Goal: Task Accomplishment & Management: Manage account settings

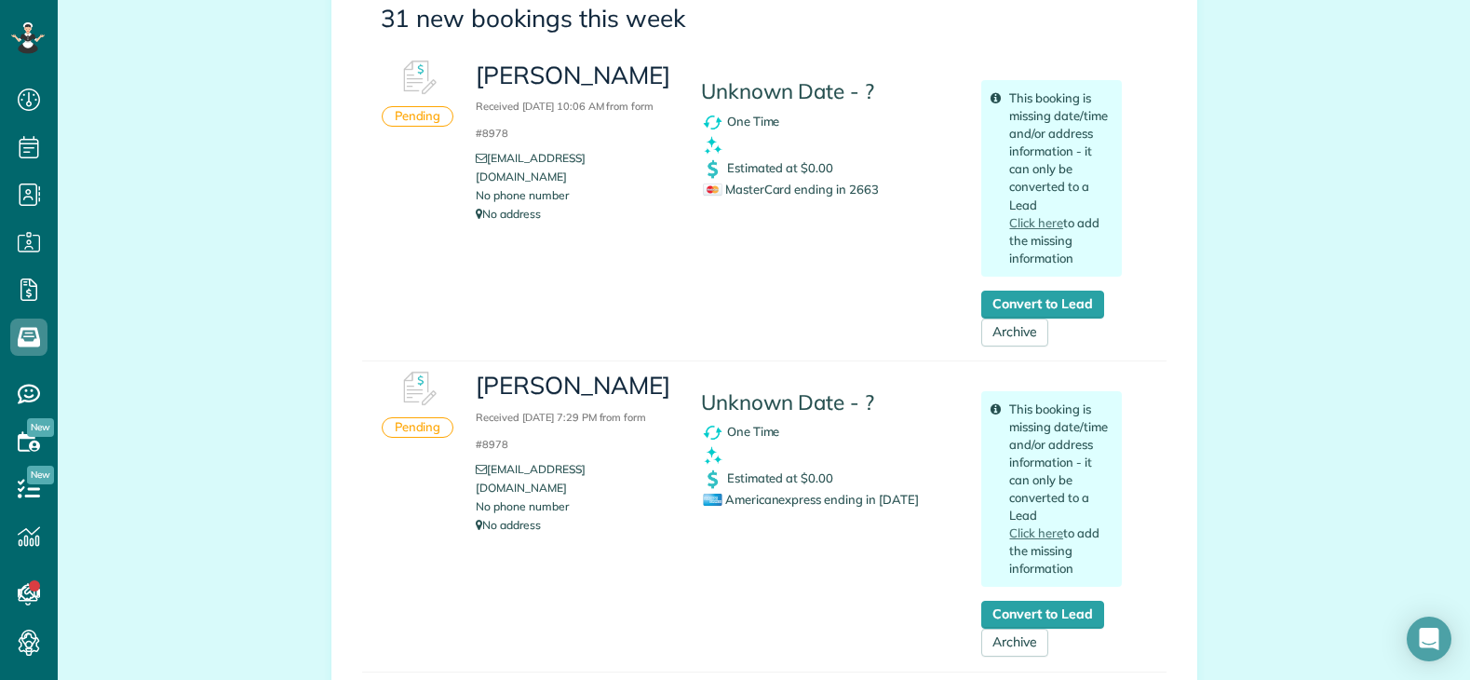
scroll to position [372, 0]
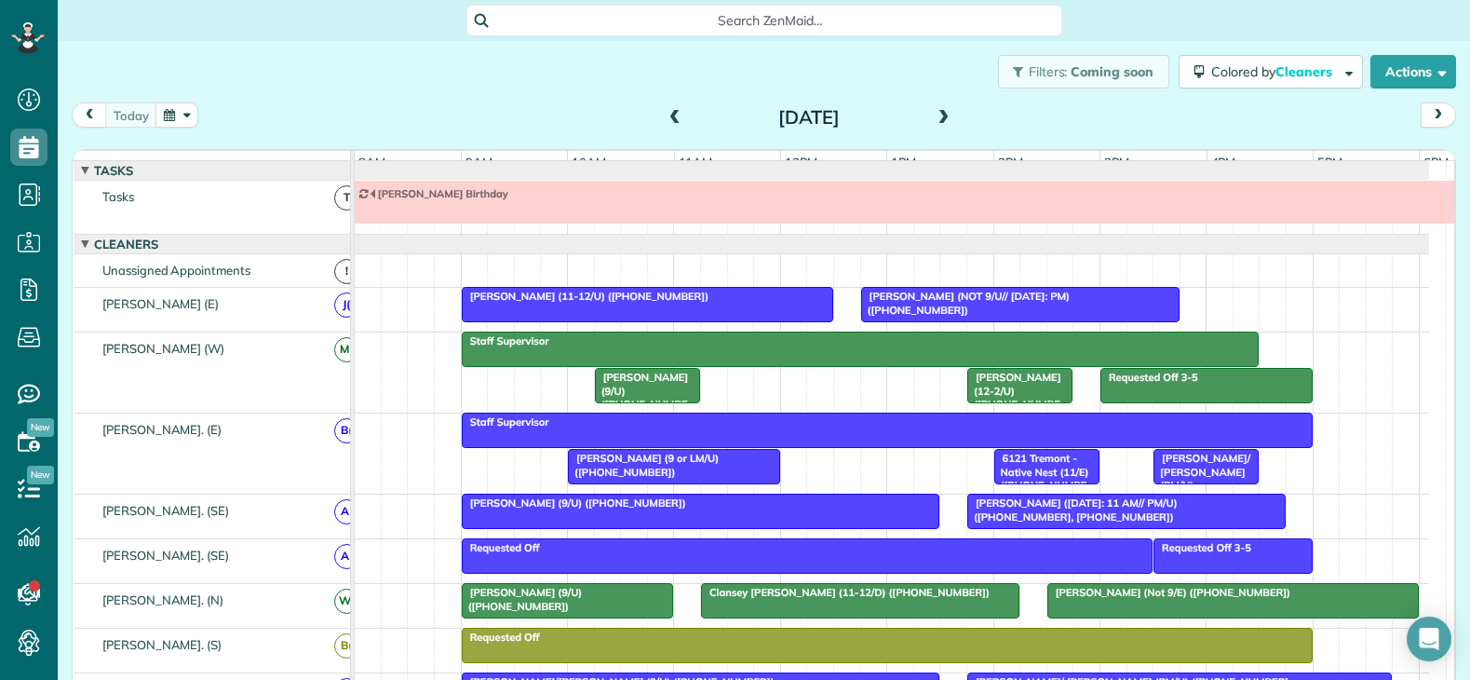
scroll to position [20, 0]
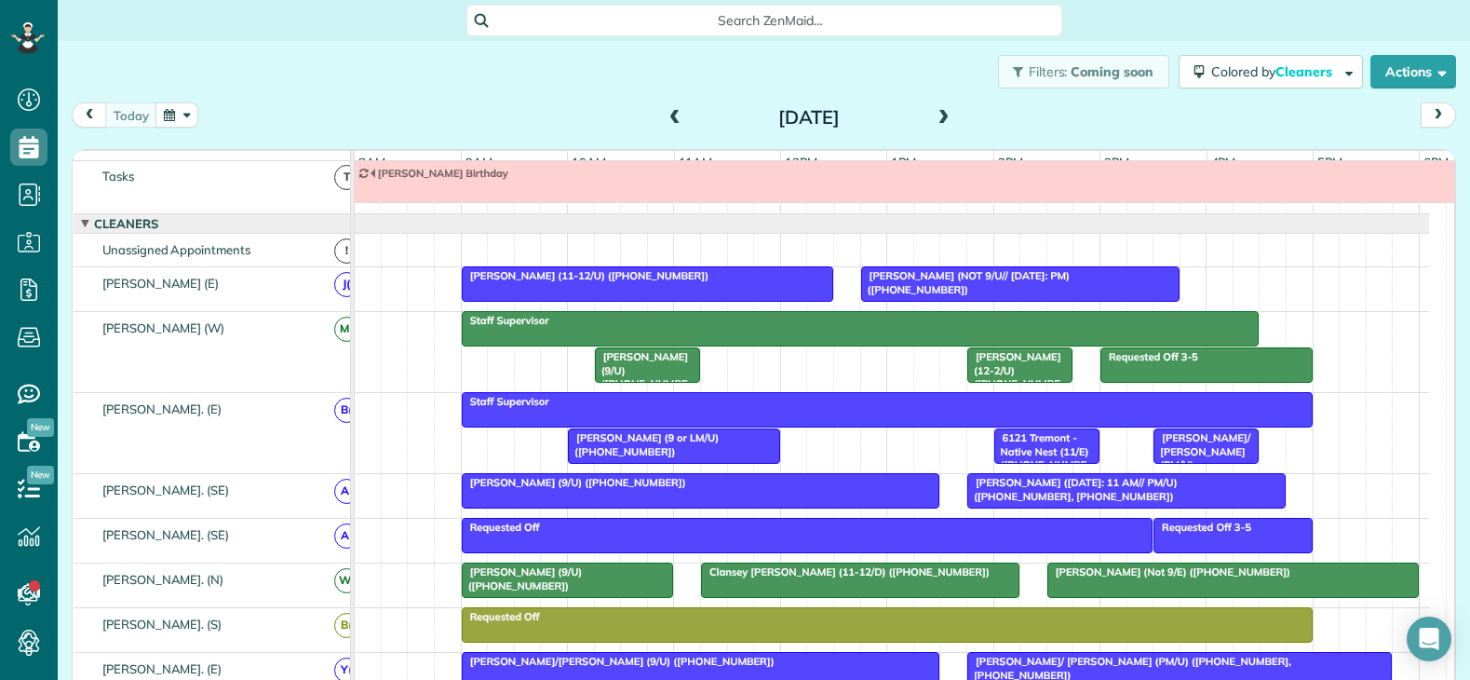
click at [599, 298] on div at bounding box center [648, 284] width 370 height 34
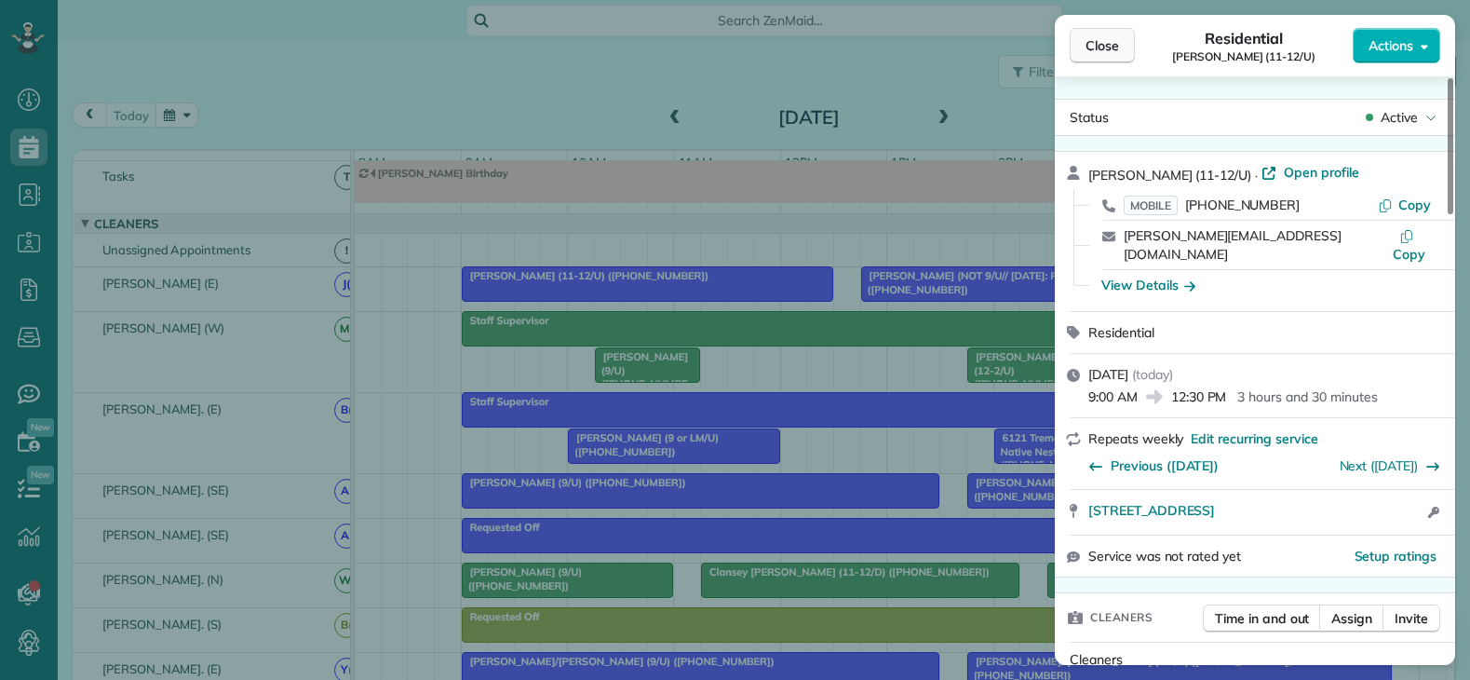
click at [1108, 47] on span "Close" at bounding box center [1102, 45] width 34 height 19
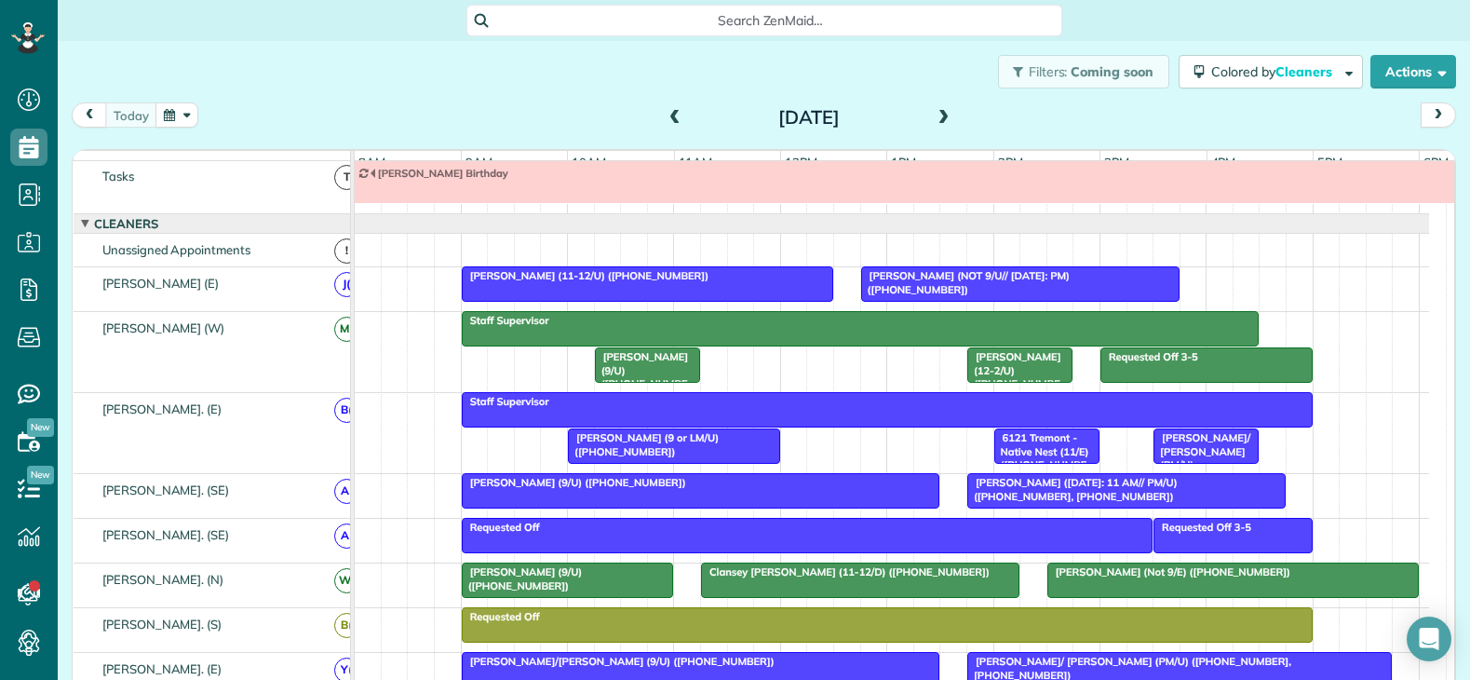
click at [934, 121] on span at bounding box center [944, 118] width 20 height 17
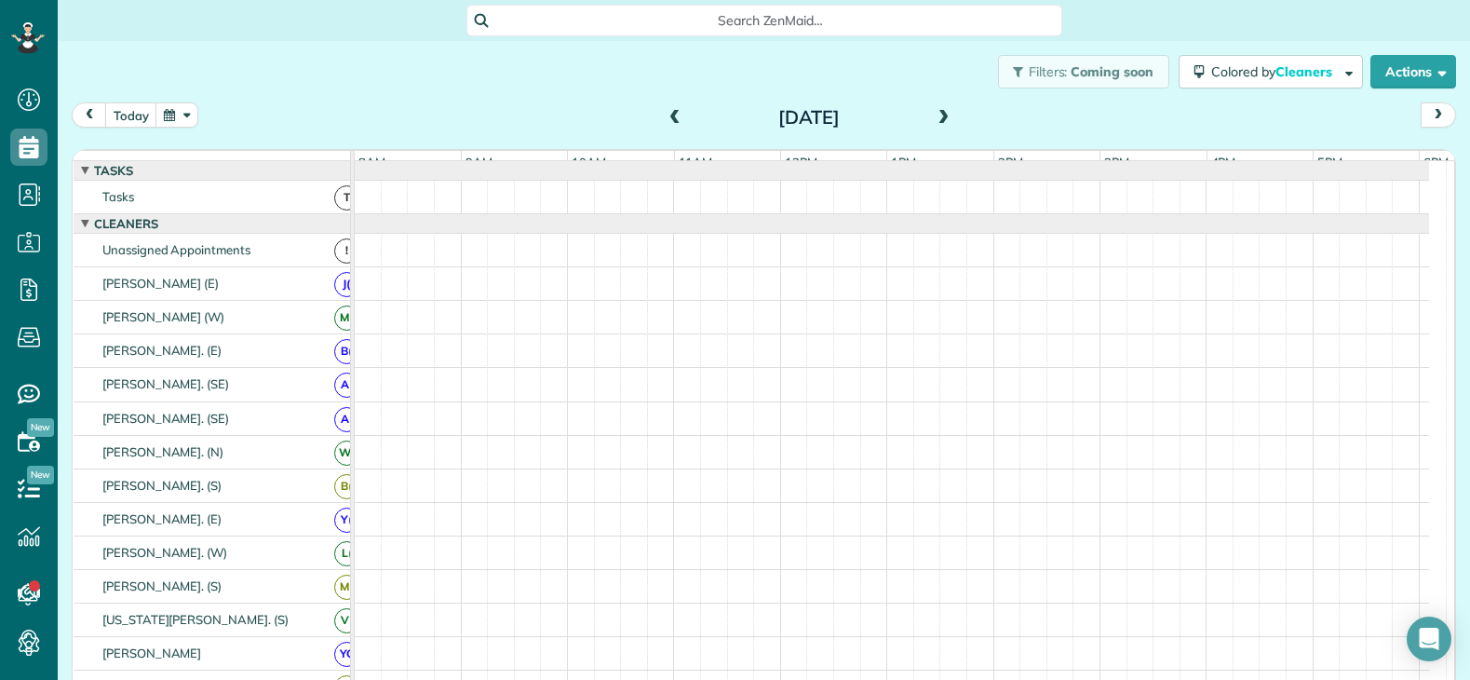
click at [934, 121] on span at bounding box center [944, 118] width 20 height 17
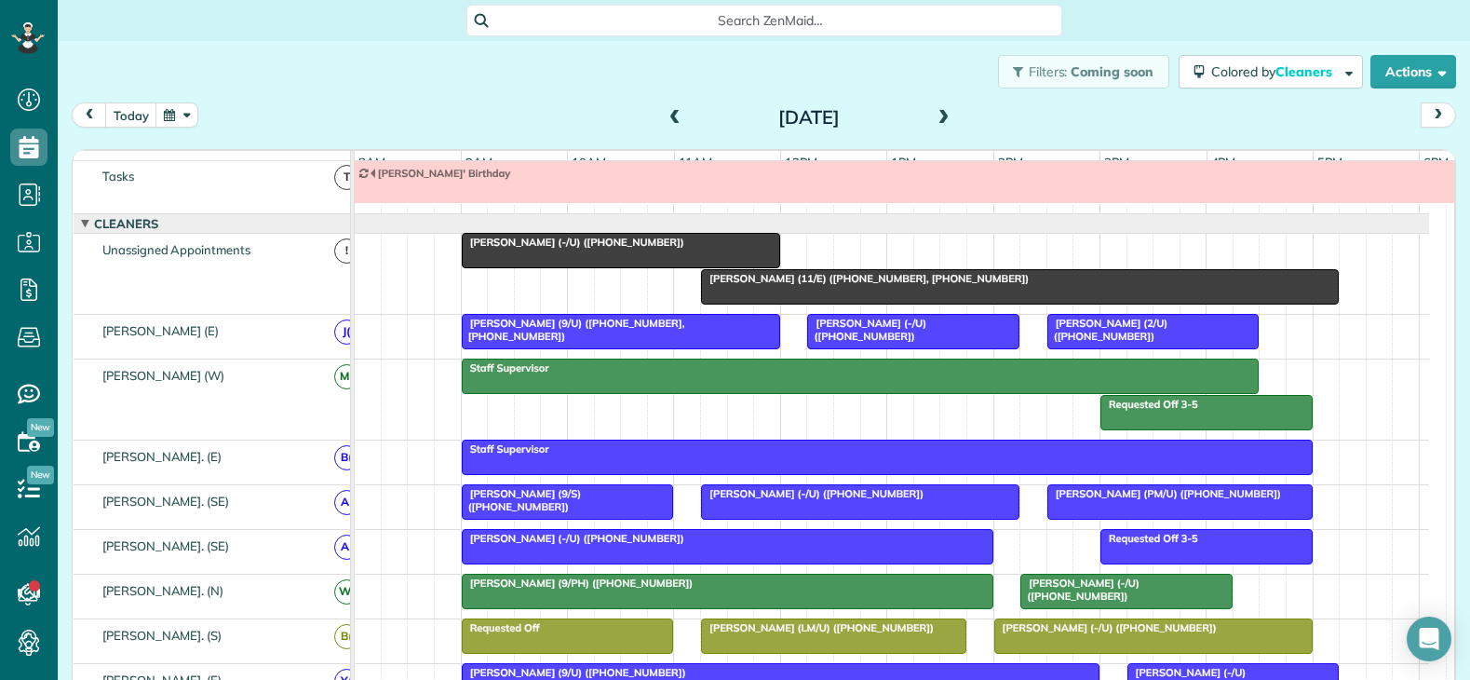
click at [610, 264] on div at bounding box center [621, 251] width 316 height 34
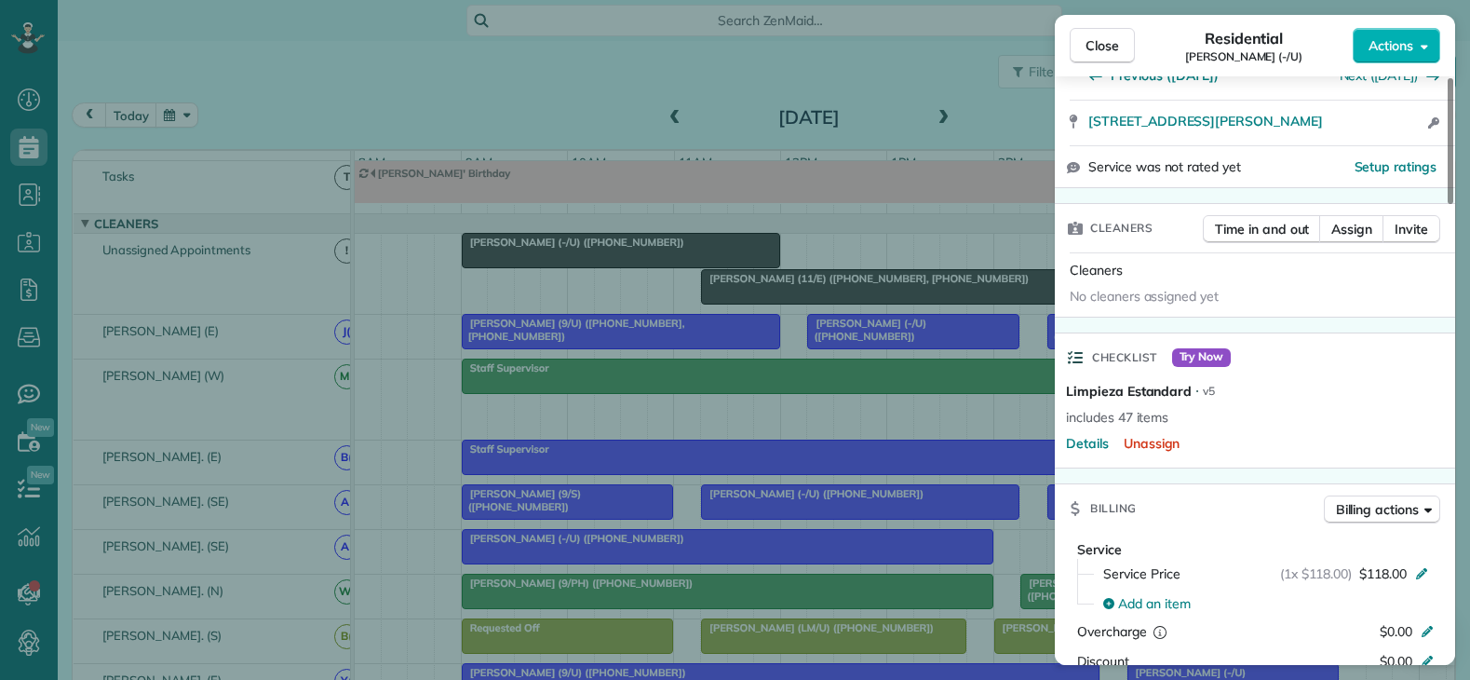
scroll to position [372, 0]
click at [962, 305] on div "Close Residential Carmen Smith (-/U) Actions Status Active Carmen Smith (-/U) ·…" at bounding box center [735, 340] width 1470 height 680
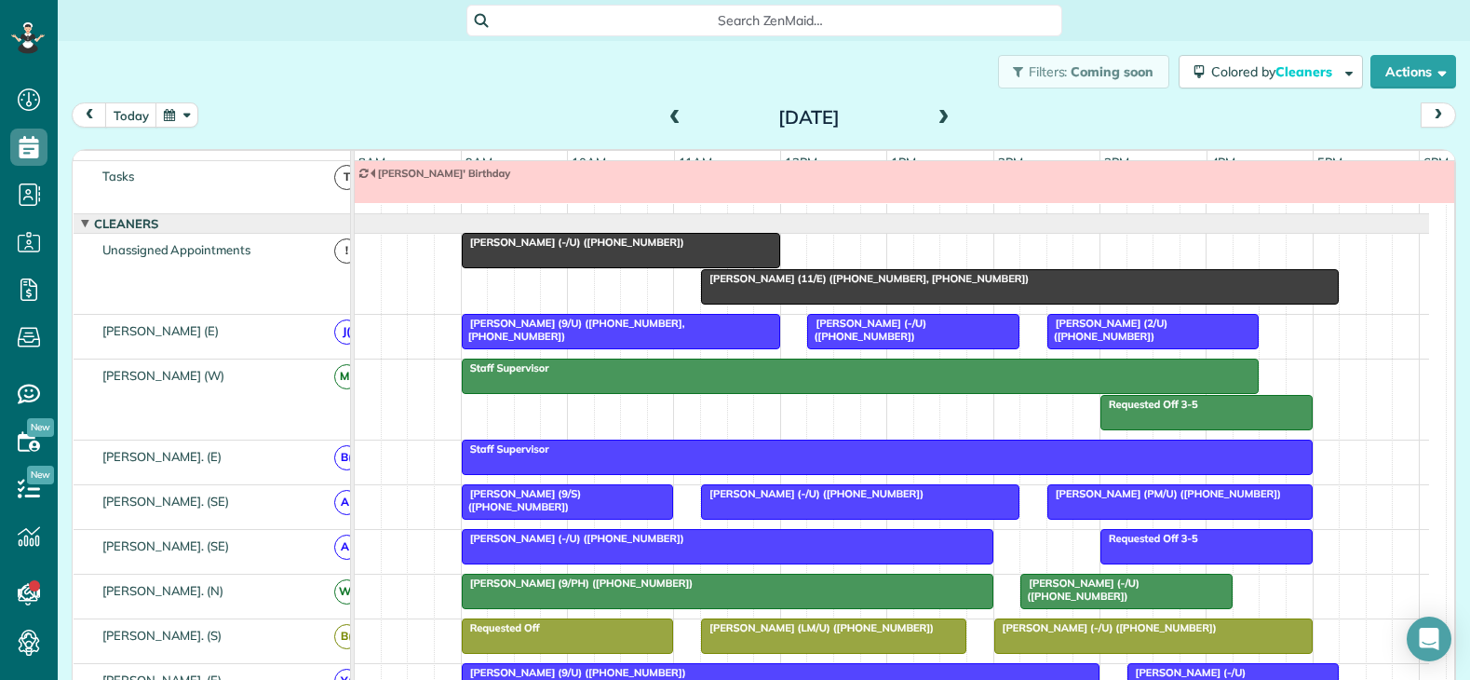
click at [936, 115] on span at bounding box center [944, 118] width 20 height 17
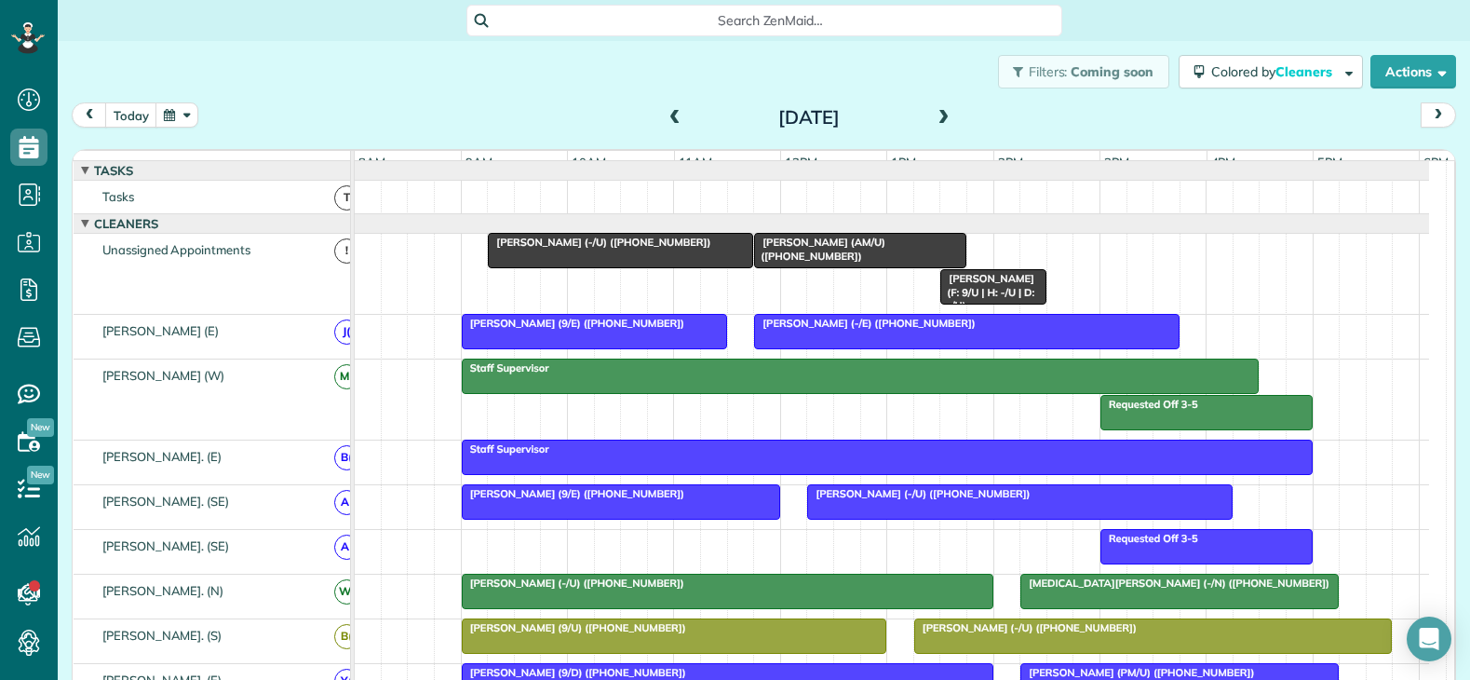
click at [596, 249] on span "Genevieve McNett (-/U) (+13149562672)" at bounding box center [599, 242] width 224 height 13
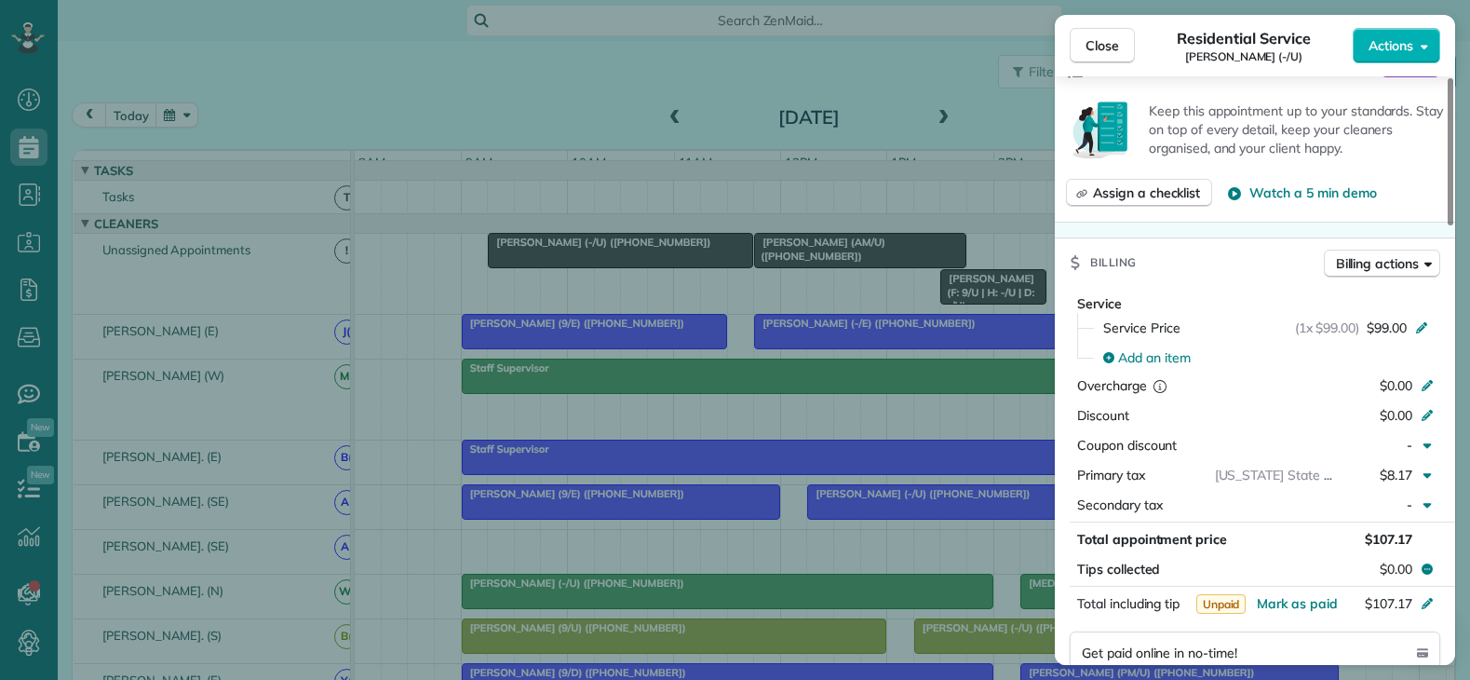
scroll to position [465, 0]
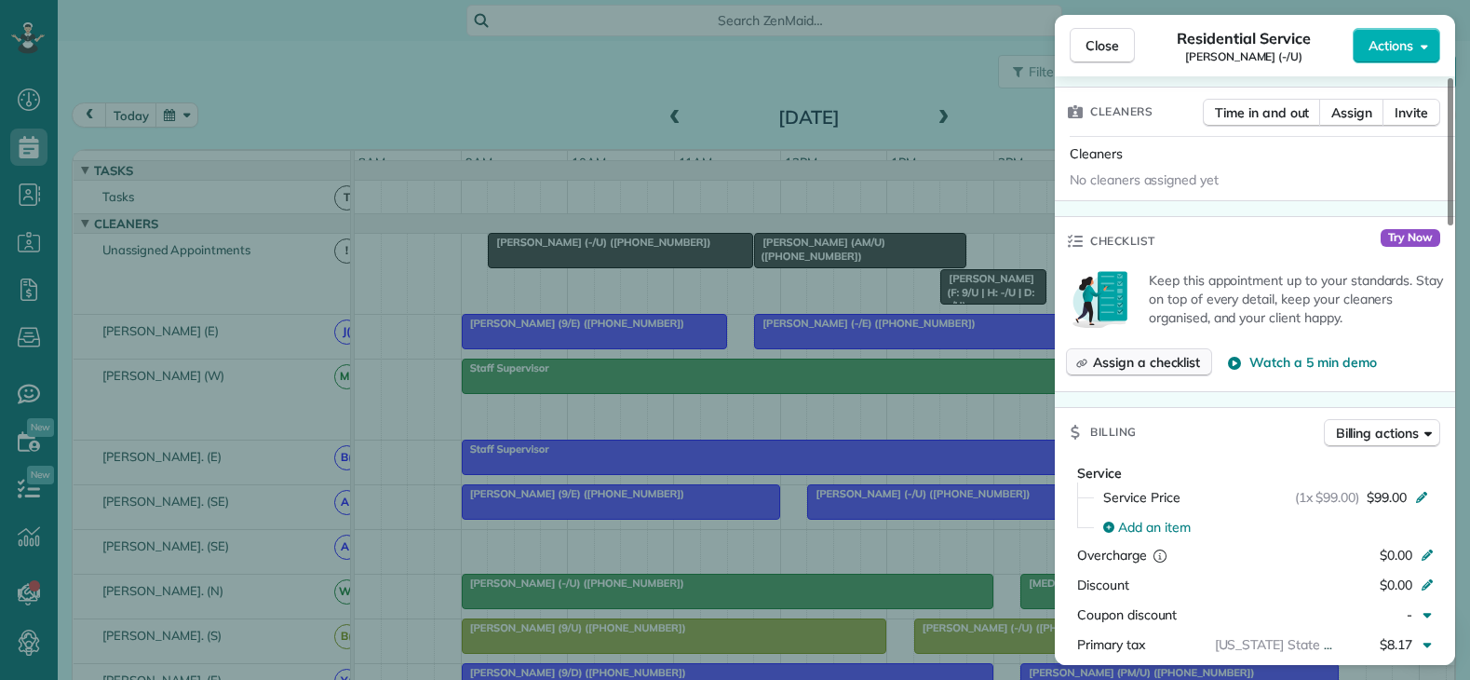
click at [1137, 368] on span "Assign a checklist" at bounding box center [1146, 362] width 107 height 19
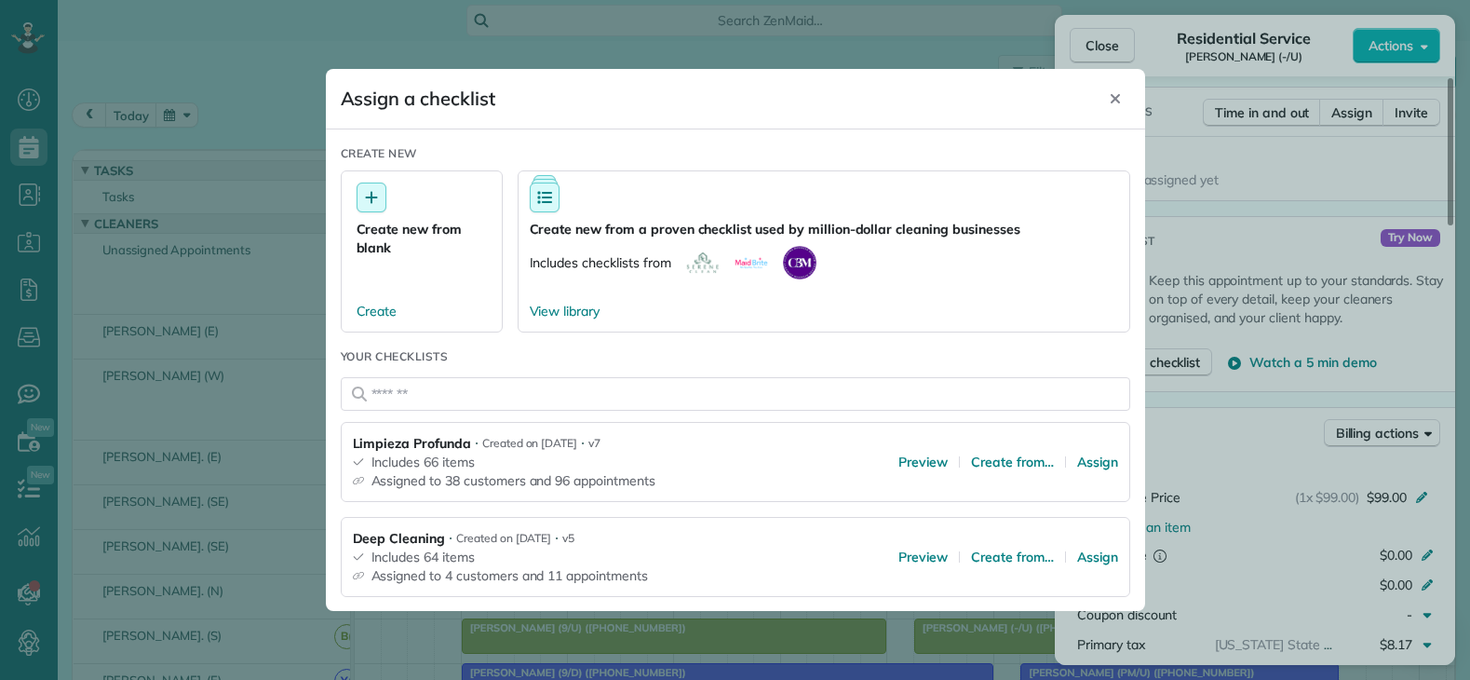
scroll to position [186, 0]
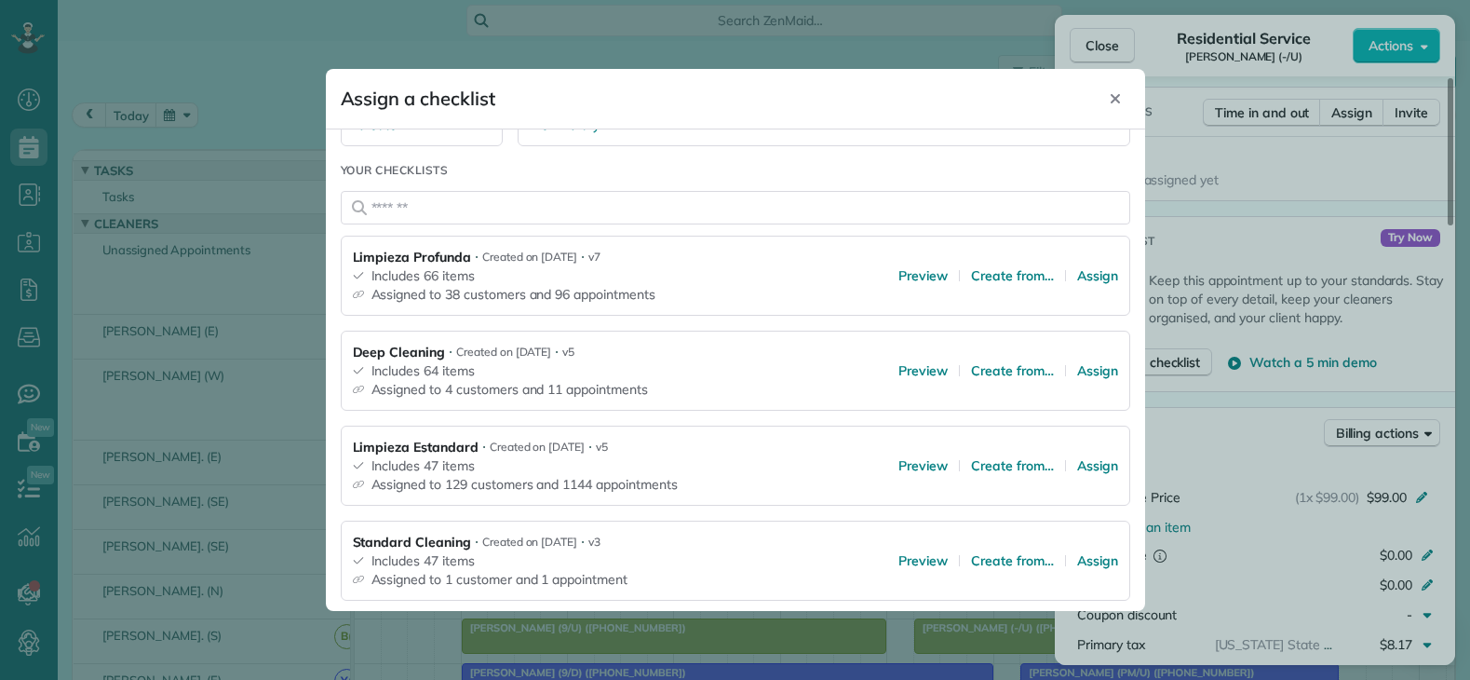
click at [1081, 454] on div "Limpieza Estandard ⋅ Created on 07/28/25 ⋅ v5 Includes 47 items Assigned to 129…" at bounding box center [735, 465] width 789 height 80
click at [1077, 464] on span "Assign" at bounding box center [1097, 465] width 41 height 19
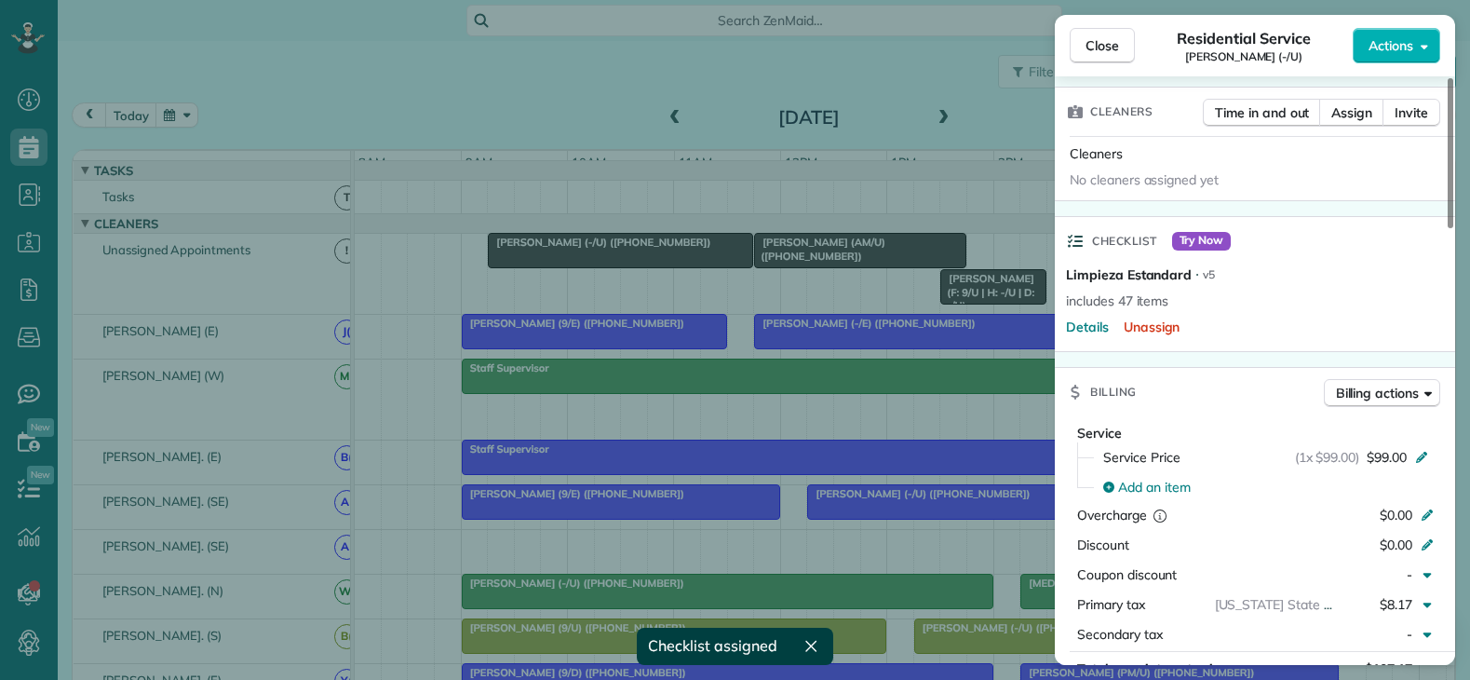
click at [887, 274] on div "Close Residential Service Genevieve McNett (-/U) Actions Status Active Geneviev…" at bounding box center [735, 340] width 1470 height 680
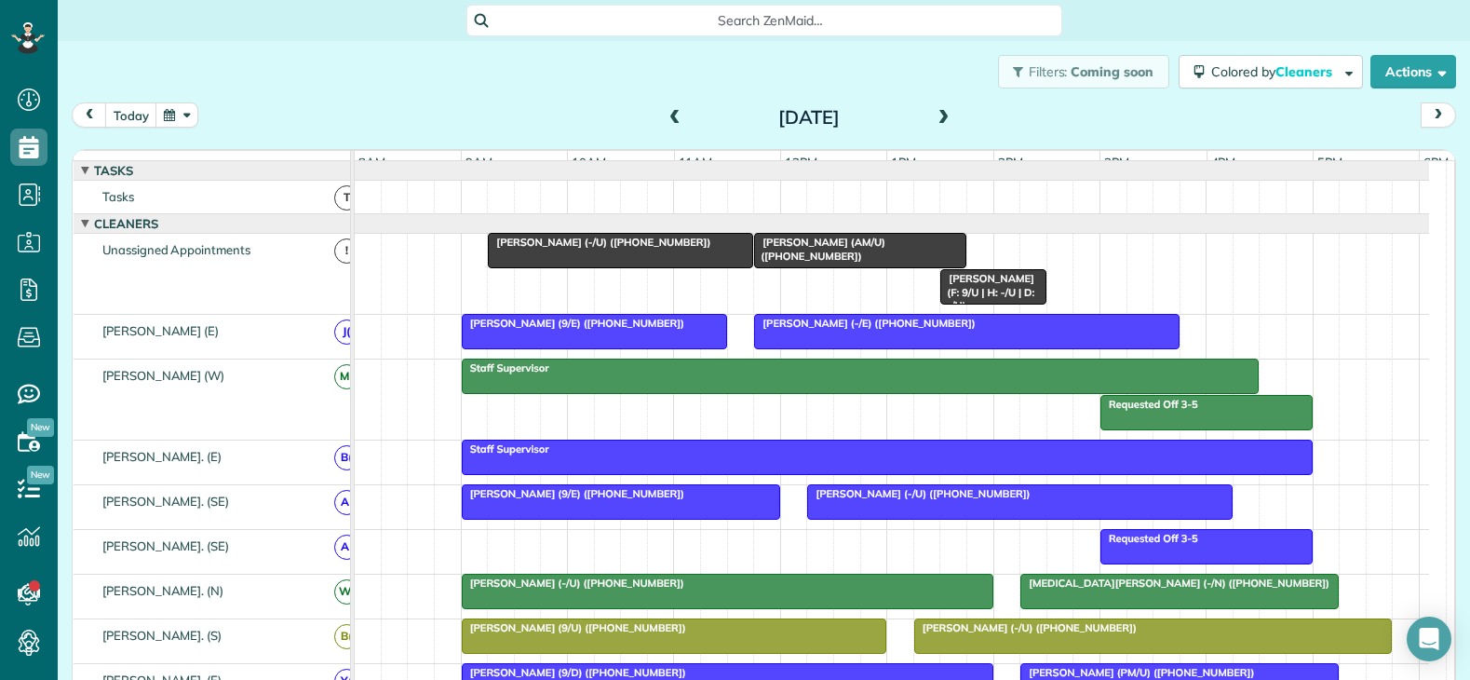
click at [890, 262] on div "Andrew Zakrzewski (AM/U) (+15014258319)" at bounding box center [860, 249] width 201 height 27
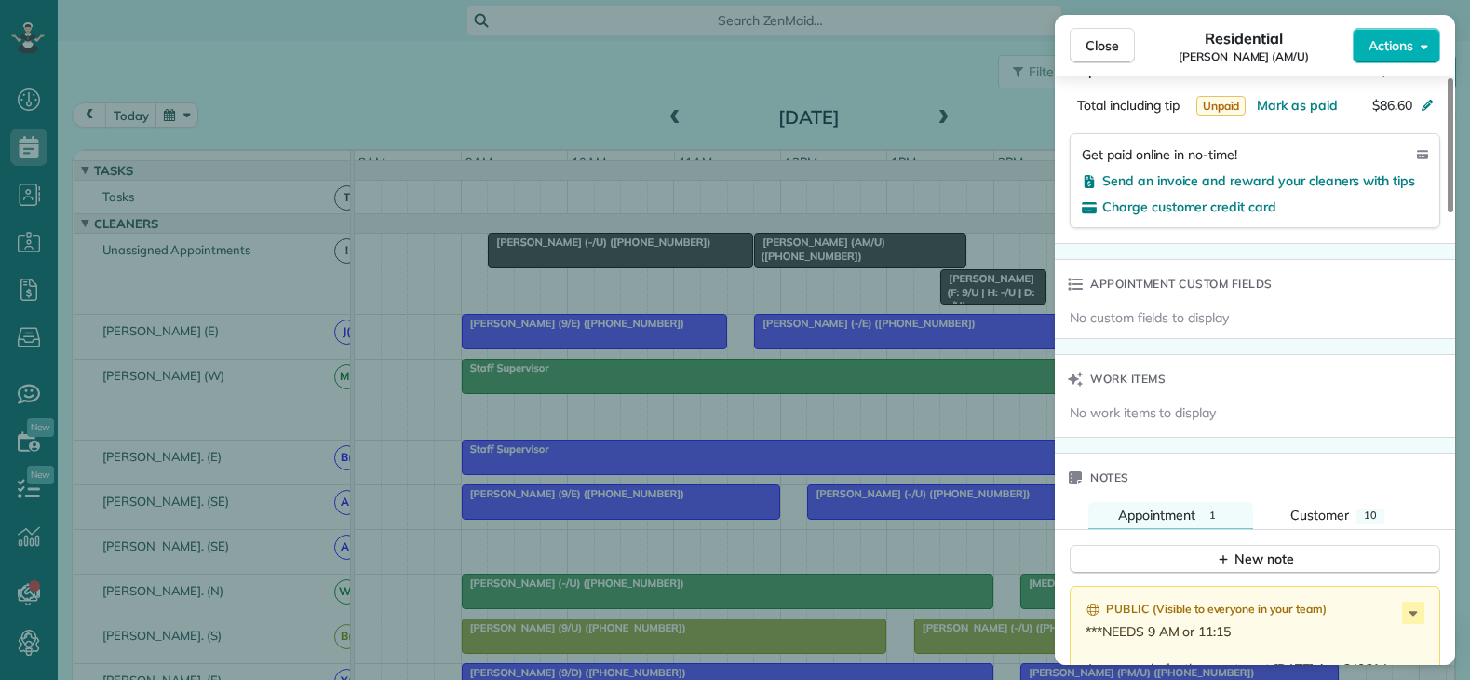
scroll to position [1396, 0]
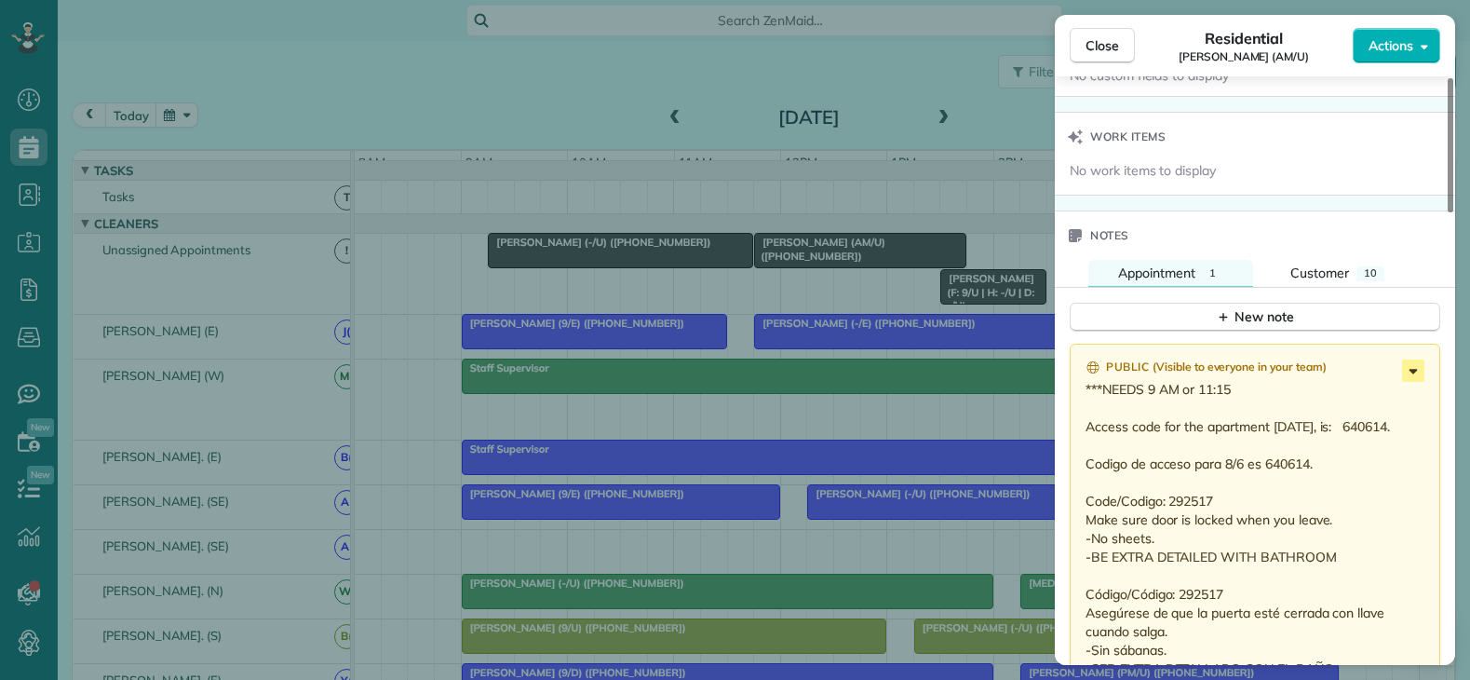
click at [1411, 367] on icon at bounding box center [1413, 370] width 22 height 22
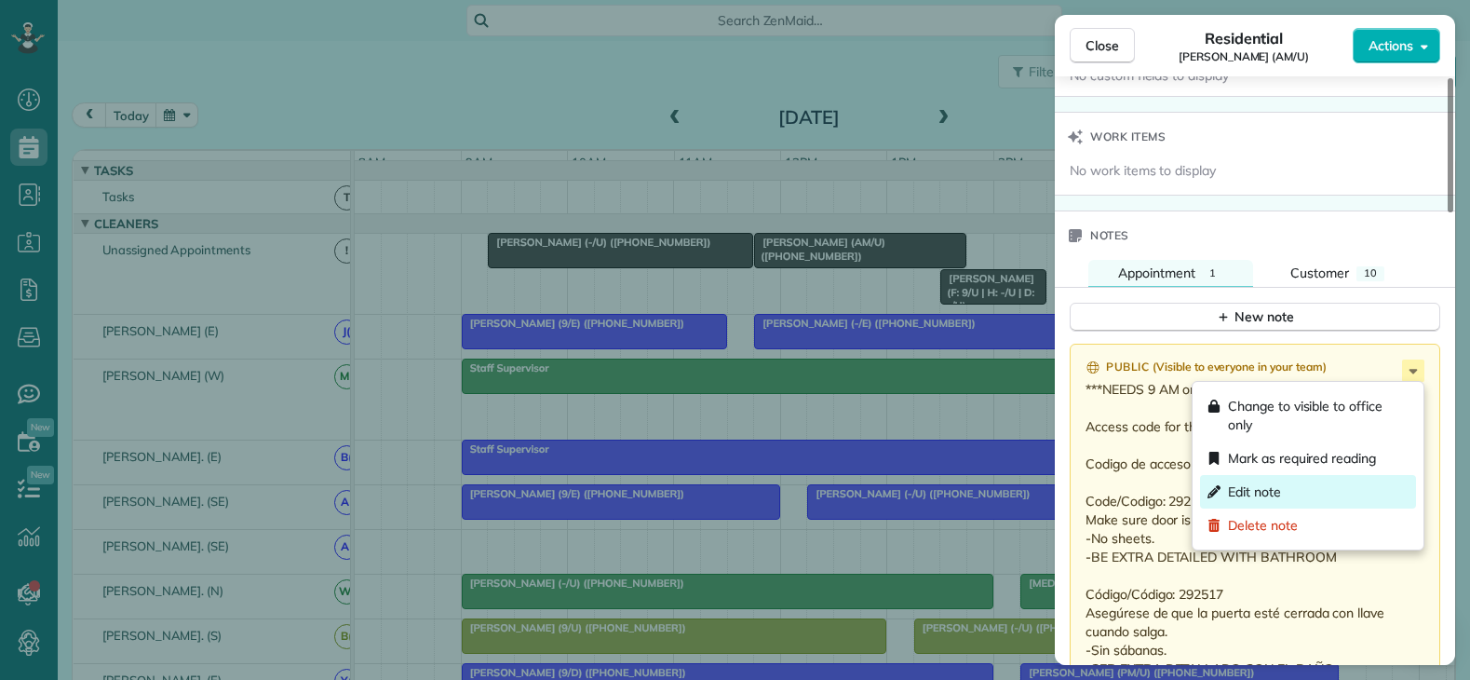
click at [1255, 482] on span "Edit note" at bounding box center [1254, 491] width 53 height 19
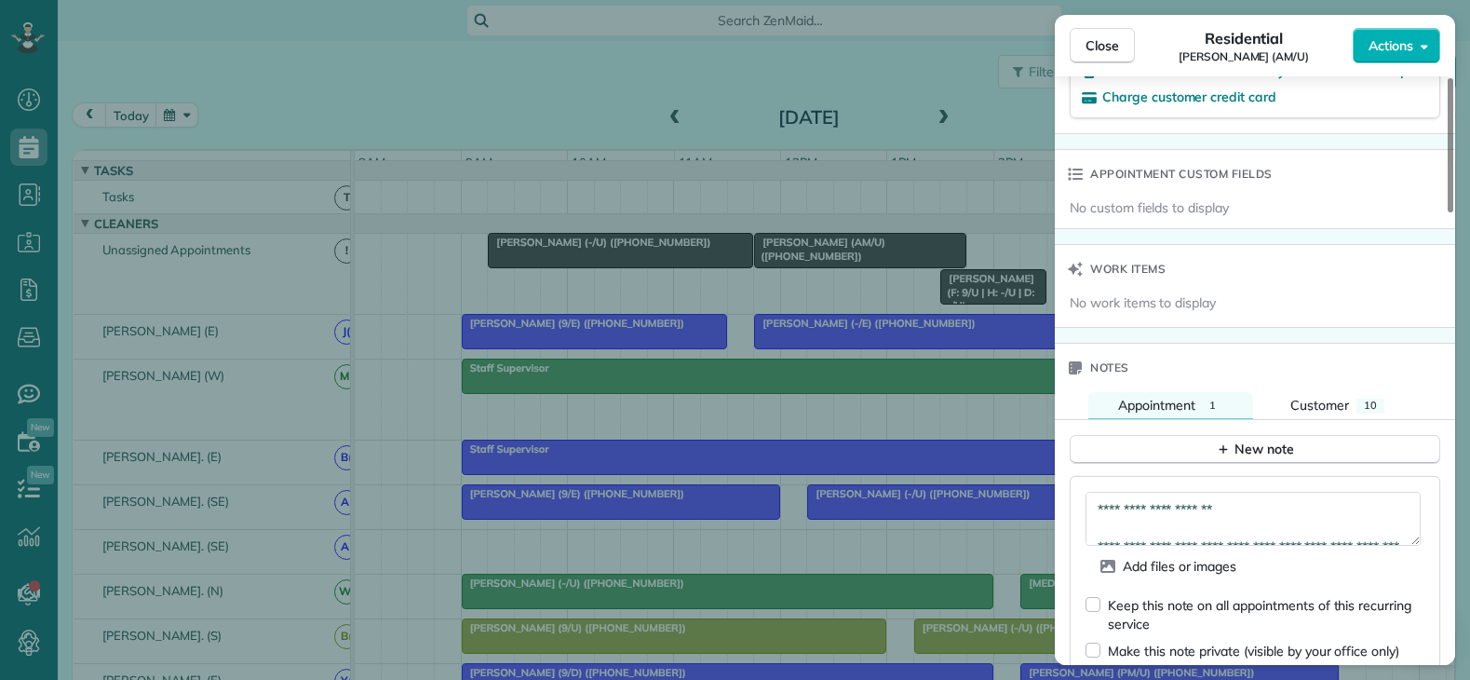
scroll to position [1210, 0]
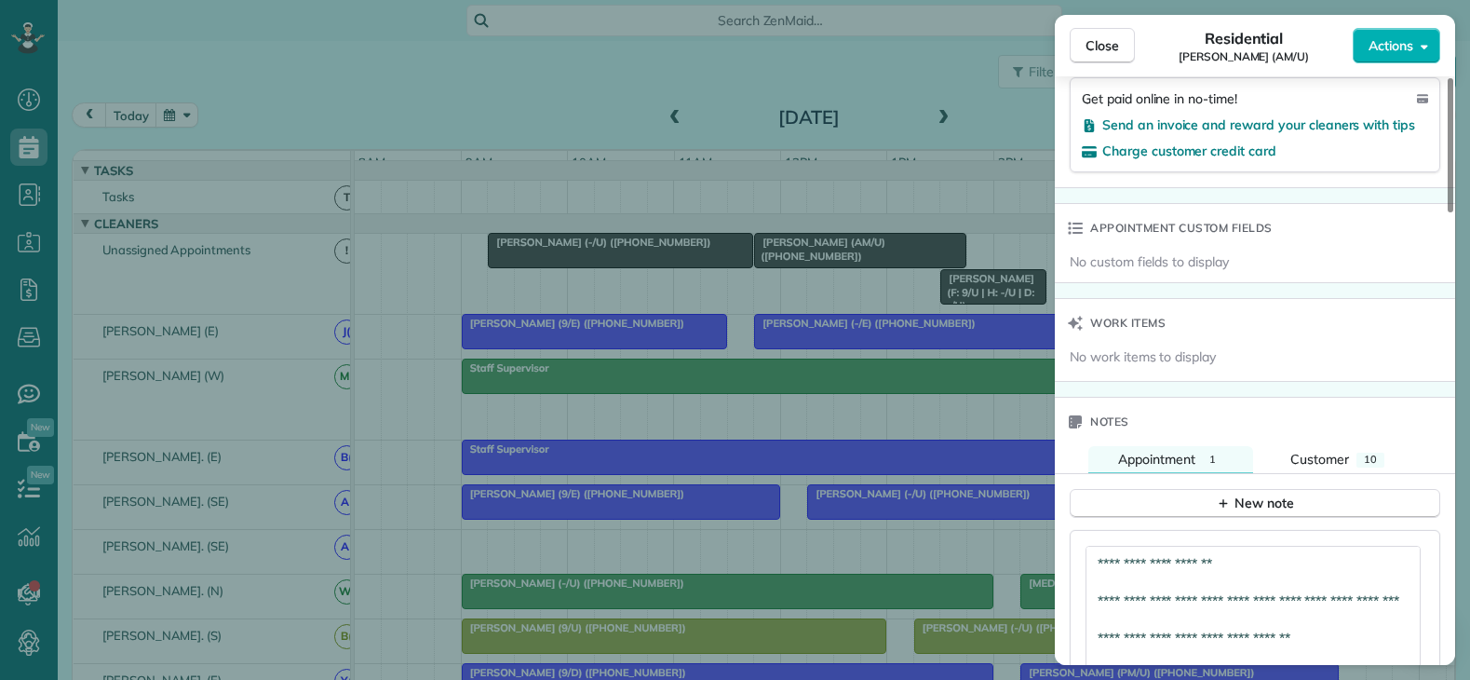
drag, startPoint x: 1410, startPoint y: 588, endPoint x: 1396, endPoint y: 686, distance: 98.7
click at [1396, 679] on html "Dashboard Scheduling Calendar View List View Dispatch View - Weekly scheduling …" at bounding box center [735, 340] width 1470 height 680
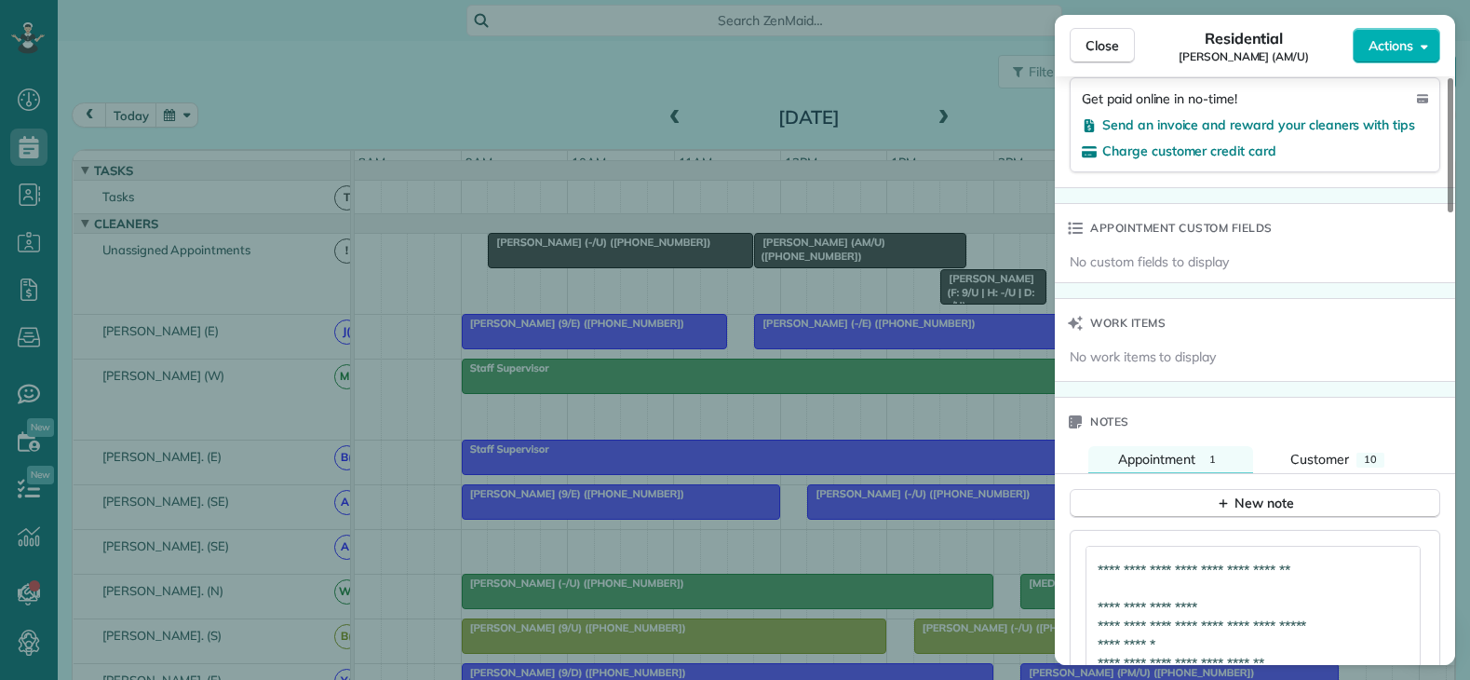
scroll to position [0, 0]
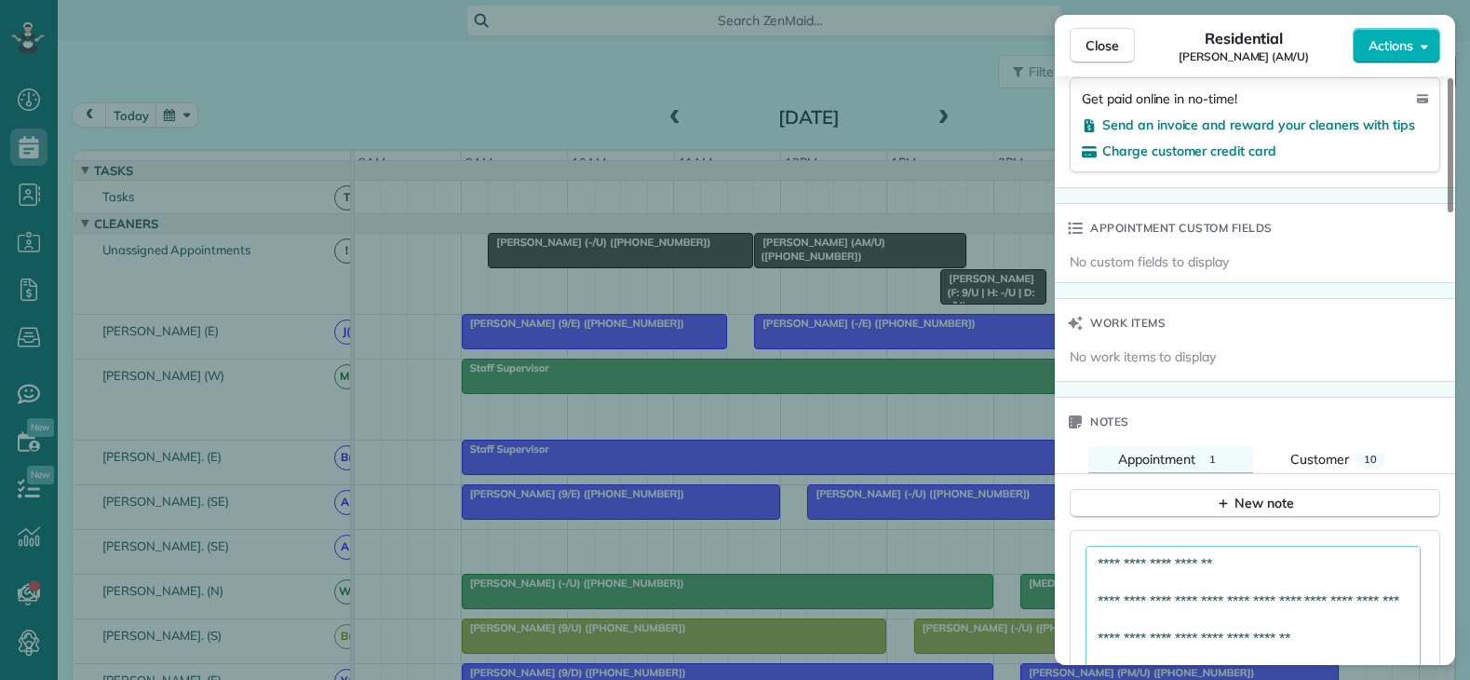
click at [1105, 574] on textarea "**********" at bounding box center [1252, 621] width 335 height 152
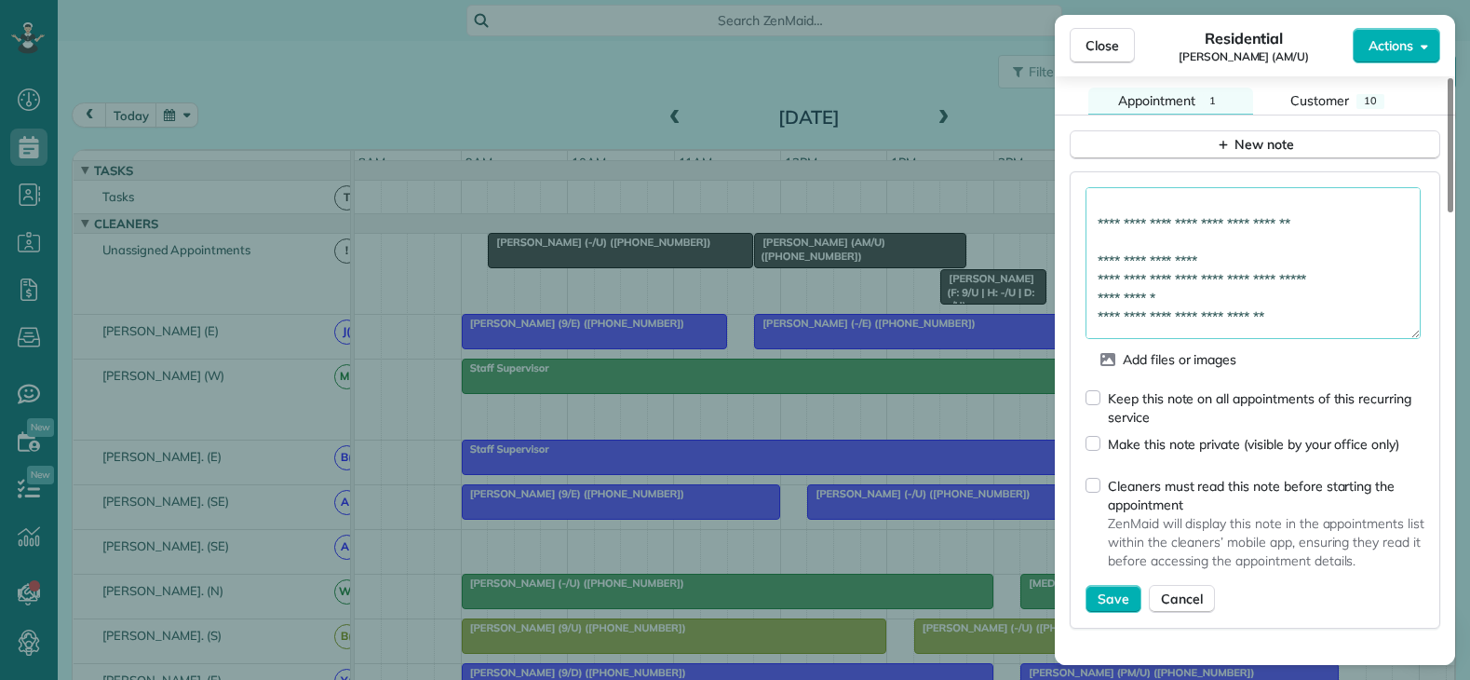
scroll to position [1676, 0]
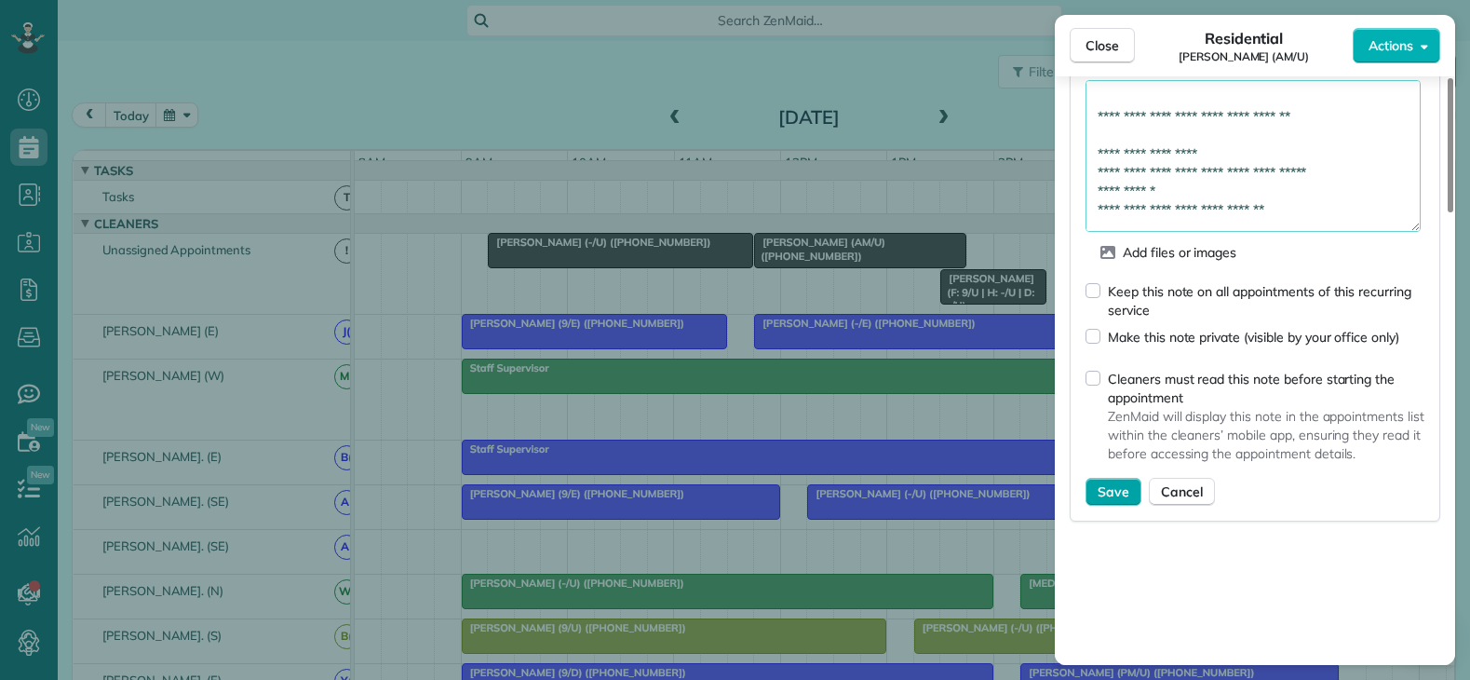
type textarea "**********"
click at [1113, 493] on span "Save" at bounding box center [1113, 491] width 32 height 19
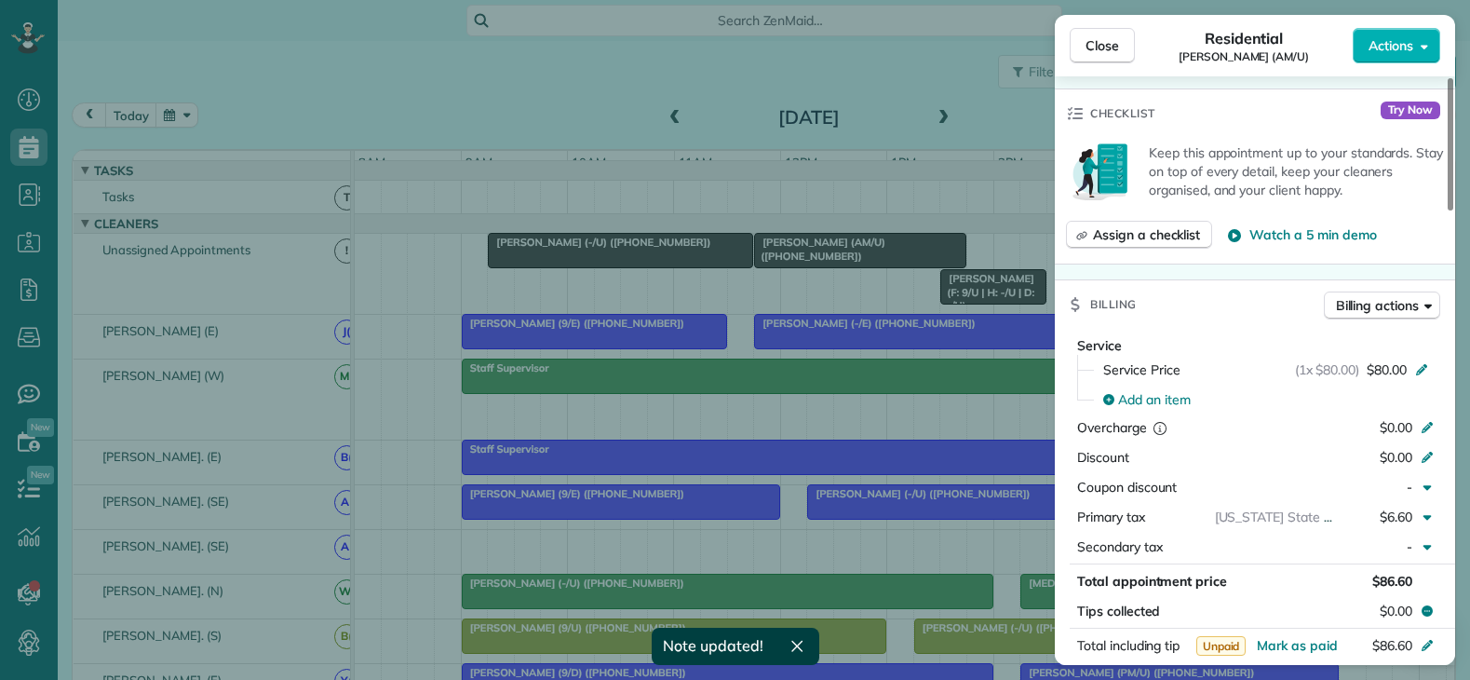
scroll to position [559, 0]
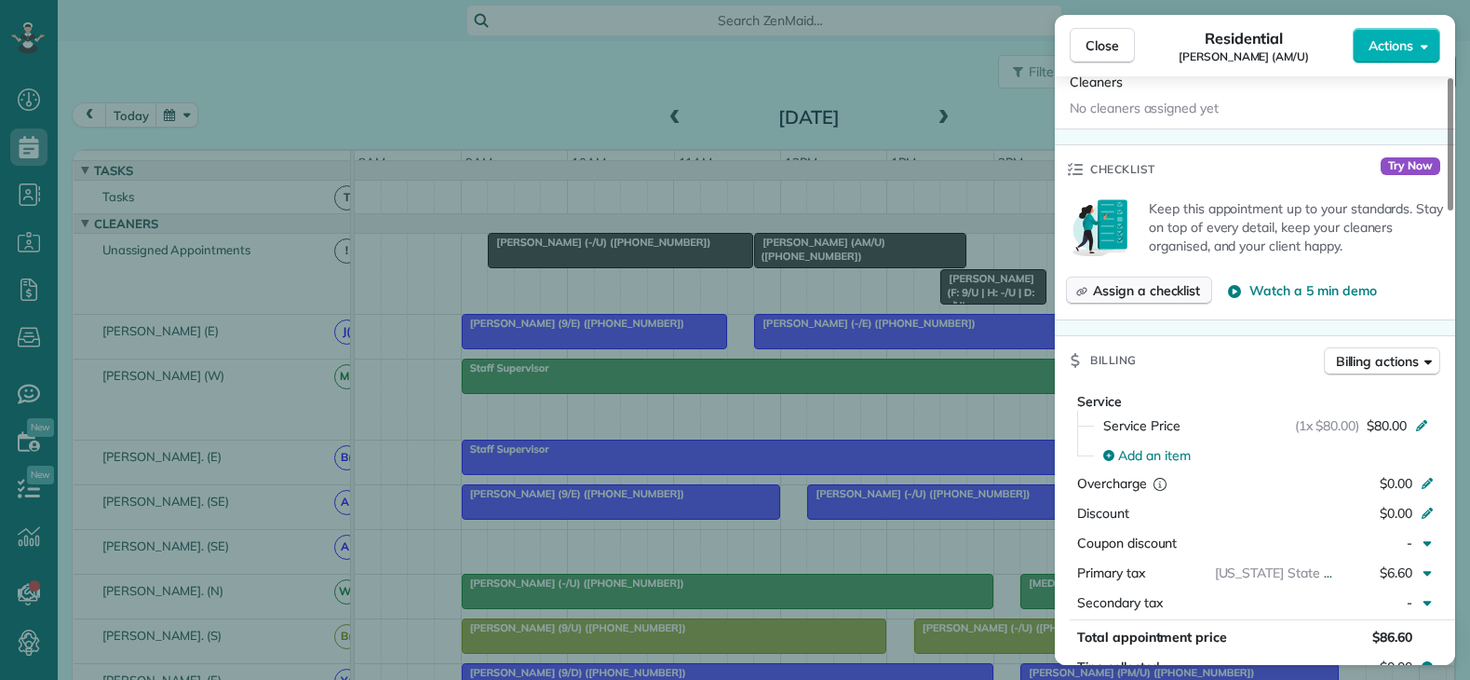
click at [1132, 285] on span "Assign a checklist" at bounding box center [1146, 290] width 107 height 19
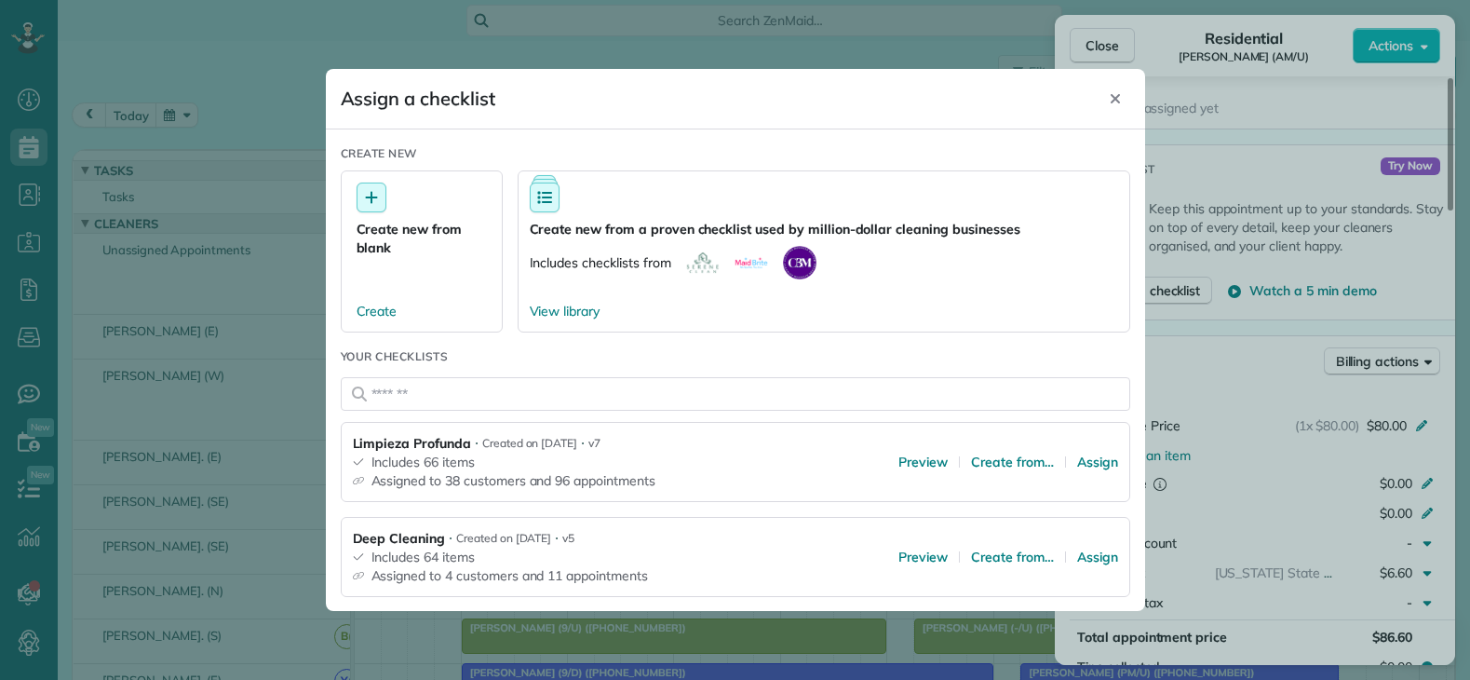
scroll to position [186, 0]
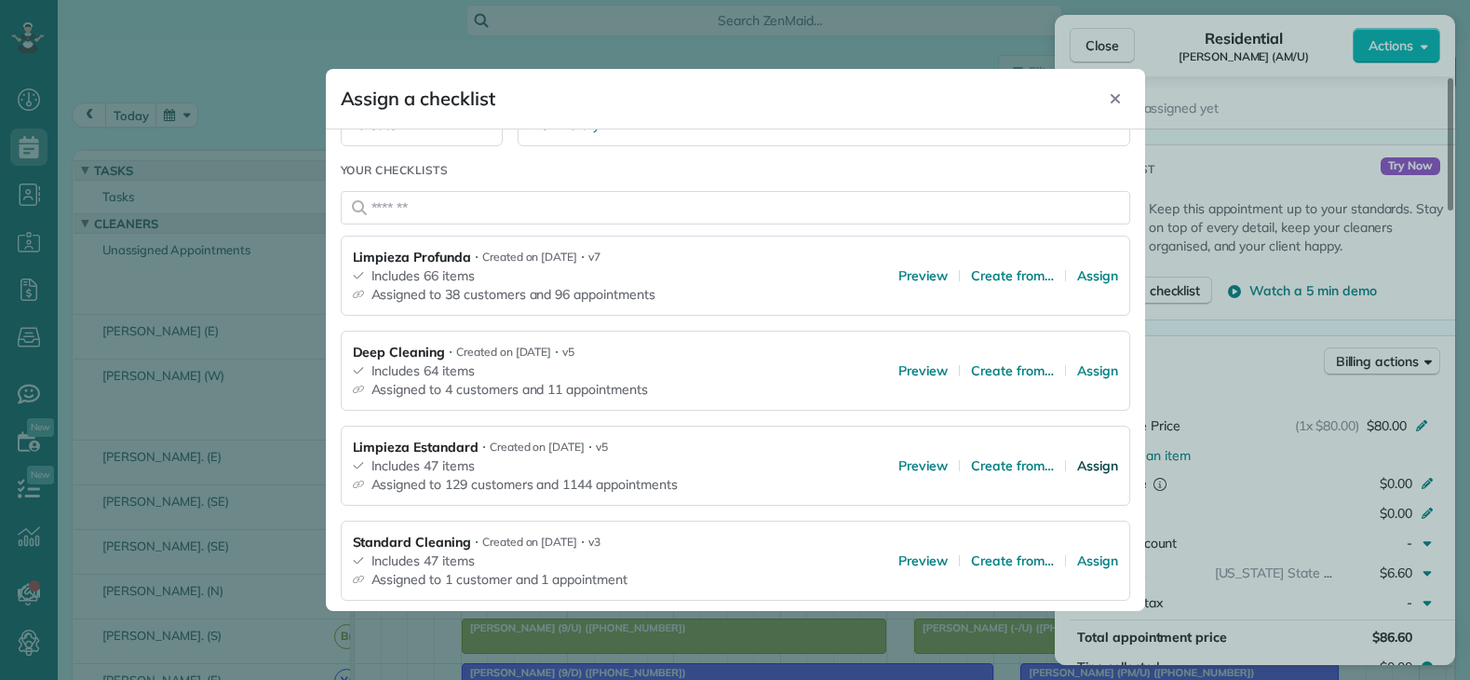
click at [1080, 469] on span "Assign" at bounding box center [1097, 465] width 41 height 19
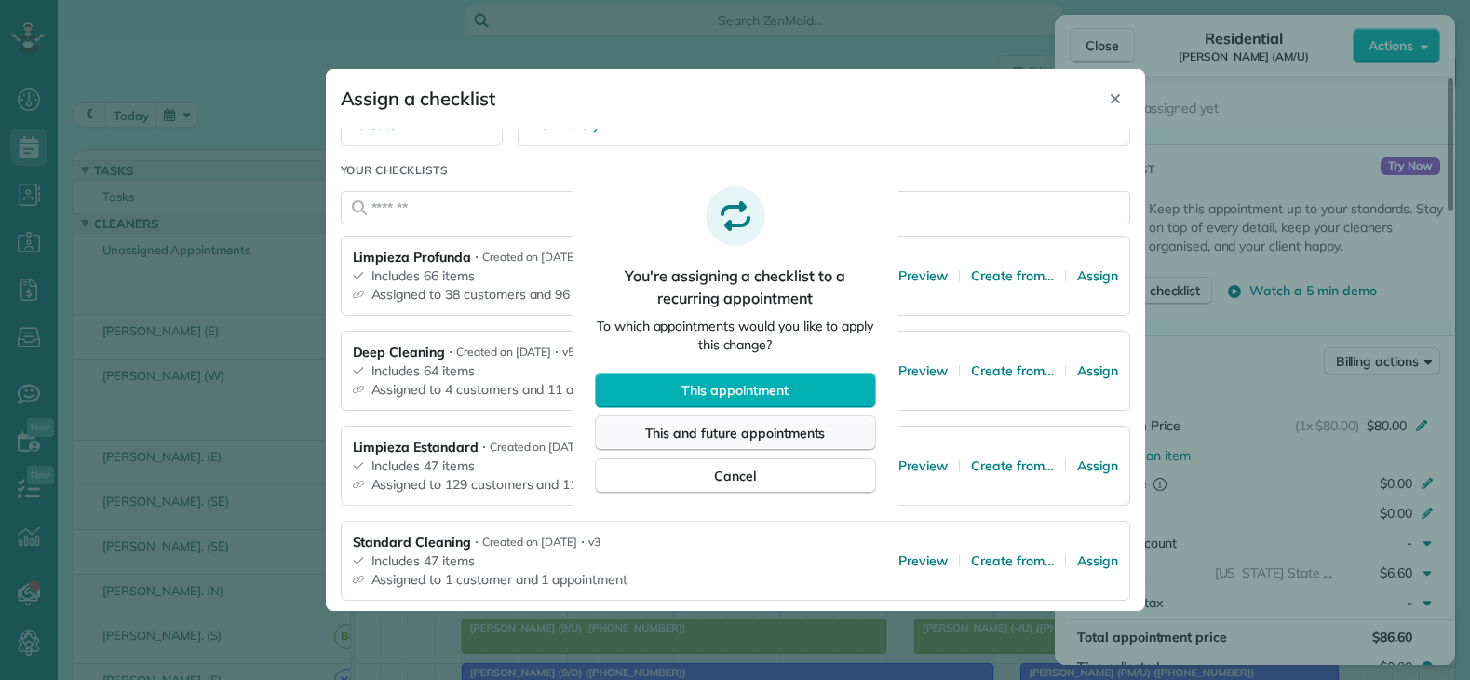
click at [771, 437] on span "This and future appointments" at bounding box center [735, 433] width 181 height 19
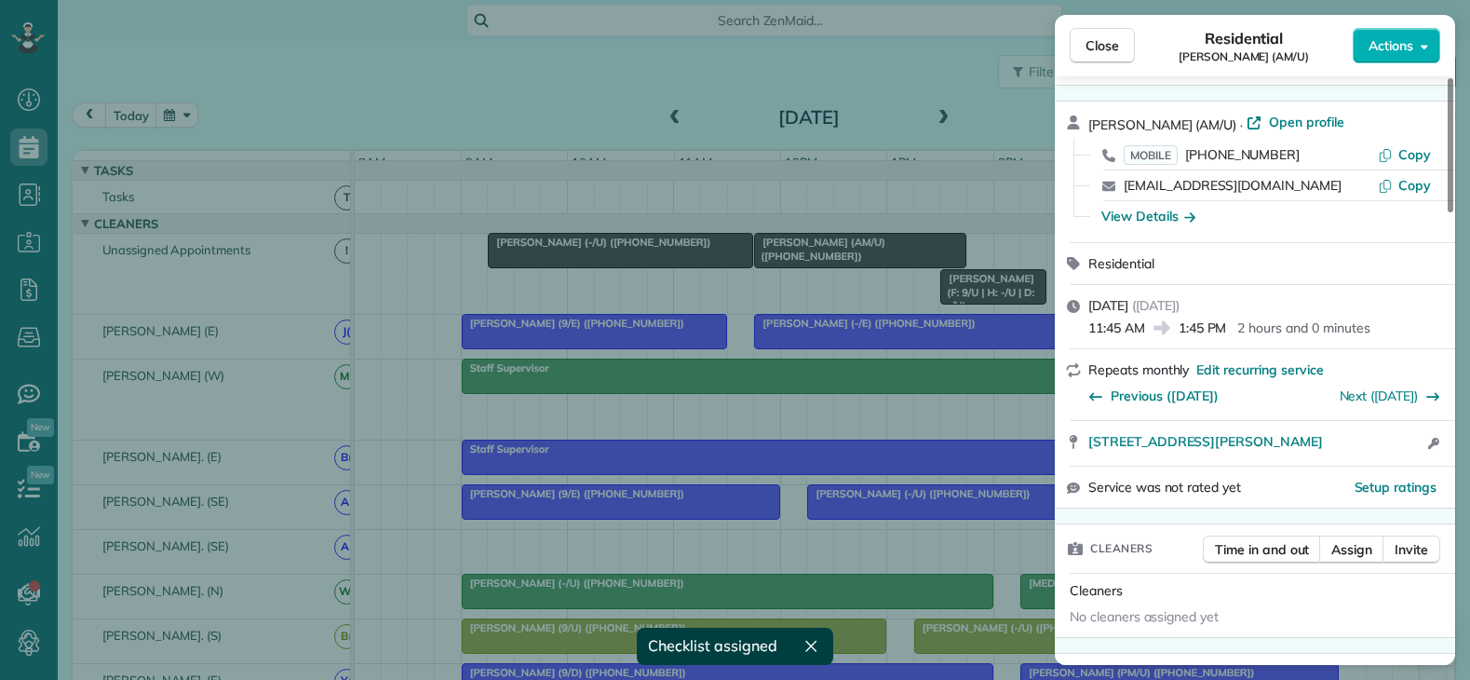
scroll to position [0, 0]
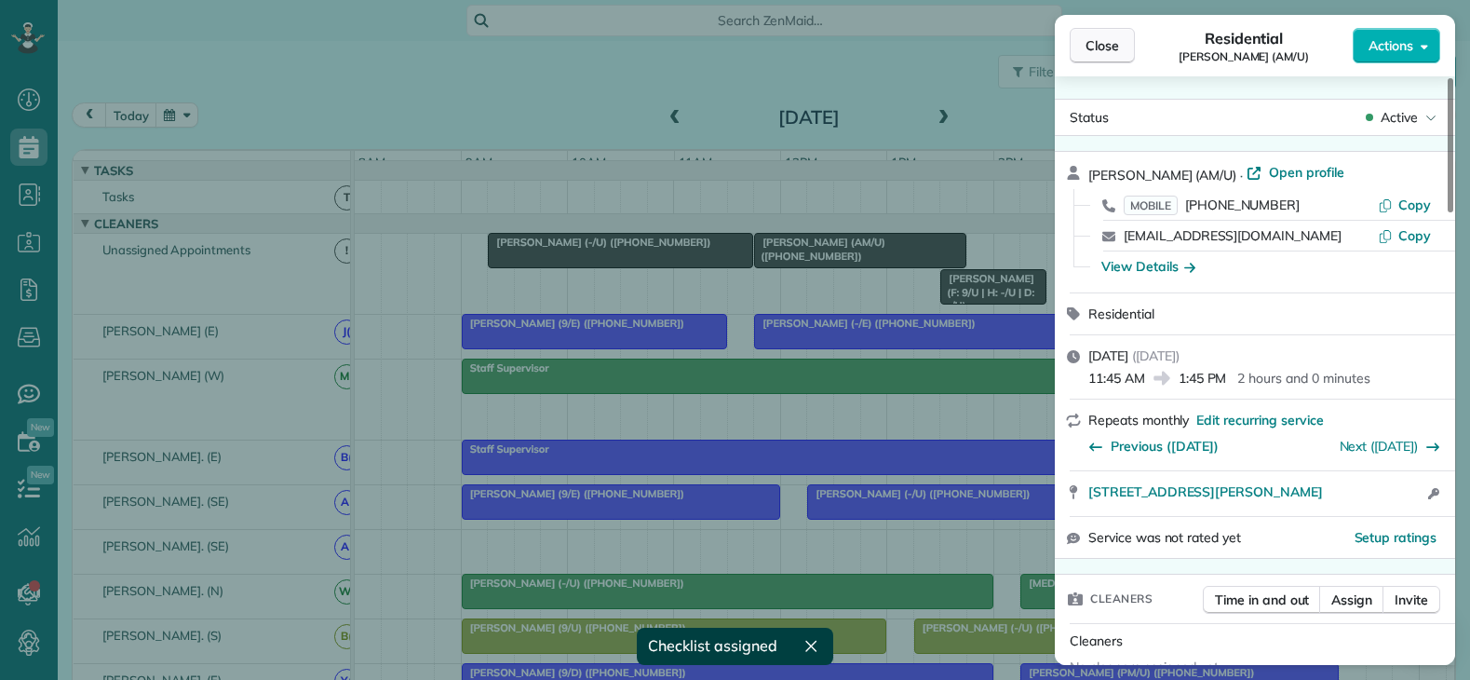
click at [1087, 44] on span "Close" at bounding box center [1102, 45] width 34 height 19
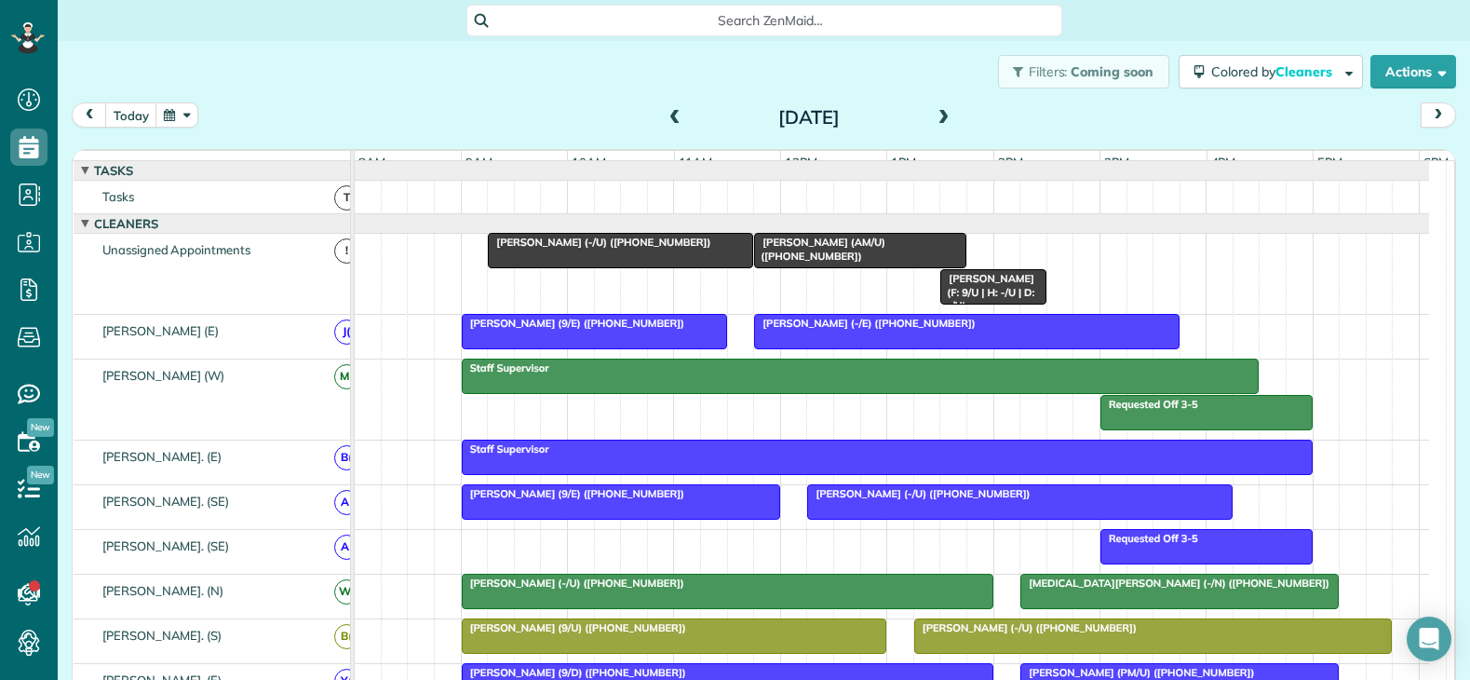
click at [981, 297] on span "Darden Orand (F: 9/U | H: -/U | D: -/U)" at bounding box center [986, 292] width 95 height 40
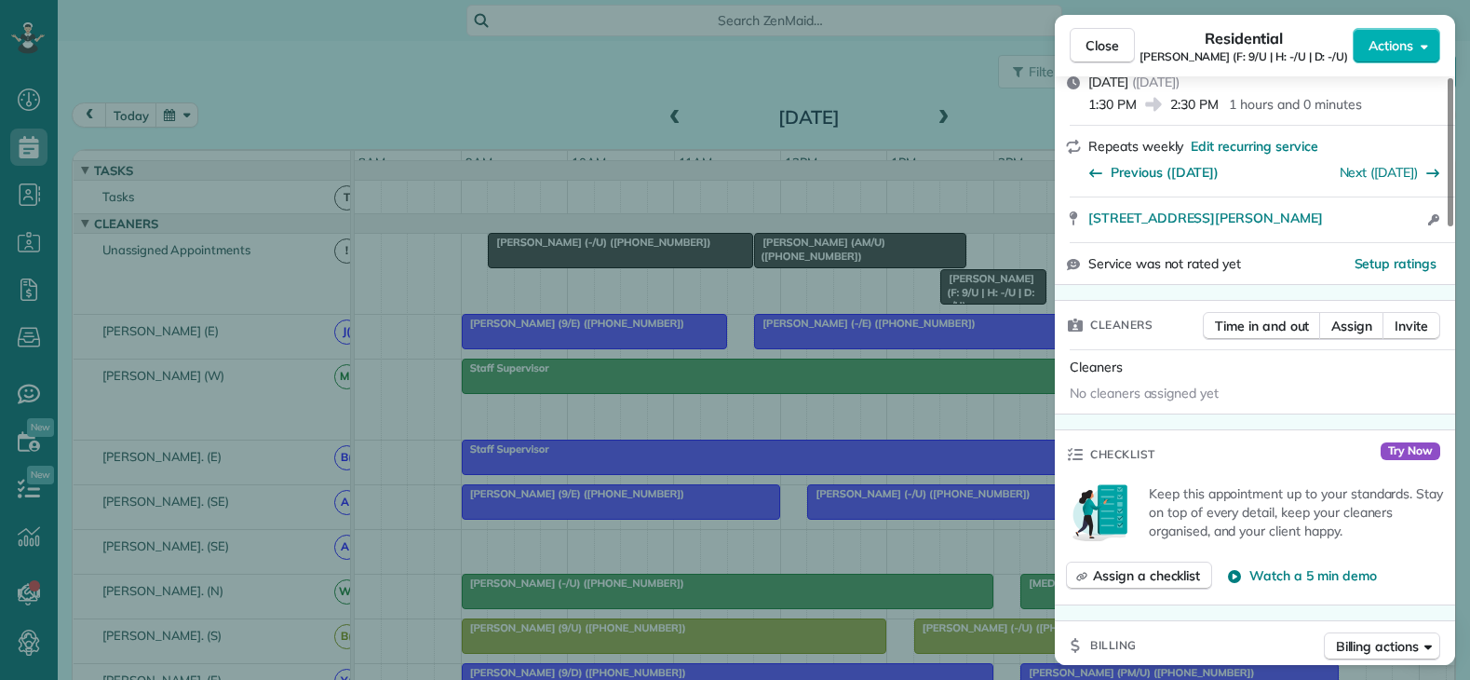
scroll to position [279, 0]
click at [1097, 50] on span "Close" at bounding box center [1102, 45] width 34 height 19
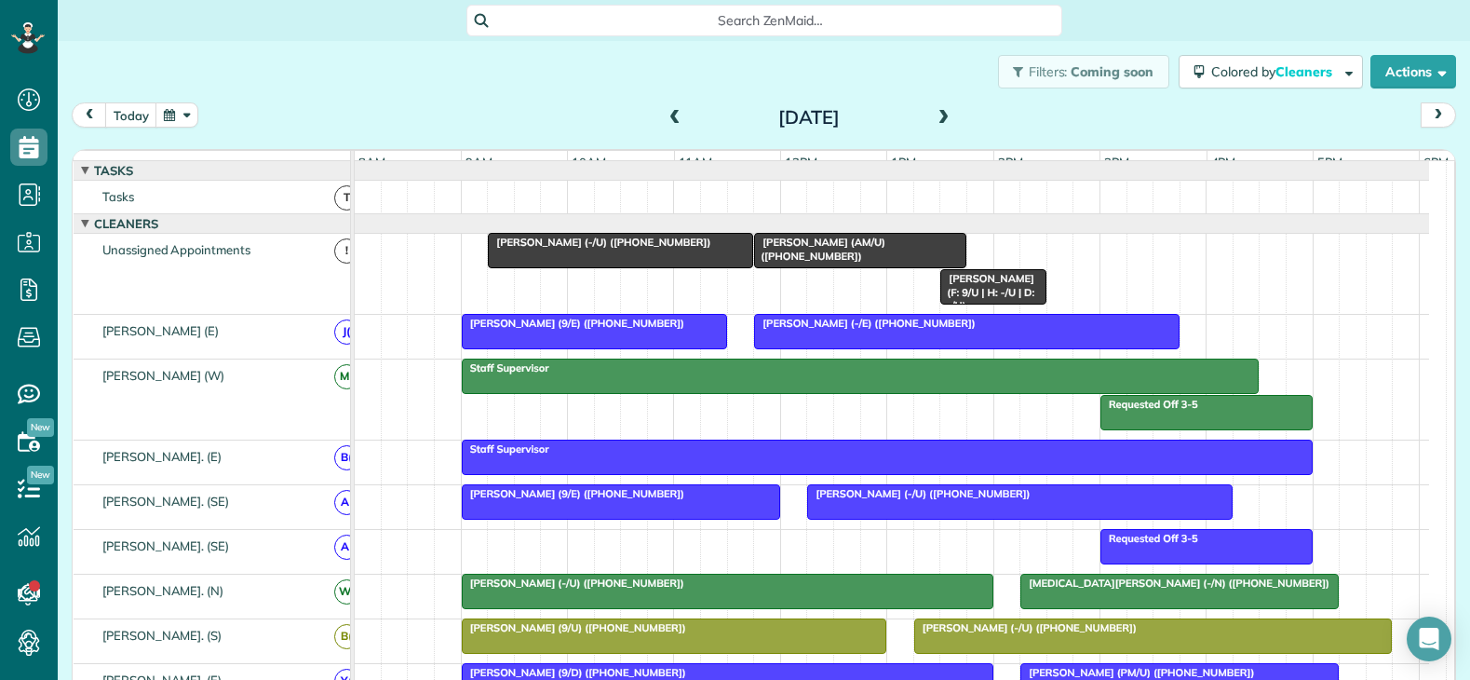
click at [541, 348] on div at bounding box center [594, 332] width 263 height 34
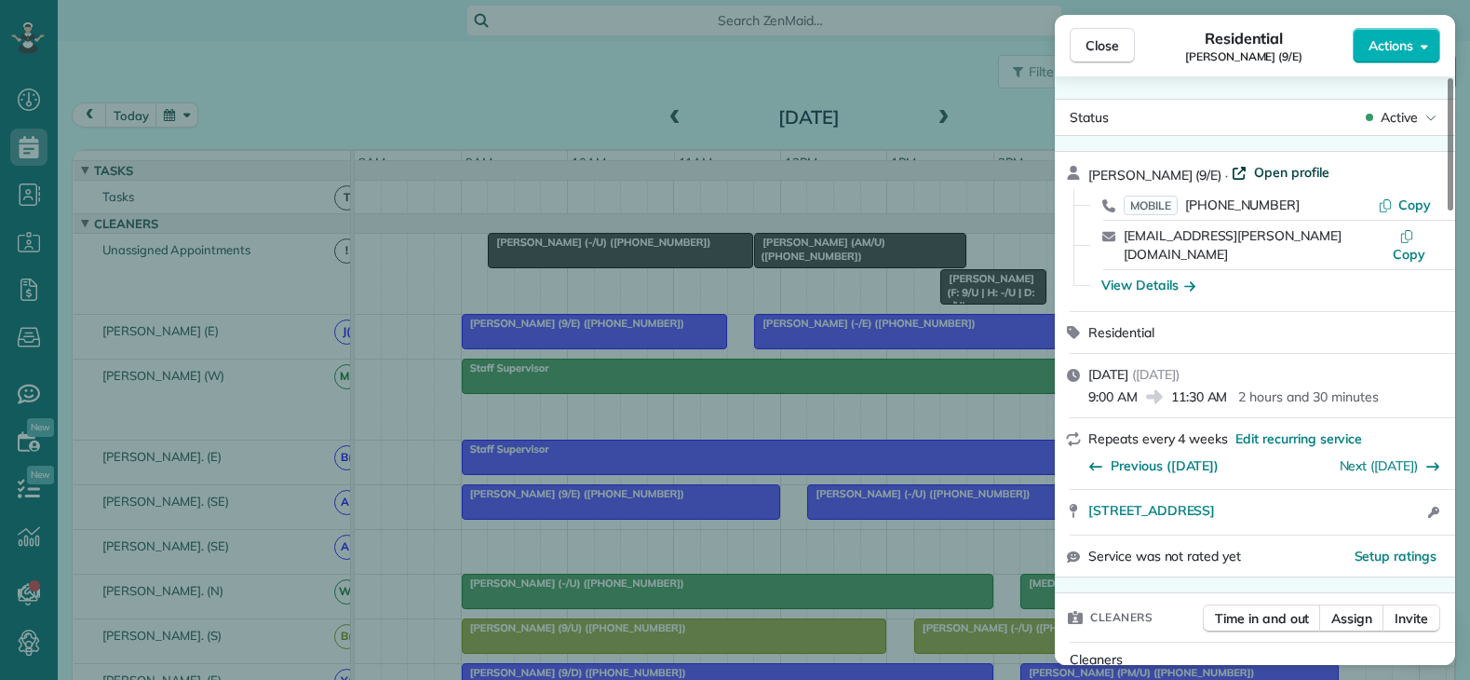
click at [1274, 170] on span "Open profile" at bounding box center [1291, 172] width 75 height 19
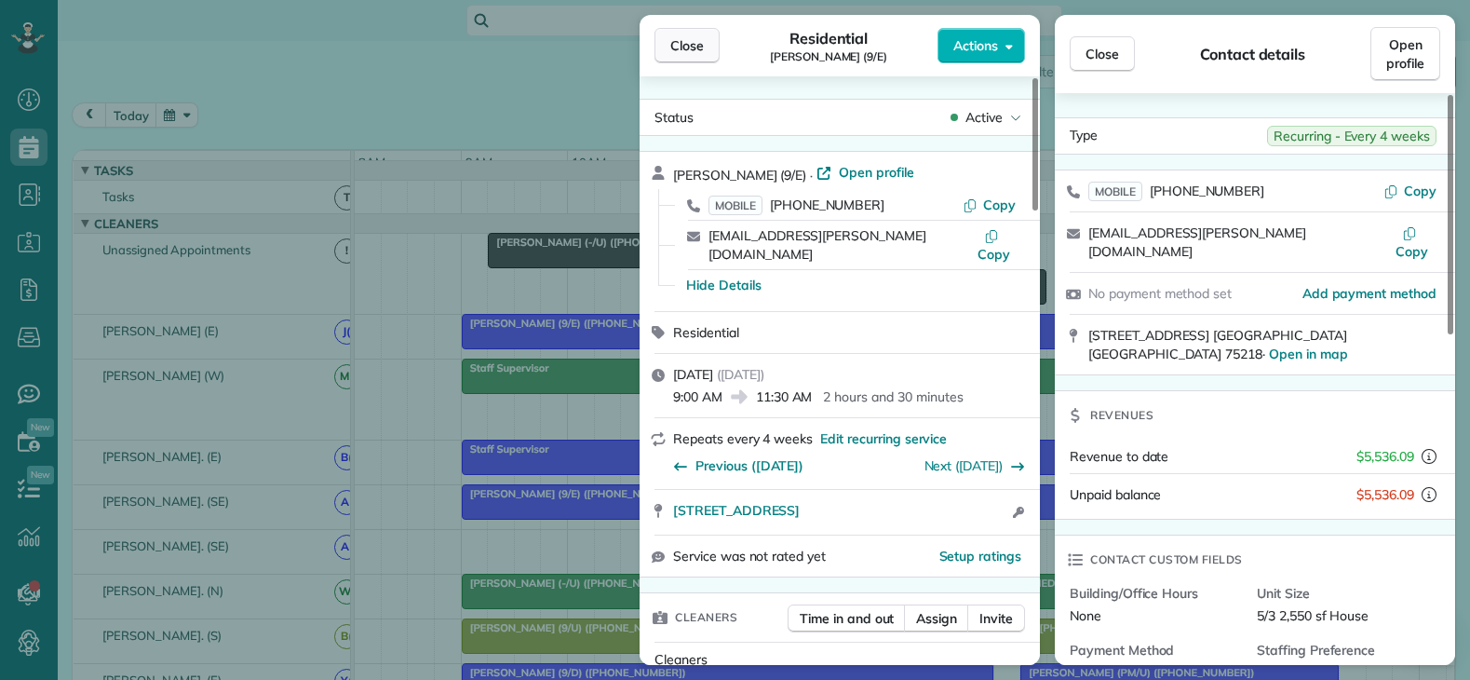
click at [679, 48] on span "Close" at bounding box center [687, 45] width 34 height 19
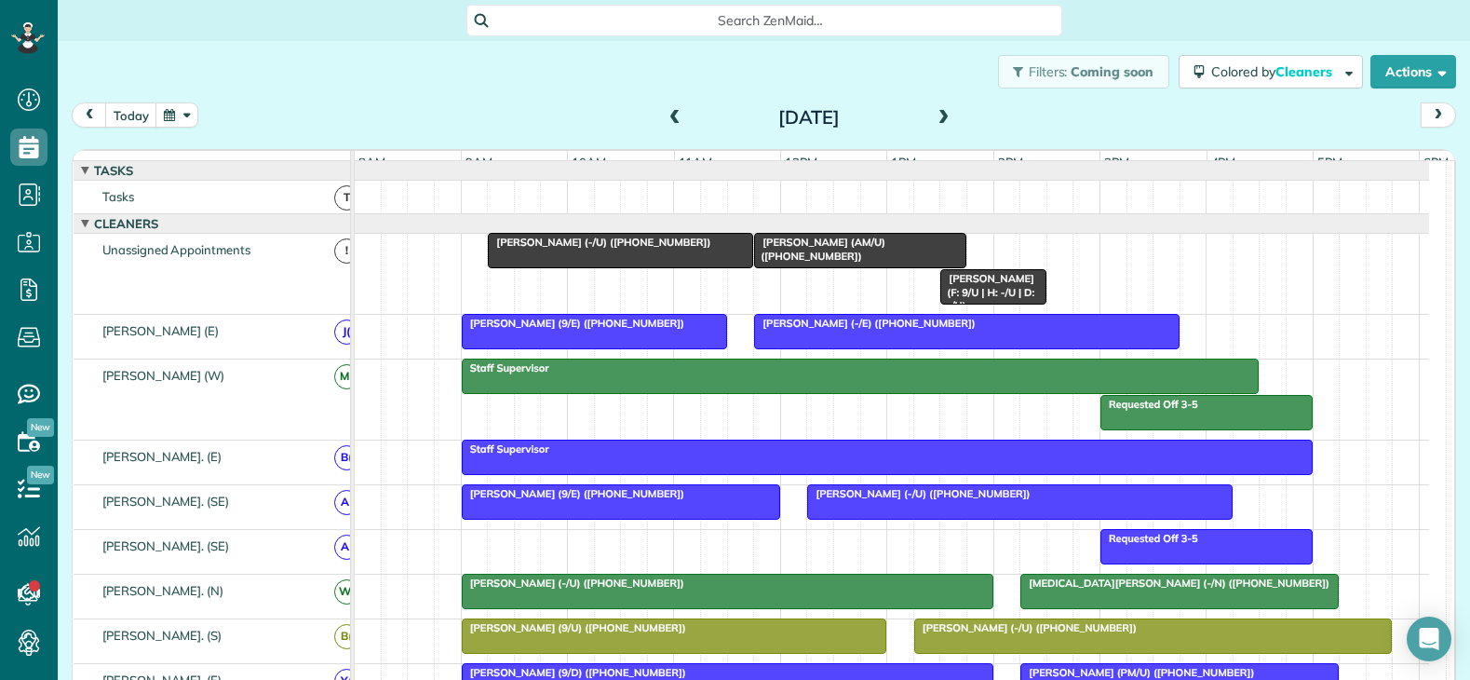
click at [585, 26] on span "Search ZenMaid…" at bounding box center [771, 20] width 566 height 19
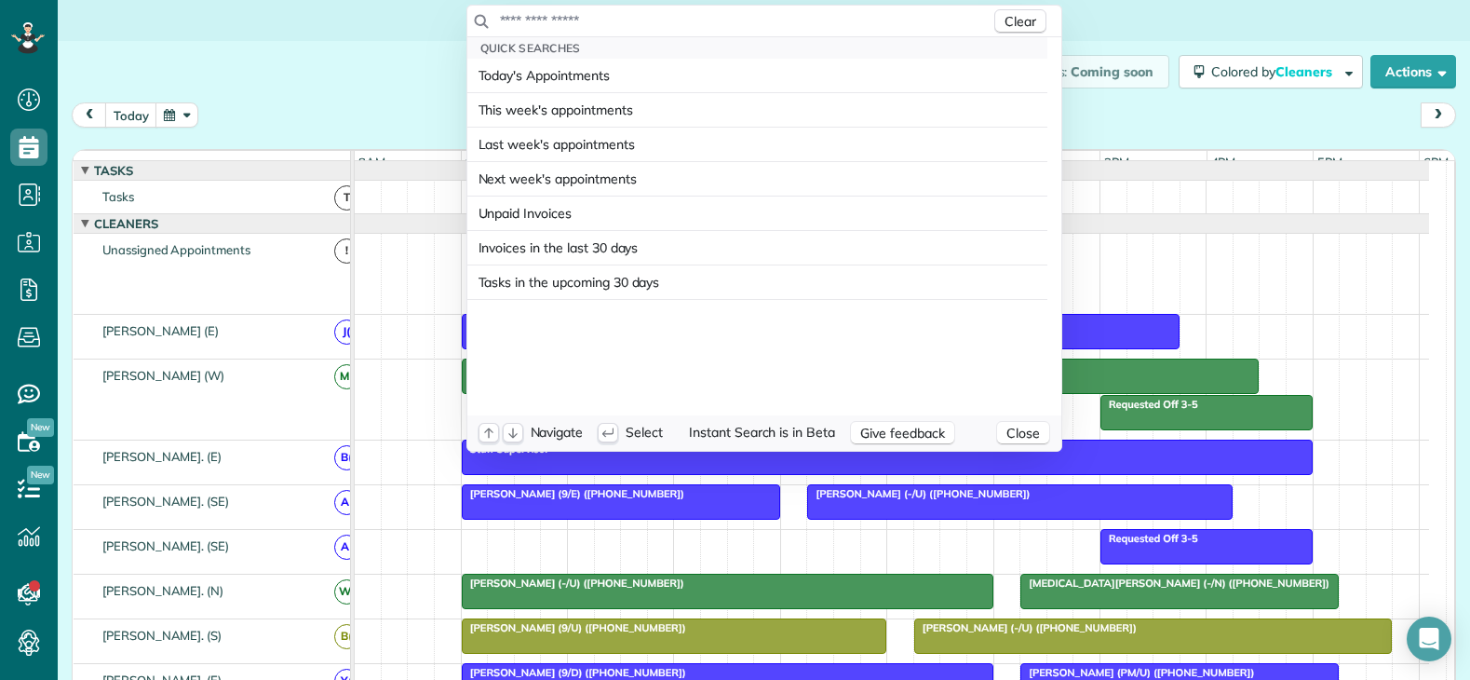
click at [591, 20] on input "text" at bounding box center [744, 20] width 491 height 19
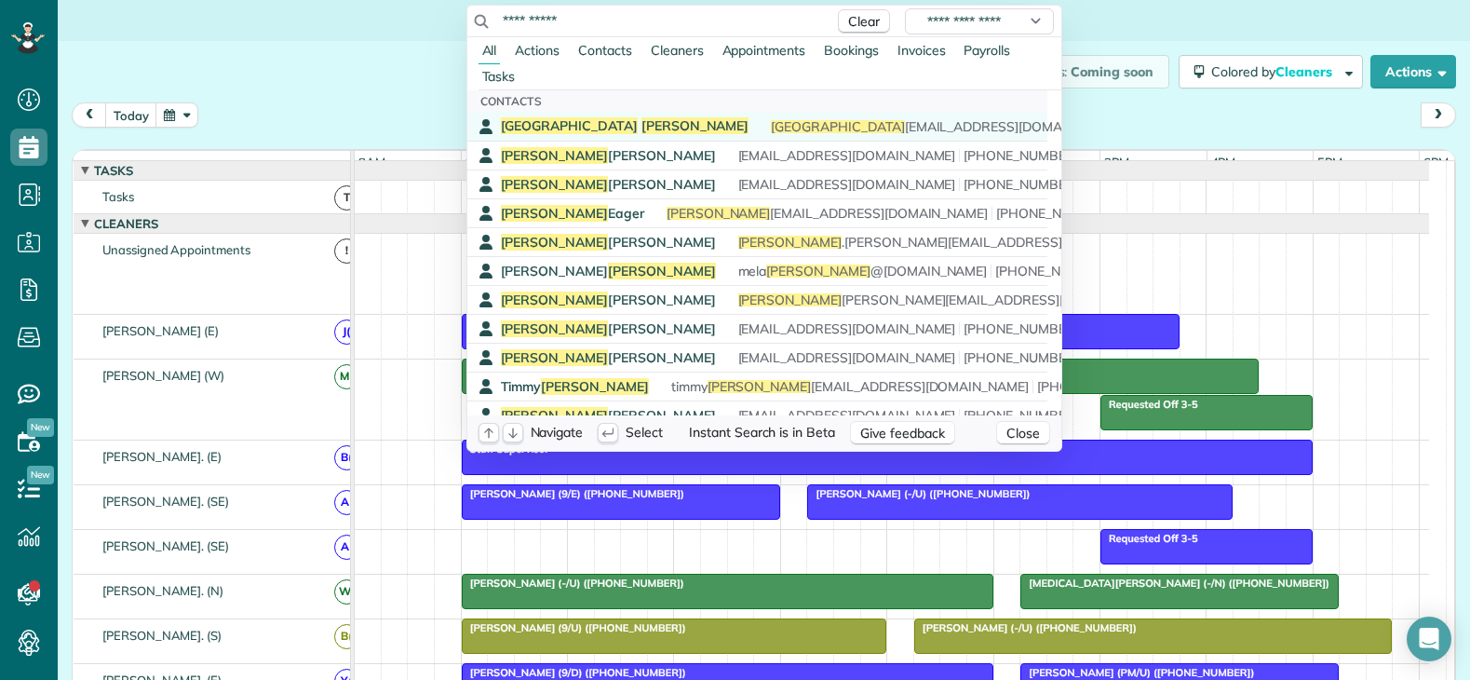
type input "**********"
click at [763, 125] on span "After rescheduling once, late-canceled the 2nd time. Applied CF but said would …" at bounding box center [1240, 126] width 954 height 17
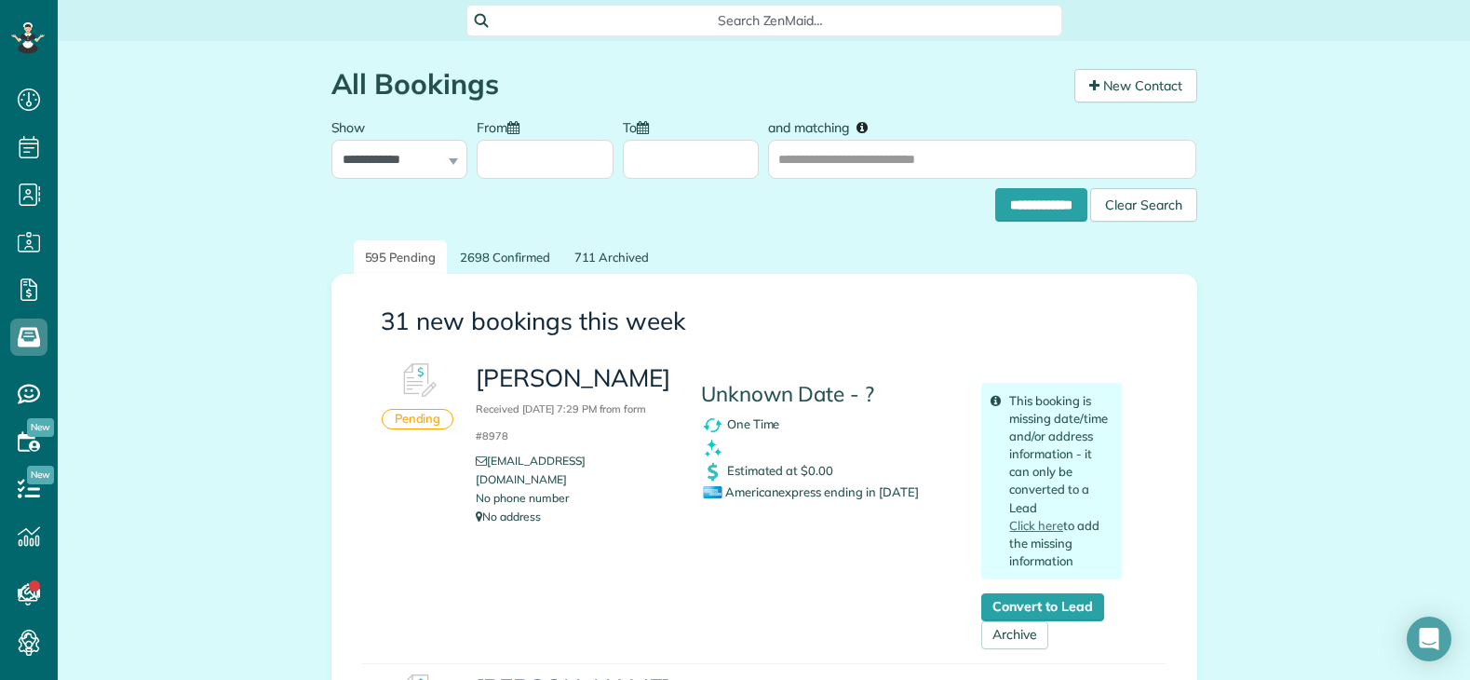
scroll to position [8, 8]
click at [711, 19] on span "Search ZenMaid…" at bounding box center [771, 20] width 566 height 19
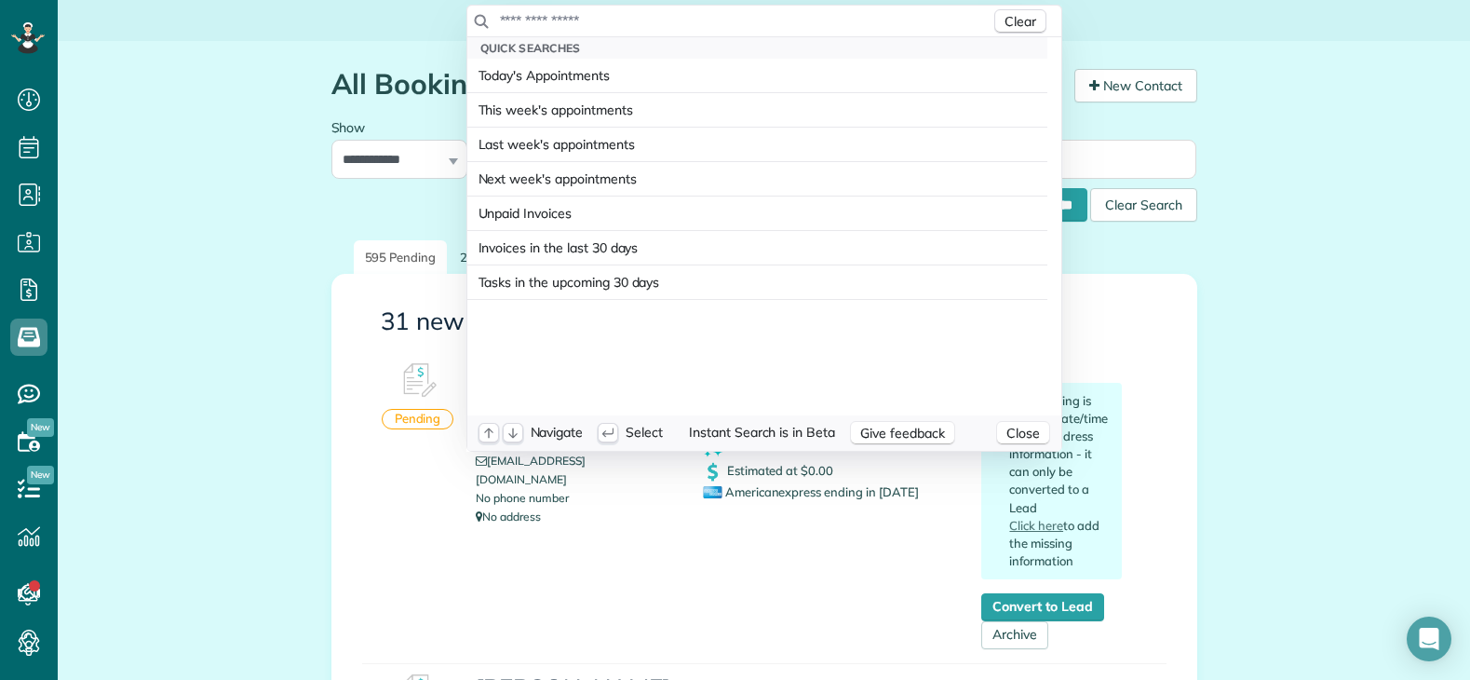
click at [690, 23] on input "text" at bounding box center [744, 20] width 491 height 19
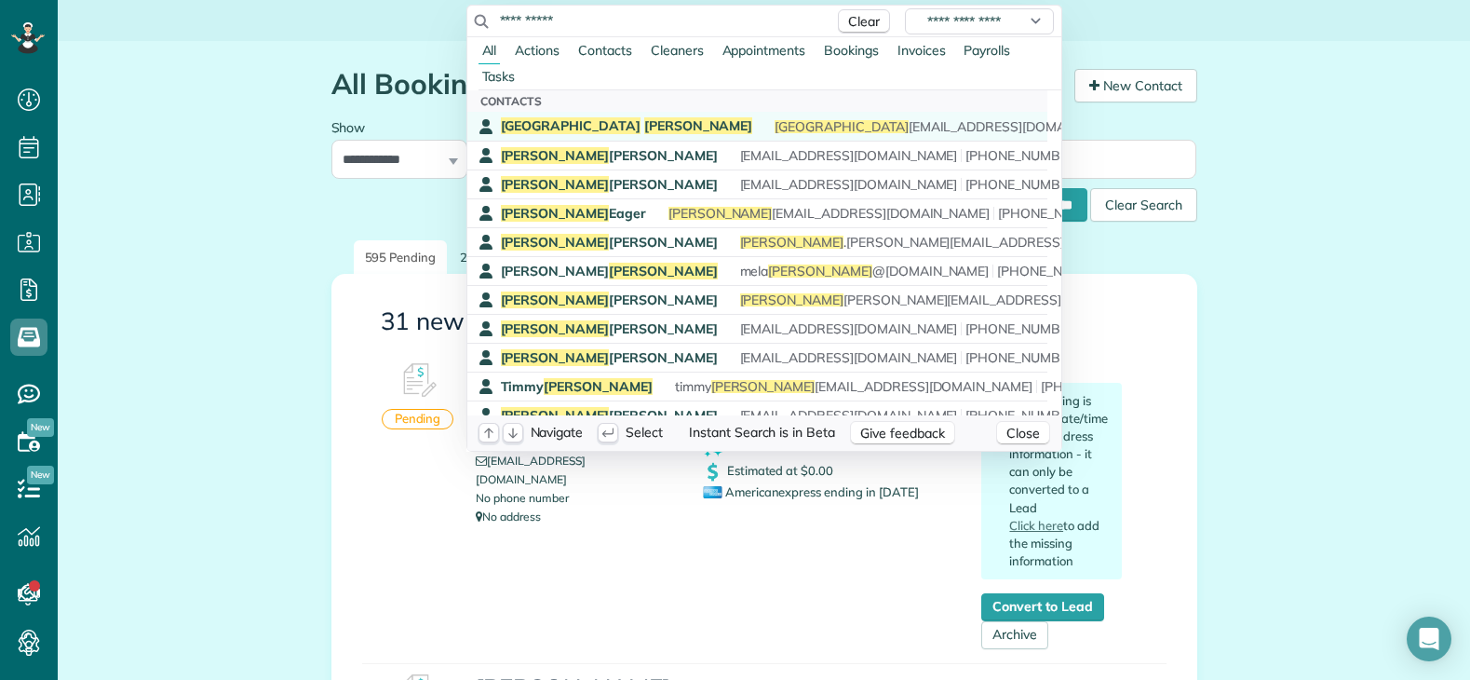
type input "**********"
click at [603, 121] on div "Kenya Paul kenya 78@gmail.com (214) 477-0051" at bounding box center [771, 126] width 540 height 18
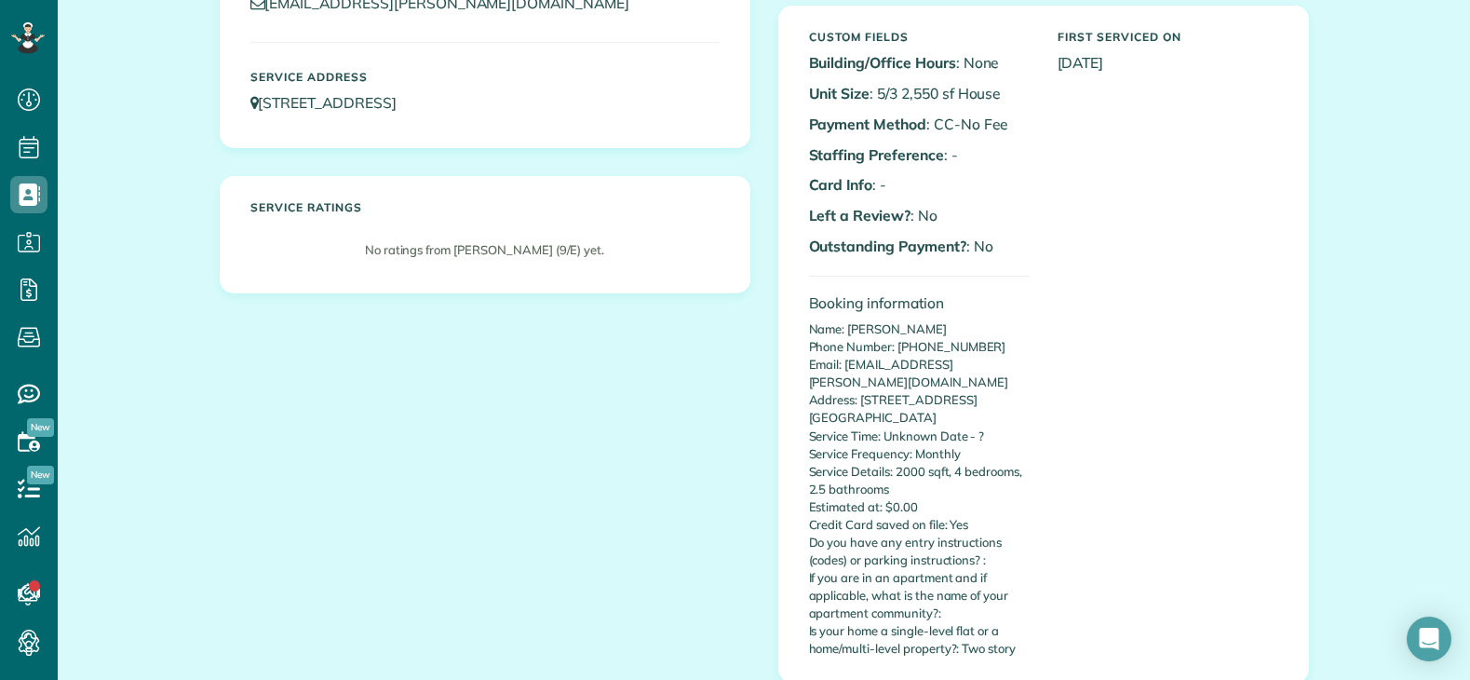
scroll to position [279, 0]
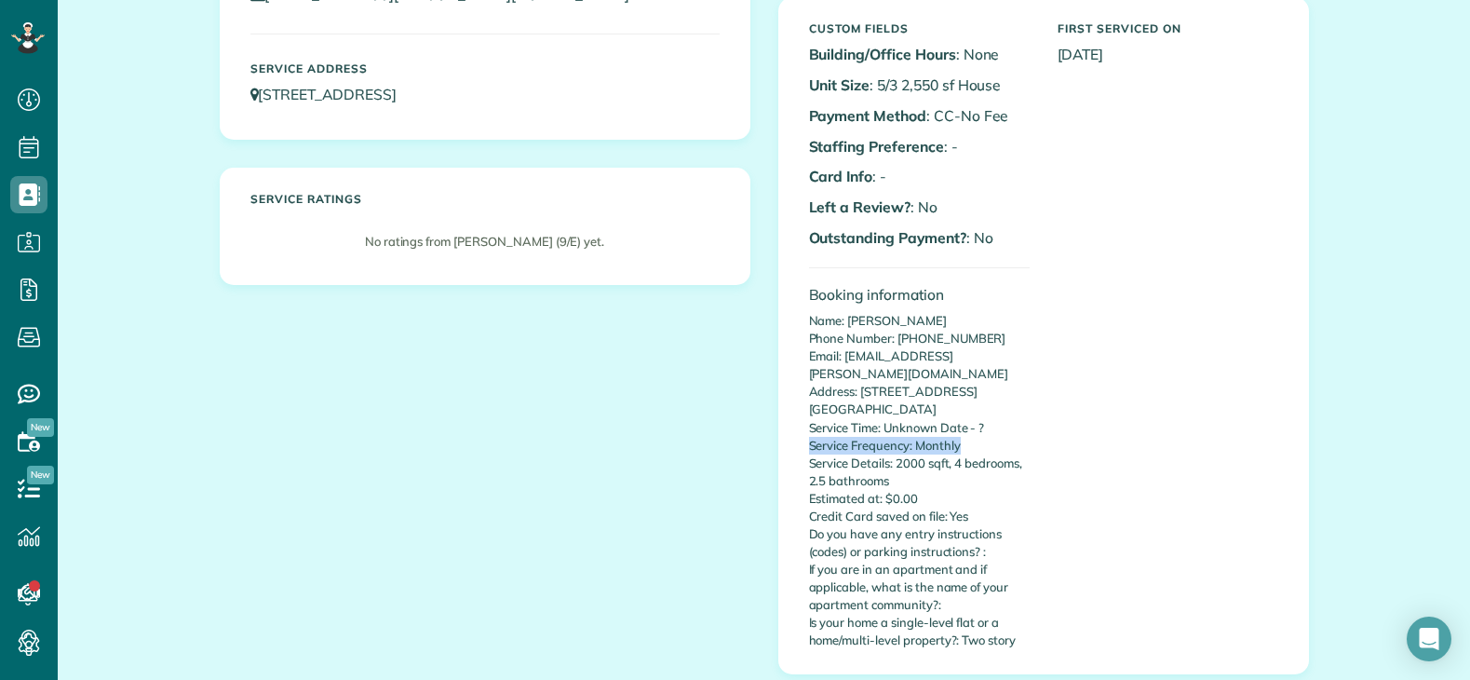
drag, startPoint x: 870, startPoint y: 424, endPoint x: 953, endPoint y: 423, distance: 82.9
click at [966, 431] on p "Name: Amber Rhodes Phone Number: 2813821387 Email: amber.r.rhodes@gmail.com Add…" at bounding box center [919, 480] width 221 height 337
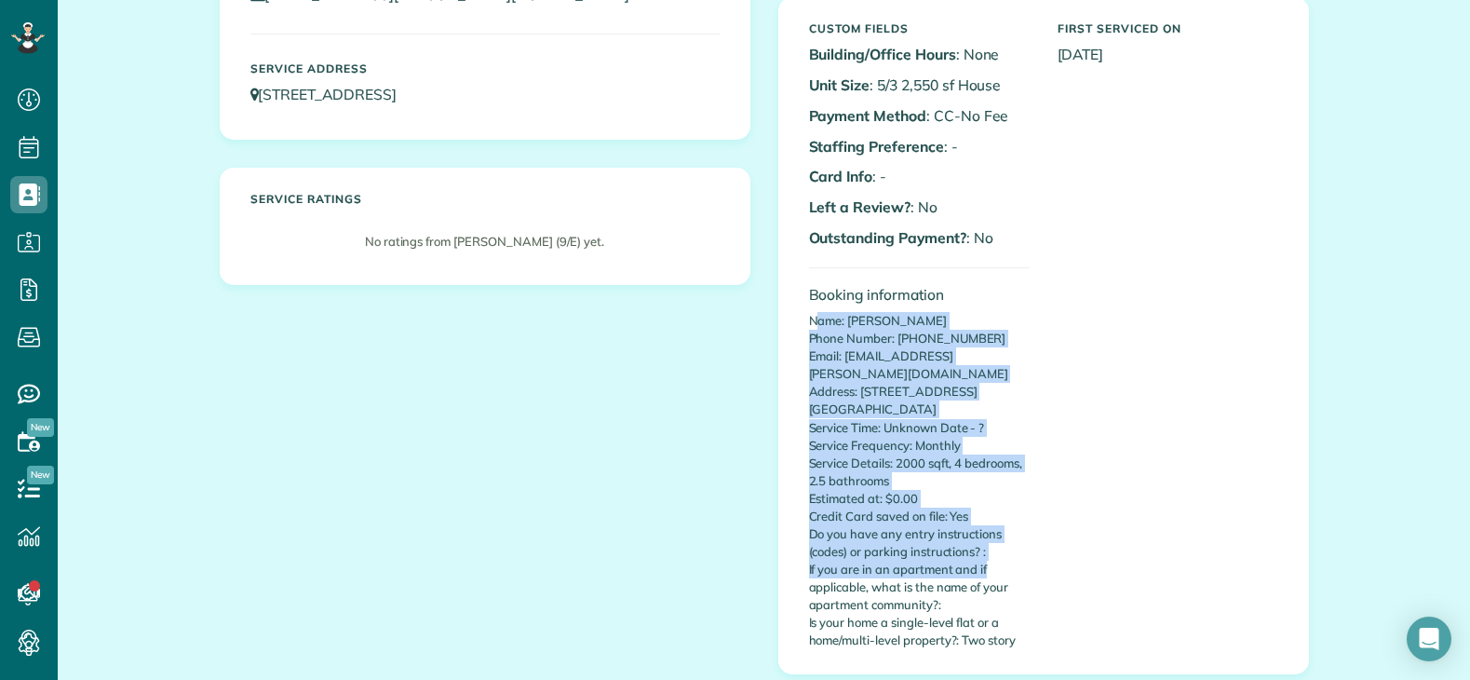
drag, startPoint x: 813, startPoint y: 322, endPoint x: 1038, endPoint y: 559, distance: 327.2
click at [1040, 552] on div "Custom Fields Building/Office Hours : None Unit Size : 5/3 2,550 sf House Payme…" at bounding box center [1043, 336] width 497 height 646
click at [920, 443] on p "Name: Amber Rhodes Phone Number: 2813821387 Email: amber.r.rhodes@gmail.com Add…" at bounding box center [919, 480] width 221 height 337
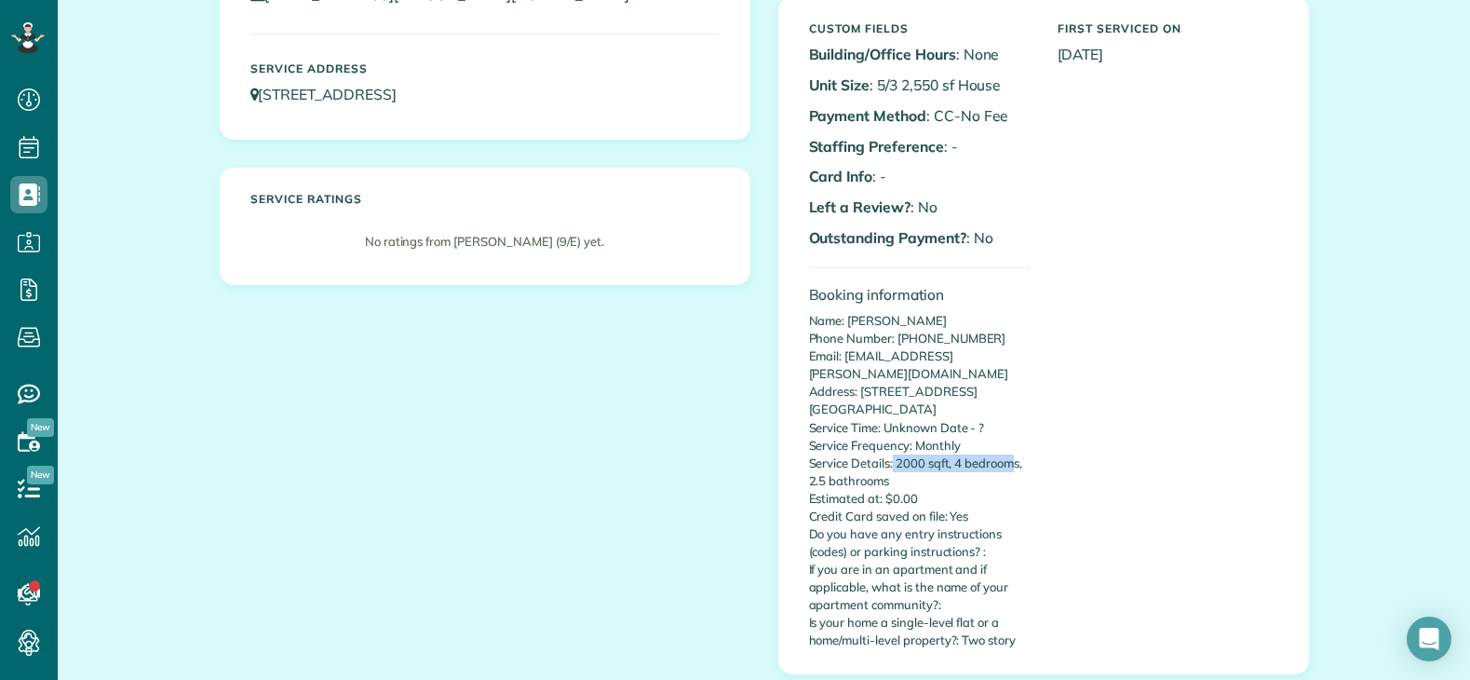
drag, startPoint x: 887, startPoint y: 442, endPoint x: 1030, endPoint y: 455, distance: 143.9
click at [1014, 446] on p "Name: Amber Rhodes Phone Number: 2813821387 Email: amber.r.rhodes@gmail.com Add…" at bounding box center [919, 480] width 221 height 337
click at [922, 440] on p "Name: Amber Rhodes Phone Number: 2813821387 Email: amber.r.rhodes@gmail.com Add…" at bounding box center [919, 480] width 221 height 337
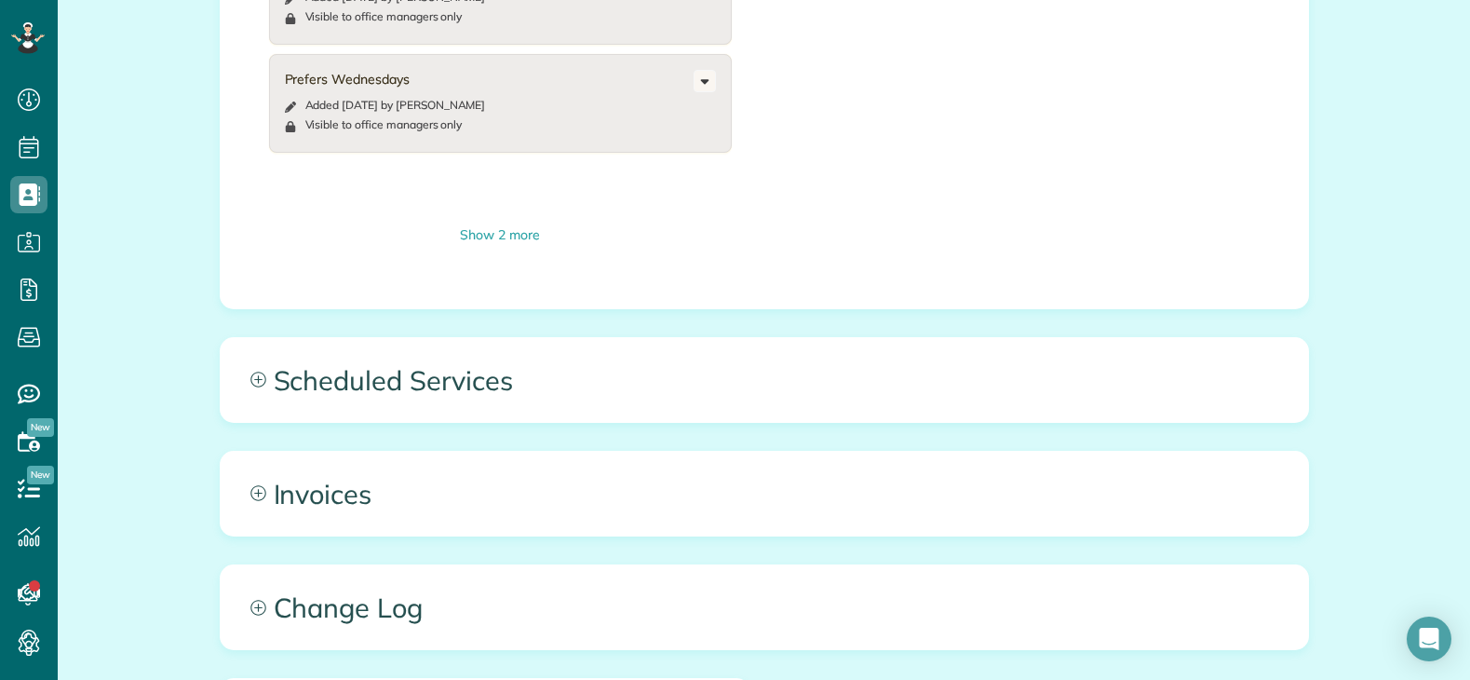
scroll to position [1303, 0]
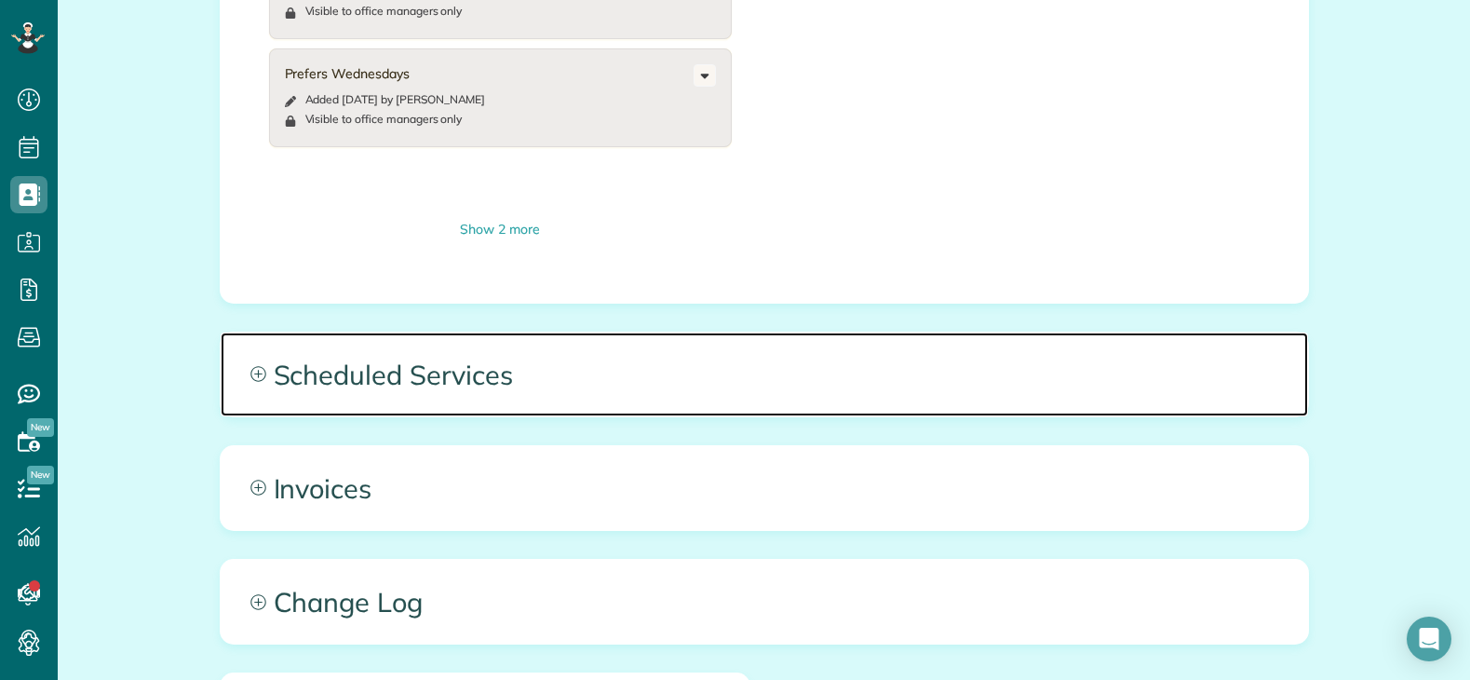
click at [799, 365] on span "Scheduled Services" at bounding box center [764, 374] width 1087 height 84
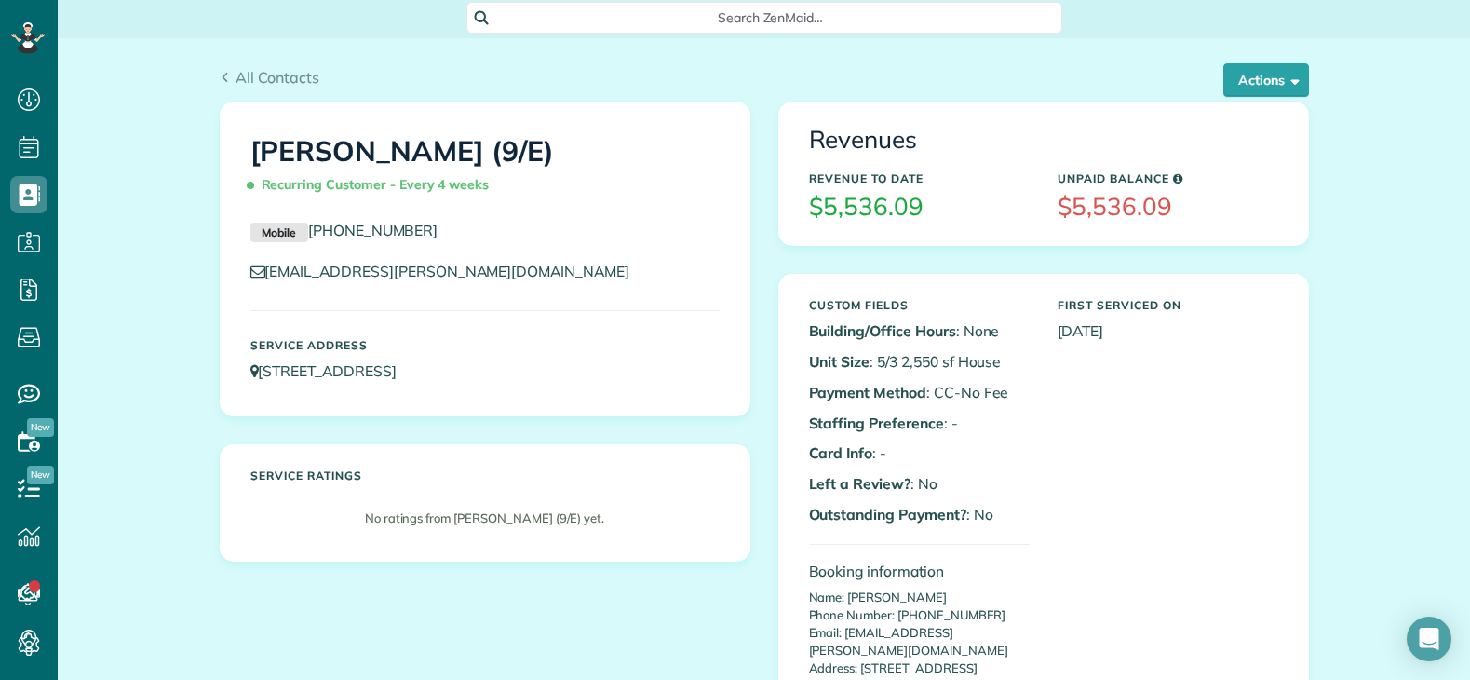
scroll to position [0, 0]
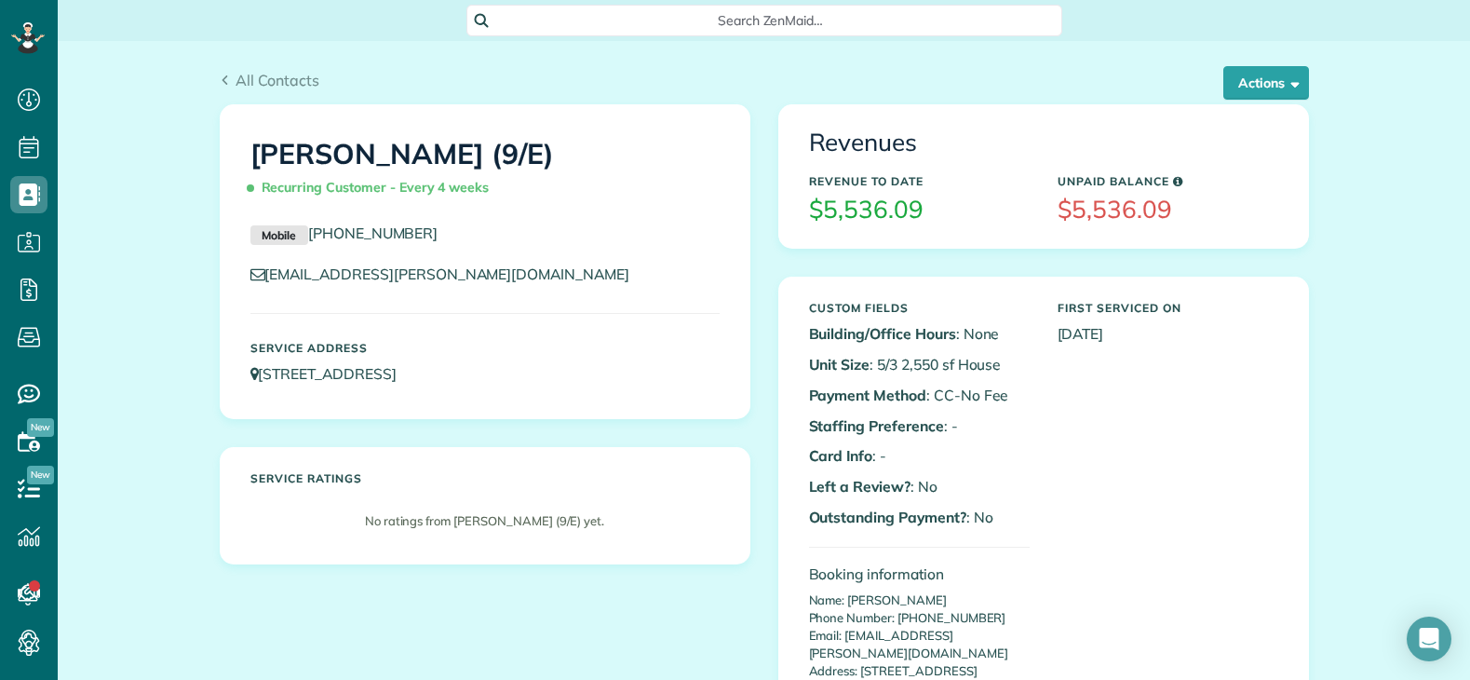
click at [757, 24] on span "Search ZenMaid…" at bounding box center [771, 20] width 566 height 19
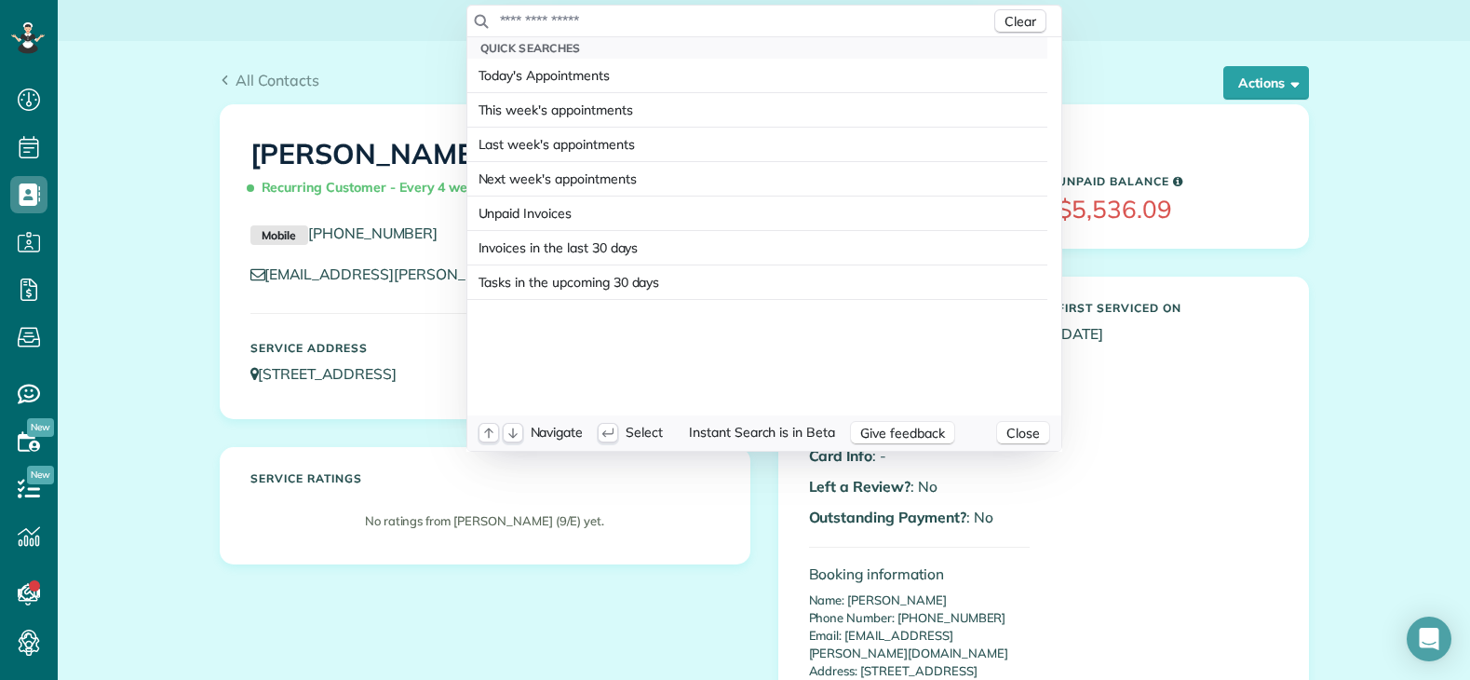
click at [754, 21] on input "text" at bounding box center [744, 20] width 491 height 19
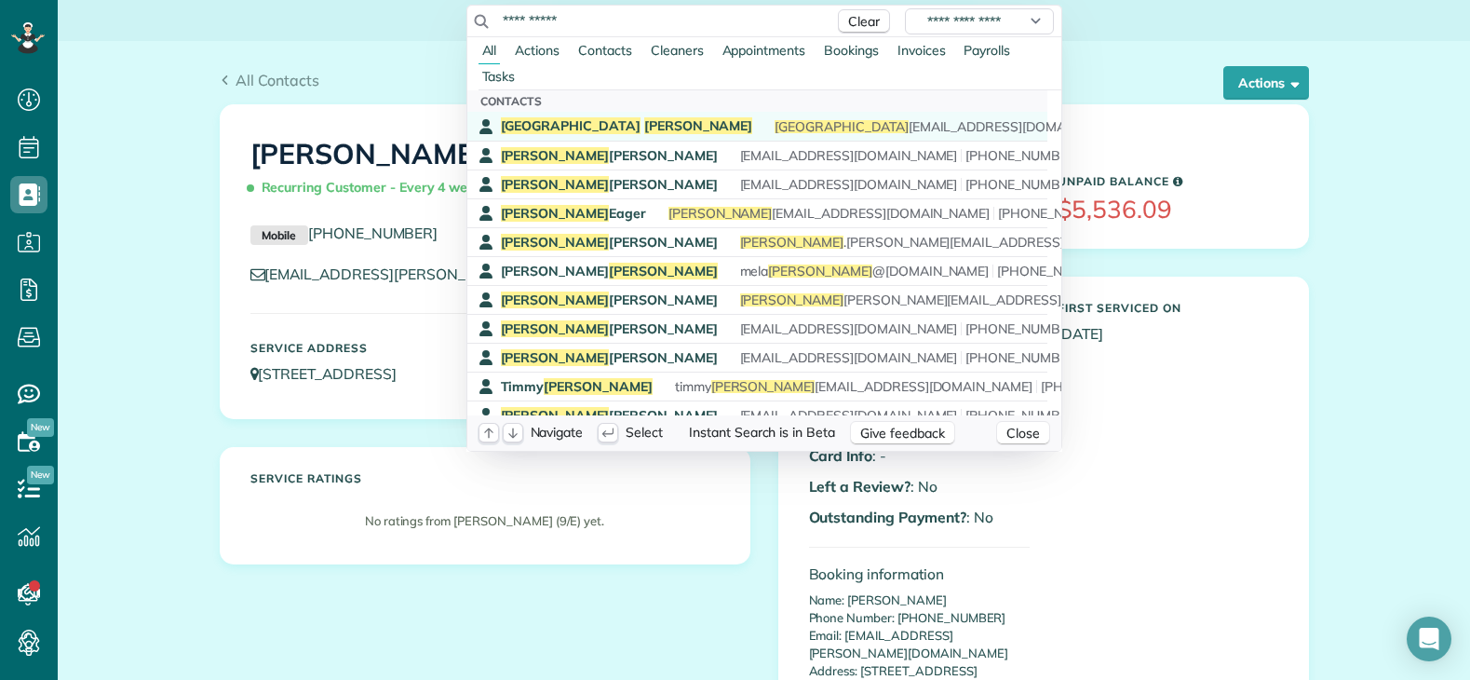
type input "**********"
click at [767, 120] on span "After rescheduling once, late-canceled the 2nd time. Applied CF but said would …" at bounding box center [1244, 126] width 954 height 17
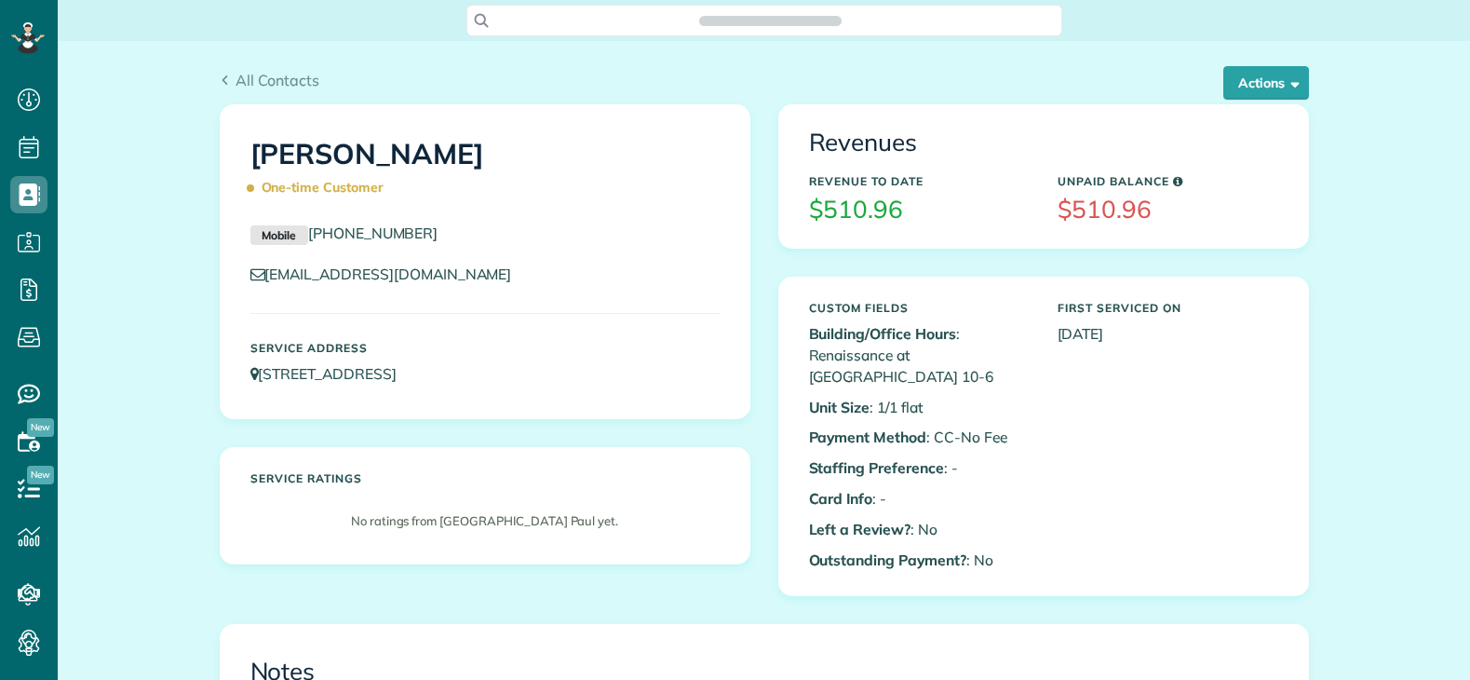
scroll to position [8, 8]
click at [634, 376] on p "[STREET_ADDRESS]" at bounding box center [484, 373] width 469 height 21
click at [1246, 87] on button "Actions" at bounding box center [1266, 83] width 86 height 34
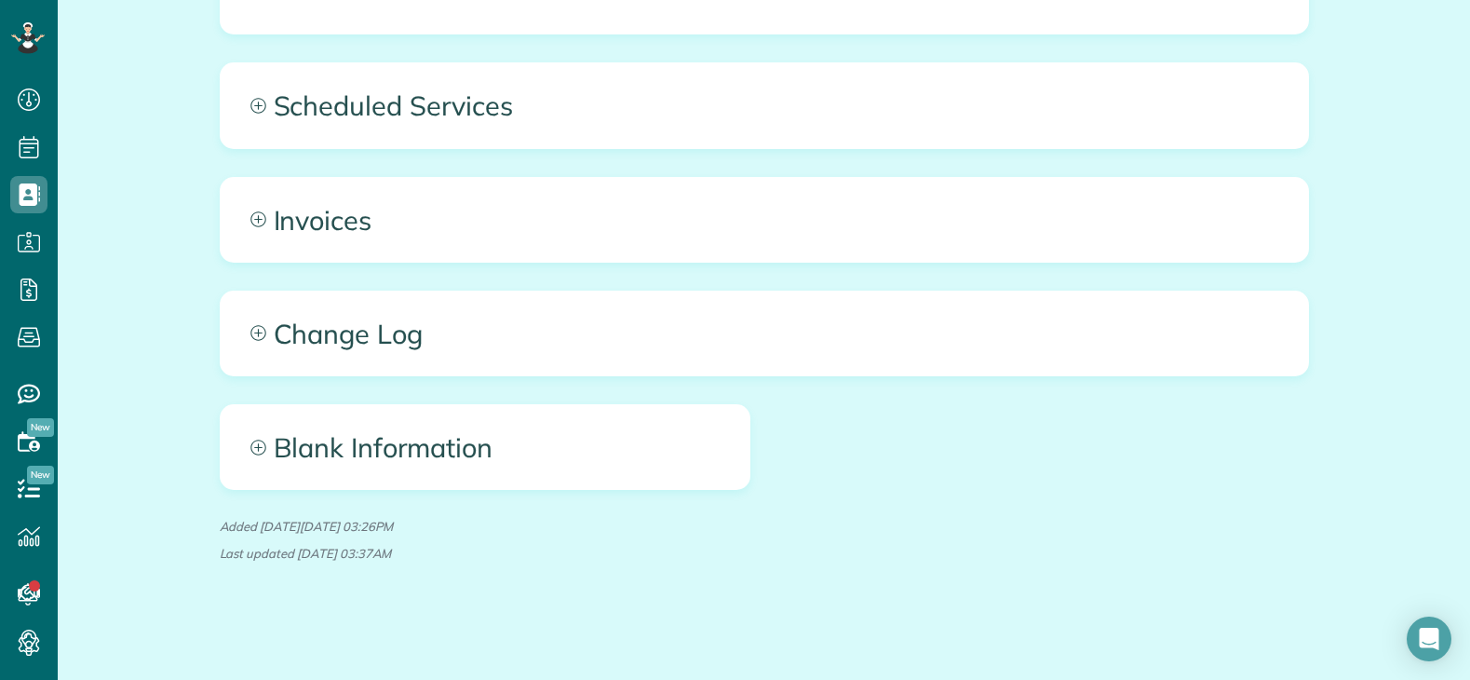
scroll to position [1099, 0]
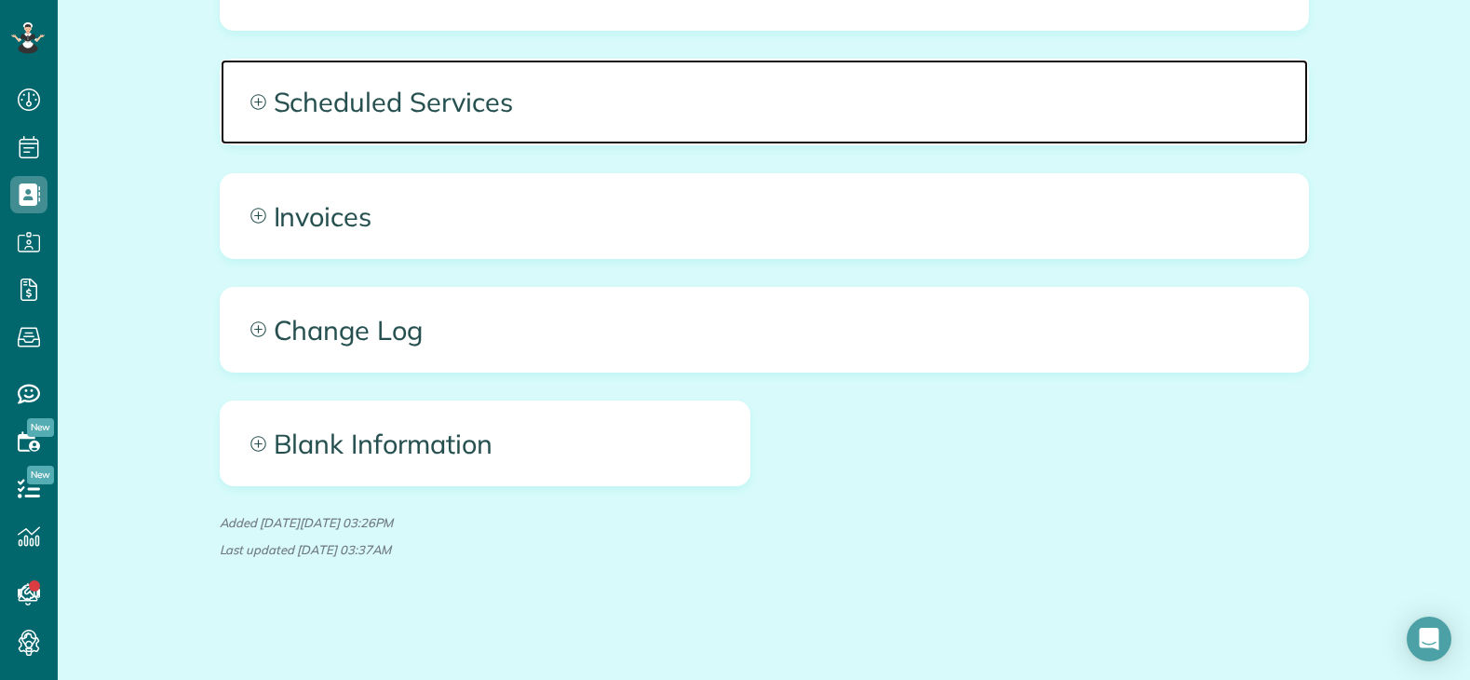
click at [918, 97] on span "Scheduled Services" at bounding box center [764, 102] width 1087 height 84
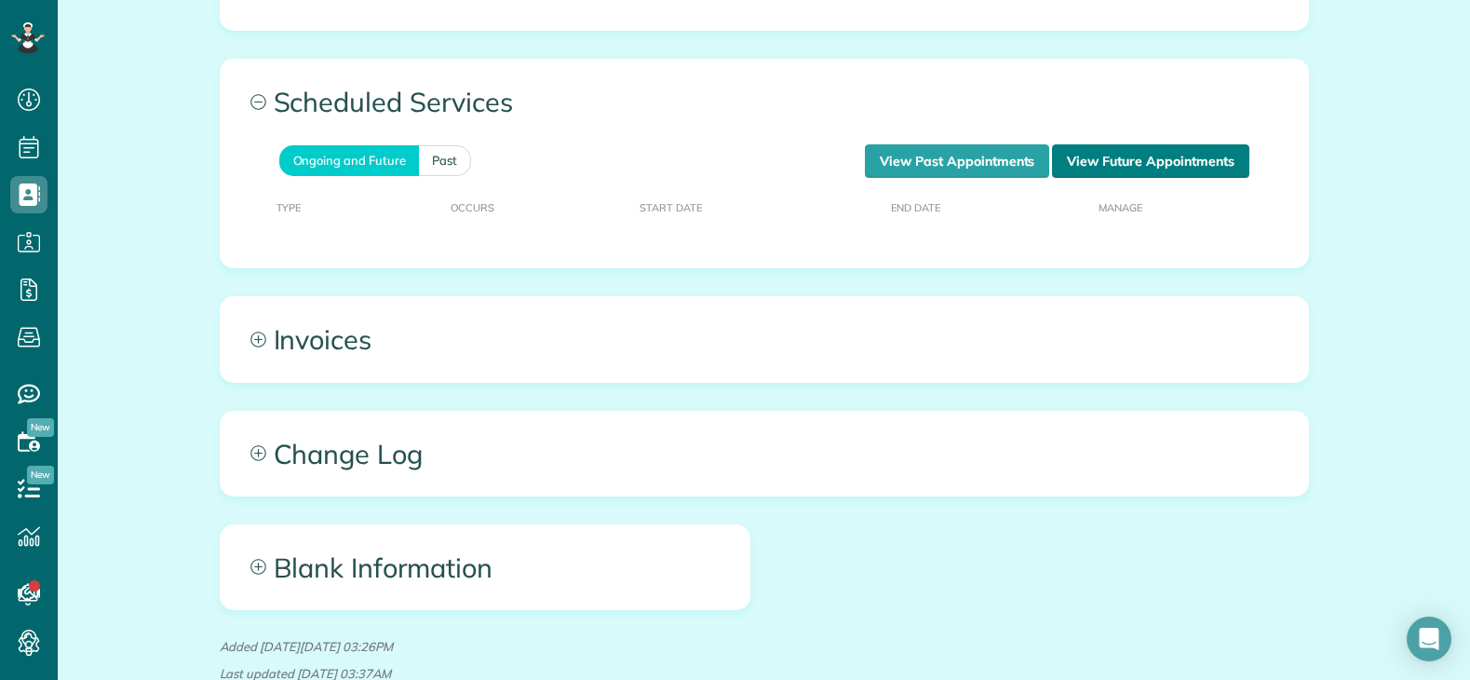
click at [1079, 166] on link "View Future Appointments" at bounding box center [1150, 161] width 196 height 34
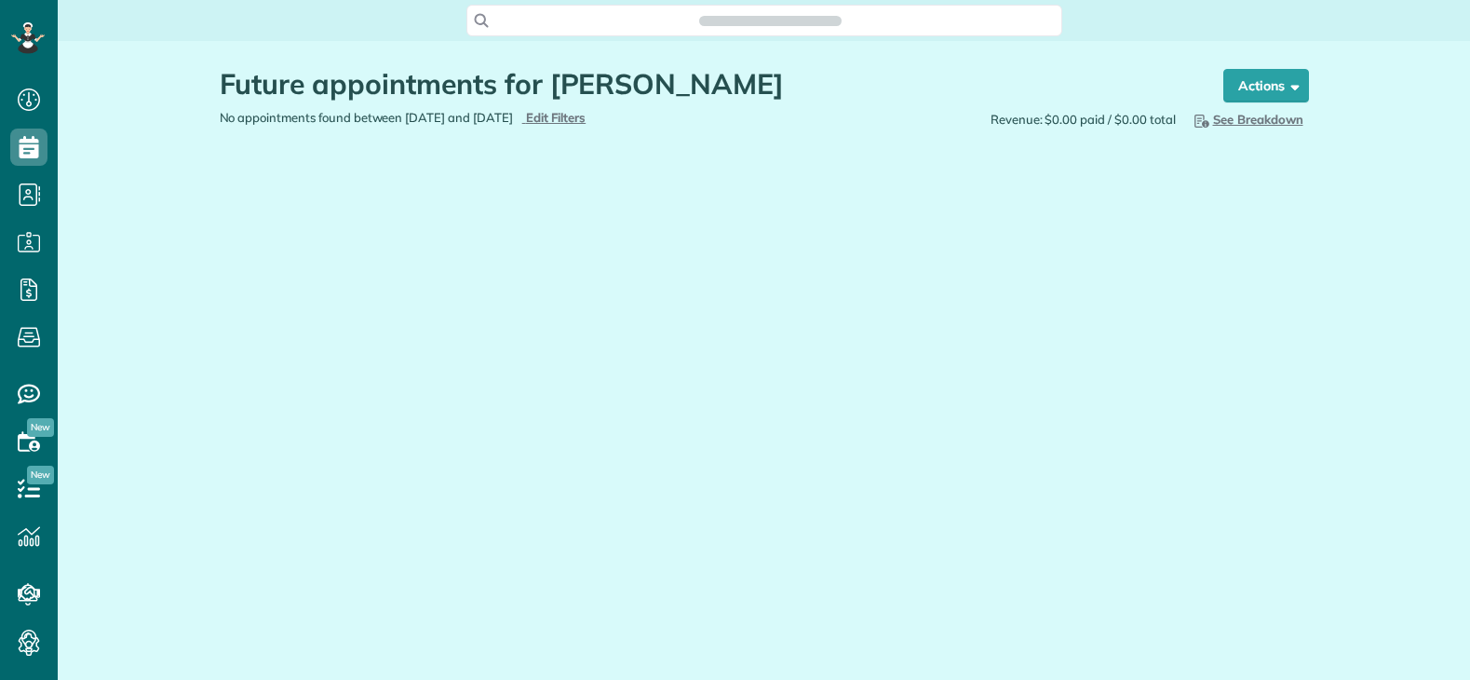
scroll to position [8, 8]
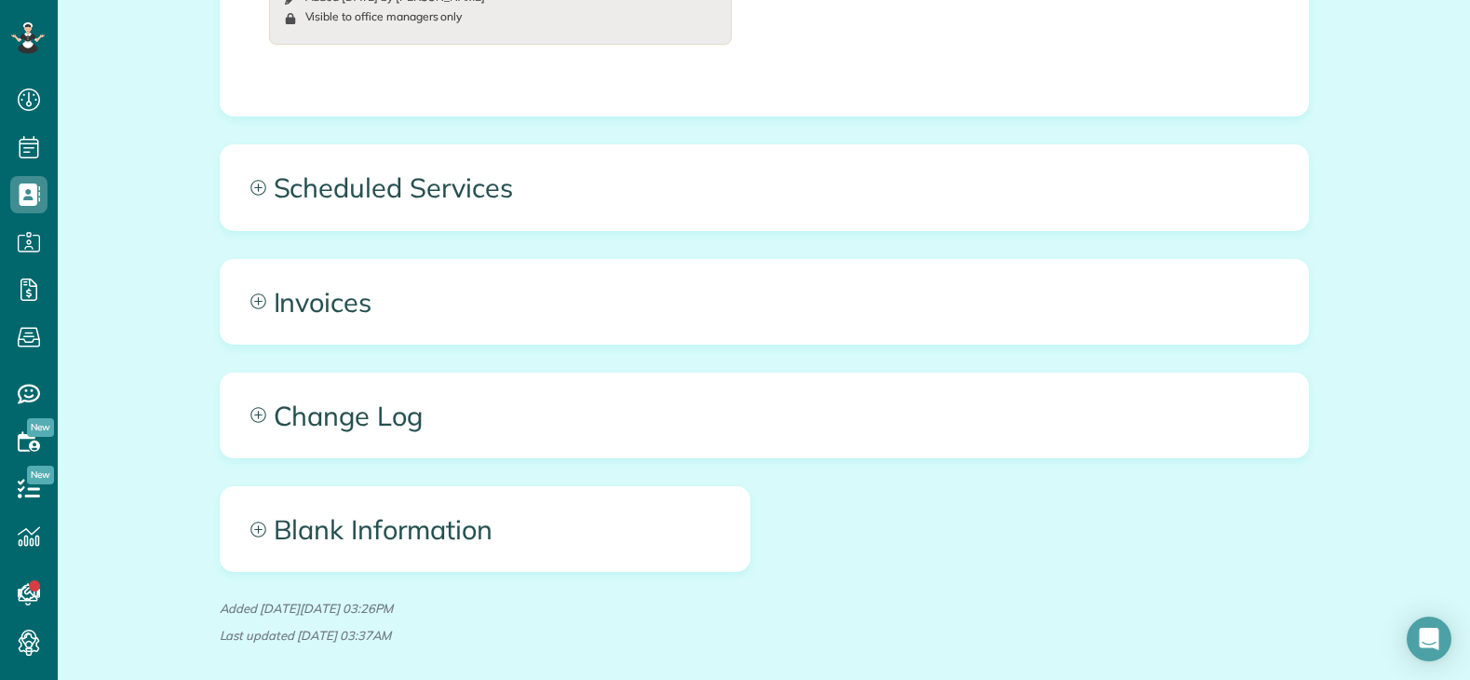
scroll to position [1024, 0]
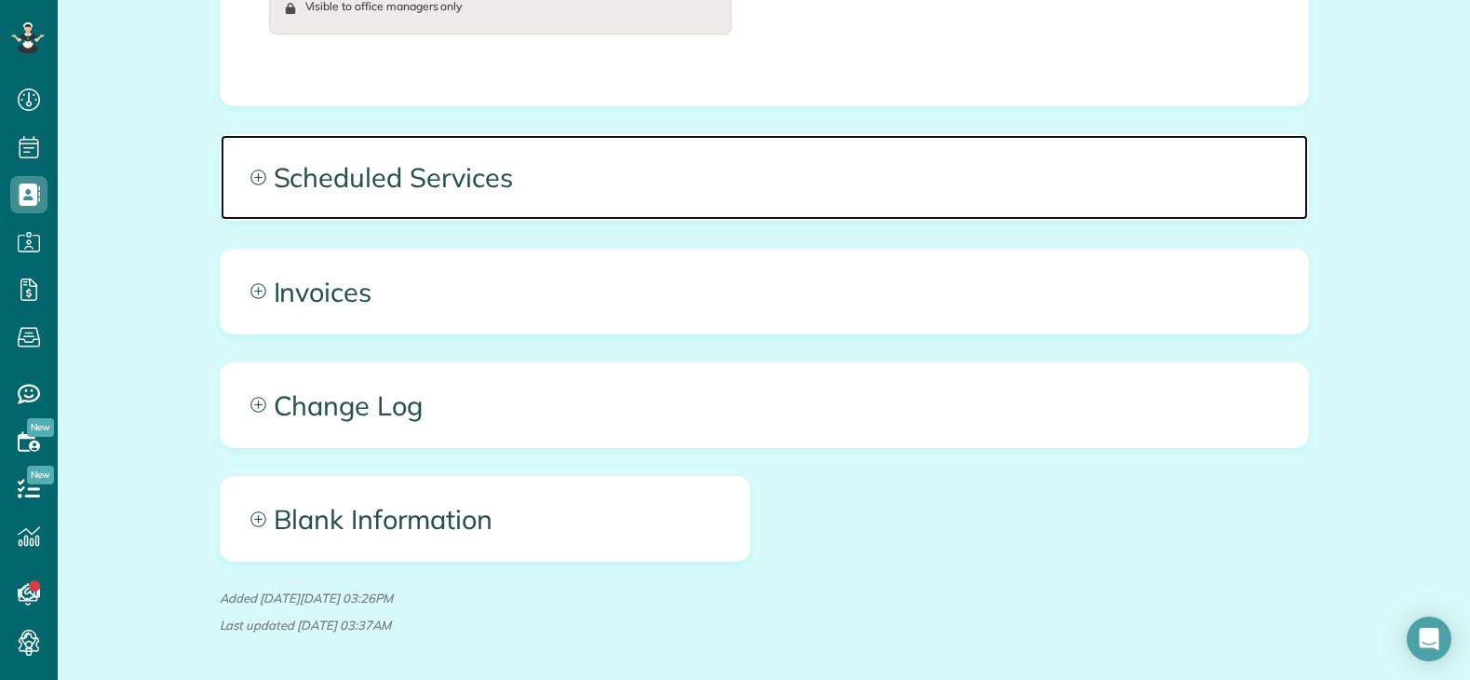
click at [900, 194] on span "Scheduled Services" at bounding box center [764, 177] width 1087 height 84
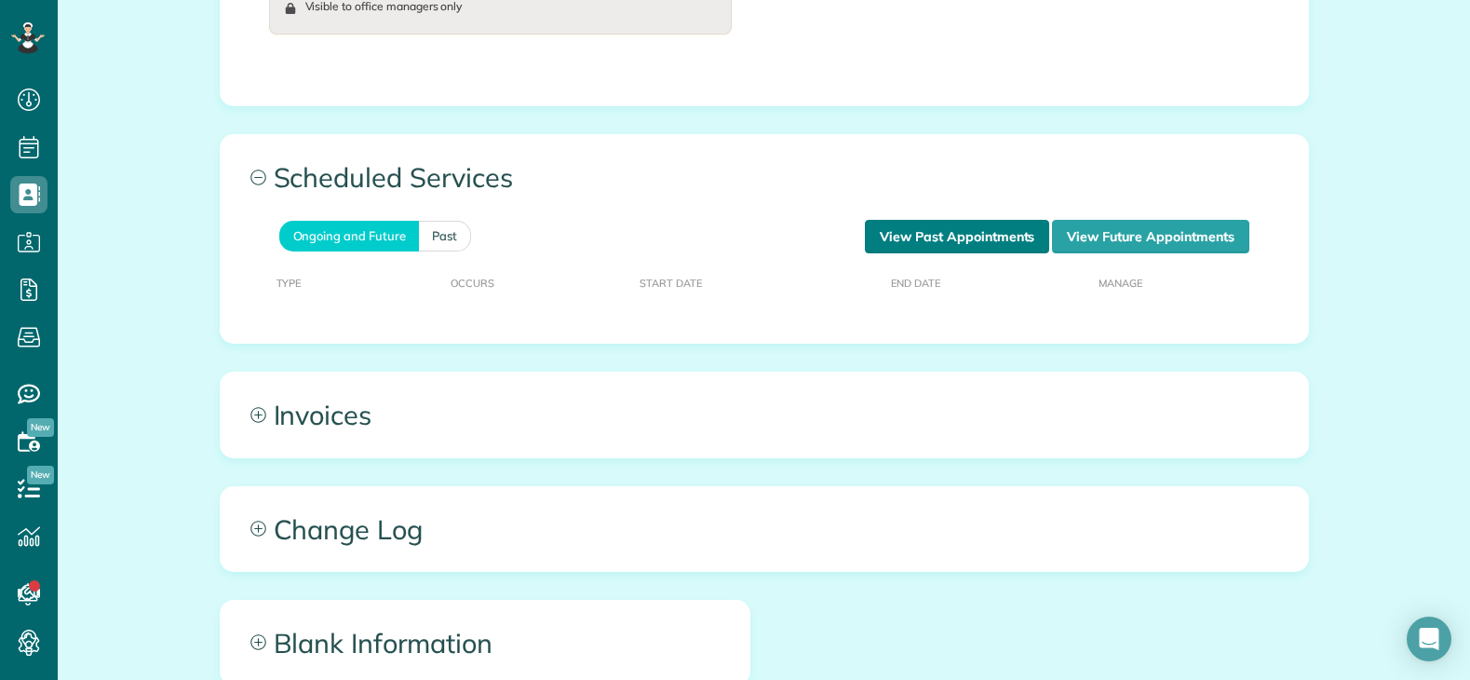
click at [938, 245] on link "View Past Appointments" at bounding box center [957, 237] width 184 height 34
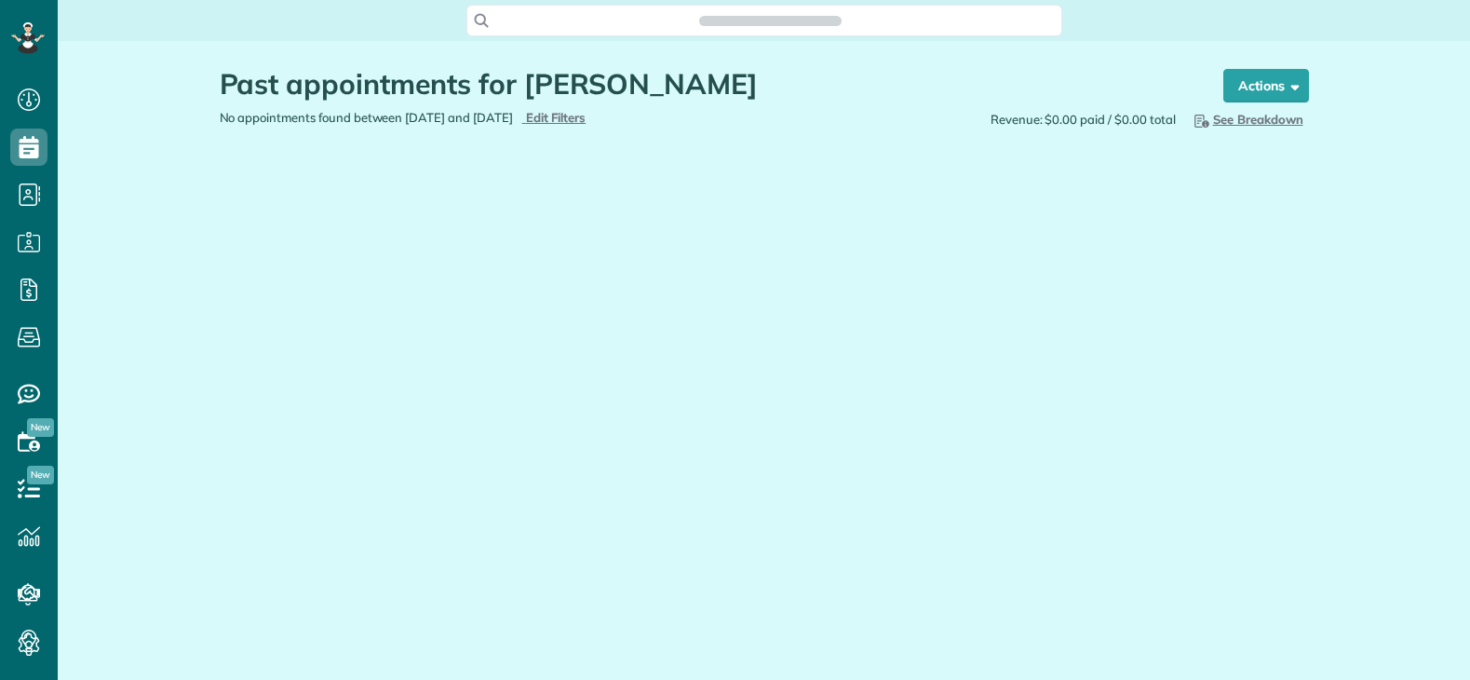
scroll to position [680, 58]
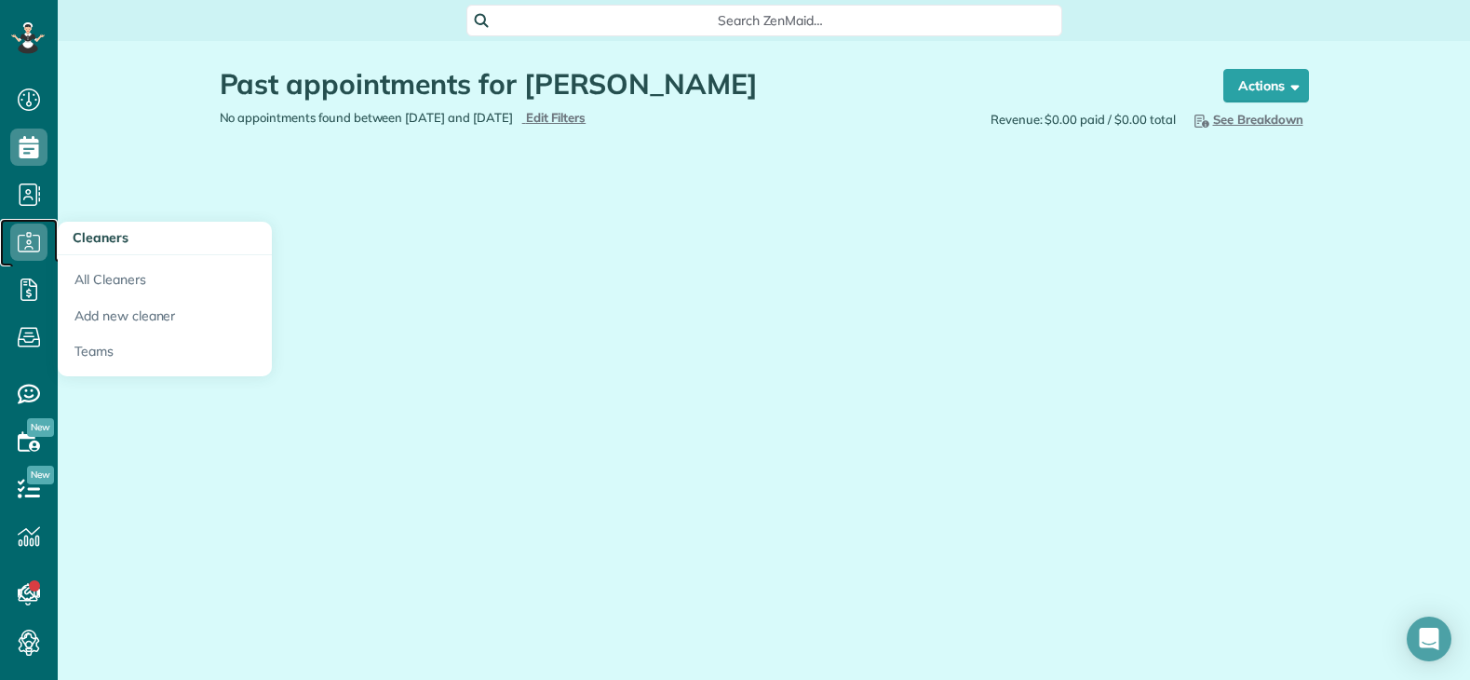
click at [20, 238] on icon at bounding box center [28, 241] width 37 height 37
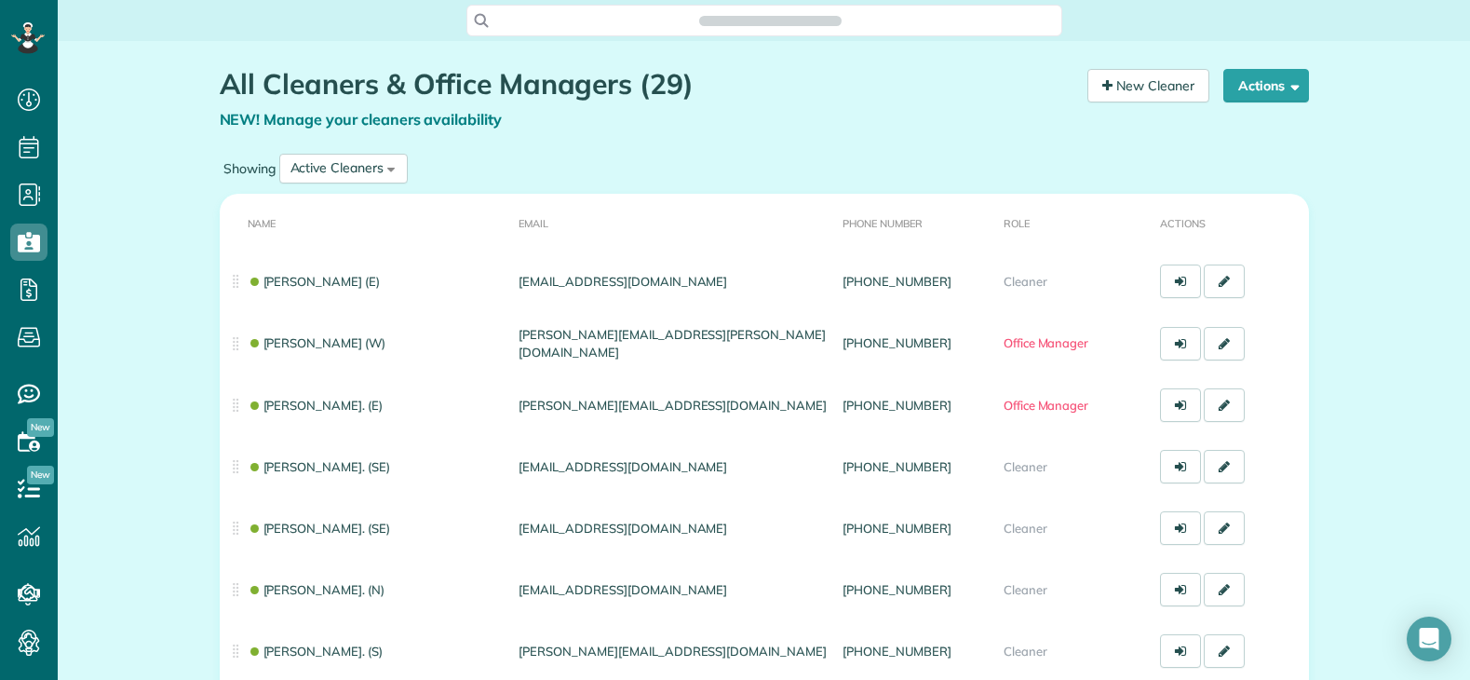
scroll to position [8, 8]
click at [29, 195] on icon at bounding box center [28, 194] width 37 height 37
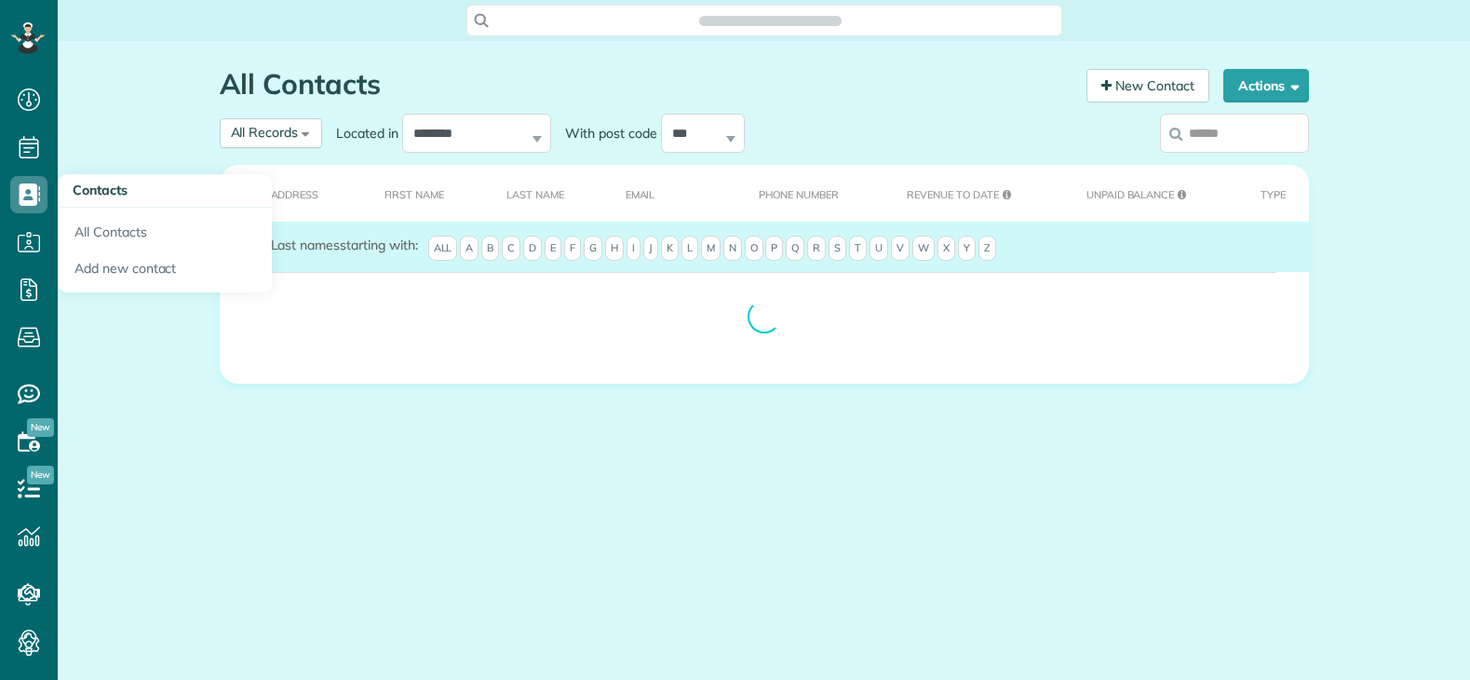
scroll to position [680, 58]
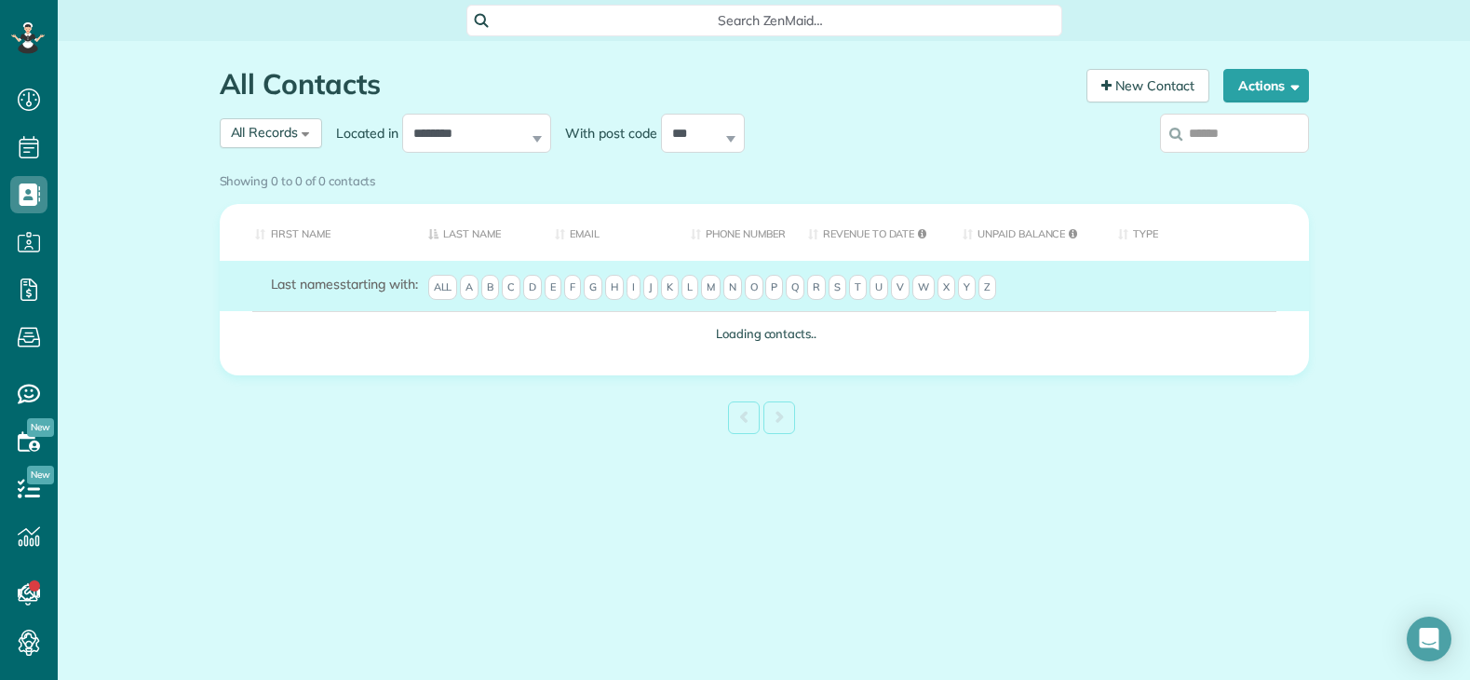
click at [1223, 126] on input "search" at bounding box center [1234, 133] width 149 height 39
paste input "**********"
type input "**********"
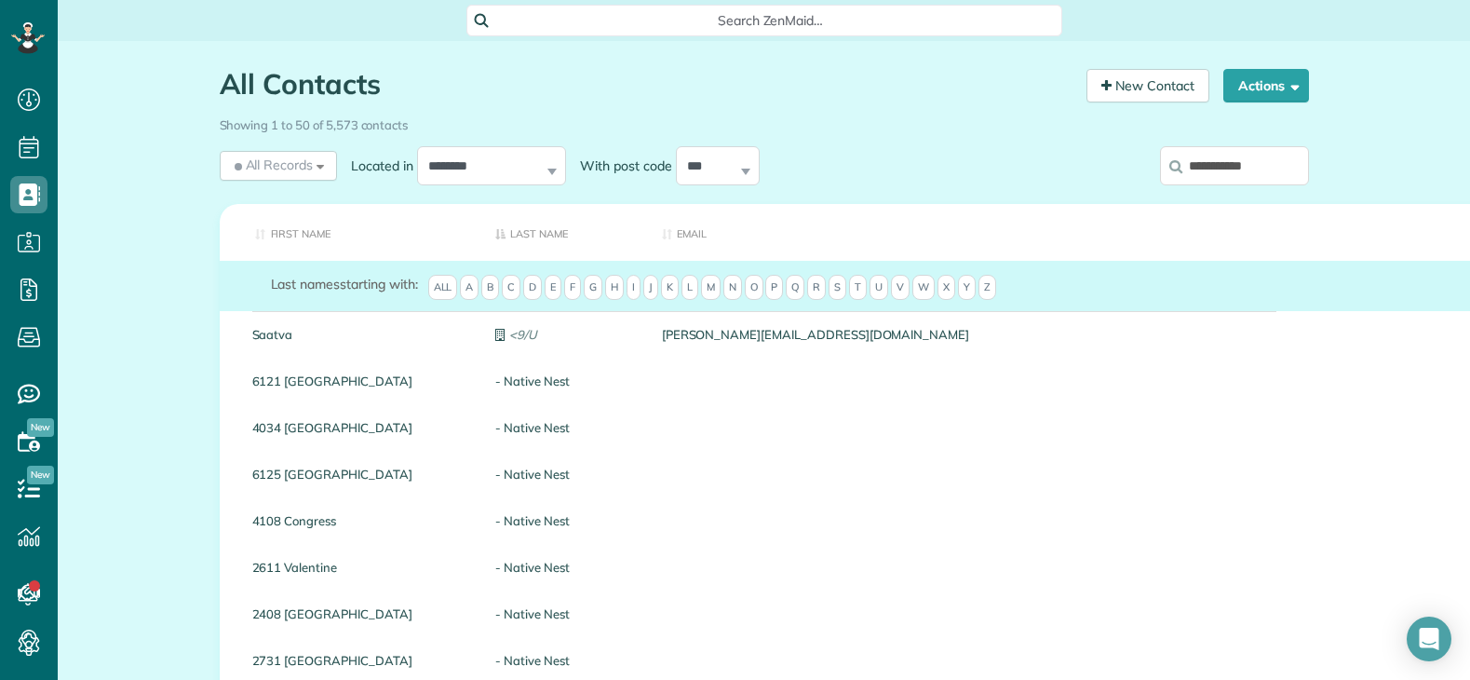
click at [1253, 168] on input "**********" at bounding box center [1234, 165] width 149 height 39
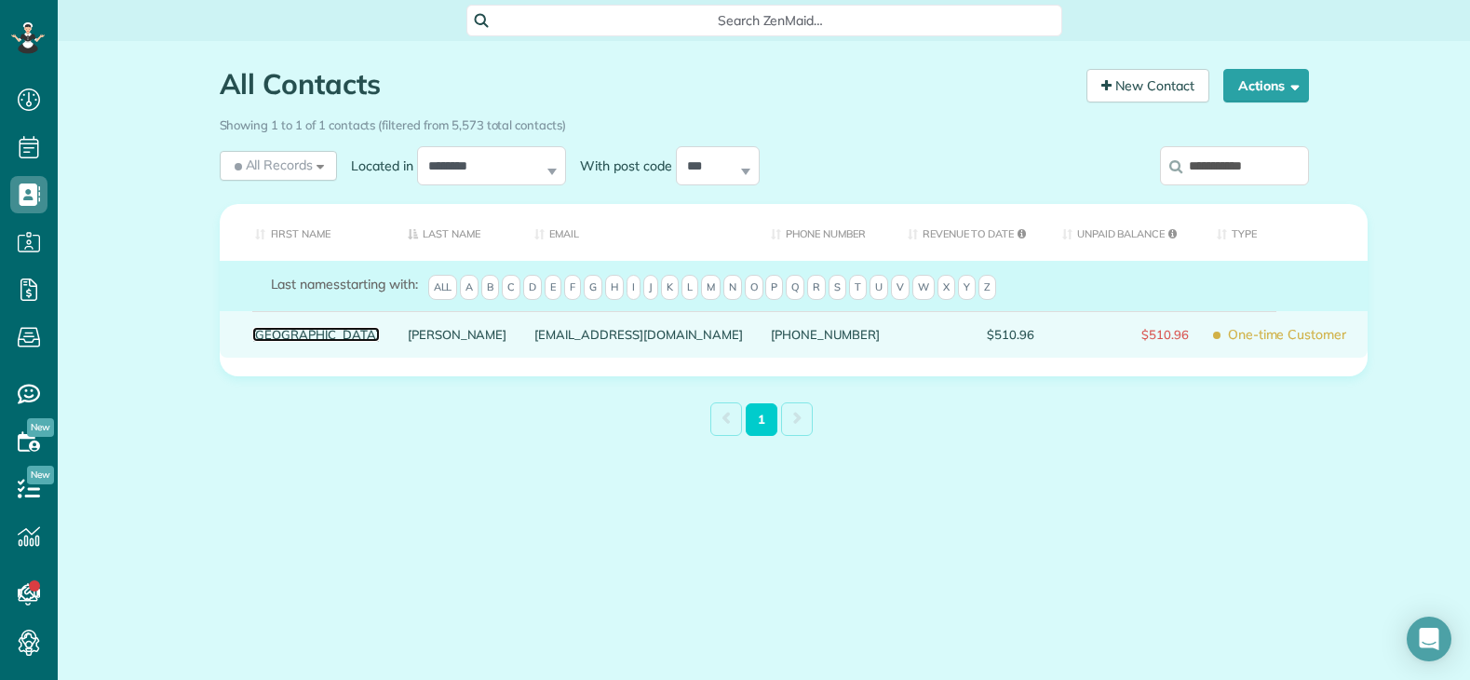
click at [263, 341] on link "Kenya" at bounding box center [316, 334] width 128 height 13
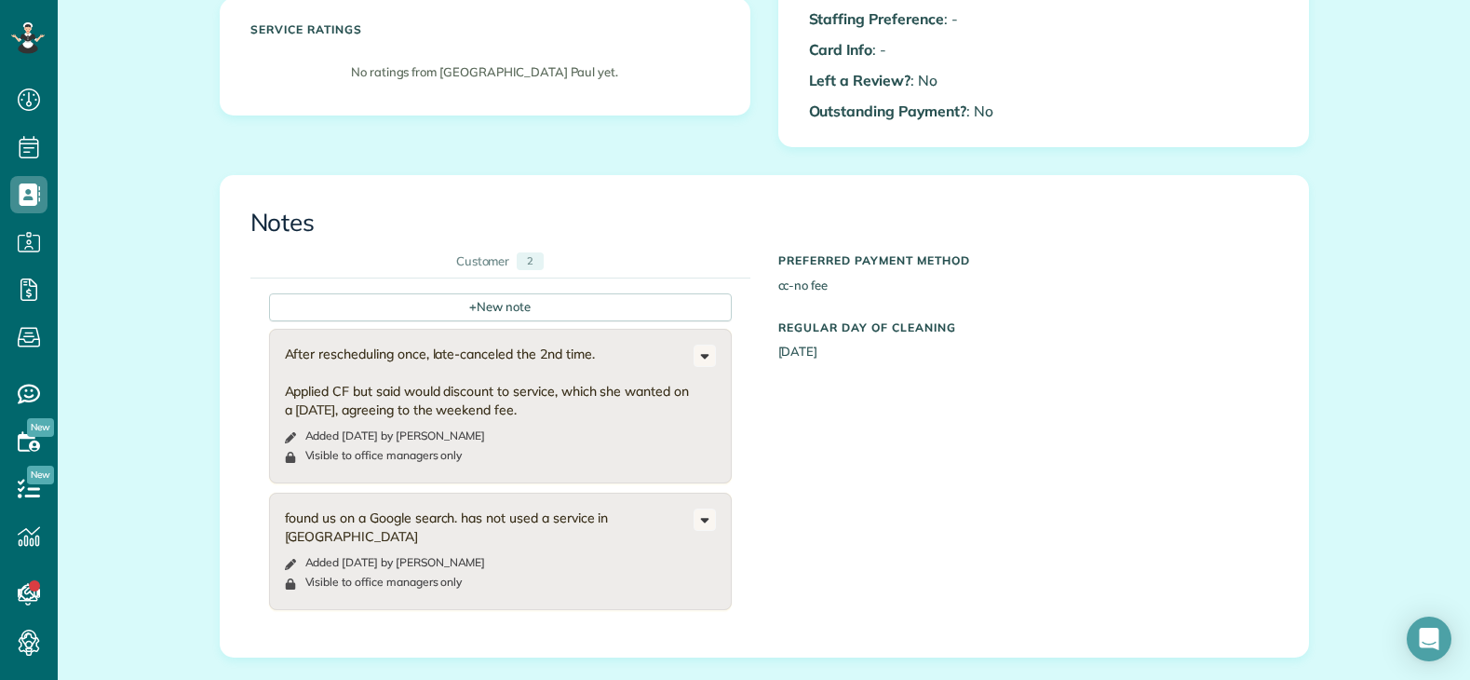
scroll to position [838, 0]
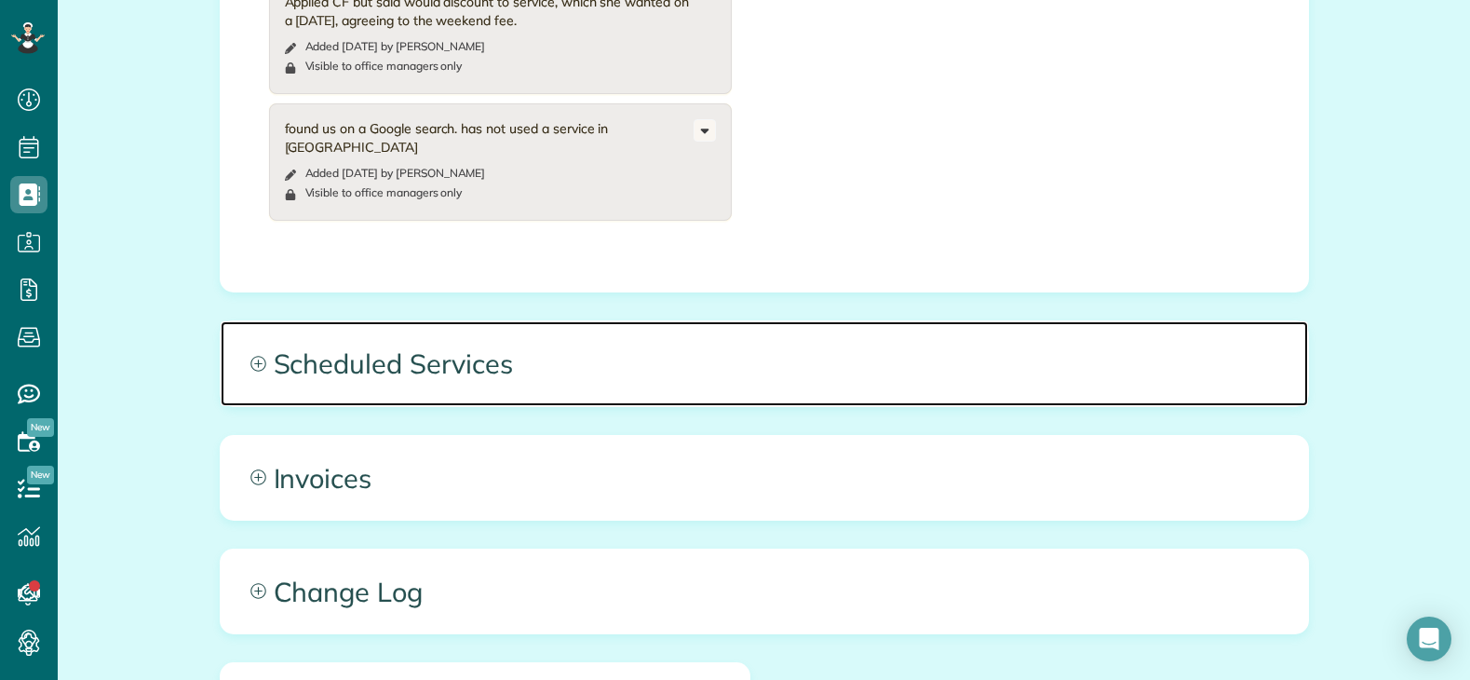
click at [914, 361] on span "Scheduled Services" at bounding box center [764, 363] width 1087 height 84
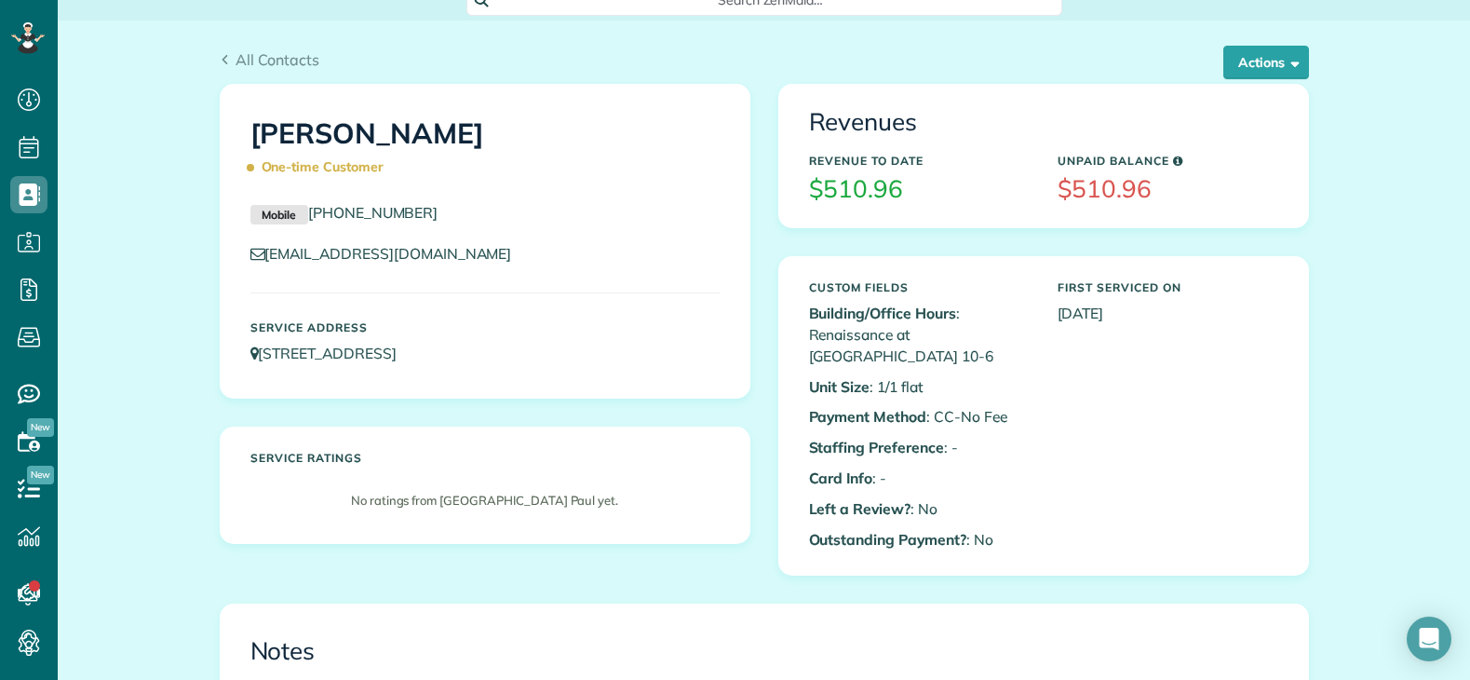
scroll to position [0, 0]
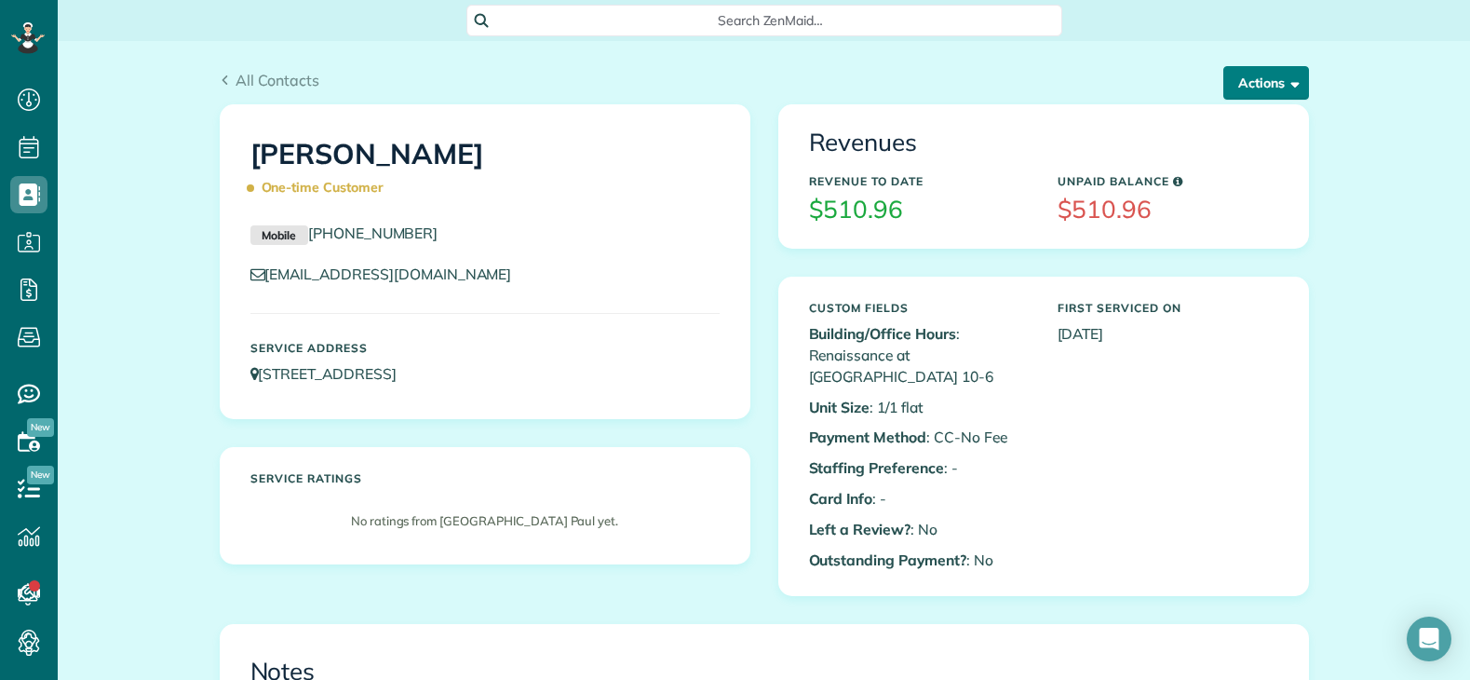
click at [1272, 87] on button "Actions" at bounding box center [1266, 83] width 86 height 34
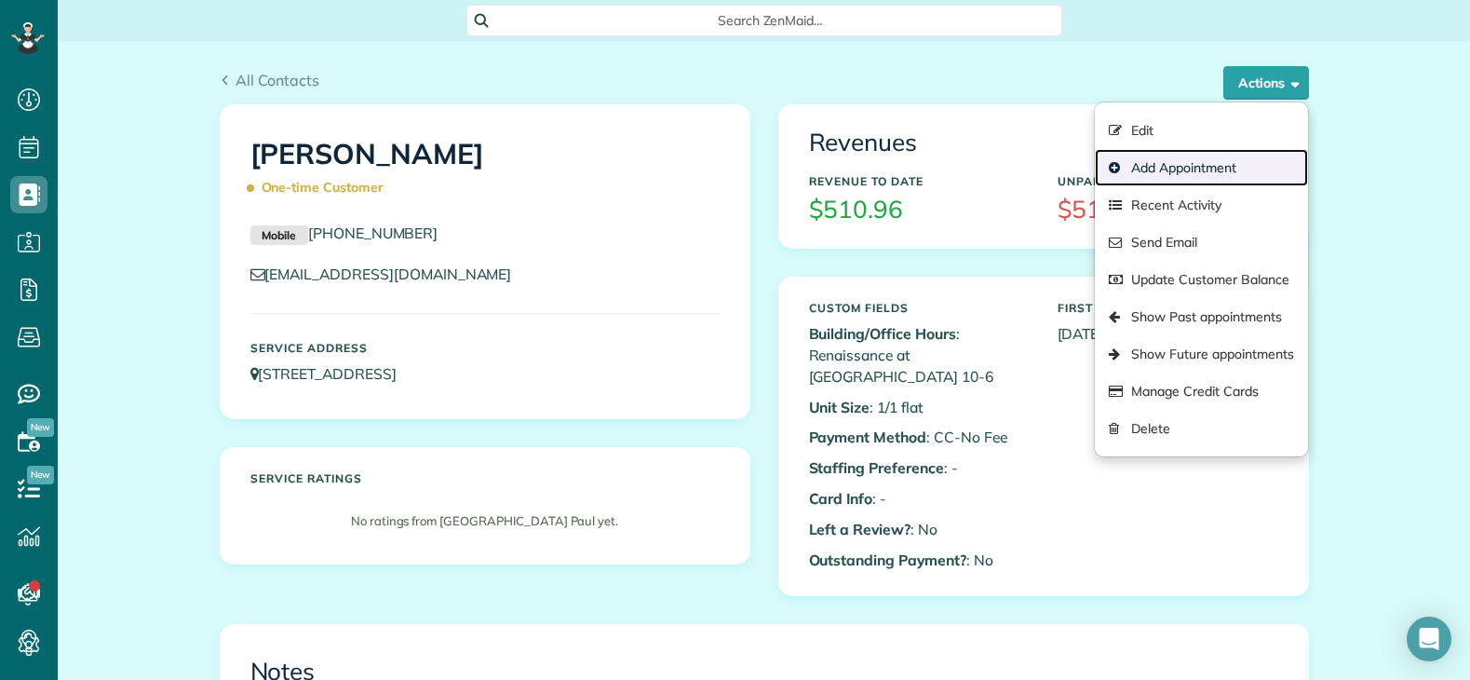
click at [1179, 170] on link "Add Appointment" at bounding box center [1201, 167] width 212 height 37
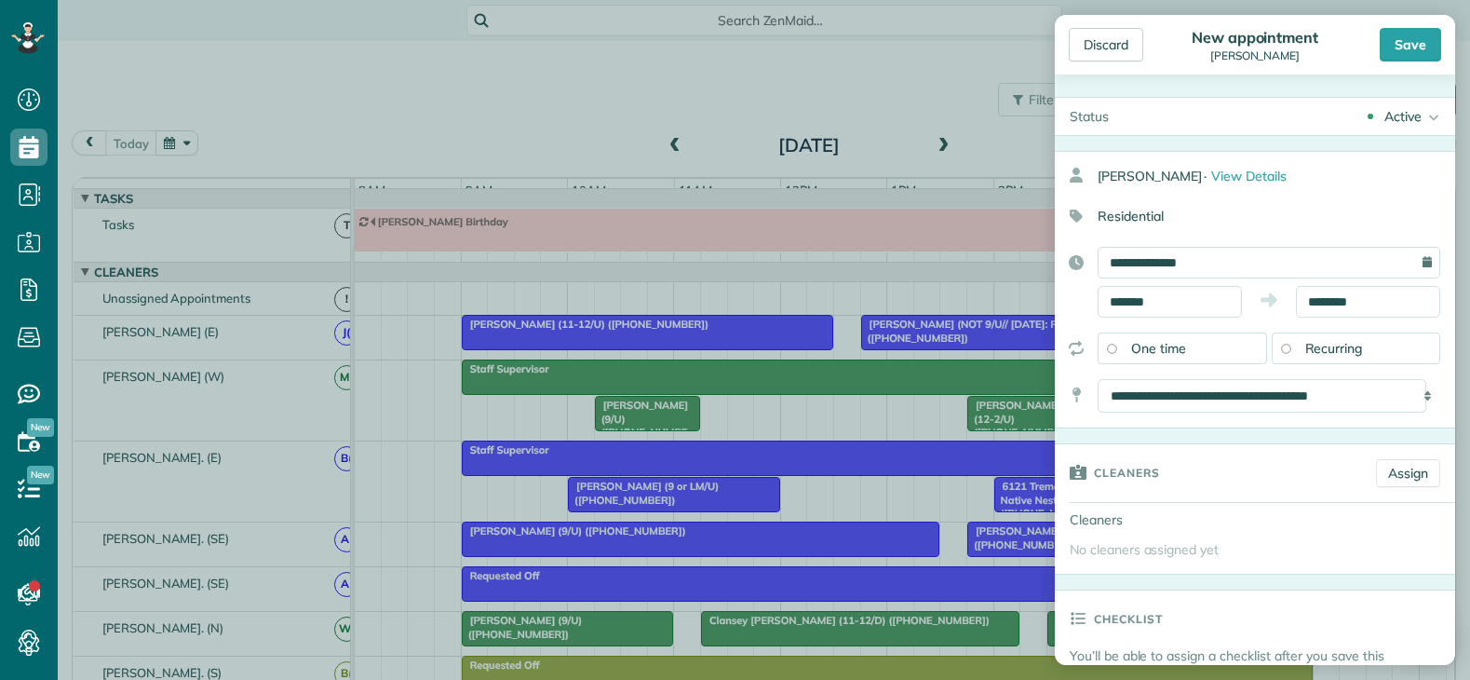
scroll to position [8, 8]
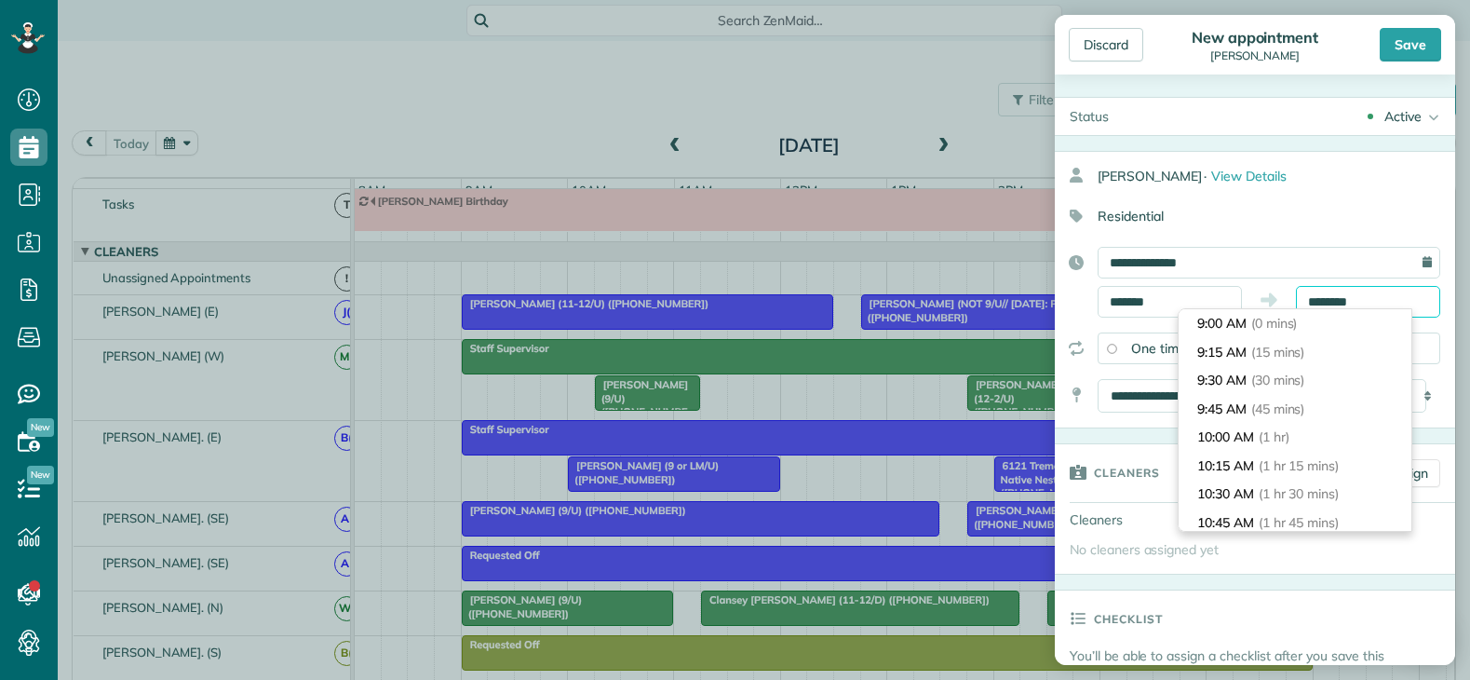
click at [1332, 303] on input "********" at bounding box center [1368, 302] width 144 height 32
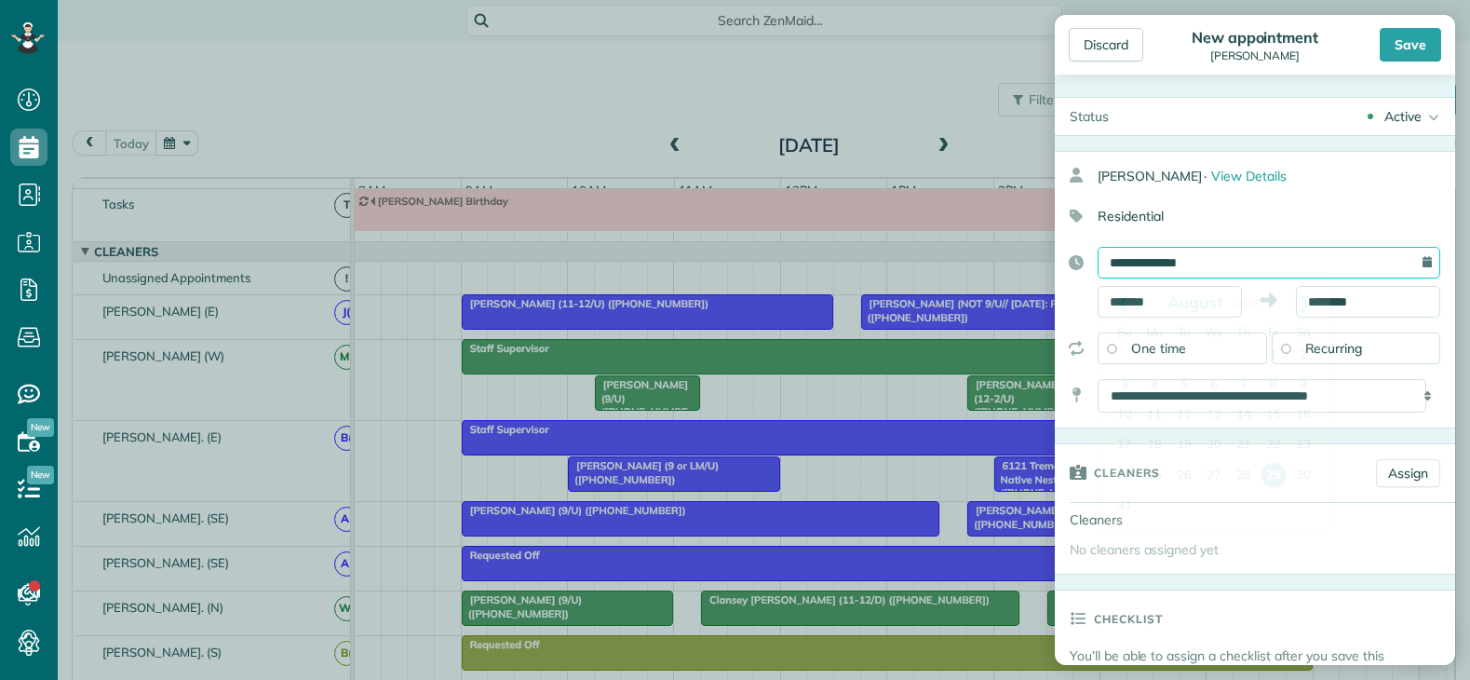
click at [1259, 263] on input "**********" at bounding box center [1268, 263] width 343 height 32
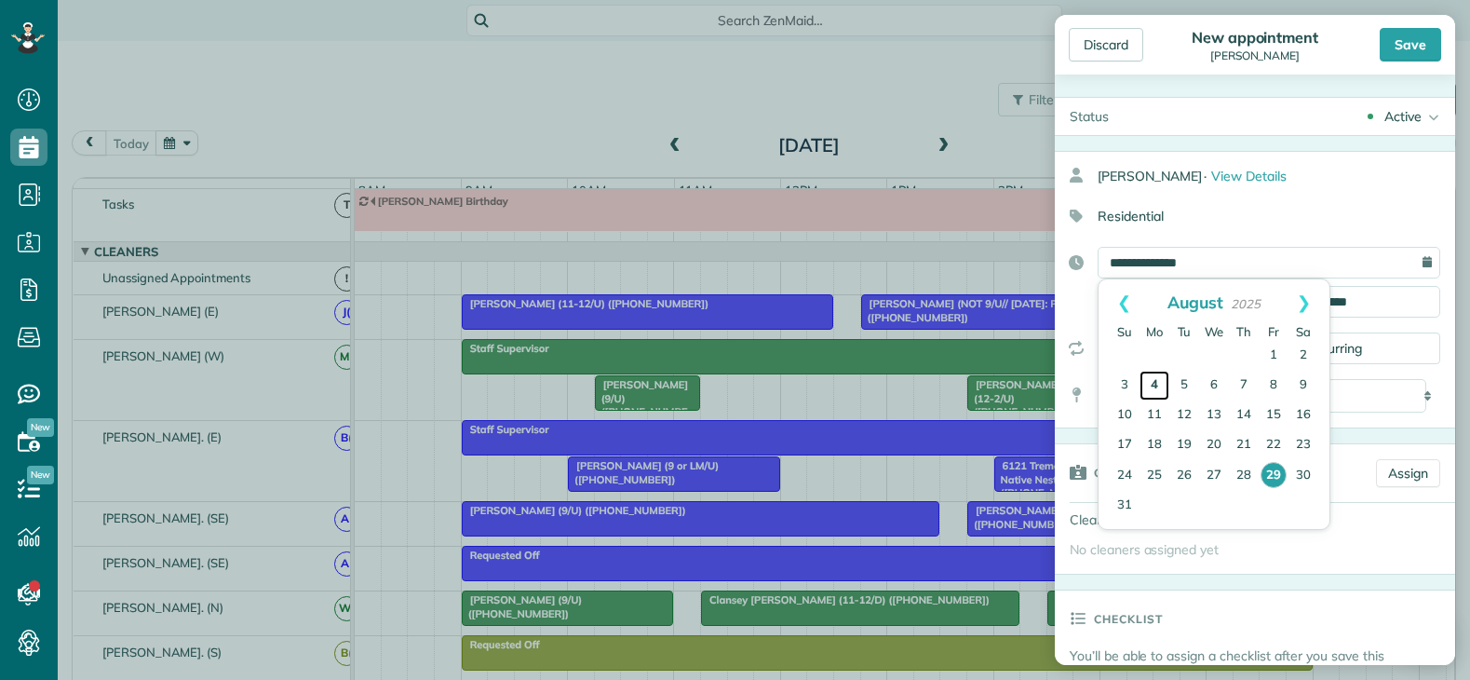
click at [1154, 380] on link "4" at bounding box center [1154, 385] width 30 height 30
type input "**********"
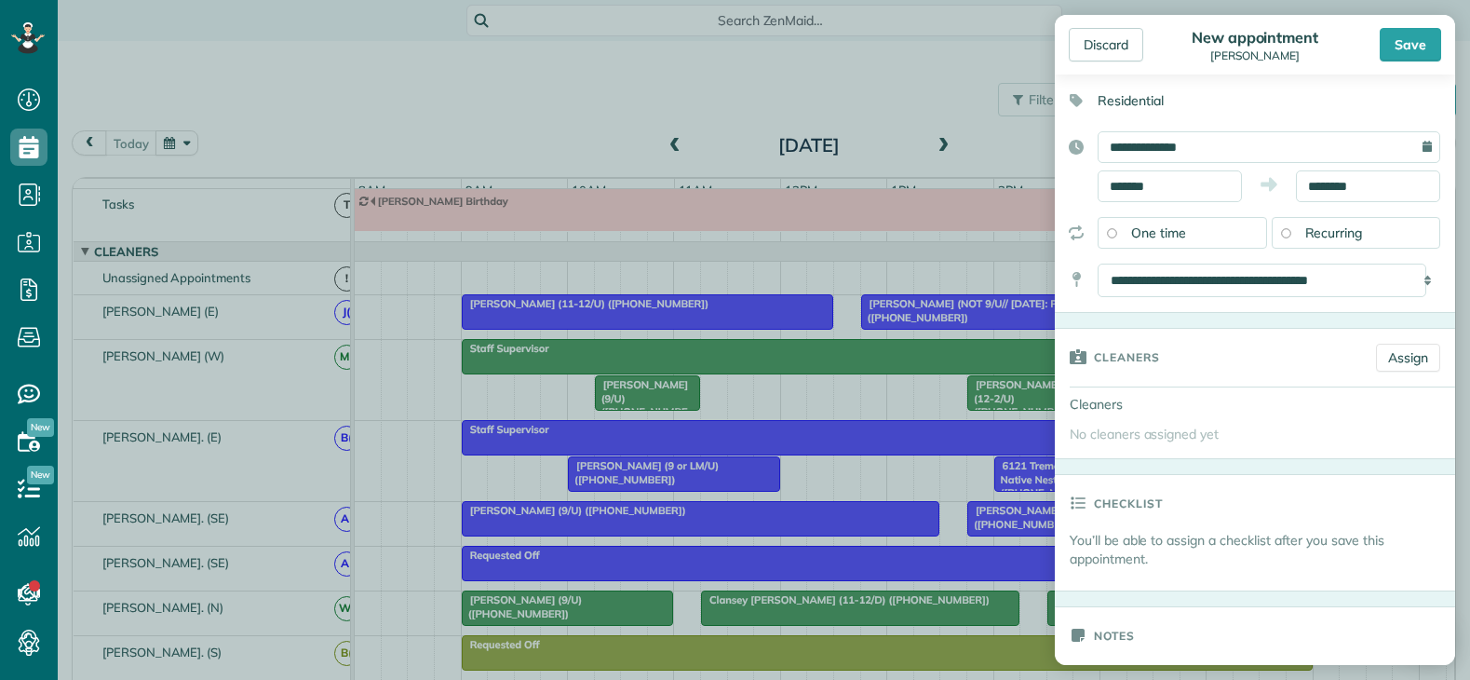
scroll to position [0, 0]
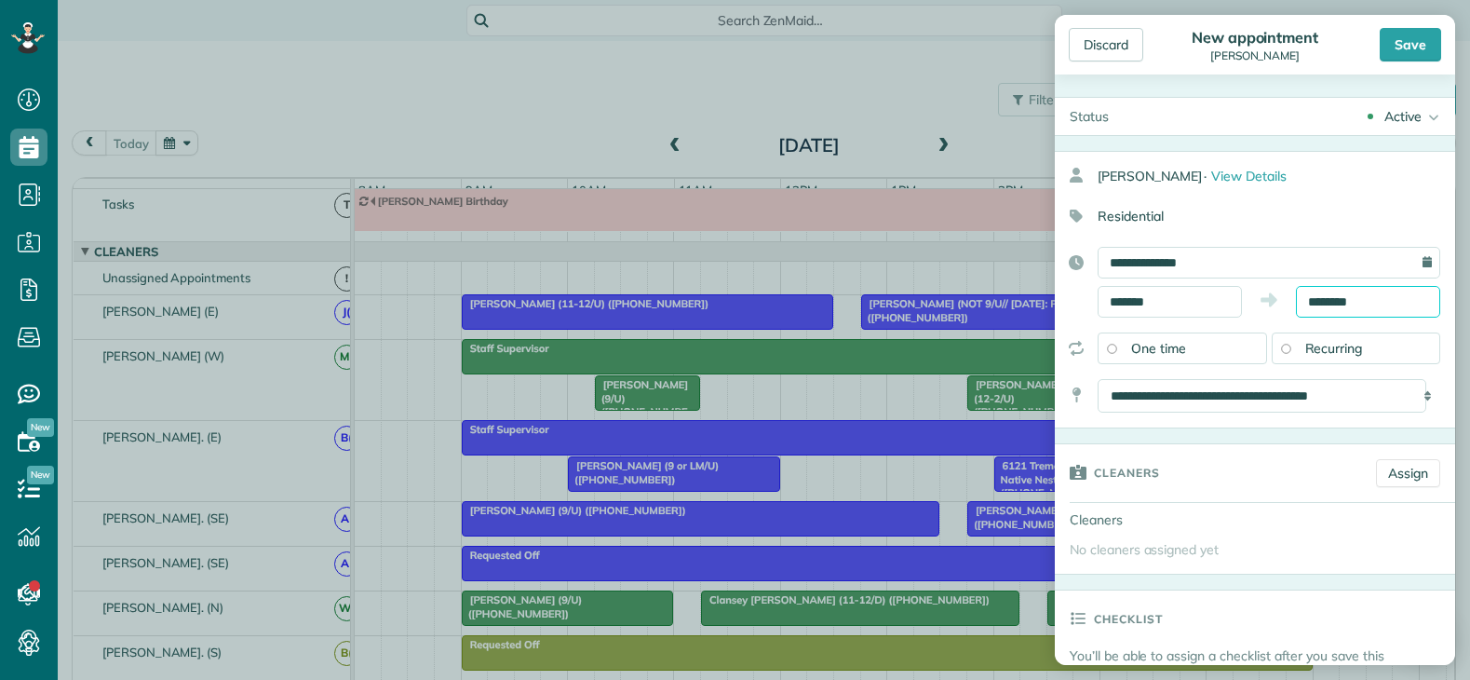
click at [1338, 292] on input "********" at bounding box center [1368, 302] width 144 height 32
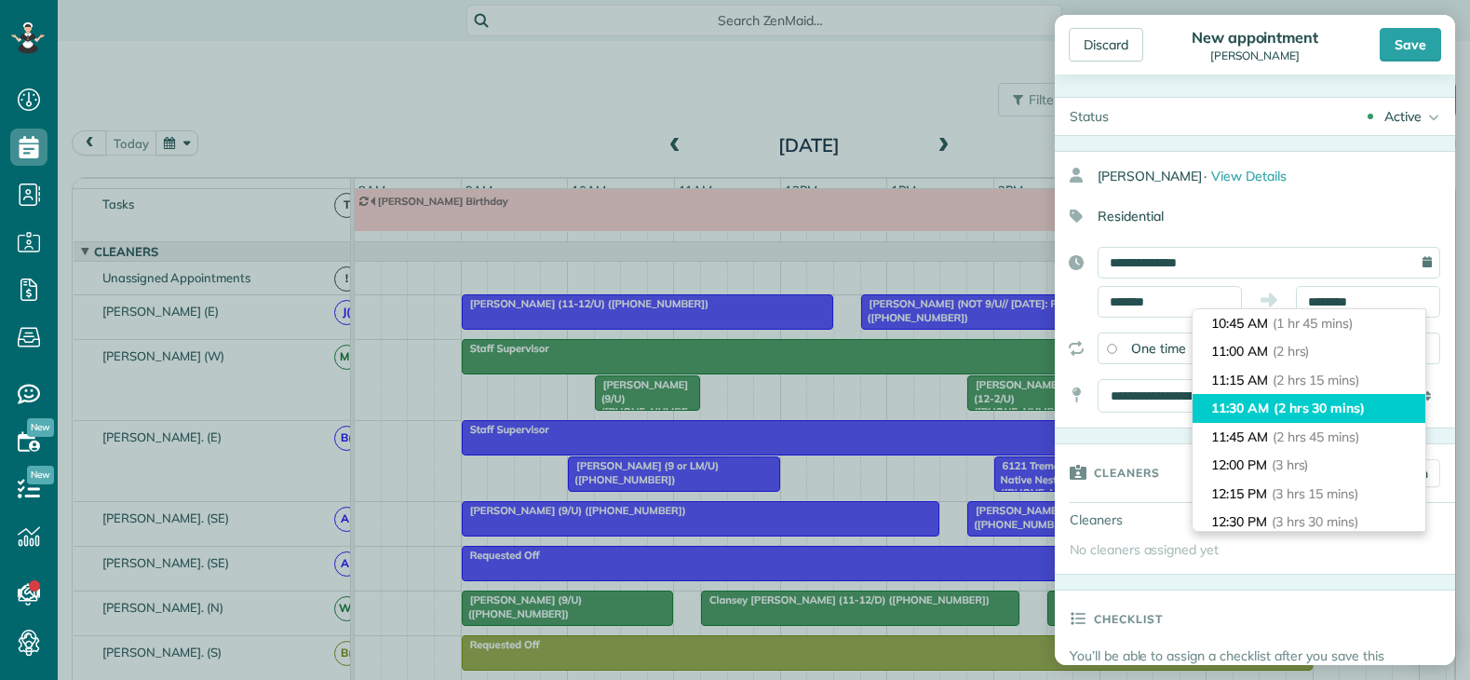
type input "********"
click at [1312, 411] on span "(2 hrs 30 mins)" at bounding box center [1318, 407] width 91 height 17
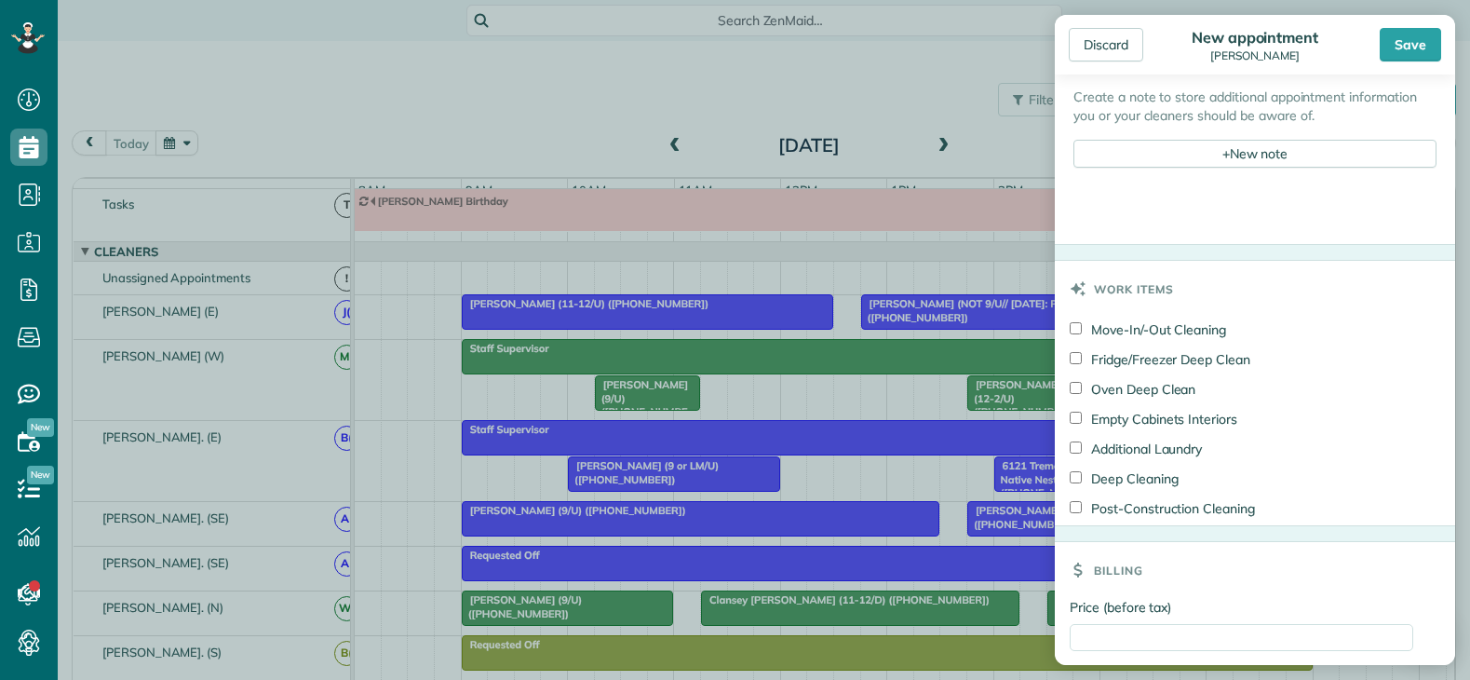
scroll to position [745, 0]
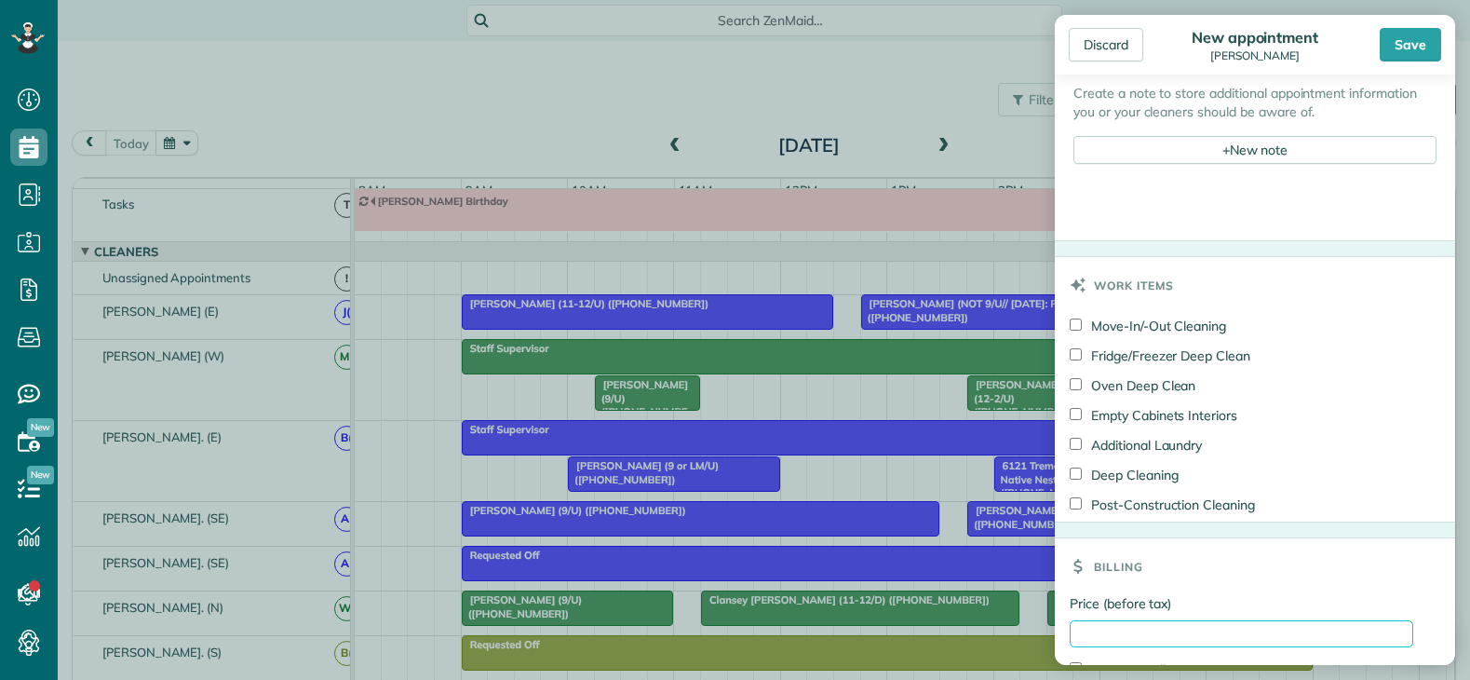
drag, startPoint x: 1135, startPoint y: 629, endPoint x: 1202, endPoint y: 632, distance: 67.1
click at [1135, 629] on input "Price (before tax)" at bounding box center [1241, 633] width 343 height 27
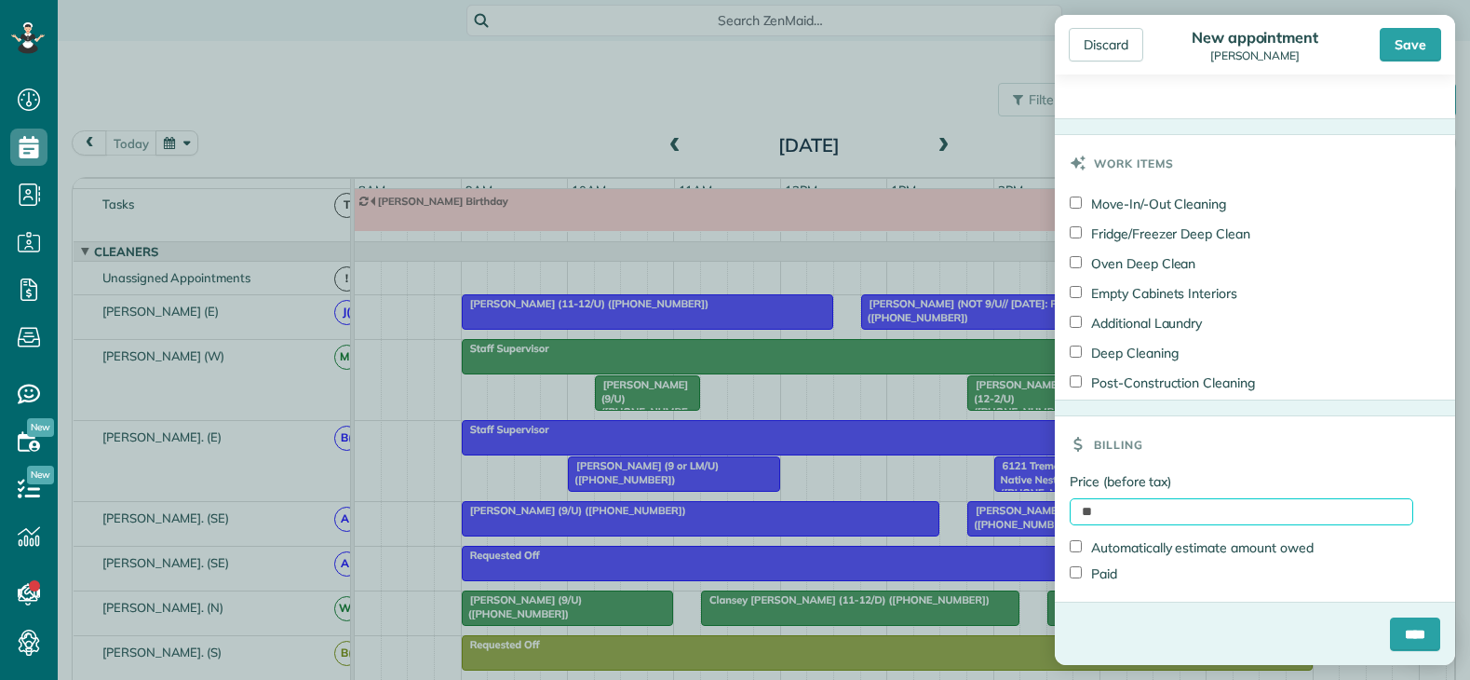
scroll to position [870, 0]
type input "**"
click at [1312, 451] on div "Billing" at bounding box center [1255, 443] width 400 height 56
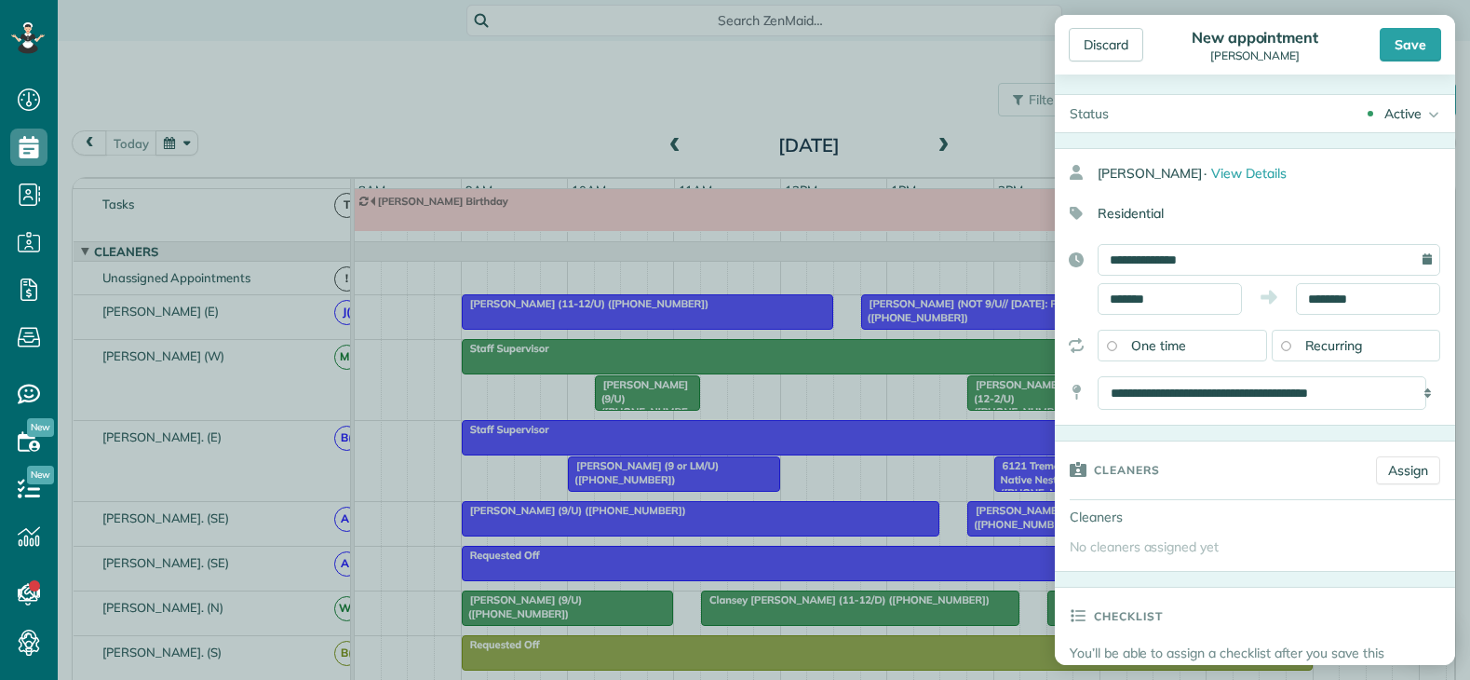
scroll to position [0, 0]
click at [1227, 263] on input "**********" at bounding box center [1268, 263] width 343 height 32
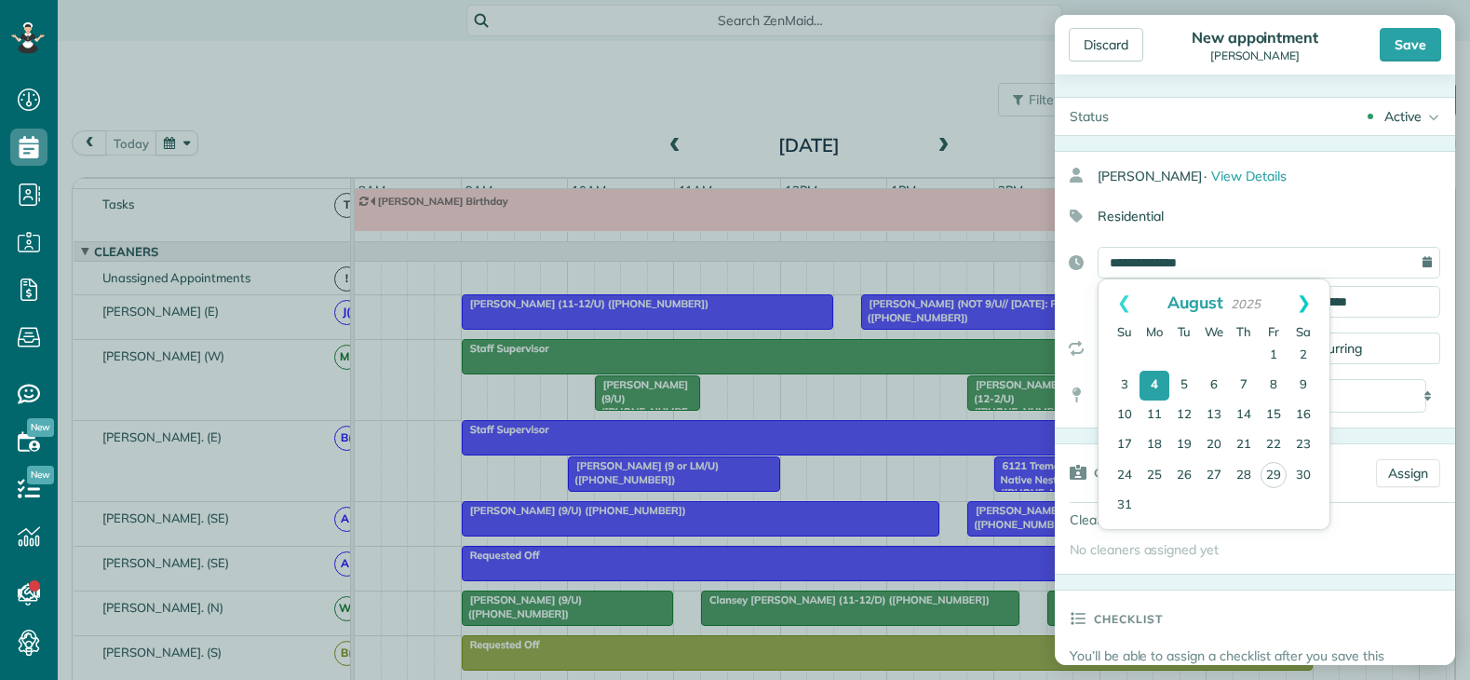
click at [1297, 303] on link "Next" at bounding box center [1303, 302] width 51 height 47
click at [1245, 354] on link "4" at bounding box center [1244, 356] width 30 height 30
type input "**********"
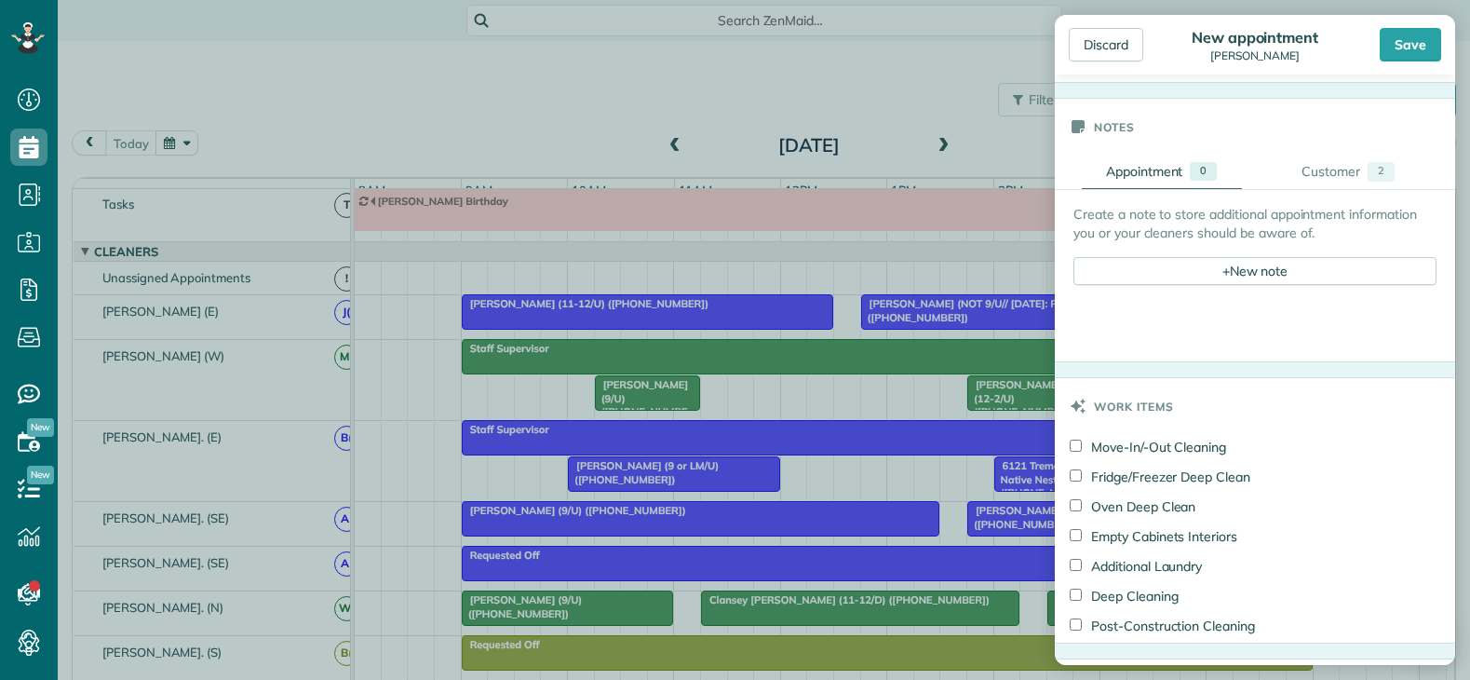
scroll to position [870, 0]
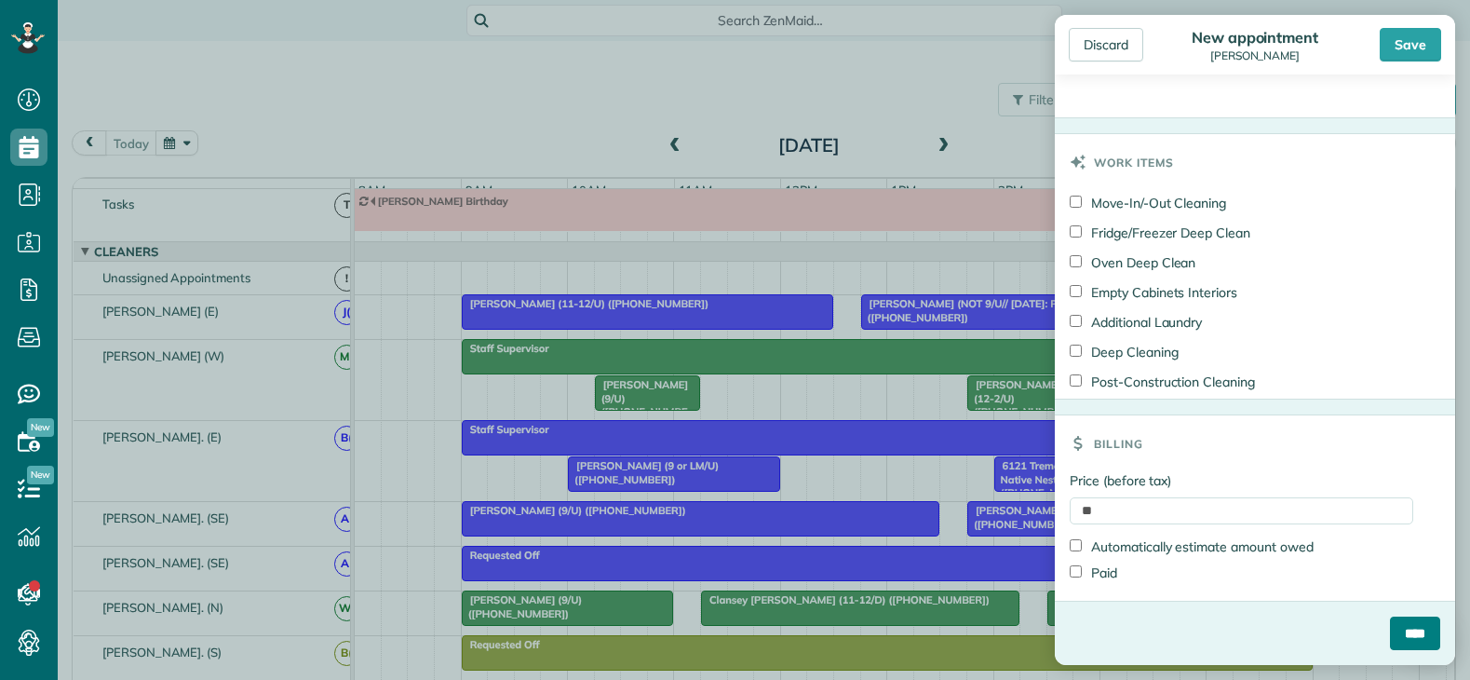
click at [1394, 629] on input "****" at bounding box center [1415, 633] width 50 height 34
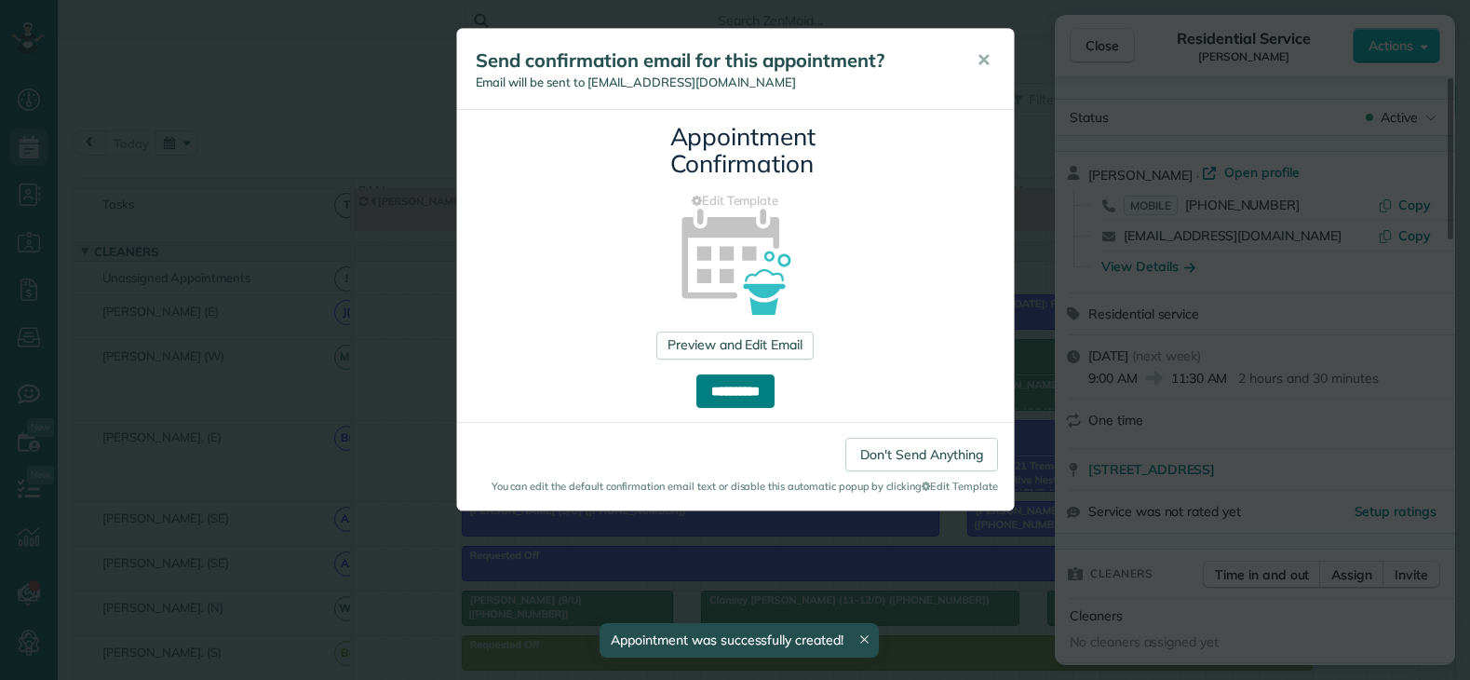
click at [745, 394] on input "**********" at bounding box center [735, 391] width 78 height 34
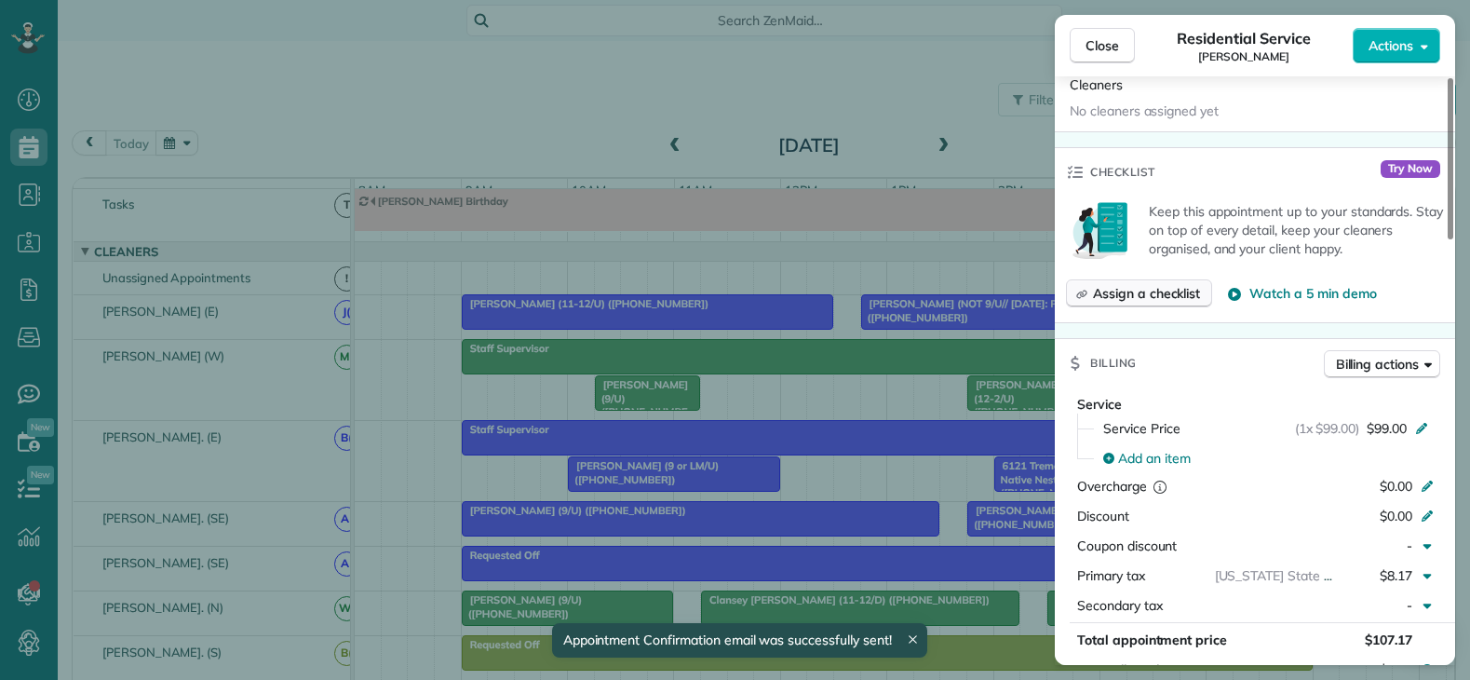
scroll to position [465, 0]
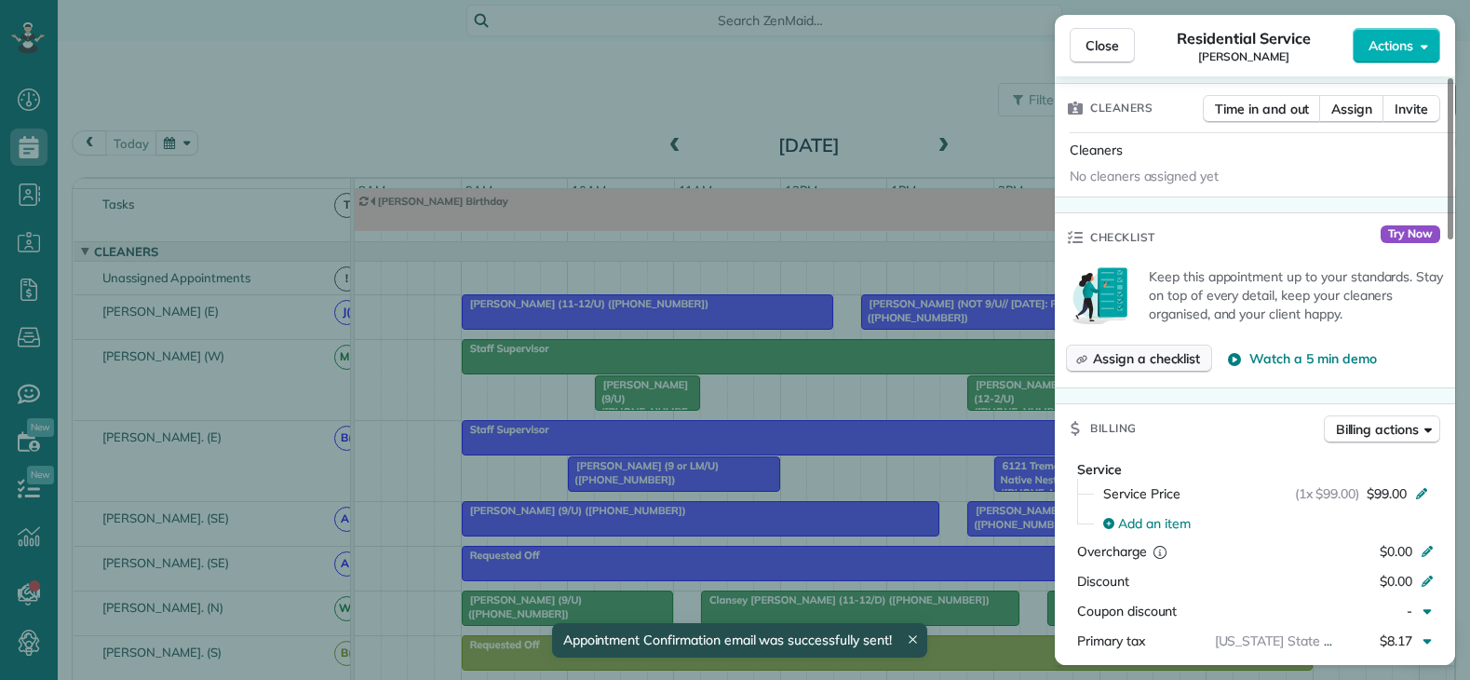
click at [1117, 357] on span "Assign a checklist" at bounding box center [1146, 358] width 107 height 19
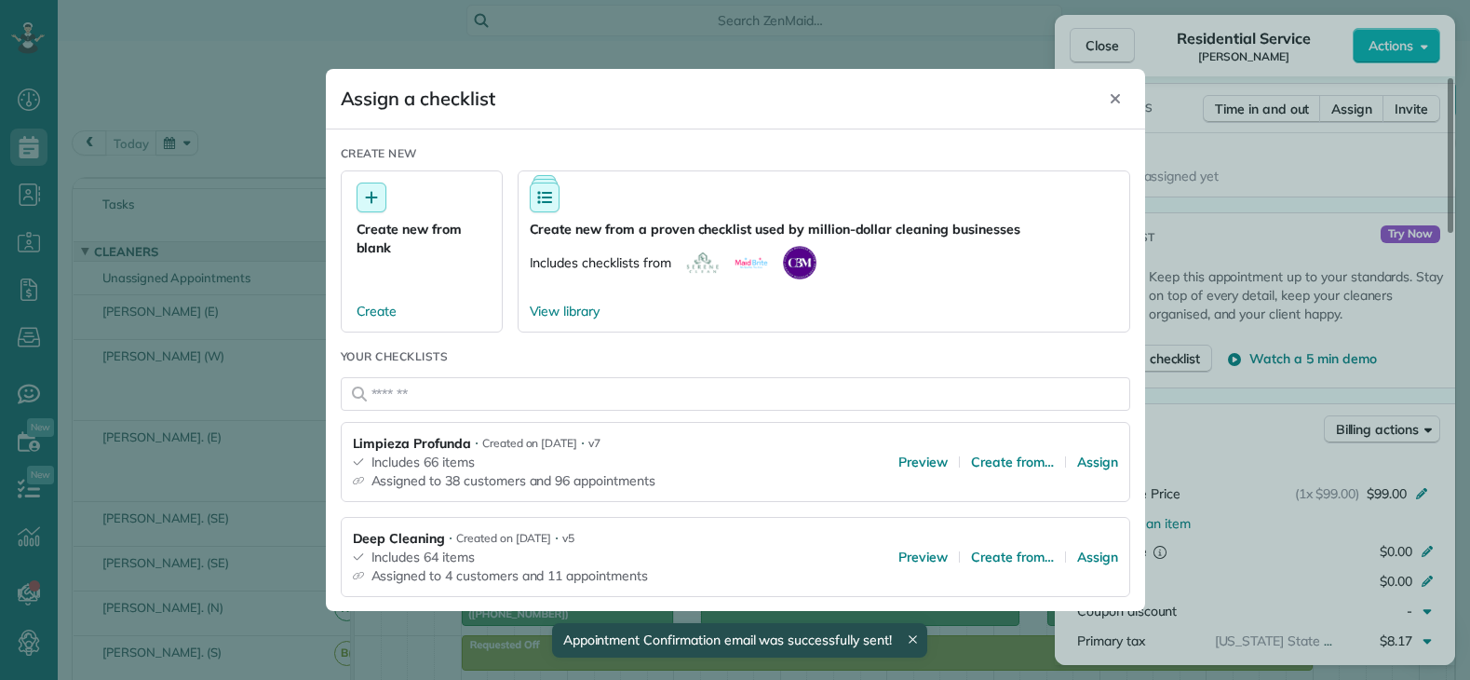
scroll to position [186, 0]
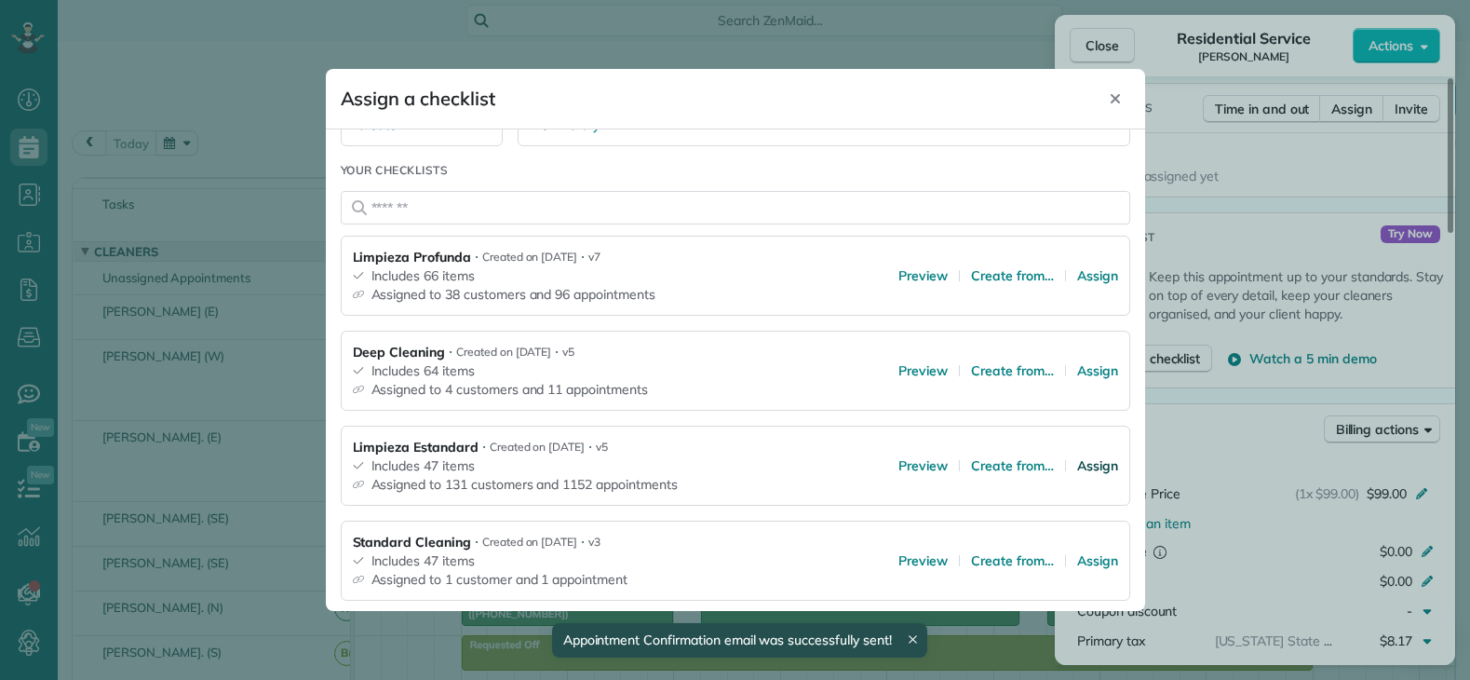
click at [1077, 463] on span "Assign" at bounding box center [1097, 465] width 41 height 19
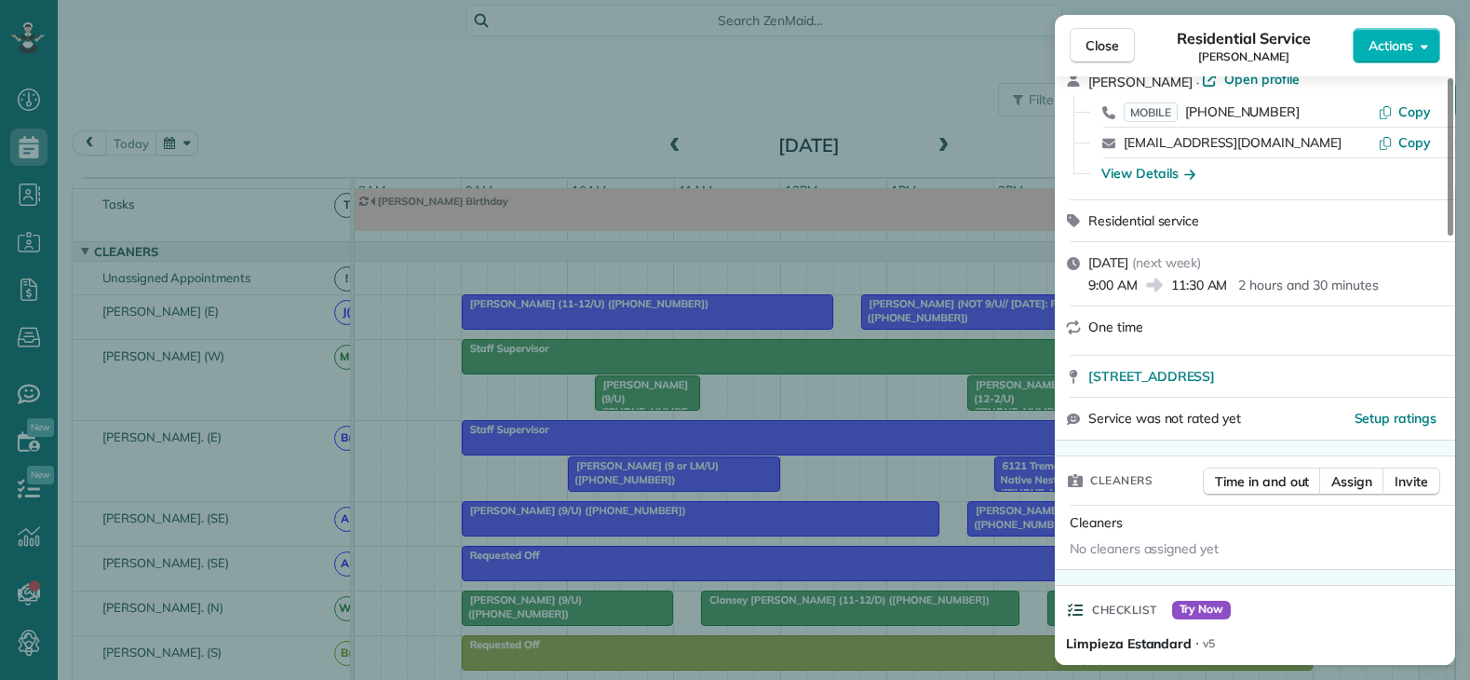
scroll to position [0, 0]
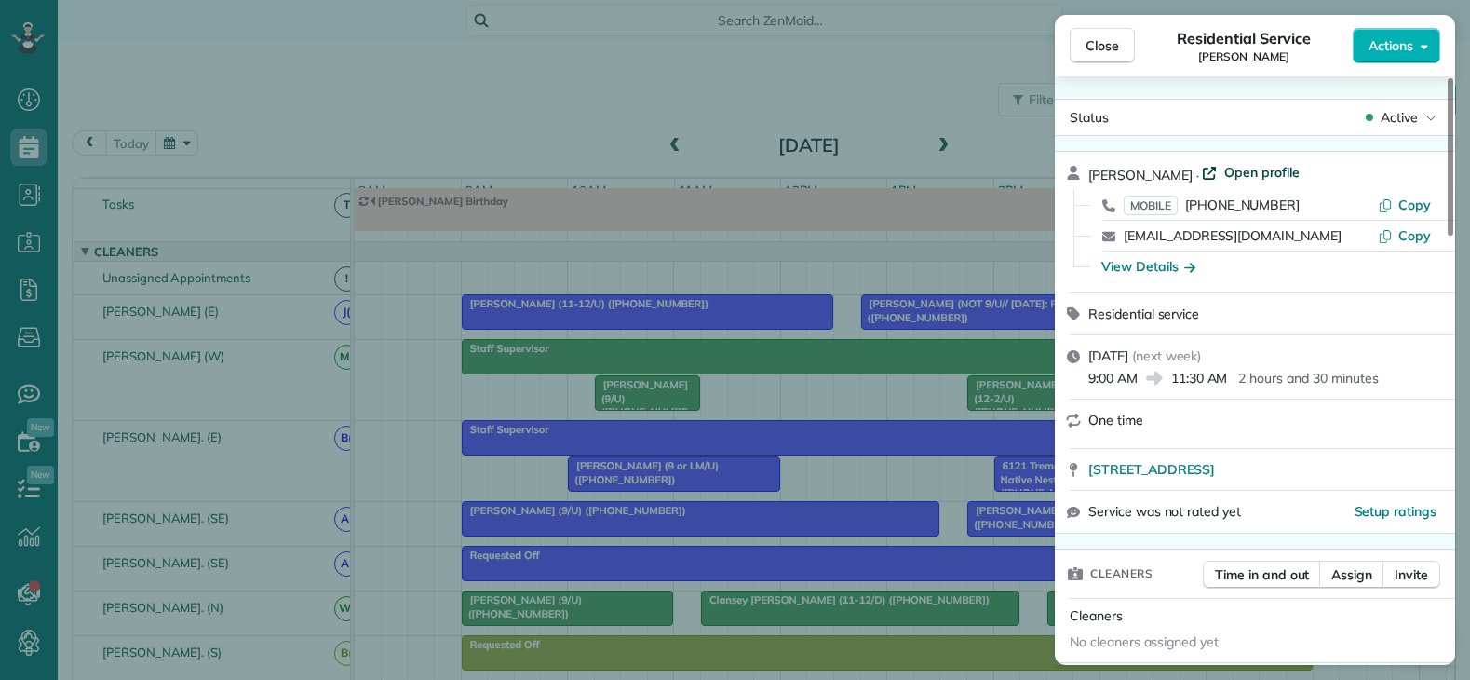
click at [1232, 172] on span "Open profile" at bounding box center [1261, 172] width 75 height 19
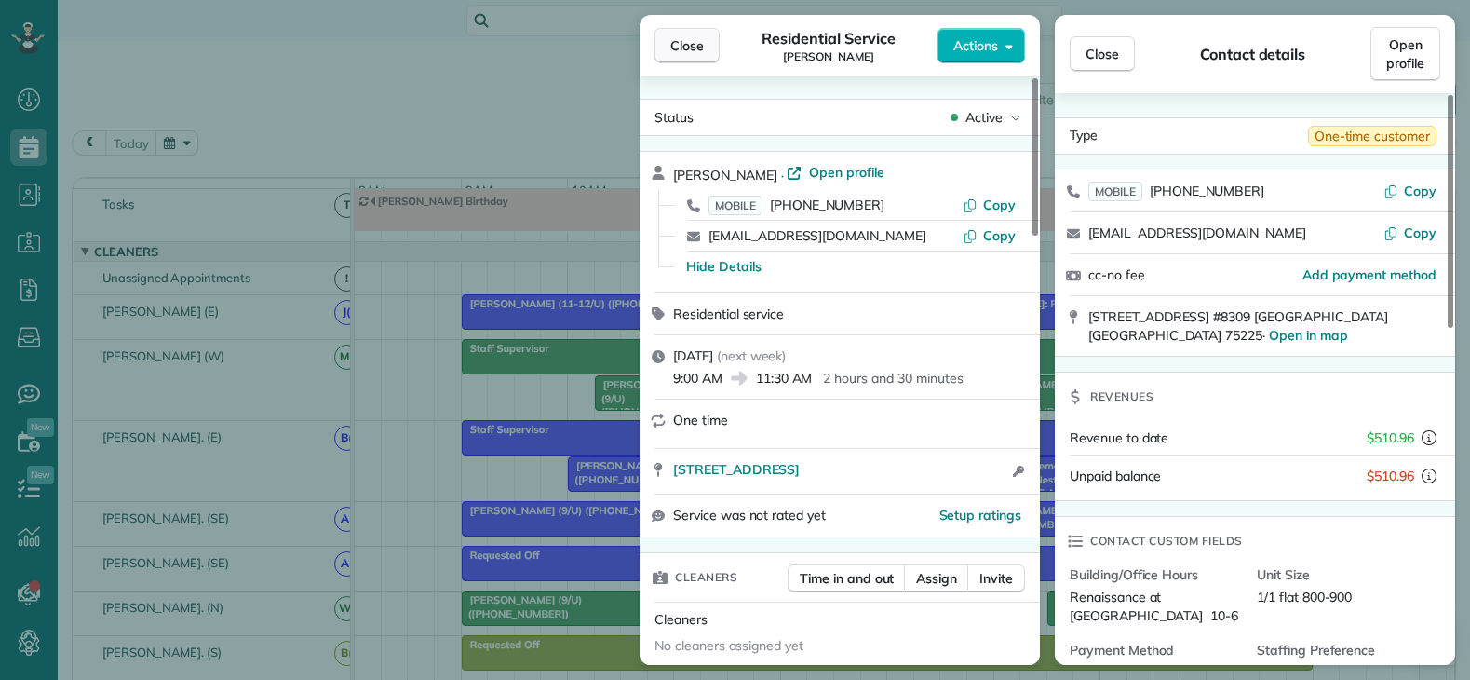
click at [707, 49] on button "Close" at bounding box center [686, 45] width 65 height 35
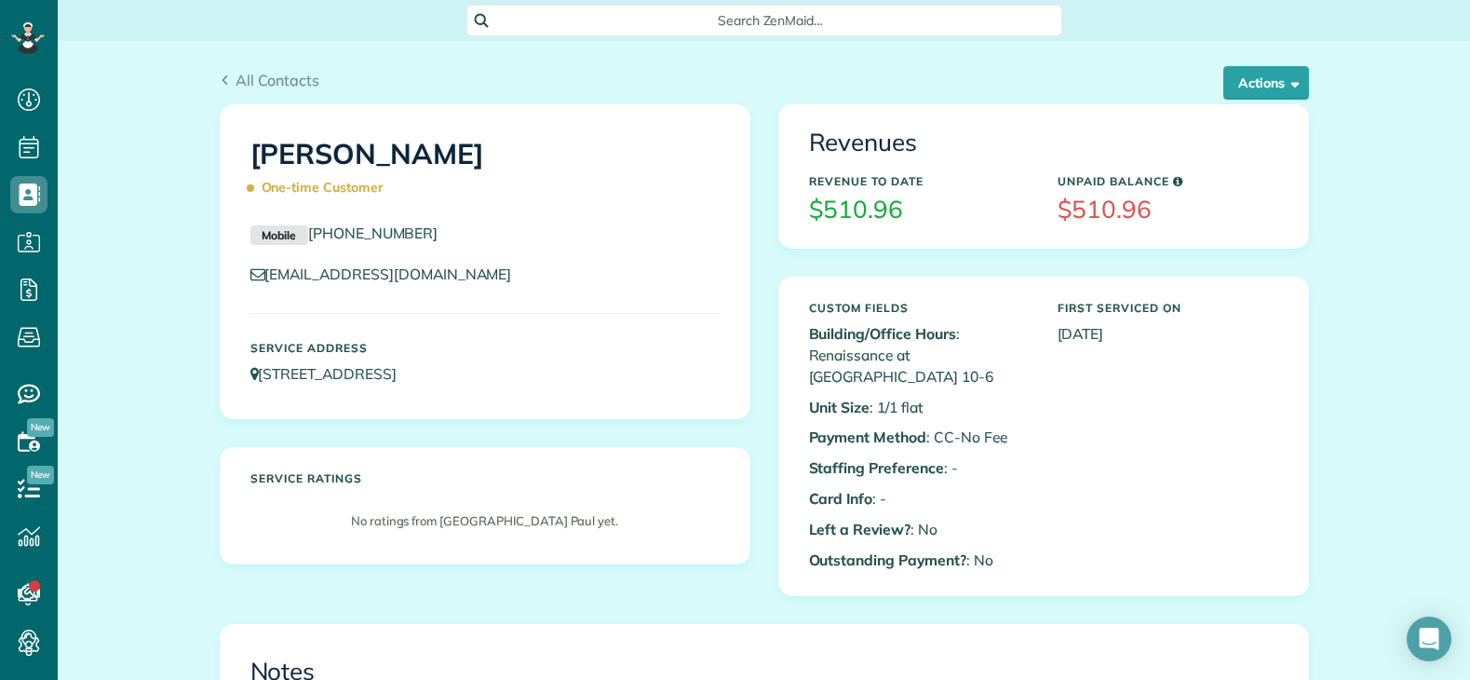
copy link "[PHONE_NUMBER]"
drag, startPoint x: 466, startPoint y: 237, endPoint x: 303, endPoint y: 238, distance: 162.9
click at [303, 238] on p "Mobile [PHONE_NUMBER]" at bounding box center [484, 233] width 469 height 22
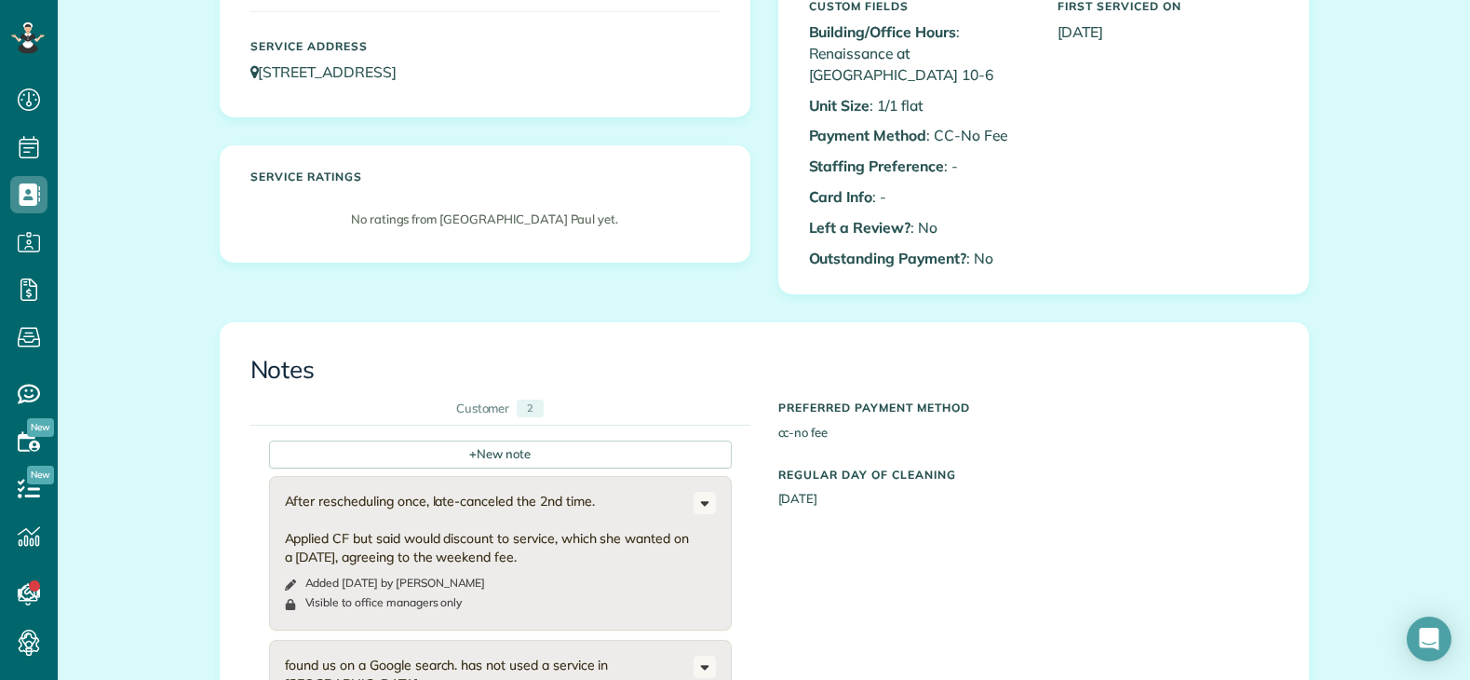
scroll to position [465, 0]
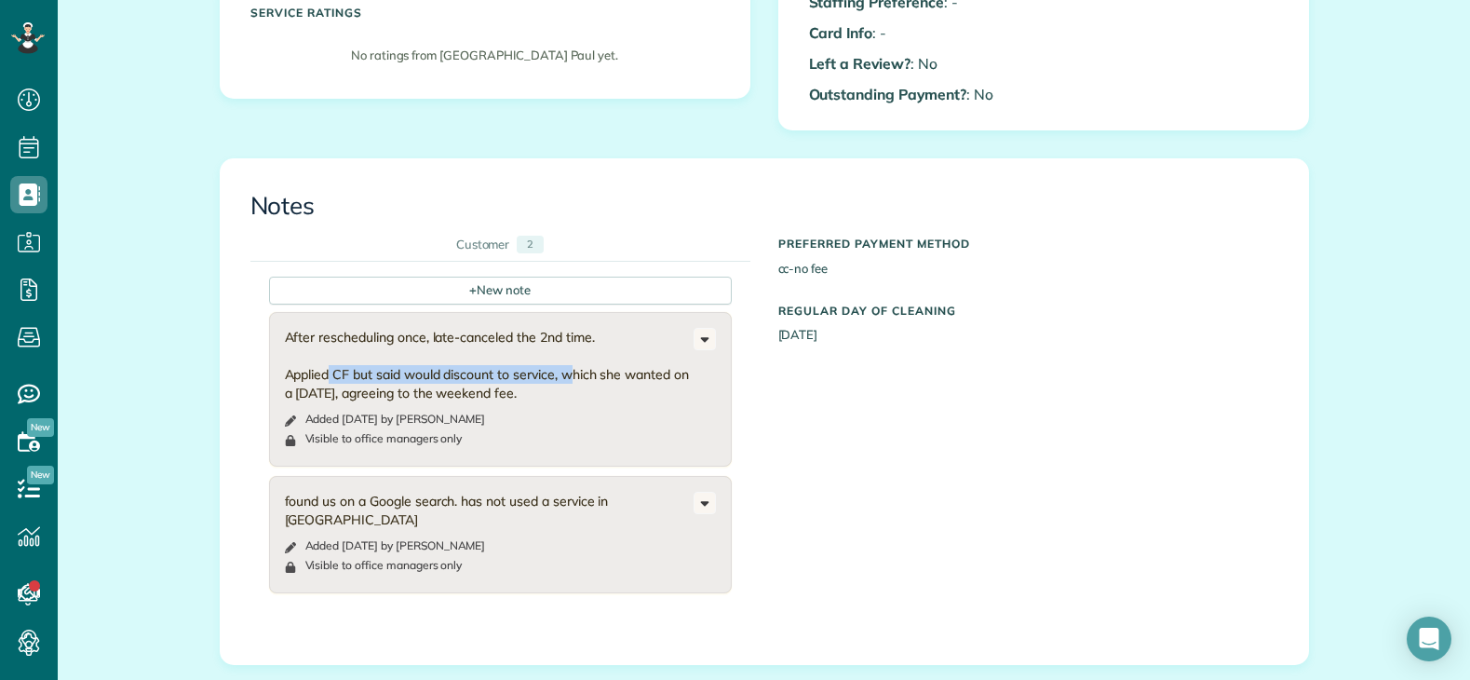
drag, startPoint x: 339, startPoint y: 373, endPoint x: 570, endPoint y: 381, distance: 231.0
click at [570, 381] on div "After rescheduling once, late-canceled the 2nd time. Applied CF but said would …" at bounding box center [489, 365] width 409 height 74
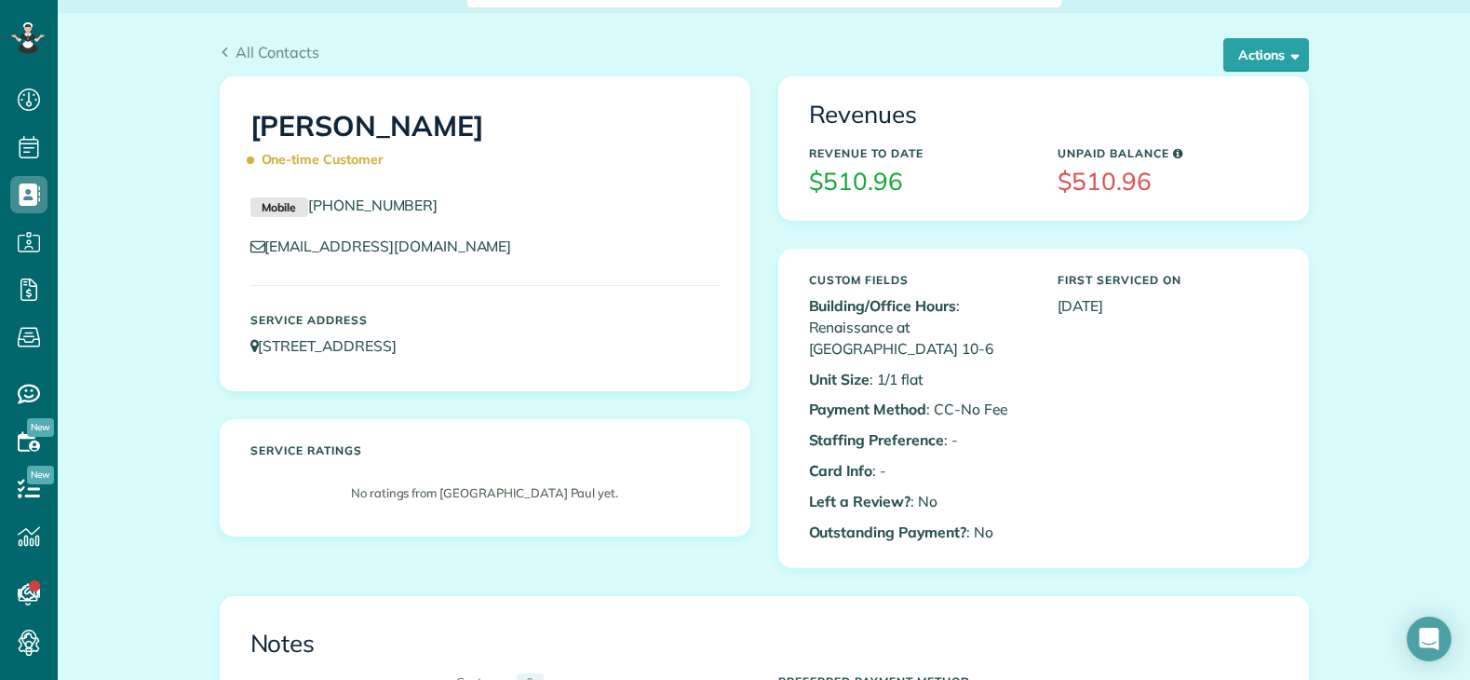
scroll to position [0, 0]
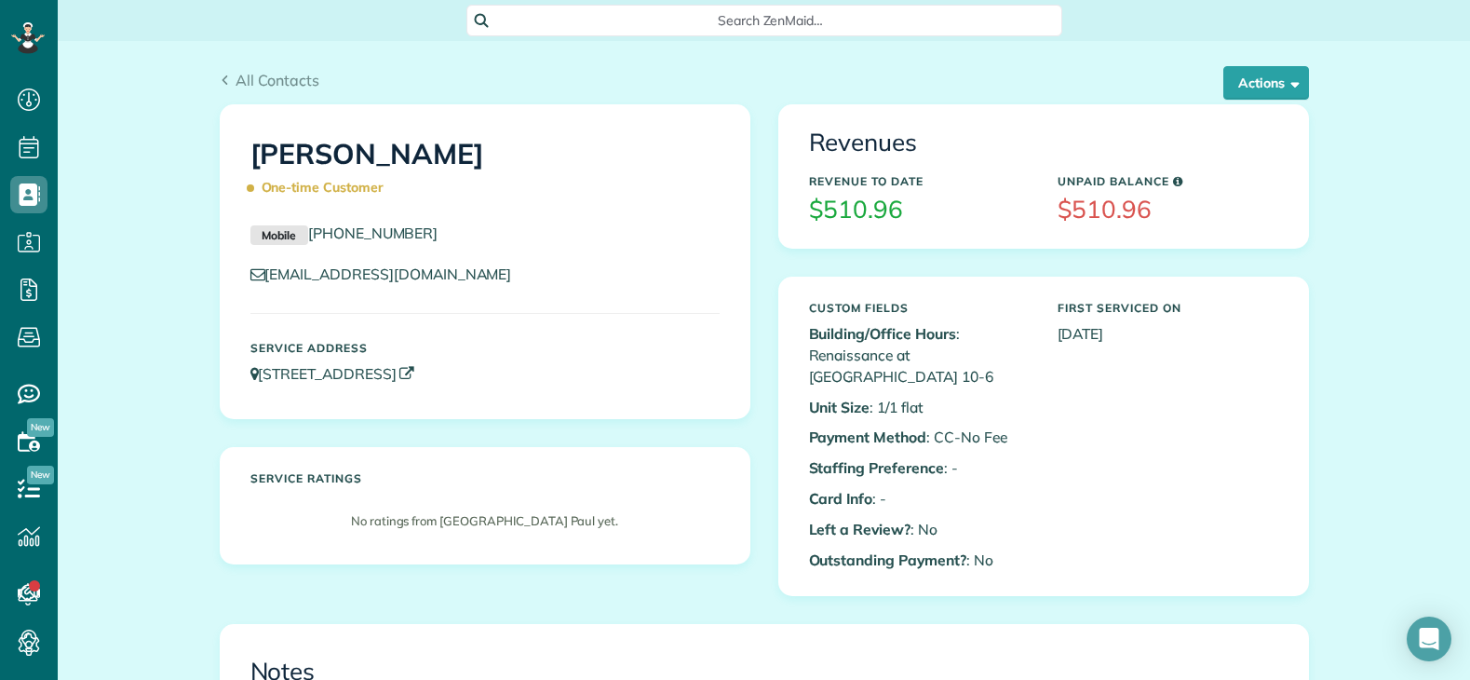
copy link "[STREET_ADDRESS]"
drag, startPoint x: 636, startPoint y: 377, endPoint x: 251, endPoint y: 377, distance: 384.4
click at [251, 377] on p "[STREET_ADDRESS]" at bounding box center [484, 373] width 469 height 21
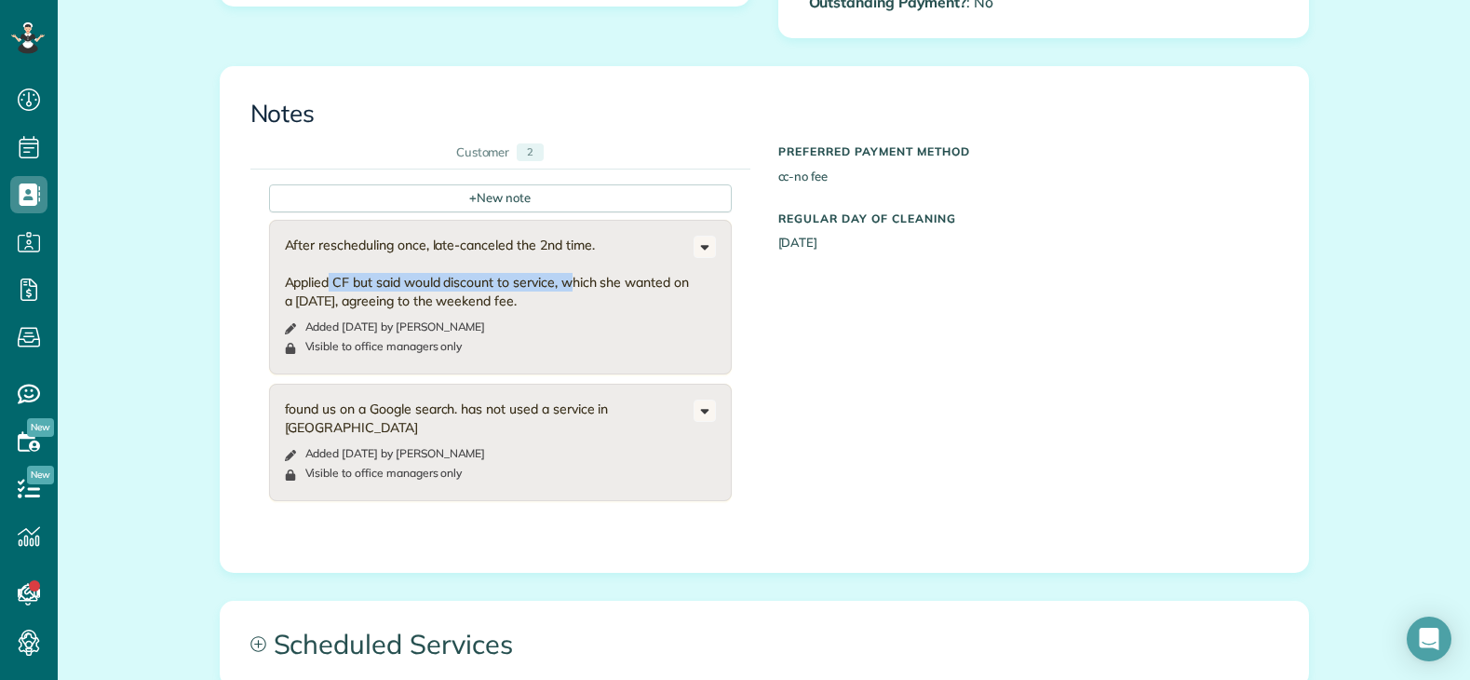
scroll to position [559, 0]
drag, startPoint x: 324, startPoint y: 297, endPoint x: 567, endPoint y: 304, distance: 243.1
click at [567, 304] on div "After rescheduling once, late-canceled the 2nd time. Applied CF but said would …" at bounding box center [489, 272] width 409 height 74
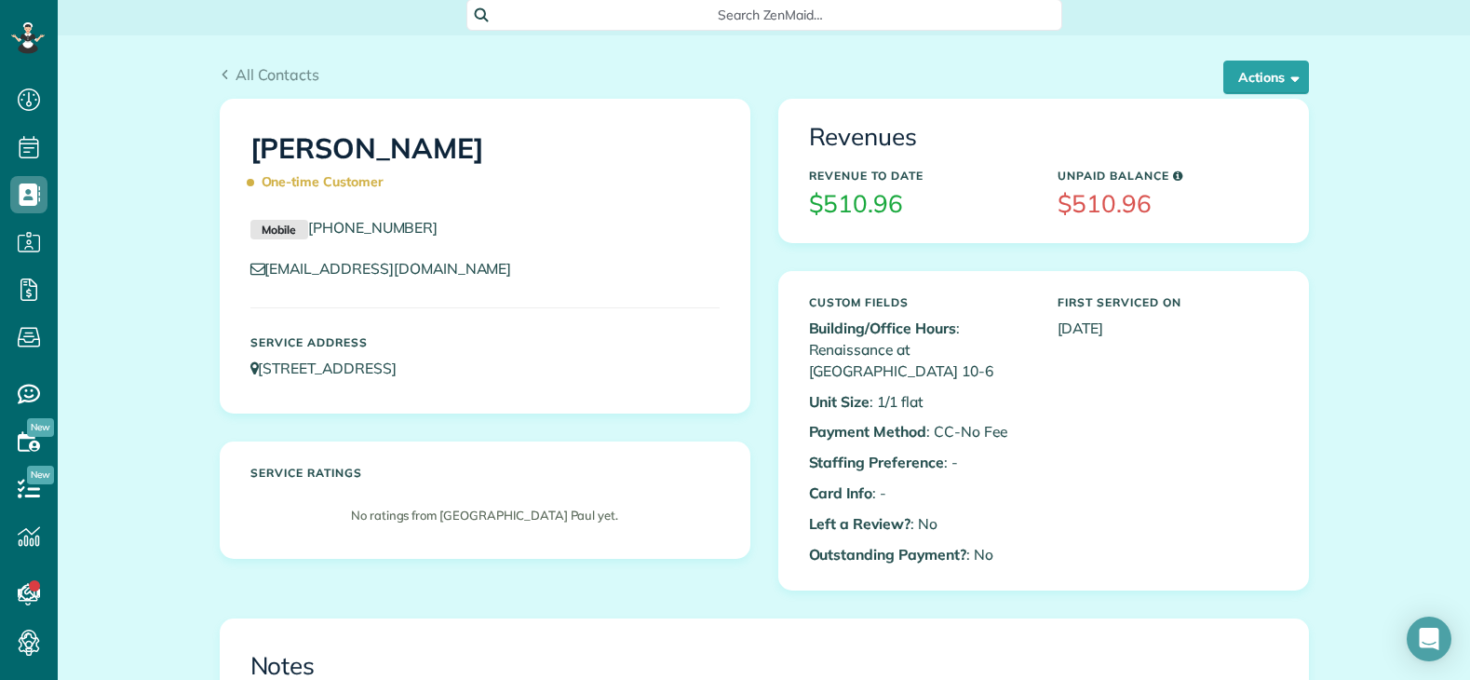
scroll to position [0, 0]
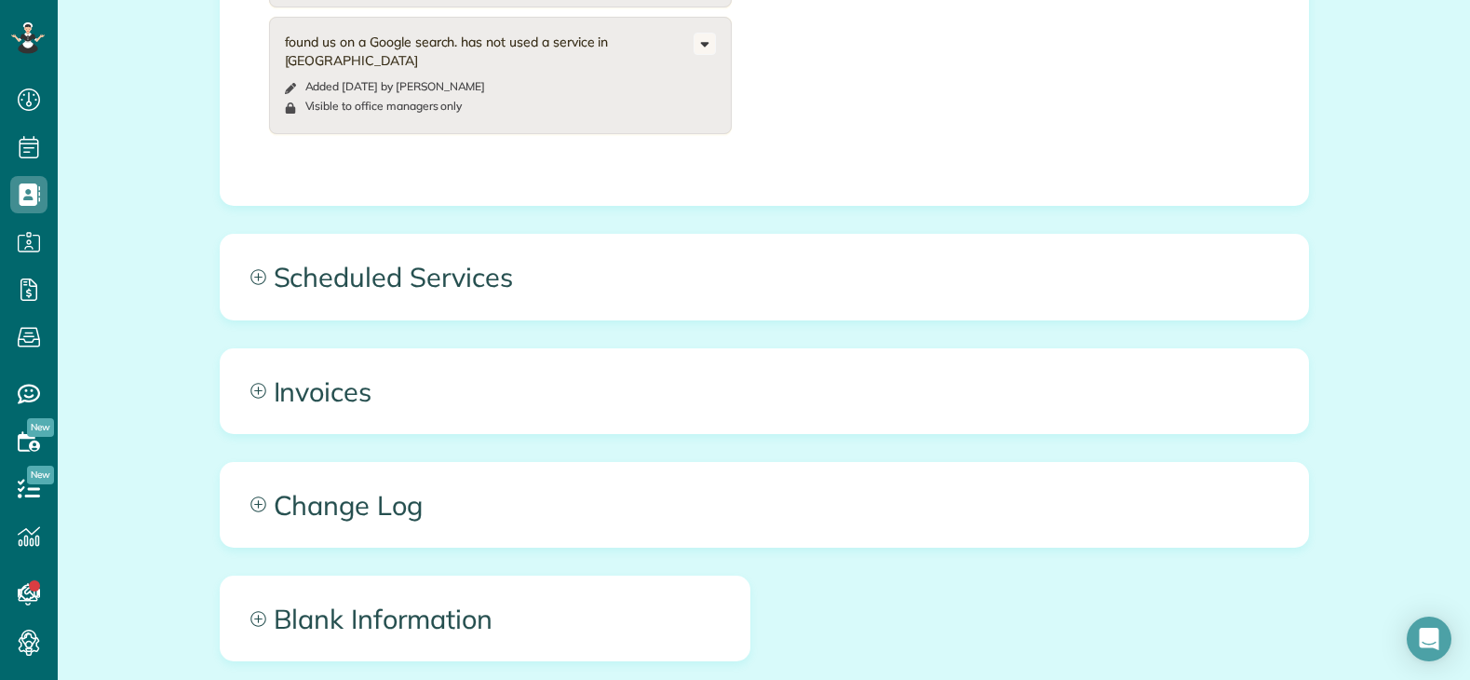
scroll to position [931, 0]
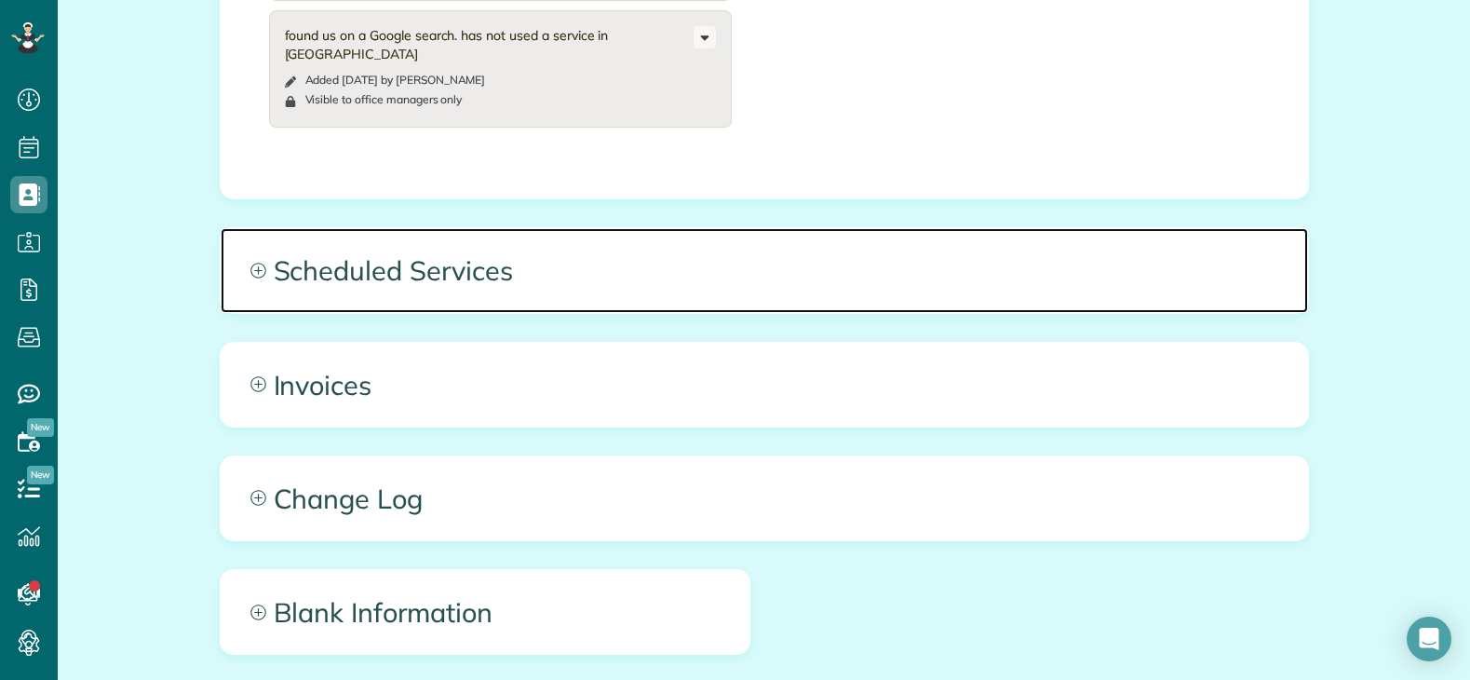
click at [688, 272] on span "Scheduled Services" at bounding box center [764, 270] width 1087 height 84
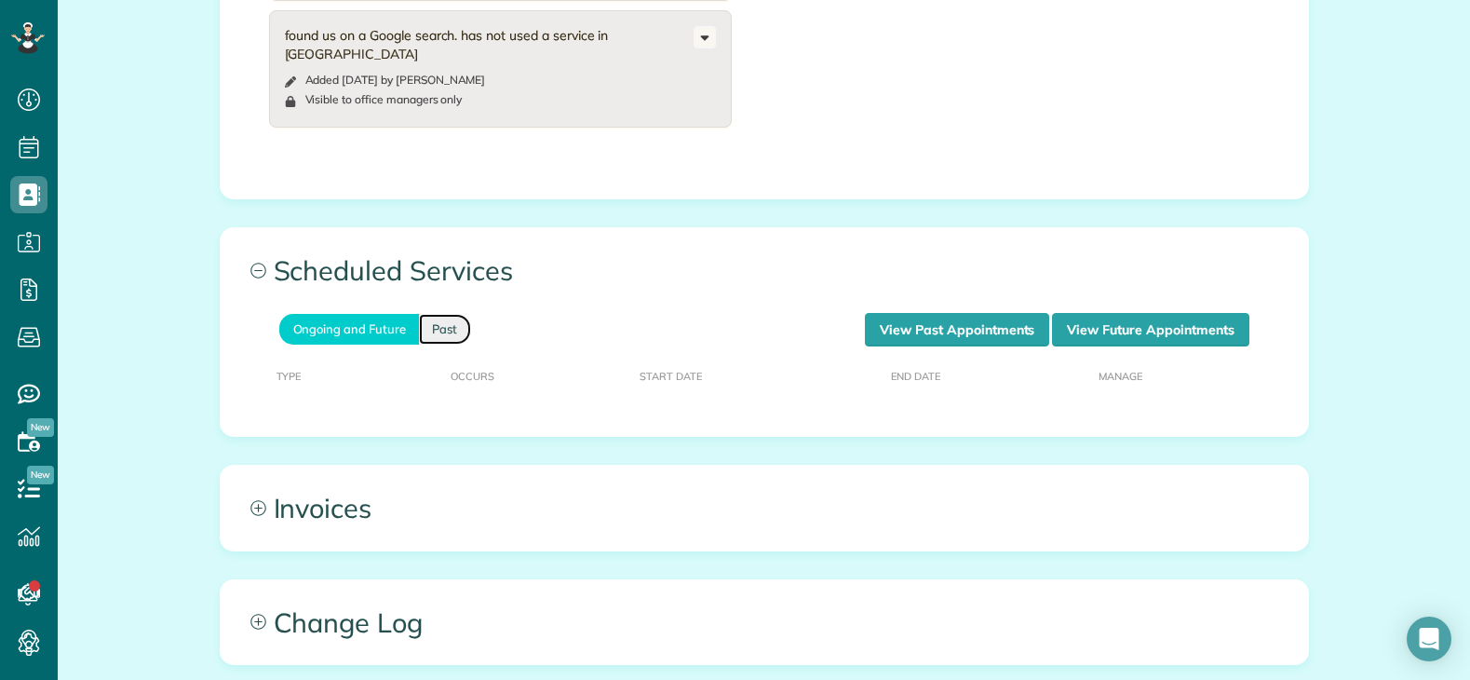
click at [424, 318] on link "Past" at bounding box center [445, 329] width 52 height 31
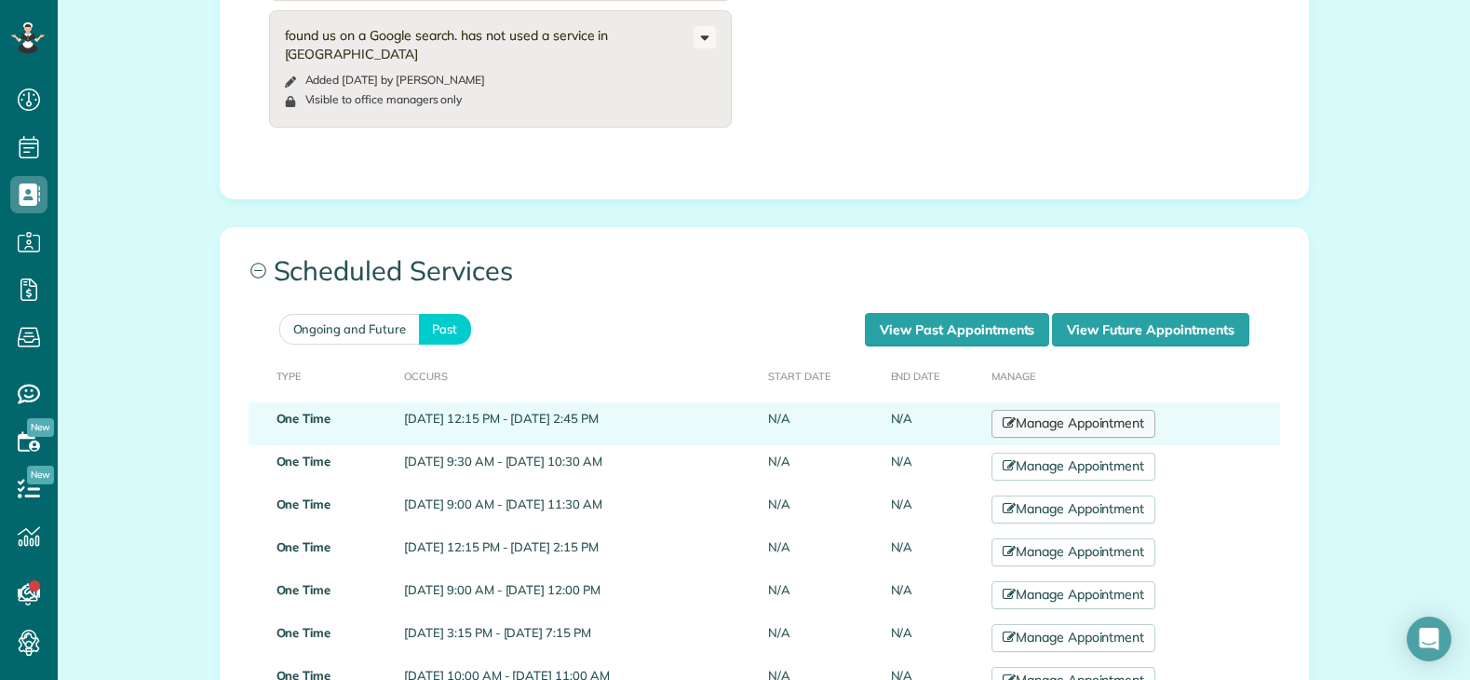
click at [1138, 418] on link "Manage Appointment" at bounding box center [1073, 424] width 164 height 28
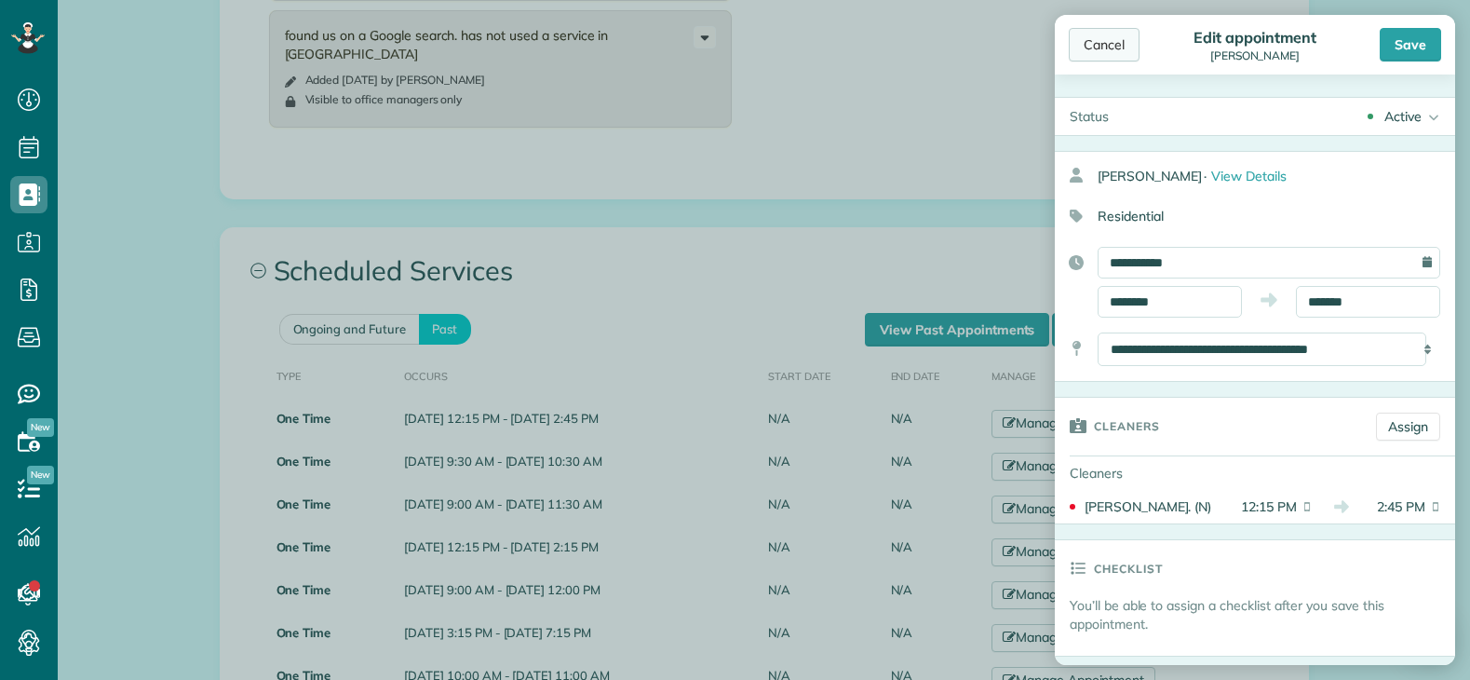
click at [1088, 29] on div "Cancel" at bounding box center [1104, 45] width 71 height 34
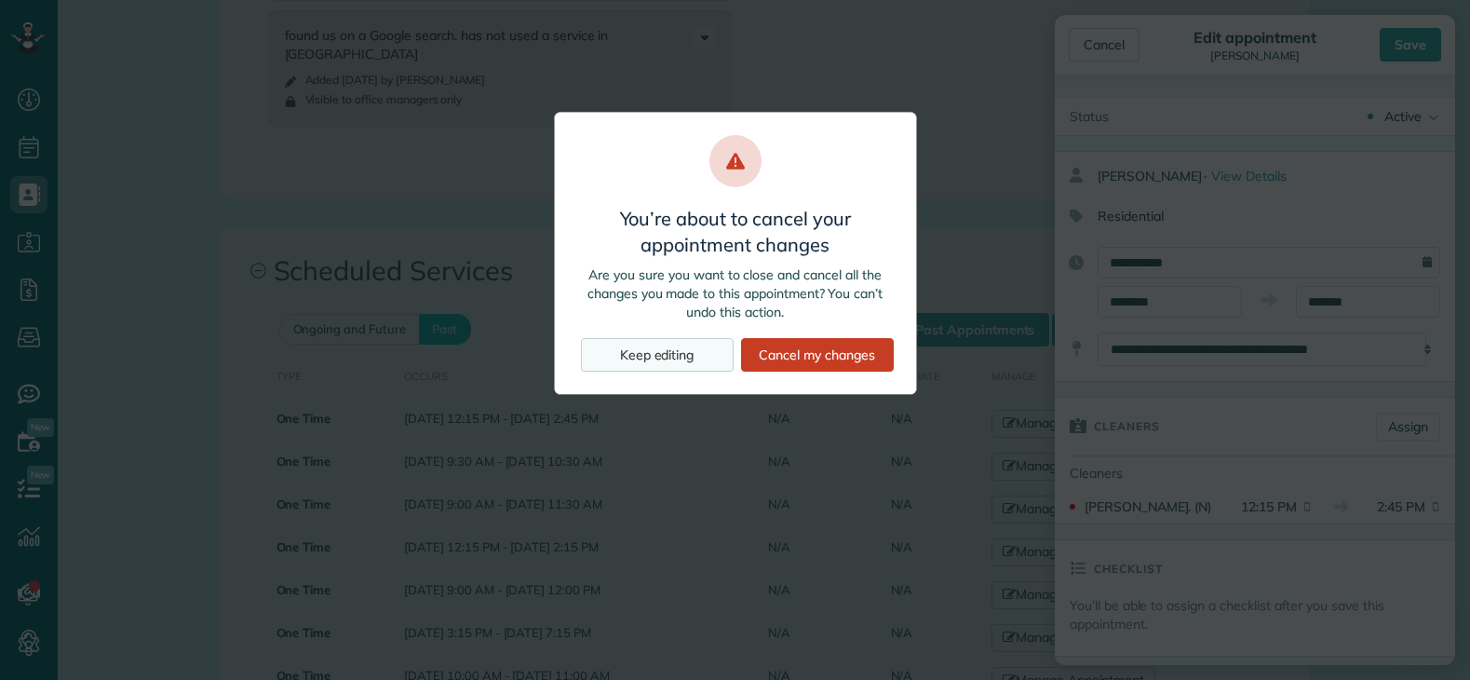
click at [647, 347] on div "Keep editing" at bounding box center [657, 355] width 153 height 34
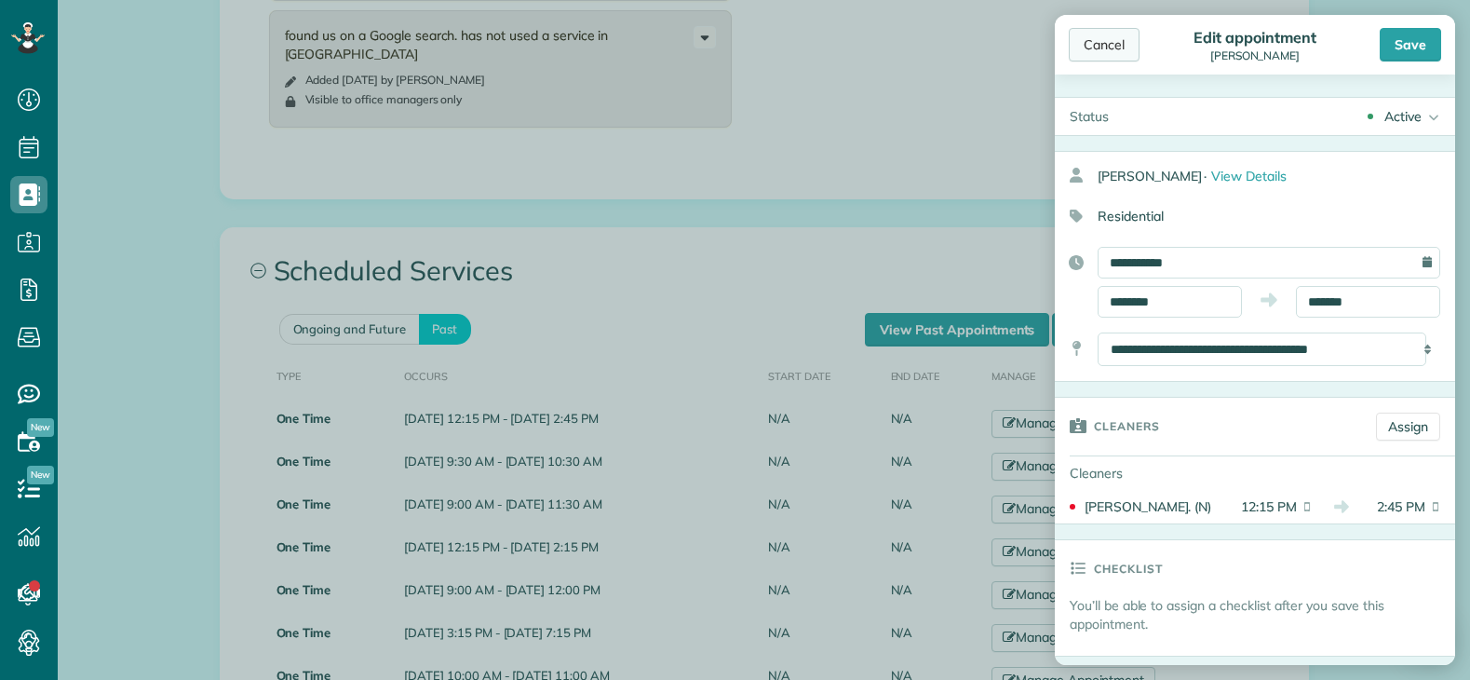
click at [1109, 60] on div "Cancel Edit appointment Kenya Paul Save" at bounding box center [1255, 45] width 400 height 60
click at [1103, 50] on div "Cancel" at bounding box center [1104, 45] width 71 height 34
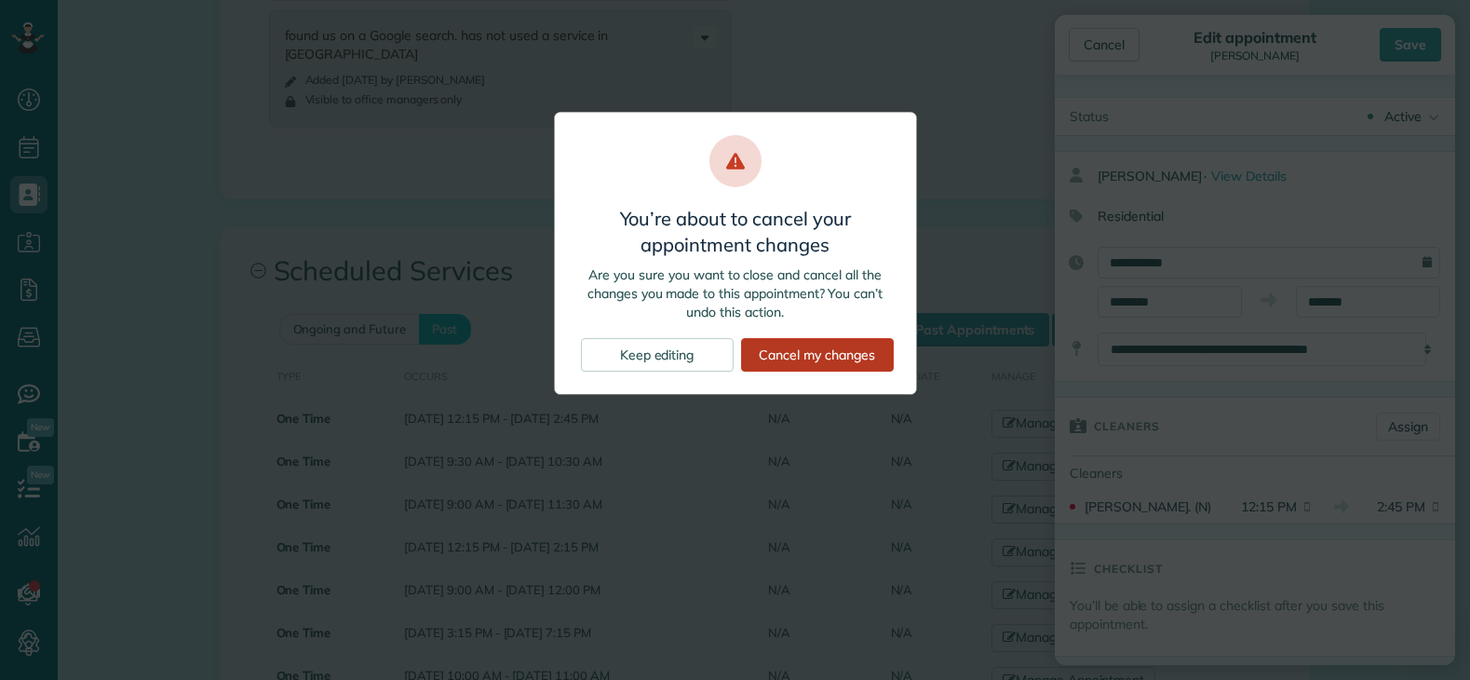
click at [841, 360] on div "Cancel my changes" at bounding box center [817, 355] width 153 height 34
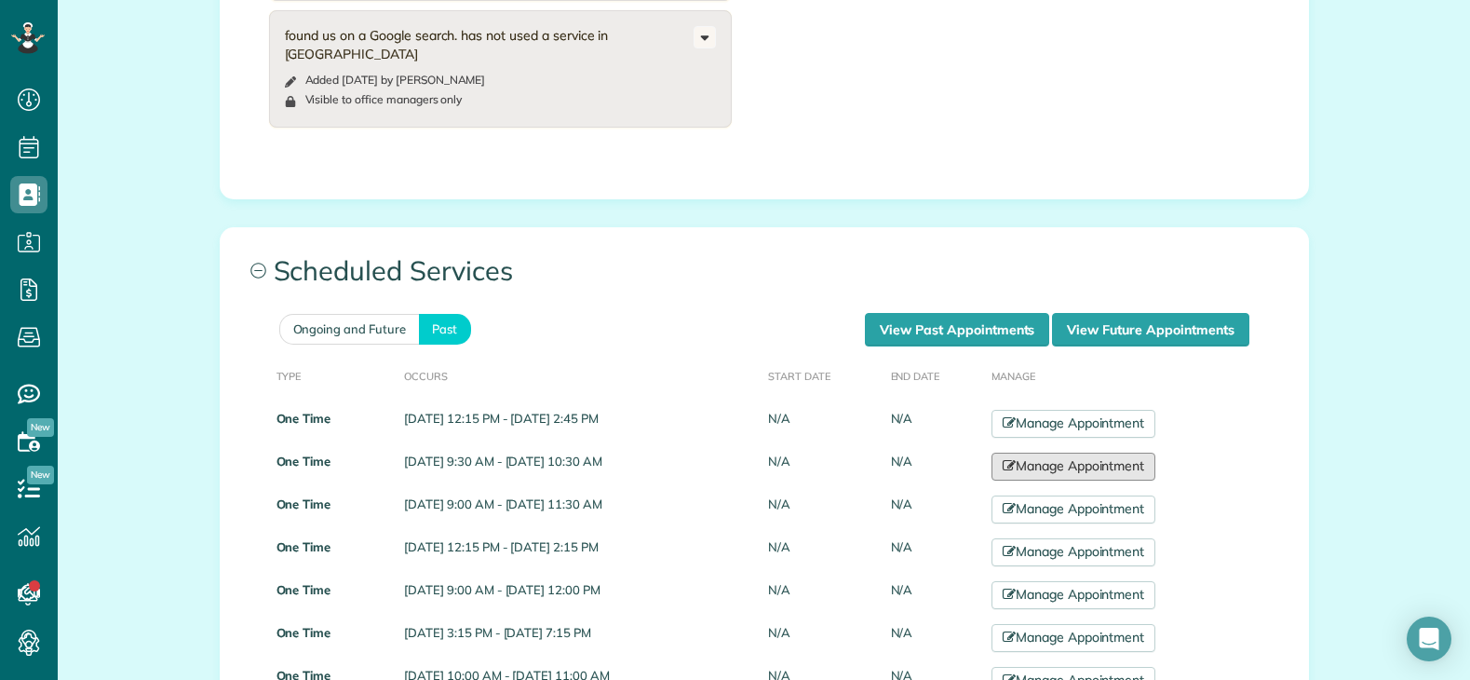
click at [1081, 465] on link "Manage Appointment" at bounding box center [1073, 466] width 164 height 28
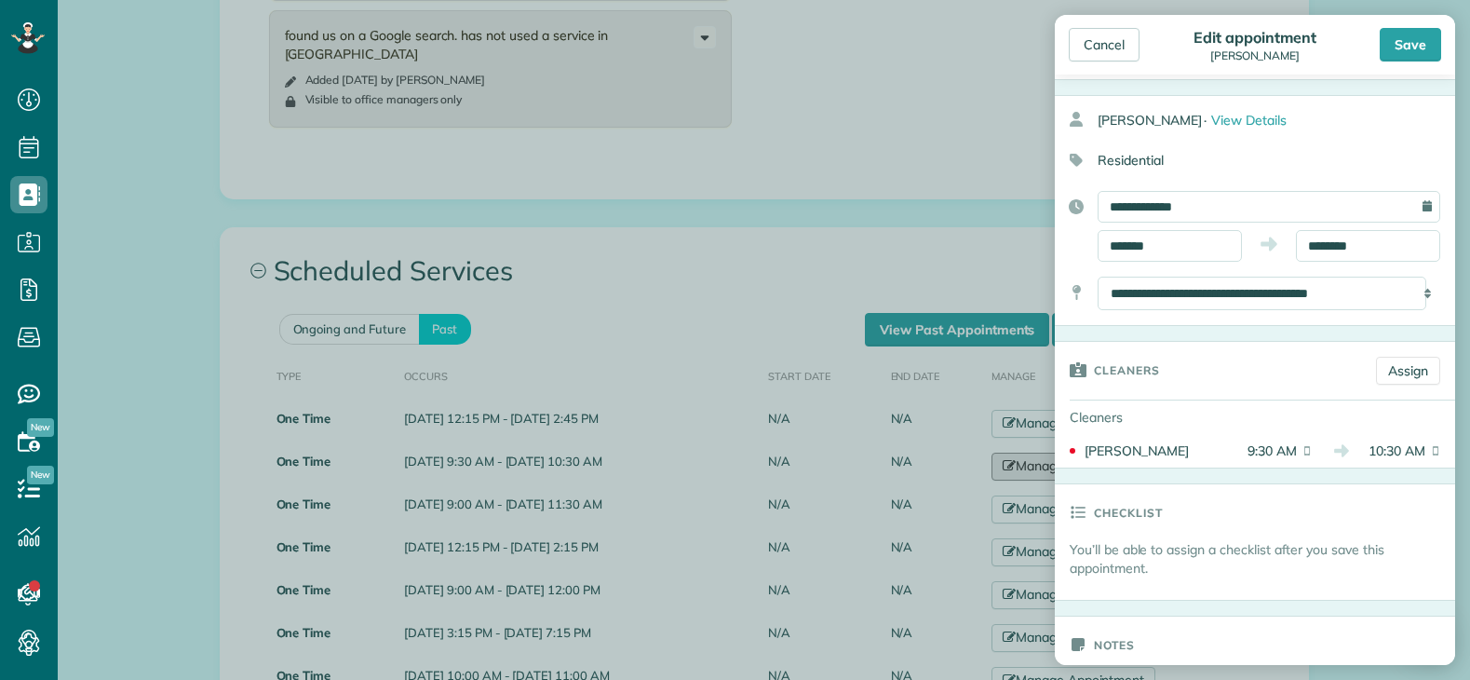
scroll to position [23, 0]
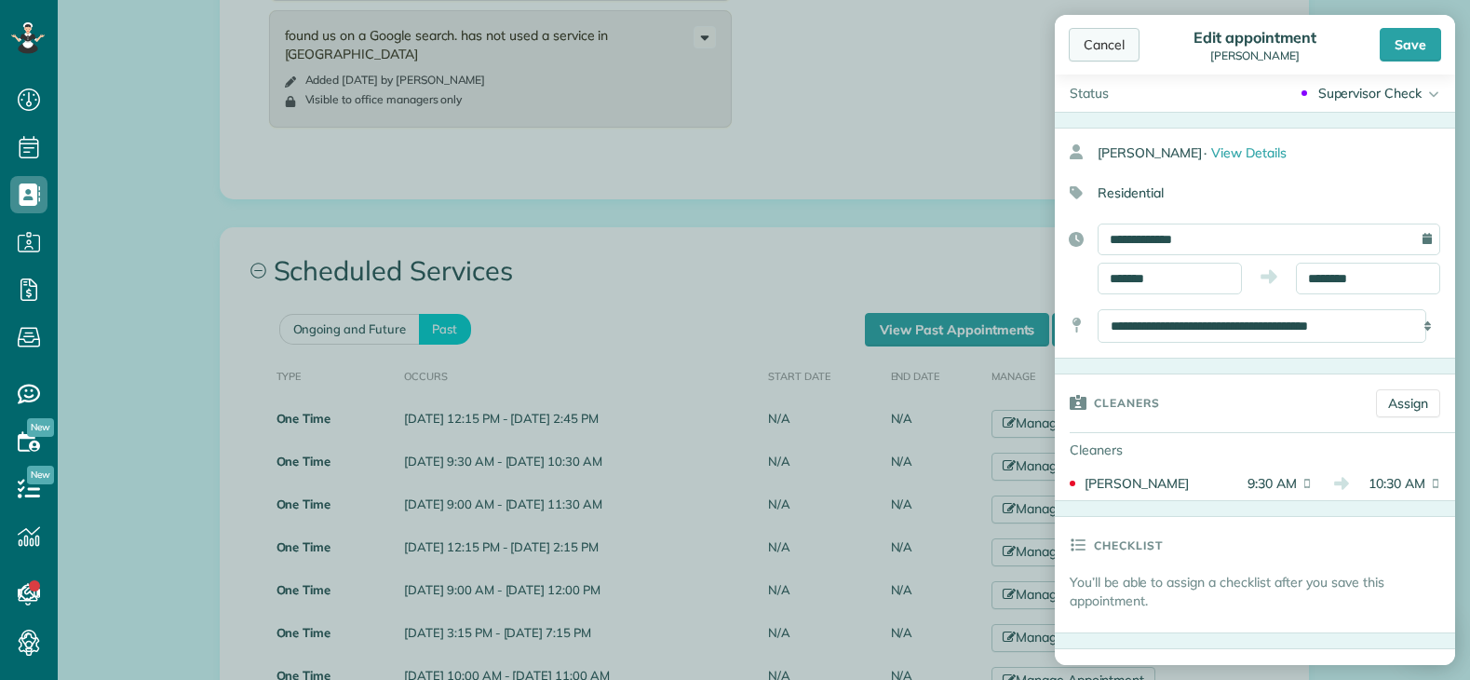
click at [1104, 46] on div "Cancel" at bounding box center [1104, 45] width 71 height 34
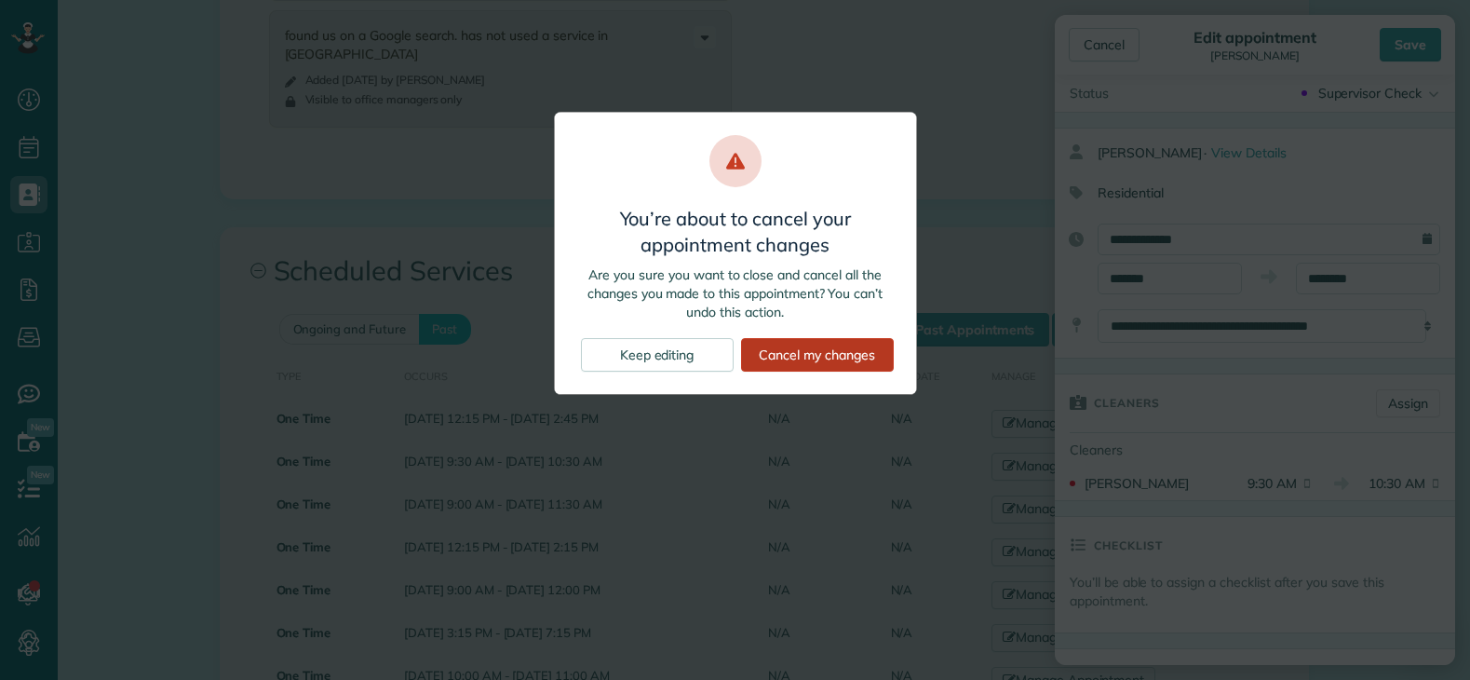
click at [830, 346] on div "Cancel my changes" at bounding box center [817, 355] width 153 height 34
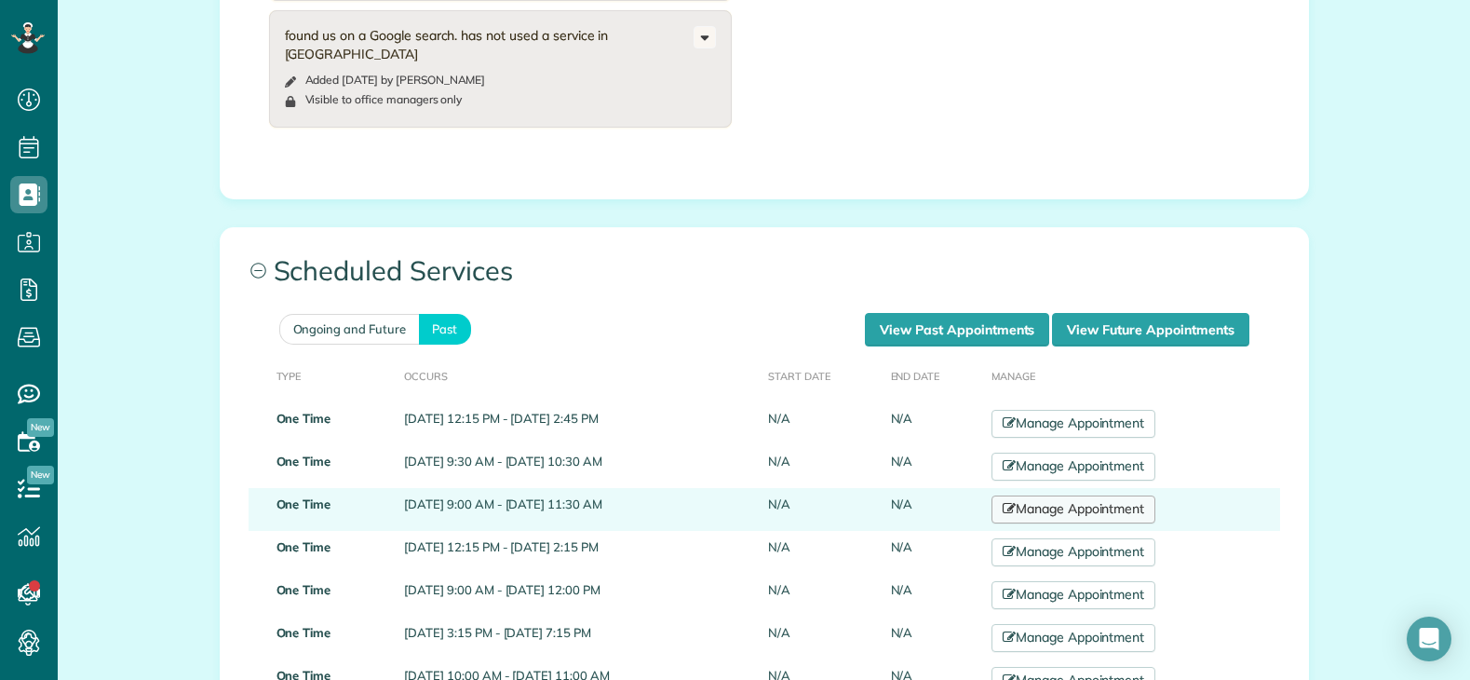
click at [1079, 514] on link "Manage Appointment" at bounding box center [1073, 509] width 164 height 28
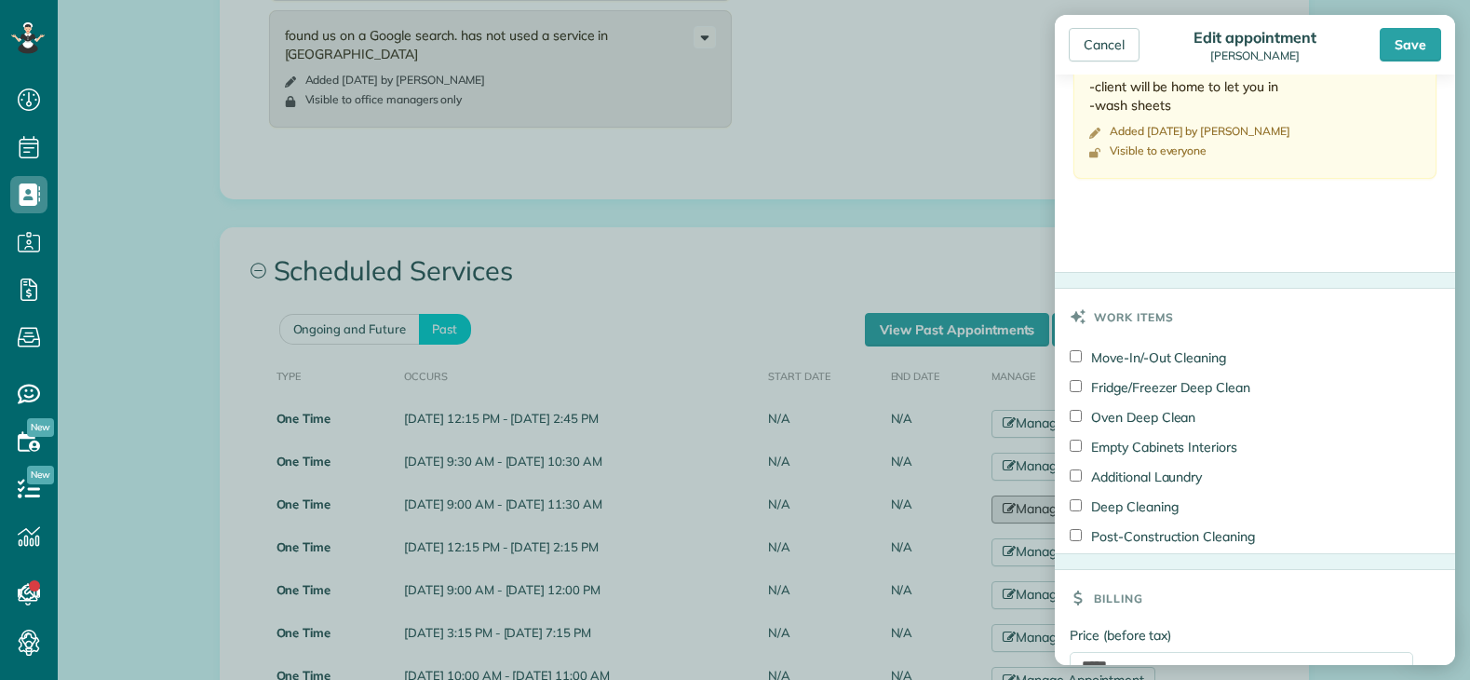
scroll to position [947, 0]
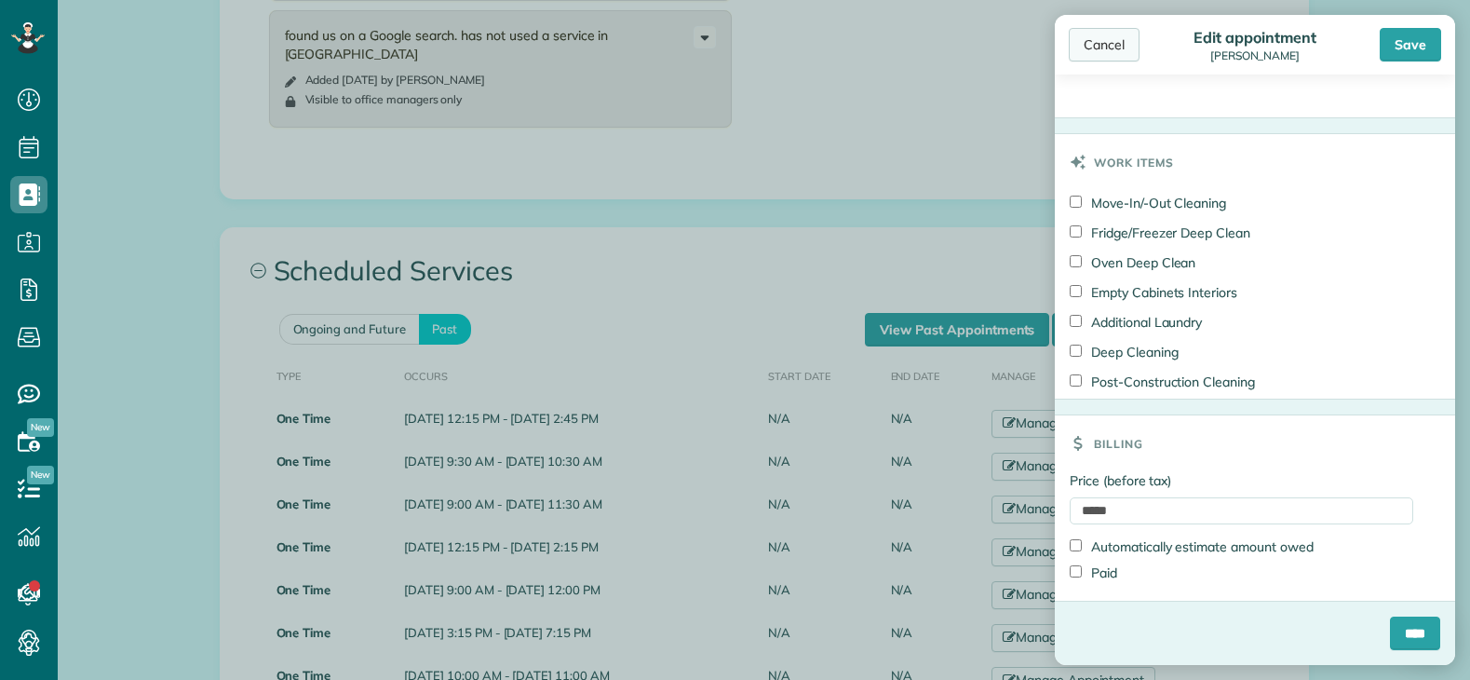
click at [1098, 50] on div "Cancel" at bounding box center [1104, 45] width 71 height 34
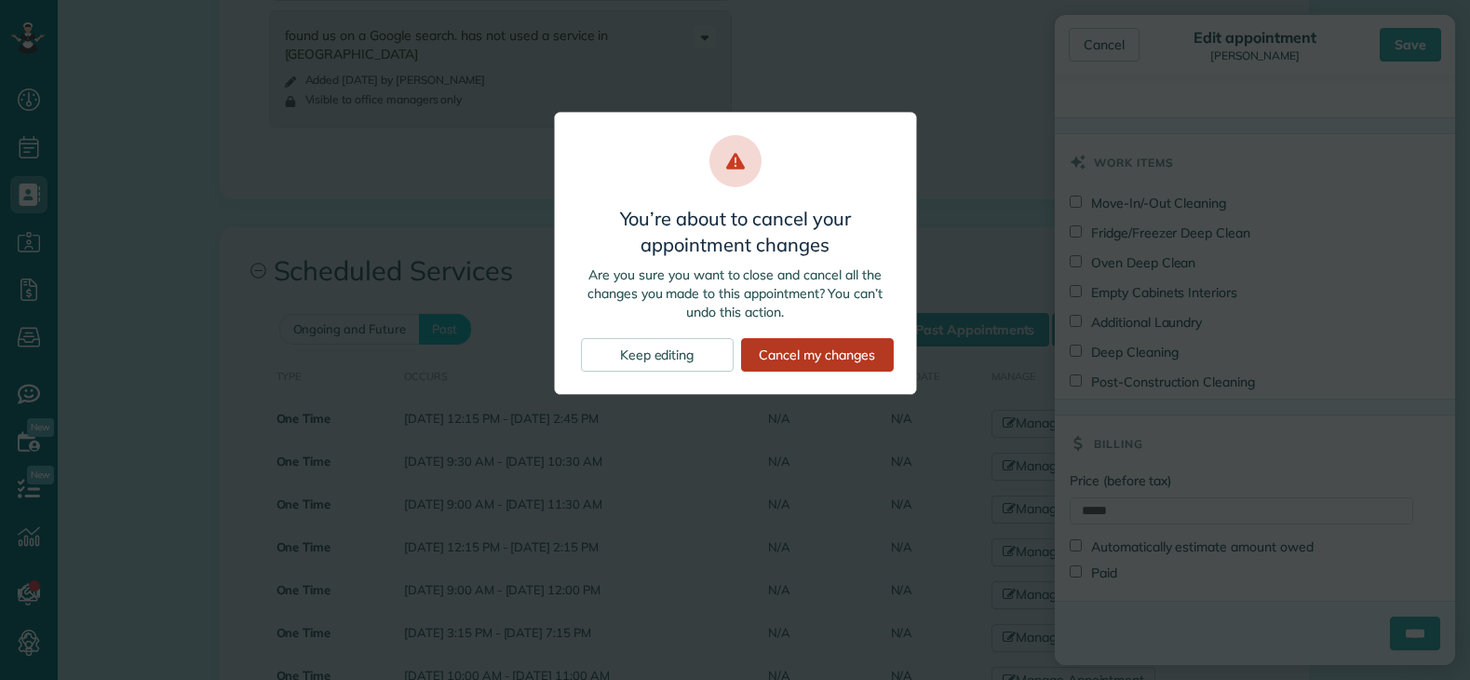
click at [761, 363] on div "Cancel my changes" at bounding box center [817, 355] width 153 height 34
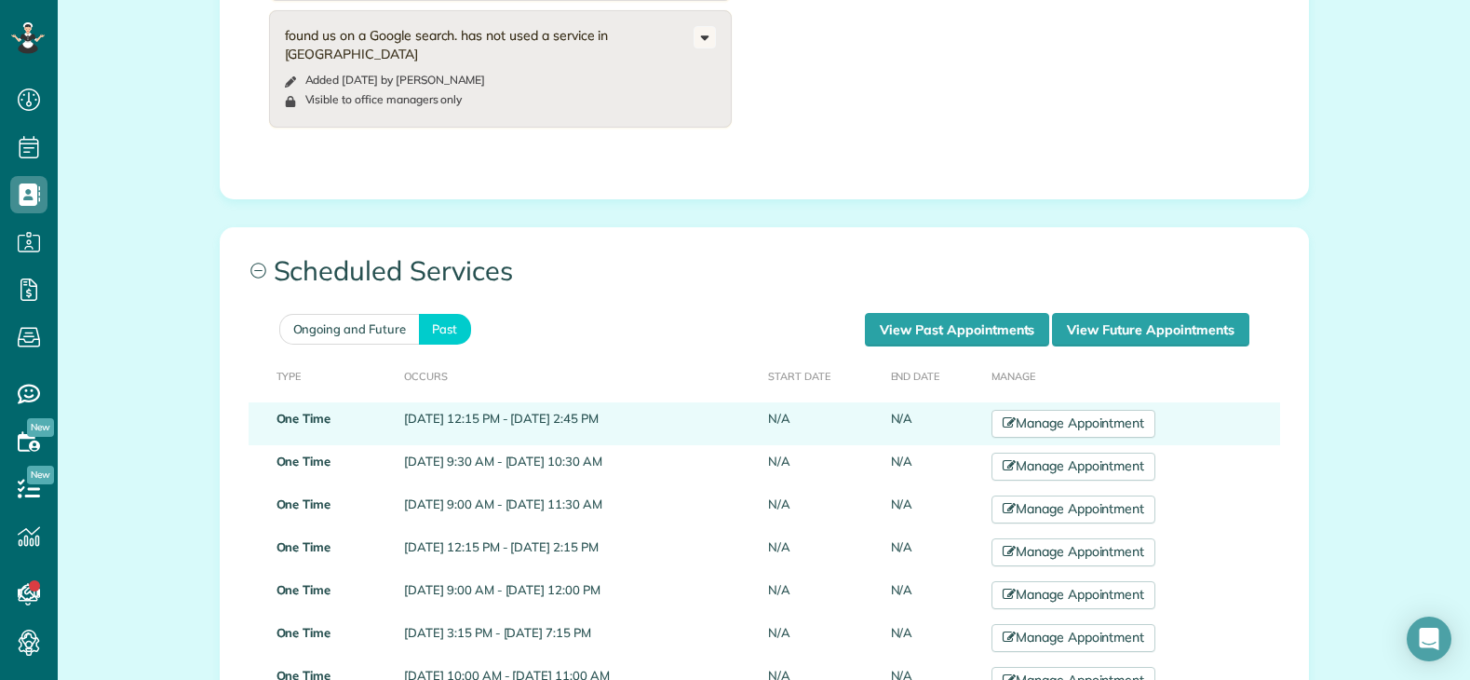
drag, startPoint x: 453, startPoint y: 418, endPoint x: 626, endPoint y: 420, distance: 173.1
click at [618, 419] on td "May 07, 2025 12:15 PM - May 07, 2025 2:45 PM" at bounding box center [579, 423] width 364 height 43
click at [1115, 425] on link "Manage Appointment" at bounding box center [1073, 424] width 164 height 28
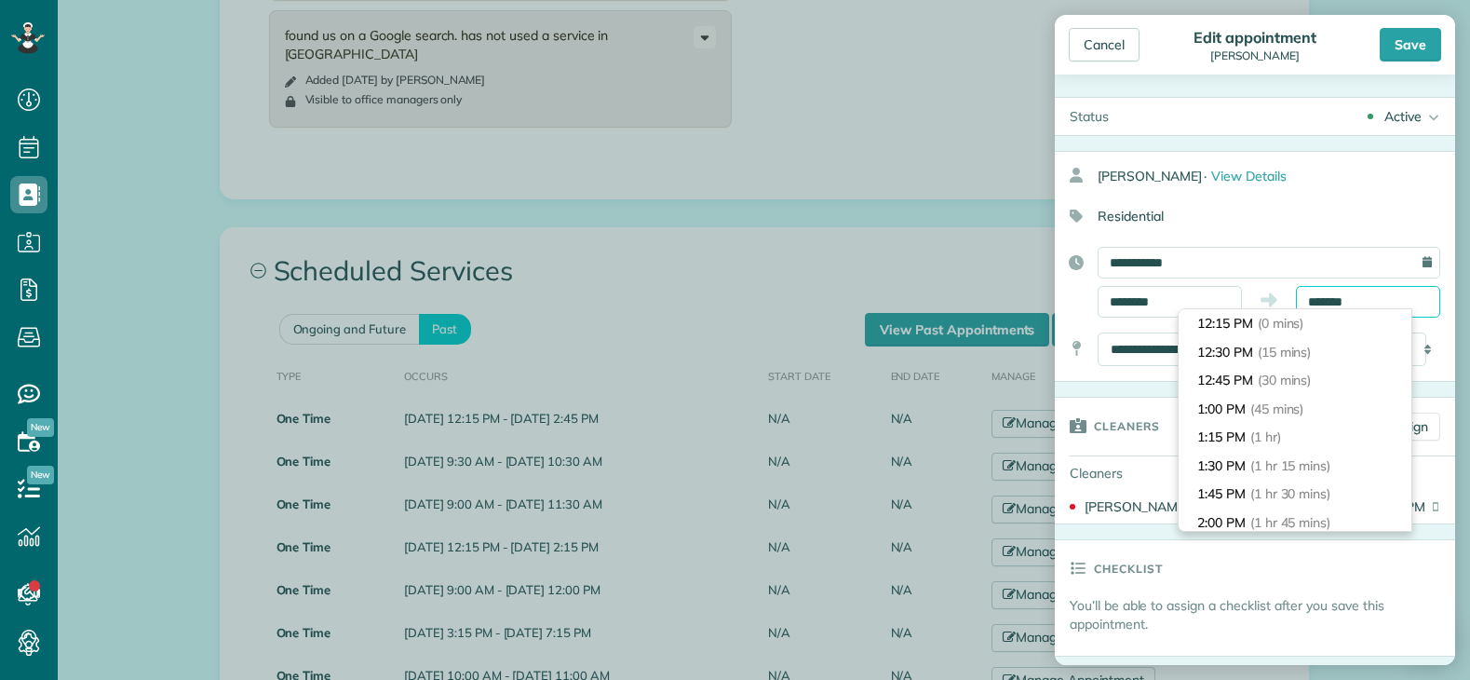
click at [1345, 303] on input "*******" at bounding box center [1368, 302] width 144 height 32
click at [1093, 47] on div "Cancel" at bounding box center [1104, 45] width 71 height 34
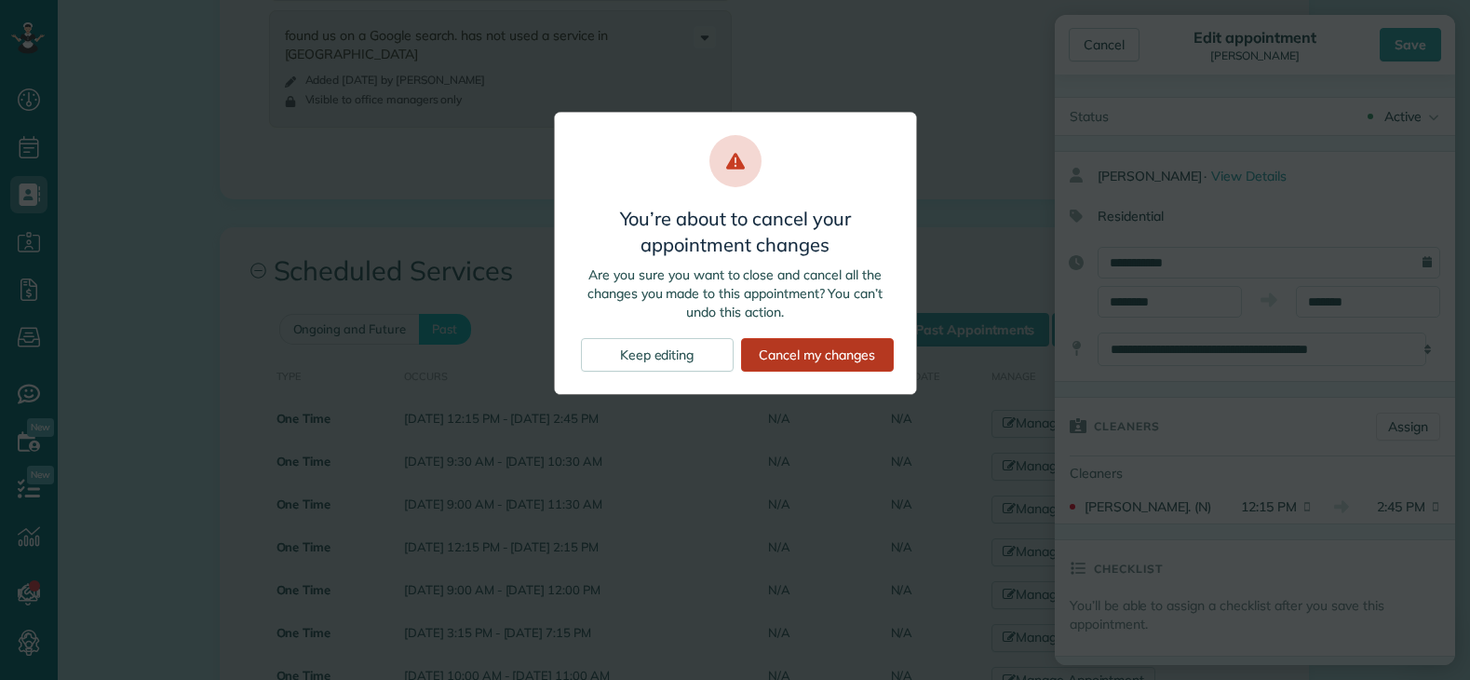
click at [791, 353] on div "Cancel my changes" at bounding box center [817, 355] width 153 height 34
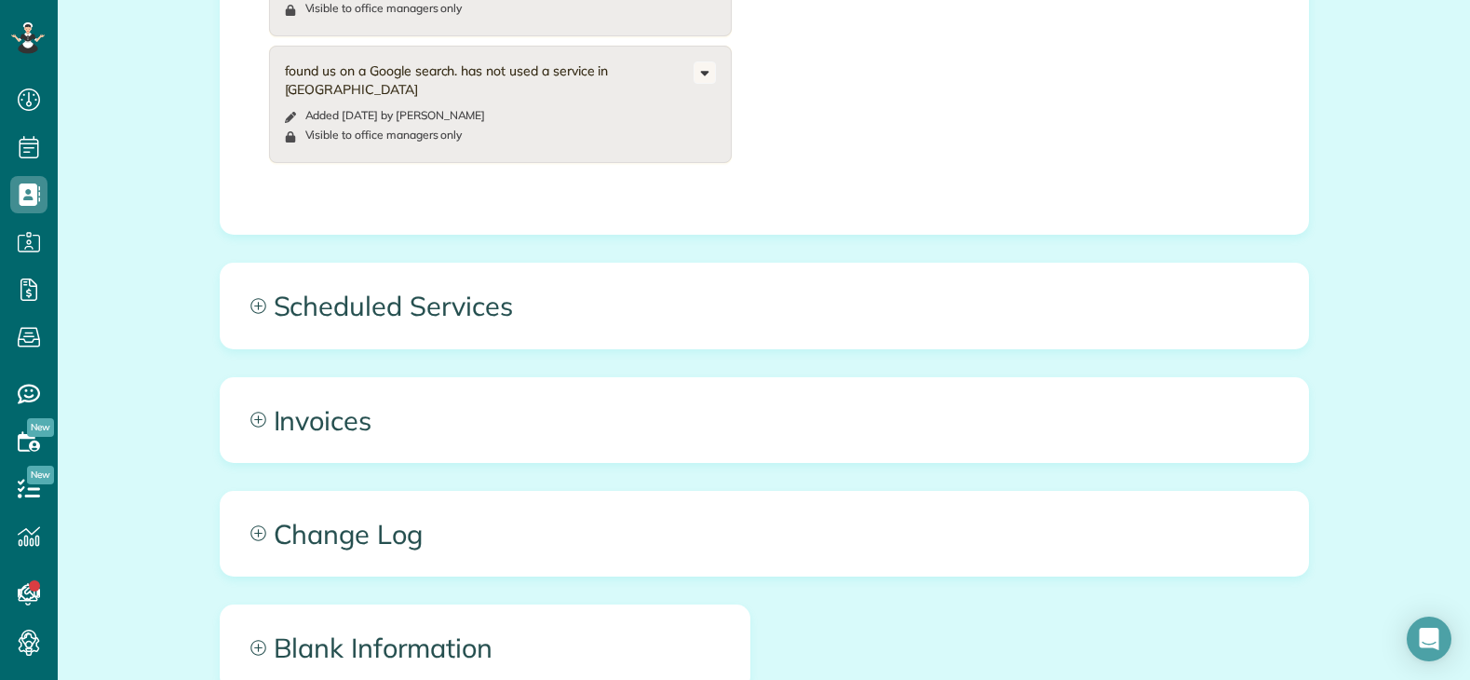
scroll to position [1099, 0]
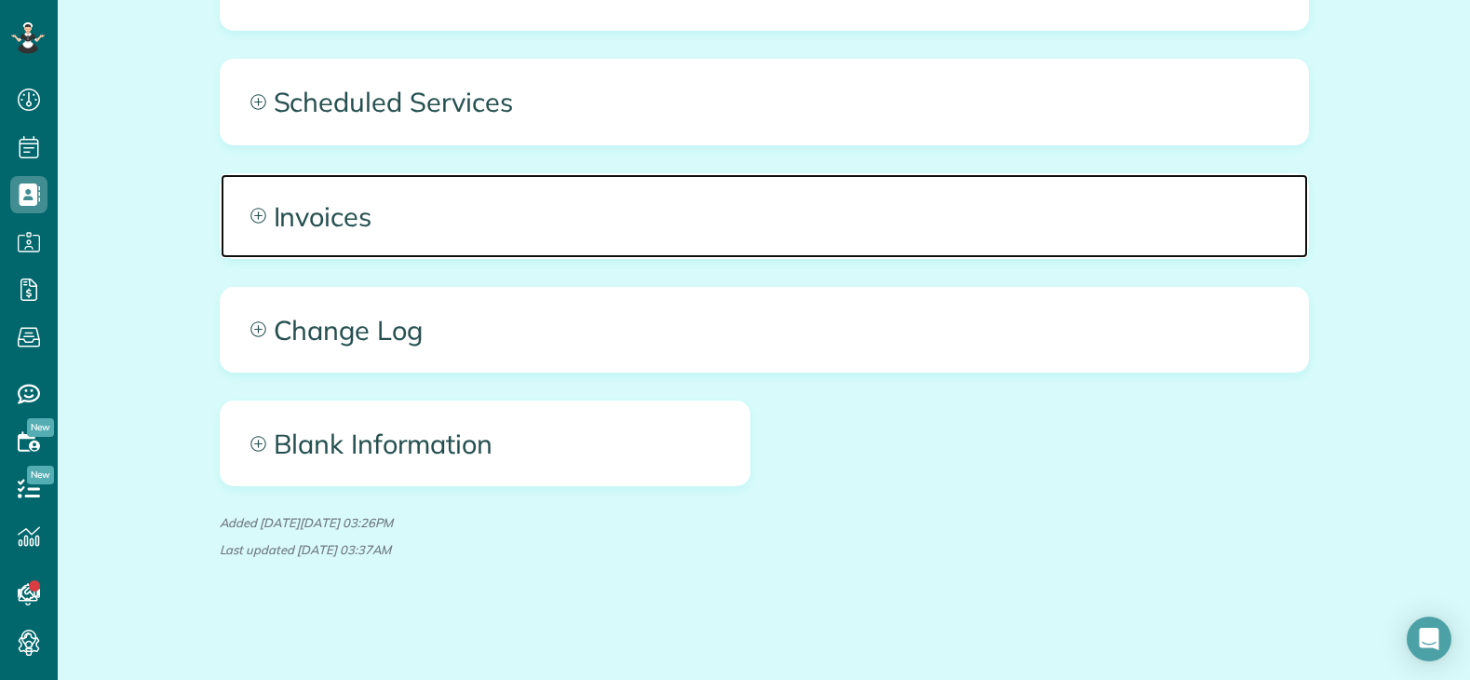
click at [635, 224] on span "Invoices" at bounding box center [764, 216] width 1087 height 84
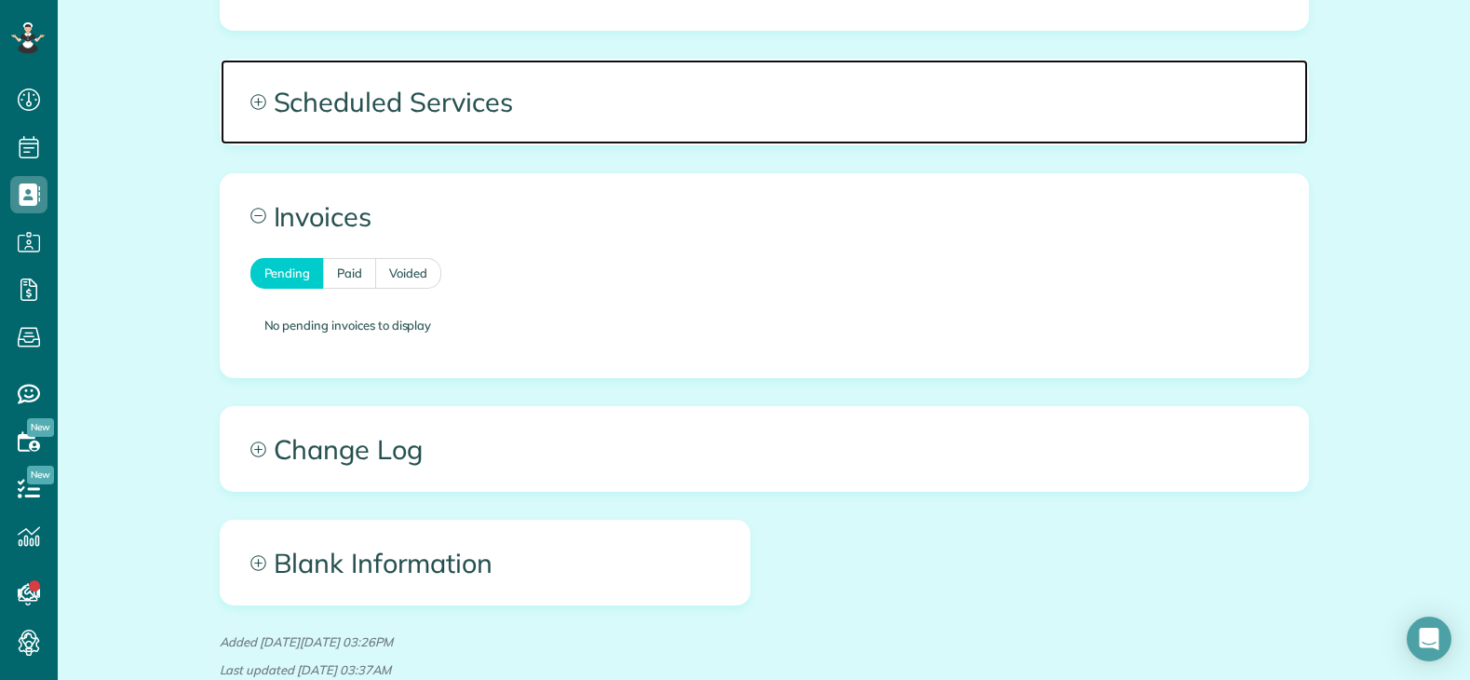
drag, startPoint x: 518, startPoint y: 123, endPoint x: 532, endPoint y: 125, distance: 15.0
click at [518, 123] on span "Scheduled Services" at bounding box center [764, 102] width 1087 height 84
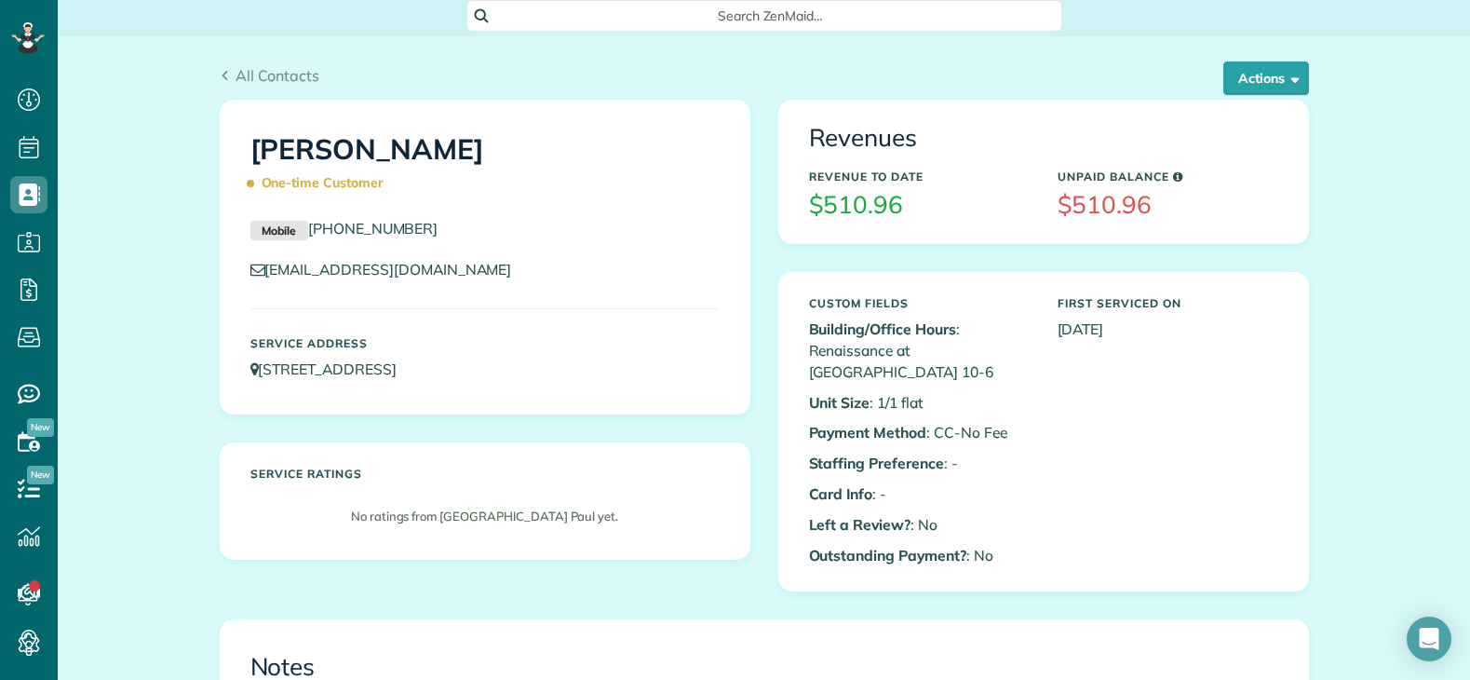
scroll to position [0, 0]
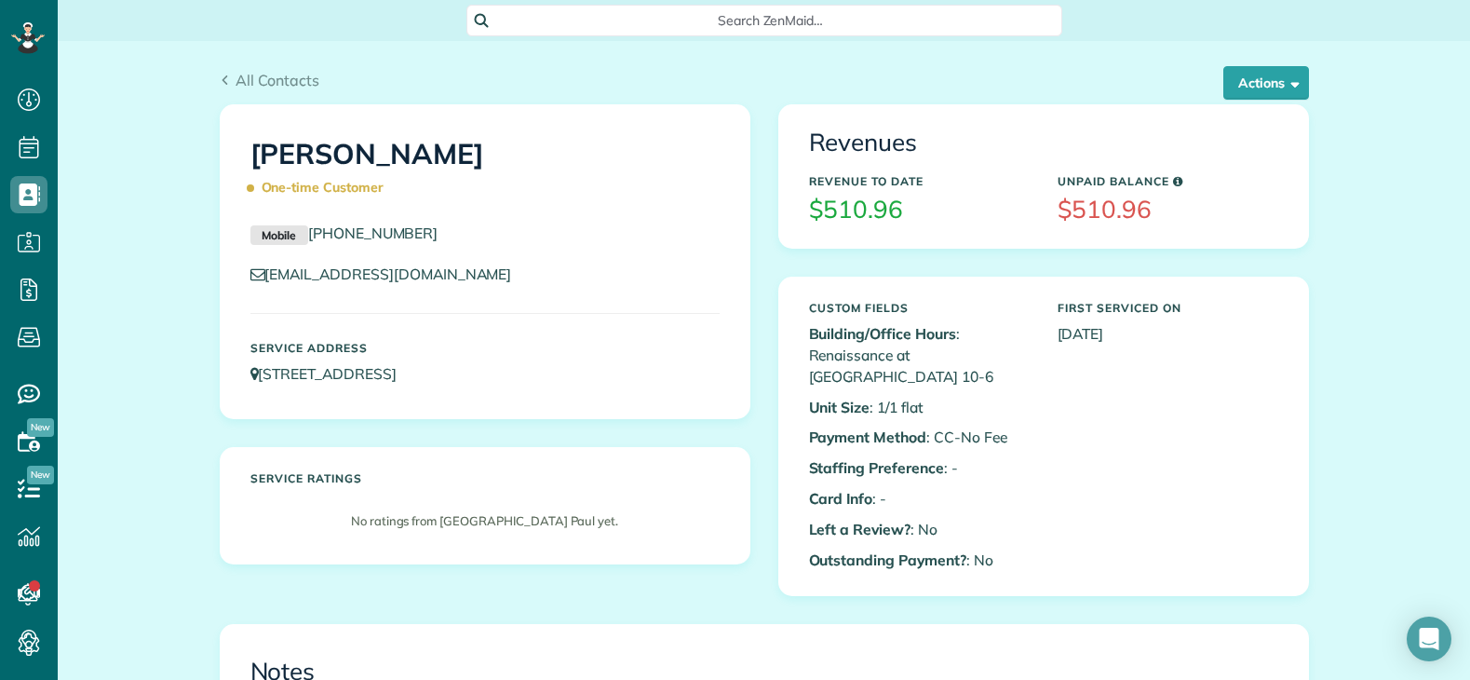
click at [739, 21] on span "Search ZenMaid…" at bounding box center [771, 20] width 566 height 19
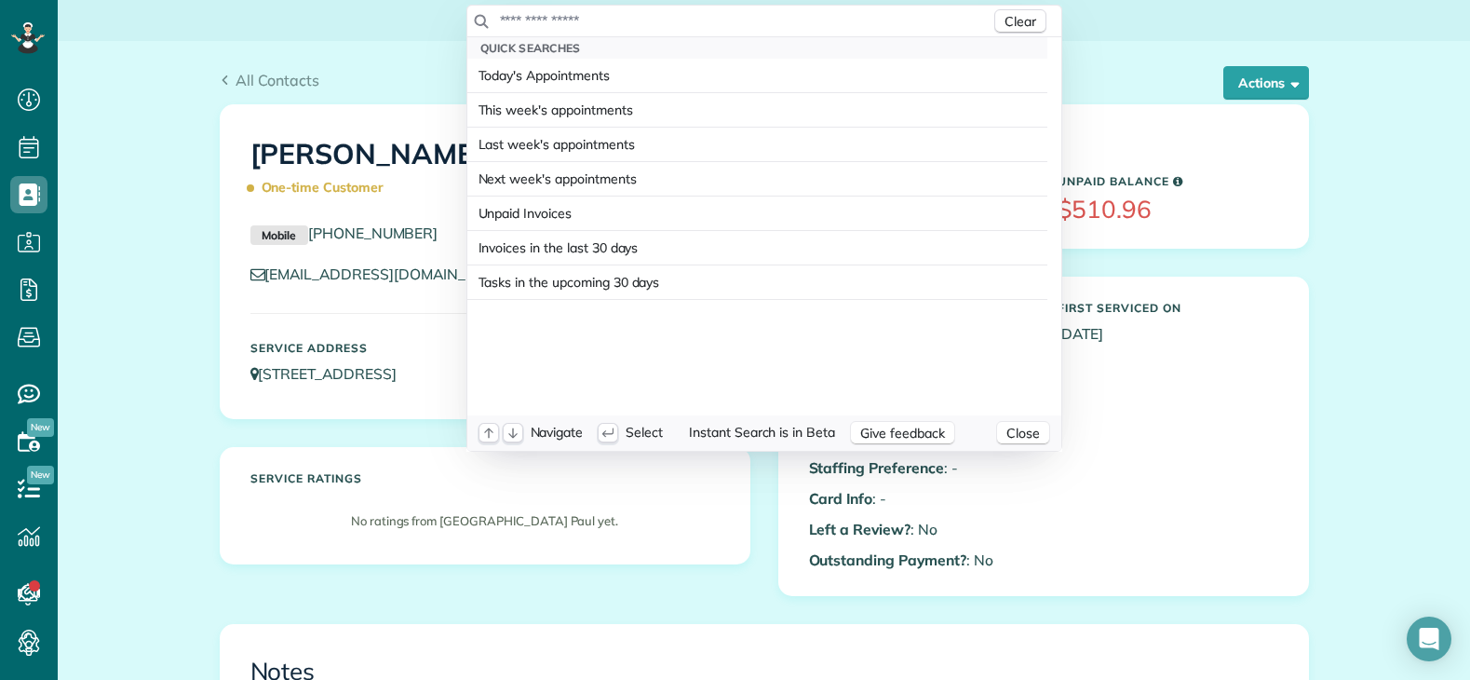
click at [684, 32] on div "Clear" at bounding box center [764, 22] width 594 height 32
click at [657, 21] on input "text" at bounding box center [744, 20] width 491 height 19
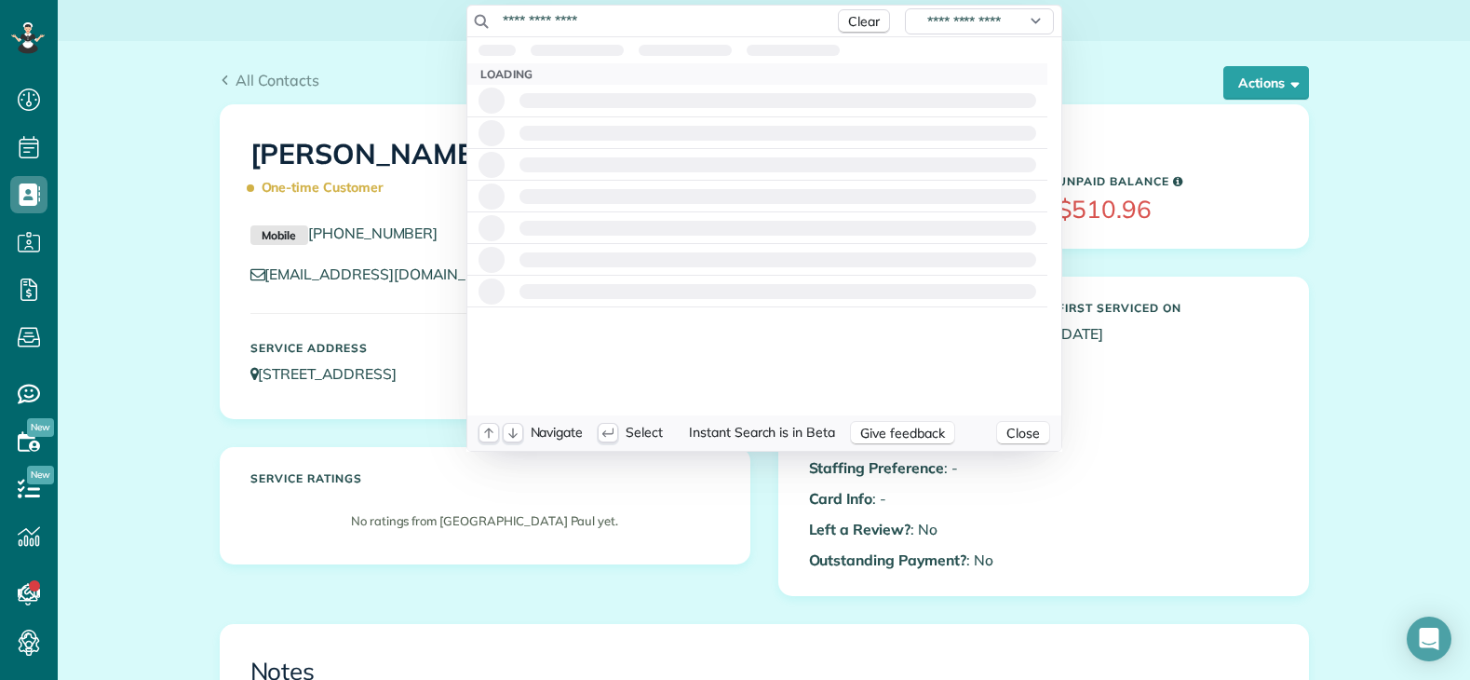
drag, startPoint x: 657, startPoint y: 21, endPoint x: 385, endPoint y: 30, distance: 271.9
click at [385, 29] on html "Dashboard Scheduling Calendar View List View Dispatch View - Weekly scheduling …" at bounding box center [735, 340] width 1470 height 680
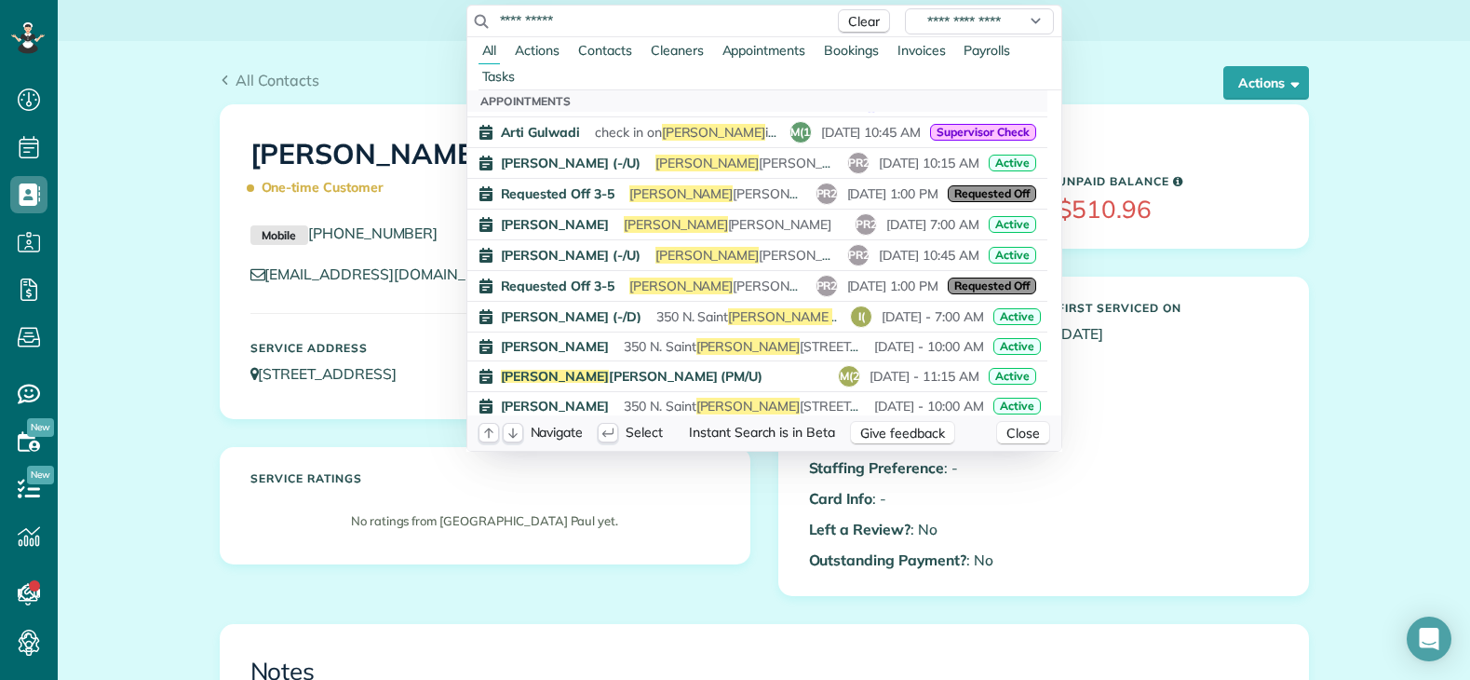
scroll to position [931, 0]
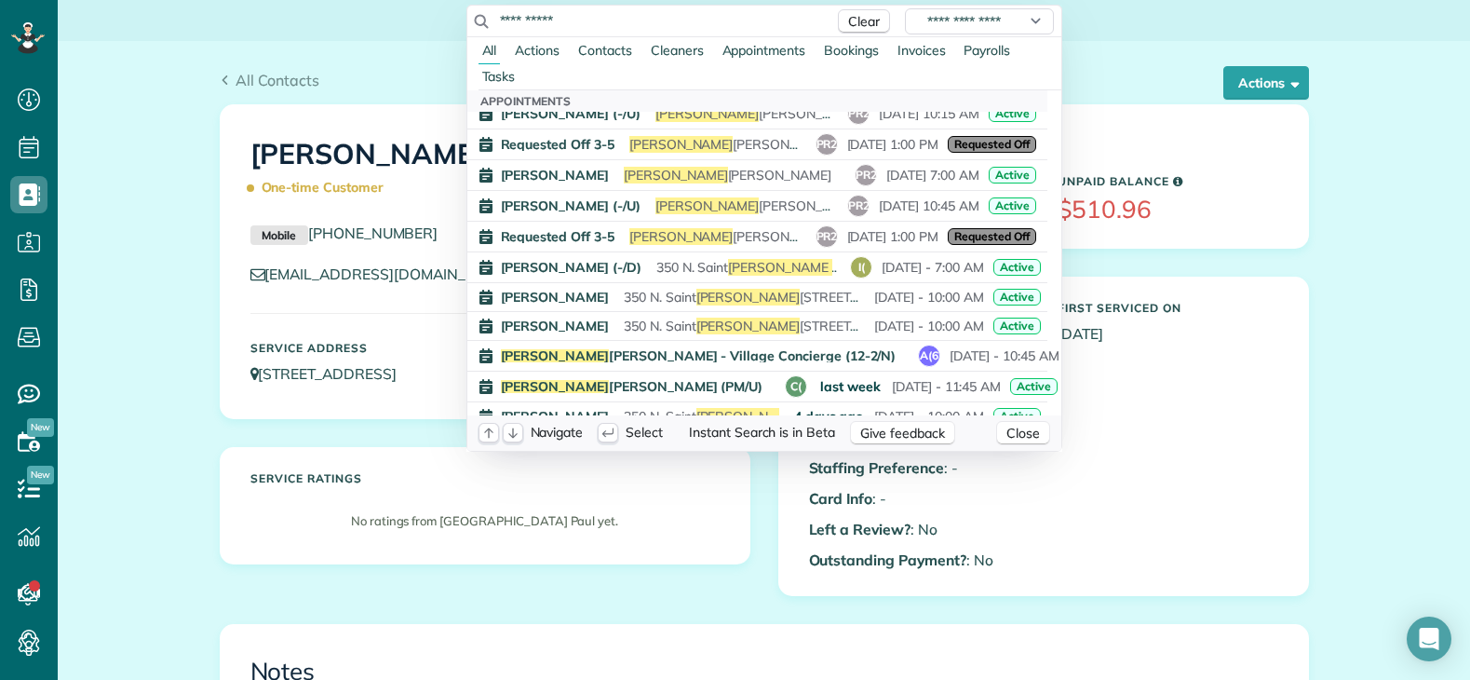
click at [559, 24] on input "**********" at bounding box center [662, 20] width 326 height 19
drag, startPoint x: 416, startPoint y: 20, endPoint x: 401, endPoint y: 21, distance: 14.9
click at [401, 21] on html "Dashboard Scheduling Calendar View List View Dispatch View - Weekly scheduling …" at bounding box center [735, 340] width 1470 height 680
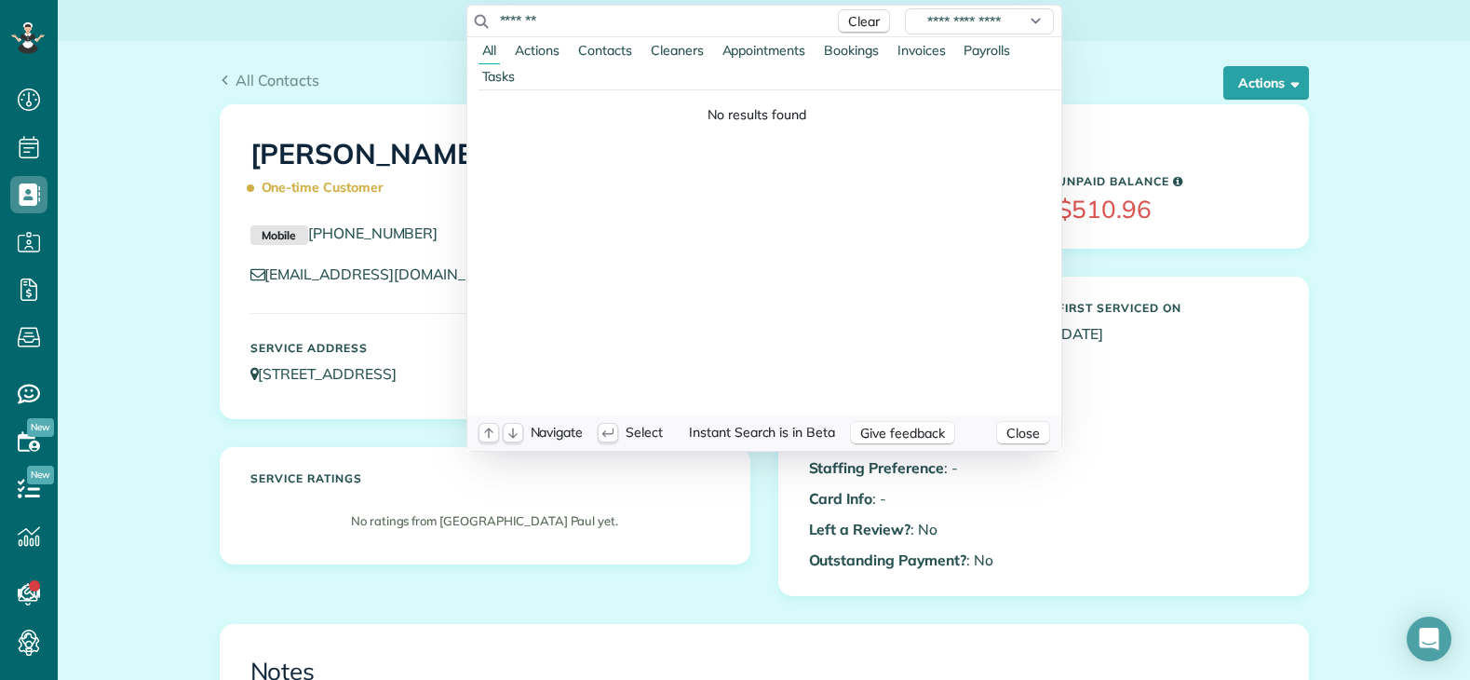
drag, startPoint x: 510, startPoint y: 22, endPoint x: 517, endPoint y: 65, distance: 43.3
click at [510, 22] on input "*******" at bounding box center [662, 20] width 326 height 19
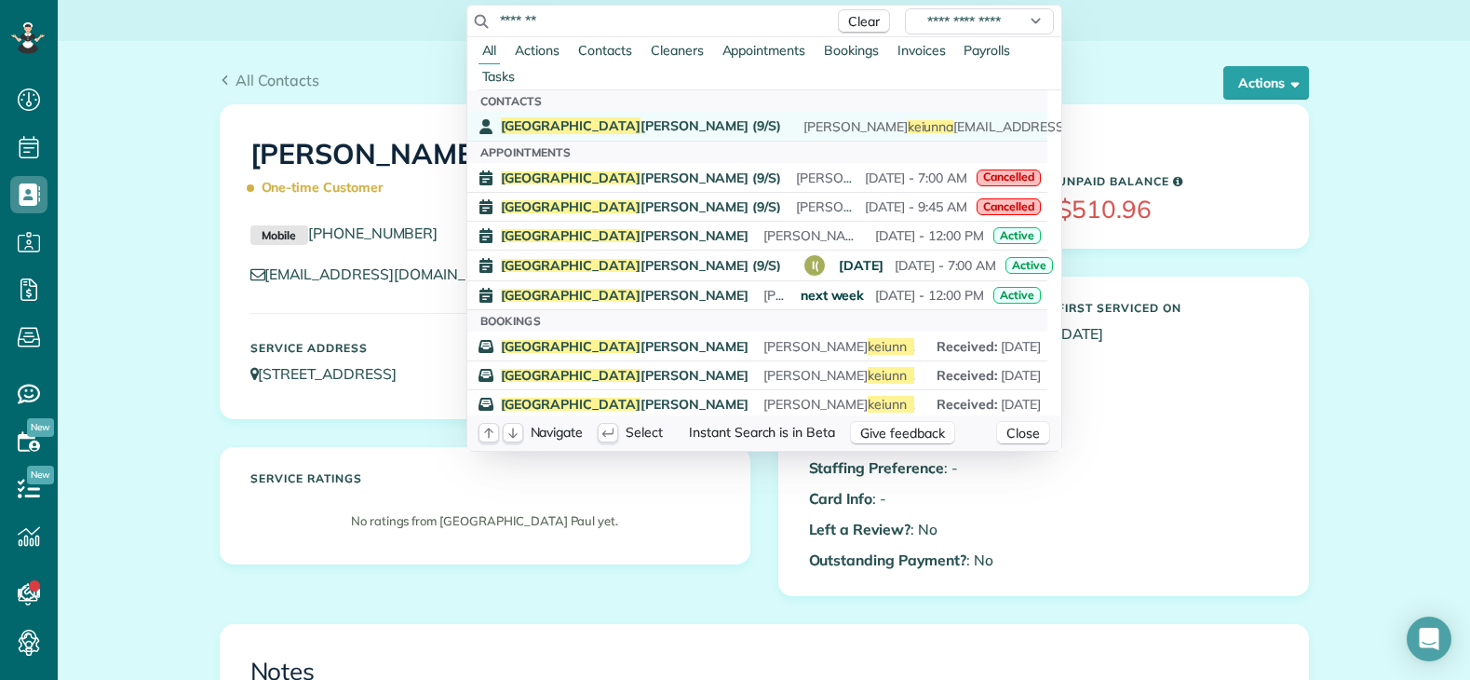
type input "*******"
click at [572, 121] on span "[PERSON_NAME] (9/S)" at bounding box center [641, 125] width 281 height 17
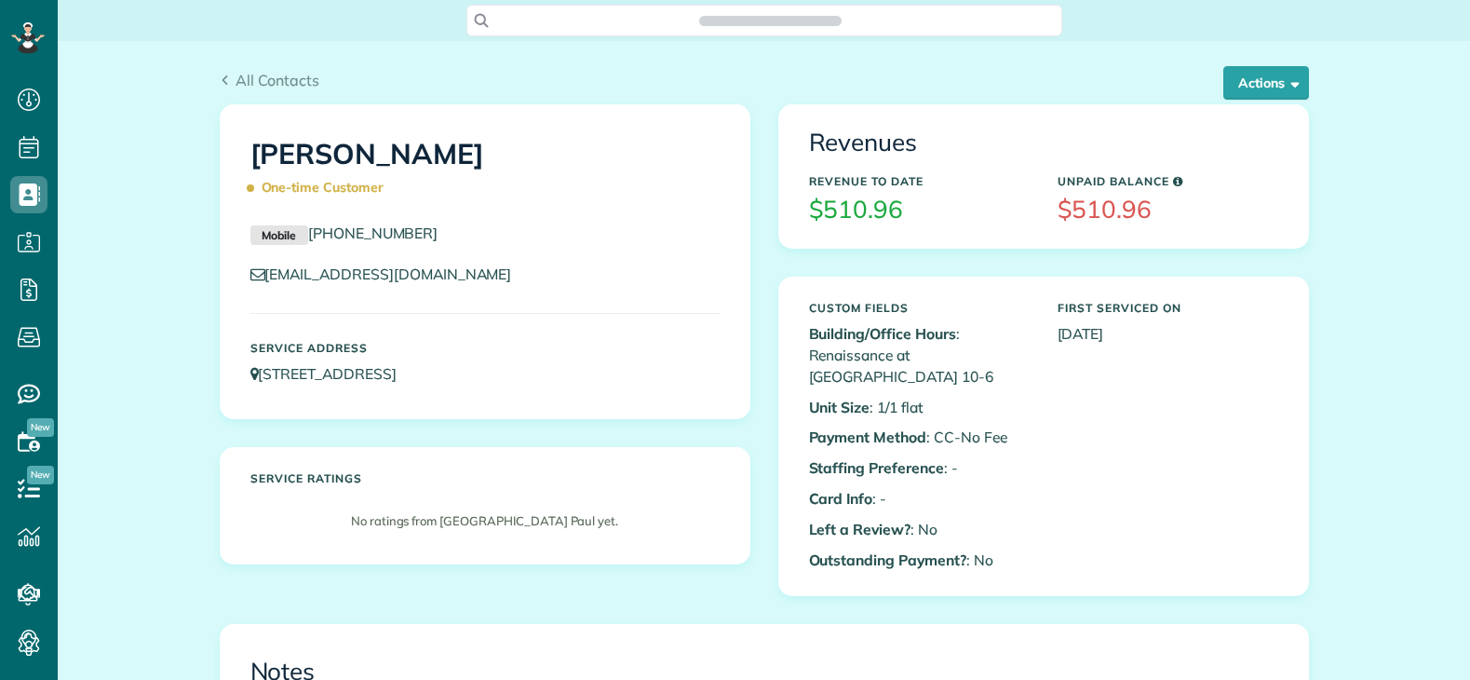
scroll to position [8, 8]
click at [1227, 87] on button "Actions" at bounding box center [1266, 83] width 86 height 34
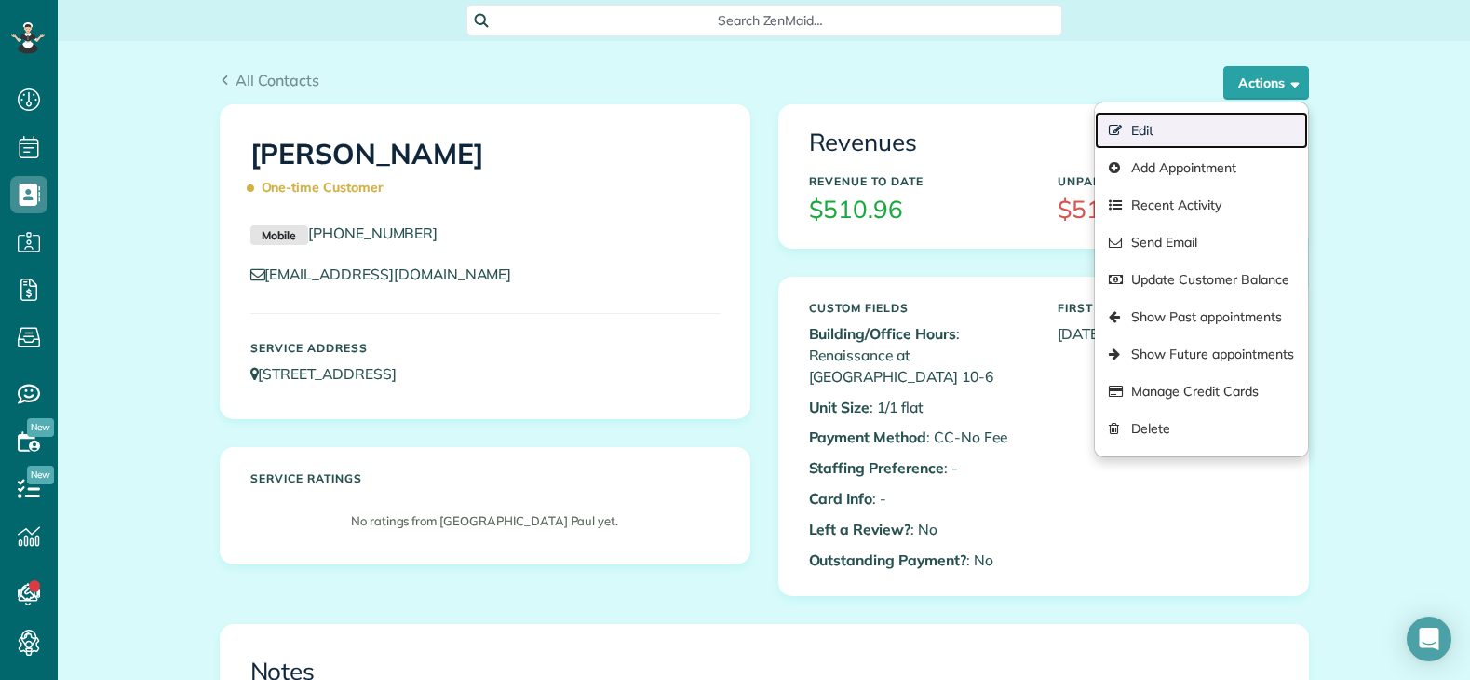
click at [1148, 133] on link "Edit" at bounding box center [1201, 130] width 212 height 37
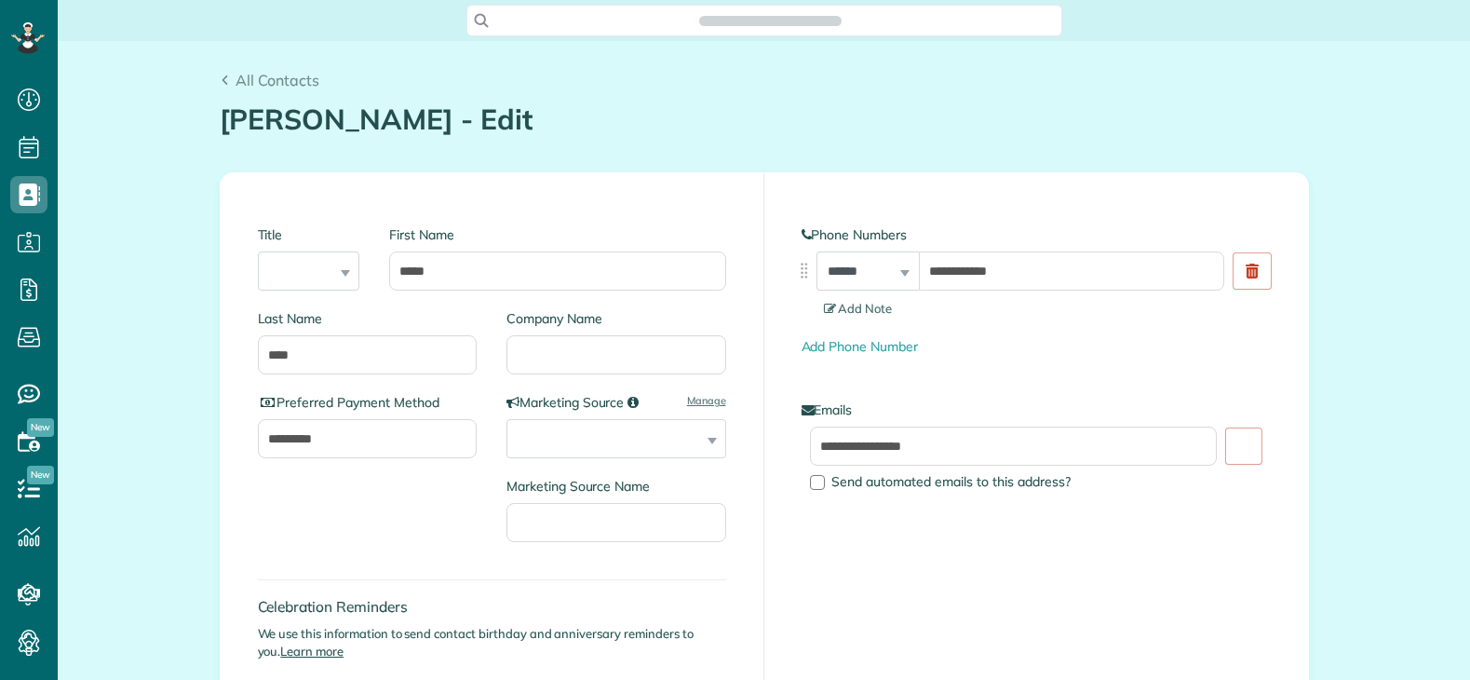
type input "**********"
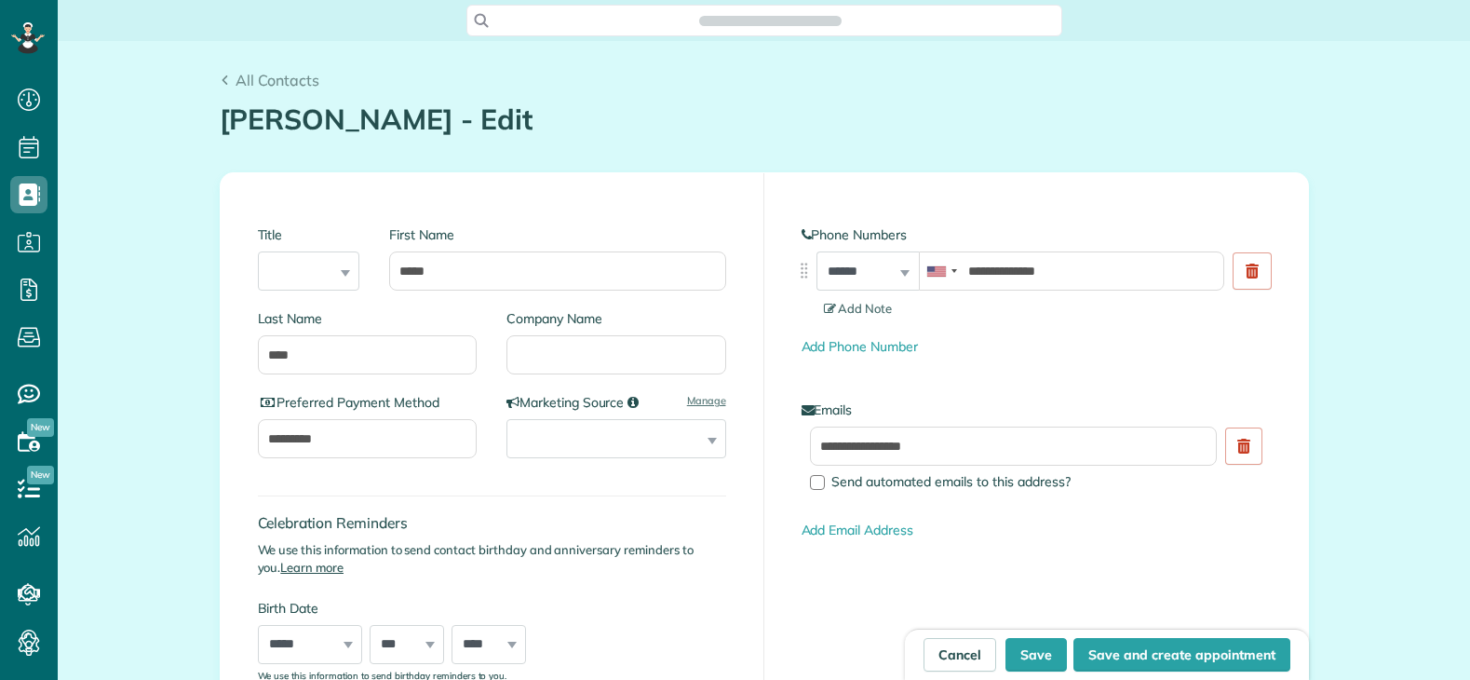
scroll to position [8, 8]
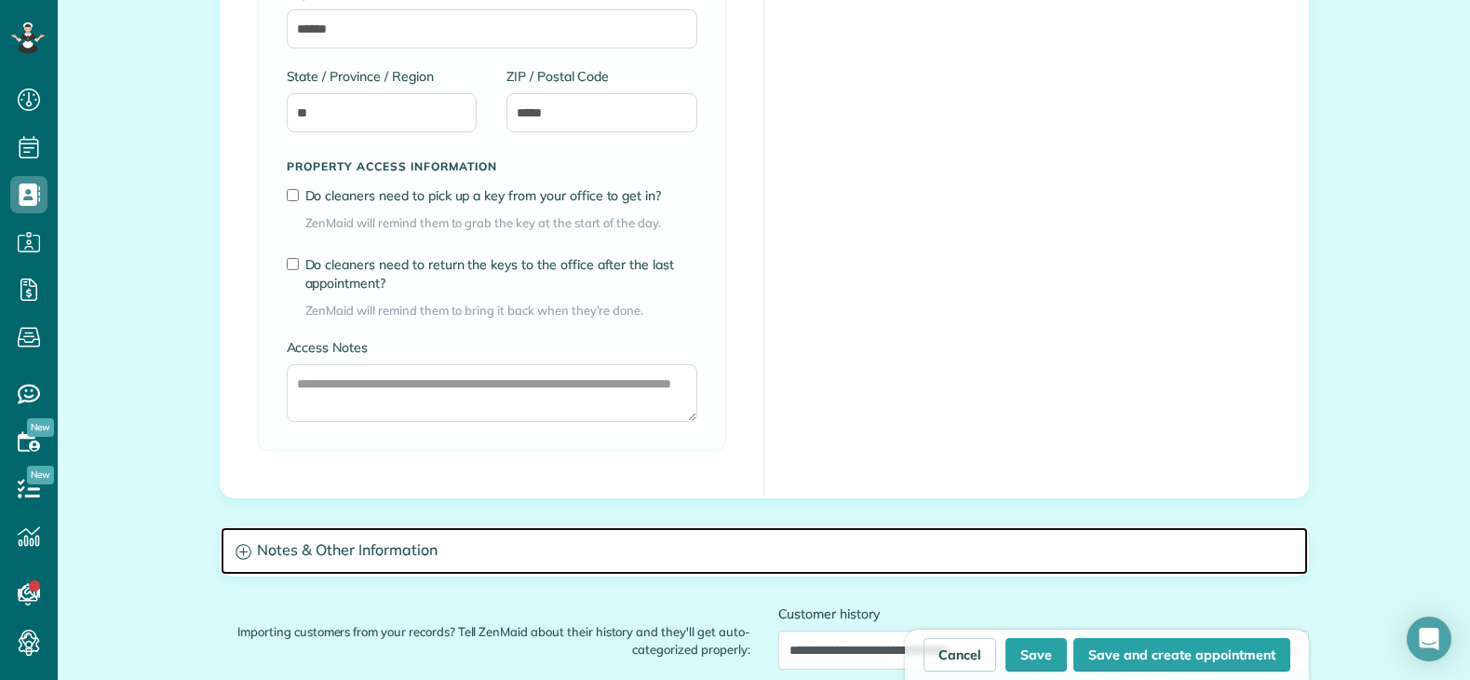
click at [449, 541] on h3 "Notes & Other Information" at bounding box center [764, 550] width 1087 height 47
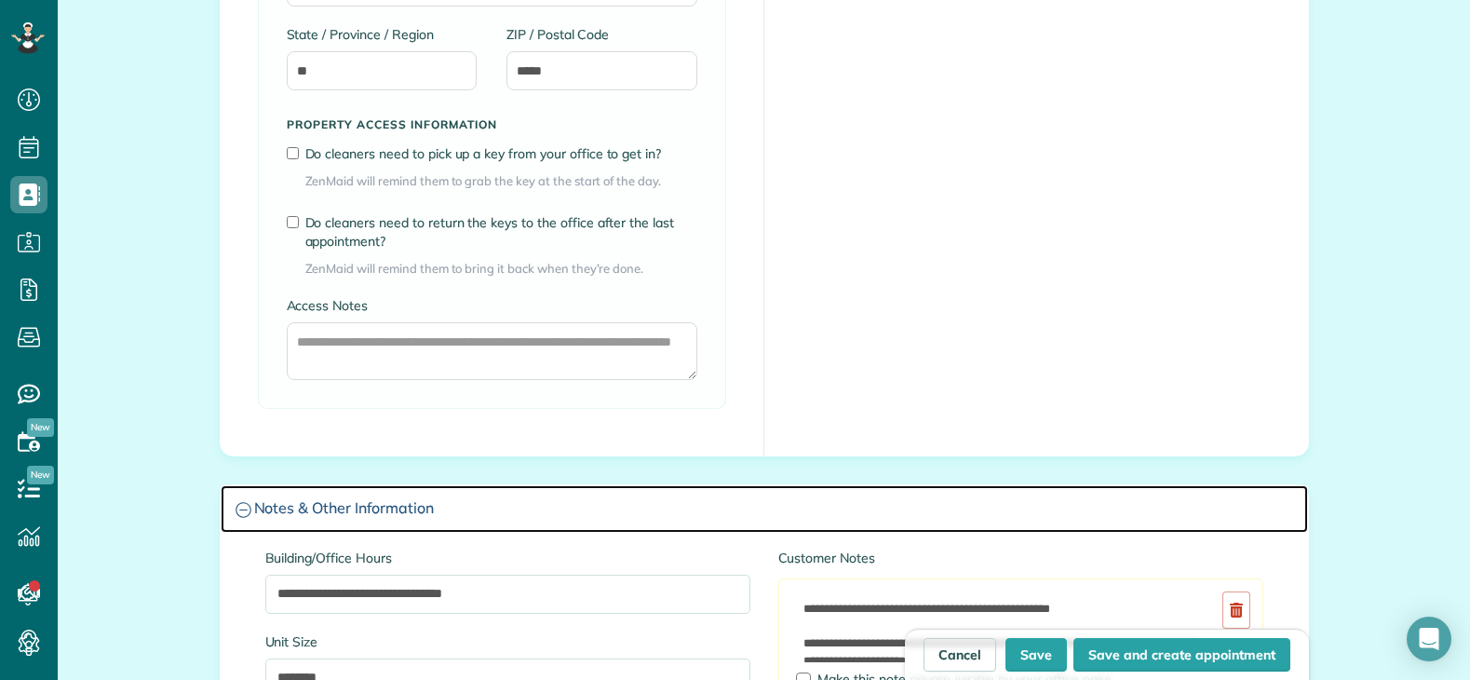
scroll to position [1489, 0]
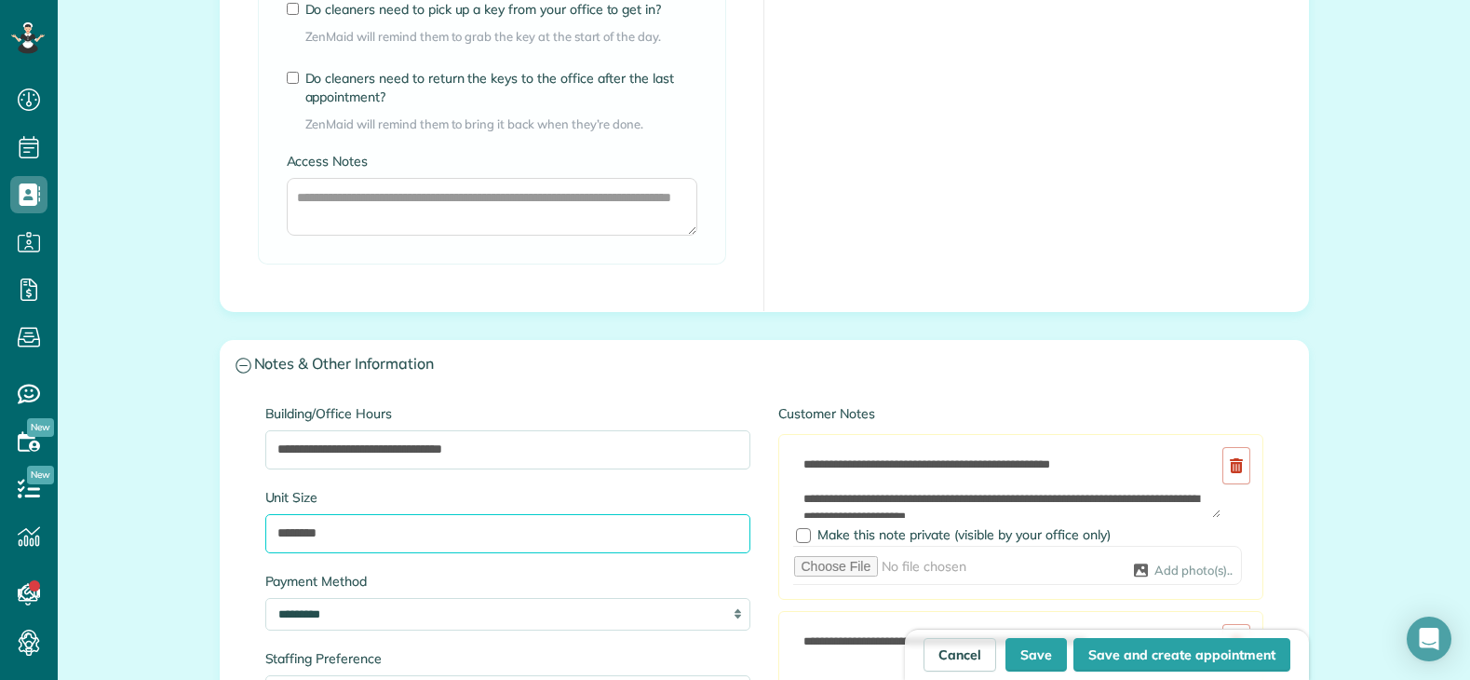
click at [425, 519] on input "********" at bounding box center [507, 533] width 485 height 39
type input "**********"
click at [1029, 650] on button "Save" at bounding box center [1035, 655] width 61 height 34
type input "**********"
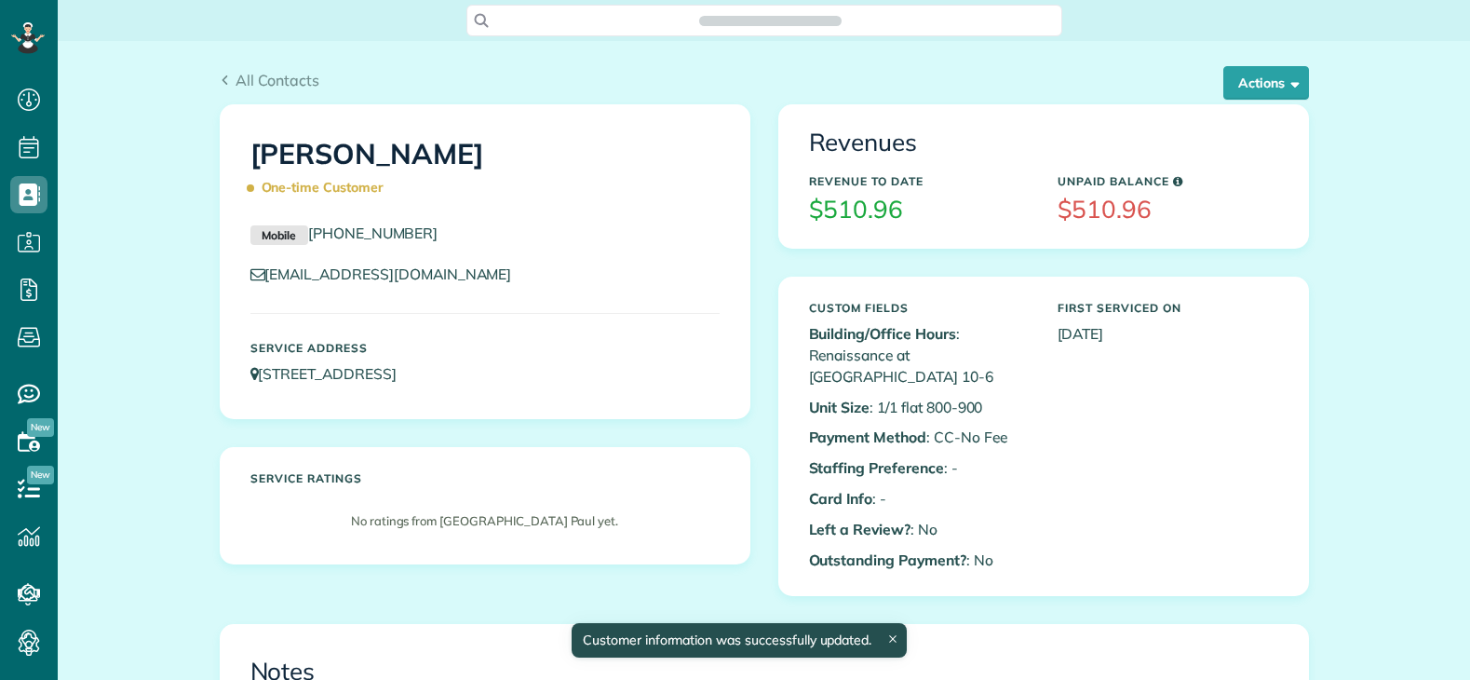
scroll to position [8, 8]
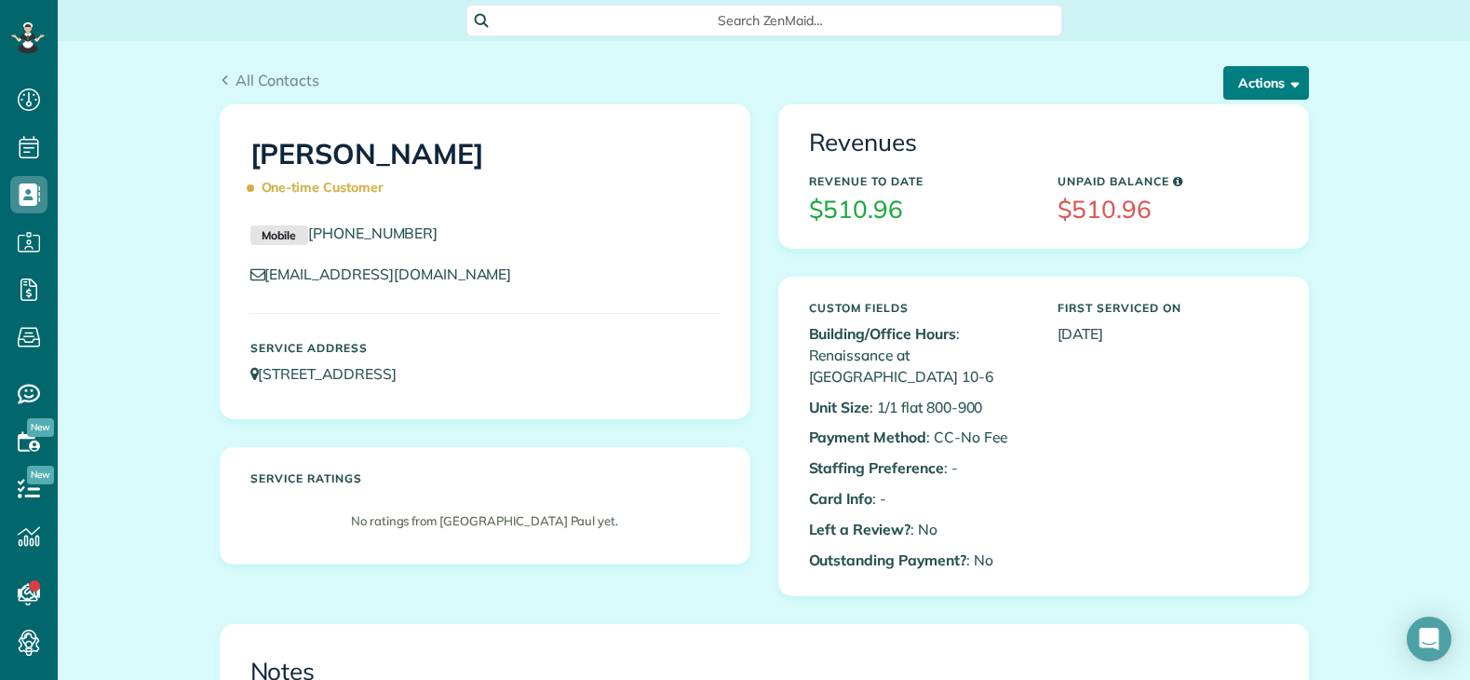
click at [1233, 81] on button "Actions" at bounding box center [1266, 83] width 86 height 34
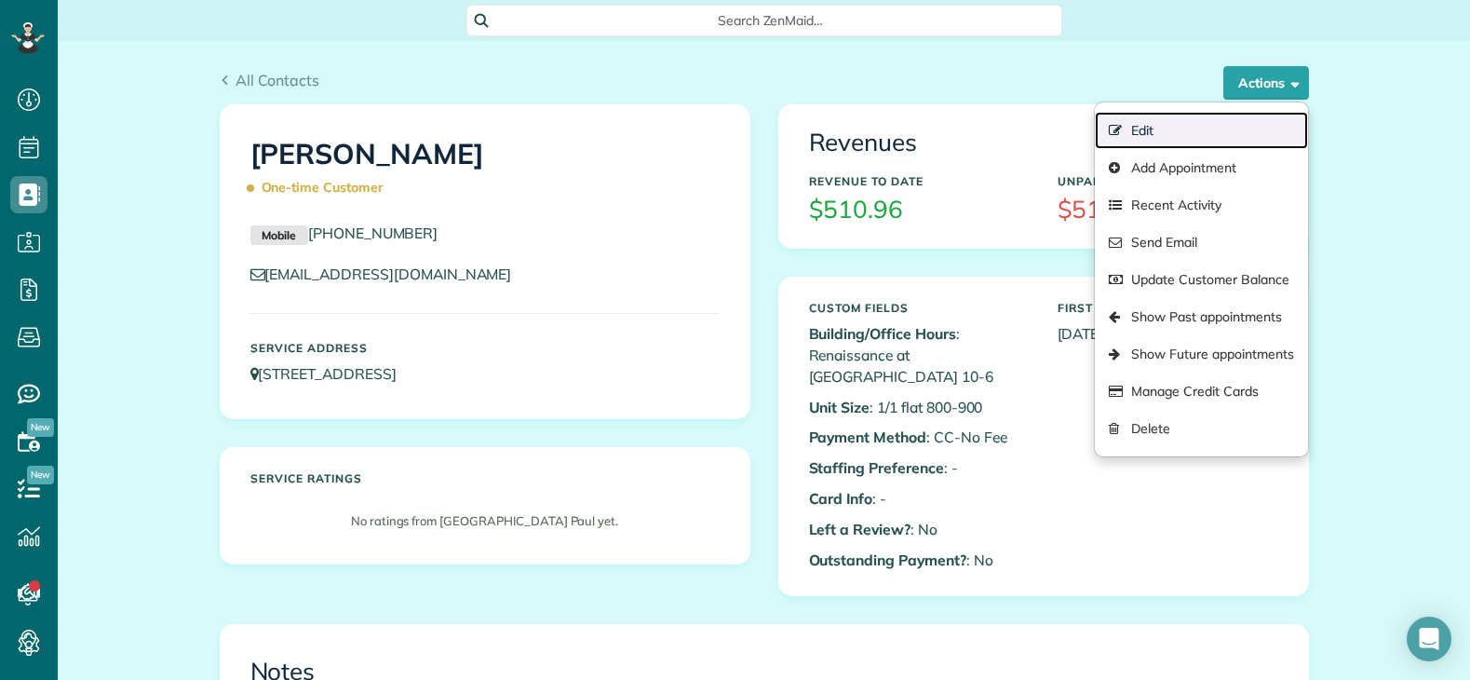
drag, startPoint x: 1133, startPoint y: 130, endPoint x: 967, endPoint y: 213, distance: 185.2
click at [1132, 130] on link "Edit" at bounding box center [1201, 130] width 212 height 37
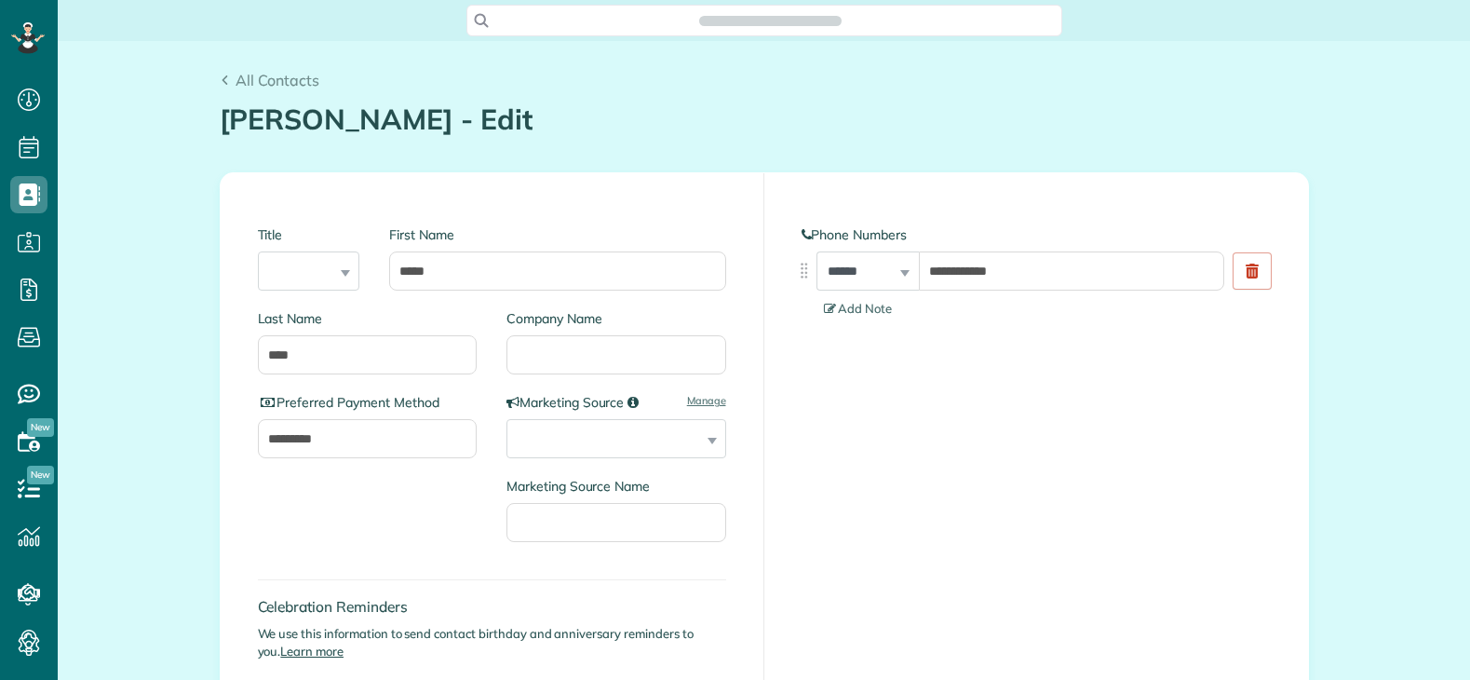
type input "**********"
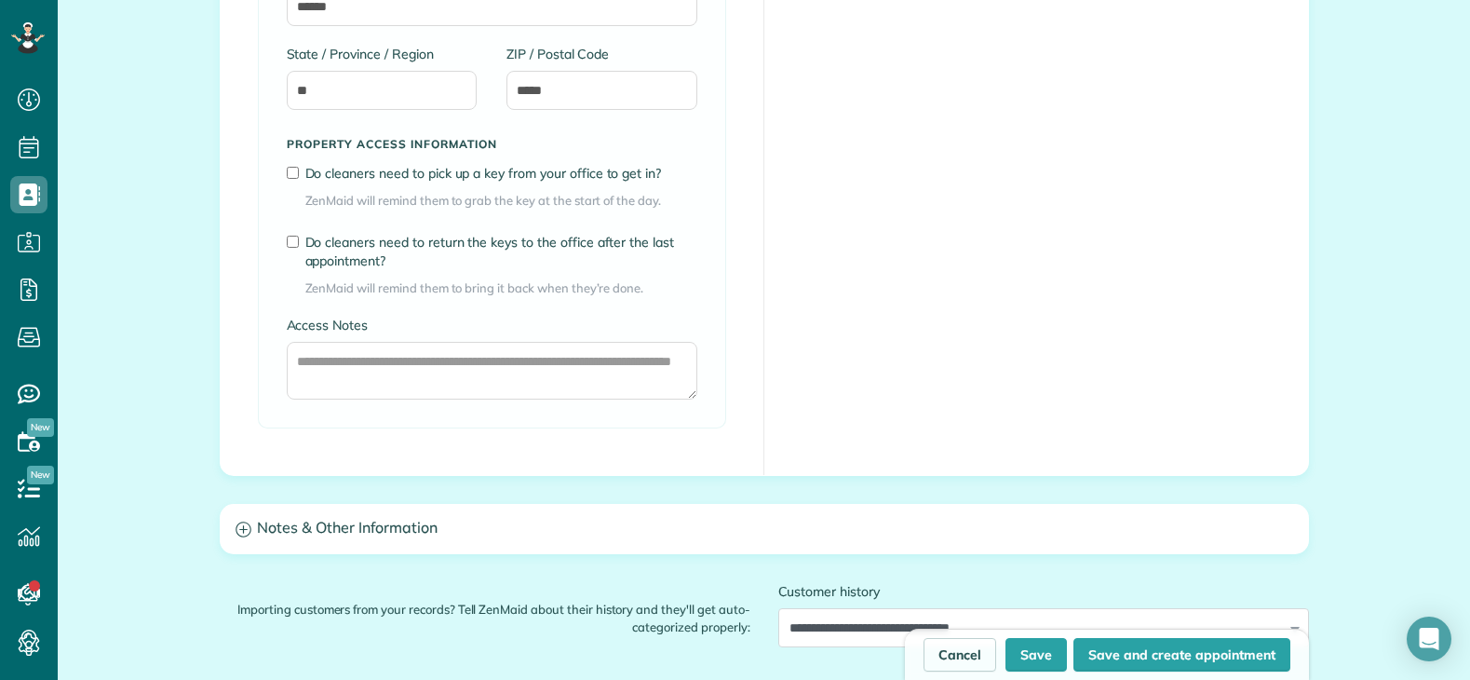
scroll to position [1647, 0]
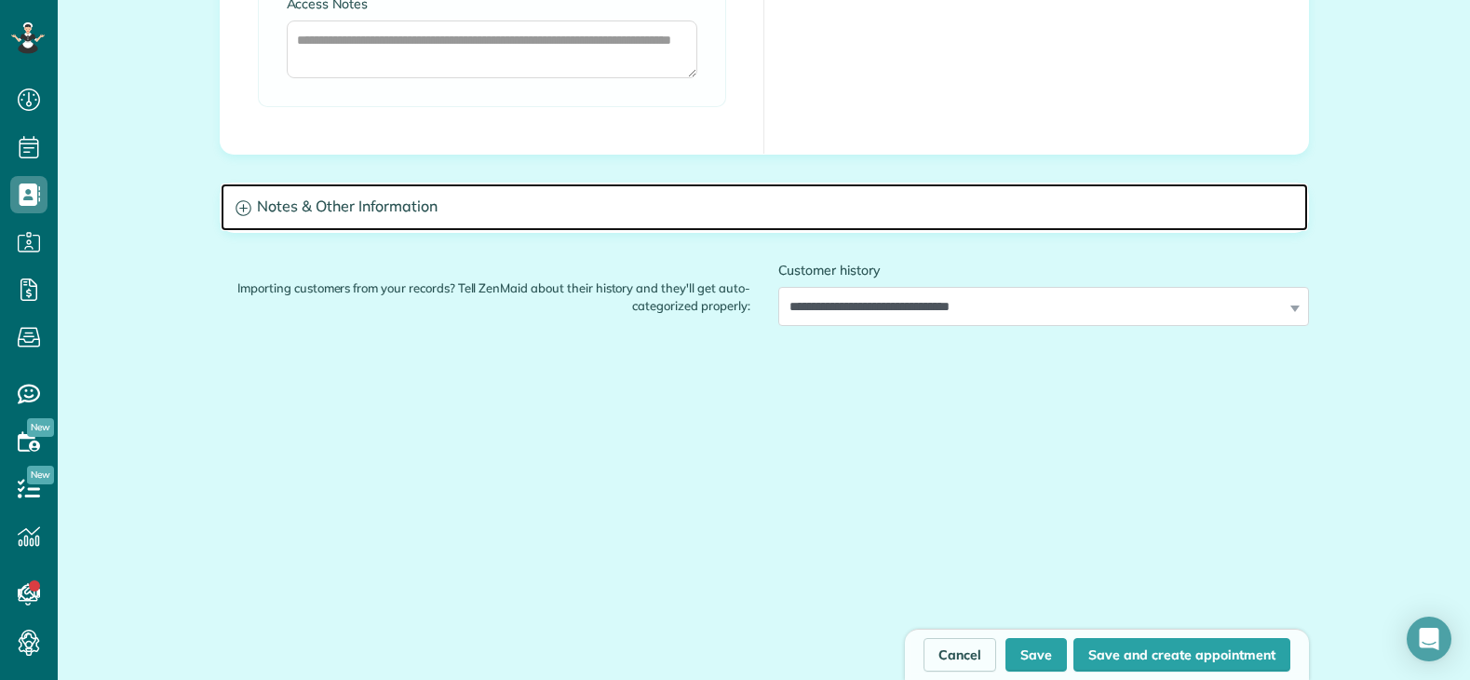
click at [554, 212] on h3 "Notes & Other Information" at bounding box center [764, 206] width 1087 height 47
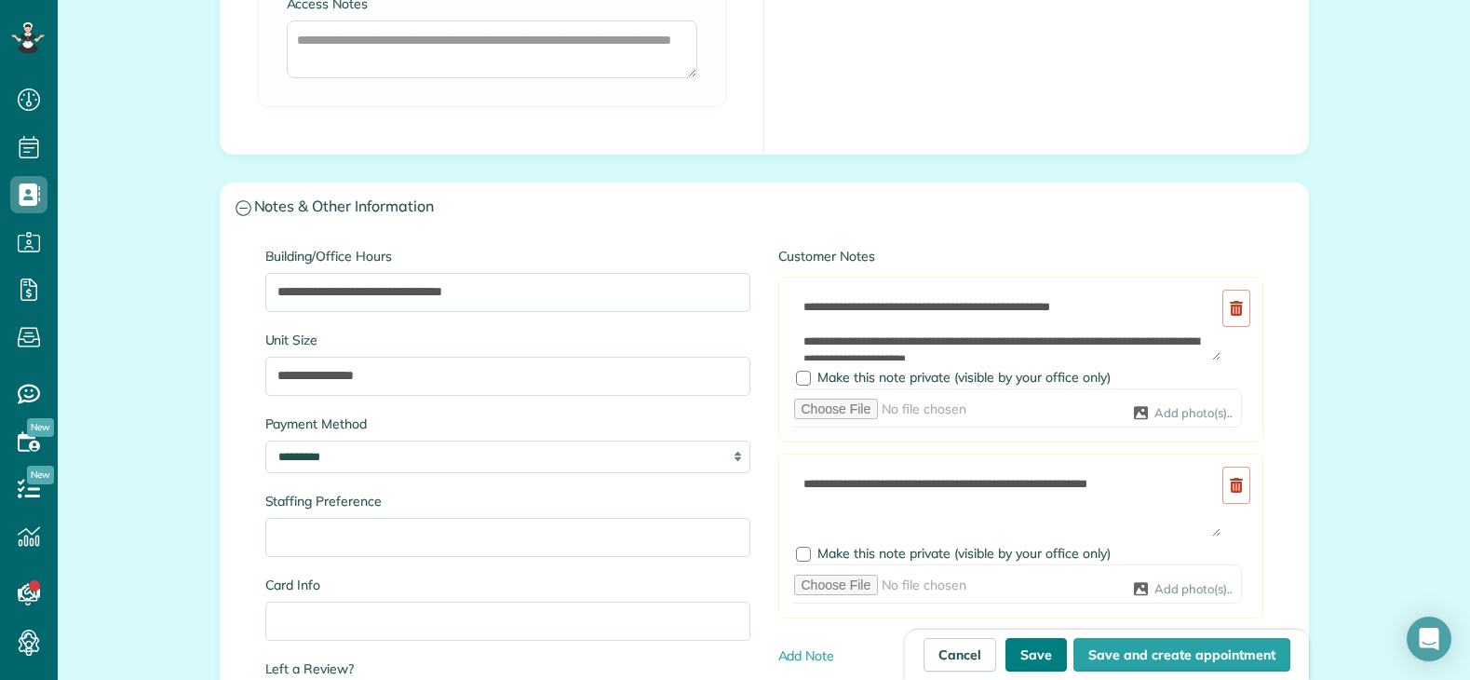
click at [1035, 655] on button "Save" at bounding box center [1035, 655] width 61 height 34
type input "**********"
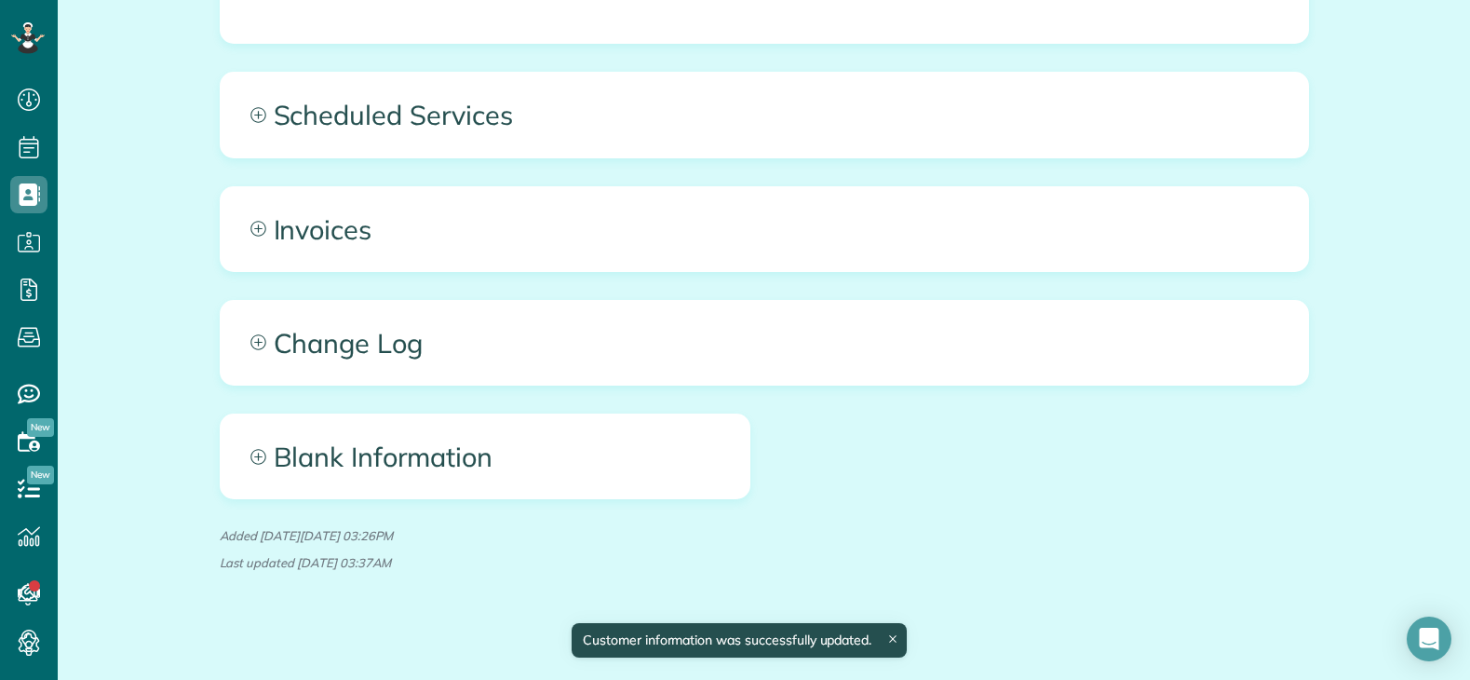
scroll to position [1099, 0]
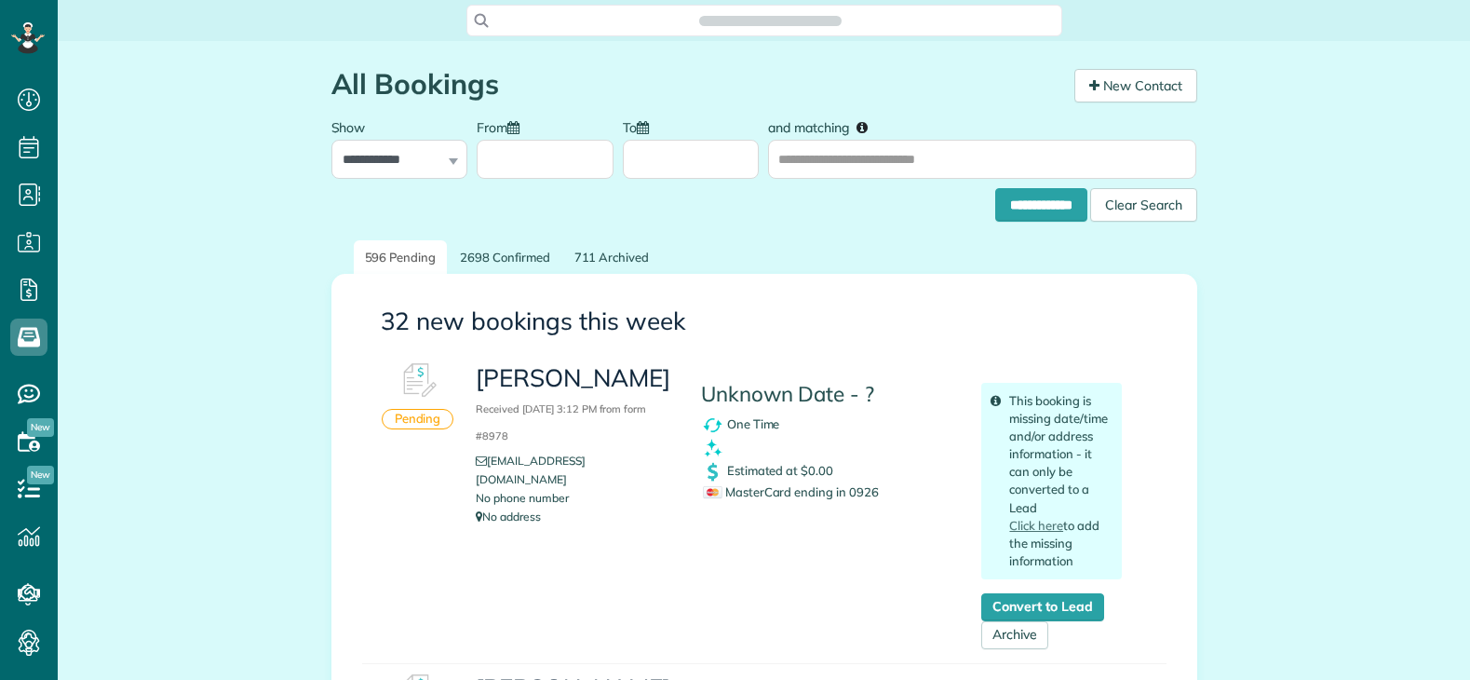
scroll to position [680, 58]
click at [854, 492] on span "MasterCard ending in 0926" at bounding box center [791, 491] width 176 height 15
click at [854, 491] on span "MasterCard ending in 0926" at bounding box center [791, 491] width 176 height 15
copy span "0926"
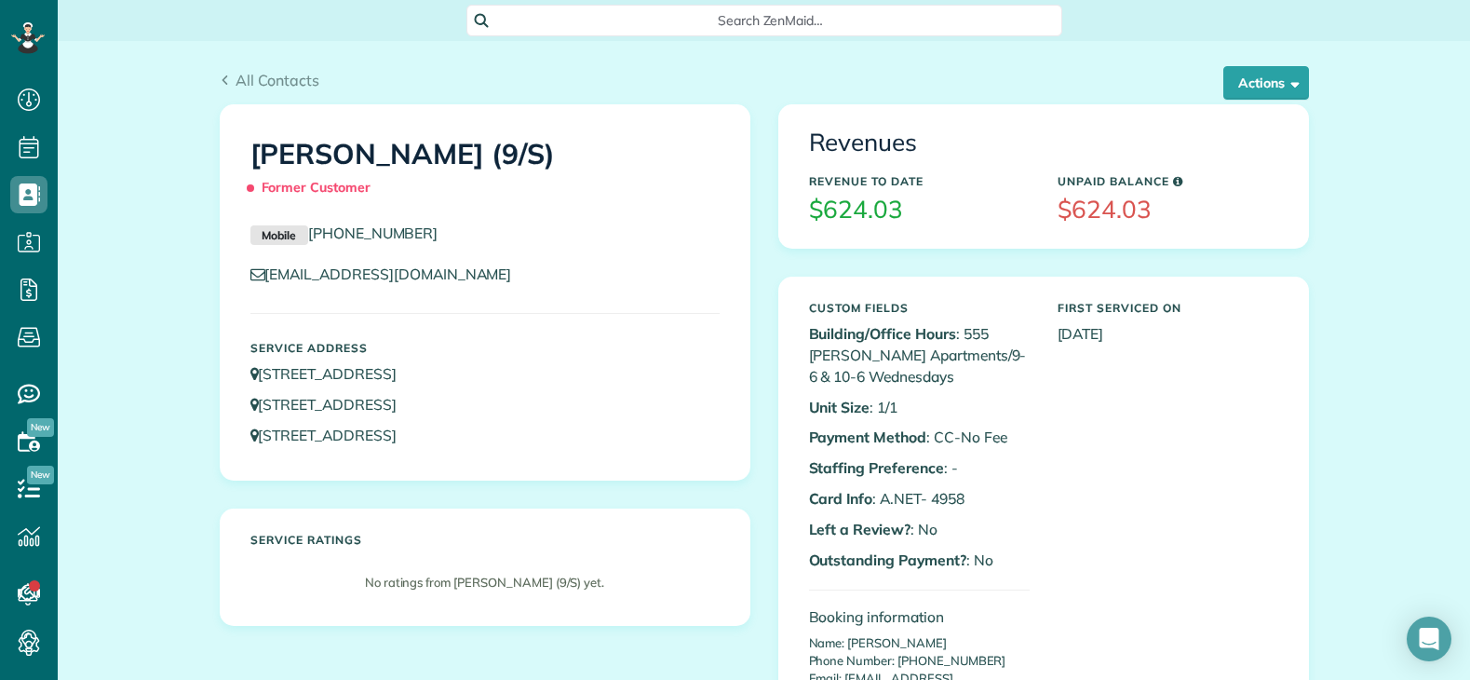
scroll to position [8, 8]
click at [1234, 92] on button "Actions" at bounding box center [1266, 83] width 86 height 34
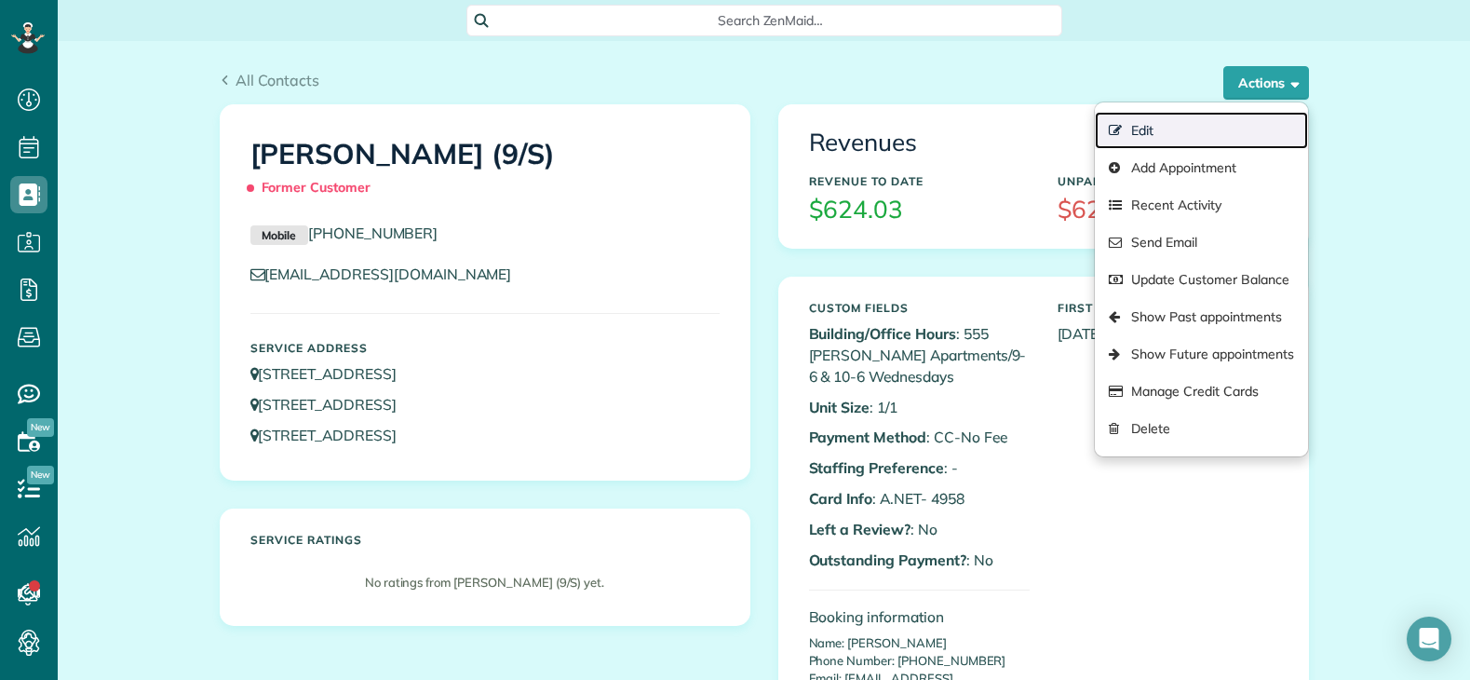
click at [1161, 126] on link "Edit" at bounding box center [1201, 130] width 212 height 37
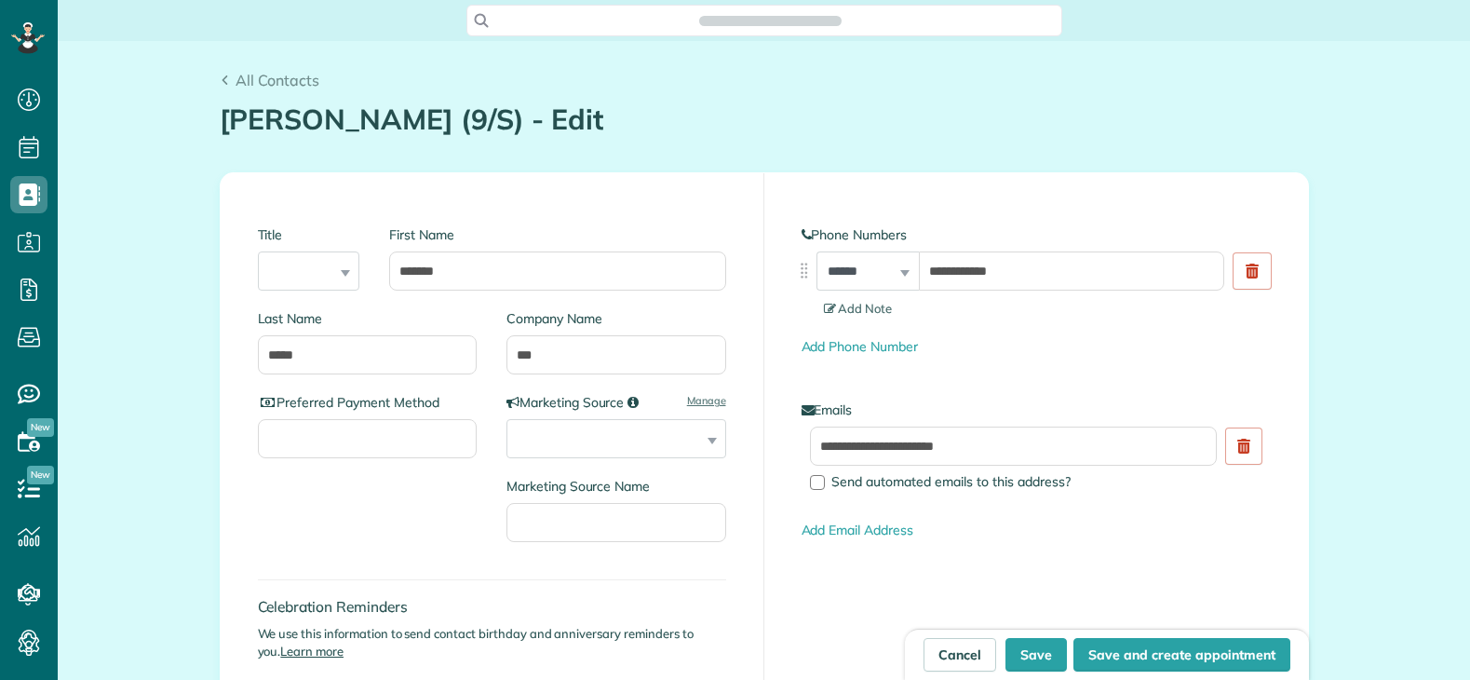
type input "**********"
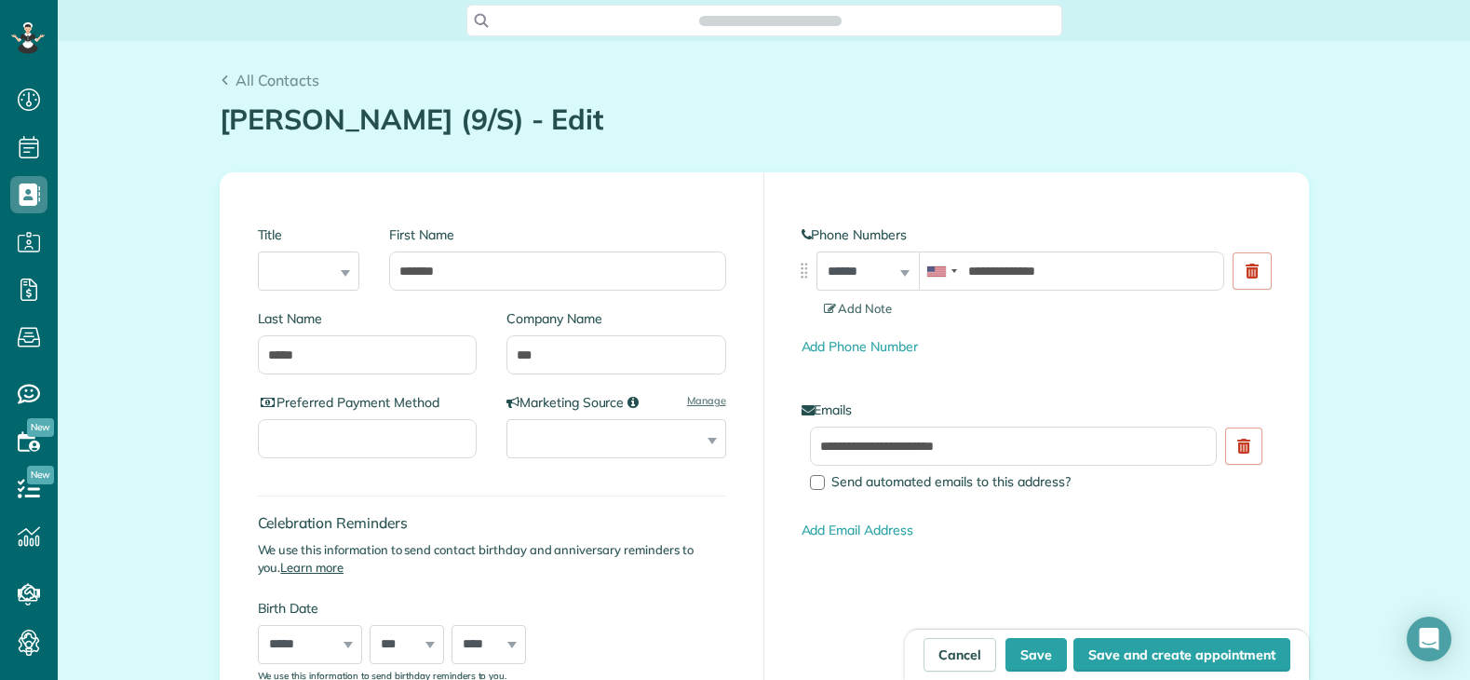
scroll to position [8, 8]
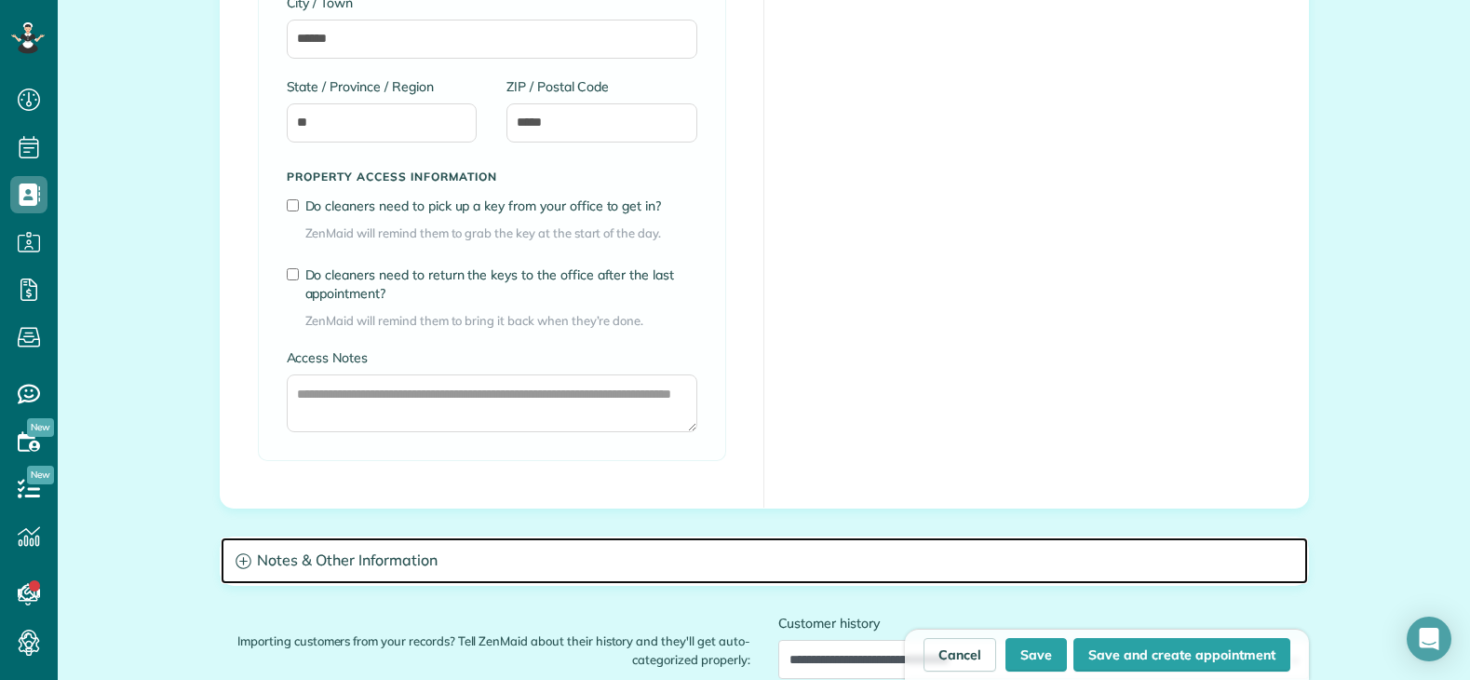
click at [436, 561] on h3 "Notes & Other Information" at bounding box center [764, 560] width 1087 height 47
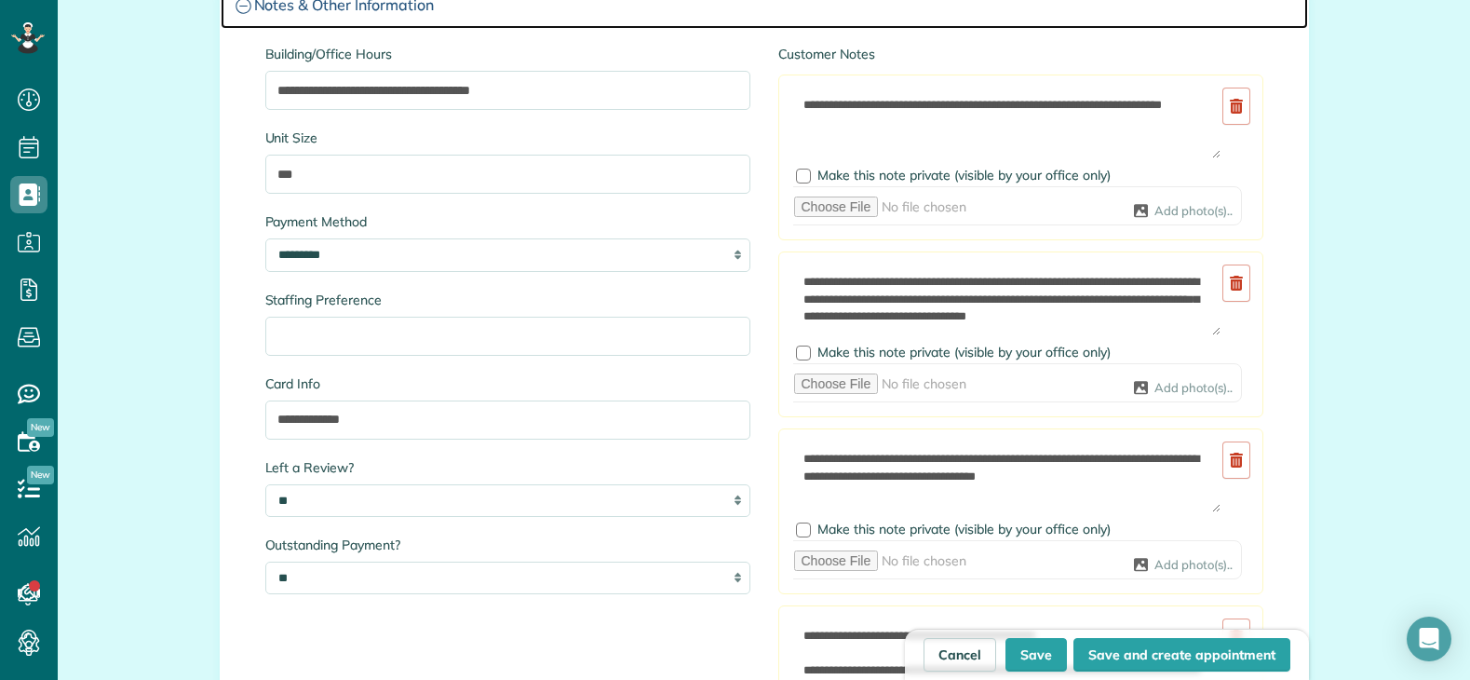
scroll to position [3351, 0]
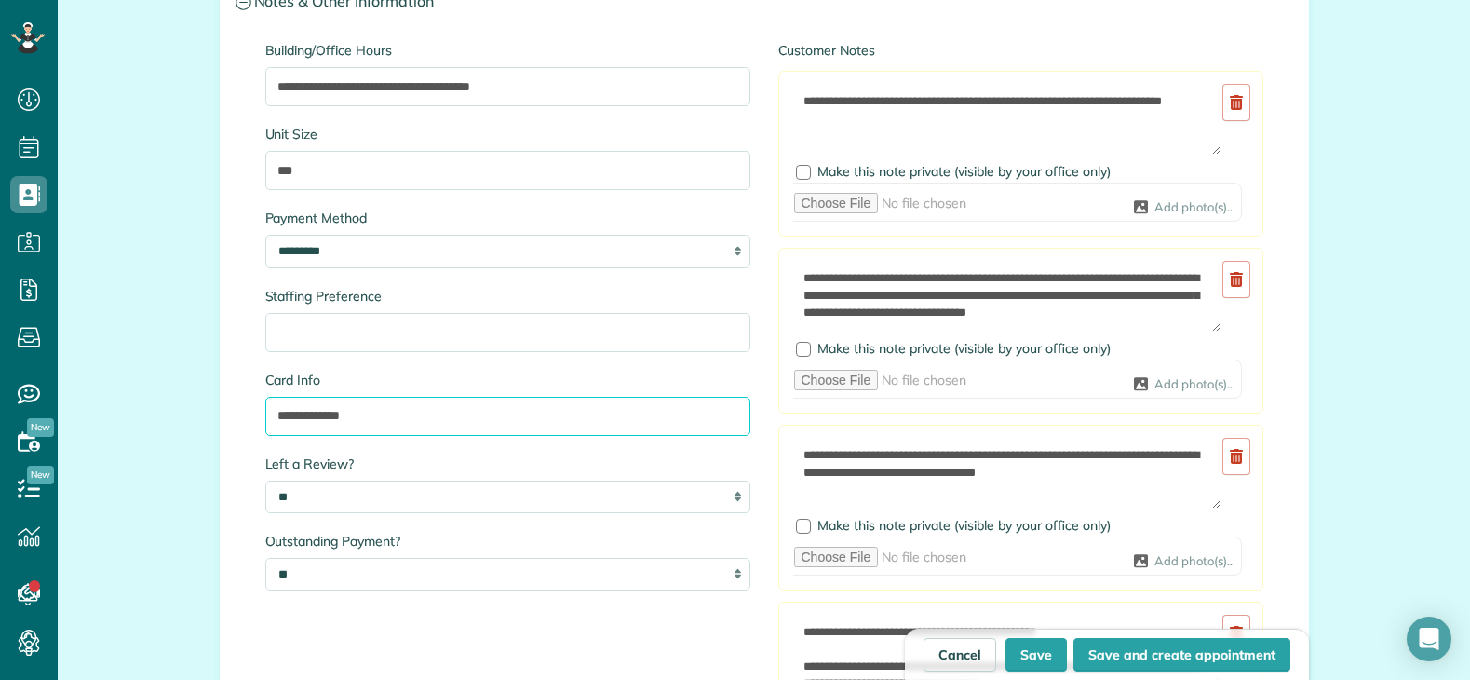
click at [338, 419] on input "**********" at bounding box center [507, 416] width 485 height 39
drag, startPoint x: 338, startPoint y: 419, endPoint x: 378, endPoint y: 433, distance: 42.4
click at [341, 419] on input "**********" at bounding box center [507, 416] width 485 height 39
paste input "text"
type input "**********"
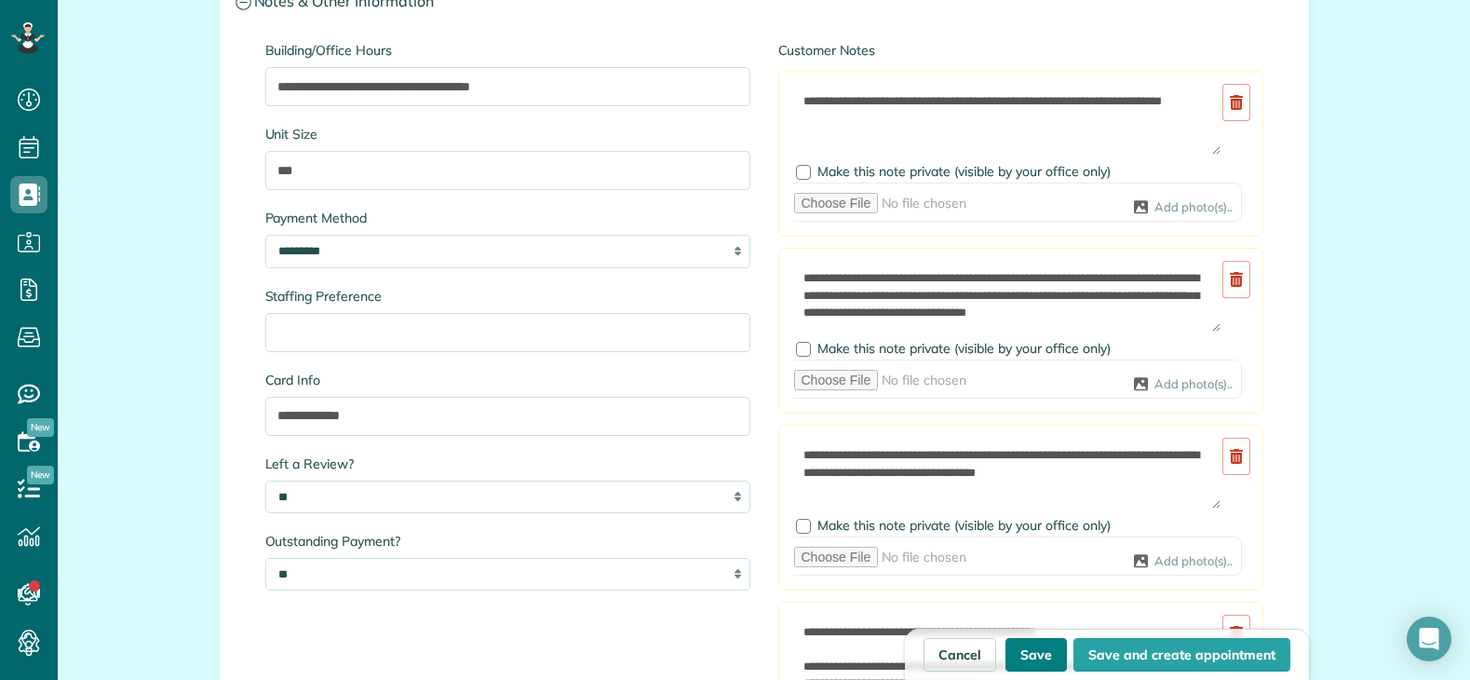
click at [1030, 648] on button "Save" at bounding box center [1035, 655] width 61 height 34
type input "**********"
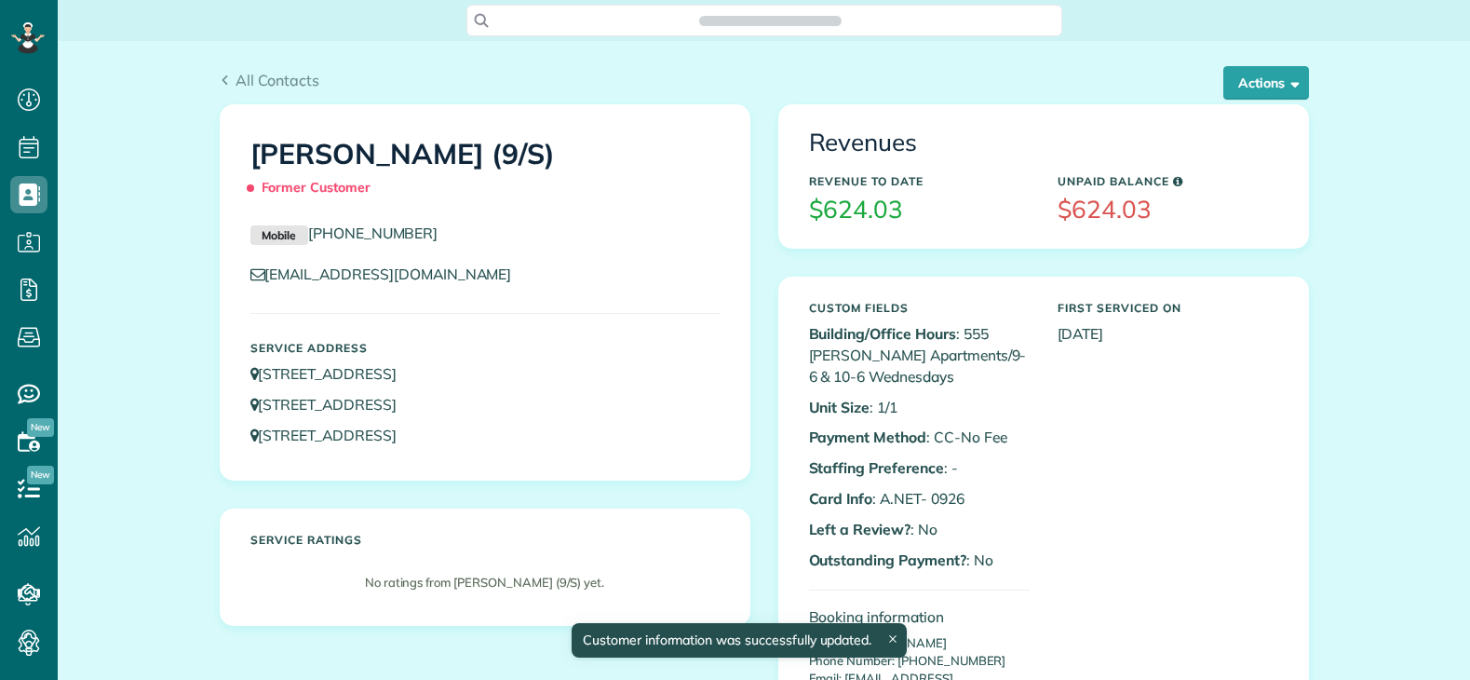
scroll to position [8, 8]
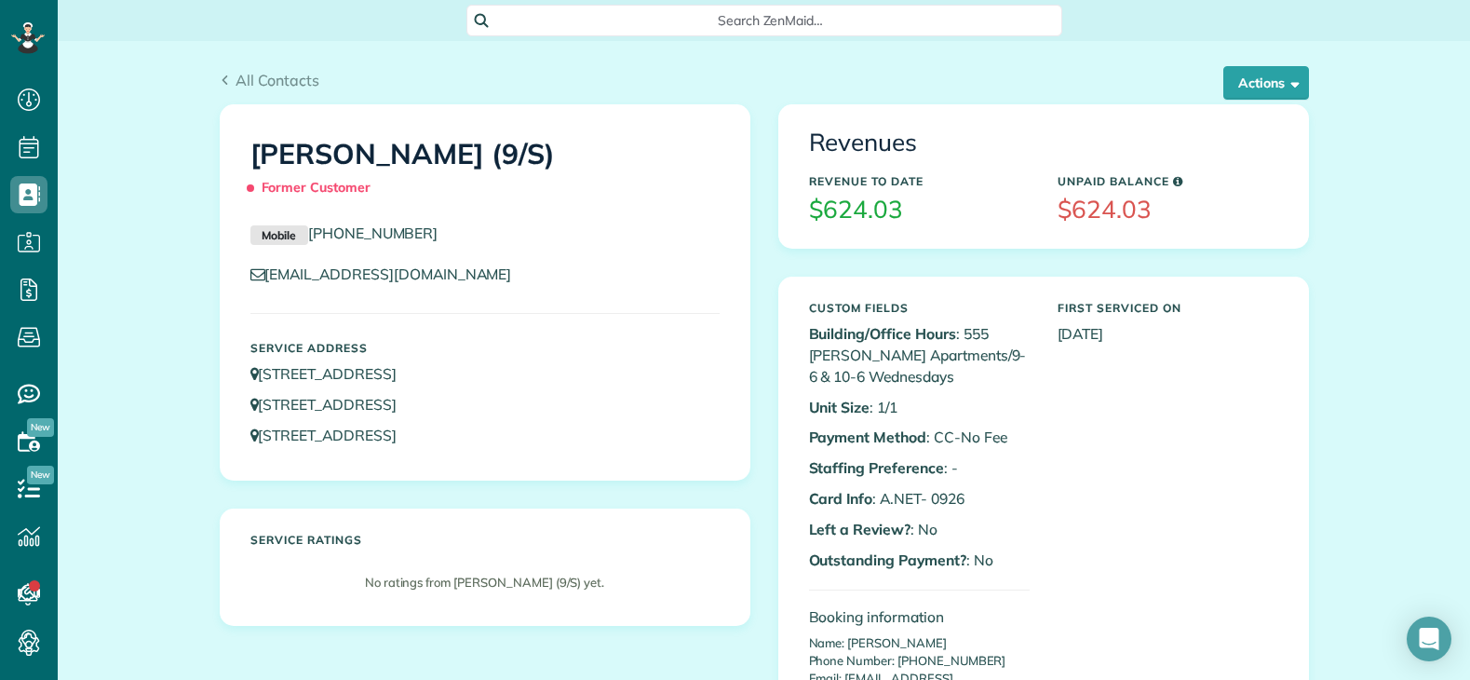
drag, startPoint x: 350, startPoint y: 653, endPoint x: 524, endPoint y: 592, distance: 184.3
click at [354, 653] on div "Keiunna Davis (9/S) Former Customer Mobile (945) 333-0585 daviskeiunna19@yahoo.…" at bounding box center [485, 378] width 559 height 549
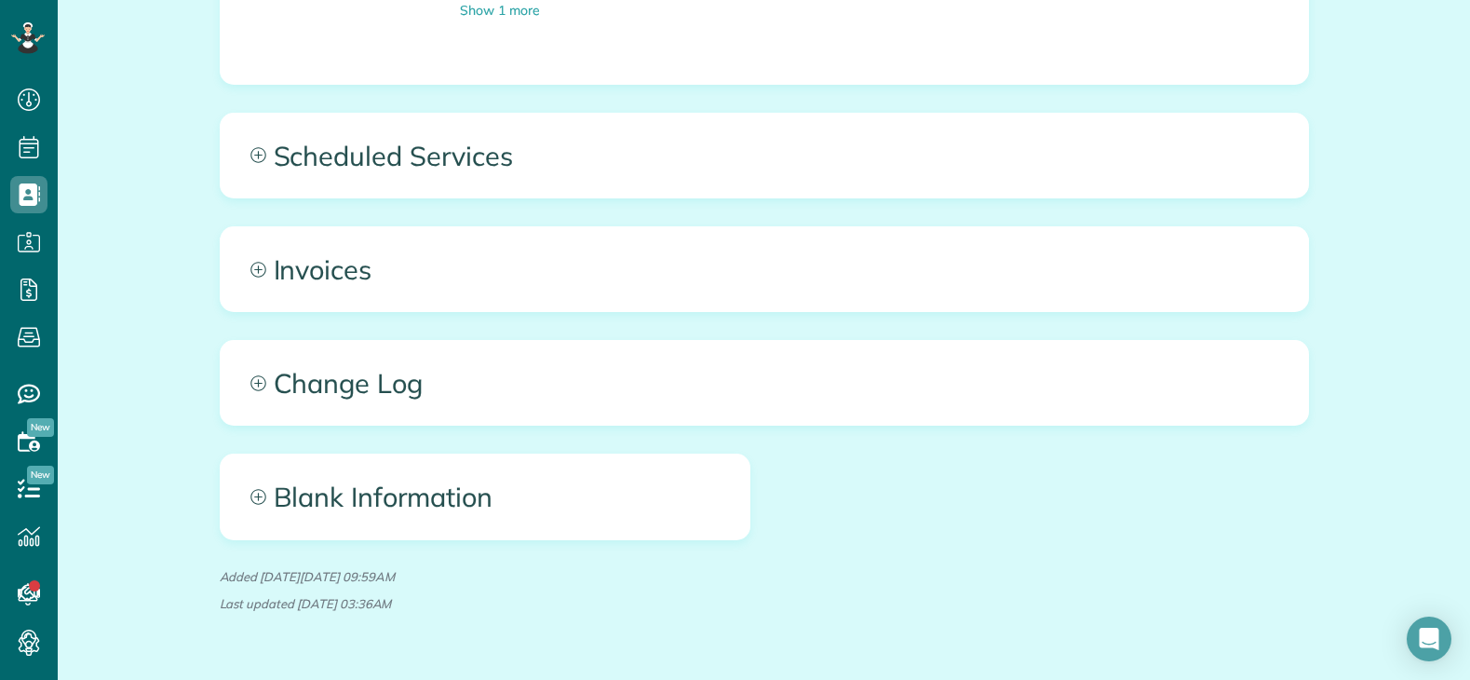
scroll to position [2141, 0]
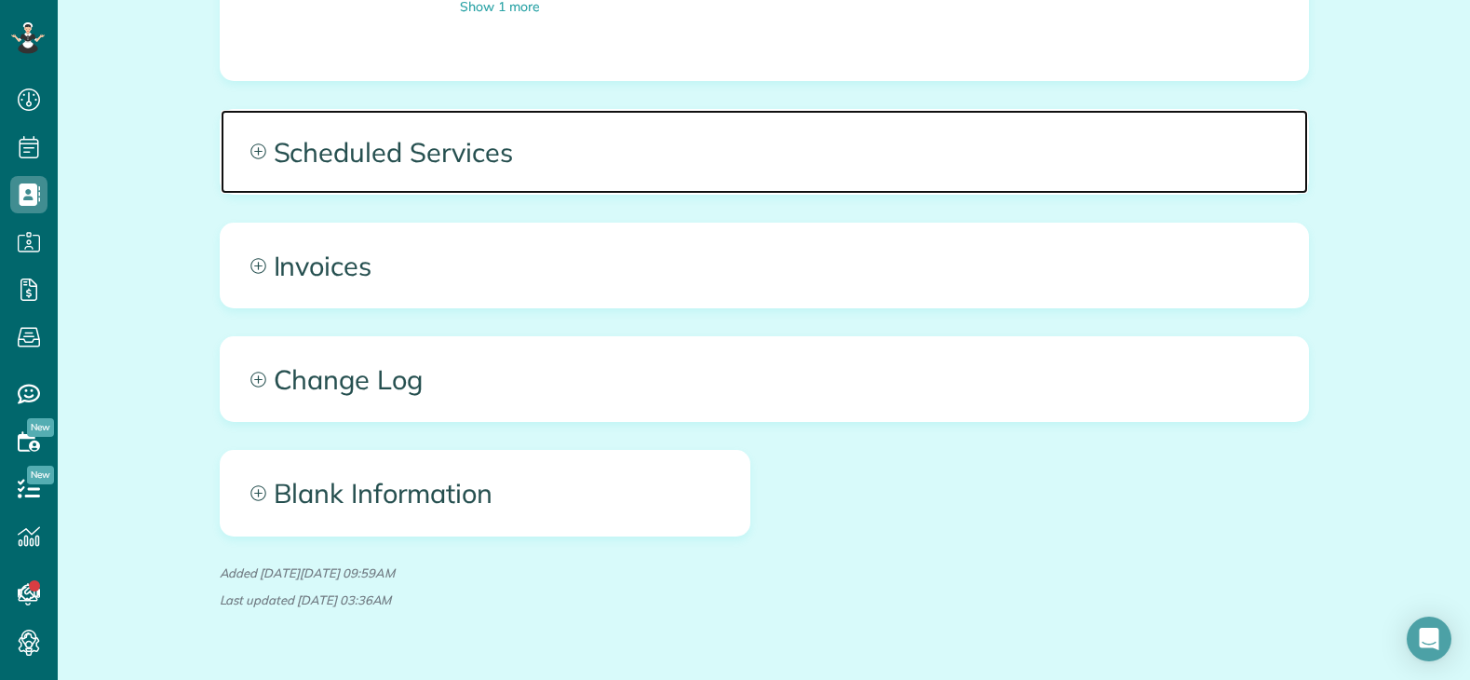
click at [639, 121] on span "Scheduled Services" at bounding box center [764, 152] width 1087 height 84
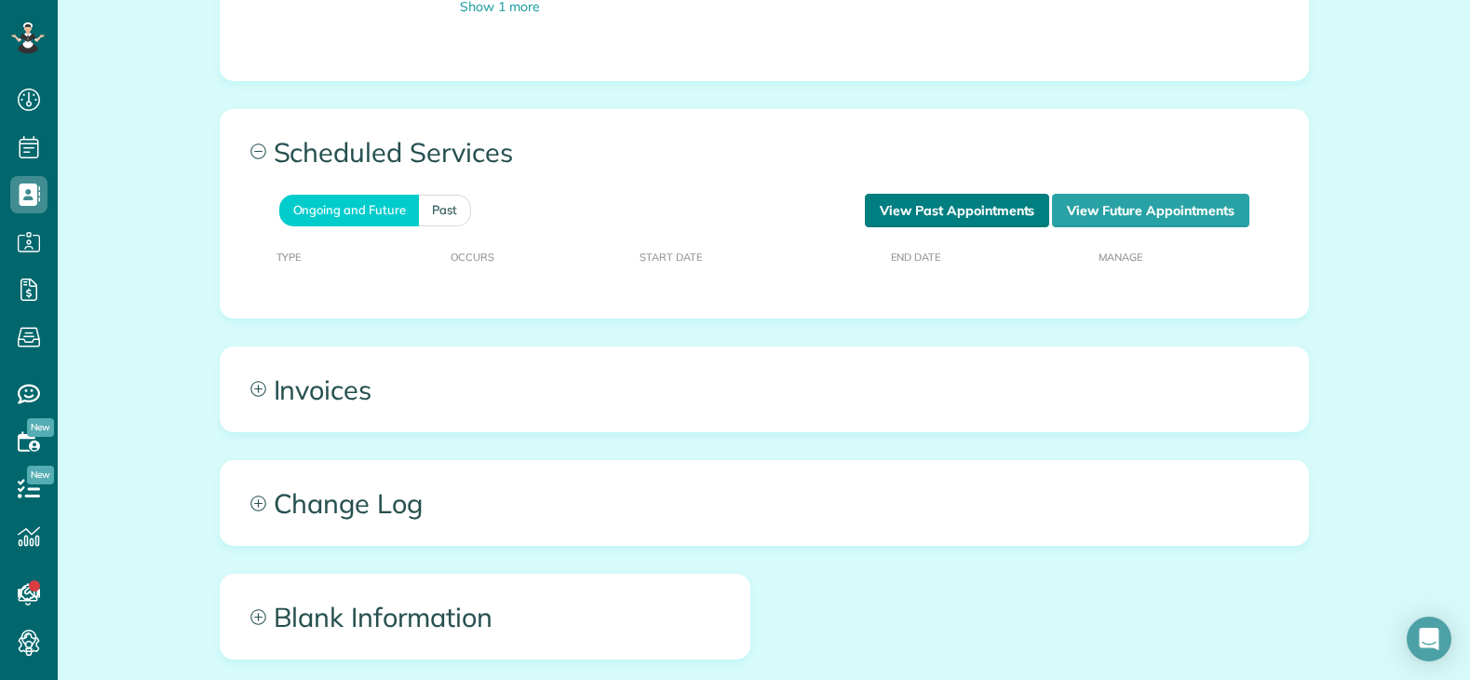
click at [990, 194] on link "View Past Appointments" at bounding box center [957, 211] width 184 height 34
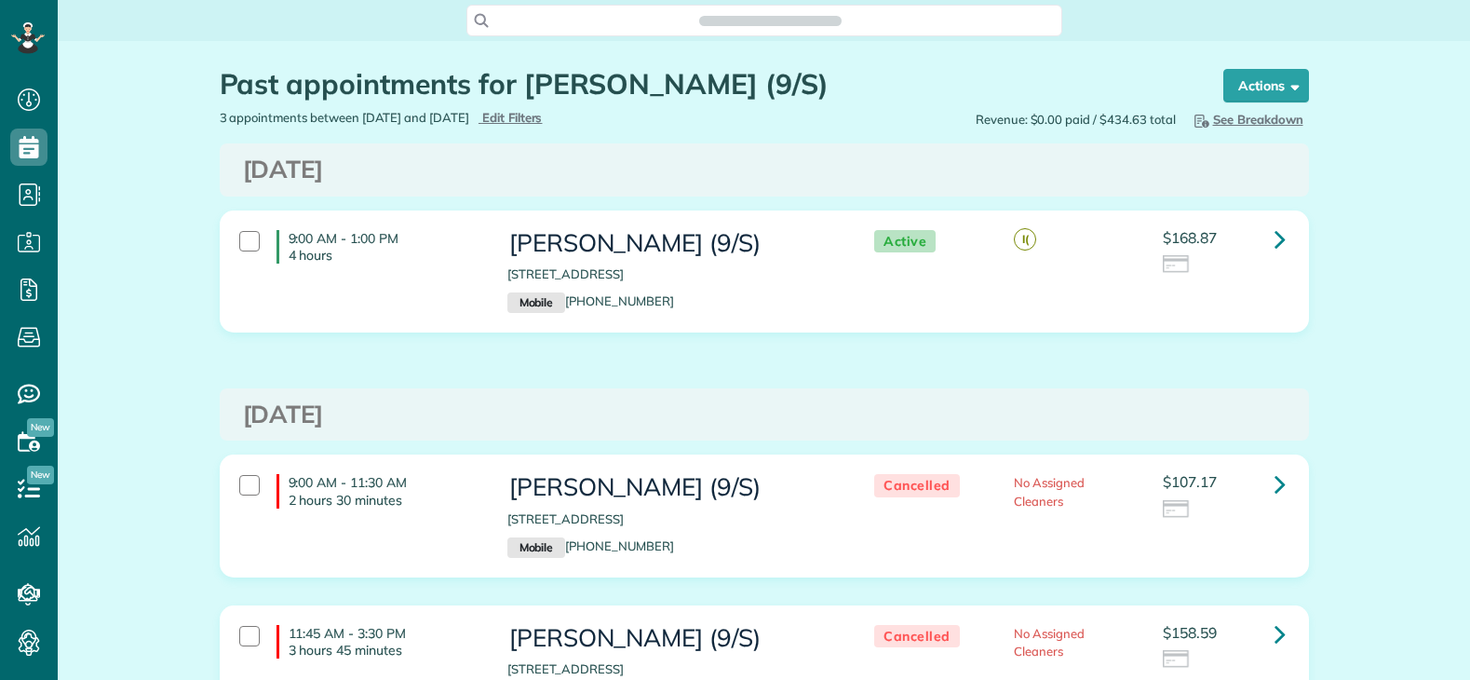
scroll to position [8, 8]
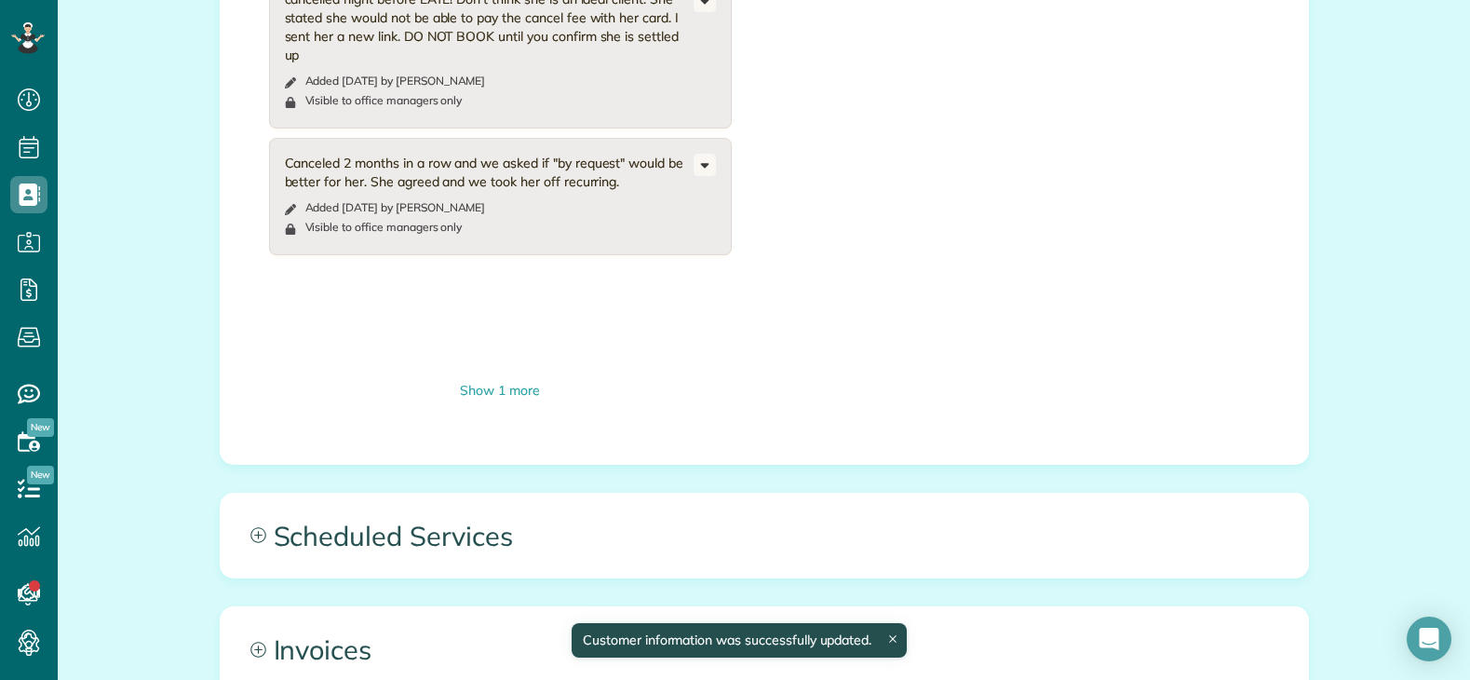
scroll to position [1769, 0]
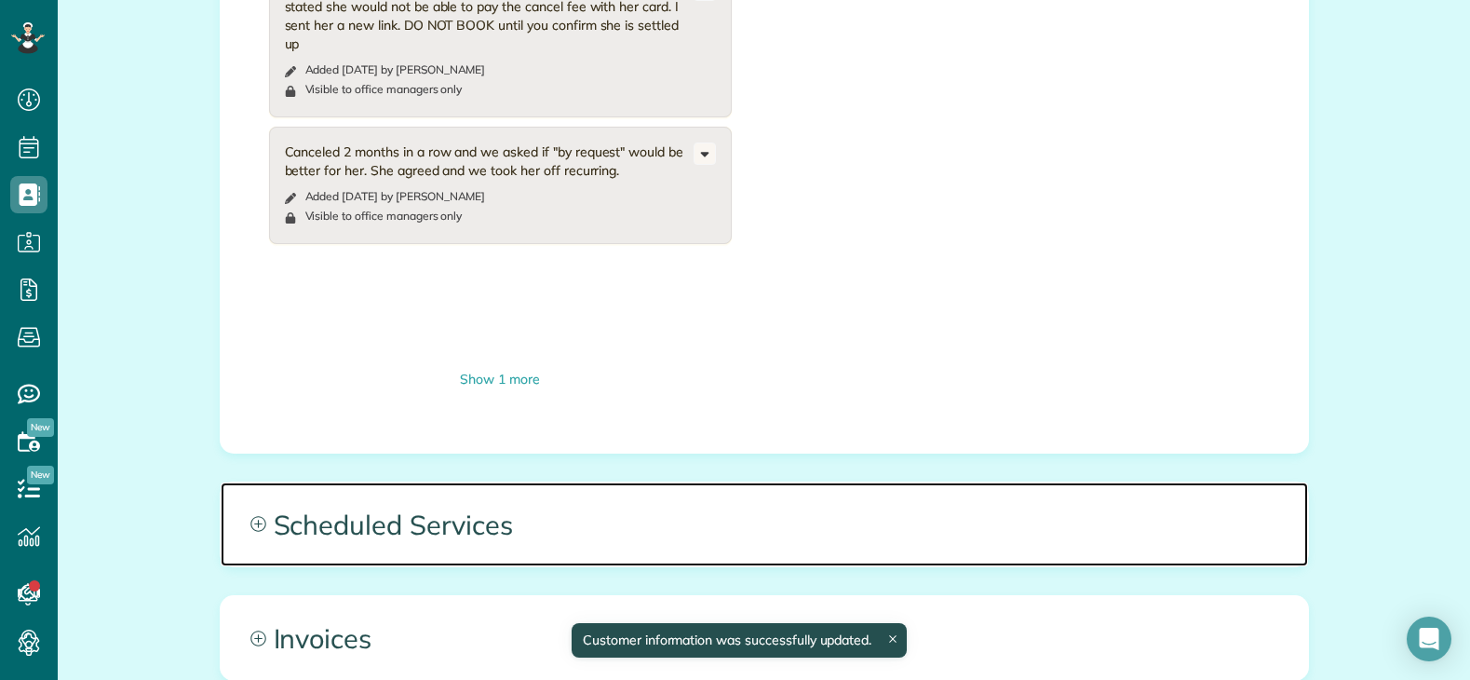
click at [842, 482] on span "Scheduled Services" at bounding box center [764, 524] width 1087 height 84
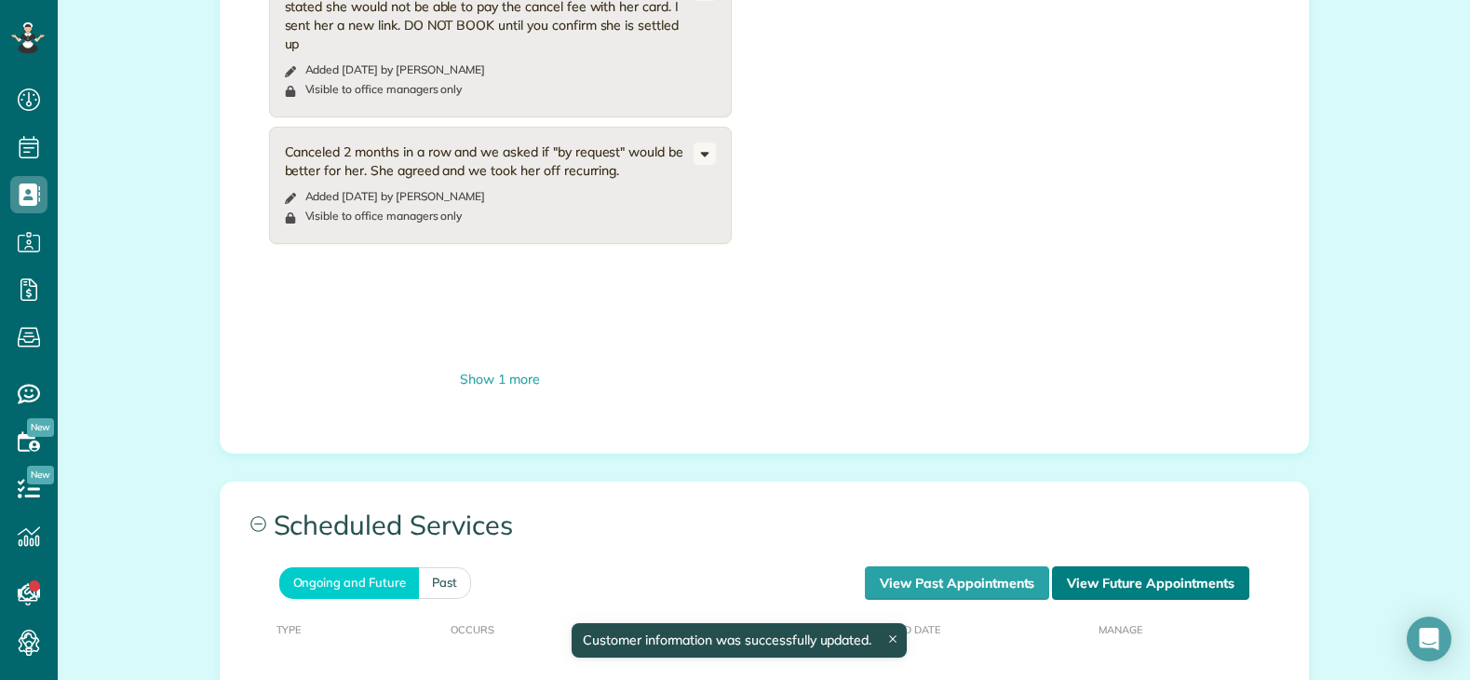
click at [1108, 566] on link "View Future Appointments" at bounding box center [1150, 583] width 196 height 34
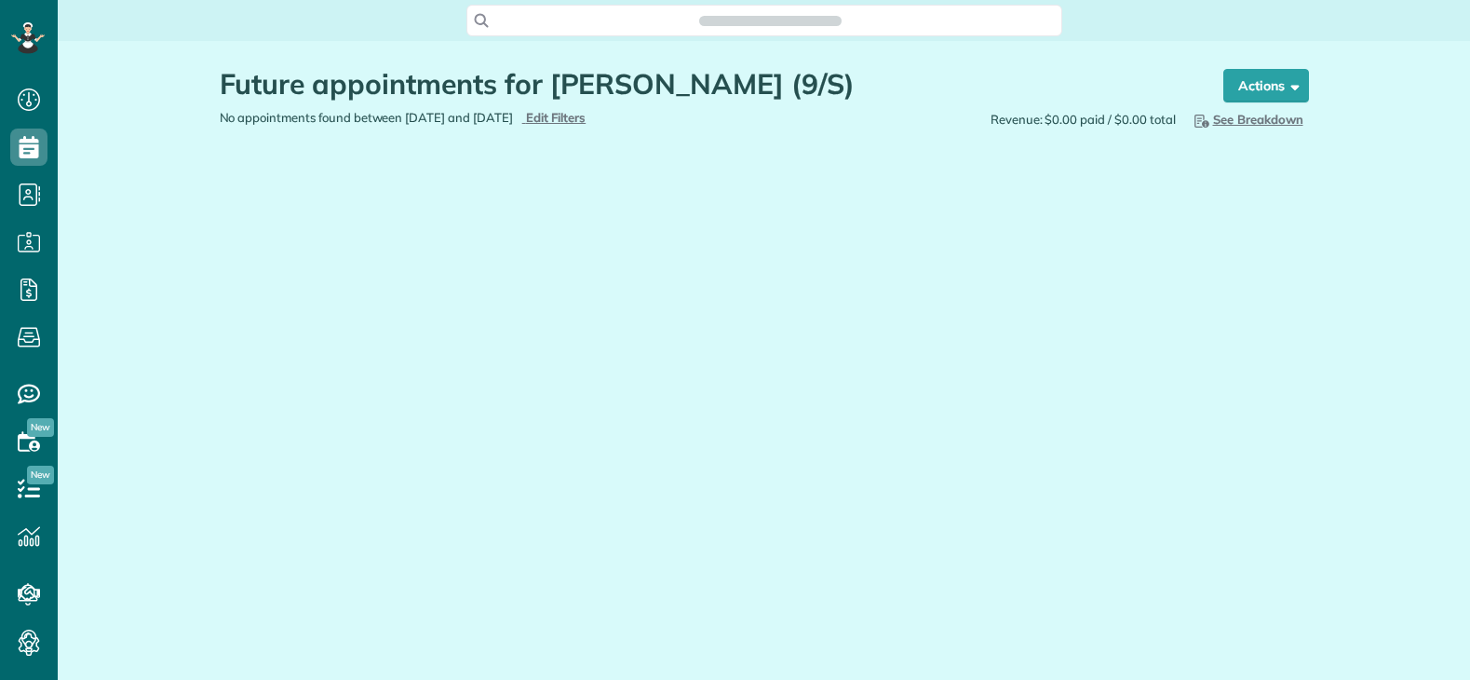
scroll to position [8, 8]
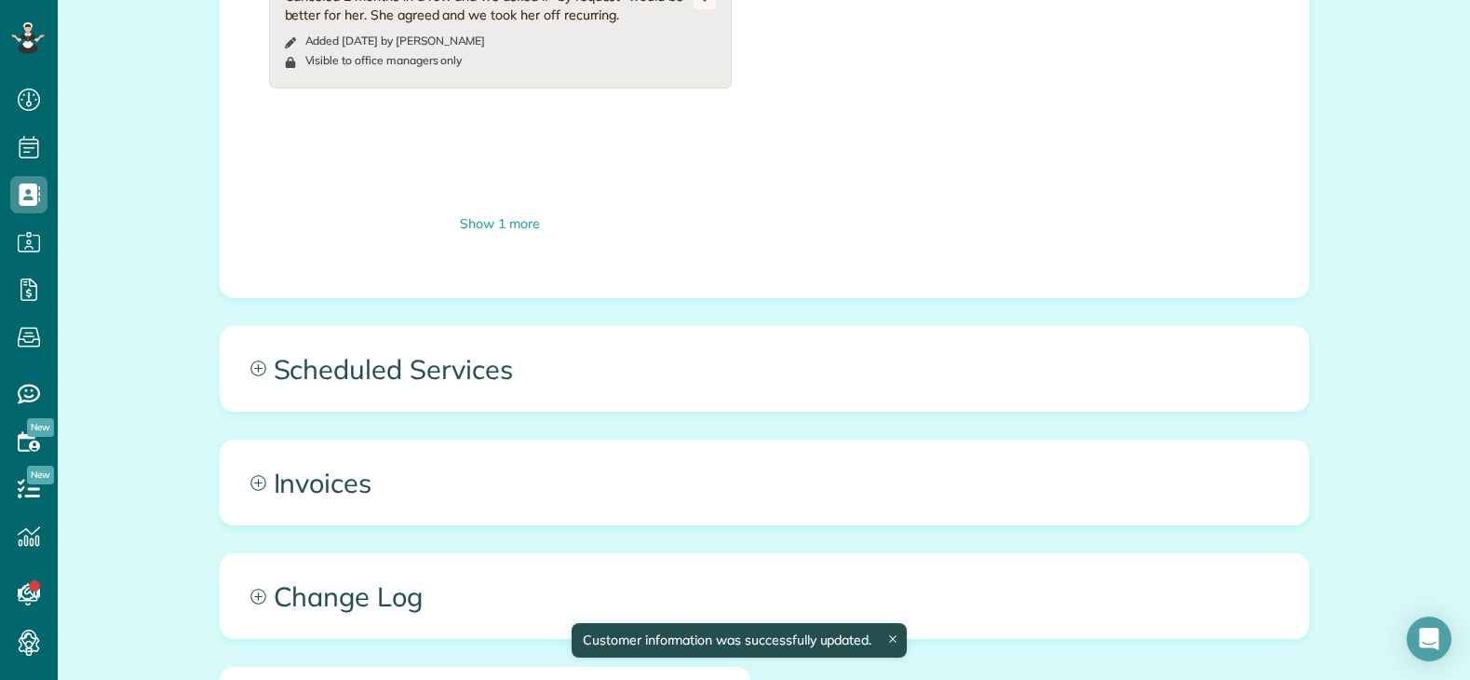
scroll to position [1955, 0]
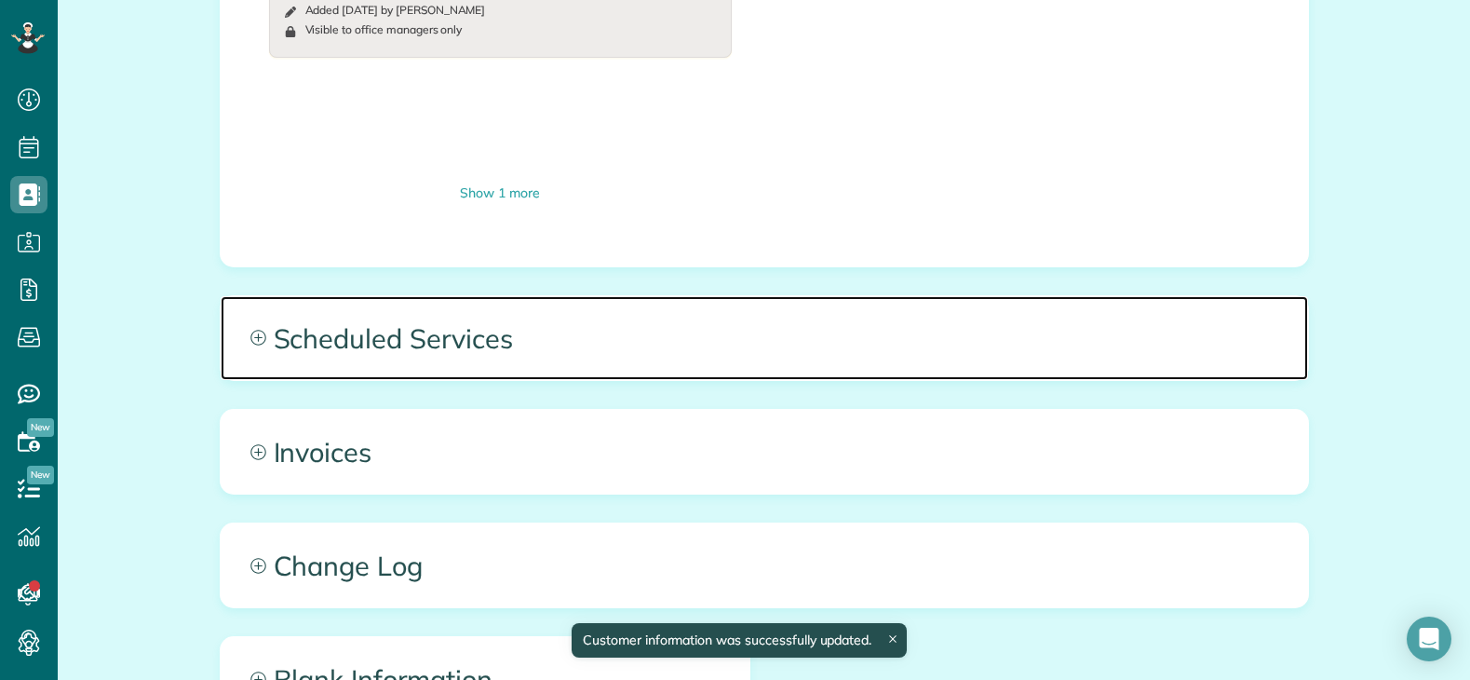
click at [618, 312] on span "Scheduled Services" at bounding box center [764, 338] width 1087 height 84
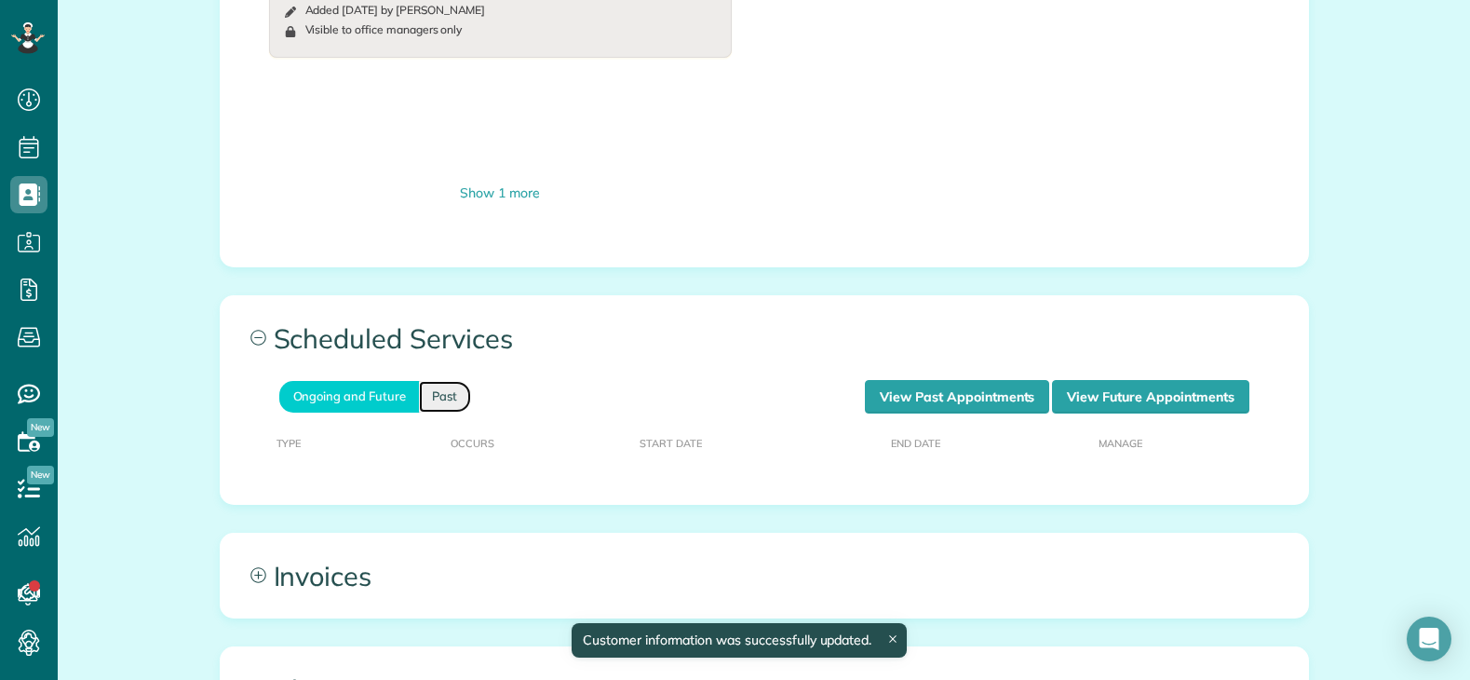
click at [438, 381] on link "Past" at bounding box center [445, 396] width 52 height 31
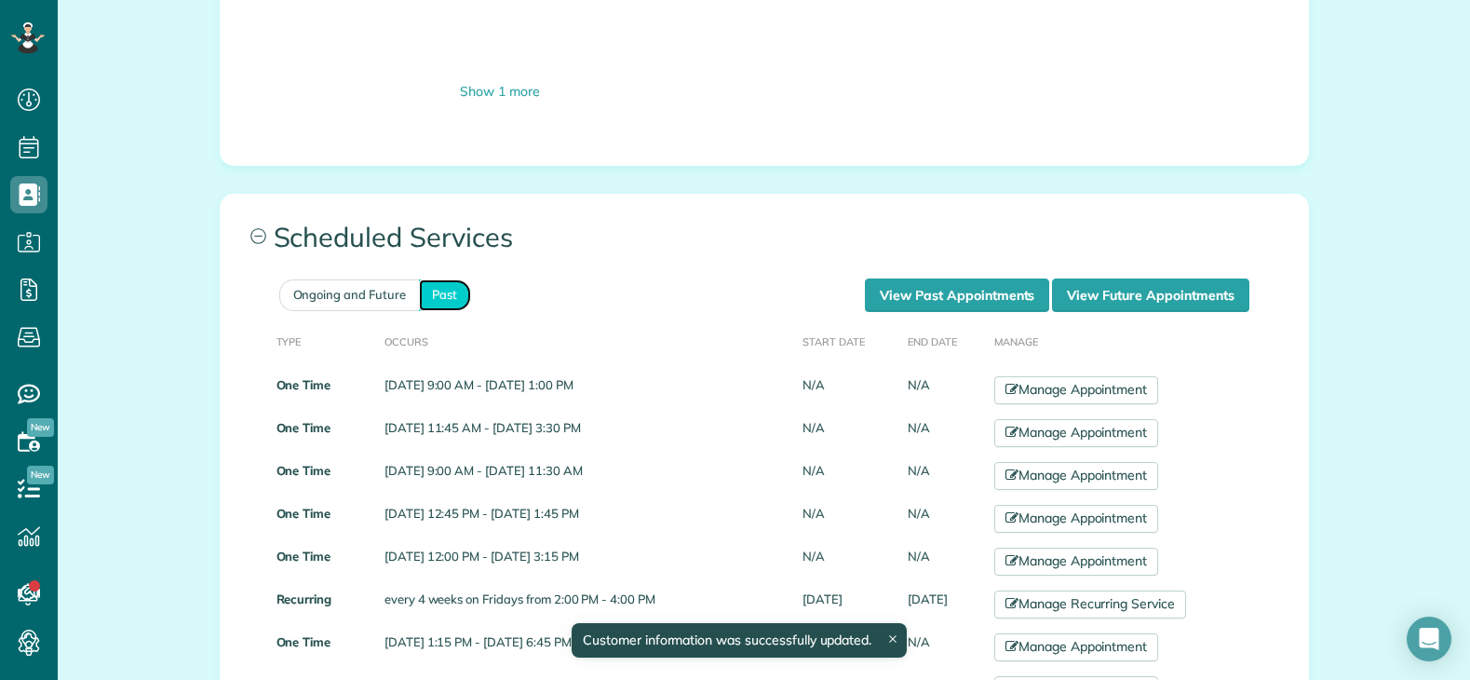
scroll to position [2141, 0]
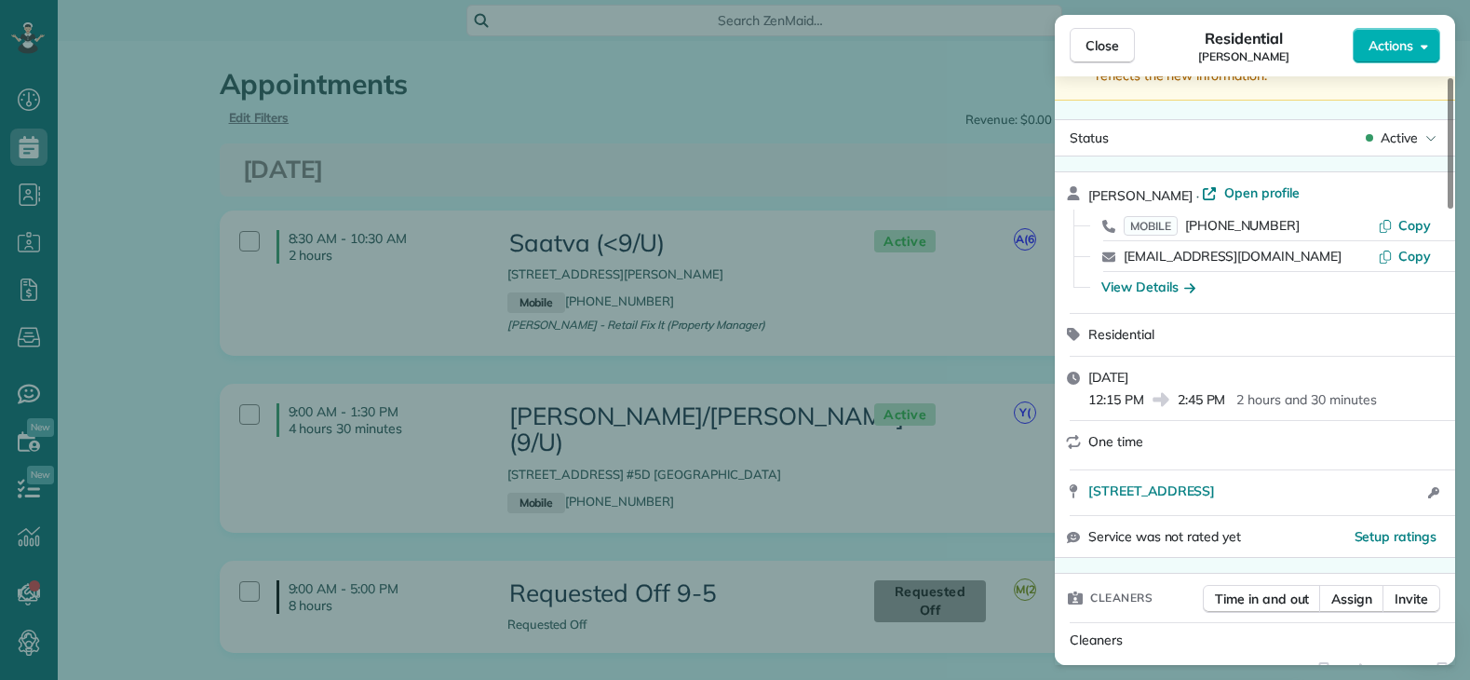
scroll to position [93, 0]
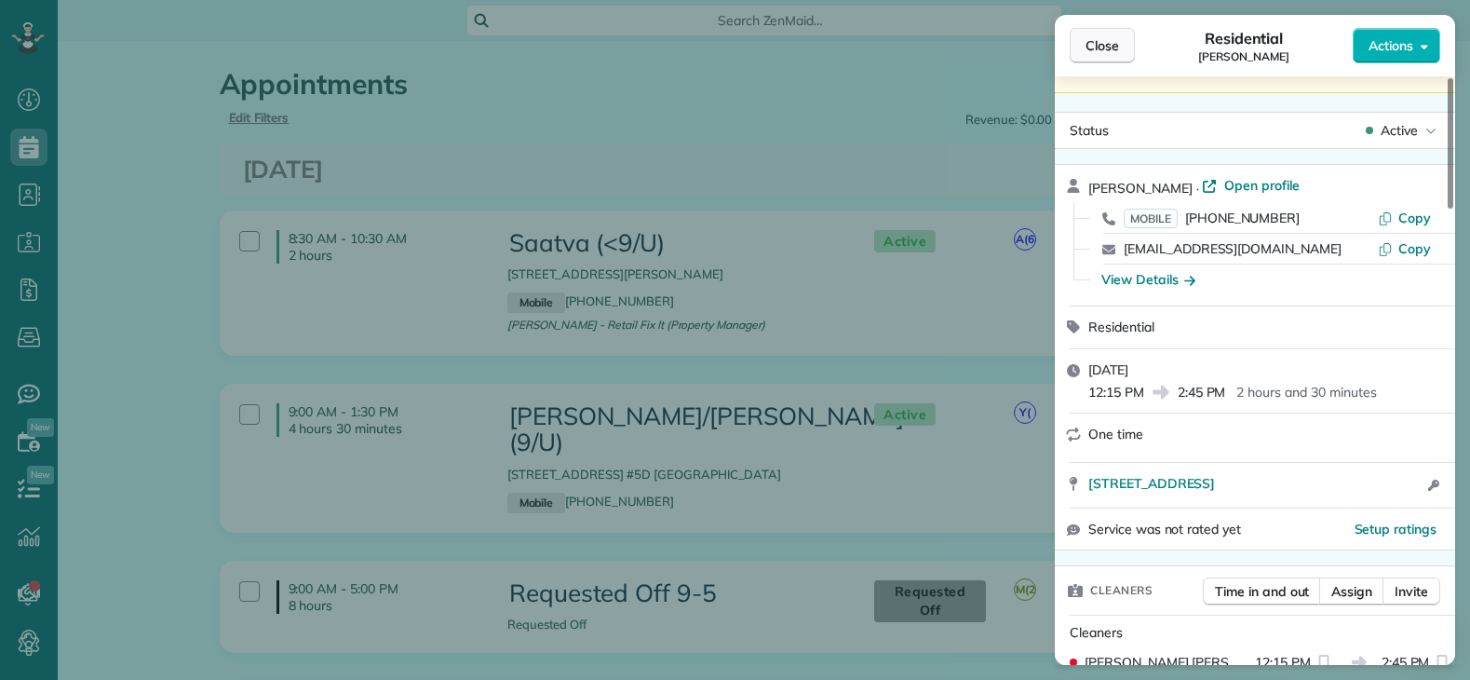
click at [1110, 46] on span "Close" at bounding box center [1102, 45] width 34 height 19
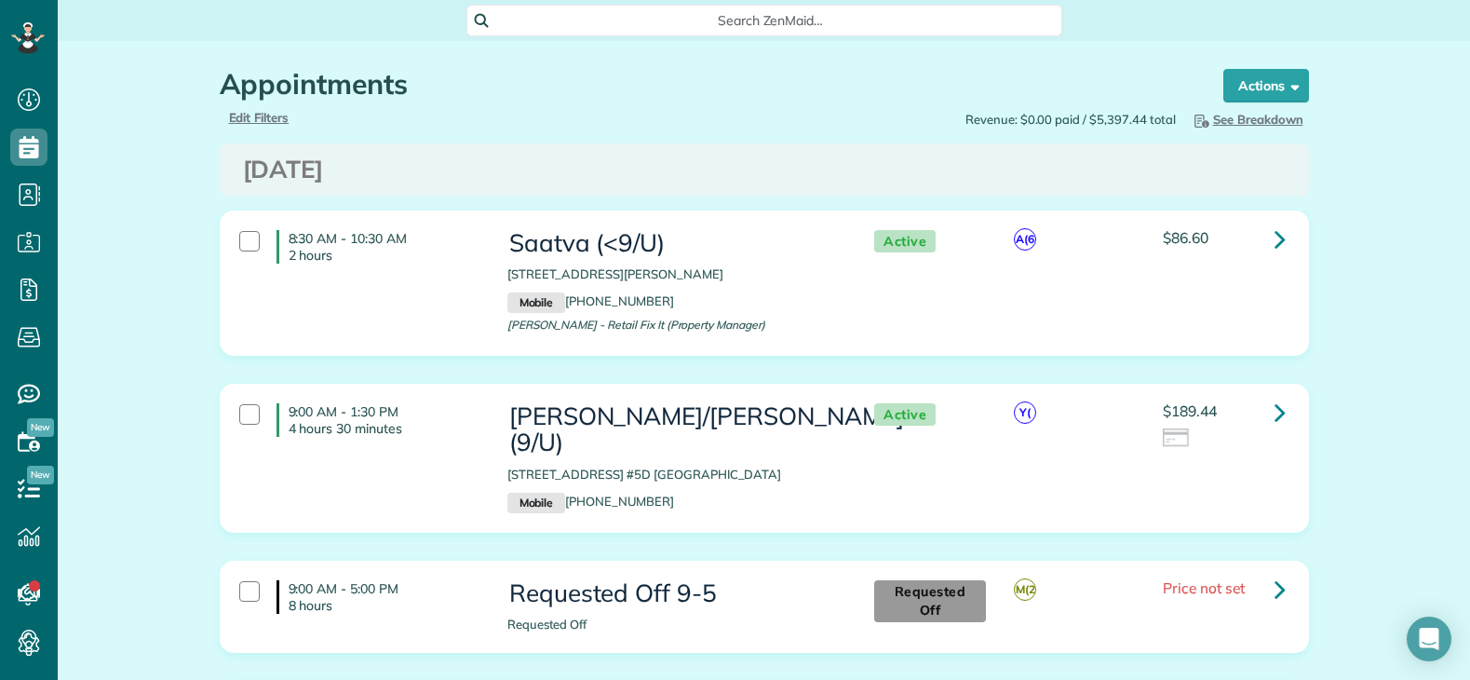
click at [668, 19] on span "Search ZenMaid…" at bounding box center [771, 20] width 566 height 19
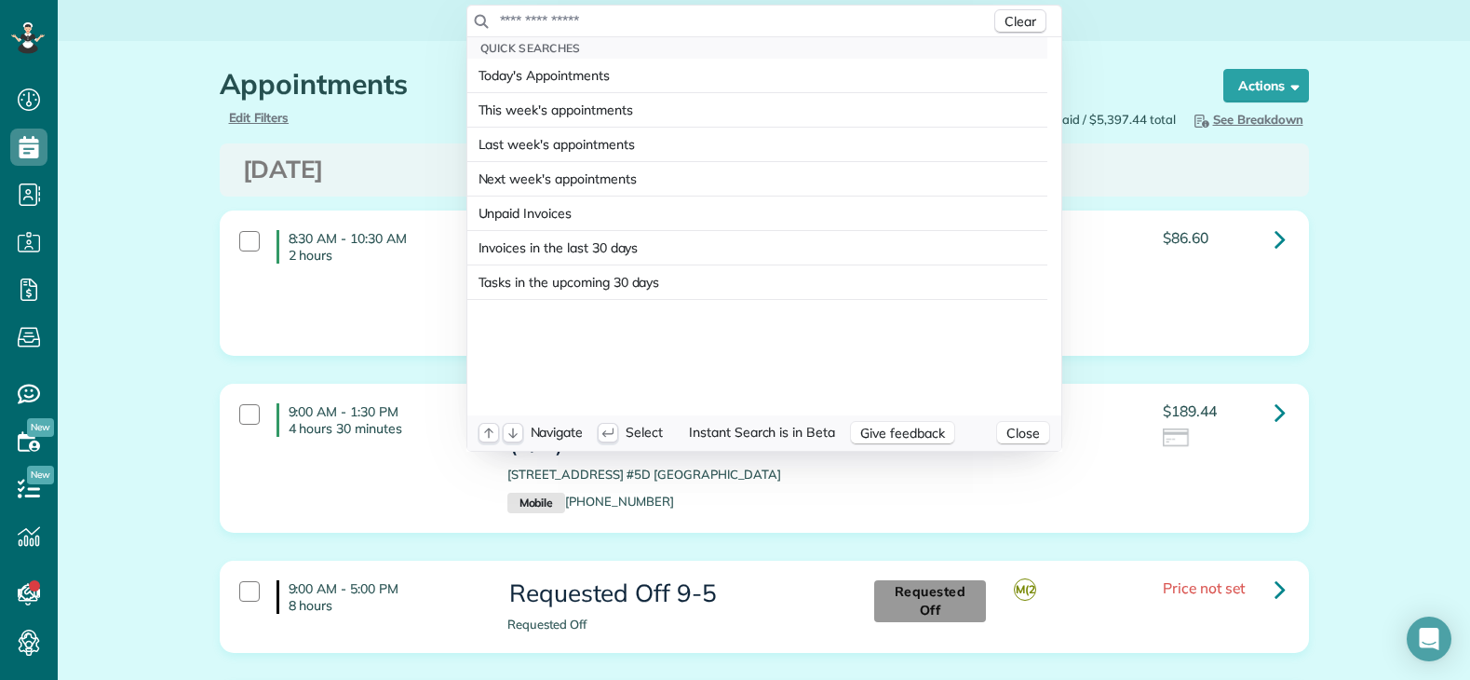
click at [615, 18] on input "text" at bounding box center [744, 20] width 491 height 19
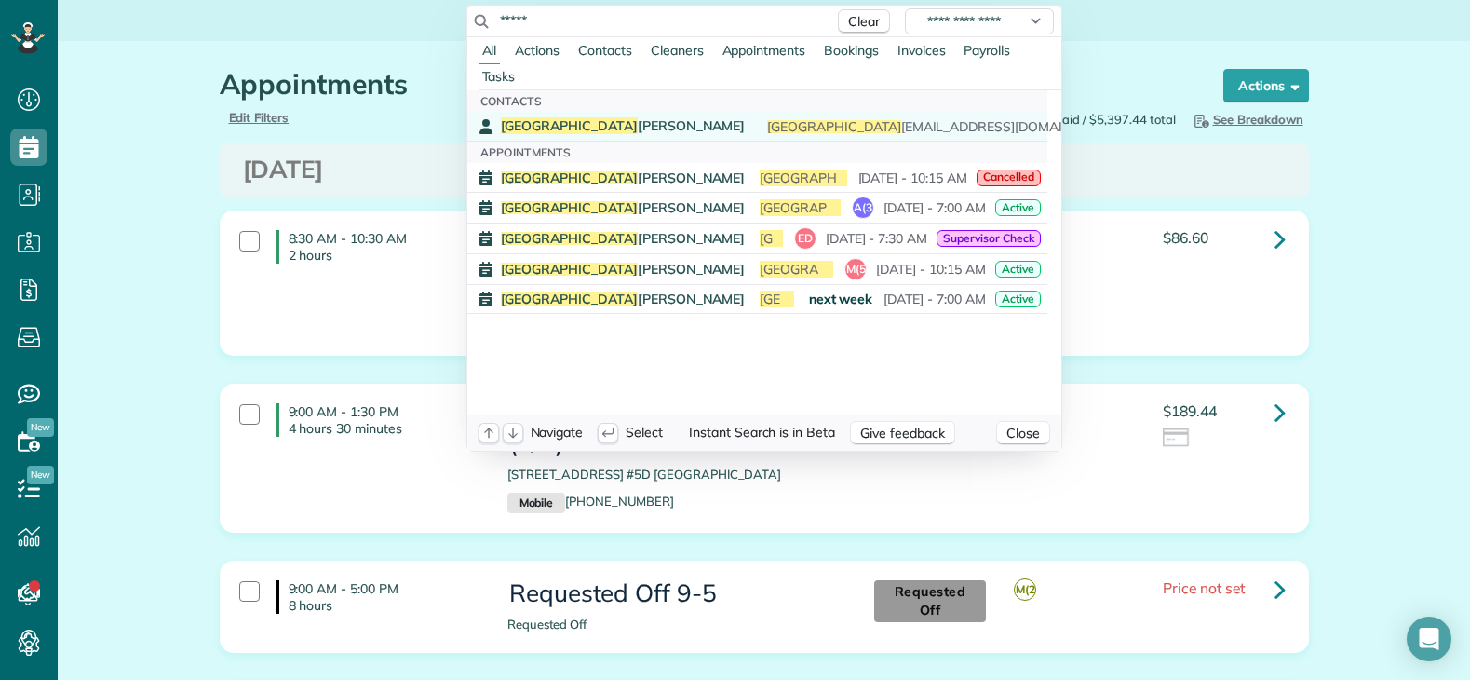
type input "*****"
click at [528, 127] on span "Kenya" at bounding box center [569, 125] width 137 height 17
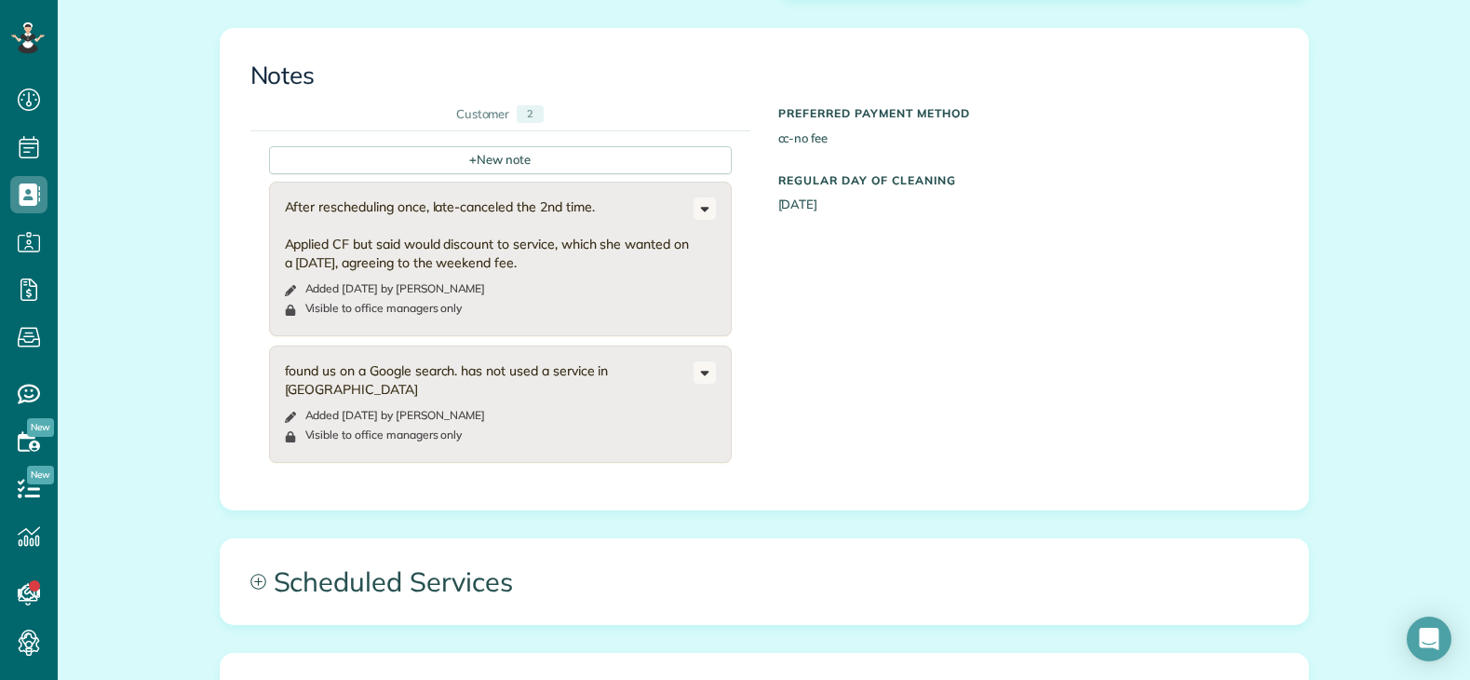
scroll to position [931, 0]
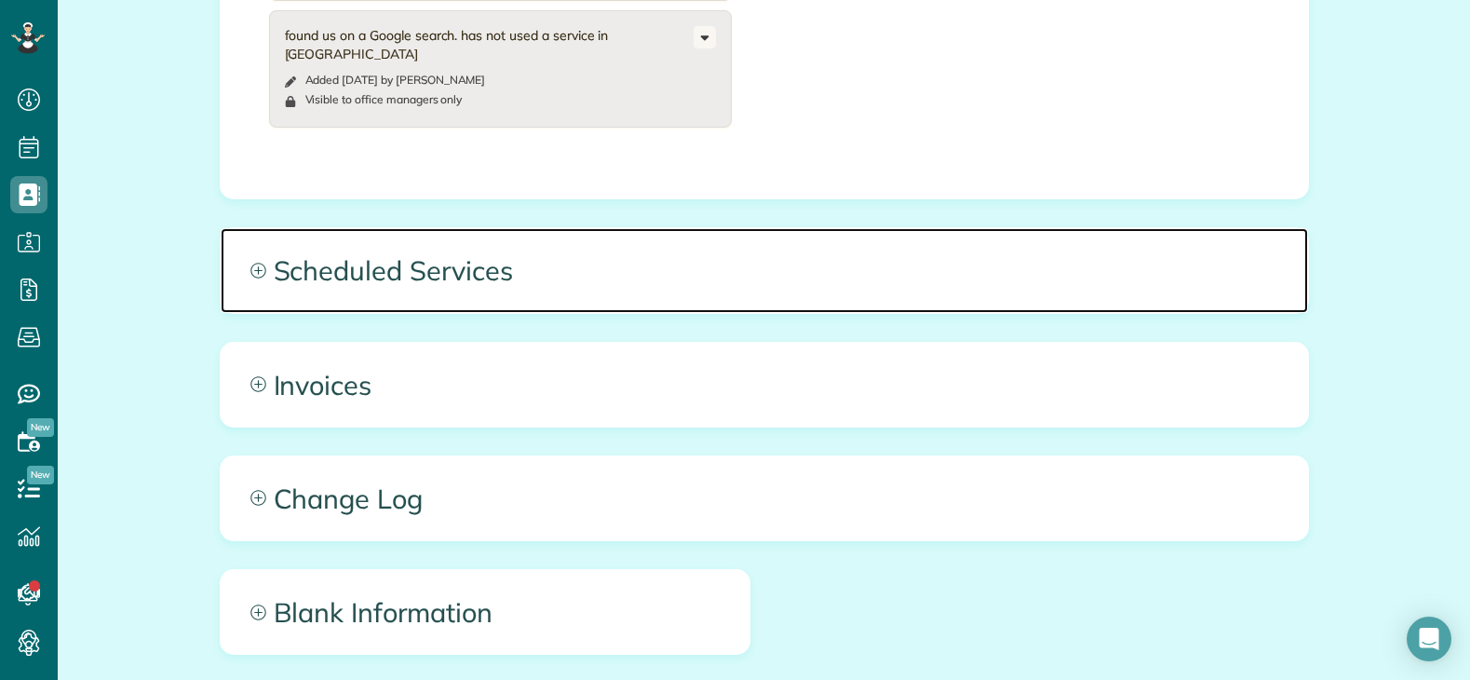
click at [767, 274] on span "Scheduled Services" at bounding box center [764, 270] width 1087 height 84
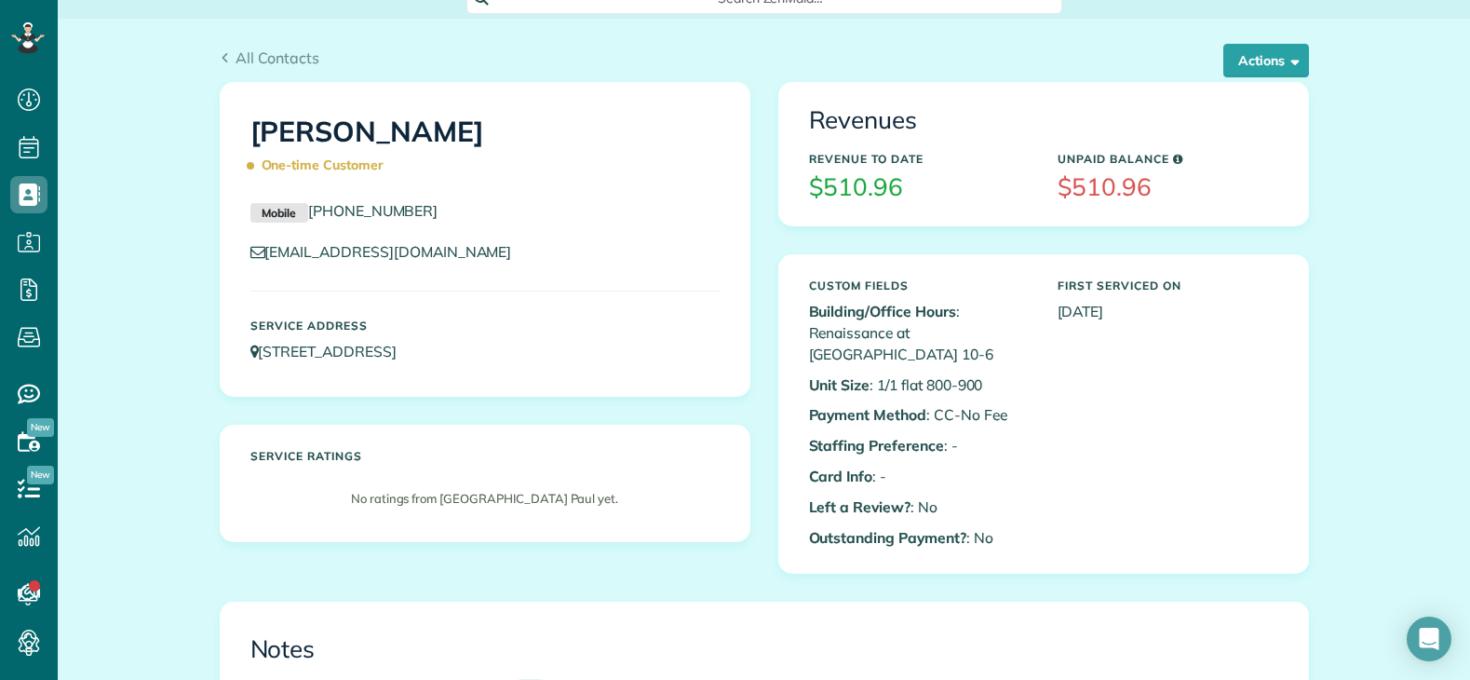
scroll to position [0, 0]
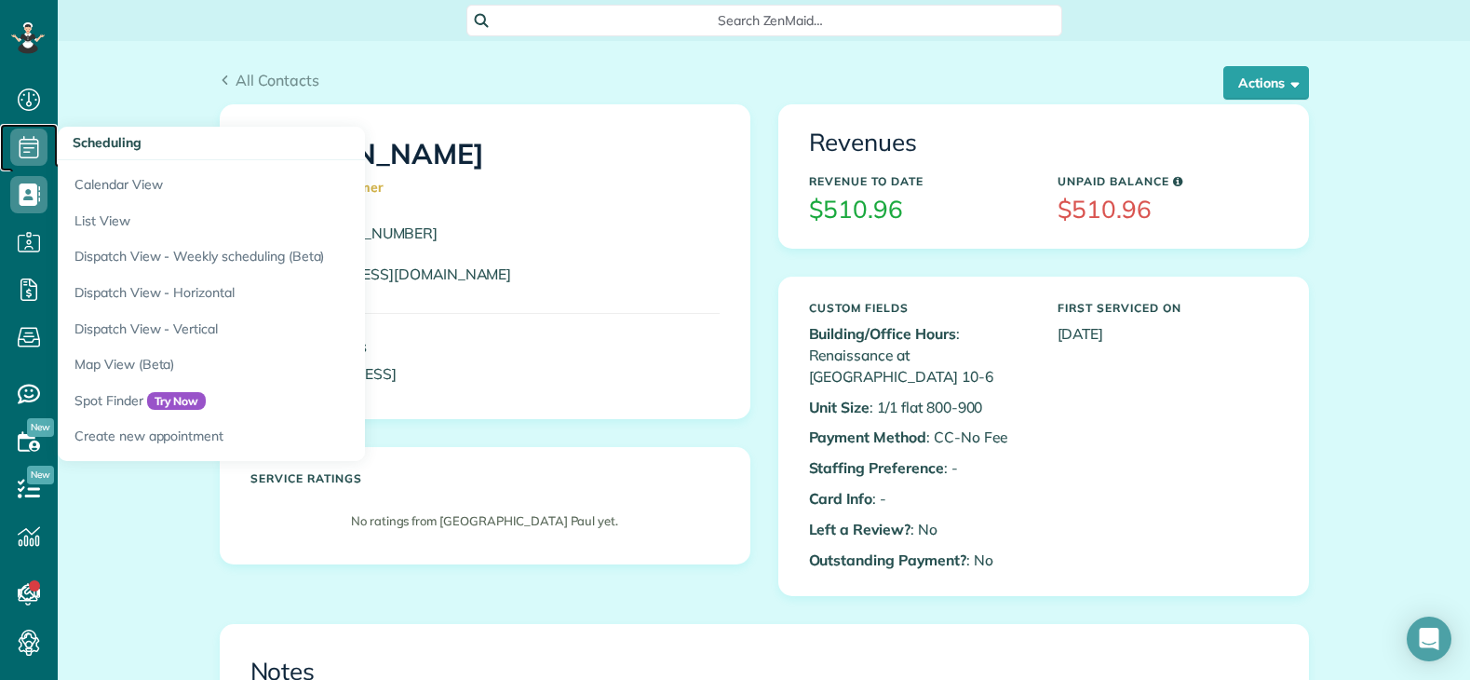
click at [29, 157] on use at bounding box center [30, 147] width 20 height 22
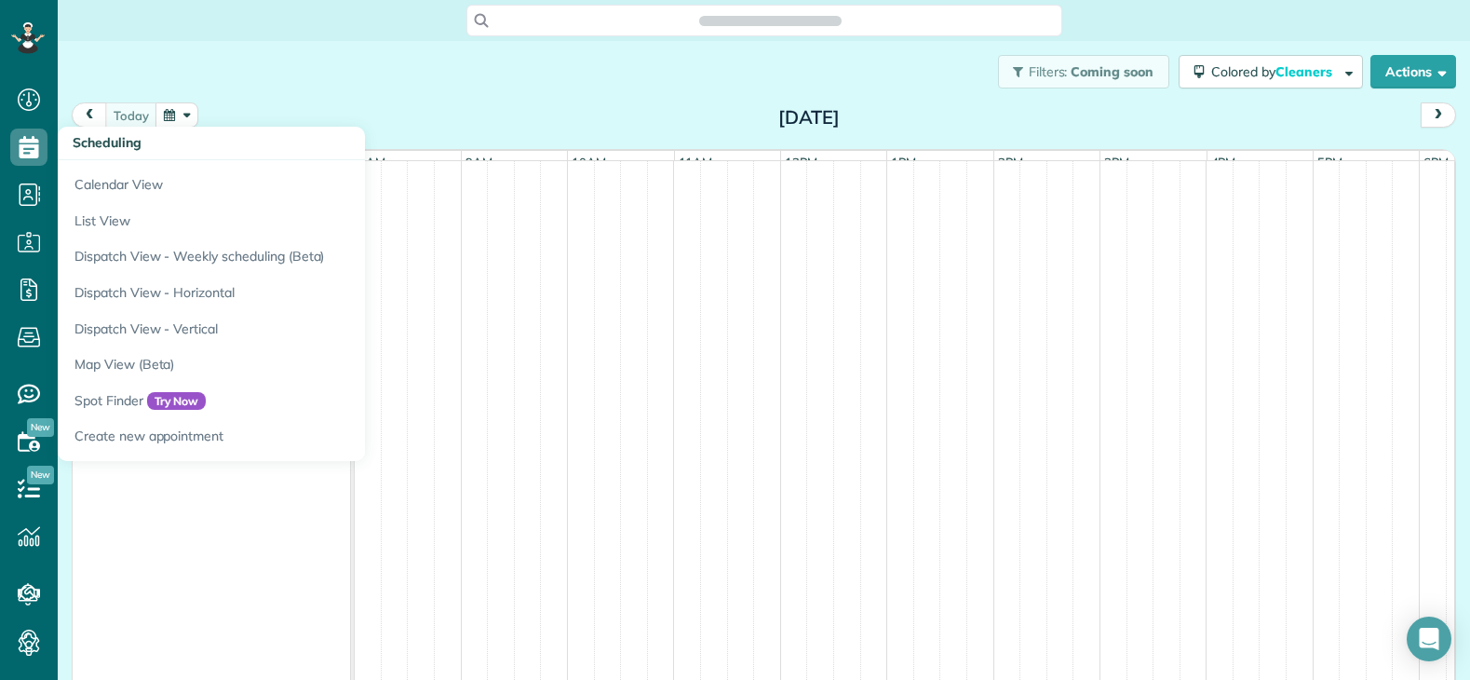
scroll to position [8, 8]
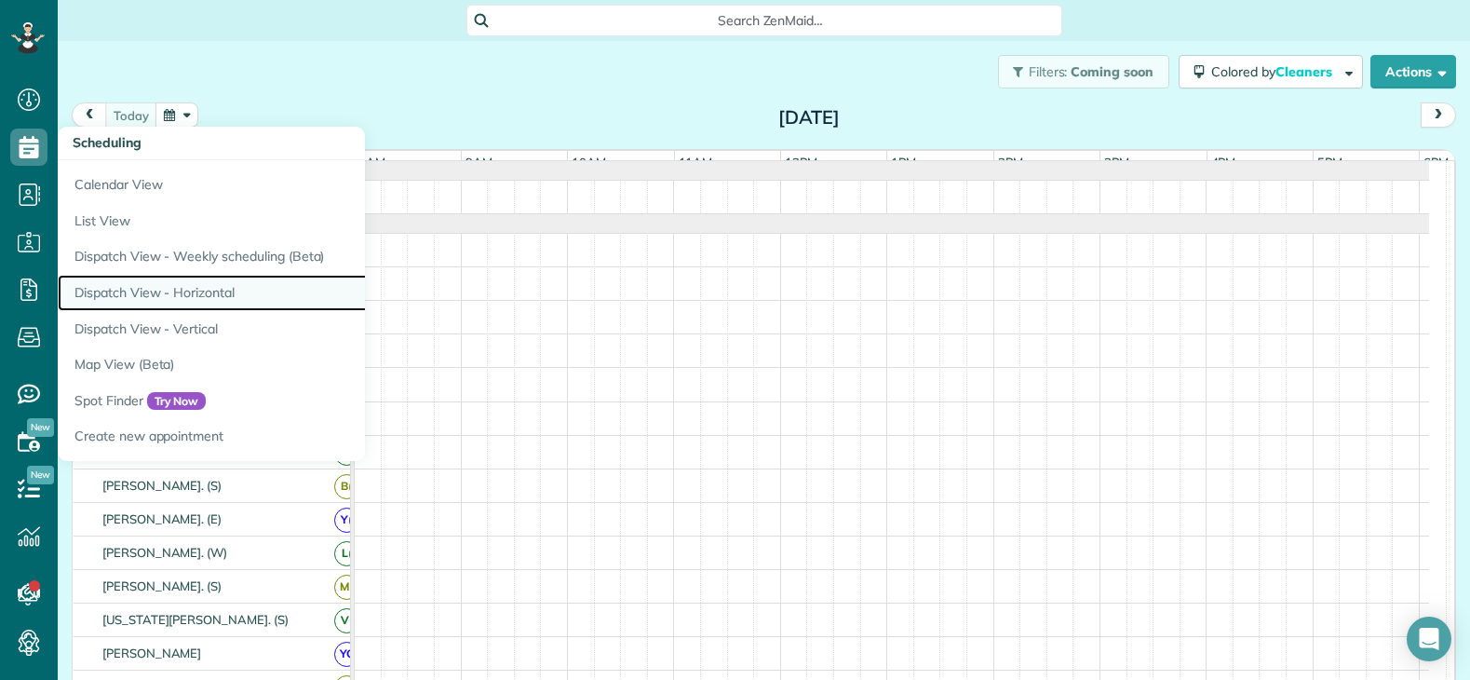
click at [138, 287] on link "Dispatch View - Horizontal" at bounding box center [290, 293] width 465 height 36
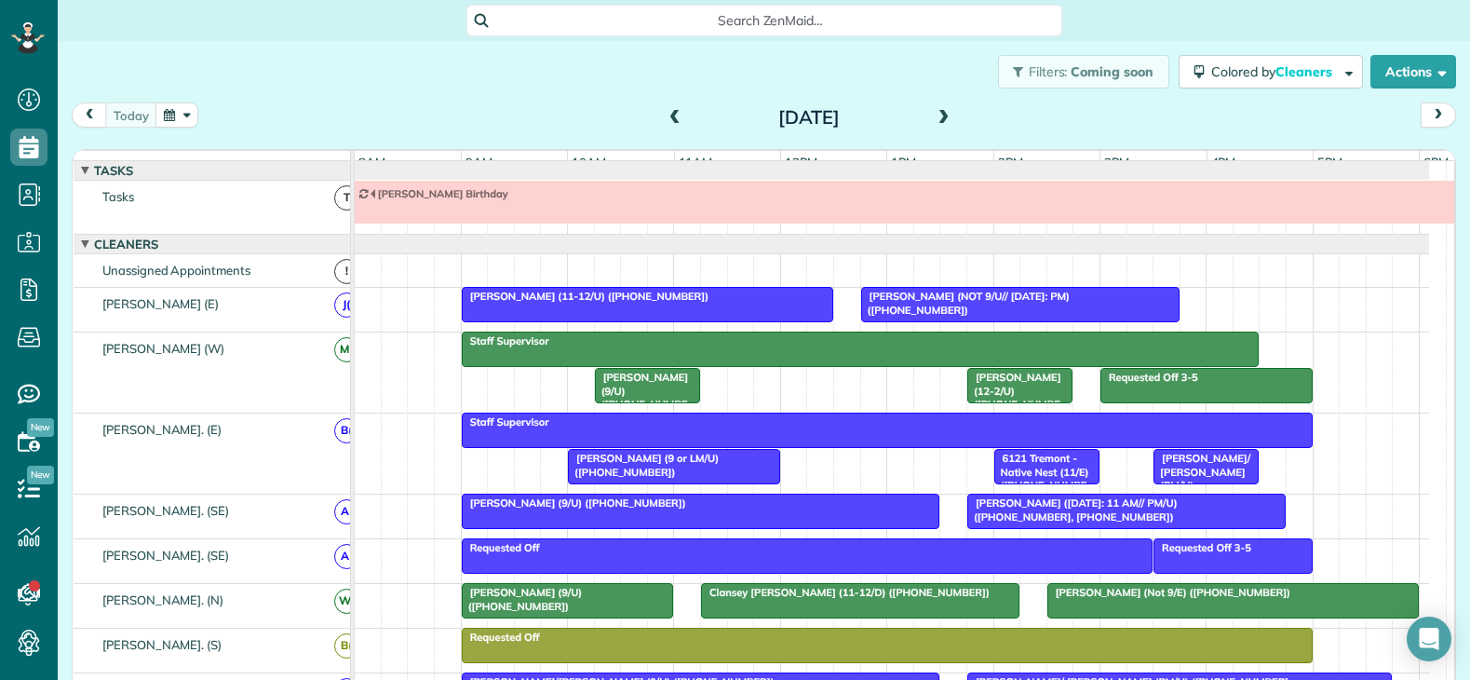
scroll to position [20, 0]
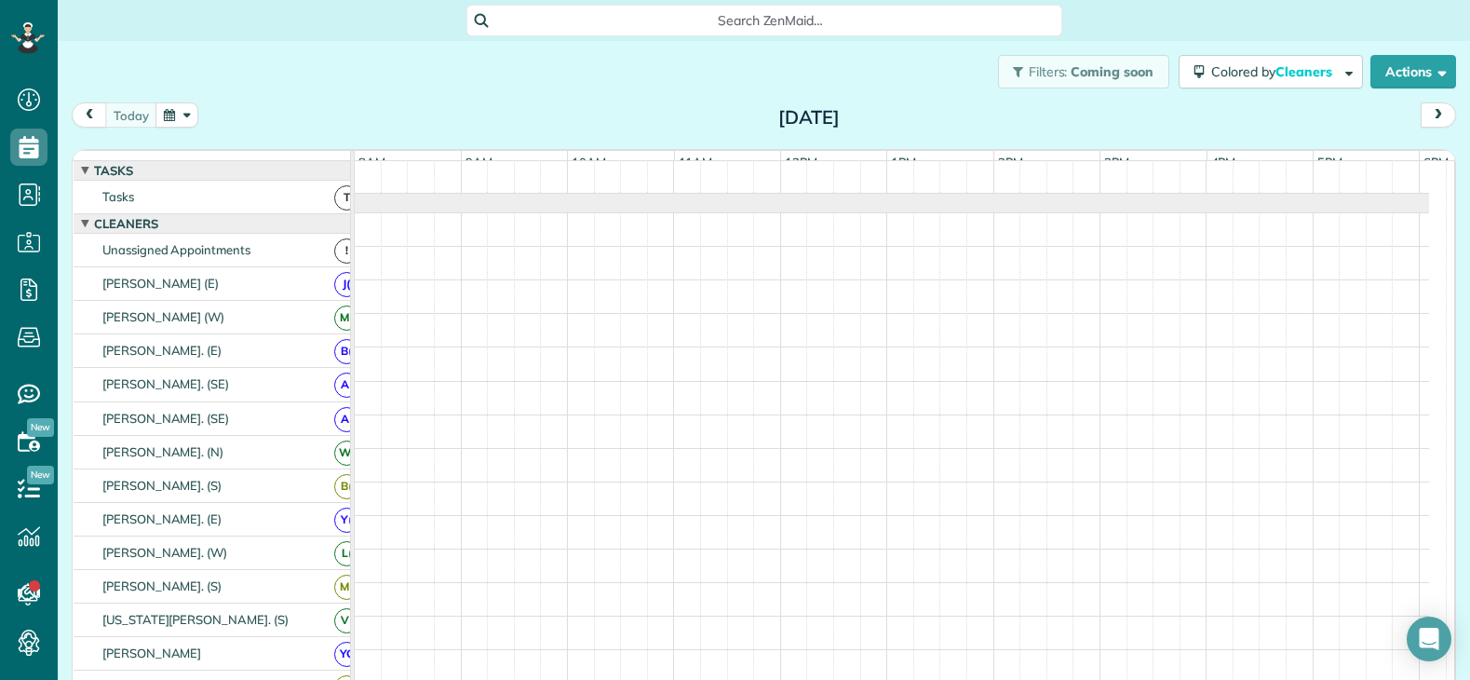
scroll to position [20, 0]
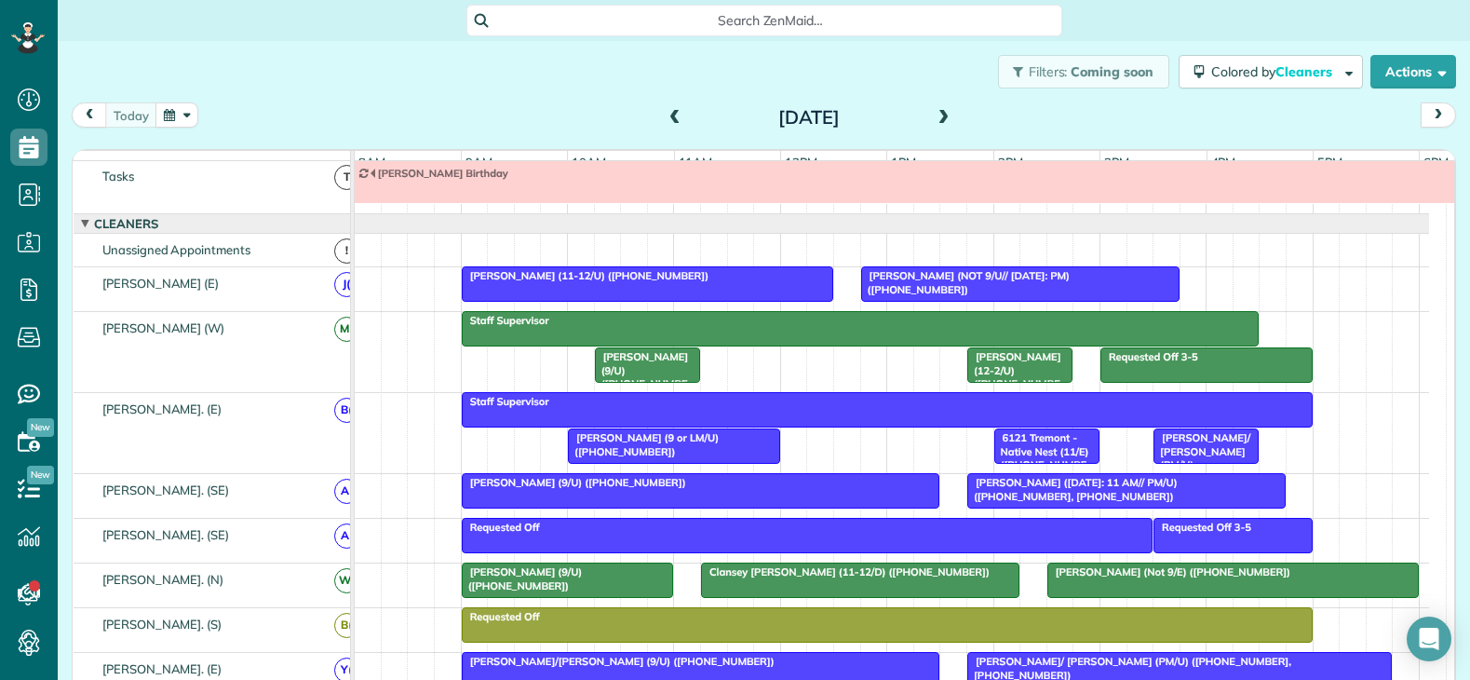
click at [934, 114] on span at bounding box center [944, 118] width 20 height 17
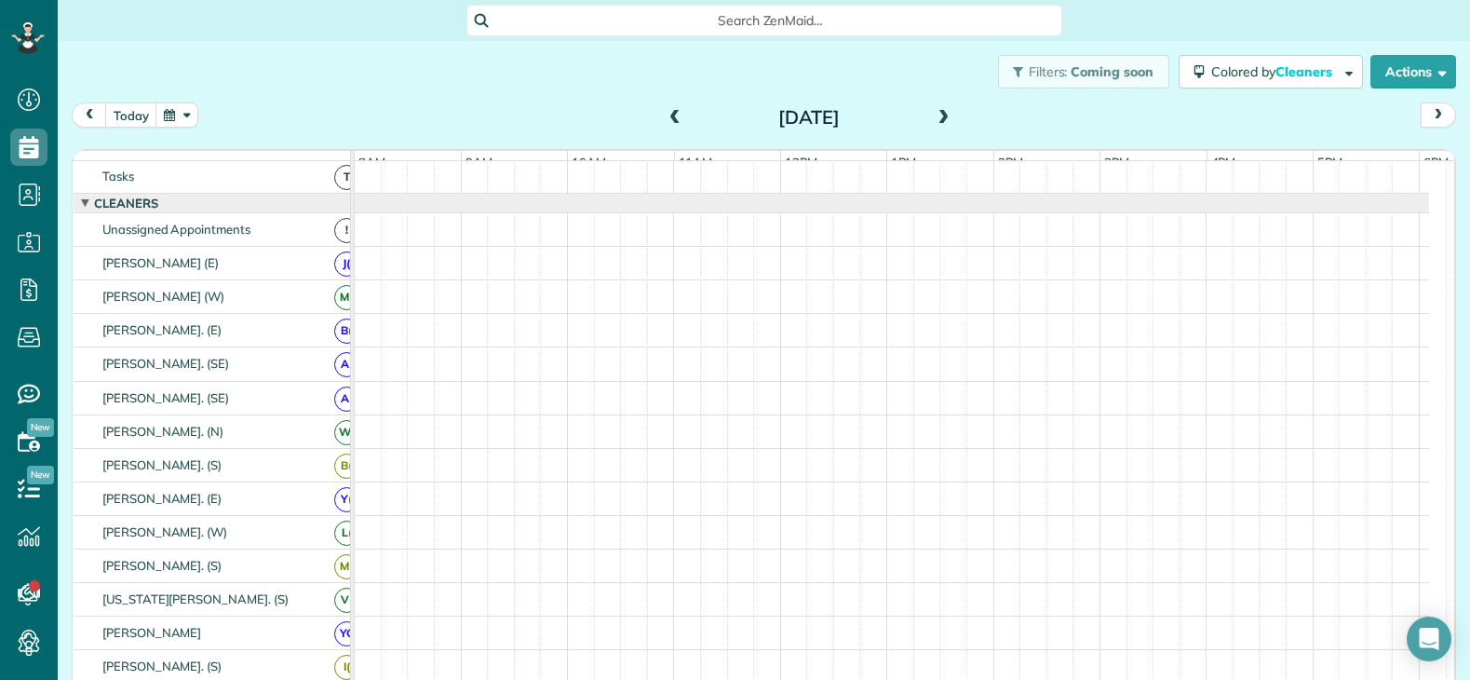
scroll to position [0, 0]
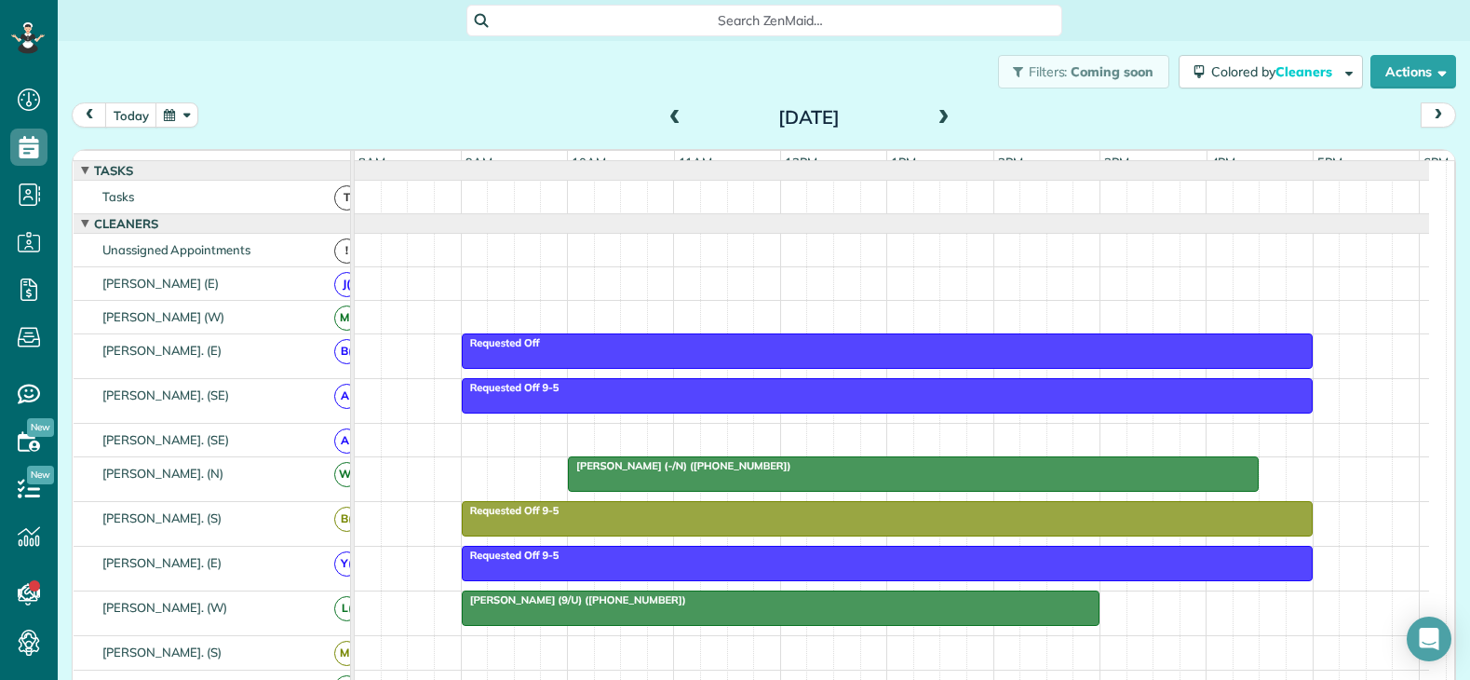
click at [934, 114] on span at bounding box center [944, 118] width 20 height 17
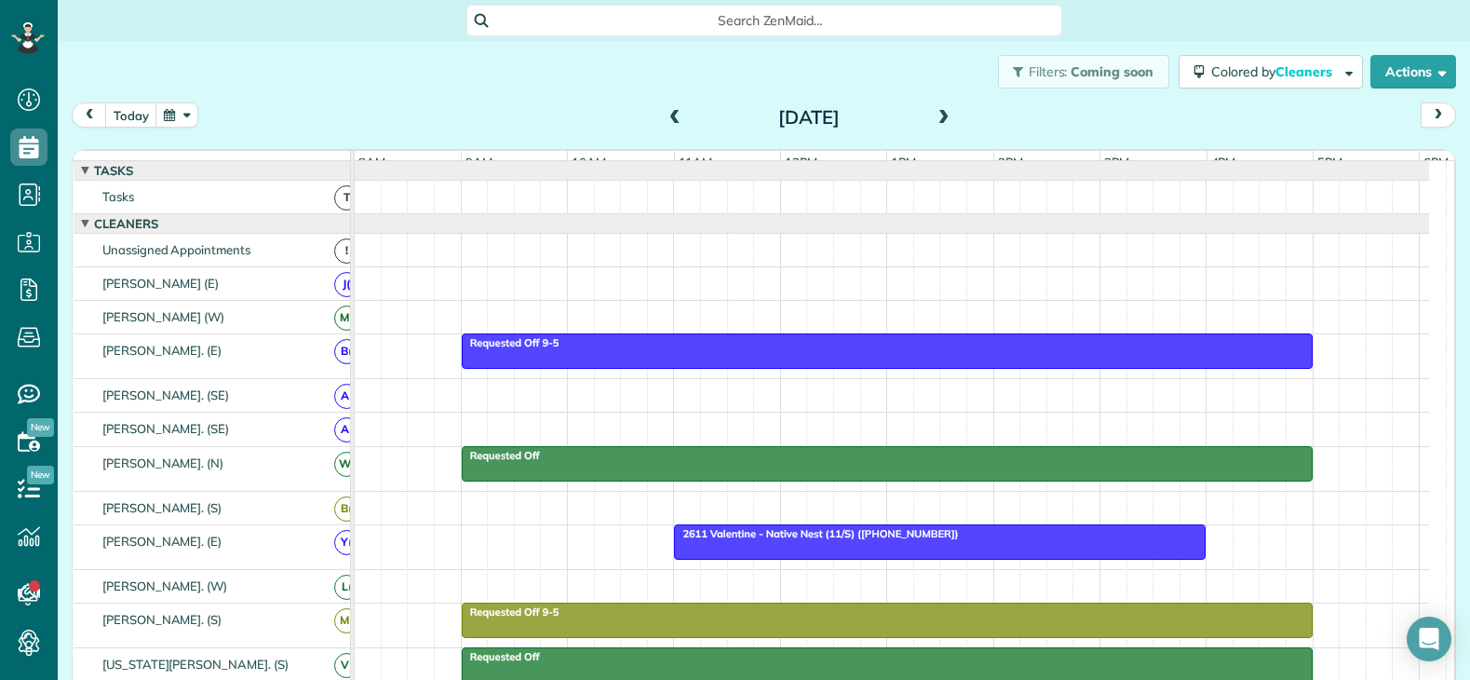
click at [934, 114] on span at bounding box center [944, 118] width 20 height 17
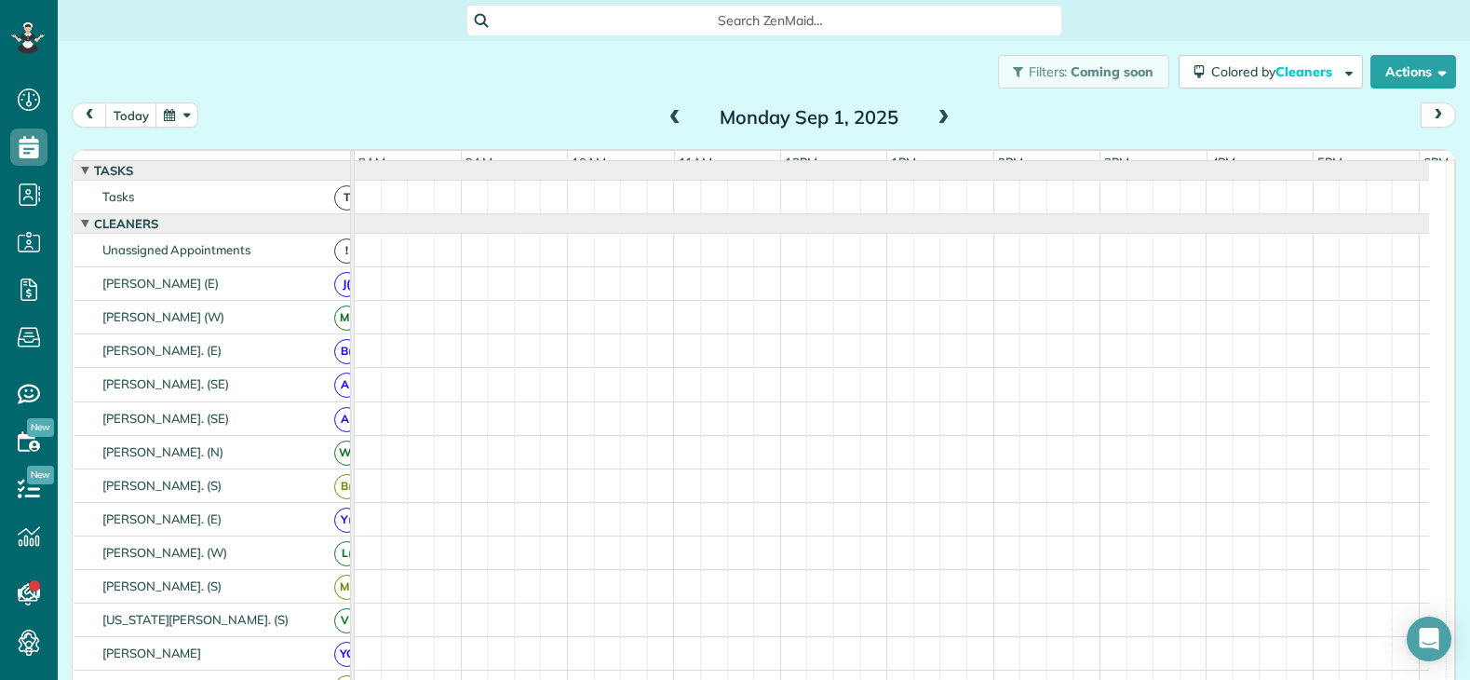
click at [934, 114] on span at bounding box center [944, 118] width 20 height 17
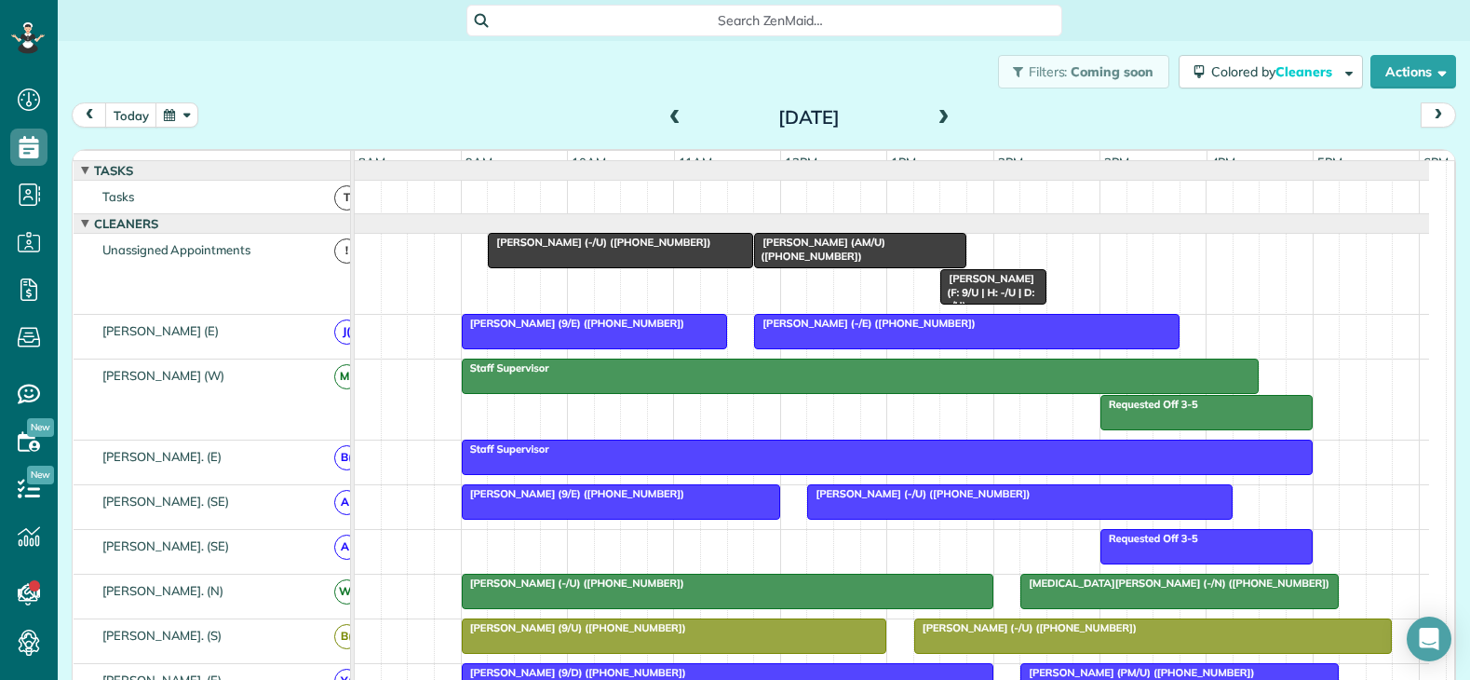
click at [937, 121] on span at bounding box center [944, 118] width 20 height 17
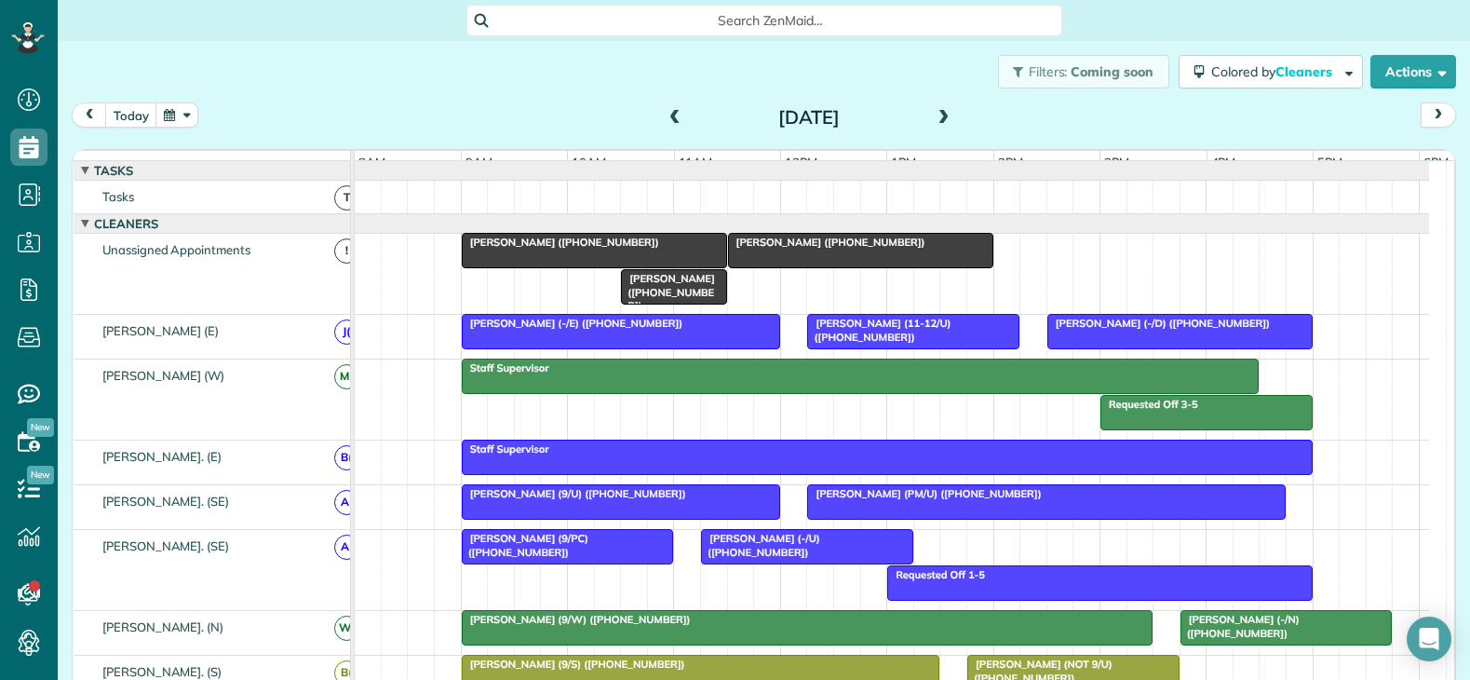
click at [576, 267] on div at bounding box center [594, 251] width 263 height 34
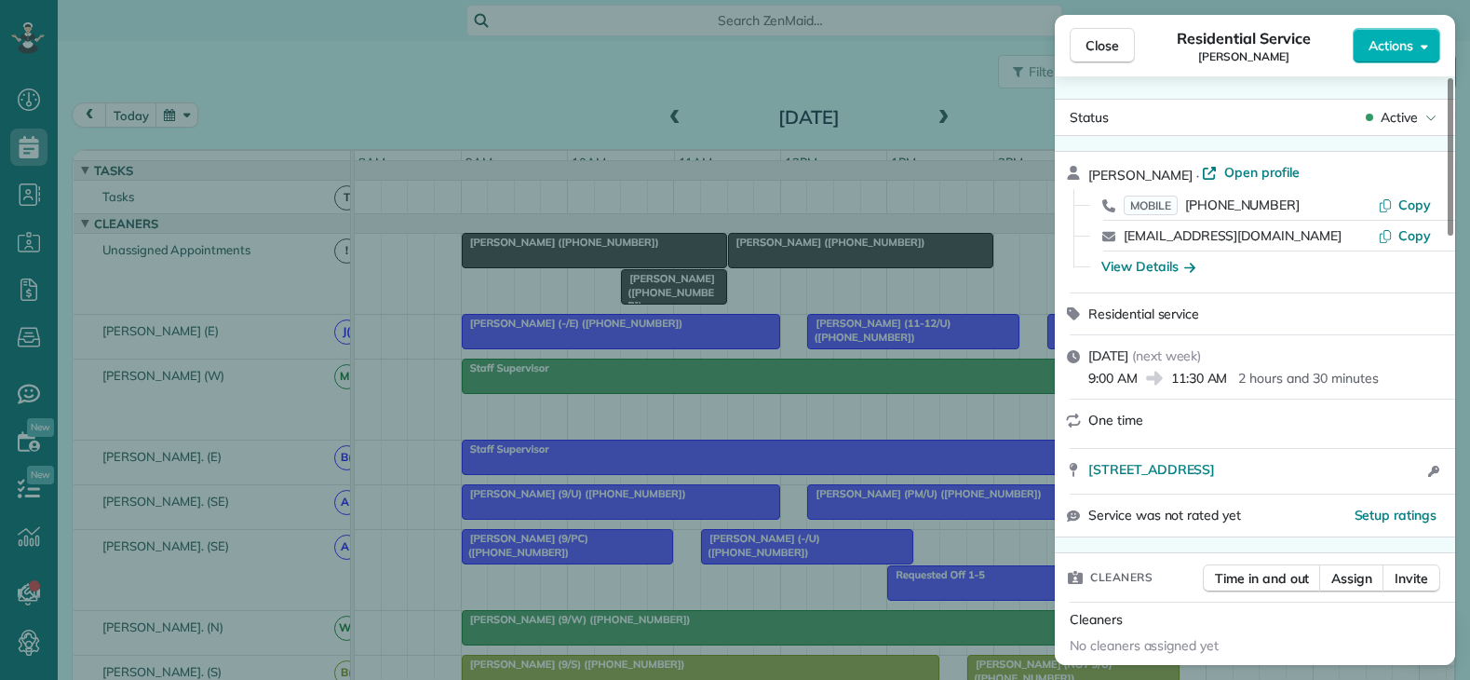
drag, startPoint x: 1150, startPoint y: 465, endPoint x: 1091, endPoint y: 489, distance: 63.1
click at [1091, 489] on div "8600 Thackery Street #8309 Dallas TX 75225 Open access information" at bounding box center [1255, 471] width 400 height 45
drag, startPoint x: 1138, startPoint y: 469, endPoint x: 1085, endPoint y: 486, distance: 55.6
click at [1088, 486] on div "8600 Thackery Street #8309 Dallas TX 75225 Open access information" at bounding box center [1255, 471] width 400 height 45
drag, startPoint x: 1118, startPoint y: 473, endPoint x: 1383, endPoint y: 481, distance: 265.4
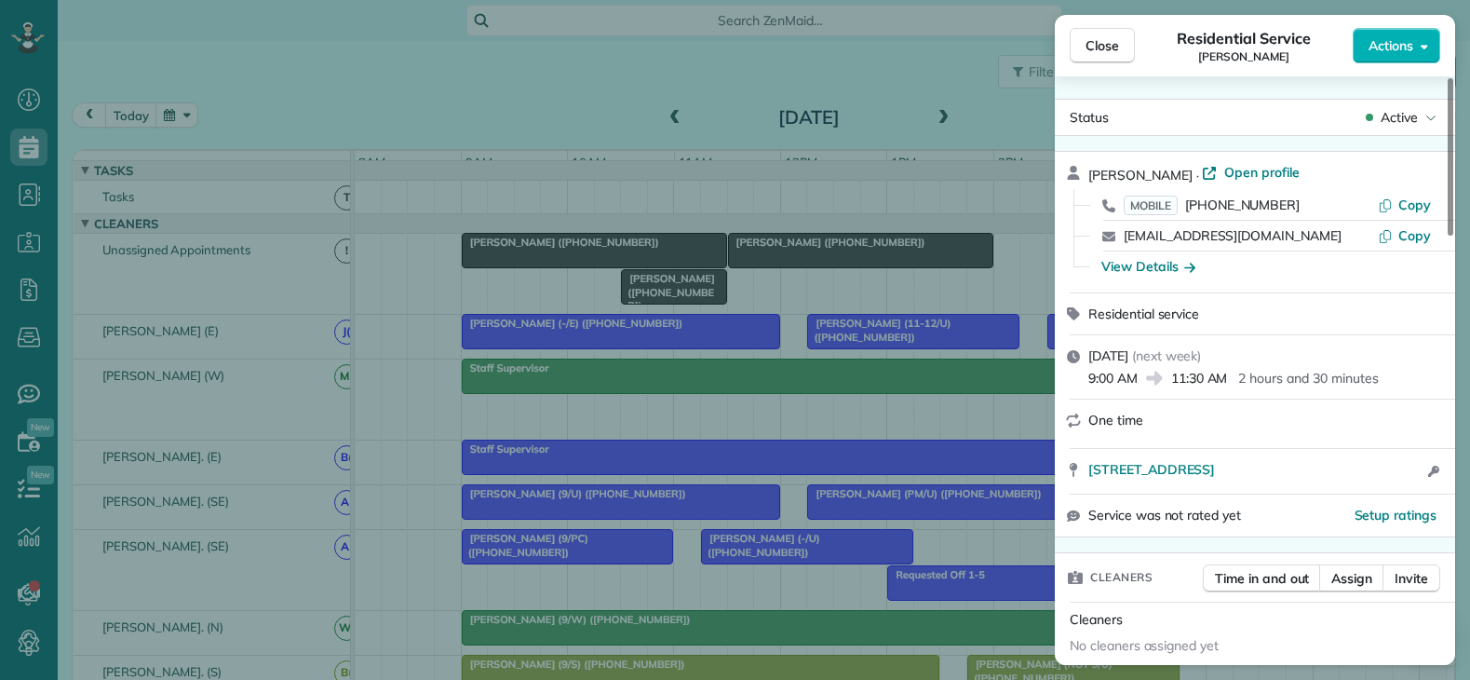
click at [1383, 481] on div "8600 Thackery Street #8309 Dallas TX 75225 Open access information" at bounding box center [1255, 471] width 400 height 45
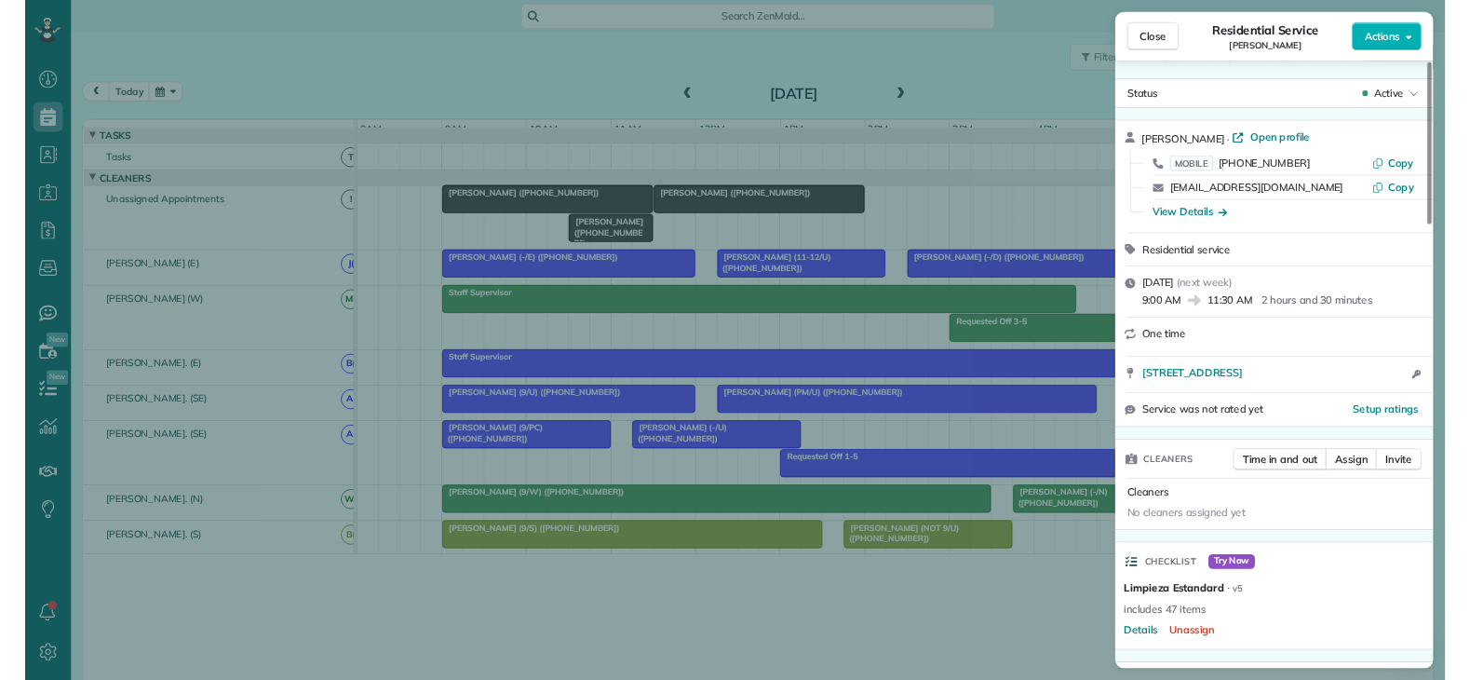
scroll to position [855, 58]
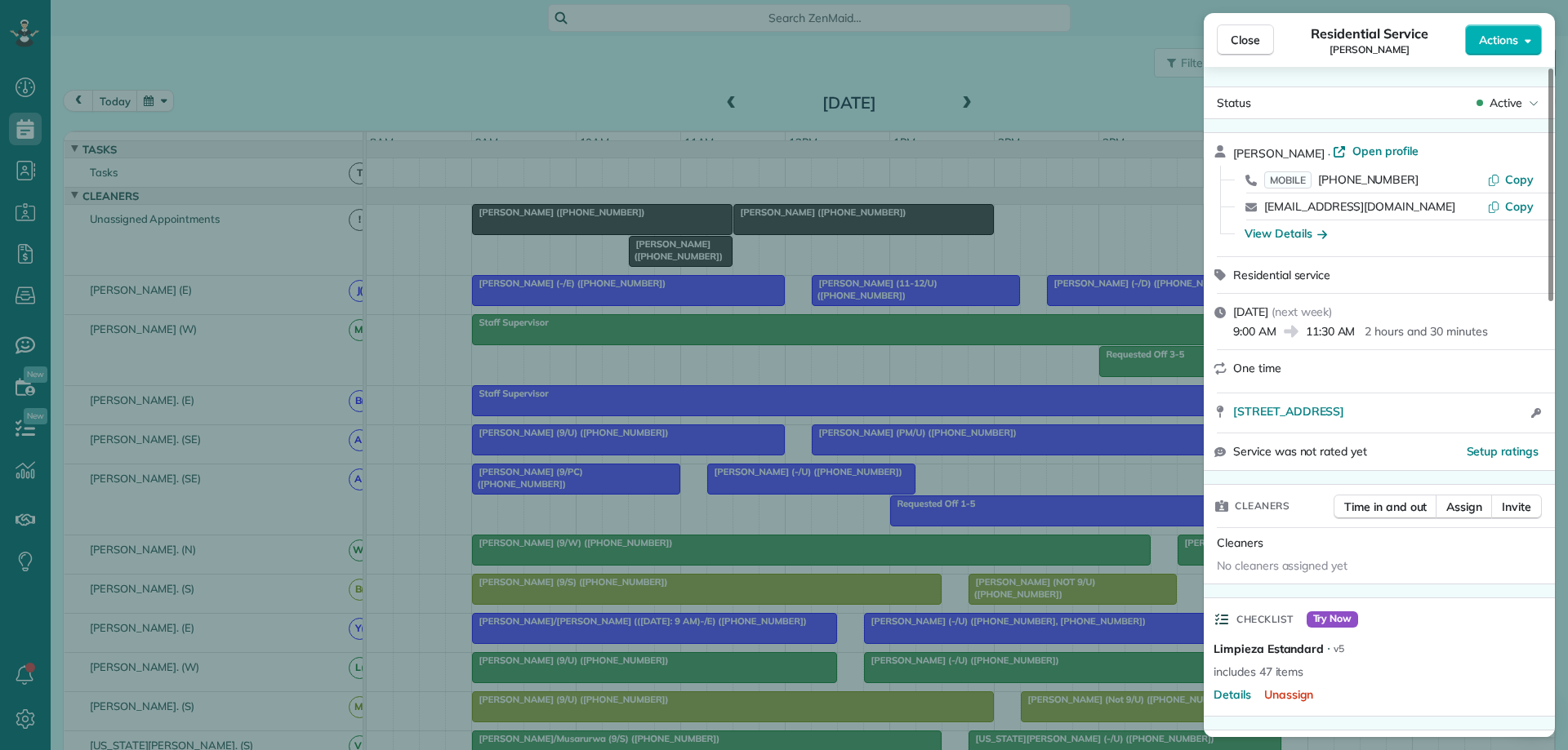
click at [1289, 140] on div "Kenya Paul · Open profile MOBILE (214) 477-0051 Copy kenya78@gmail.com Copy Vie…" at bounding box center [1379, 195] width 351 height 124
click at [1289, 147] on span "Open profile" at bounding box center [1385, 151] width 66 height 17
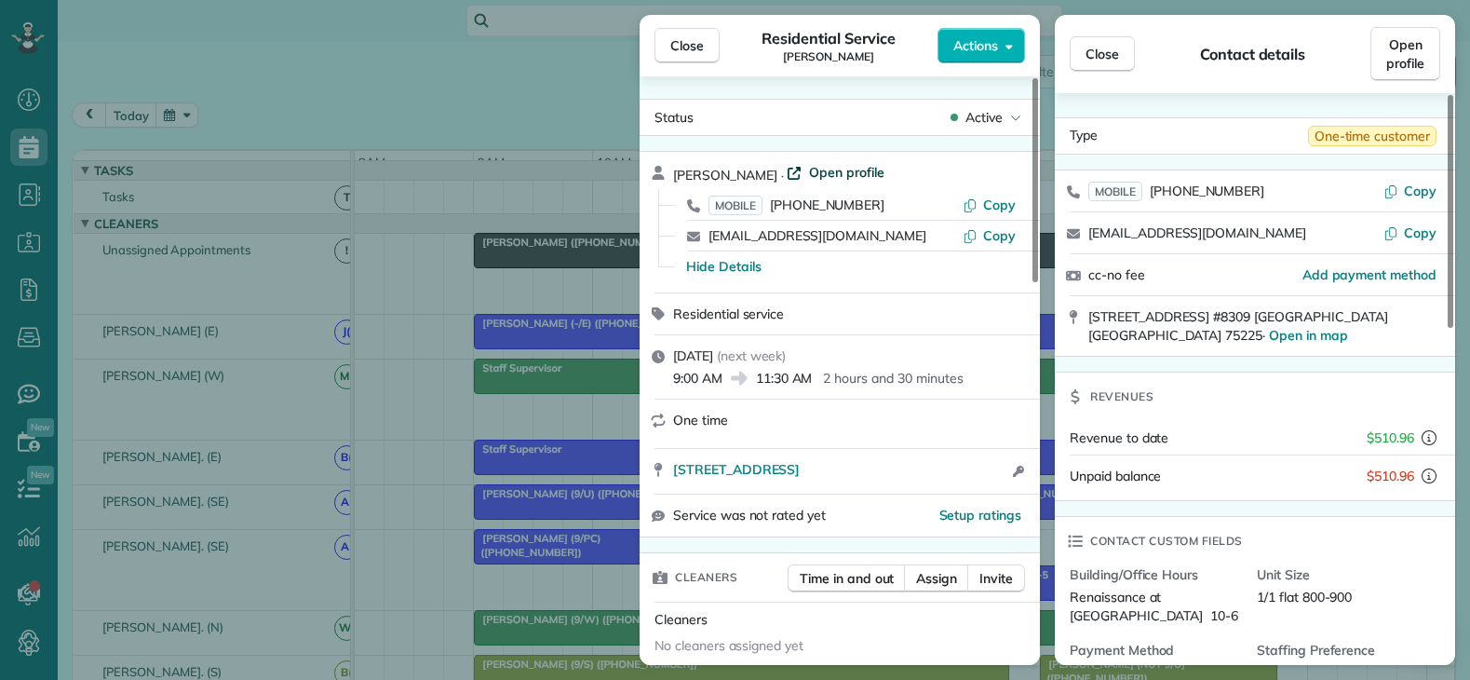
scroll to position [680, 58]
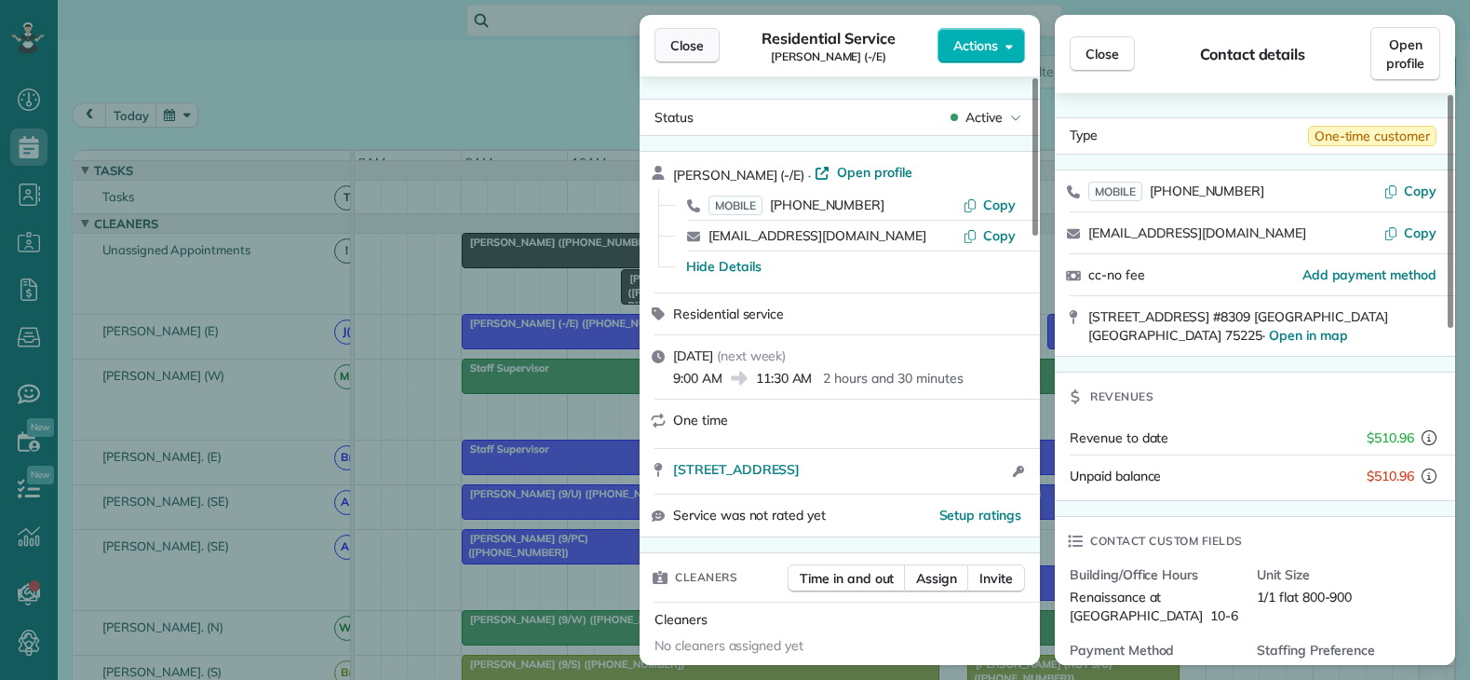
click at [686, 44] on span "Close" at bounding box center [687, 45] width 34 height 19
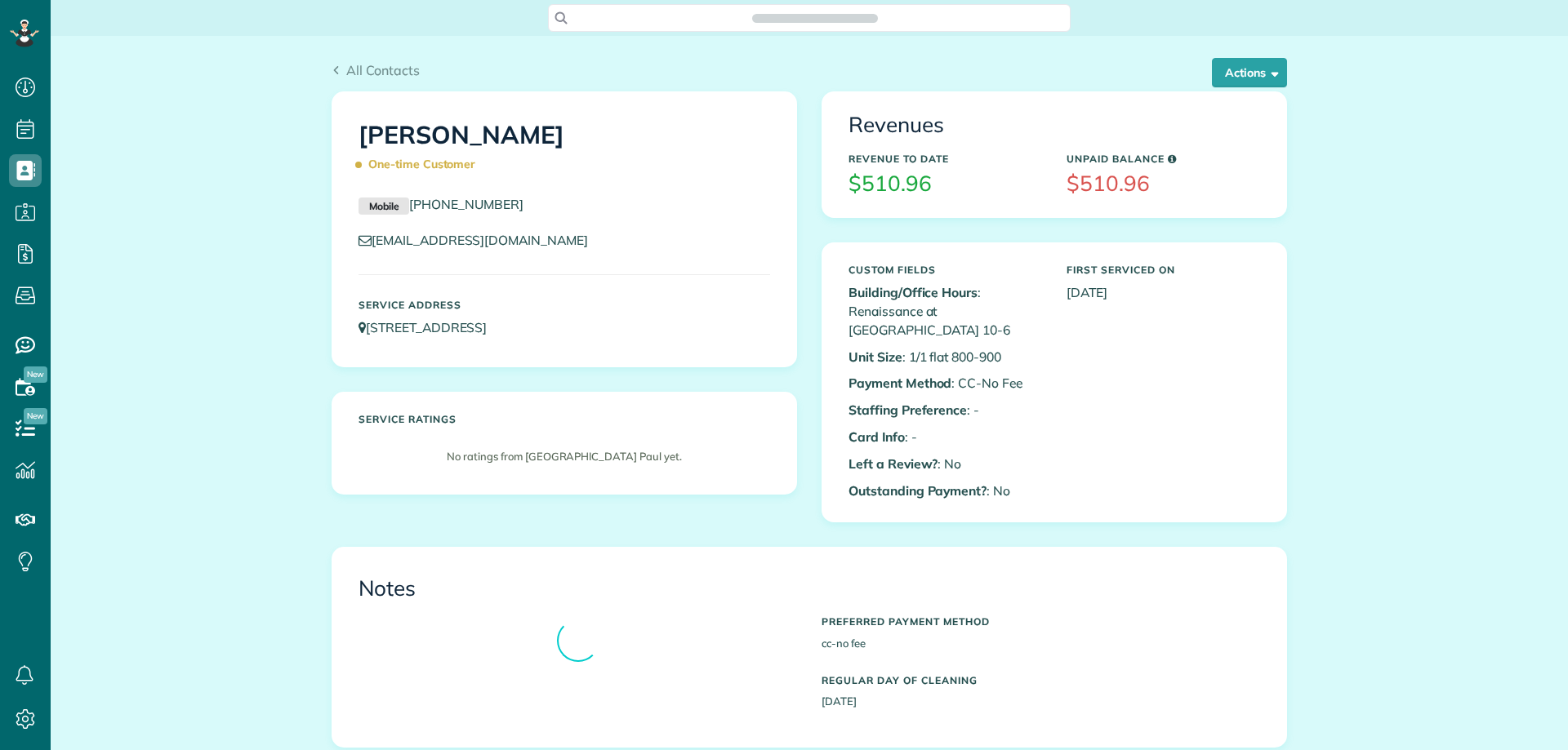
scroll to position [7, 7]
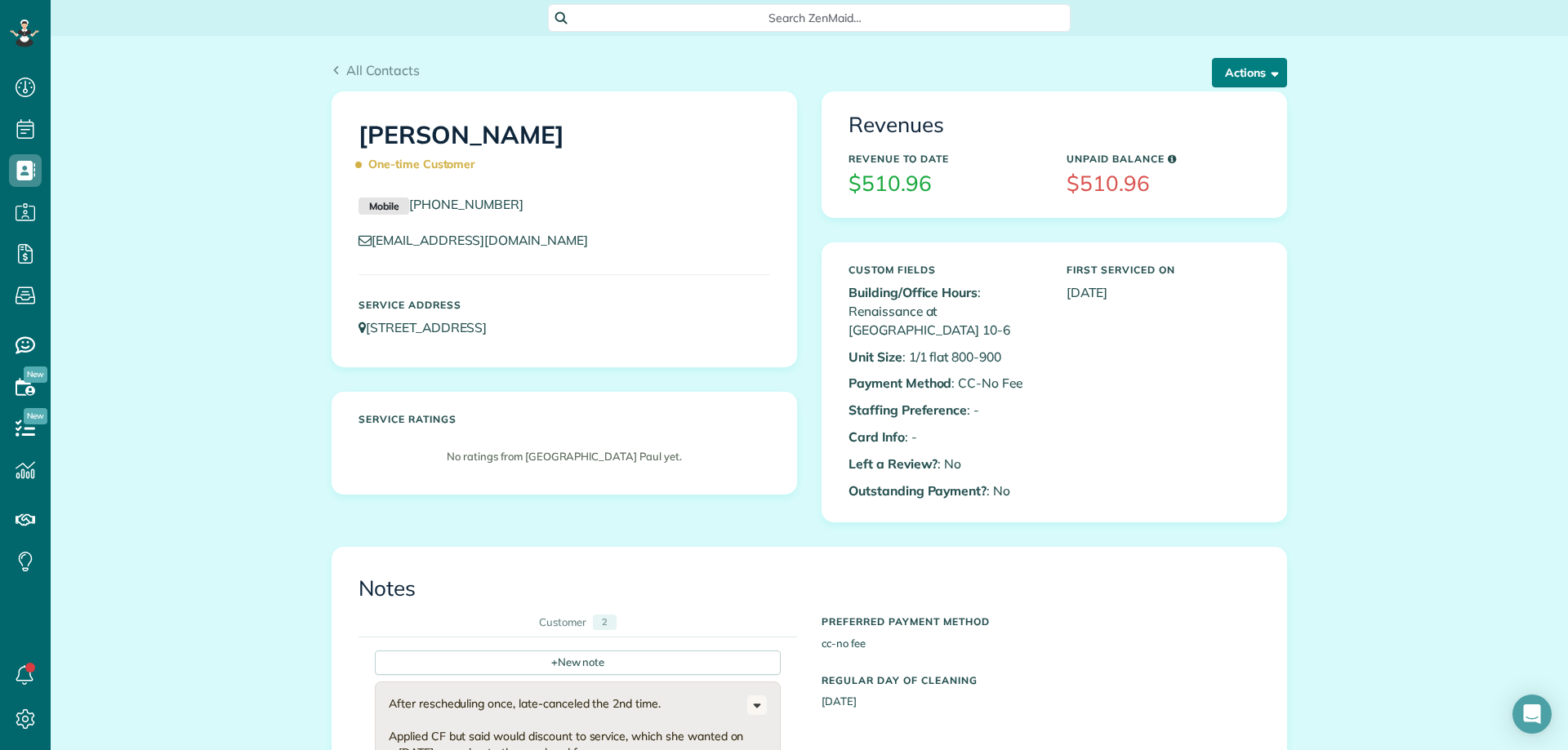
click at [1222, 75] on button "Actions" at bounding box center [1249, 73] width 75 height 30
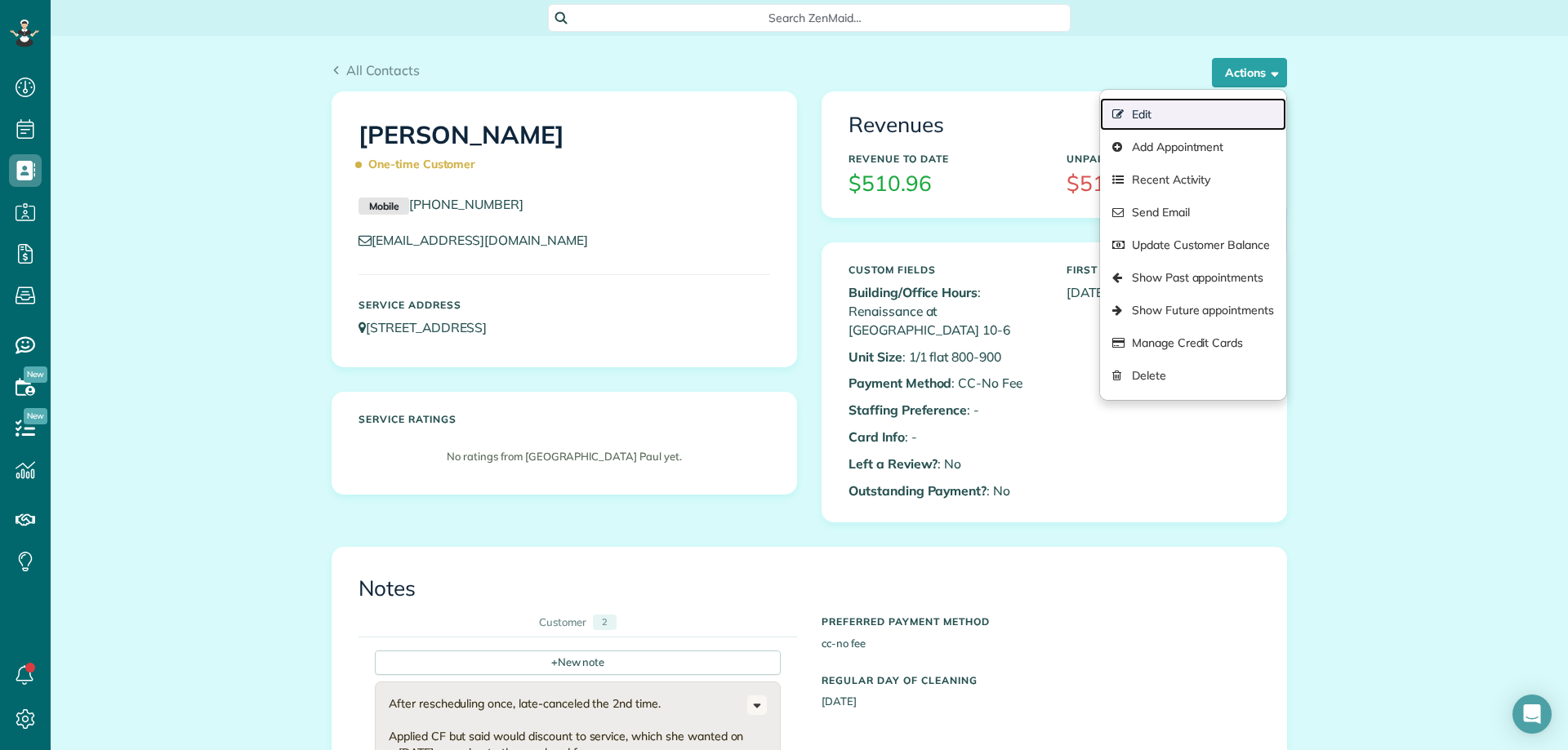
click at [1156, 110] on link "Edit" at bounding box center [1193, 114] width 186 height 32
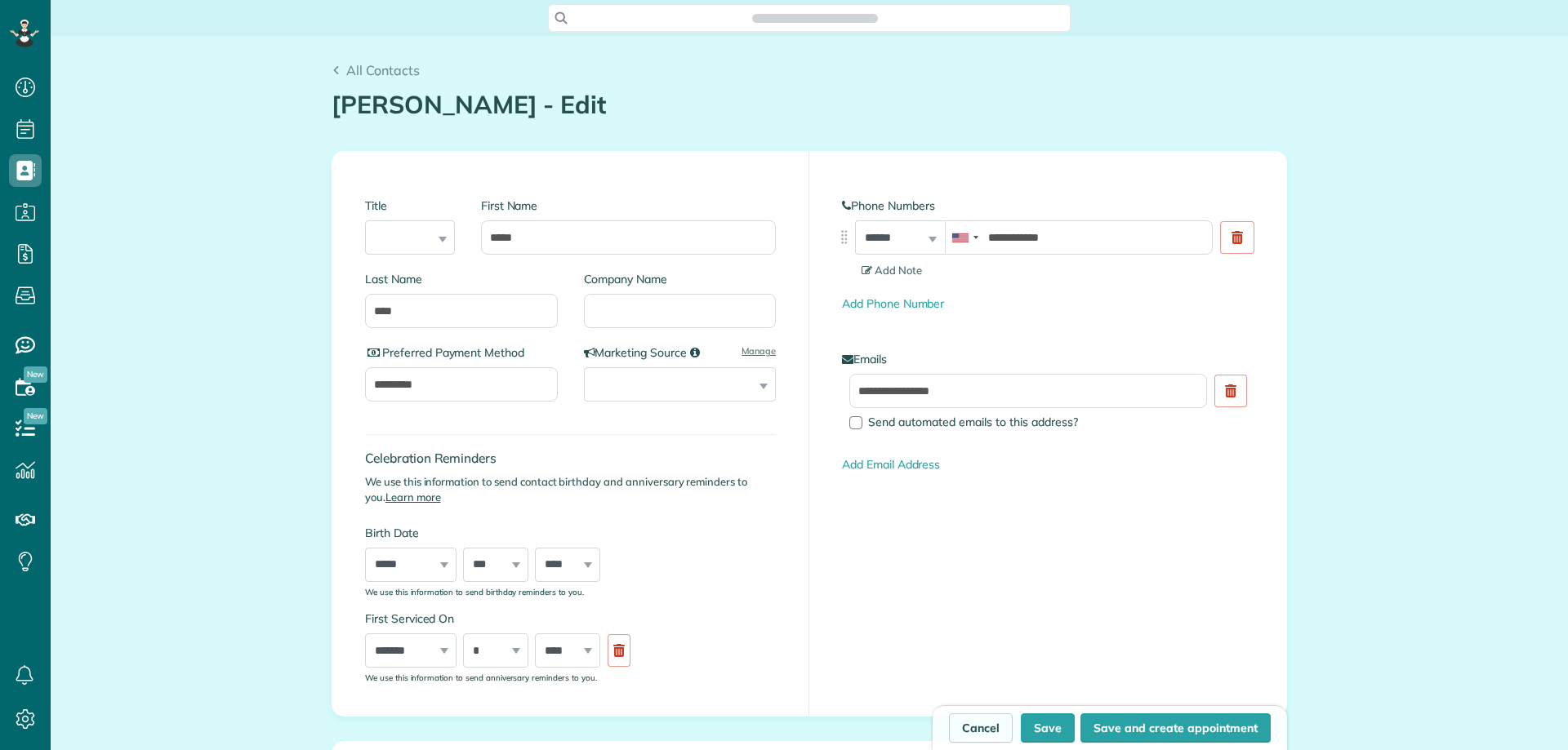
scroll to position [7, 7]
type input "**********"
click at [628, 321] on input "Company Name" at bounding box center [681, 311] width 193 height 34
type input "***"
click at [1036, 722] on button "Save" at bounding box center [1048, 729] width 54 height 30
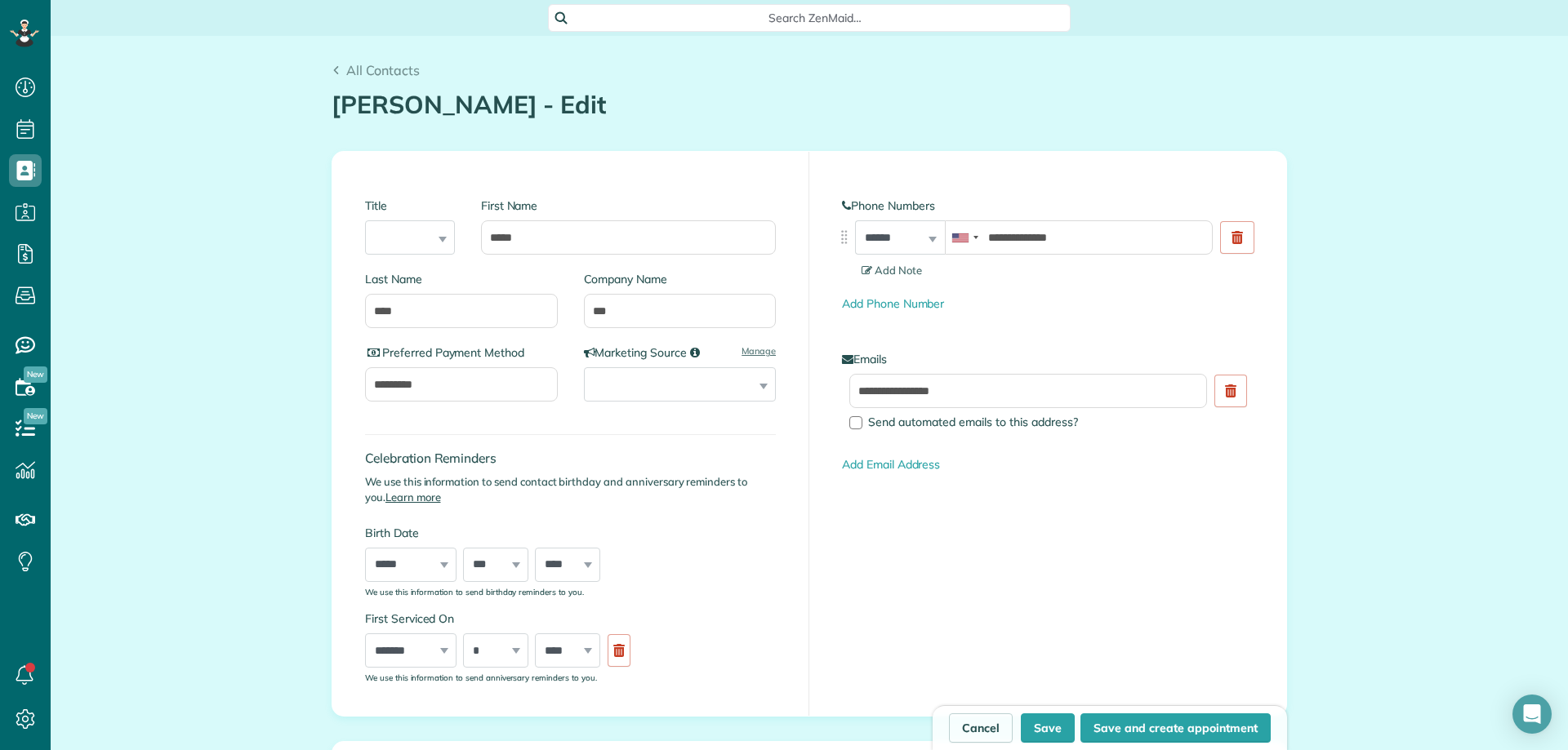
type input "**********"
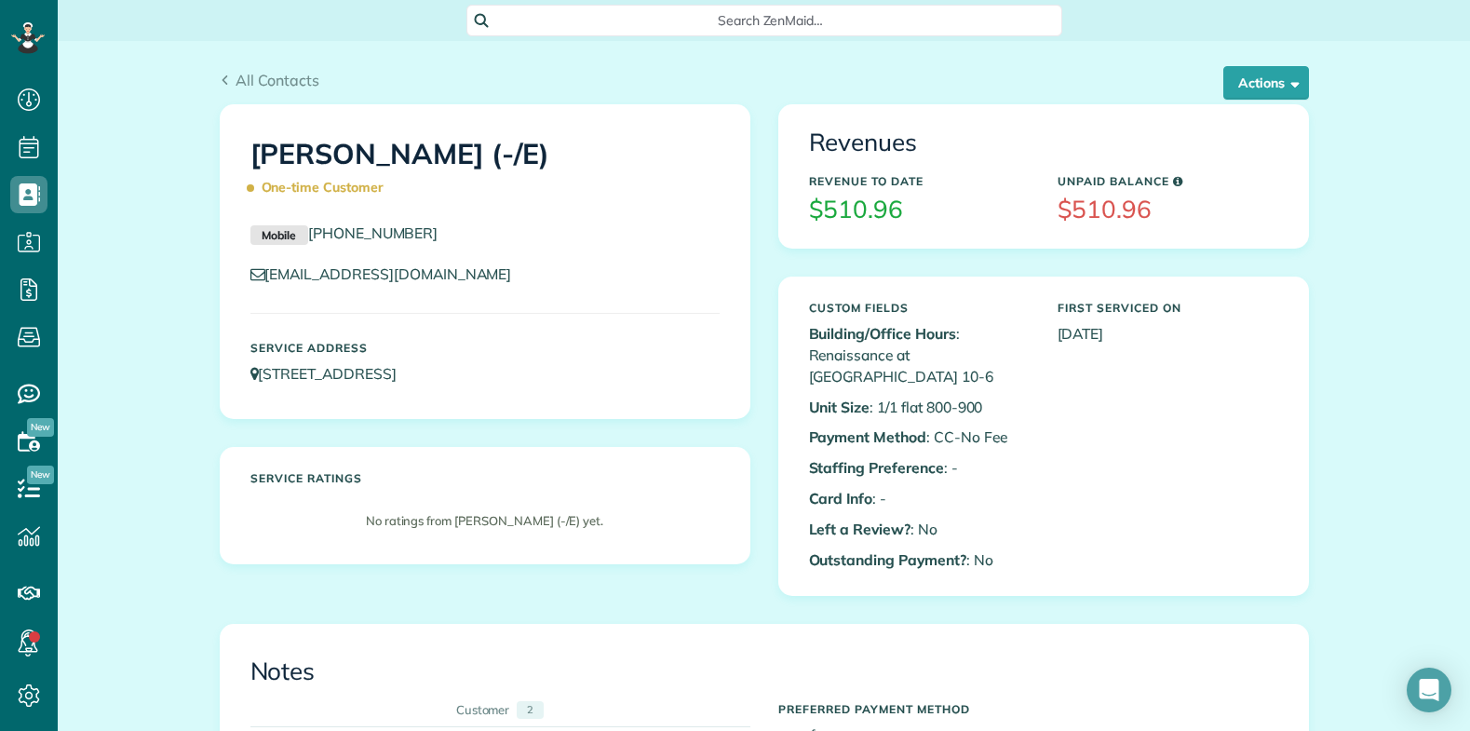
scroll to position [731, 58]
click at [666, 119] on div "[PERSON_NAME] (-/E) One-time Customer Mobile [PHONE_NUMBER] [EMAIL_ADDRESS][DOM…" at bounding box center [485, 261] width 529 height 313
click at [1232, 82] on button "Actions" at bounding box center [1266, 83] width 86 height 34
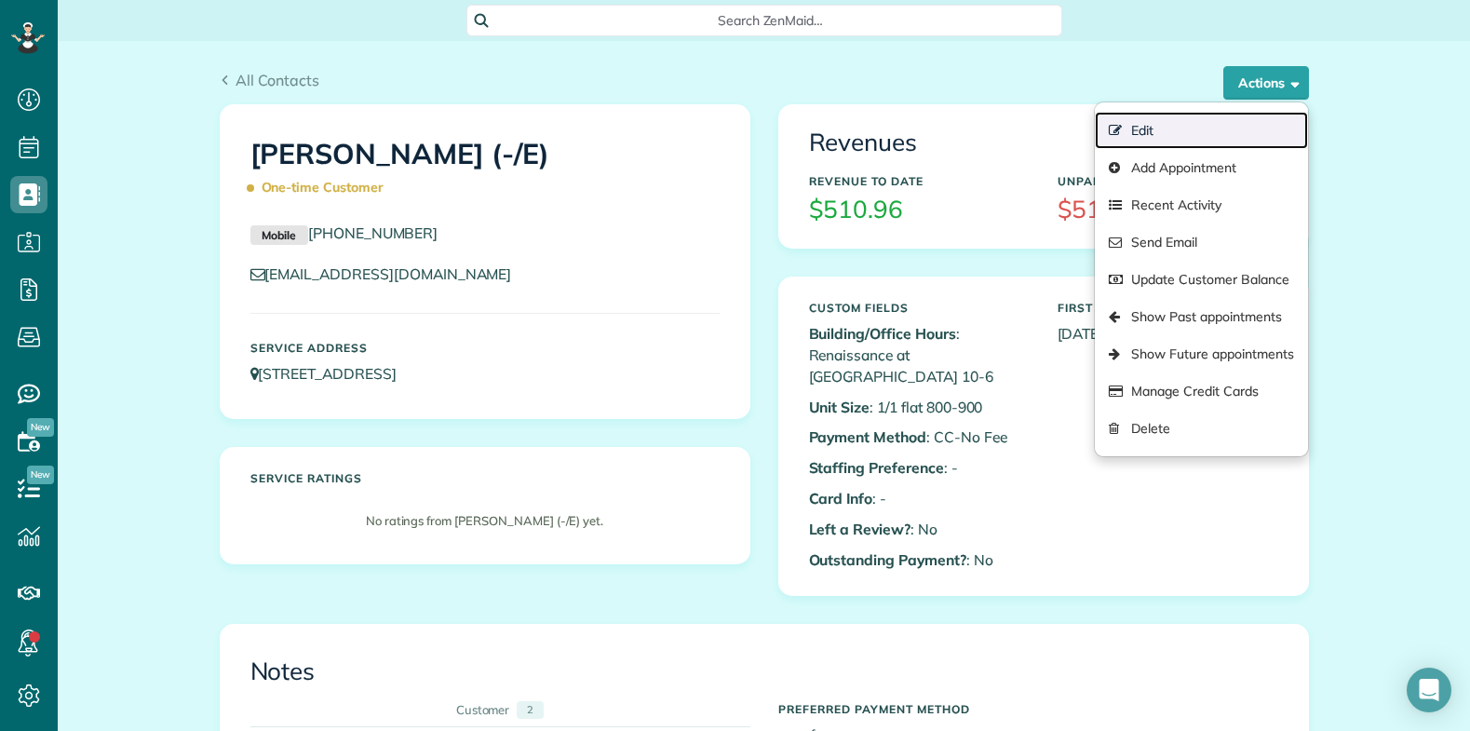
click at [1137, 125] on link "Edit" at bounding box center [1201, 130] width 212 height 37
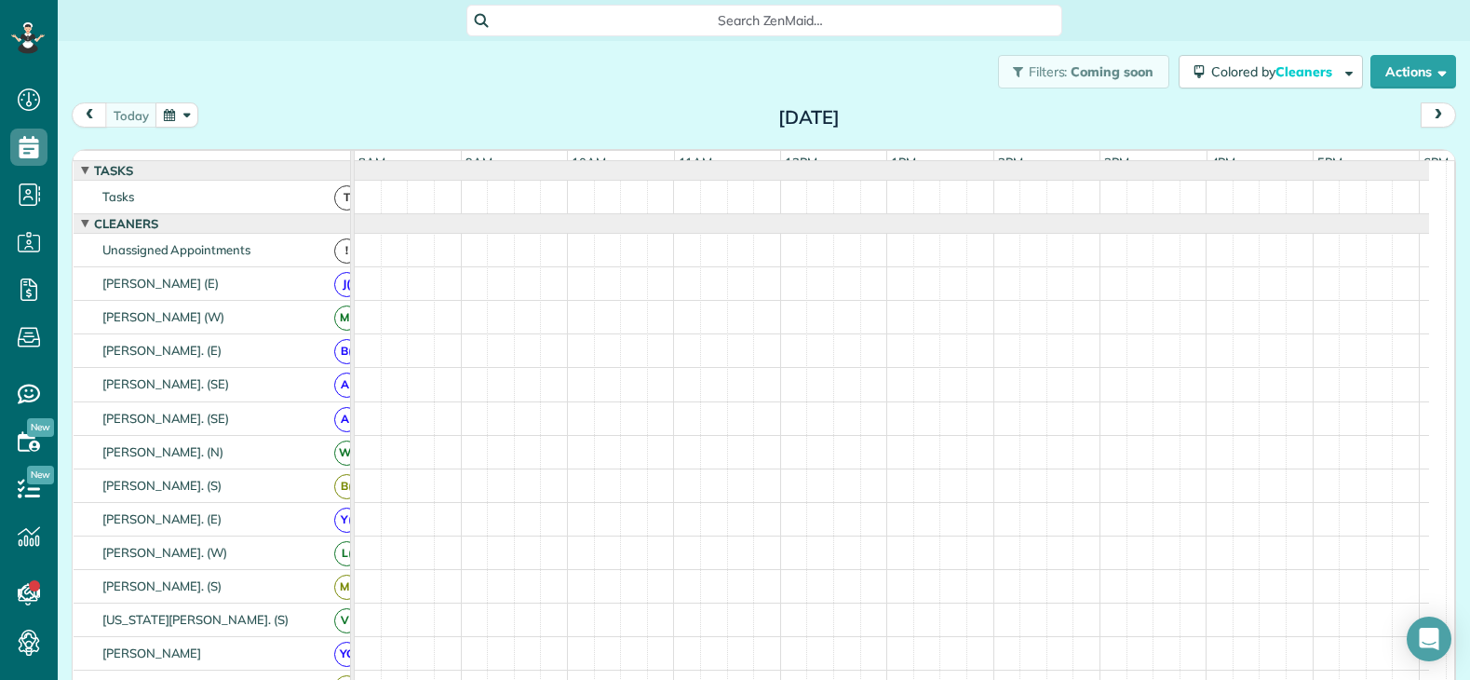
scroll to position [20, 0]
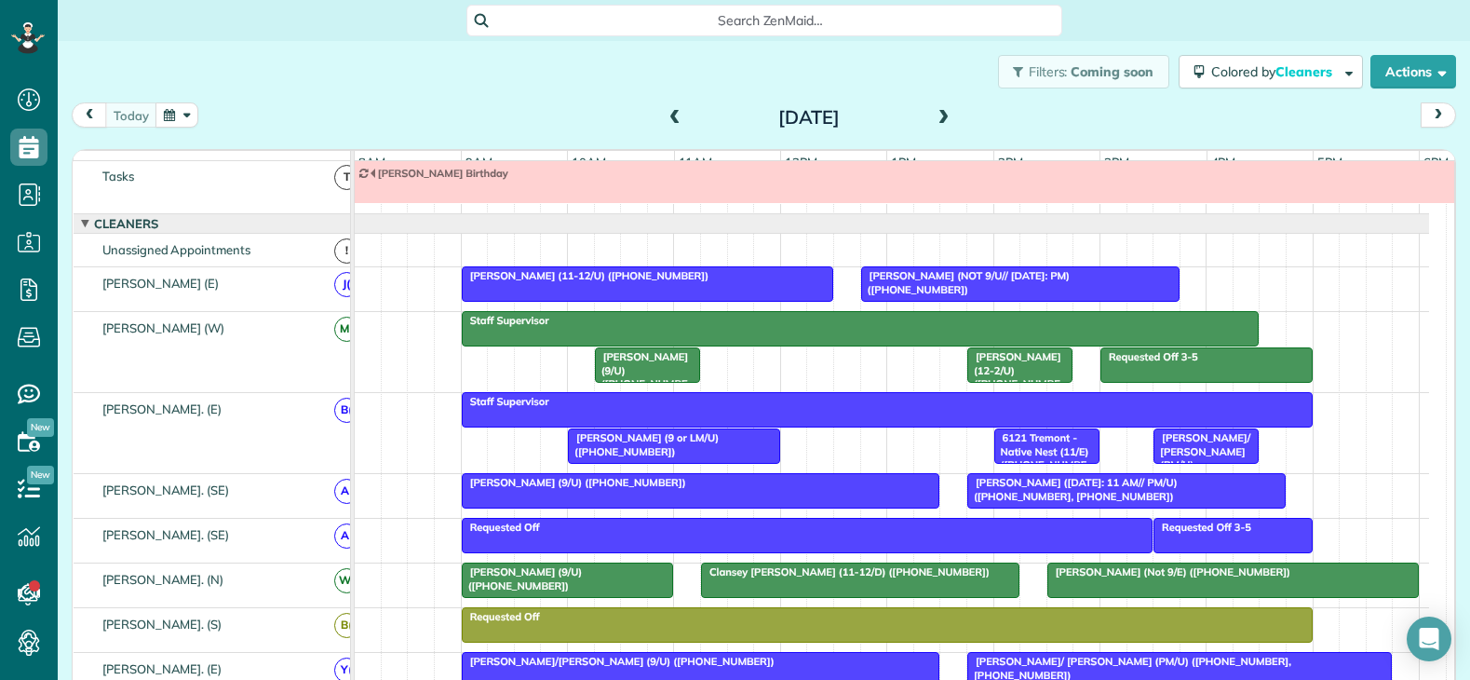
click at [934, 117] on span at bounding box center [944, 118] width 20 height 17
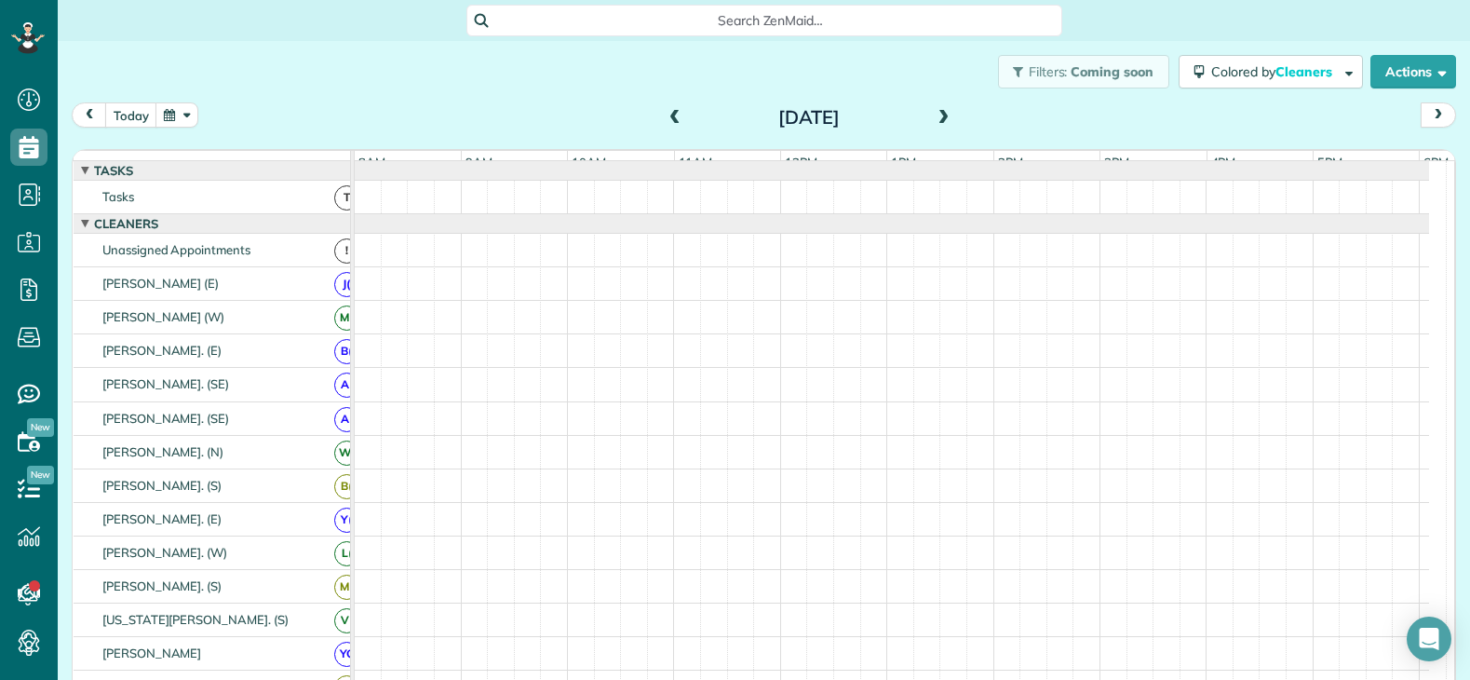
click at [934, 117] on span at bounding box center [944, 118] width 20 height 17
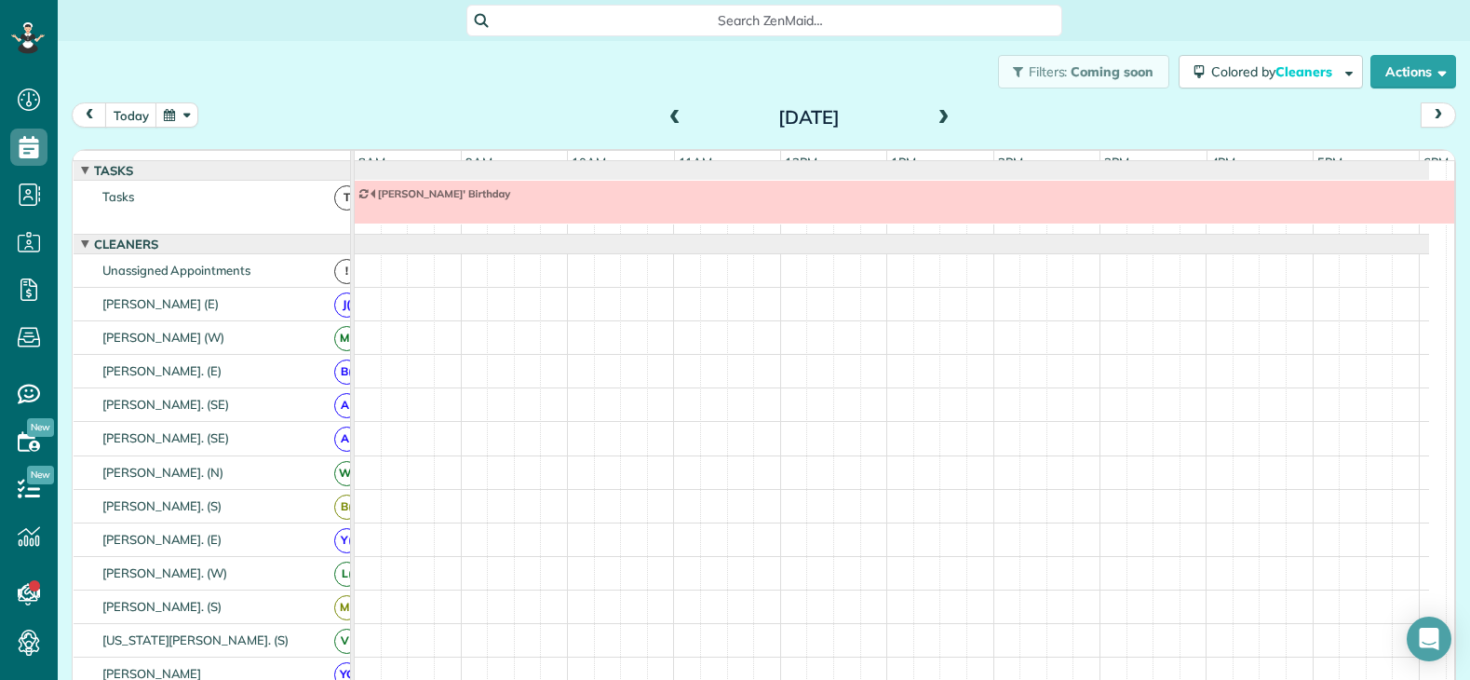
scroll to position [20, 0]
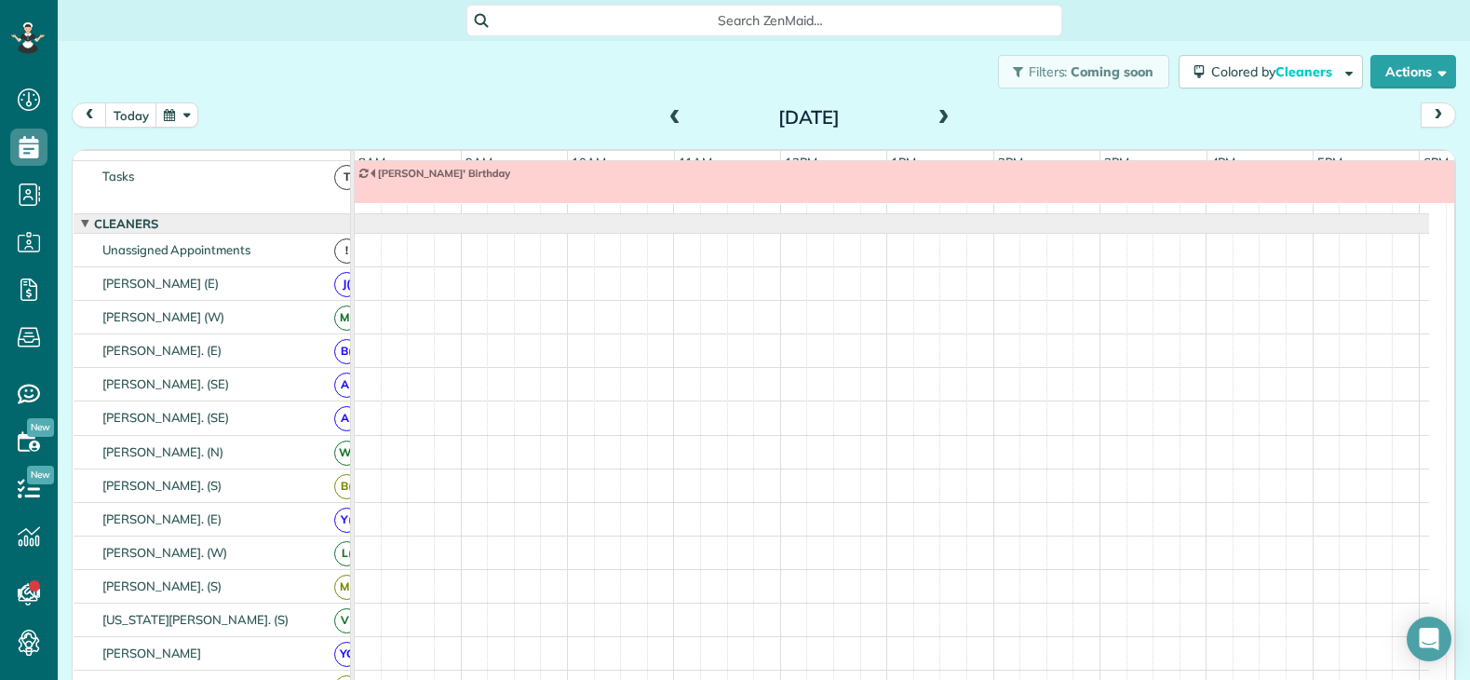
click at [934, 117] on span at bounding box center [944, 118] width 20 height 17
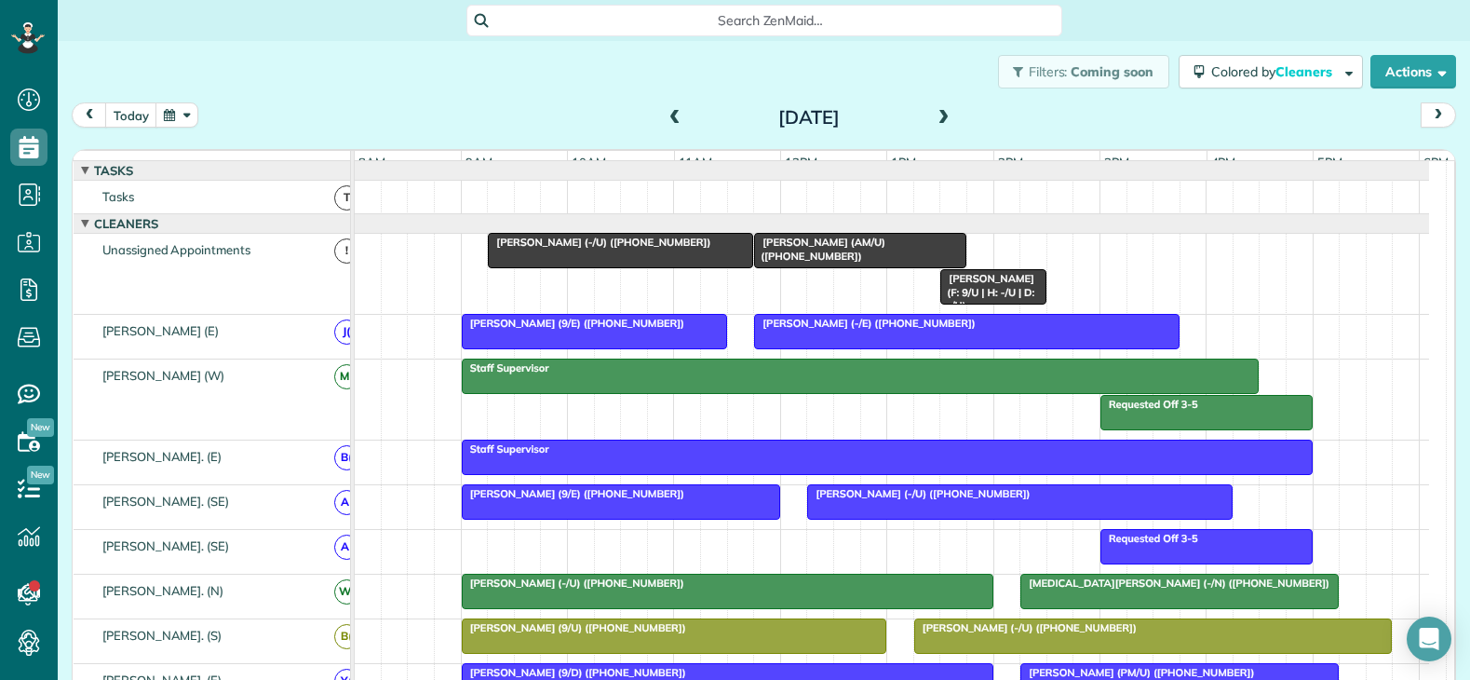
click at [934, 119] on span at bounding box center [944, 118] width 20 height 17
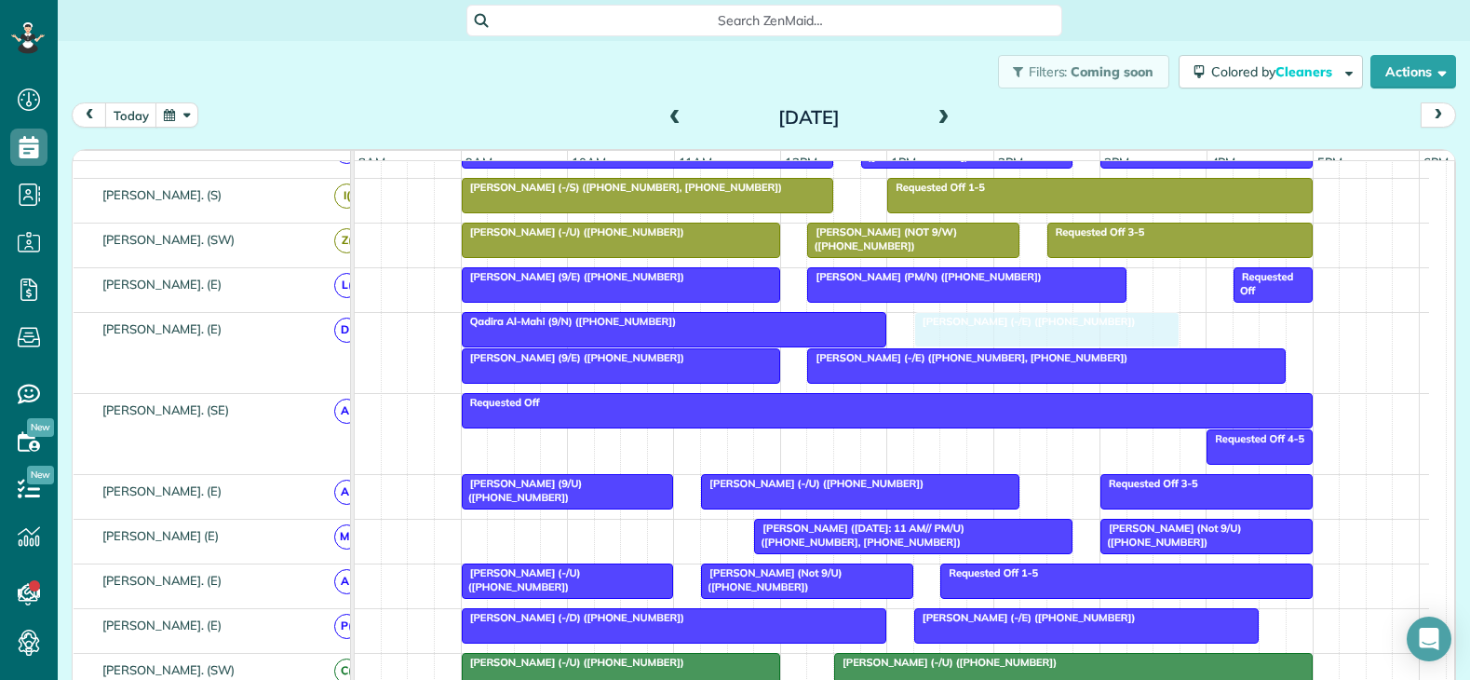
drag, startPoint x: 621, startPoint y: 256, endPoint x: 1077, endPoint y: 343, distance: 464.4
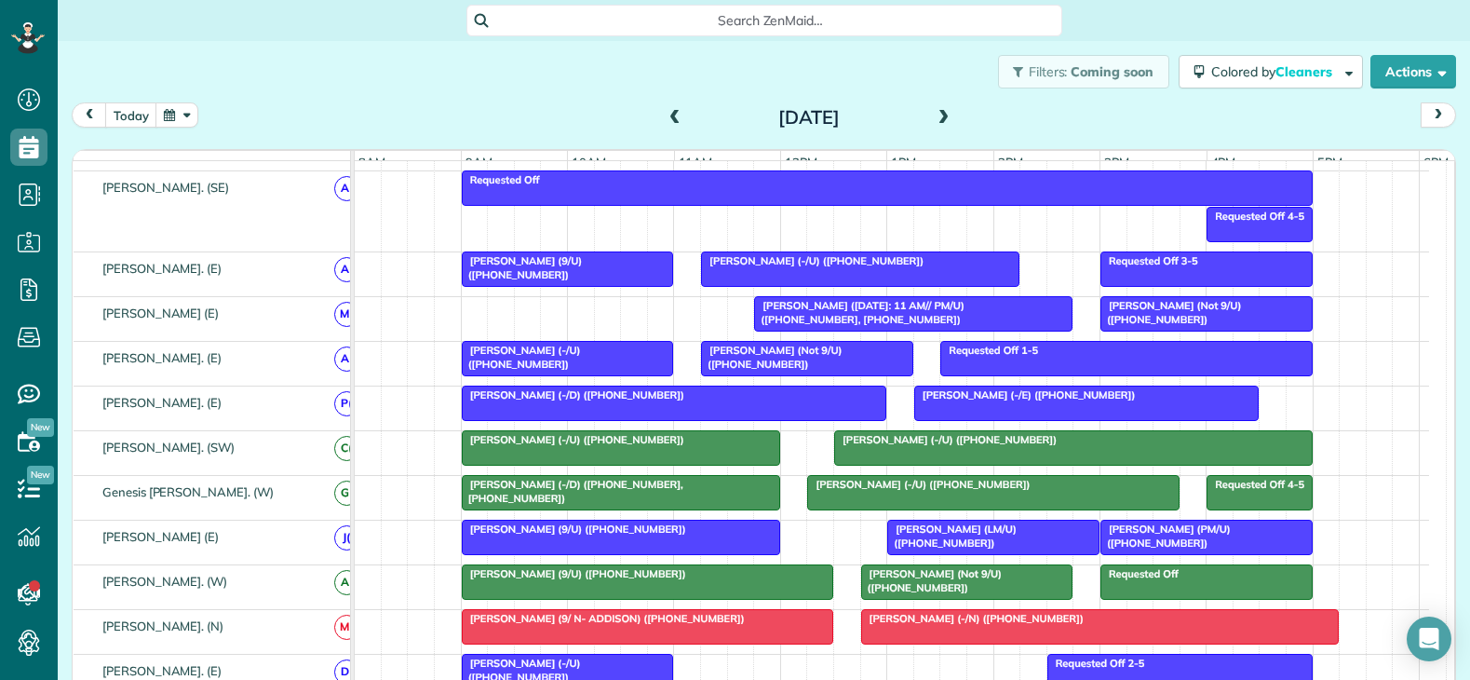
click at [26, 677] on ul "Dashboard Scheduling Calendar View List View Dispatch View - Weekly scheduling …" at bounding box center [29, 398] width 58 height 644
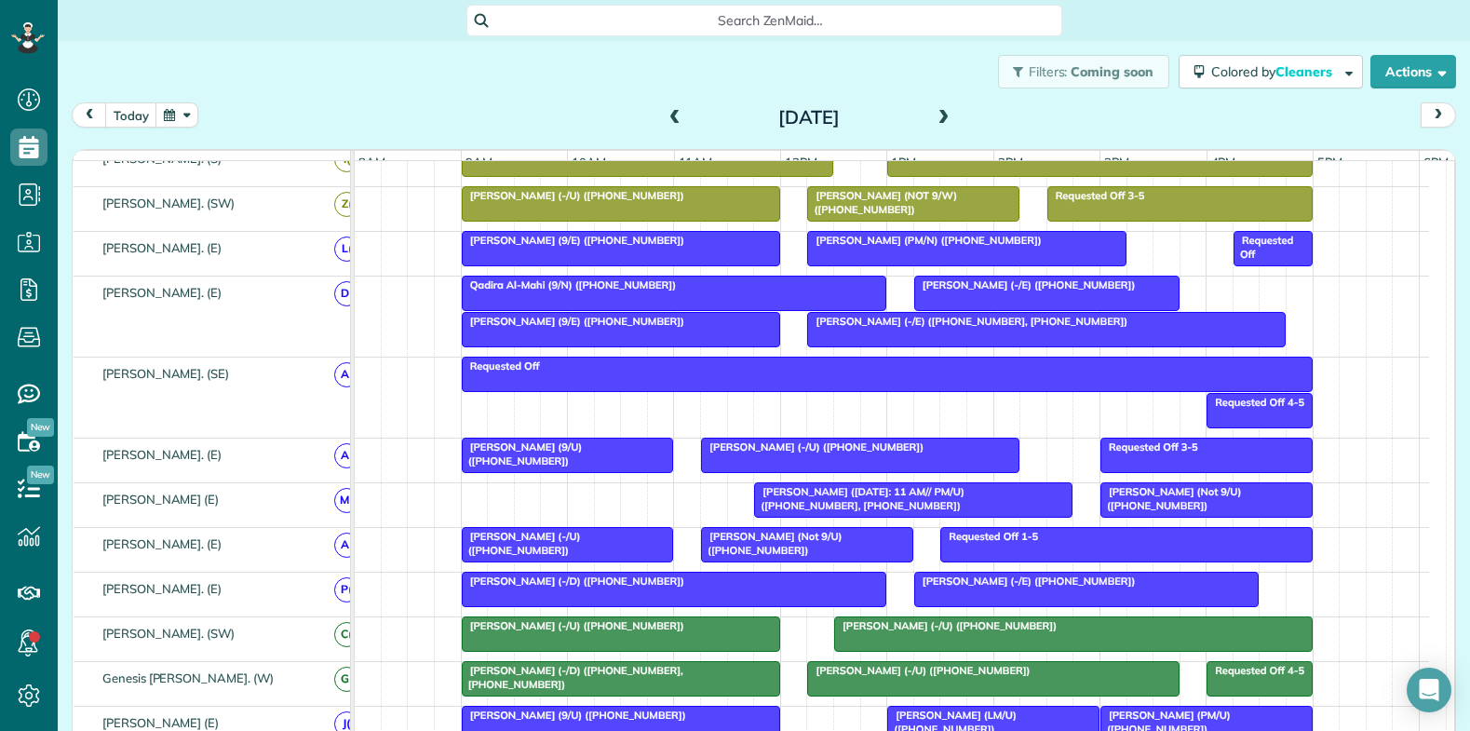
scroll to position [690, 0]
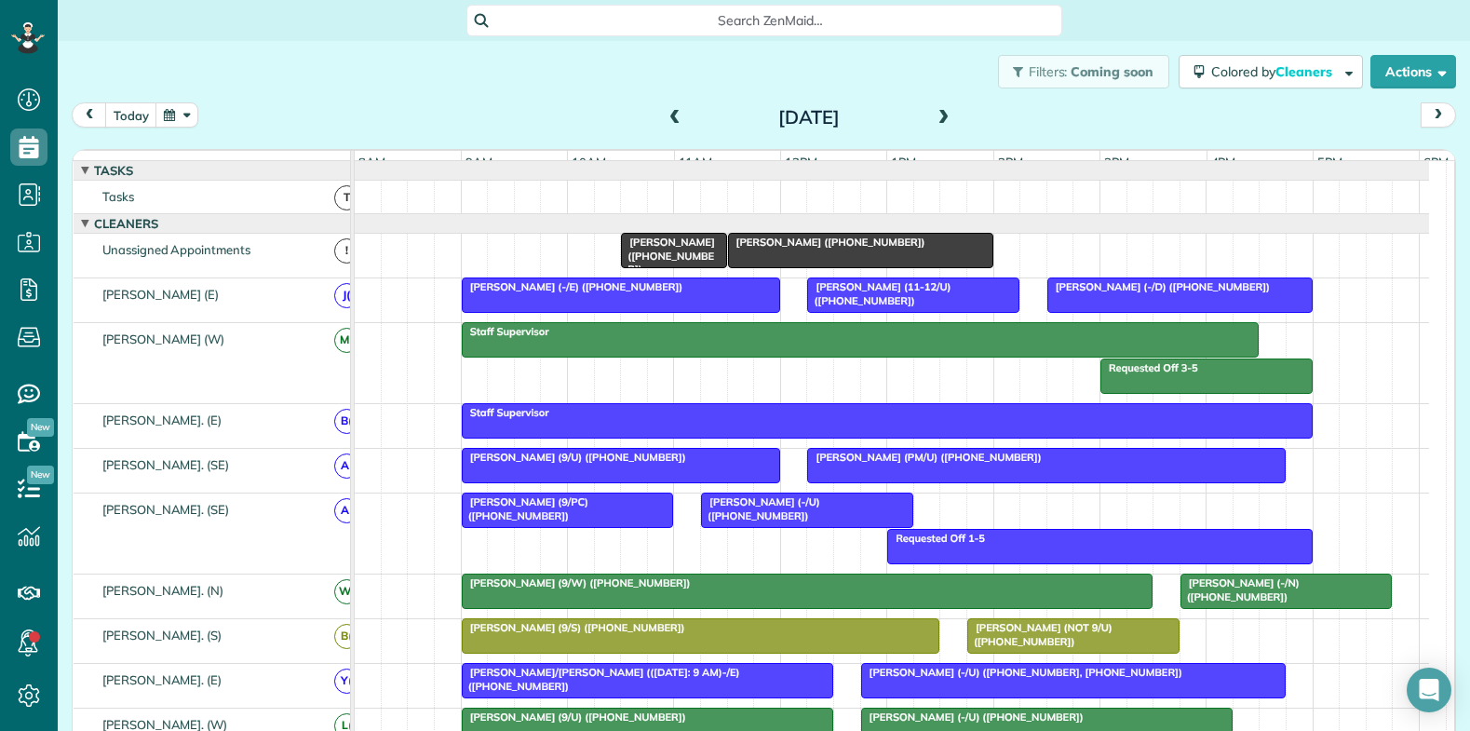
click at [934, 121] on span at bounding box center [944, 118] width 20 height 17
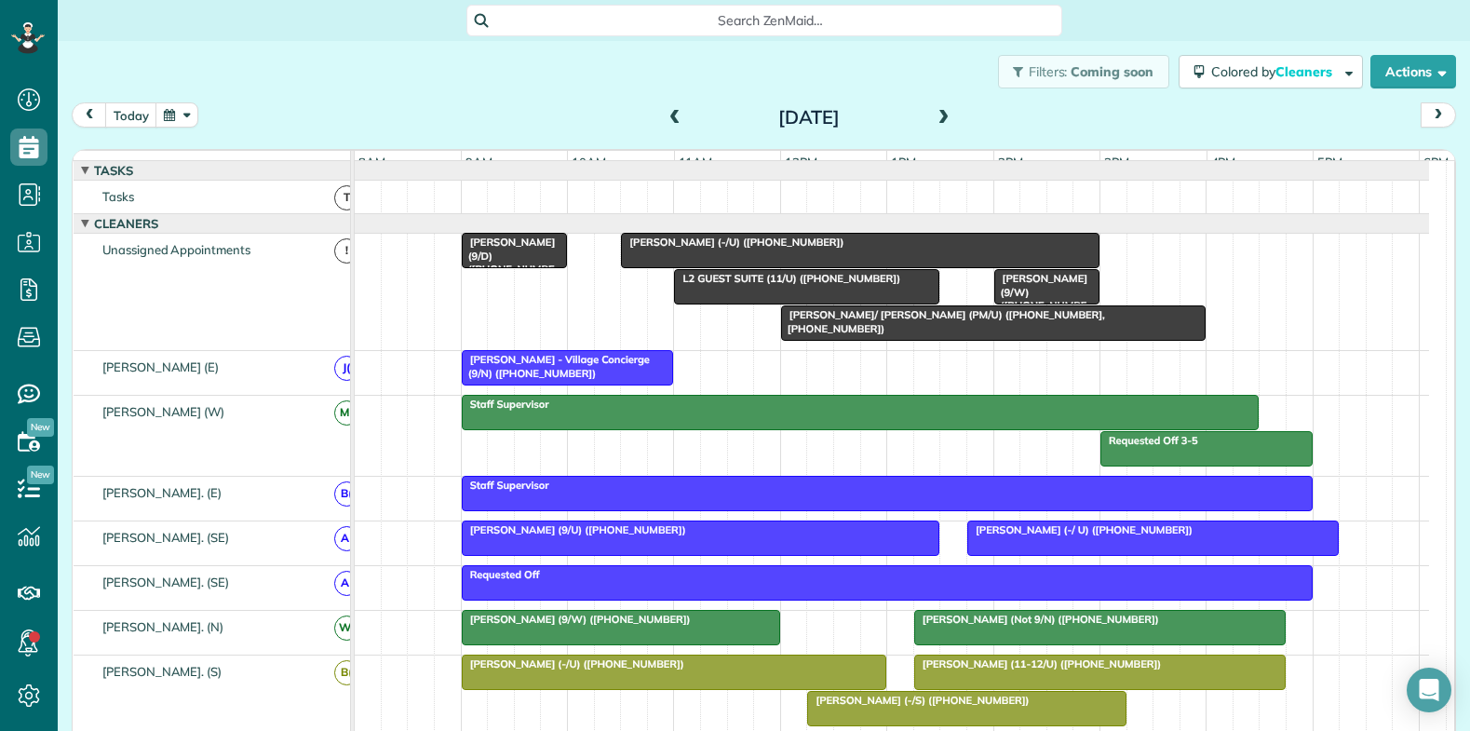
click at [667, 114] on span at bounding box center [675, 118] width 20 height 17
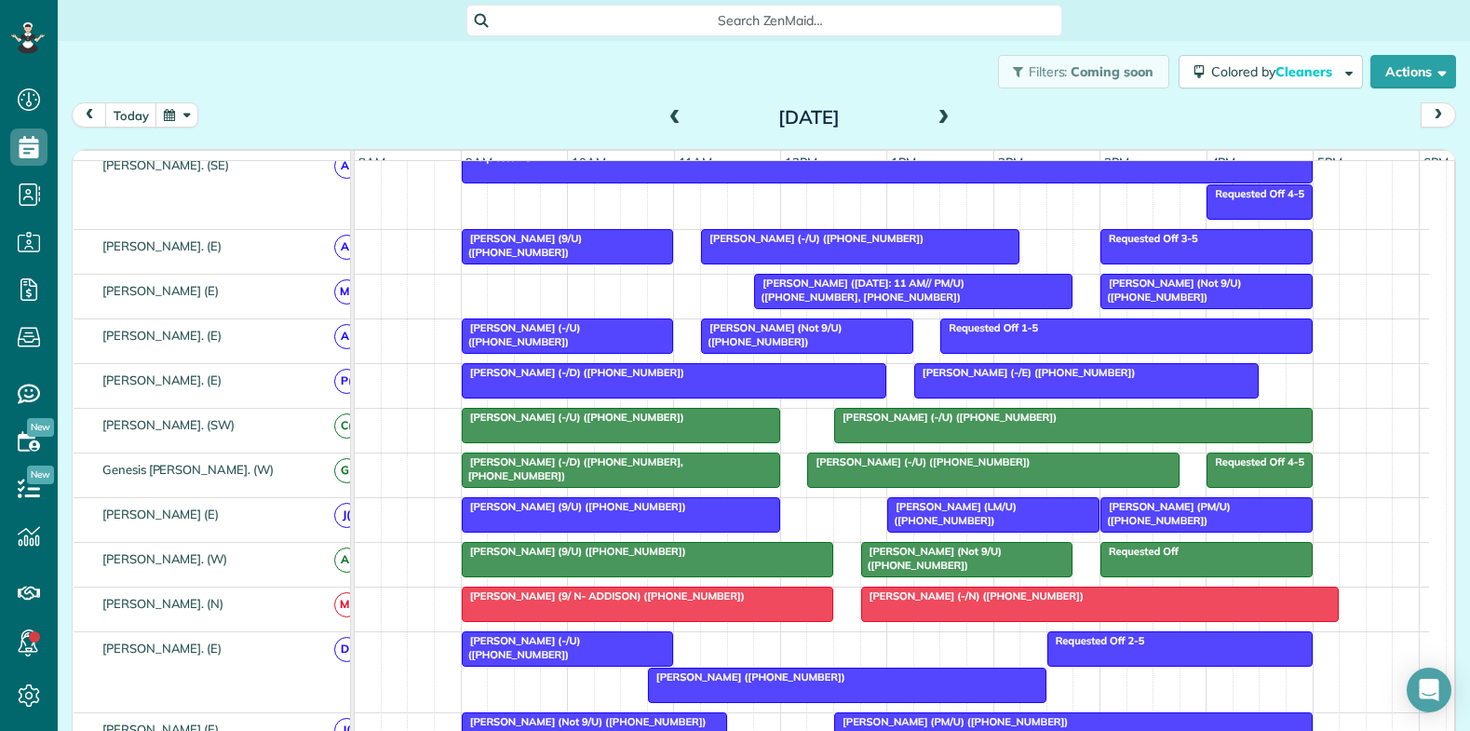
scroll to position [838, 0]
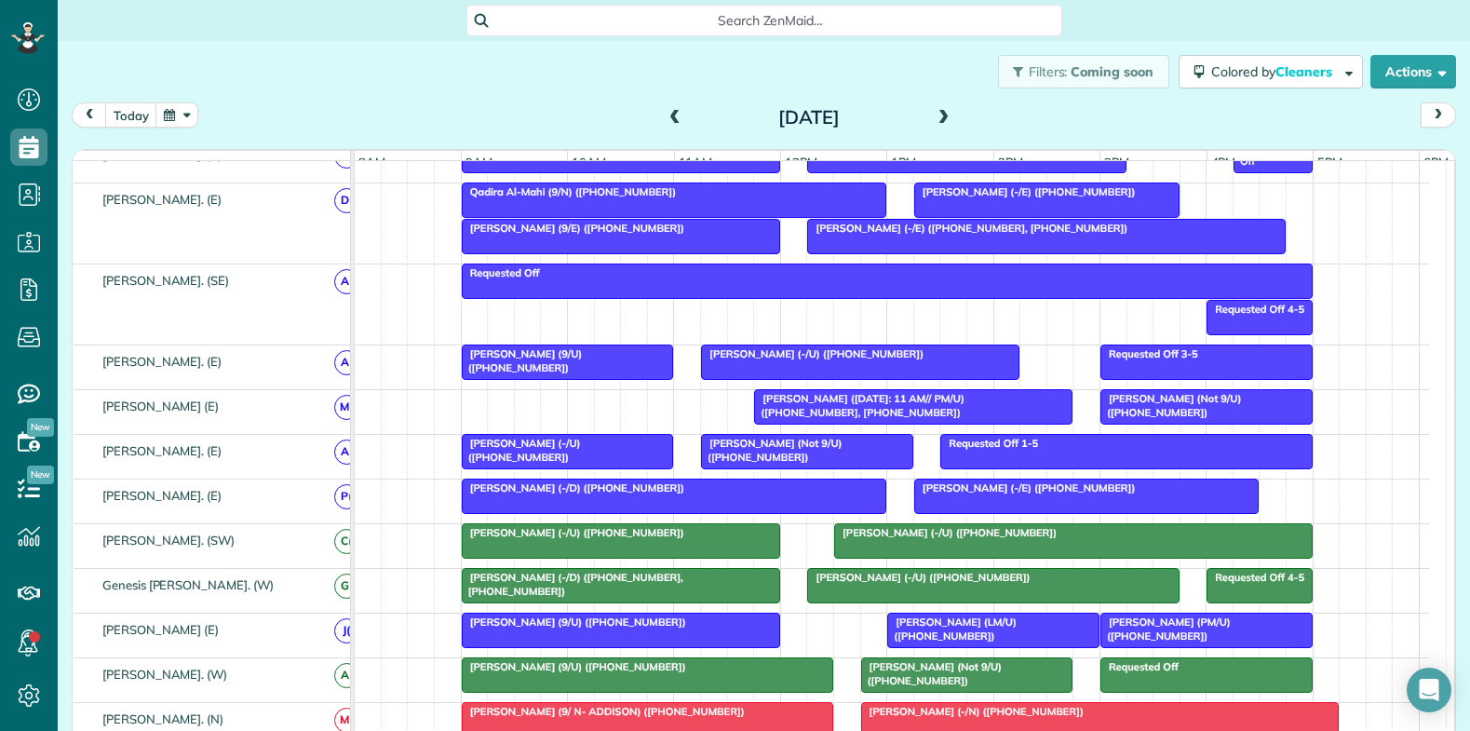
click at [940, 122] on span at bounding box center [944, 118] width 20 height 17
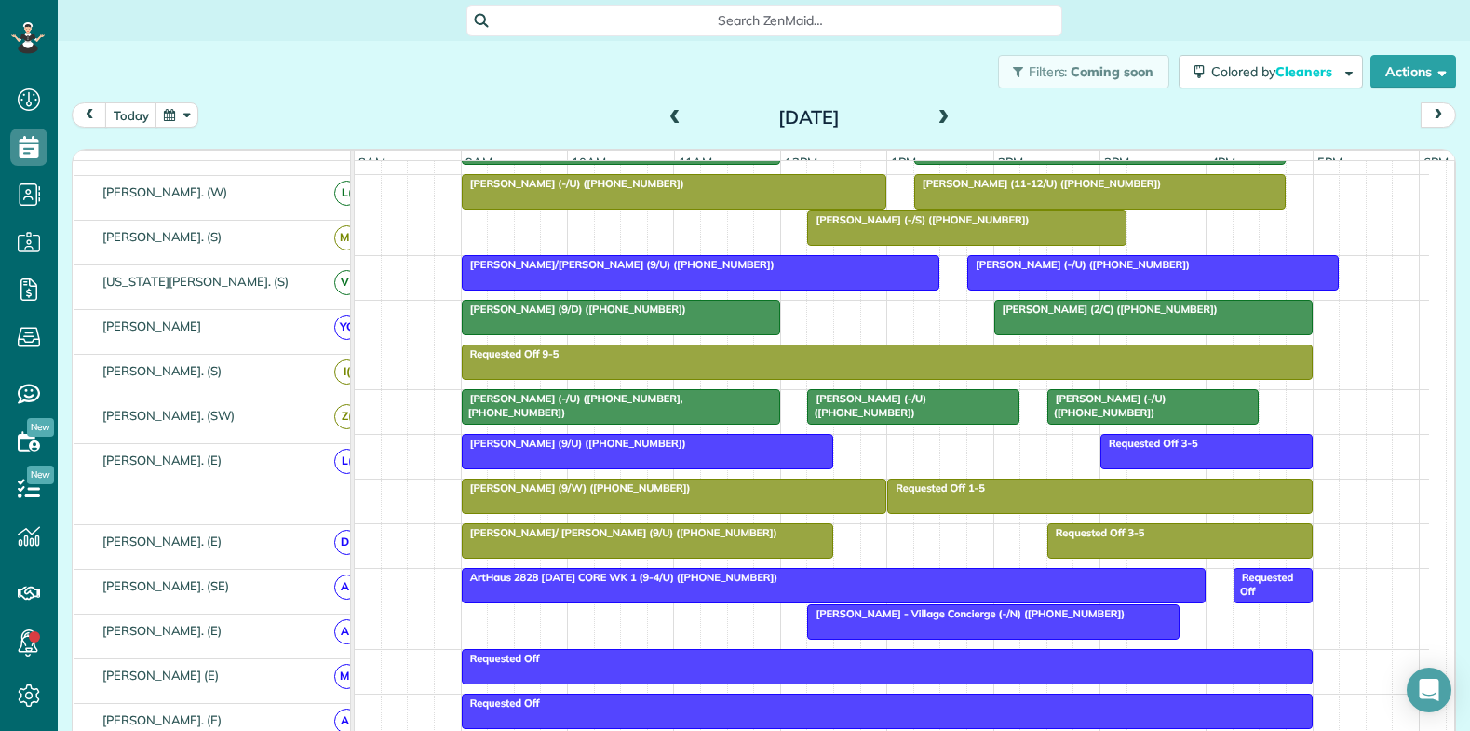
scroll to position [377, 0]
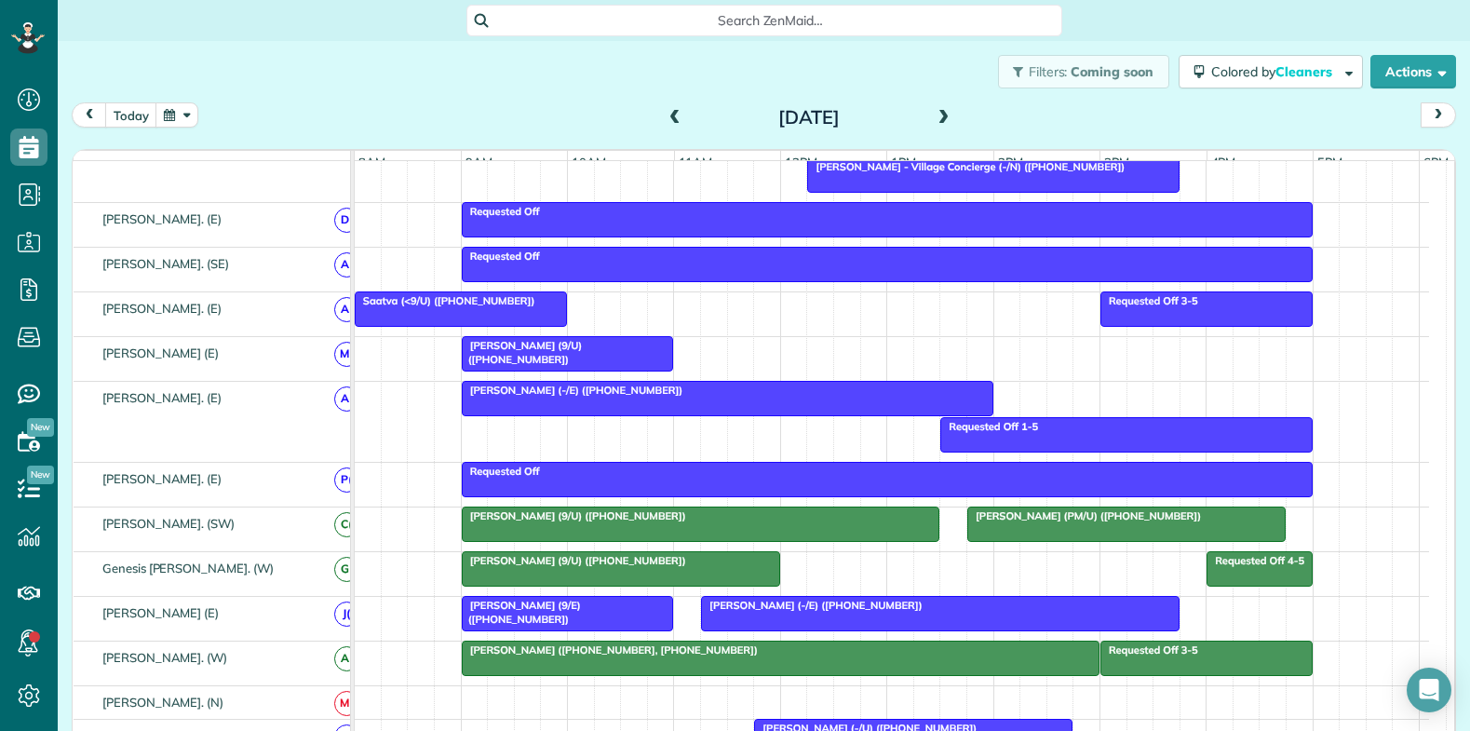
click at [665, 114] on span at bounding box center [675, 118] width 20 height 17
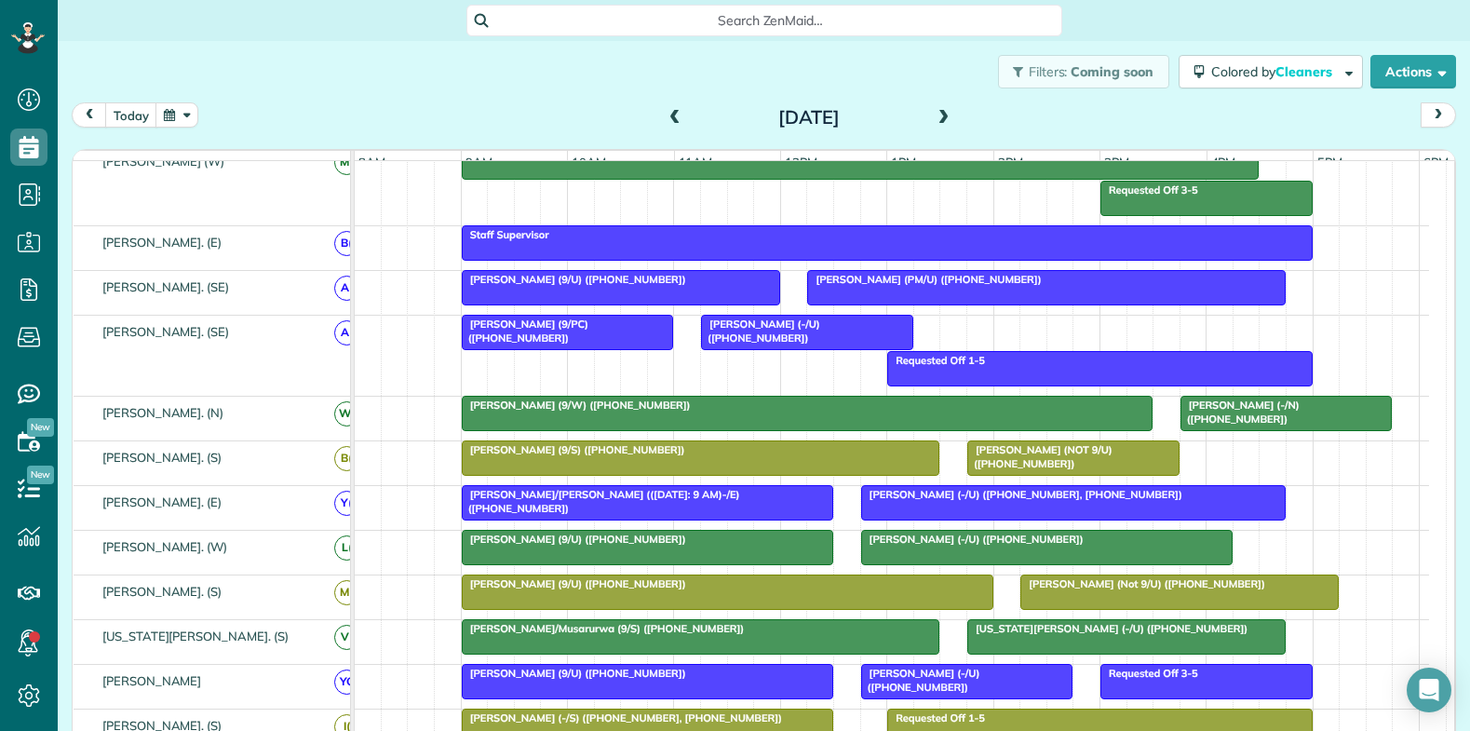
scroll to position [0, 0]
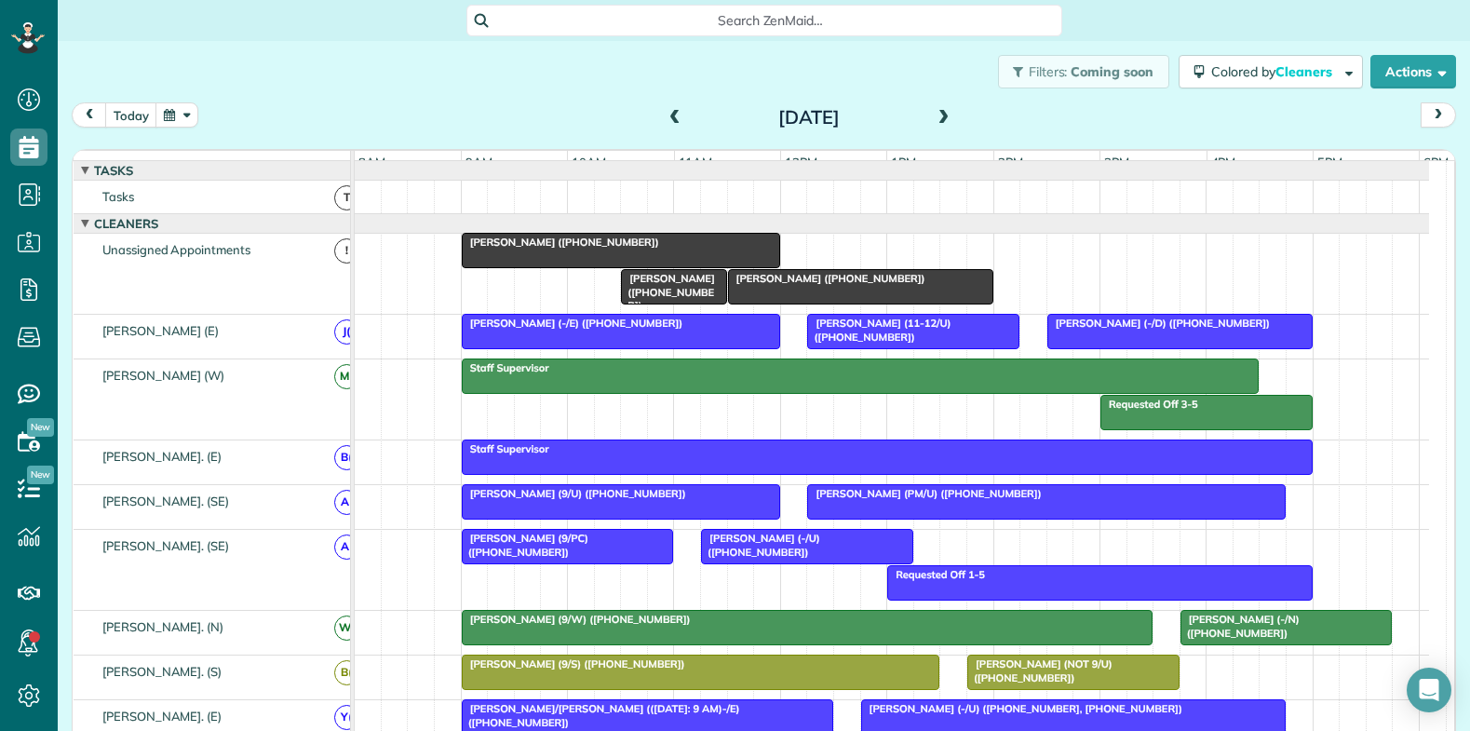
click at [671, 265] on div at bounding box center [621, 251] width 316 height 34
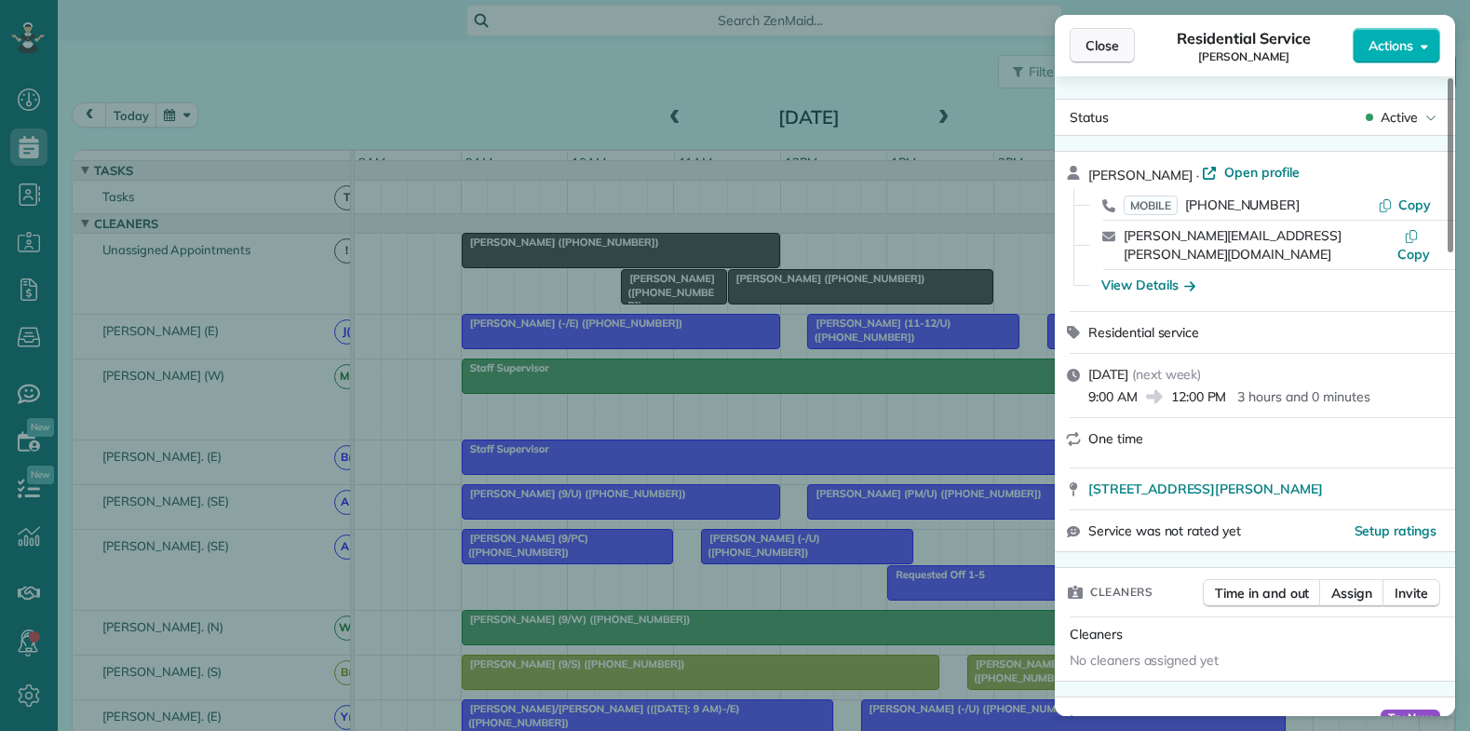
click at [1094, 36] on span "Close" at bounding box center [1102, 45] width 34 height 19
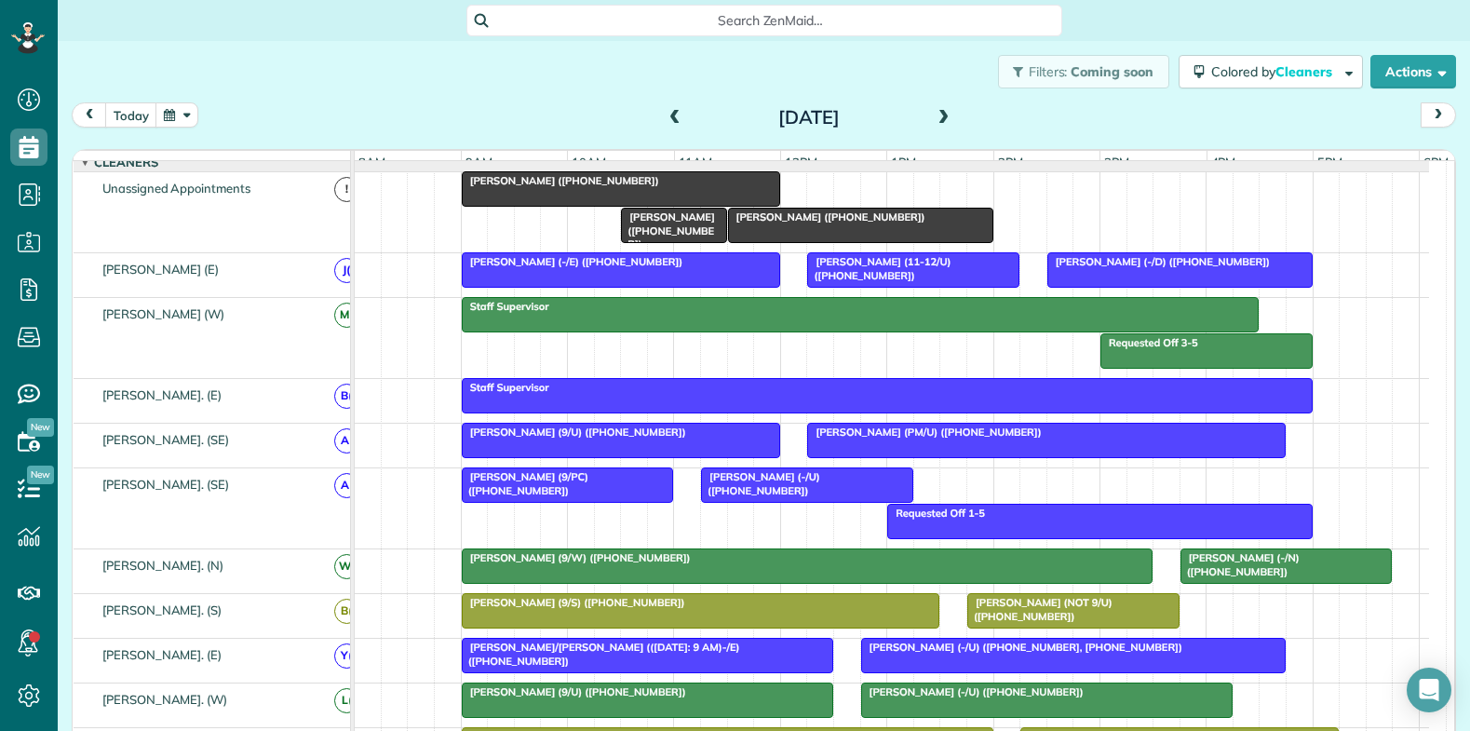
scroll to position [9, 0]
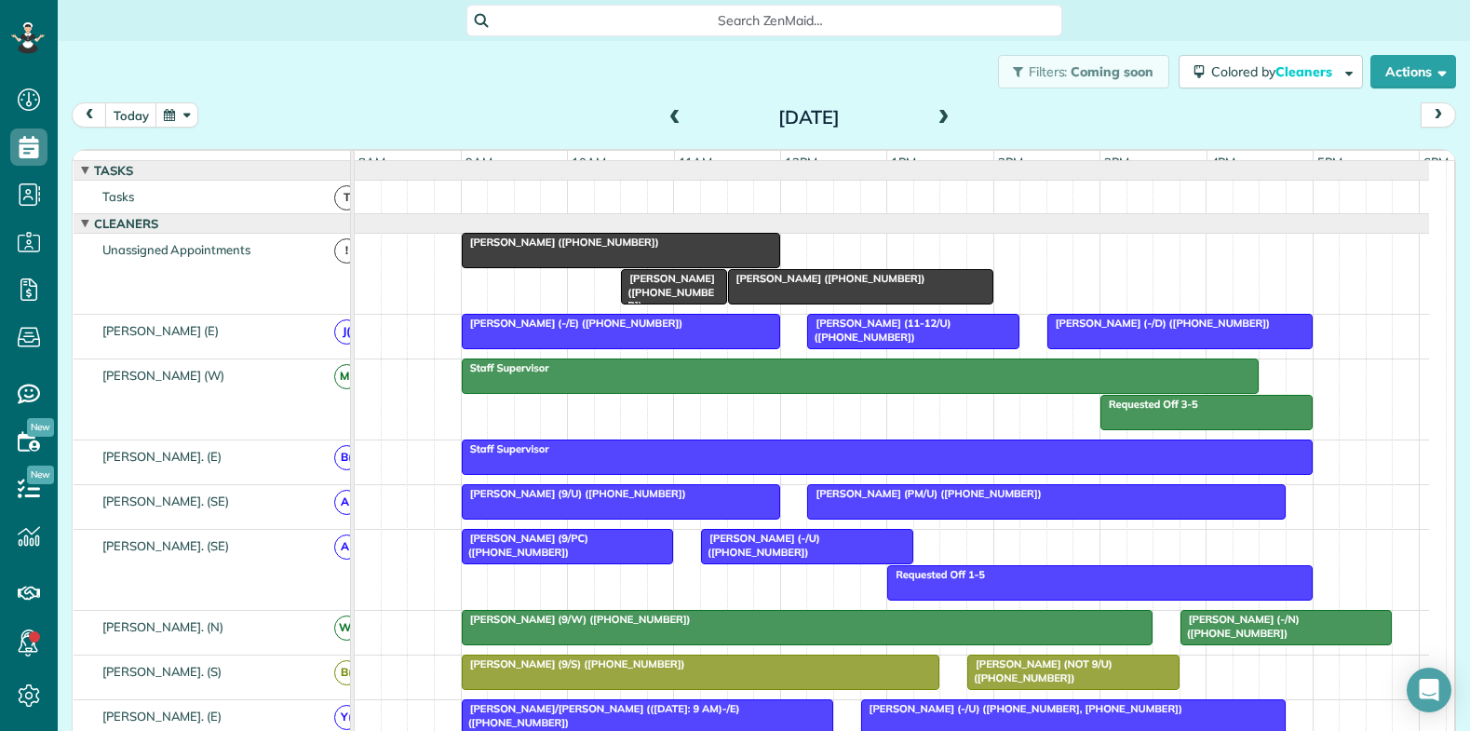
click at [573, 249] on span "Patrick Decker (+17147436843)" at bounding box center [560, 242] width 199 height 13
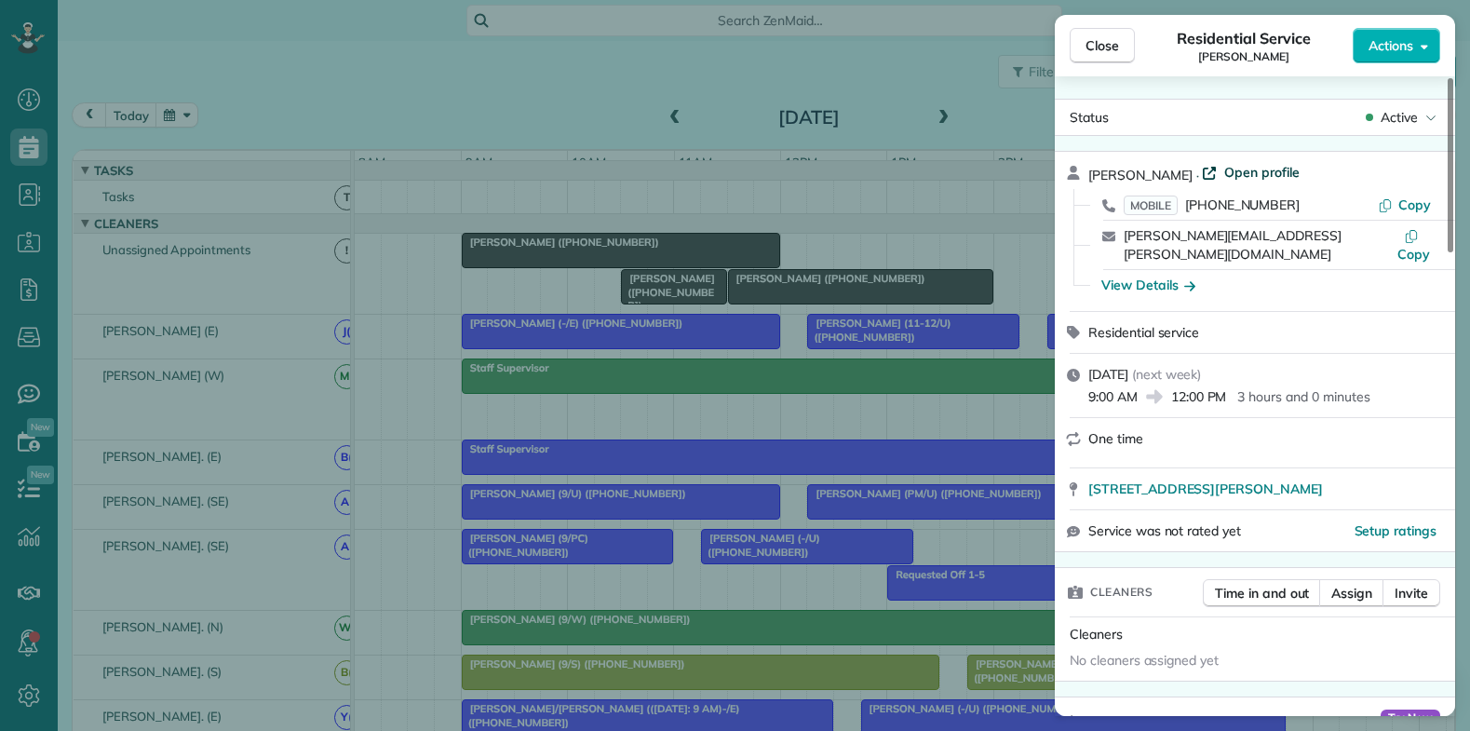
click at [1232, 178] on span "Open profile" at bounding box center [1261, 172] width 75 height 19
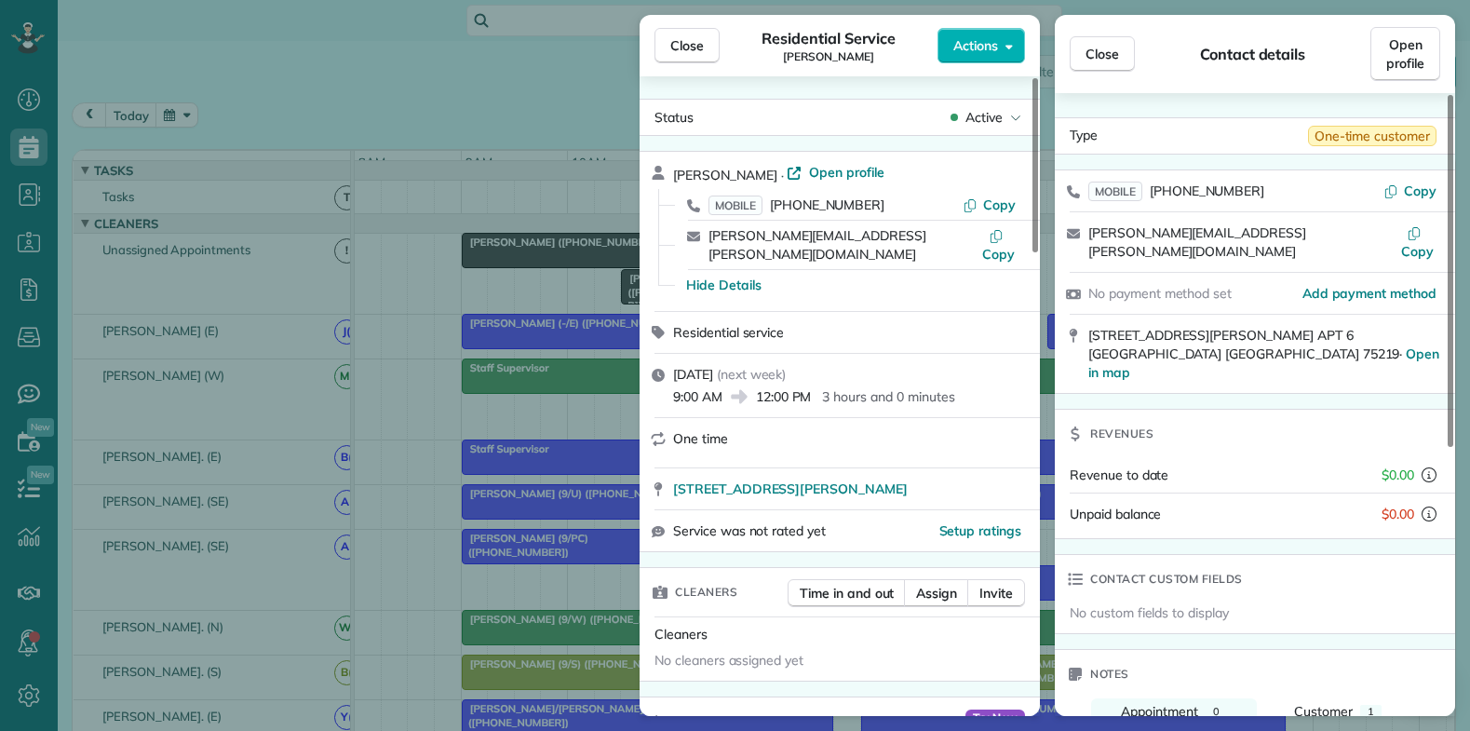
drag, startPoint x: 1089, startPoint y: 317, endPoint x: 1309, endPoint y: 301, distance: 220.3
click at [1321, 327] on span "3500 Routh St APT 6 Dallas TX 75219 · Open in map" at bounding box center [1263, 354] width 351 height 54
click at [690, 50] on span "Close" at bounding box center [687, 45] width 34 height 19
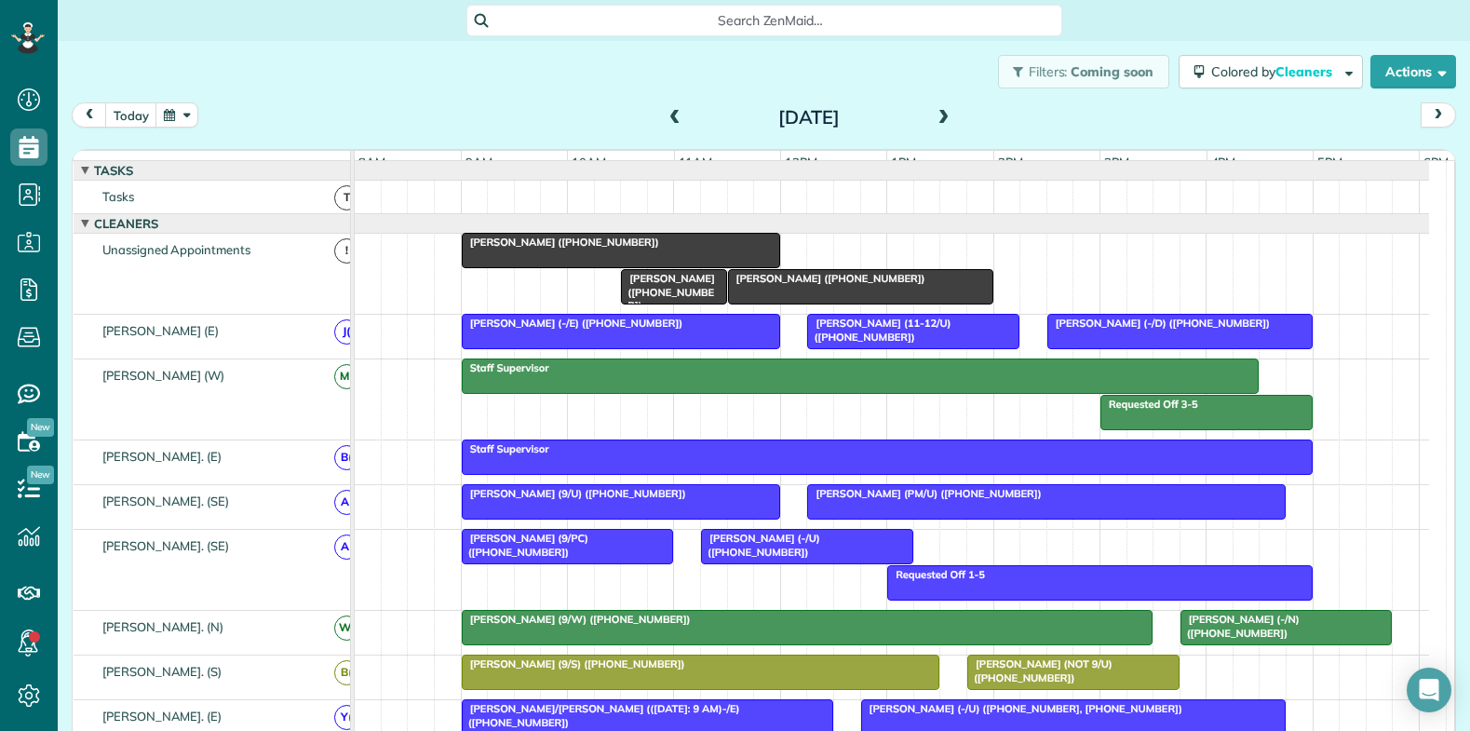
click at [936, 109] on span at bounding box center [944, 118] width 20 height 28
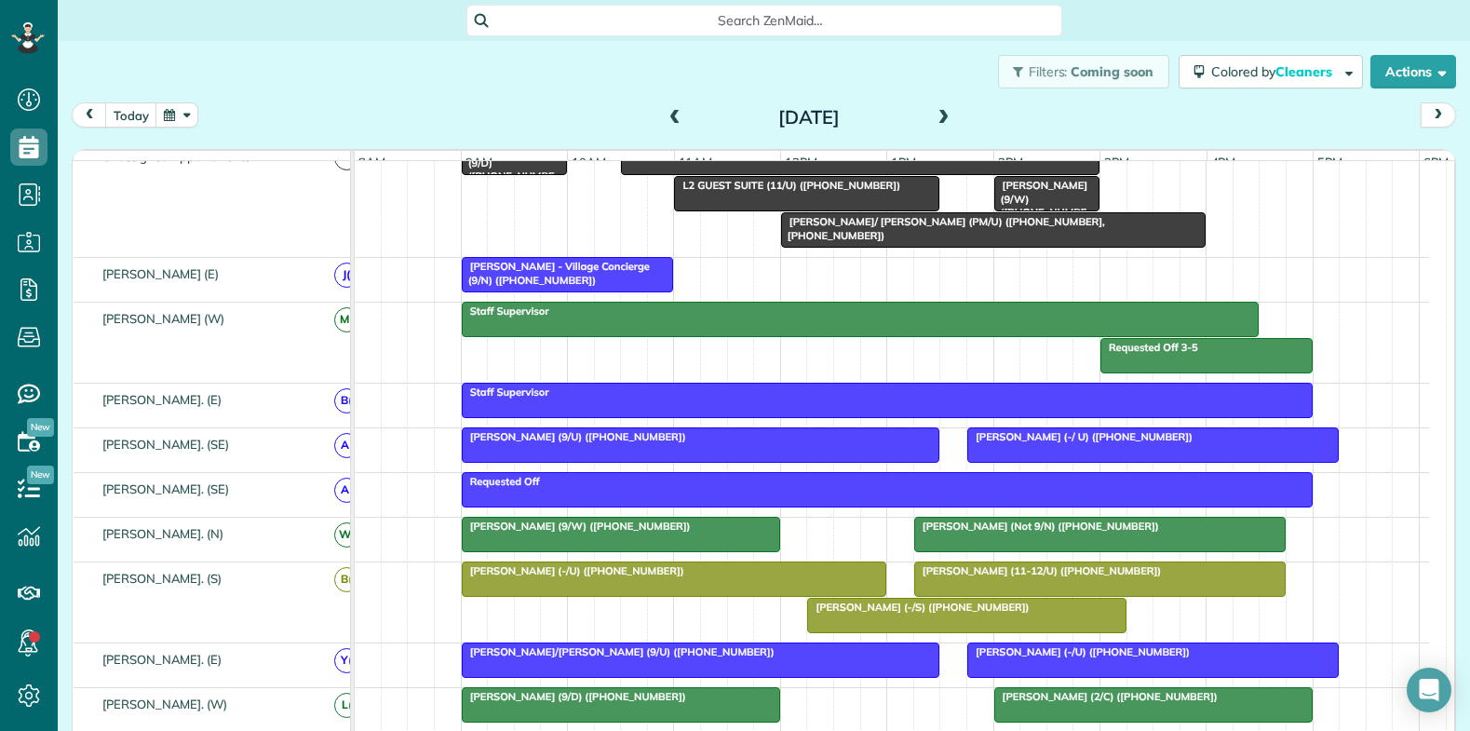
scroll to position [61, 0]
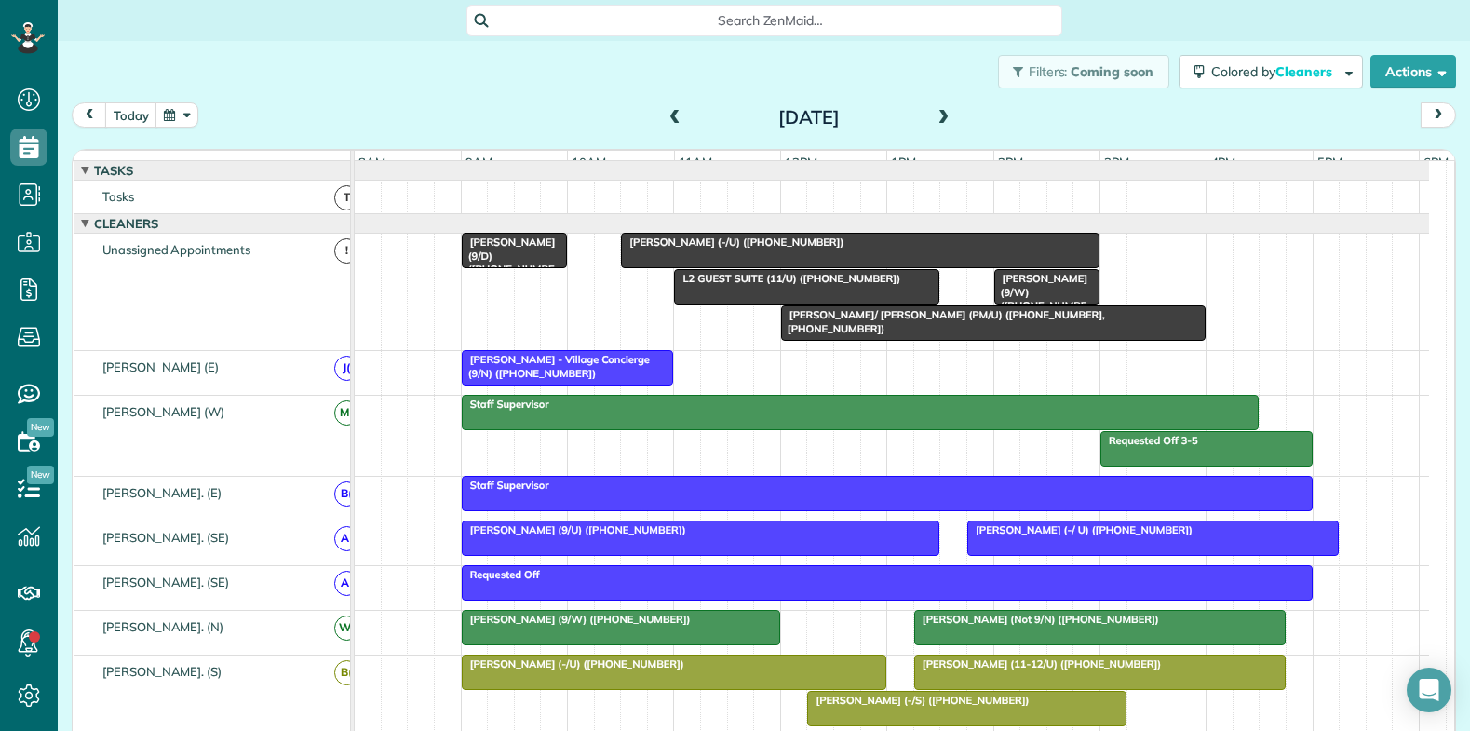
click at [670, 112] on span at bounding box center [675, 118] width 20 height 17
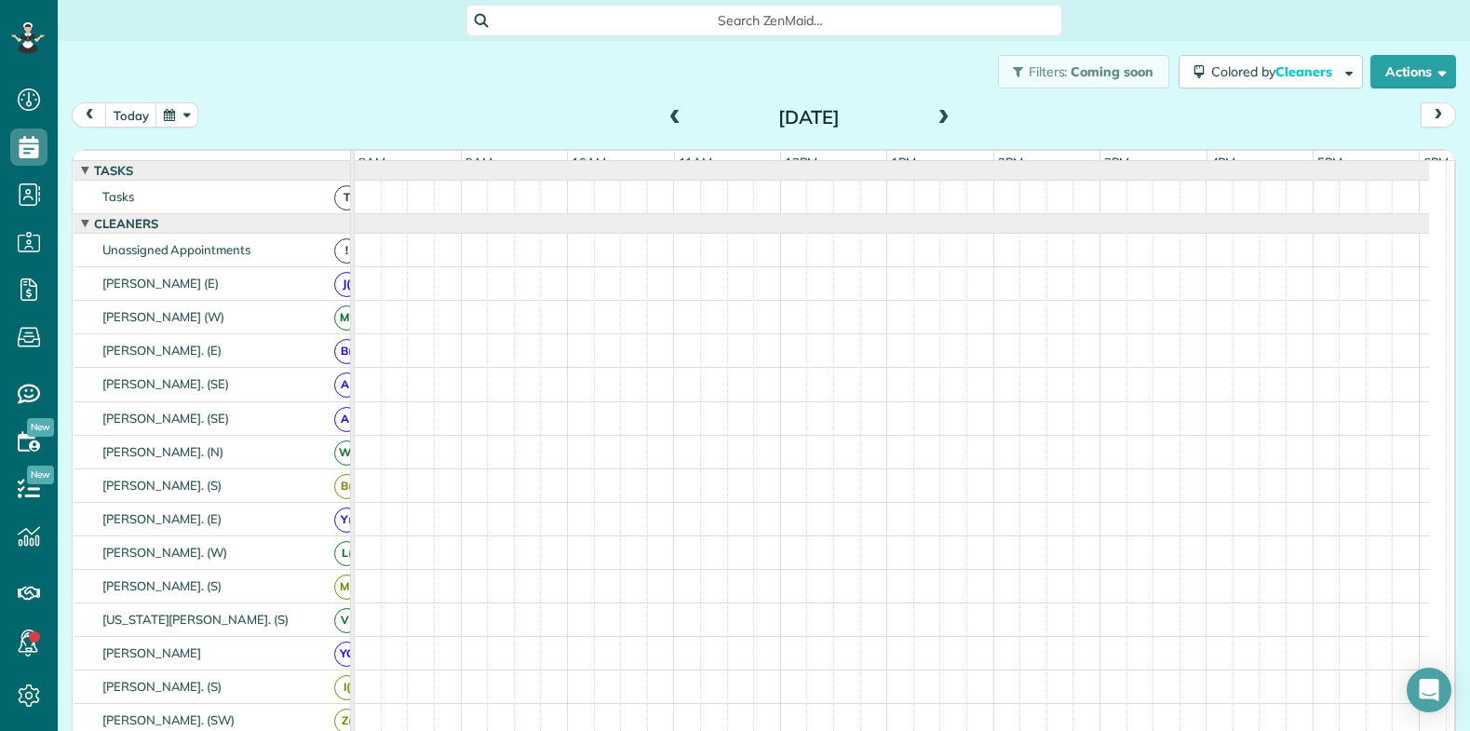
click at [670, 114] on span at bounding box center [675, 118] width 20 height 17
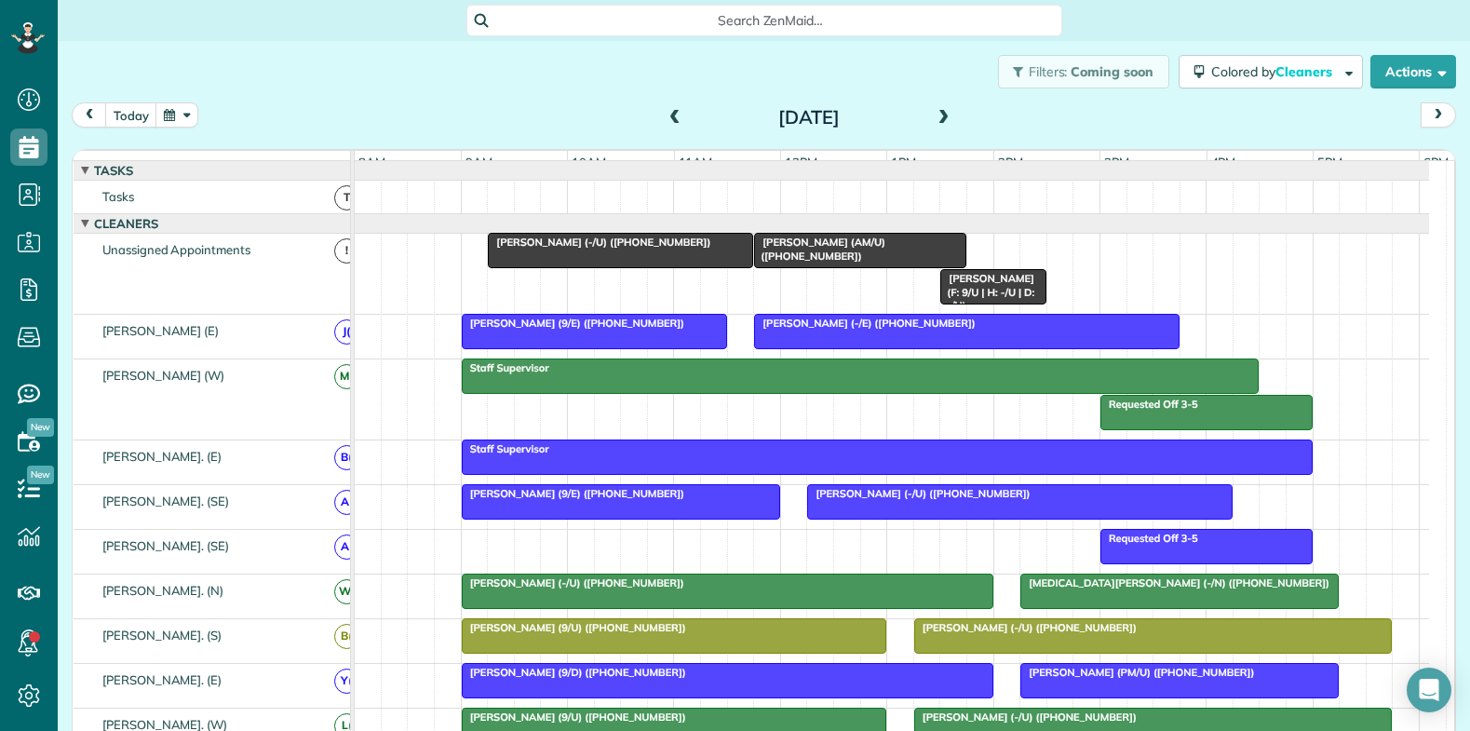
click at [630, 249] on span "Genevieve McNett (-/U) (+13149562672)" at bounding box center [599, 242] width 224 height 13
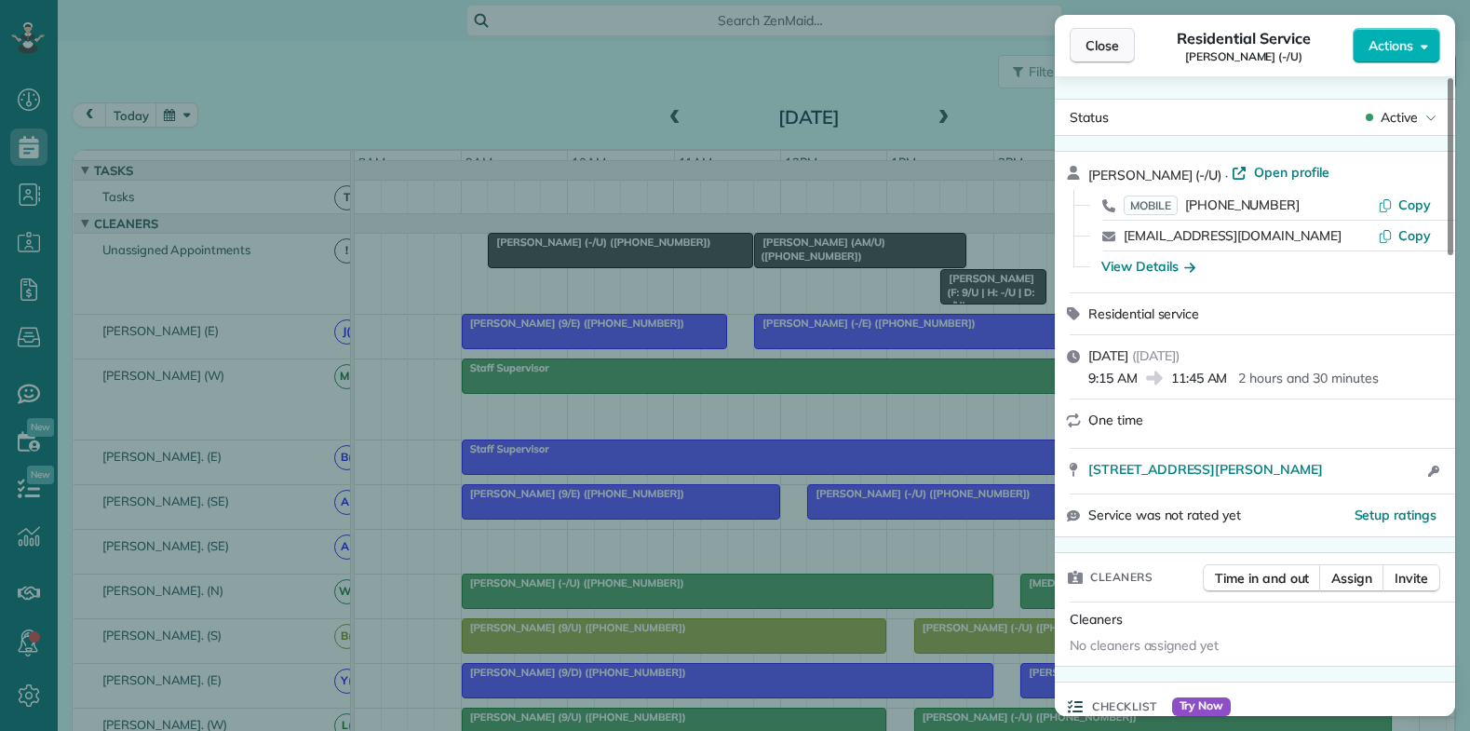
click at [1099, 43] on span "Close" at bounding box center [1102, 45] width 34 height 19
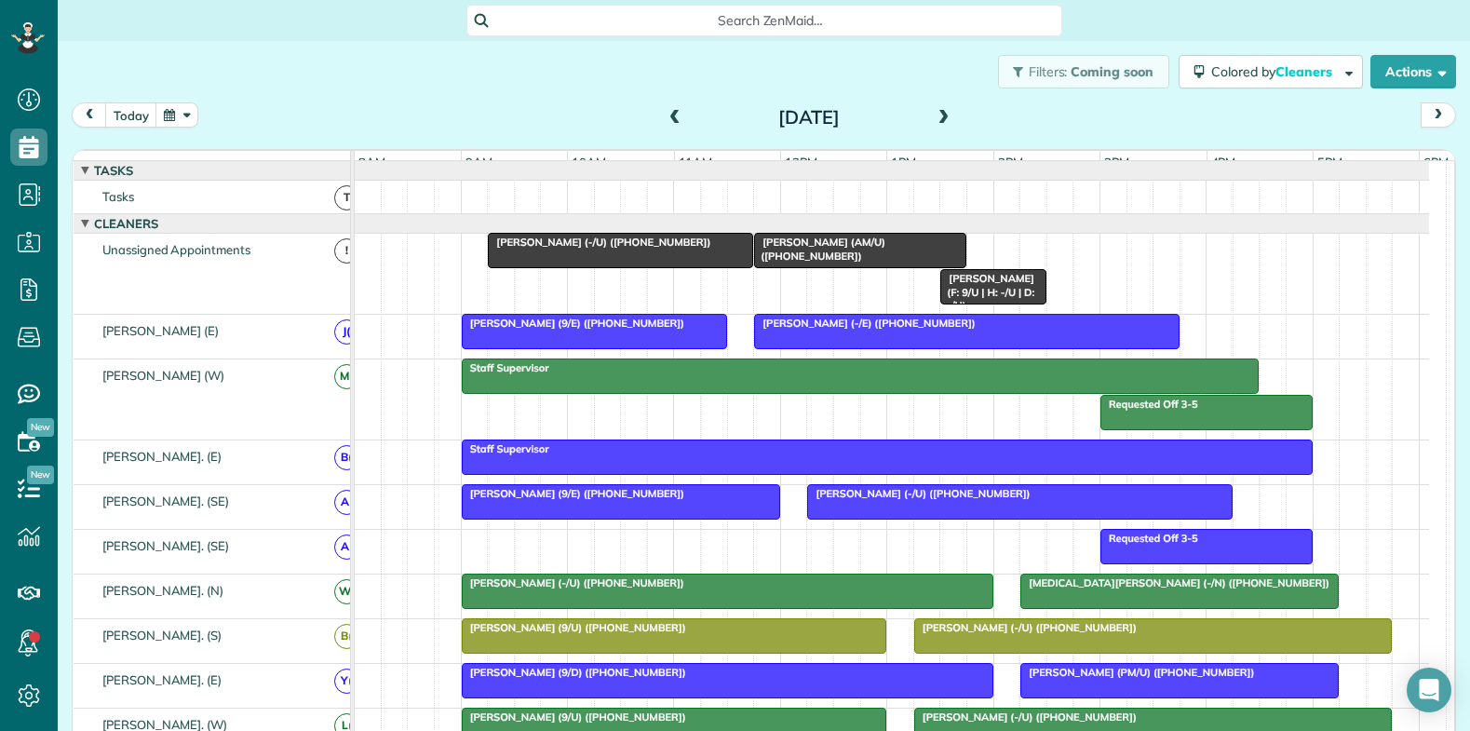
click at [939, 117] on span at bounding box center [944, 118] width 20 height 17
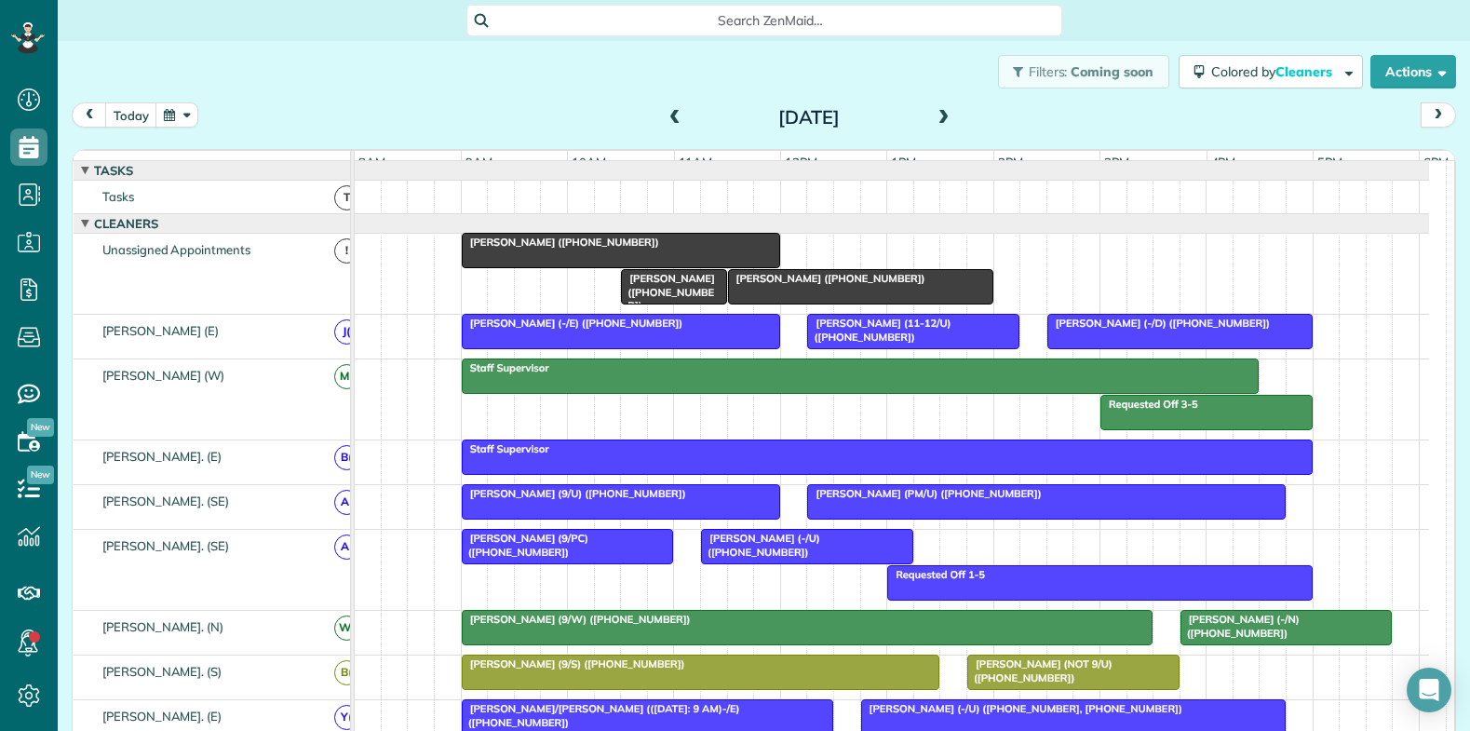
click at [540, 267] on div at bounding box center [621, 251] width 316 height 34
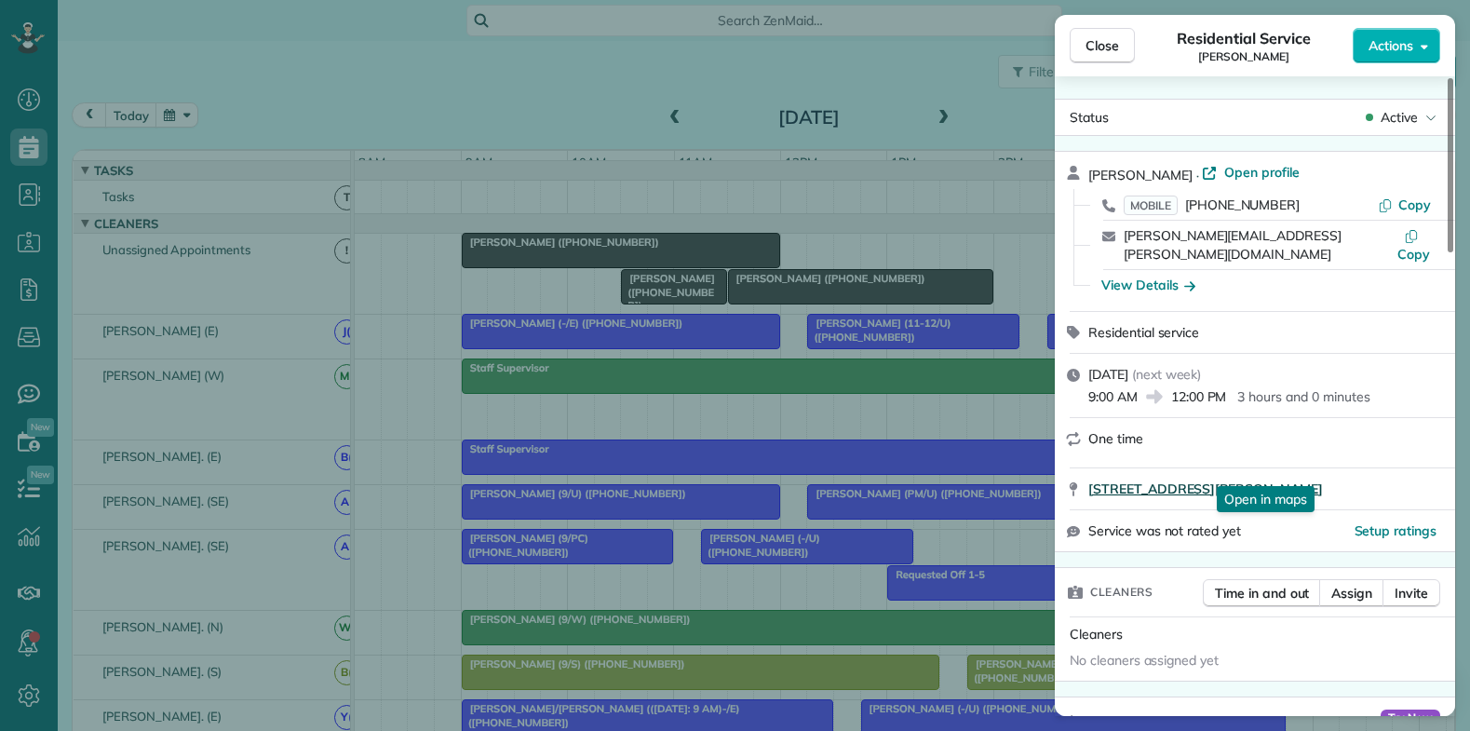
drag, startPoint x: 1091, startPoint y: 472, endPoint x: 1331, endPoint y: 469, distance: 240.2
click at [1331, 469] on div "3500 Routh St APT 6 Dallas TX 75219 Open in maps Open in maps" at bounding box center [1255, 488] width 400 height 41
click at [1252, 168] on span "Open profile" at bounding box center [1261, 172] width 75 height 19
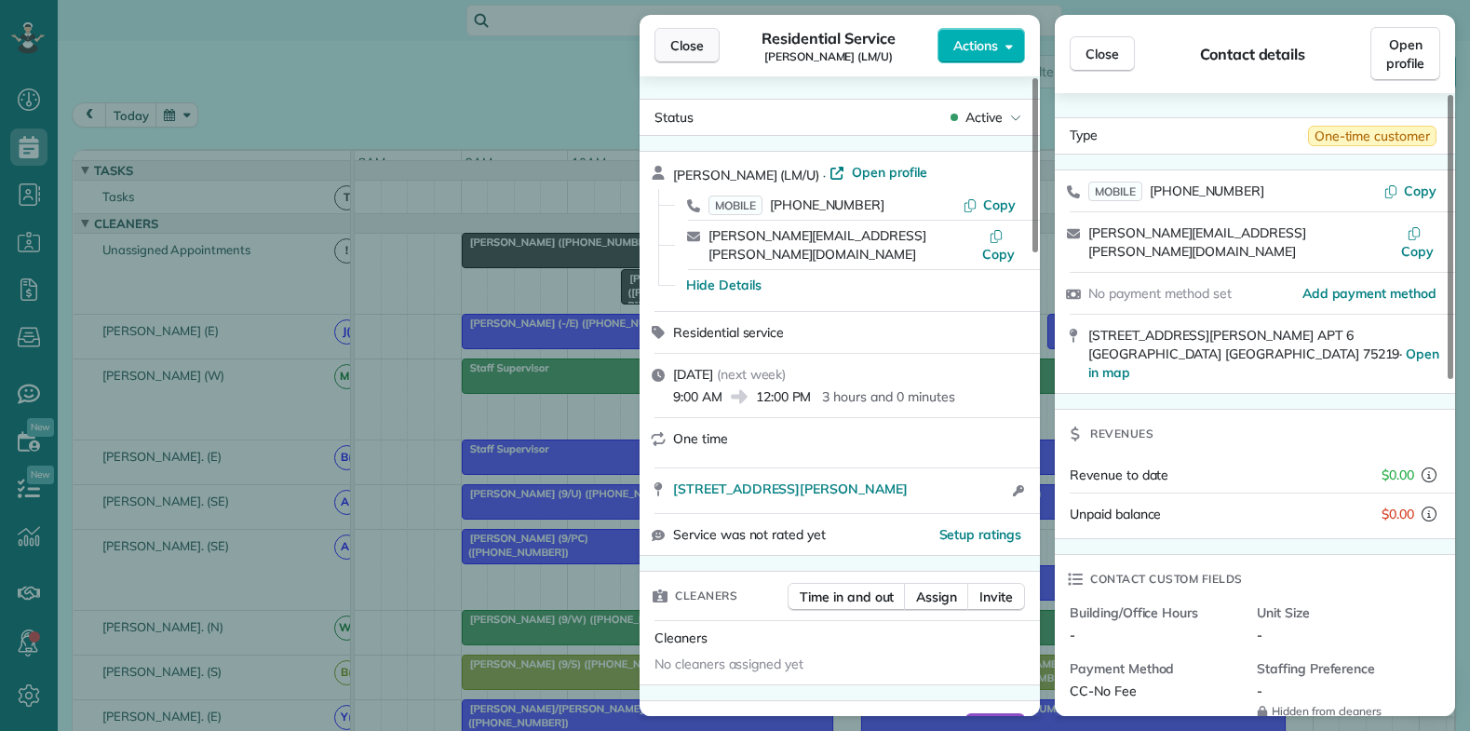
click at [669, 33] on button "Close" at bounding box center [686, 45] width 65 height 35
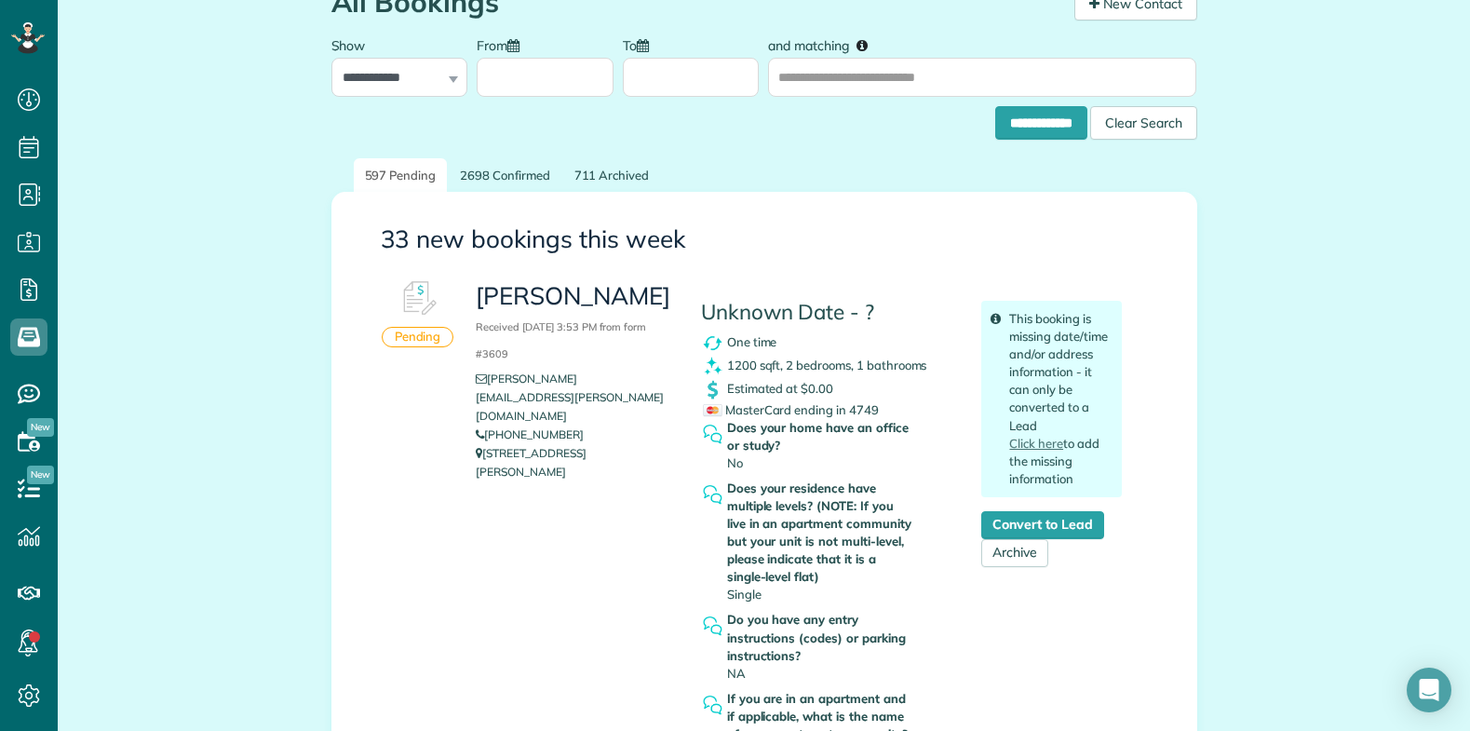
scroll to position [93, 0]
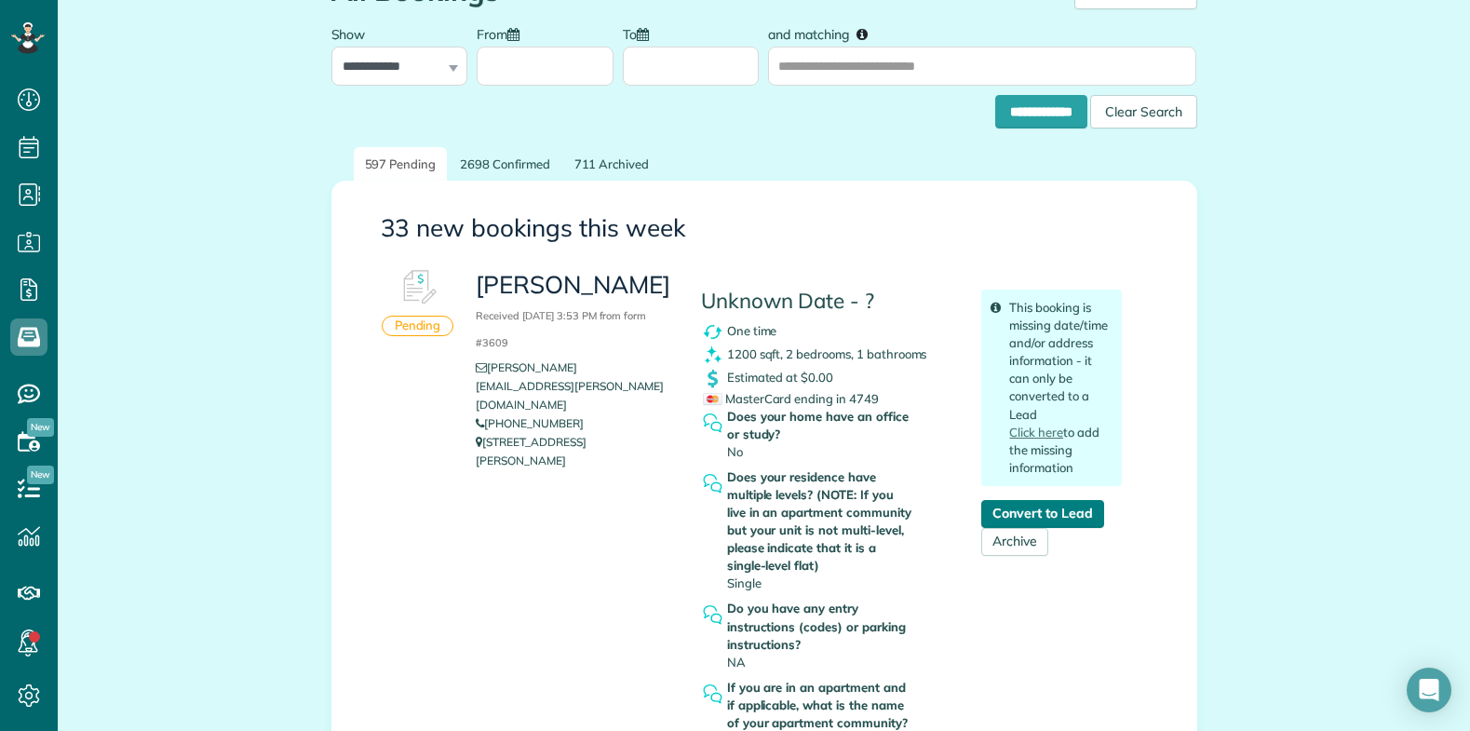
click at [1003, 515] on link "Convert to Lead" at bounding box center [1042, 514] width 122 height 28
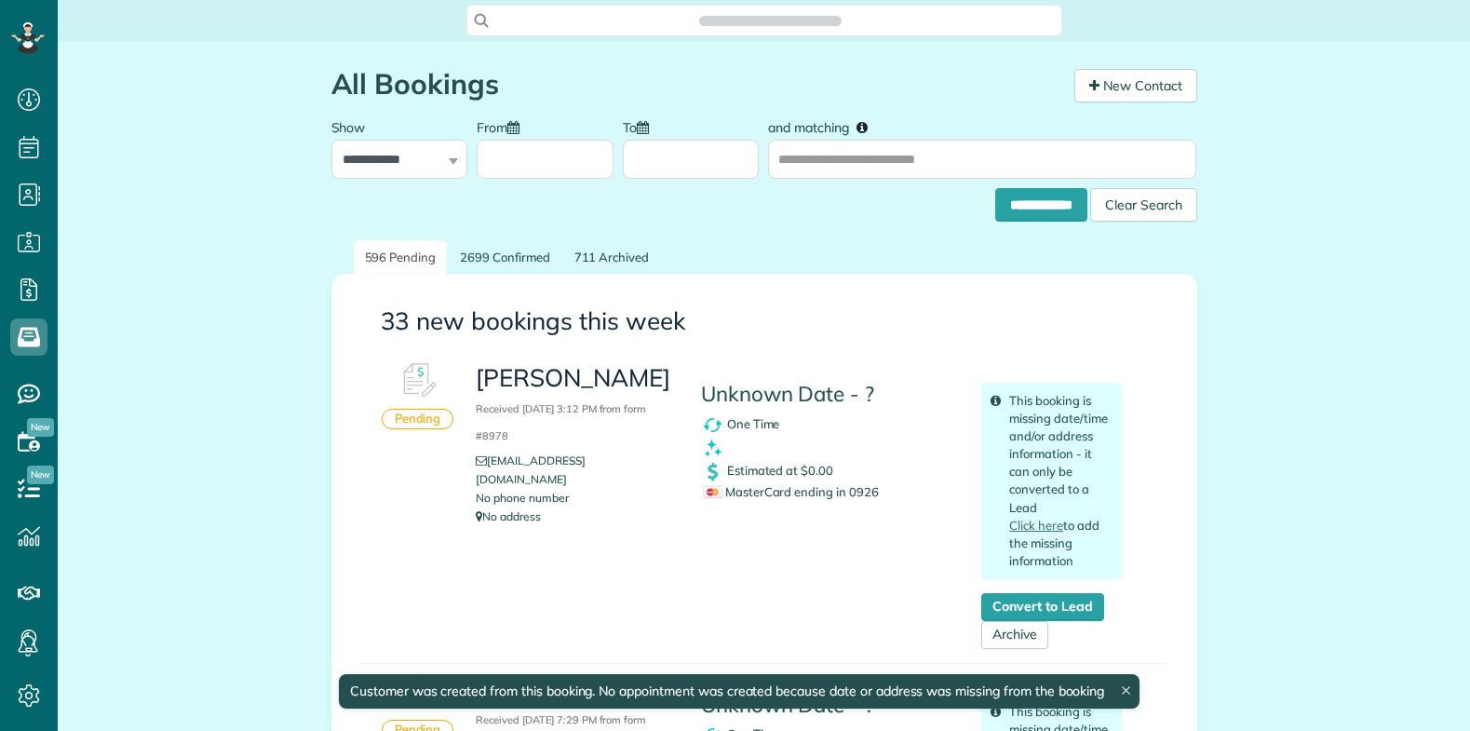
scroll to position [8, 8]
click at [585, 20] on span "Search ZenMaid…" at bounding box center [771, 20] width 566 height 19
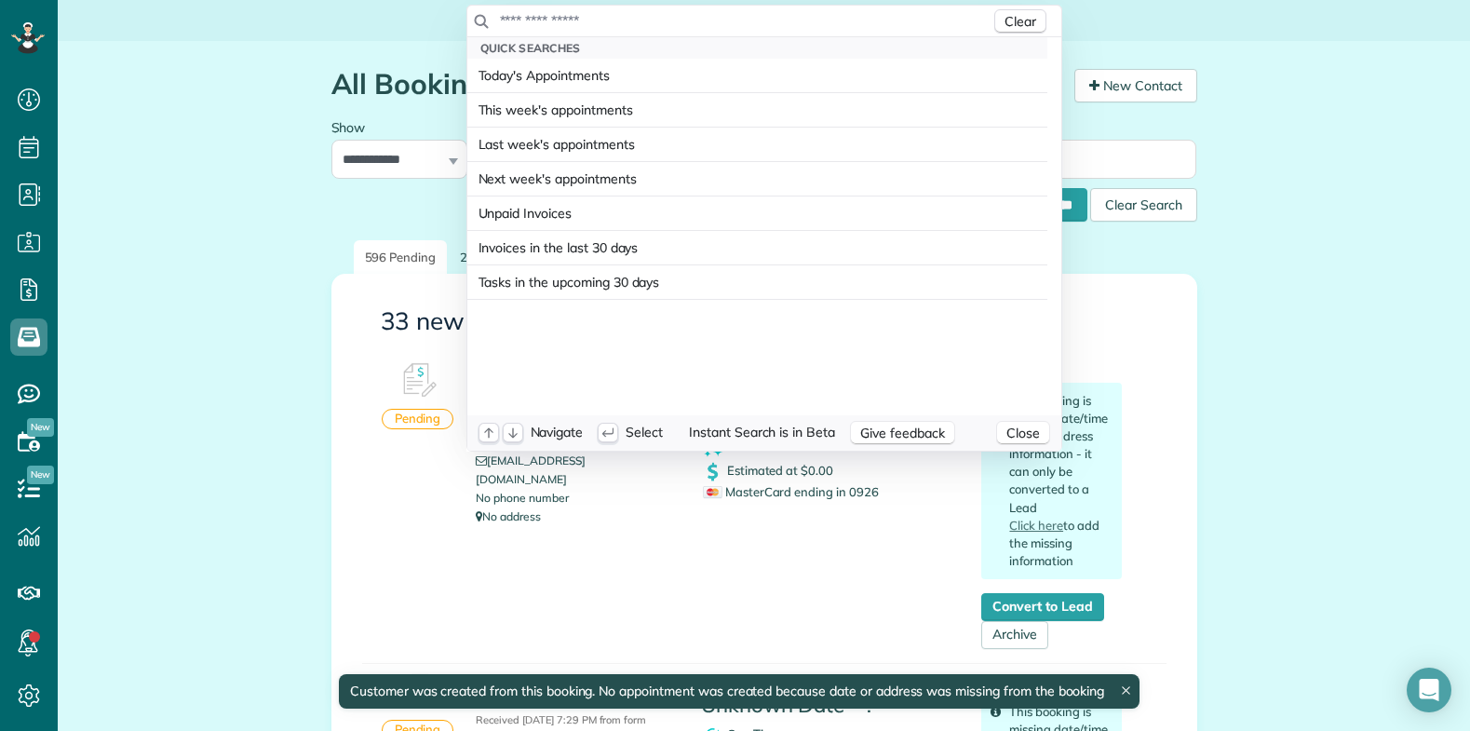
click at [575, 20] on input "text" at bounding box center [744, 20] width 491 height 19
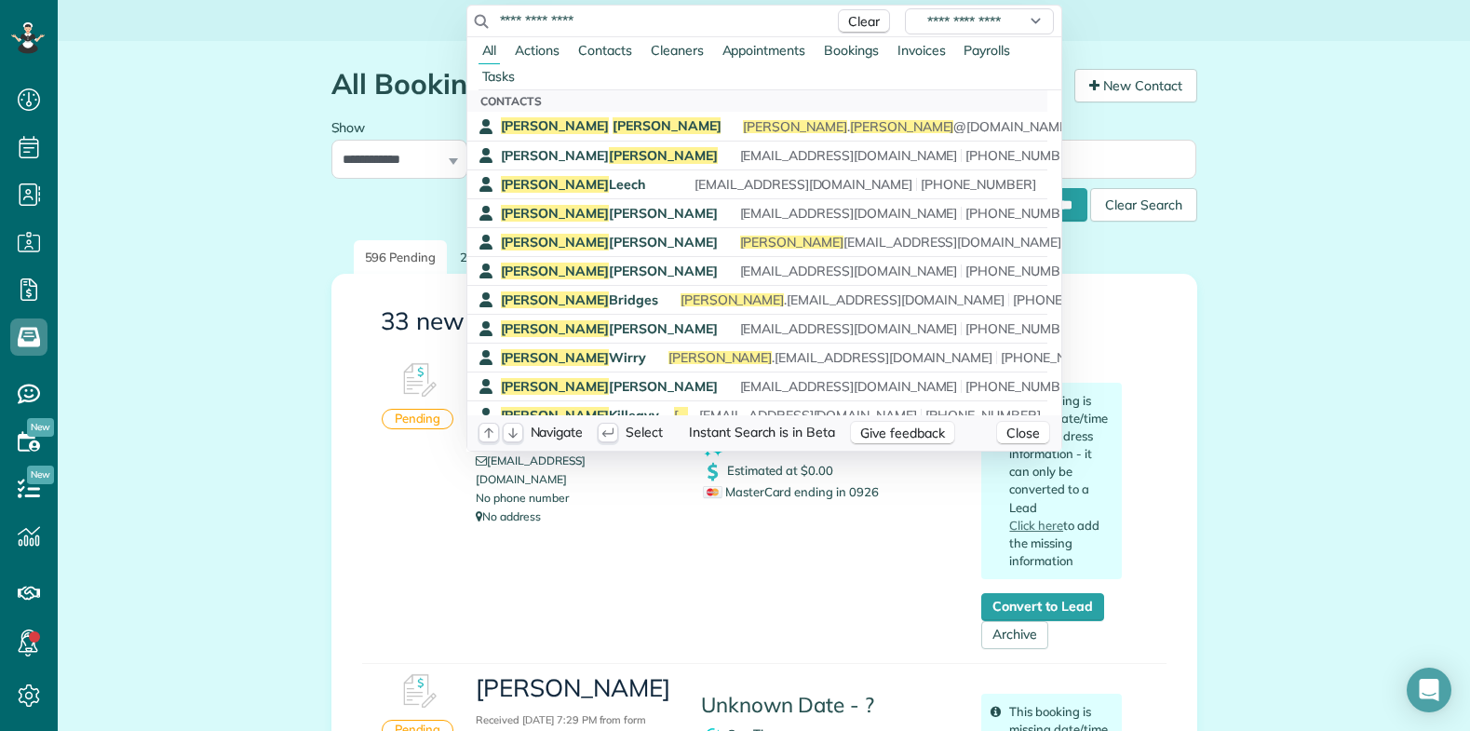
type input "**********"
click at [612, 124] on span "Decker" at bounding box center [666, 125] width 109 height 17
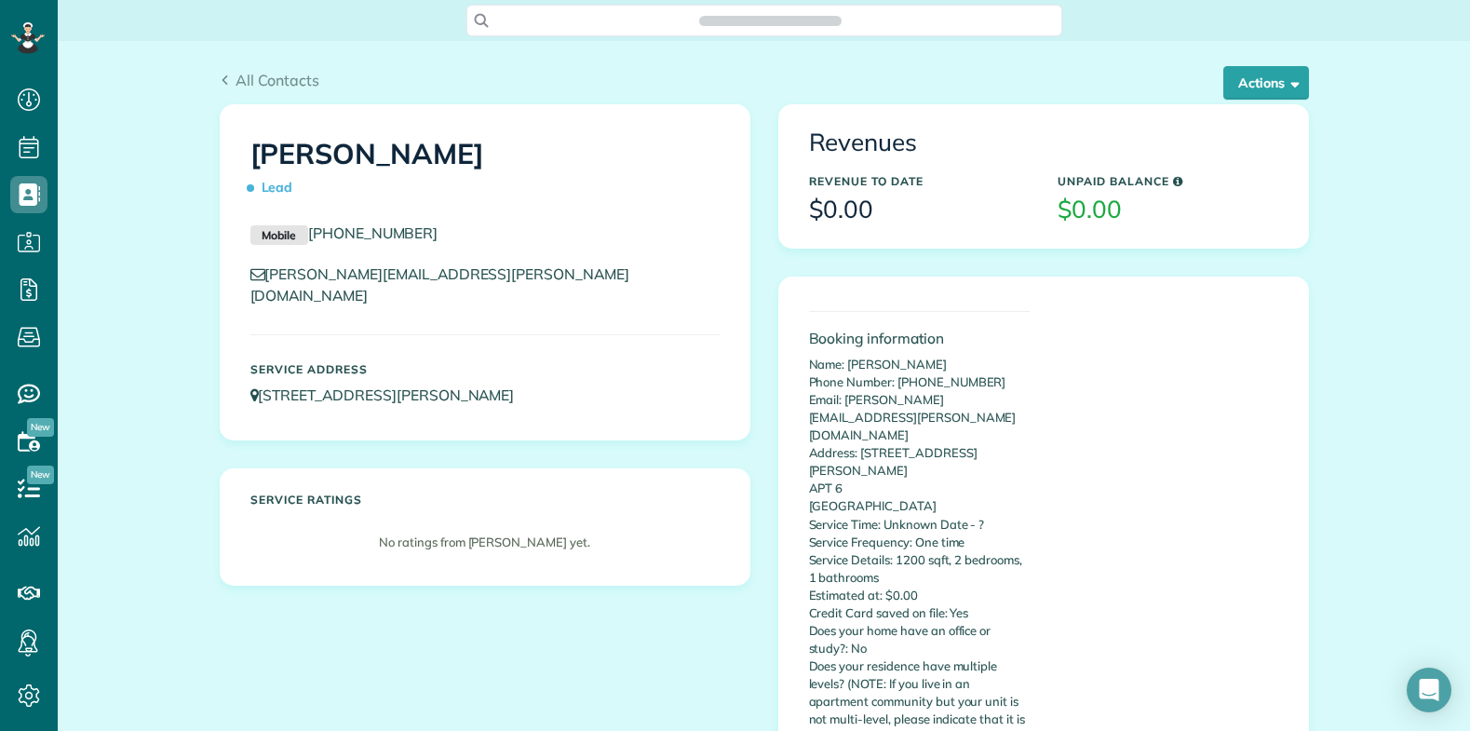
scroll to position [8, 8]
copy link "[STREET_ADDRESS][PERSON_NAME]"
drag, startPoint x: 597, startPoint y: 371, endPoint x: 255, endPoint y: 376, distance: 341.7
click at [255, 384] on p "[STREET_ADDRESS][PERSON_NAME]" at bounding box center [484, 394] width 469 height 21
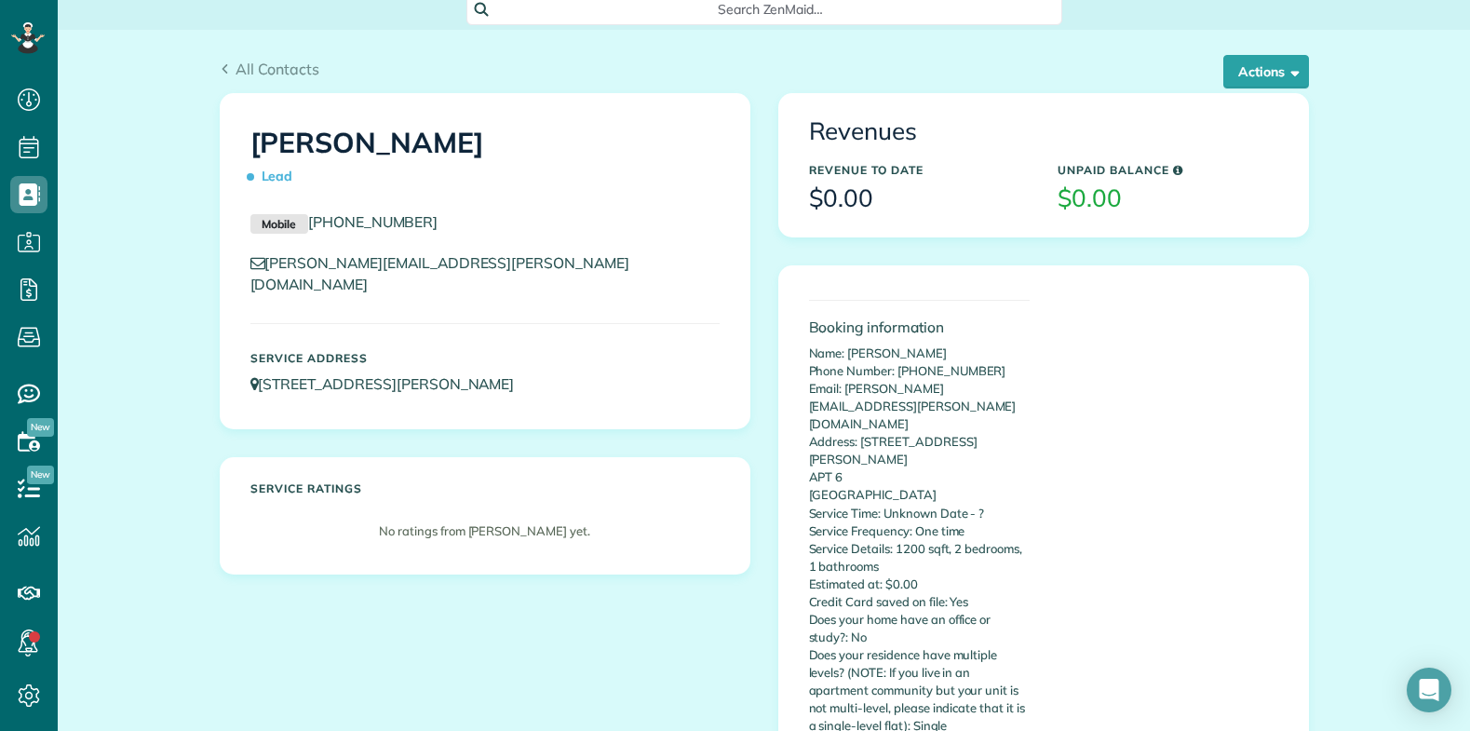
scroll to position [0, 0]
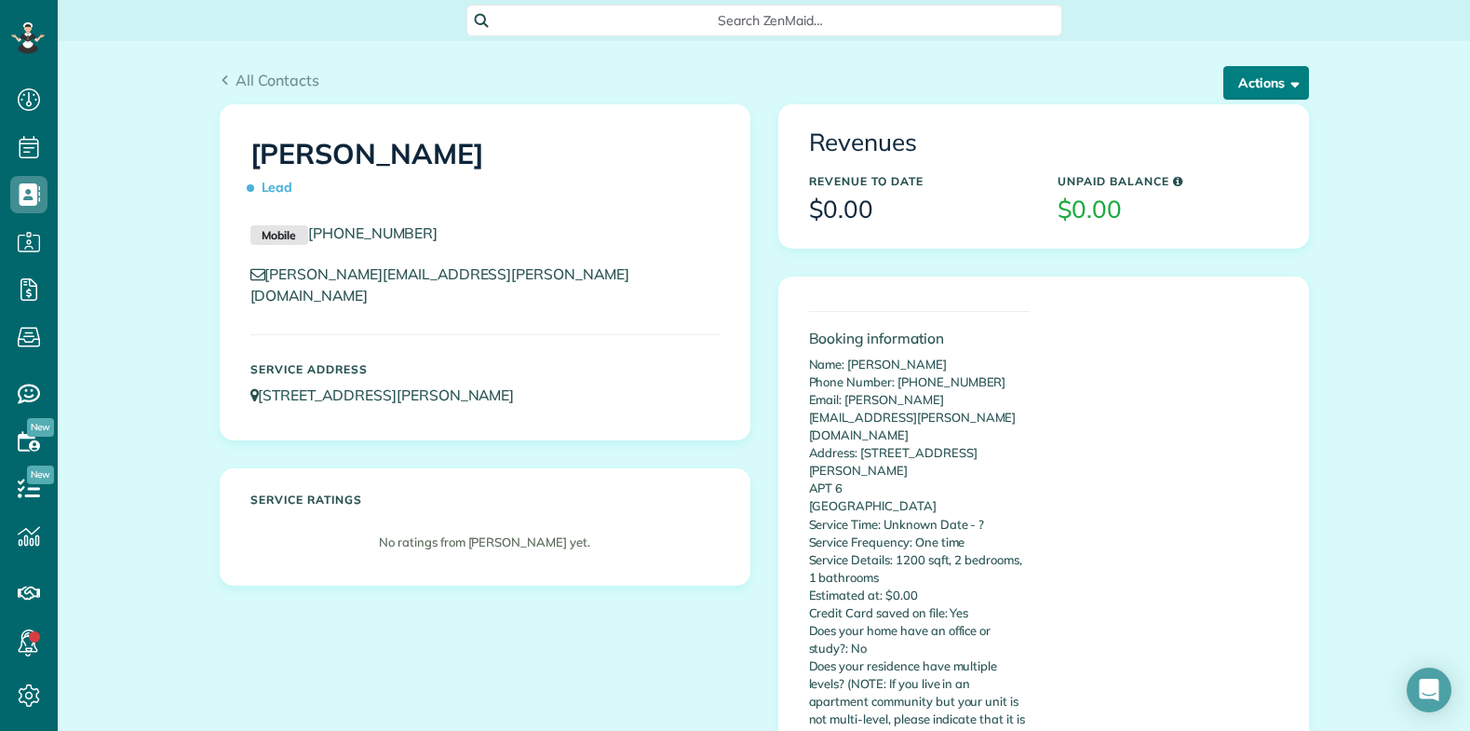
click at [1251, 97] on button "Actions" at bounding box center [1266, 83] width 86 height 34
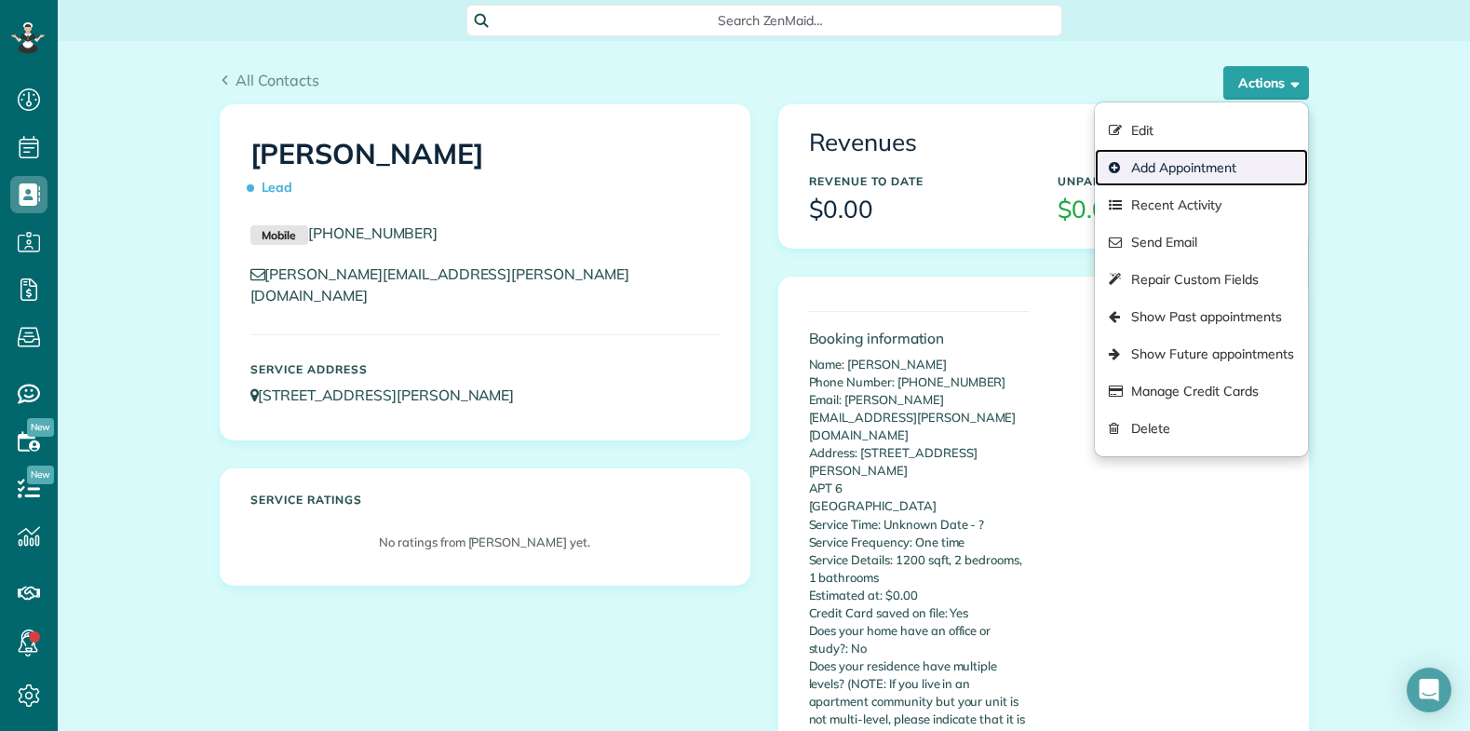
click at [1151, 171] on link "Add Appointment" at bounding box center [1201, 167] width 212 height 37
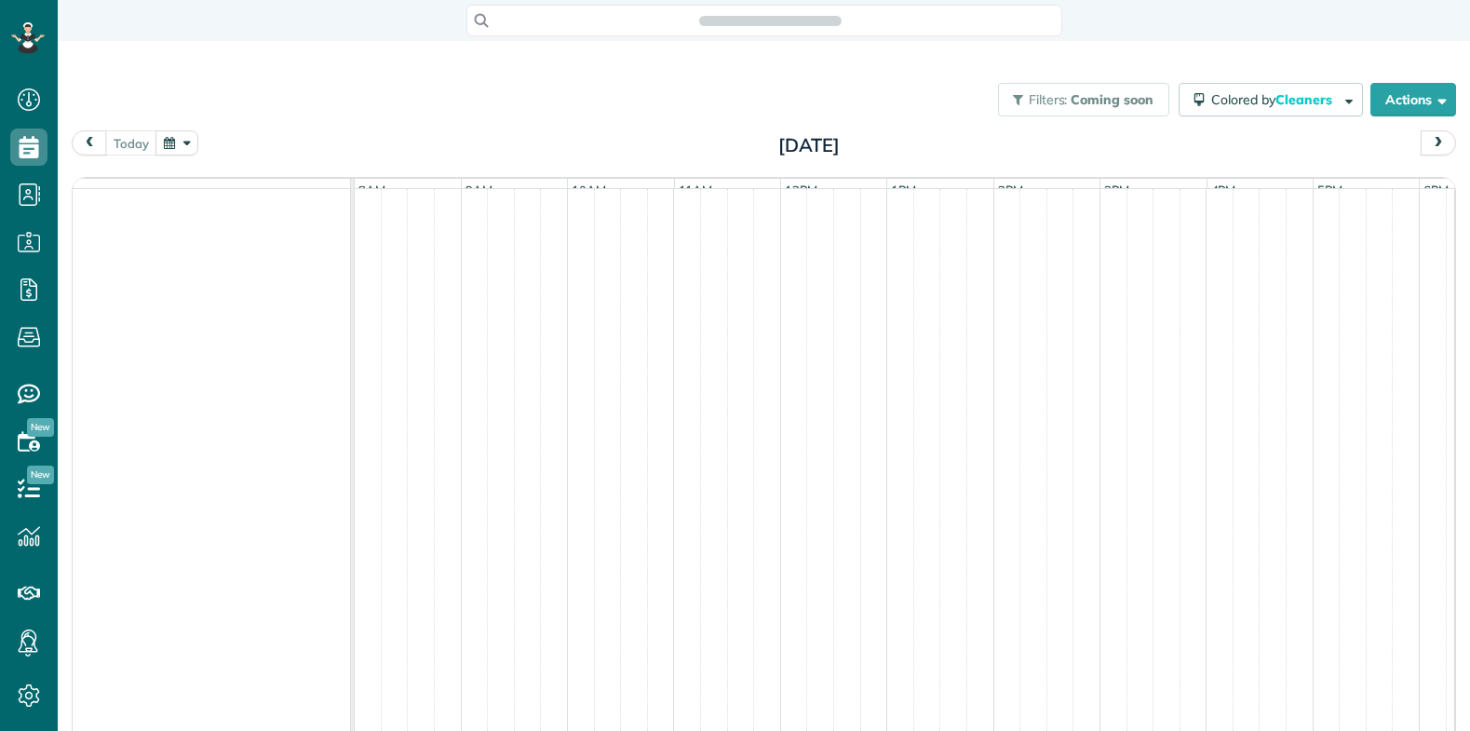
scroll to position [731, 58]
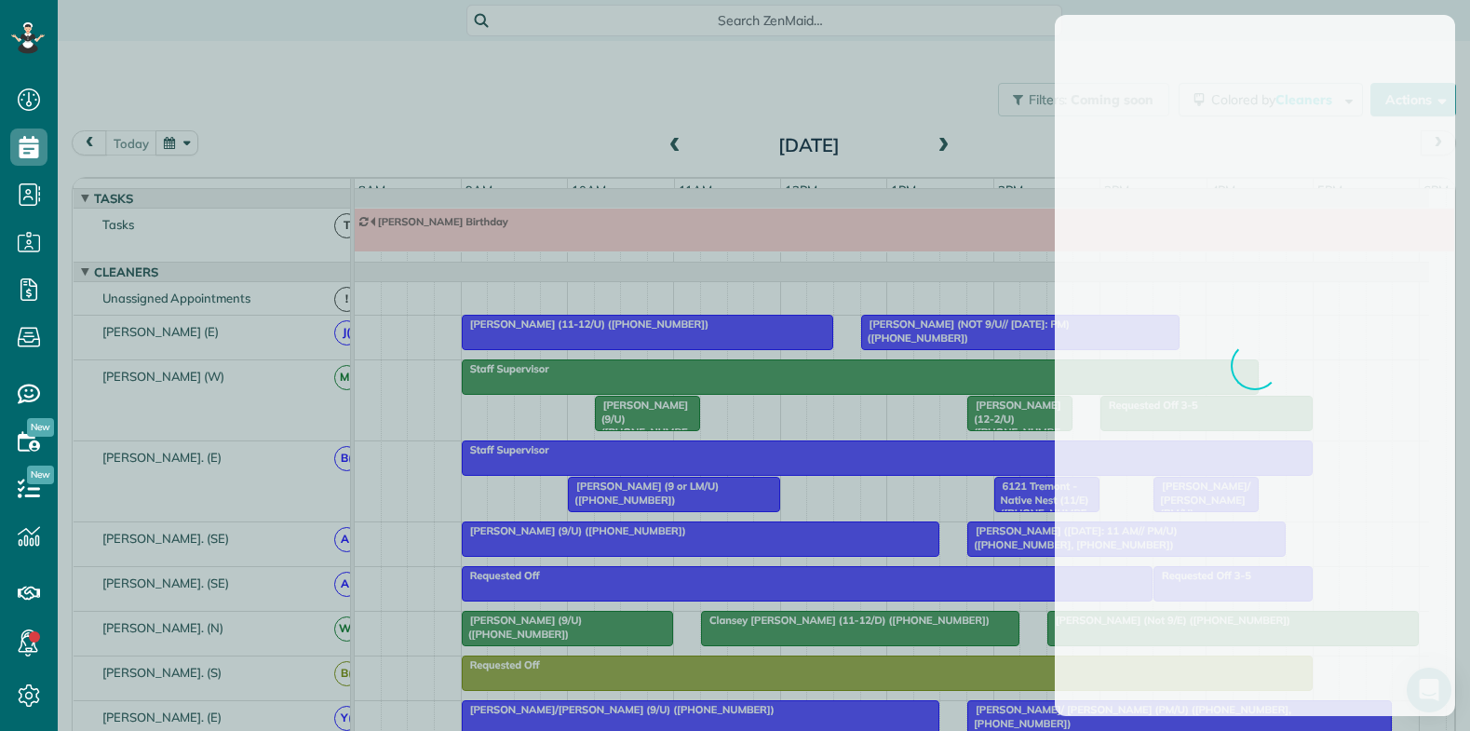
scroll to position [20, 0]
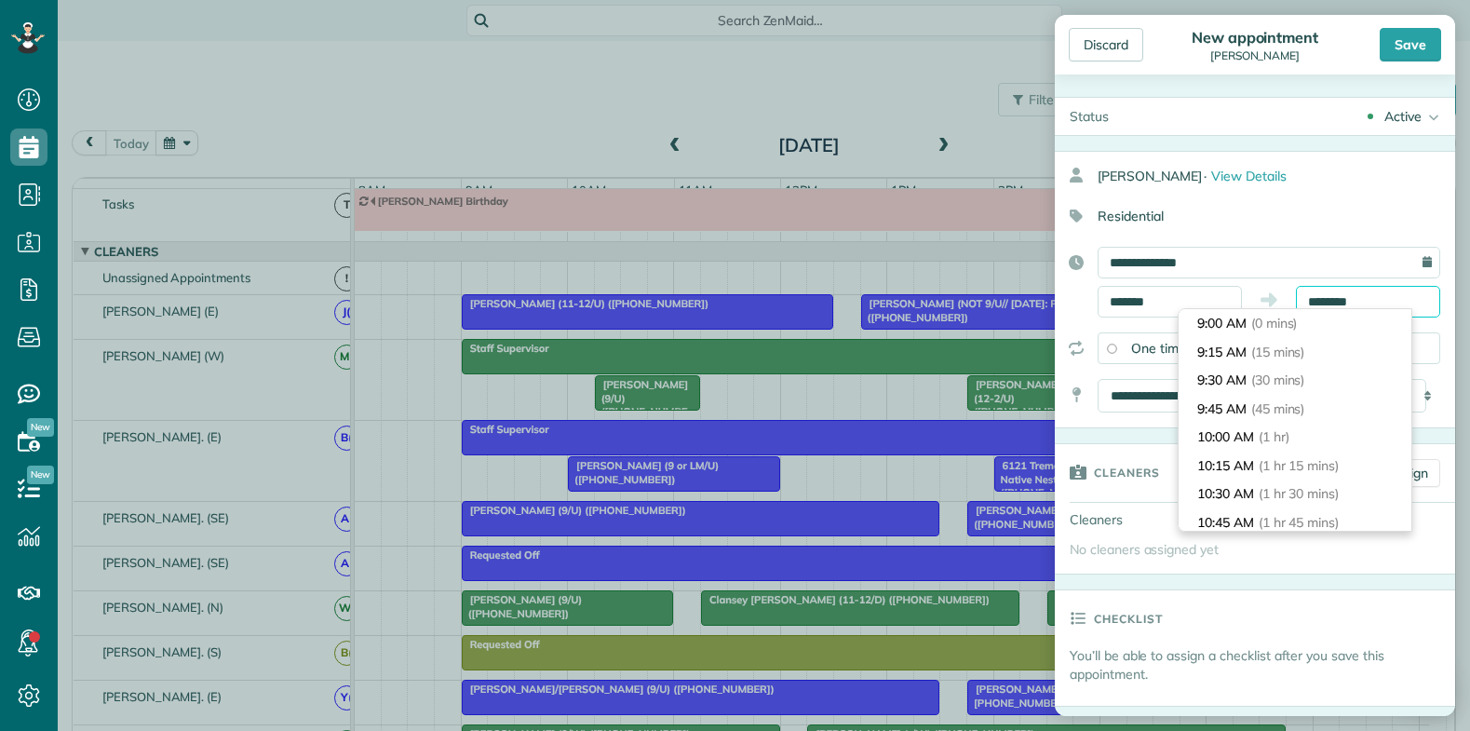
click at [1308, 305] on input "********" at bounding box center [1368, 302] width 144 height 32
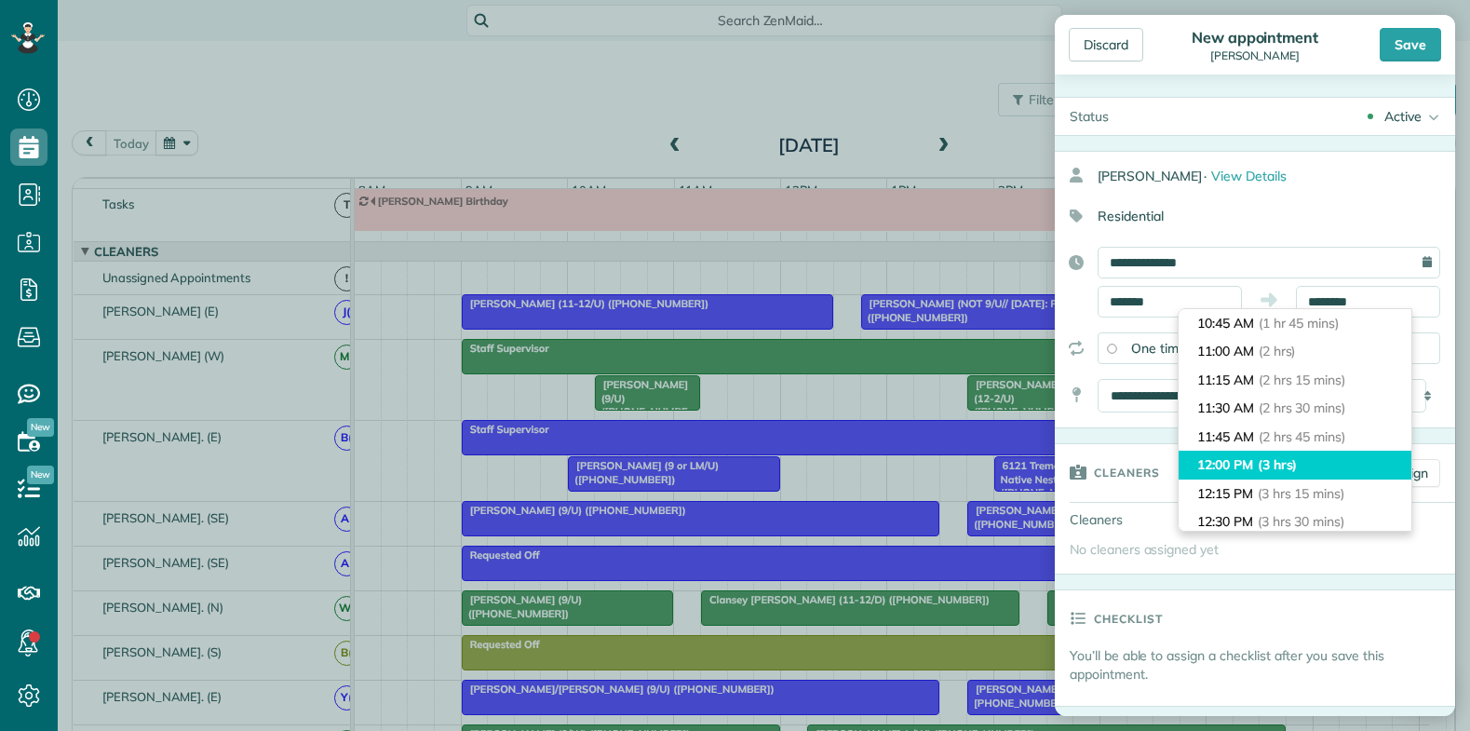
type input "********"
click at [1306, 465] on li "12:00 PM (3 hrs)" at bounding box center [1294, 465] width 233 height 29
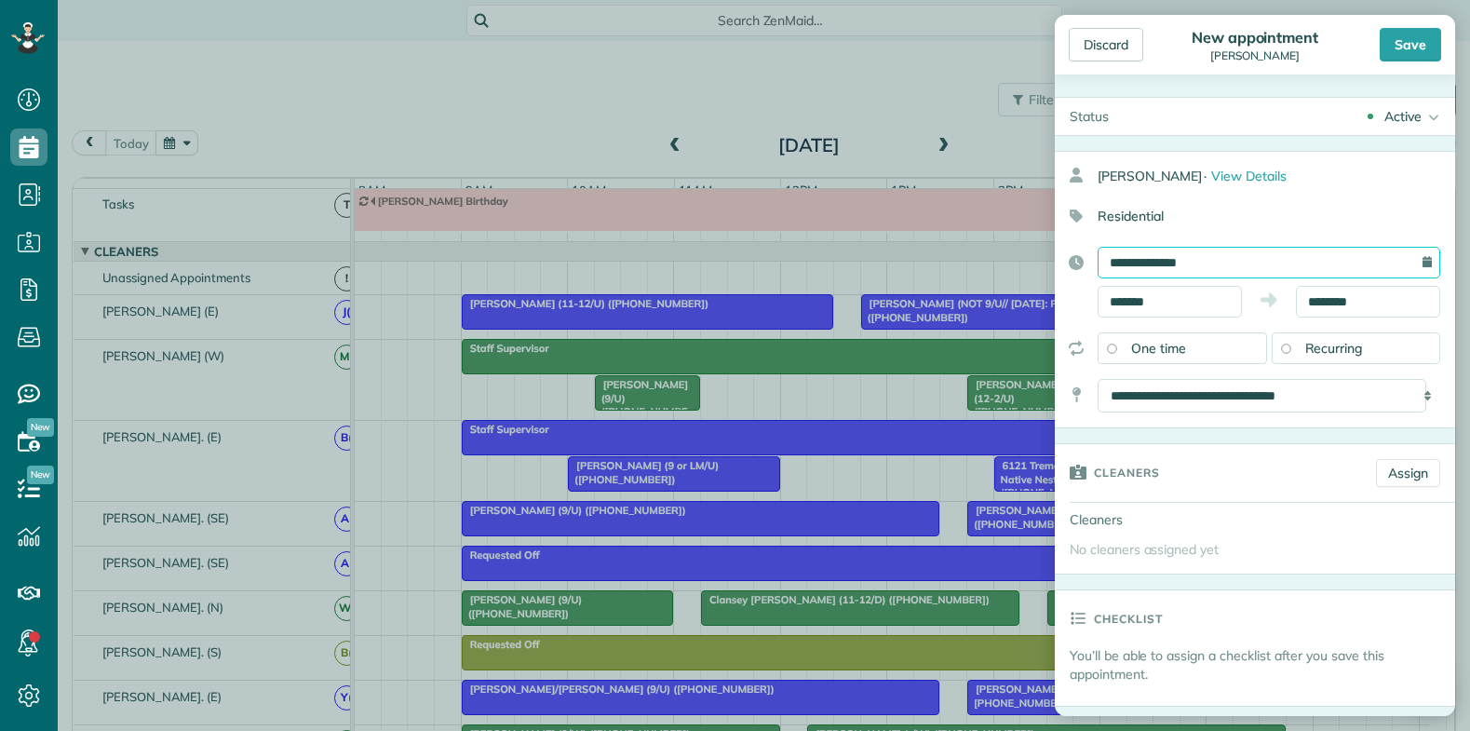
click at [1219, 276] on input "**********" at bounding box center [1268, 263] width 343 height 32
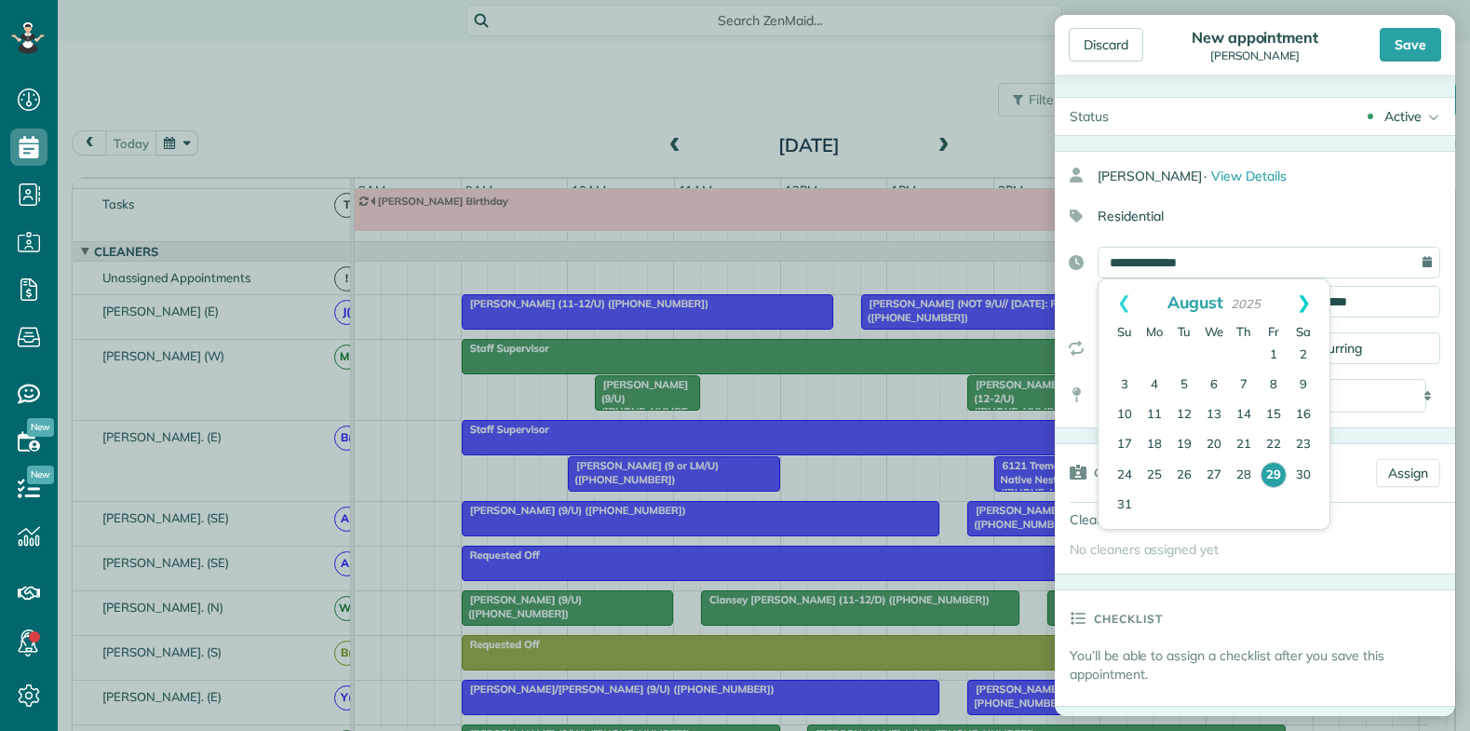
click at [1309, 305] on link "Next" at bounding box center [1303, 302] width 51 height 47
click at [1121, 306] on link "Prev" at bounding box center [1123, 302] width 51 height 47
click at [1245, 350] on link "4" at bounding box center [1244, 356] width 30 height 30
type input "**********"
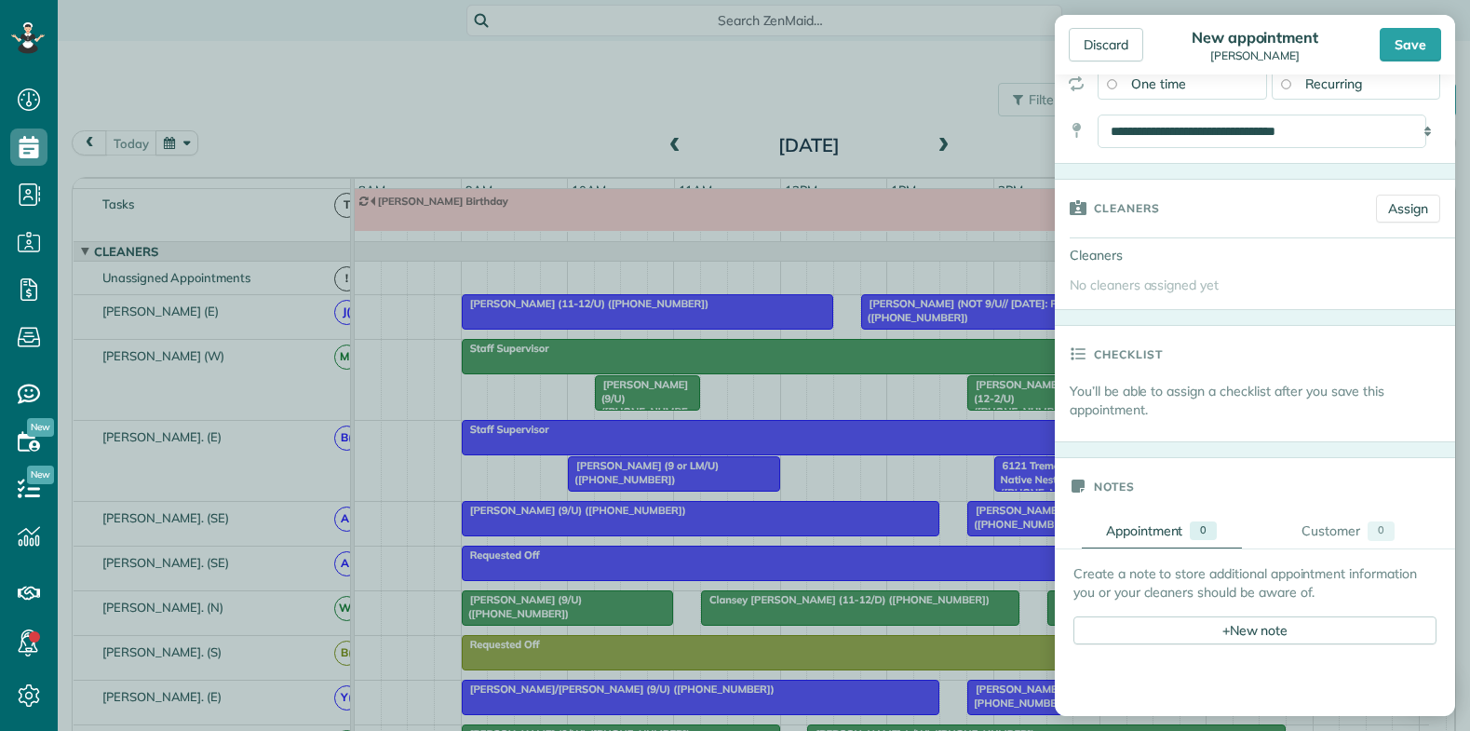
scroll to position [465, 0]
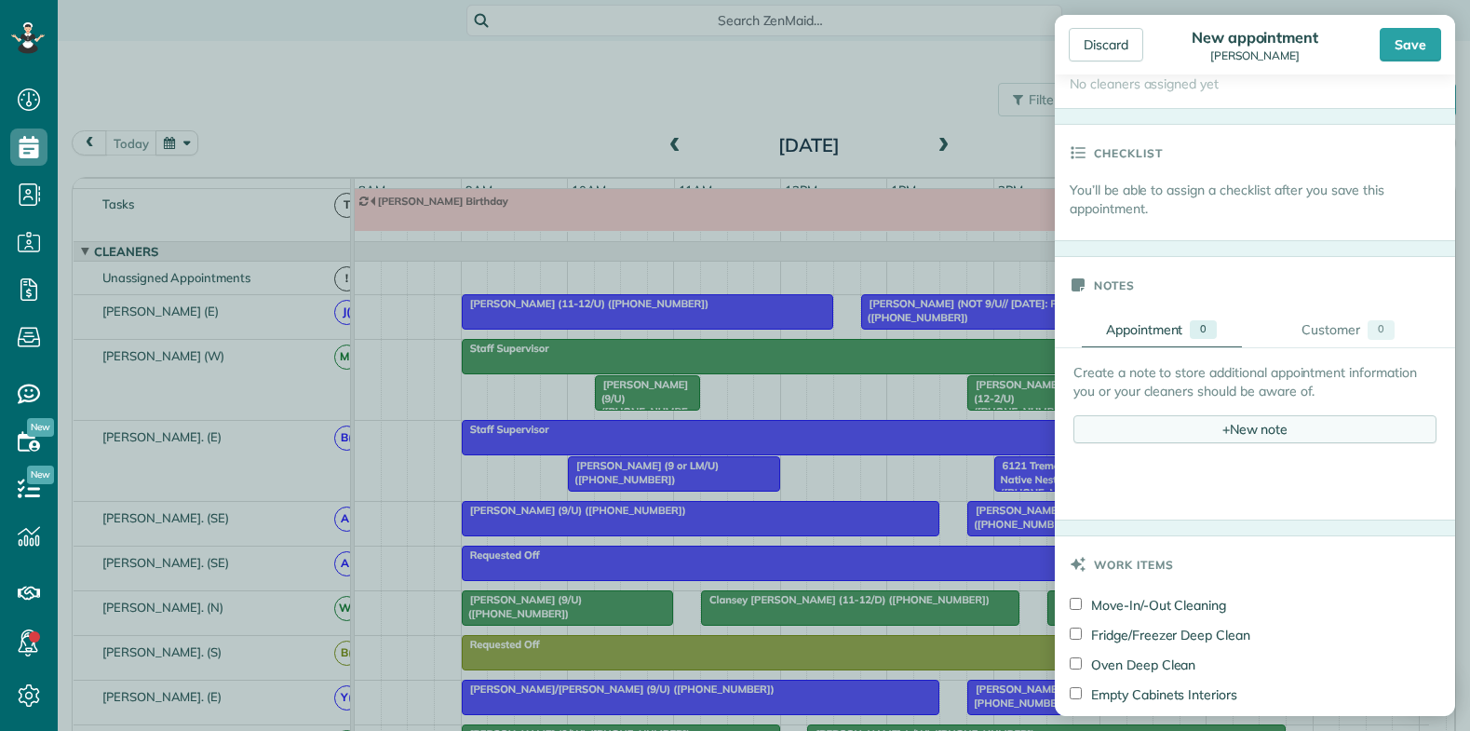
click at [1222, 432] on span "+" at bounding box center [1225, 428] width 7 height 17
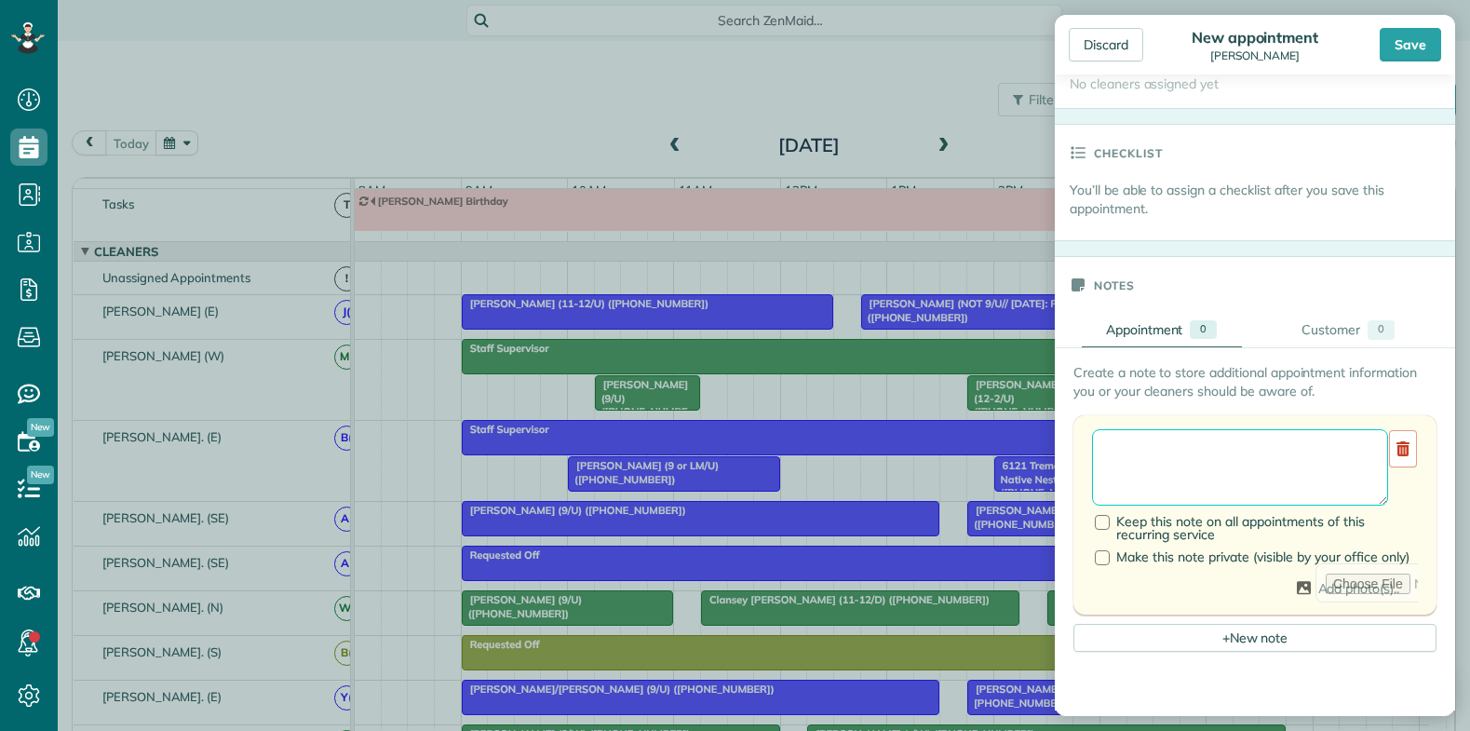
click at [1141, 455] on textarea at bounding box center [1240, 467] width 296 height 76
type textarea "*"
type textarea "**********"
click at [1101, 526] on div at bounding box center [1102, 522] width 15 height 15
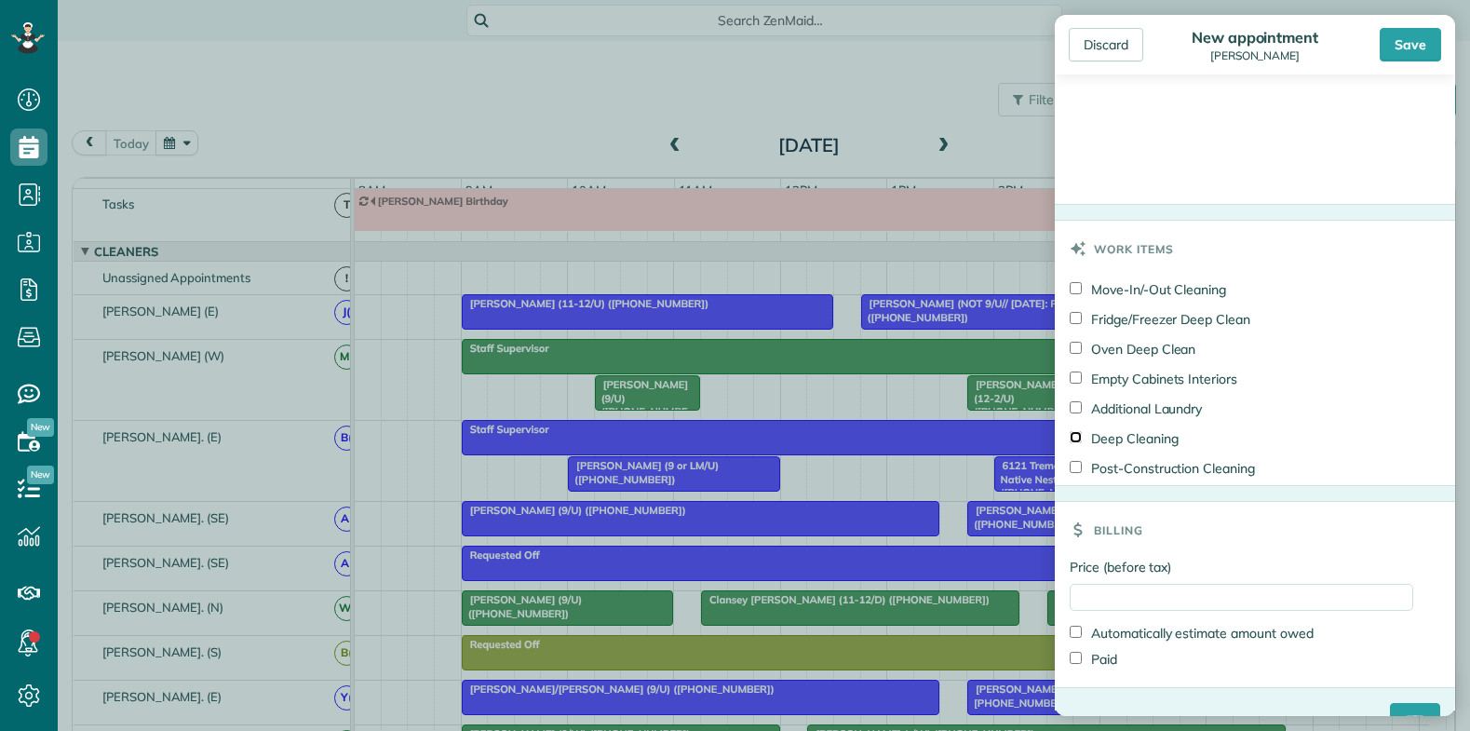
scroll to position [1303, 0]
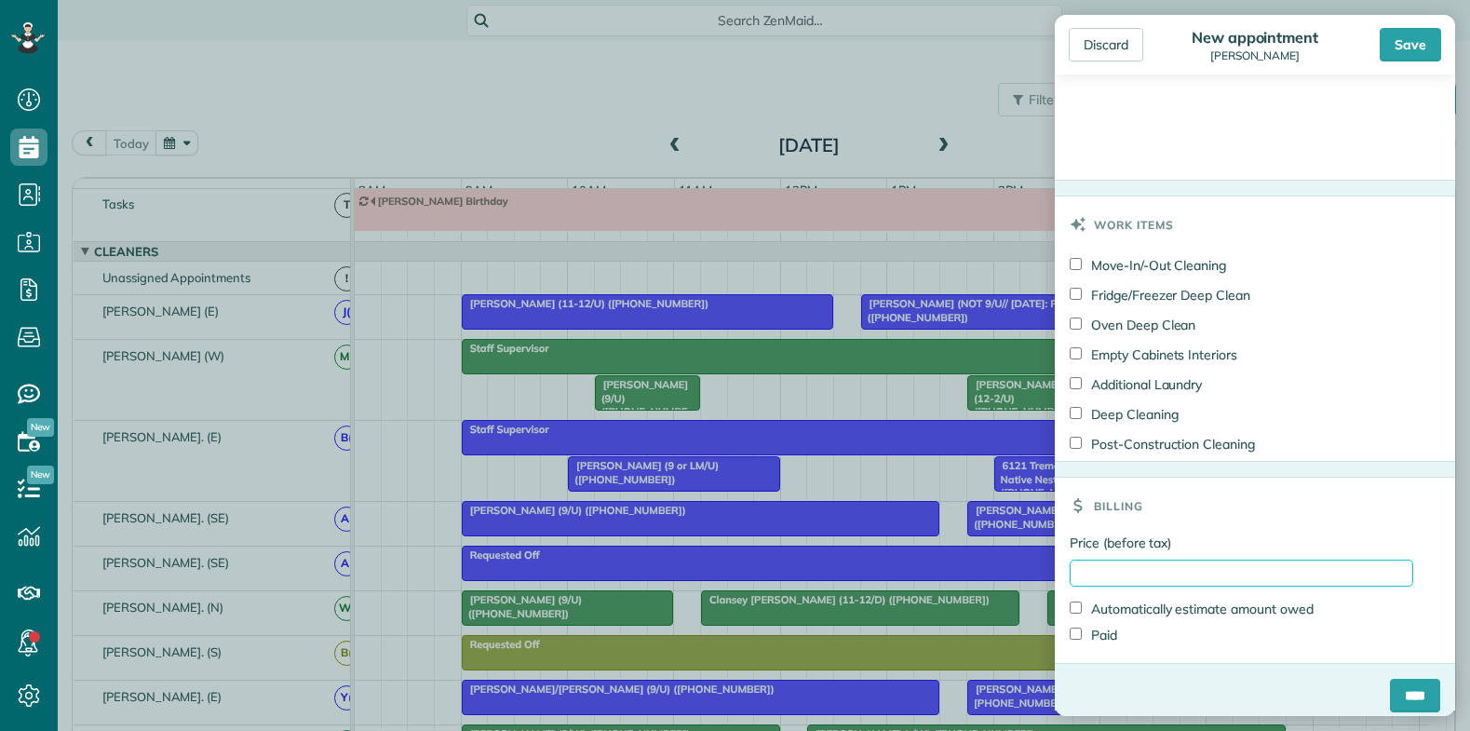
click at [1106, 574] on input "Price (before tax)" at bounding box center [1241, 572] width 343 height 27
type input "***"
click at [1231, 533] on label "Price (before tax)" at bounding box center [1241, 542] width 343 height 19
click at [1231, 559] on input "***" at bounding box center [1241, 572] width 343 height 27
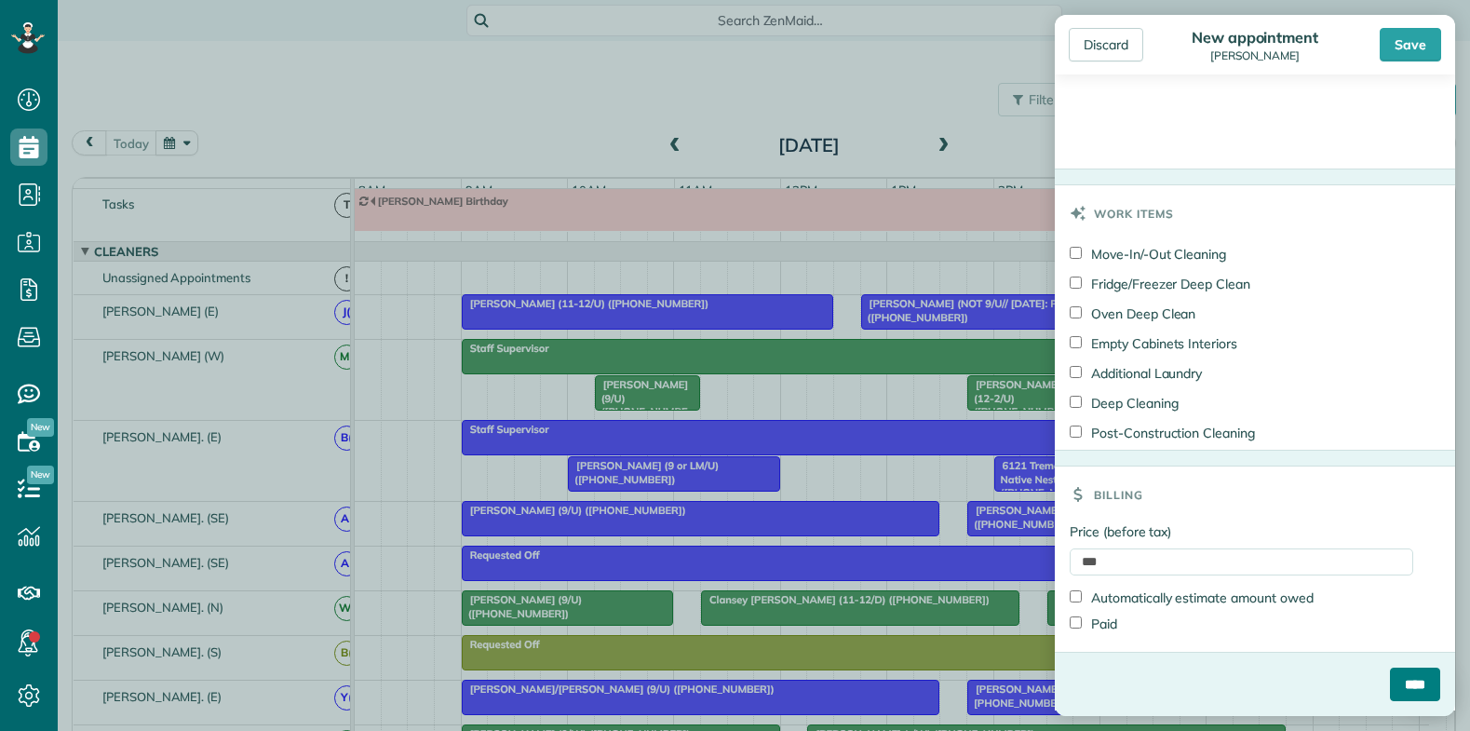
drag, startPoint x: 1396, startPoint y: 680, endPoint x: 1332, endPoint y: 573, distance: 124.8
click at [1395, 680] on input "****" at bounding box center [1415, 684] width 50 height 34
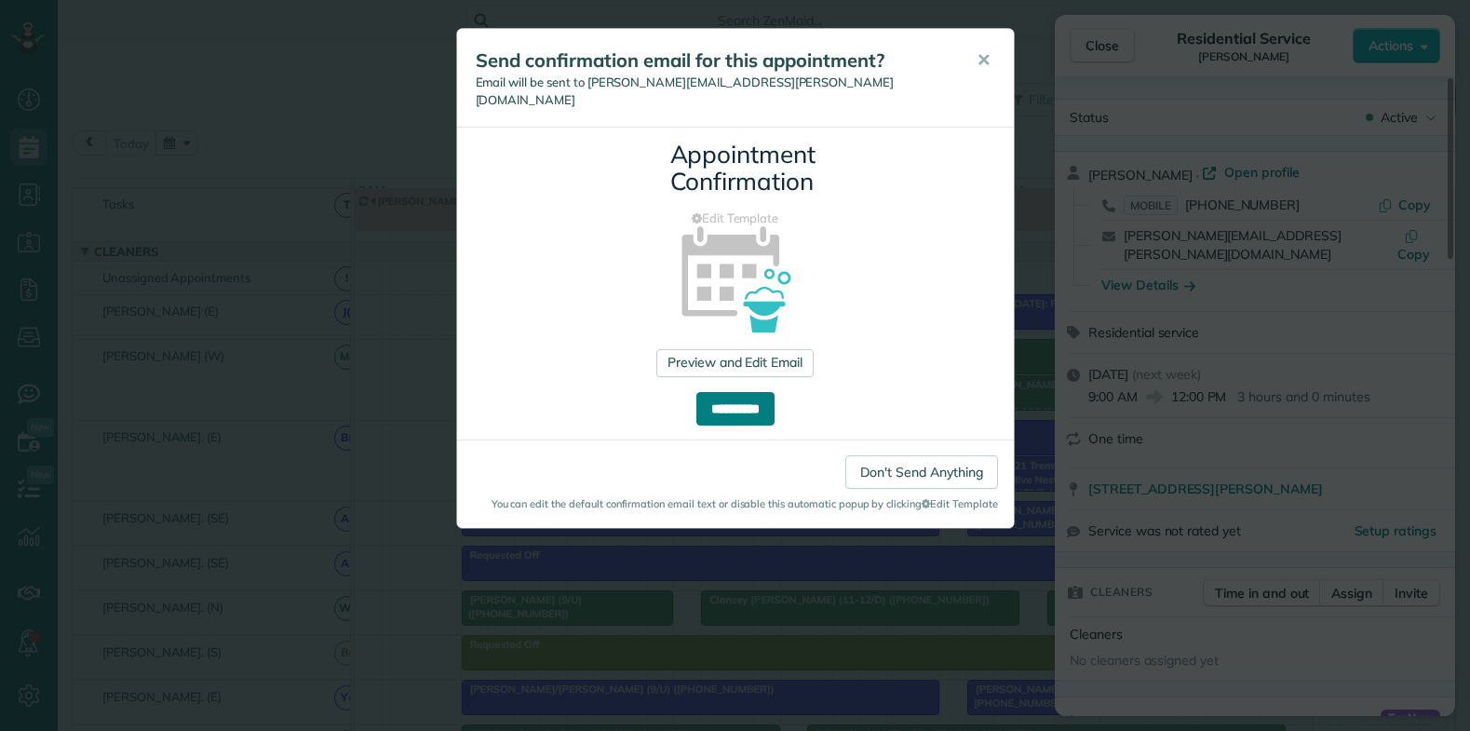
click at [736, 395] on input "**********" at bounding box center [735, 409] width 78 height 34
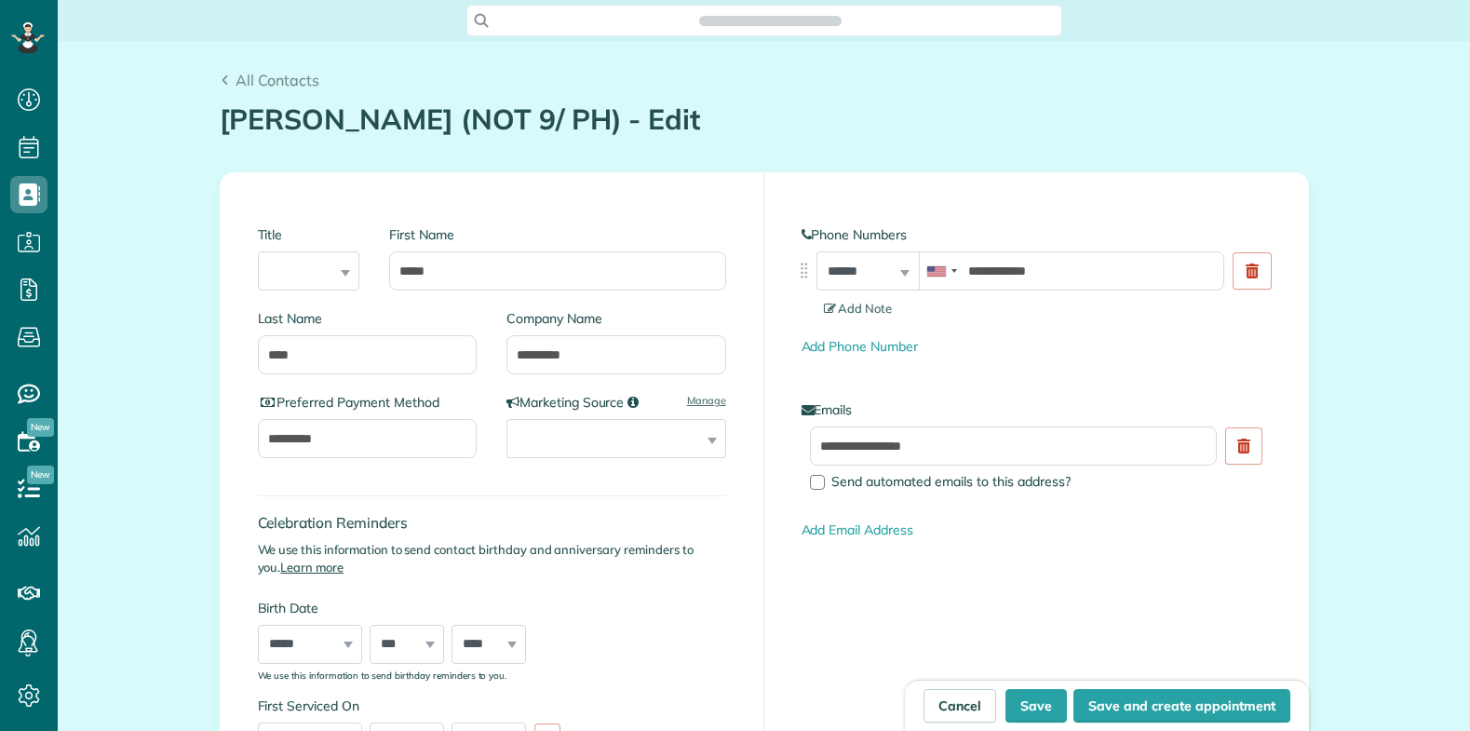
scroll to position [8, 8]
click at [1025, 703] on button "Save" at bounding box center [1035, 706] width 61 height 34
type input "**********"
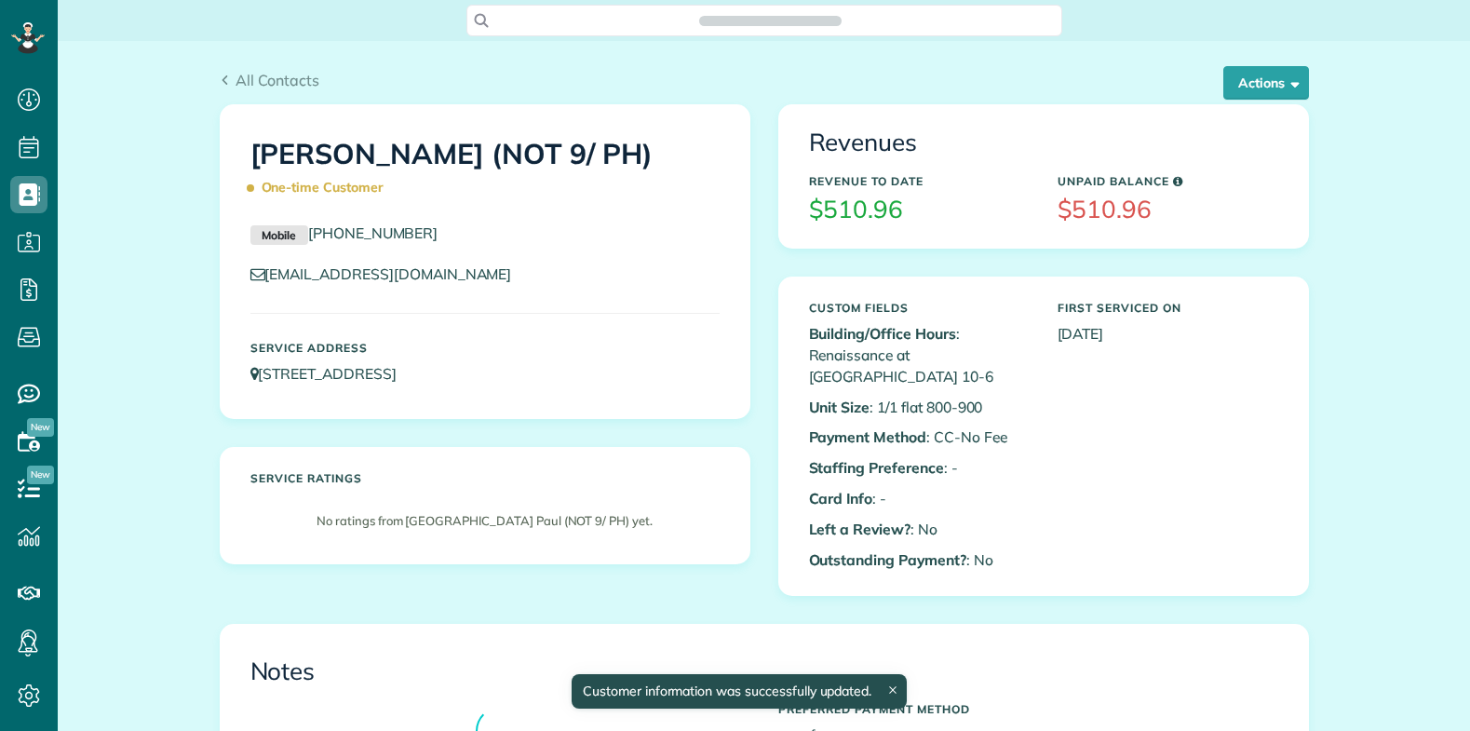
scroll to position [8, 8]
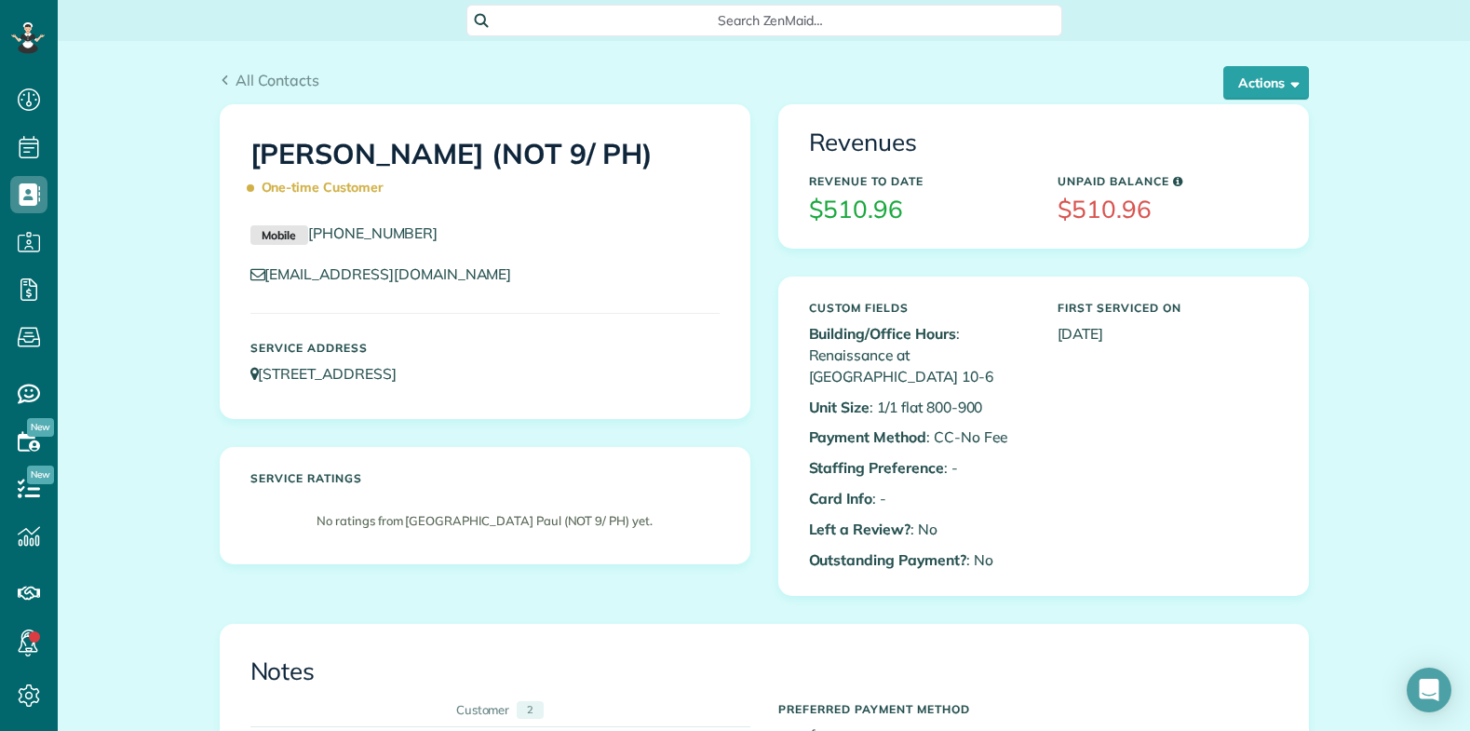
drag, startPoint x: 872, startPoint y: 407, endPoint x: 1032, endPoint y: 419, distance: 160.6
click at [1032, 419] on div "Custom Fields Building/Office Hours : Renaissance at [GEOGRAPHIC_DATA] 10-6 Uni…" at bounding box center [919, 436] width 249 height 288
click at [984, 401] on p "Unit Size : 1/1 flat 800-900" at bounding box center [919, 407] width 221 height 21
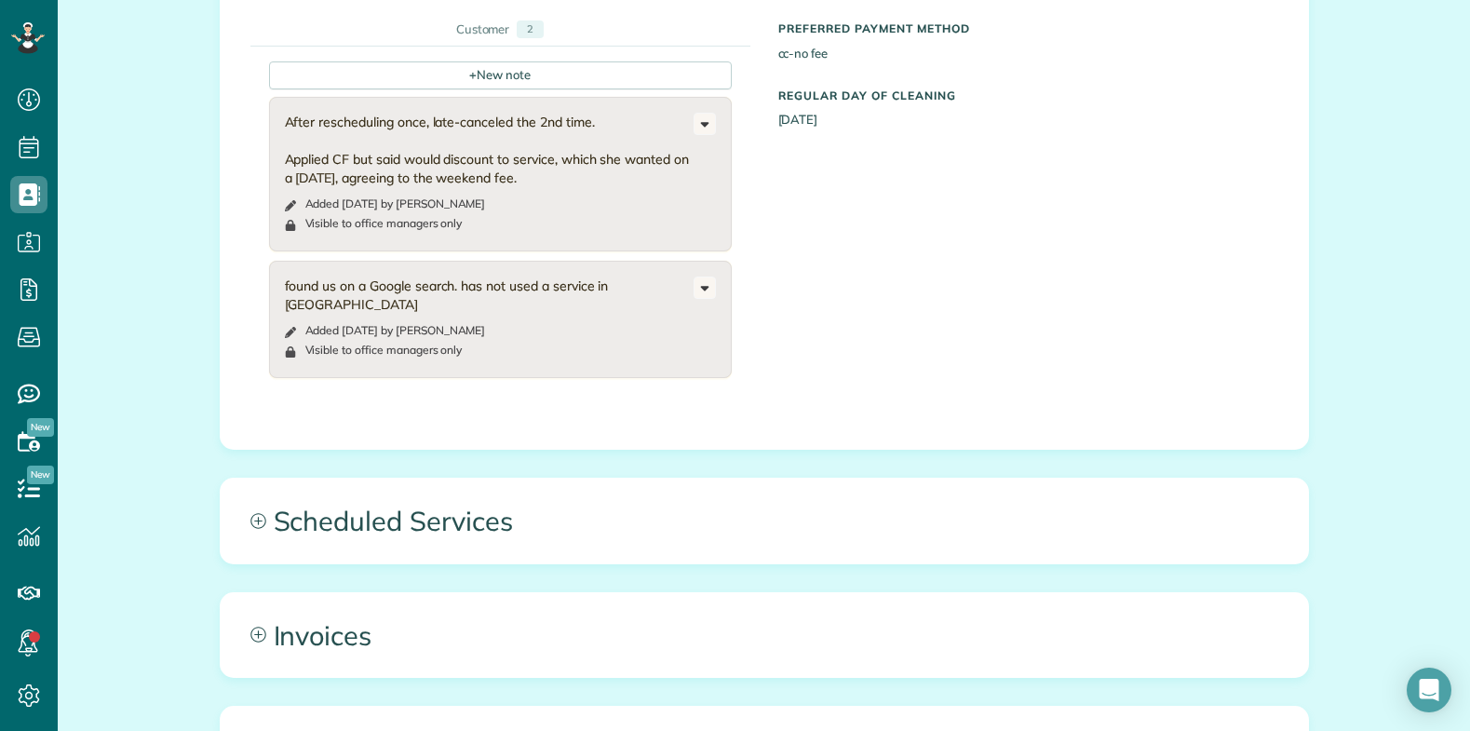
scroll to position [838, 0]
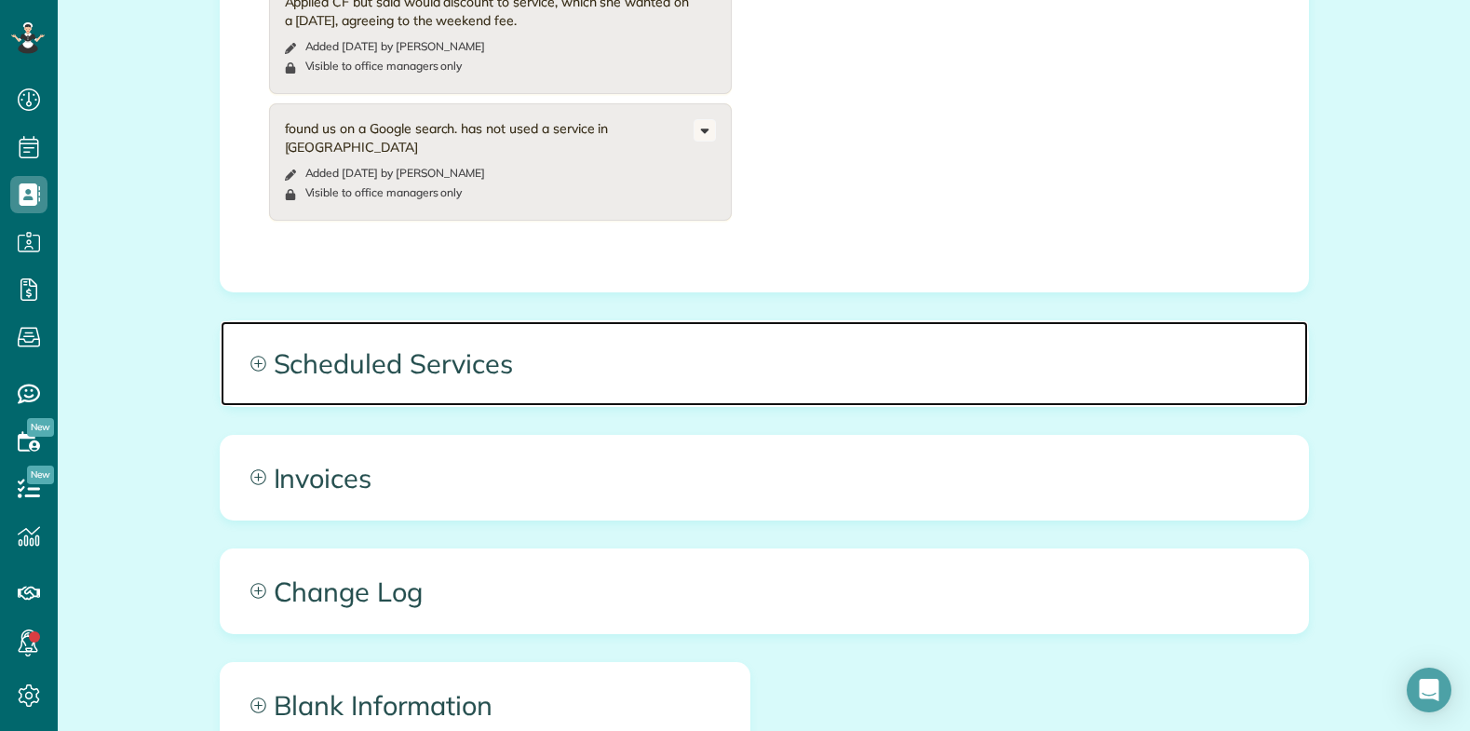
click at [860, 370] on span "Scheduled Services" at bounding box center [764, 363] width 1087 height 84
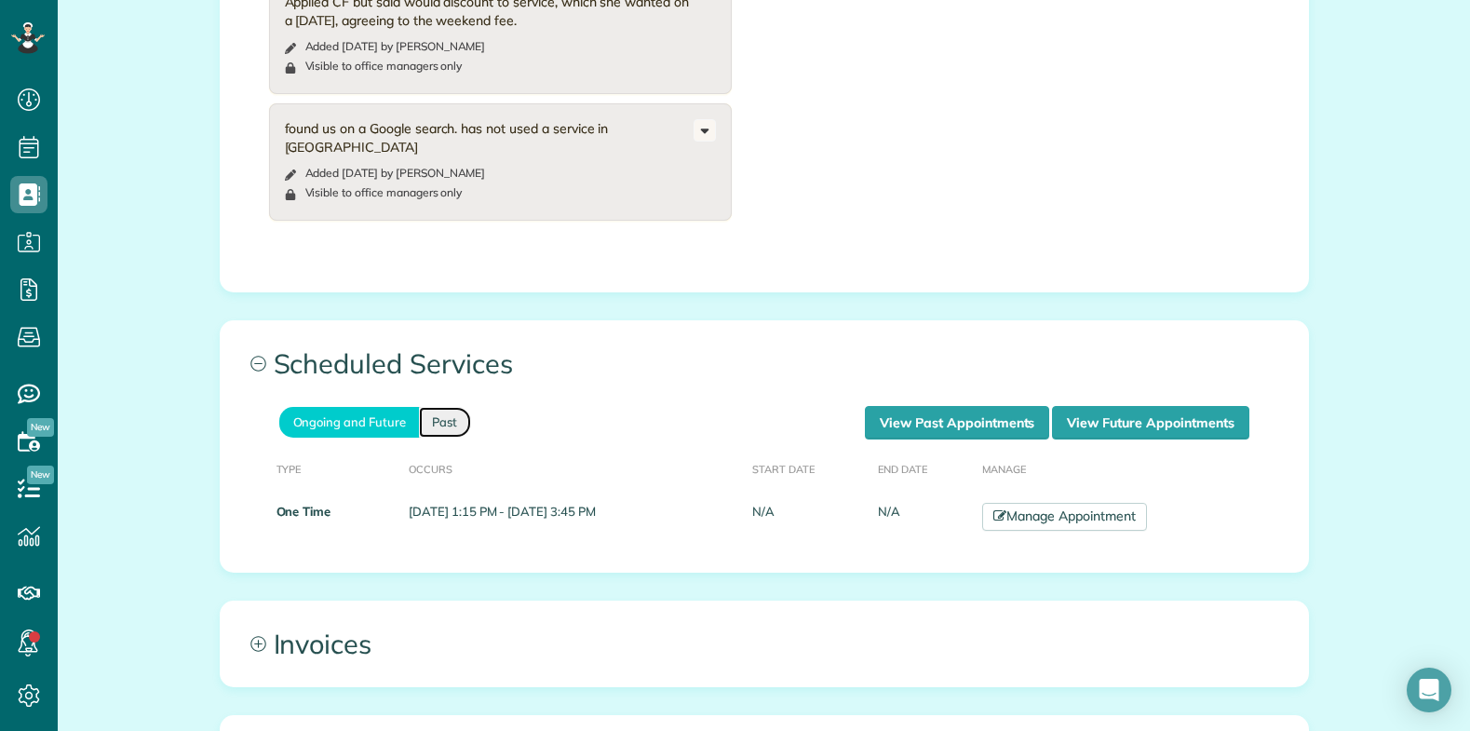
click at [437, 426] on link "Past" at bounding box center [445, 422] width 52 height 31
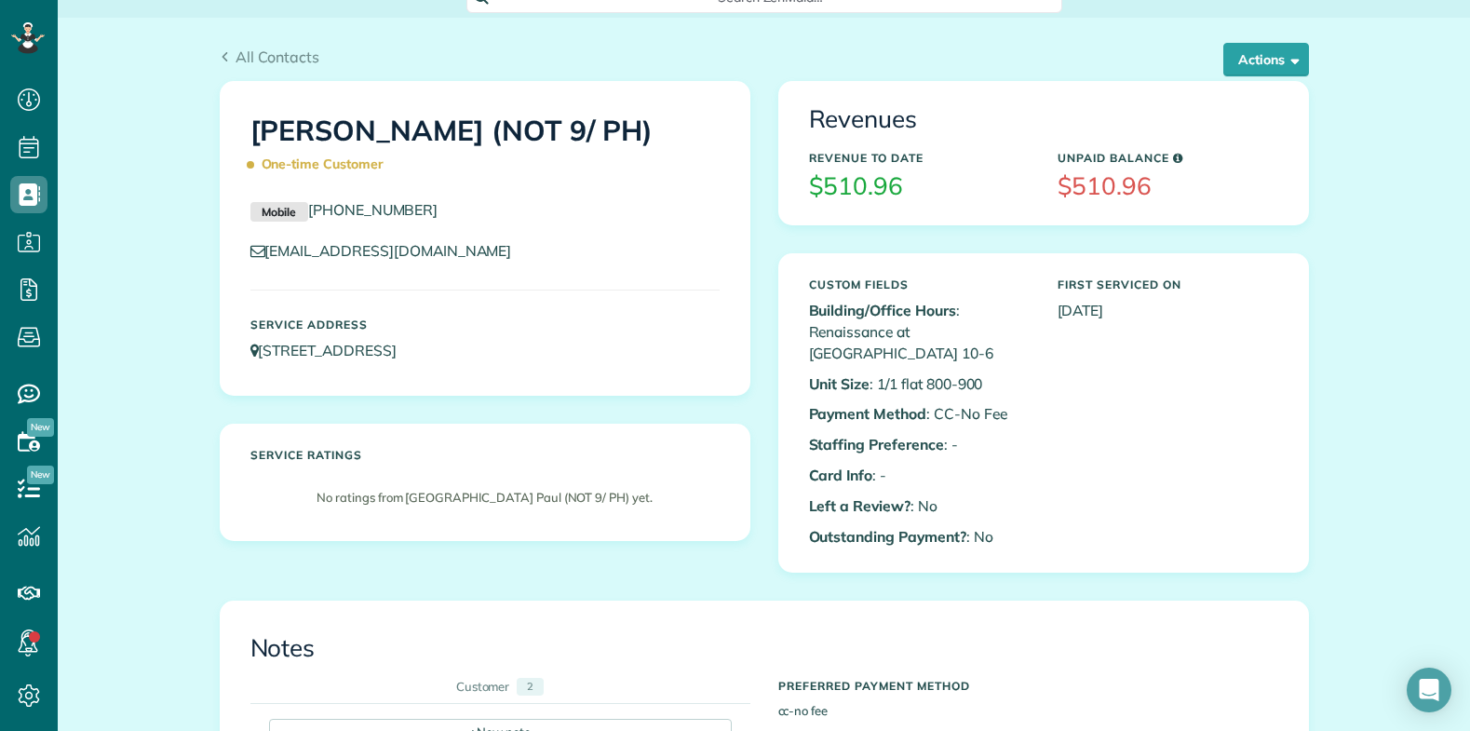
scroll to position [0, 0]
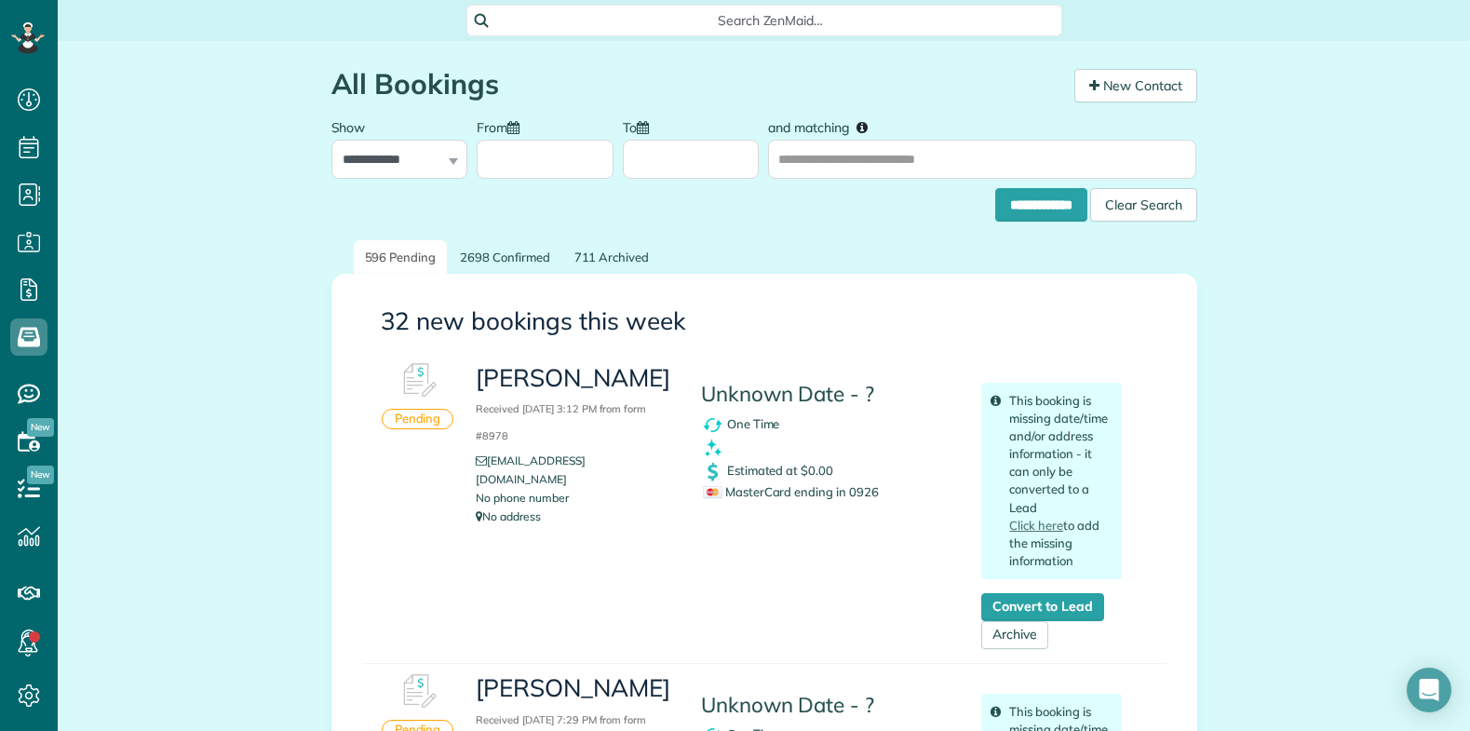
scroll to position [8, 8]
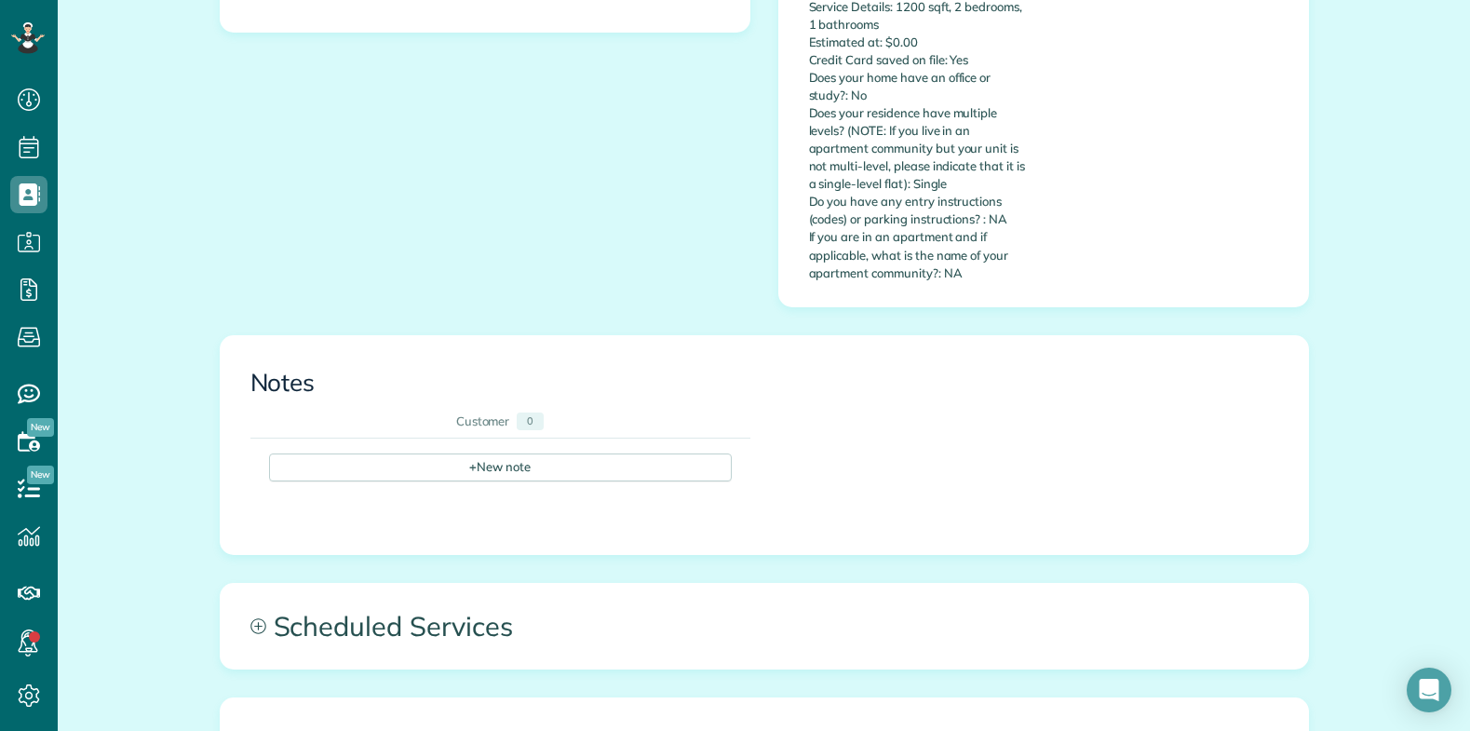
scroll to position [559, 0]
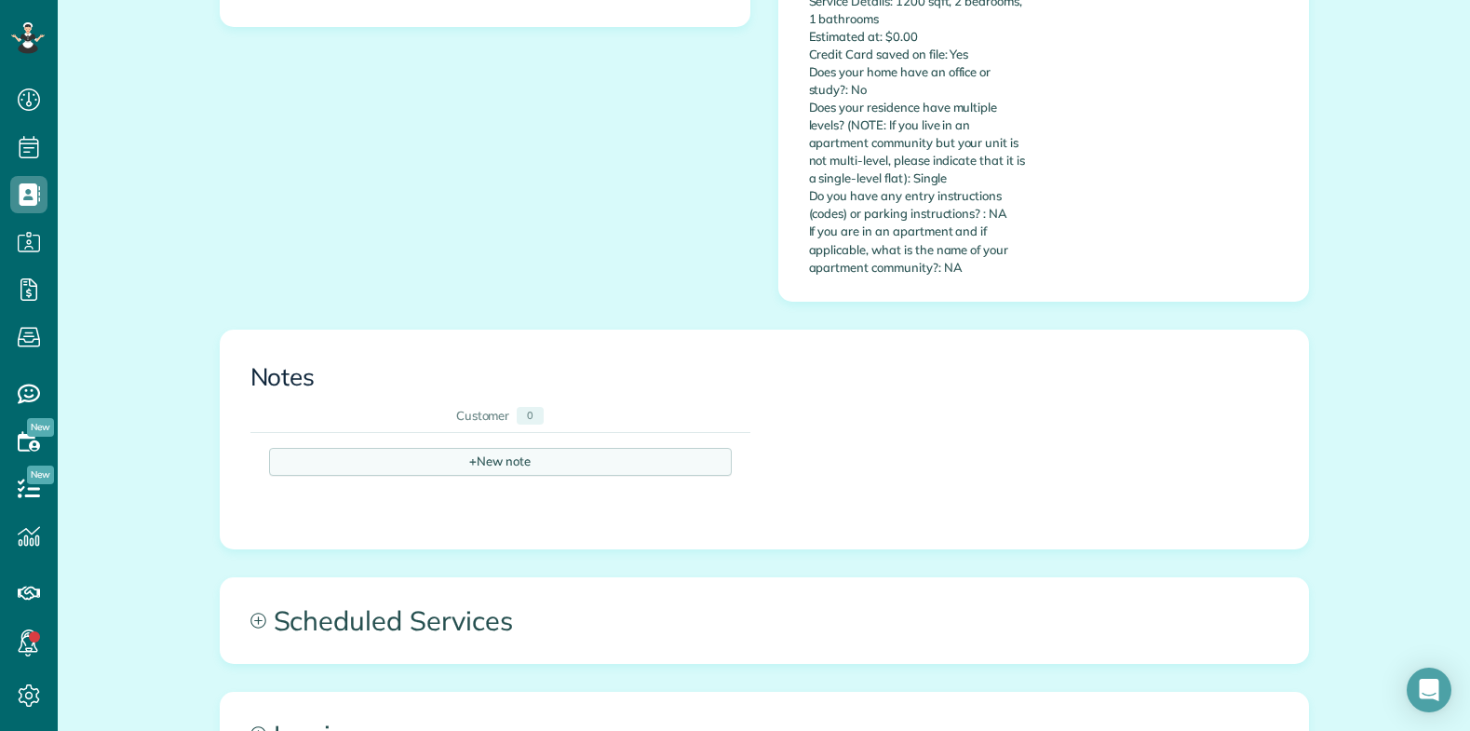
click at [455, 448] on div "+ New note" at bounding box center [500, 462] width 463 height 28
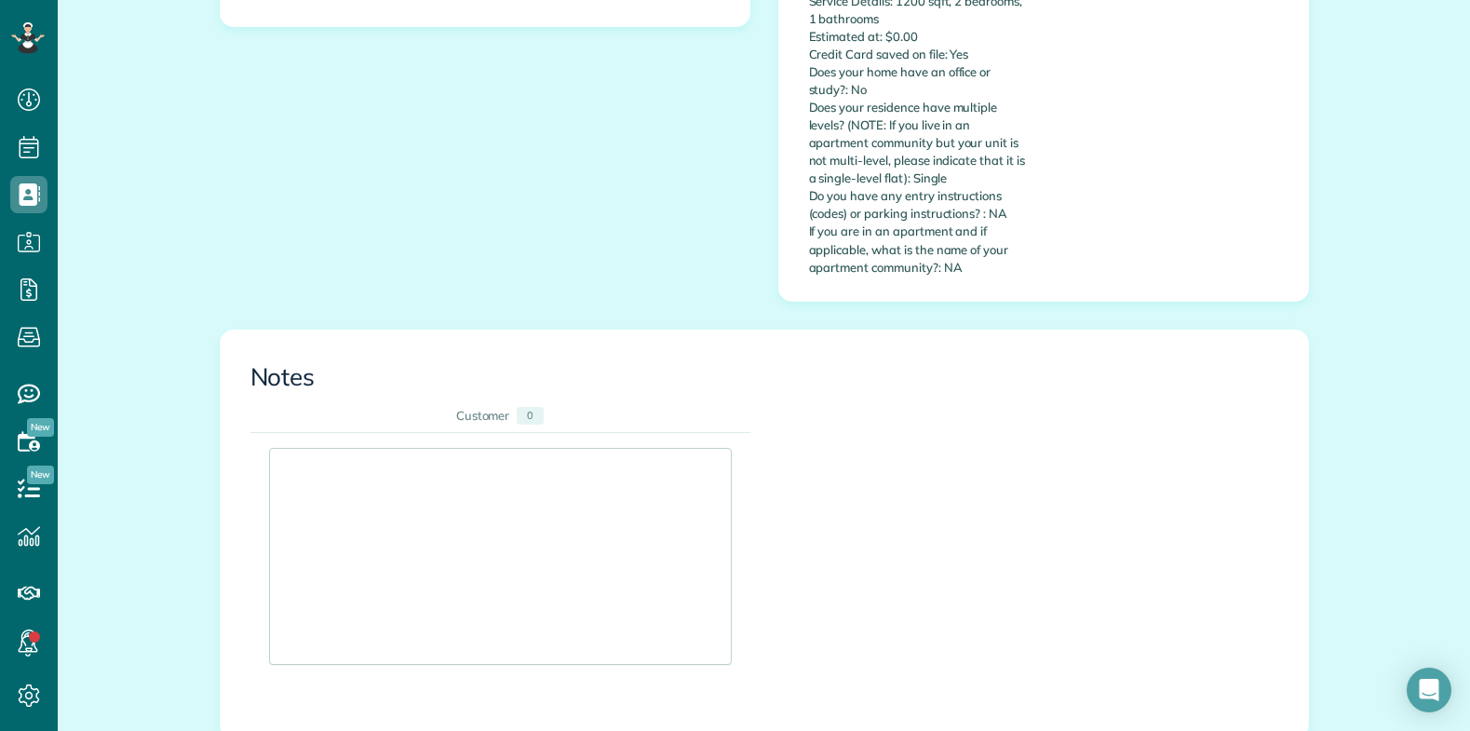
click at [338, 449] on div at bounding box center [500, 556] width 461 height 215
drag, startPoint x: 293, startPoint y: 417, endPoint x: 340, endPoint y: 431, distance: 48.6
click at [297, 449] on div at bounding box center [500, 556] width 461 height 215
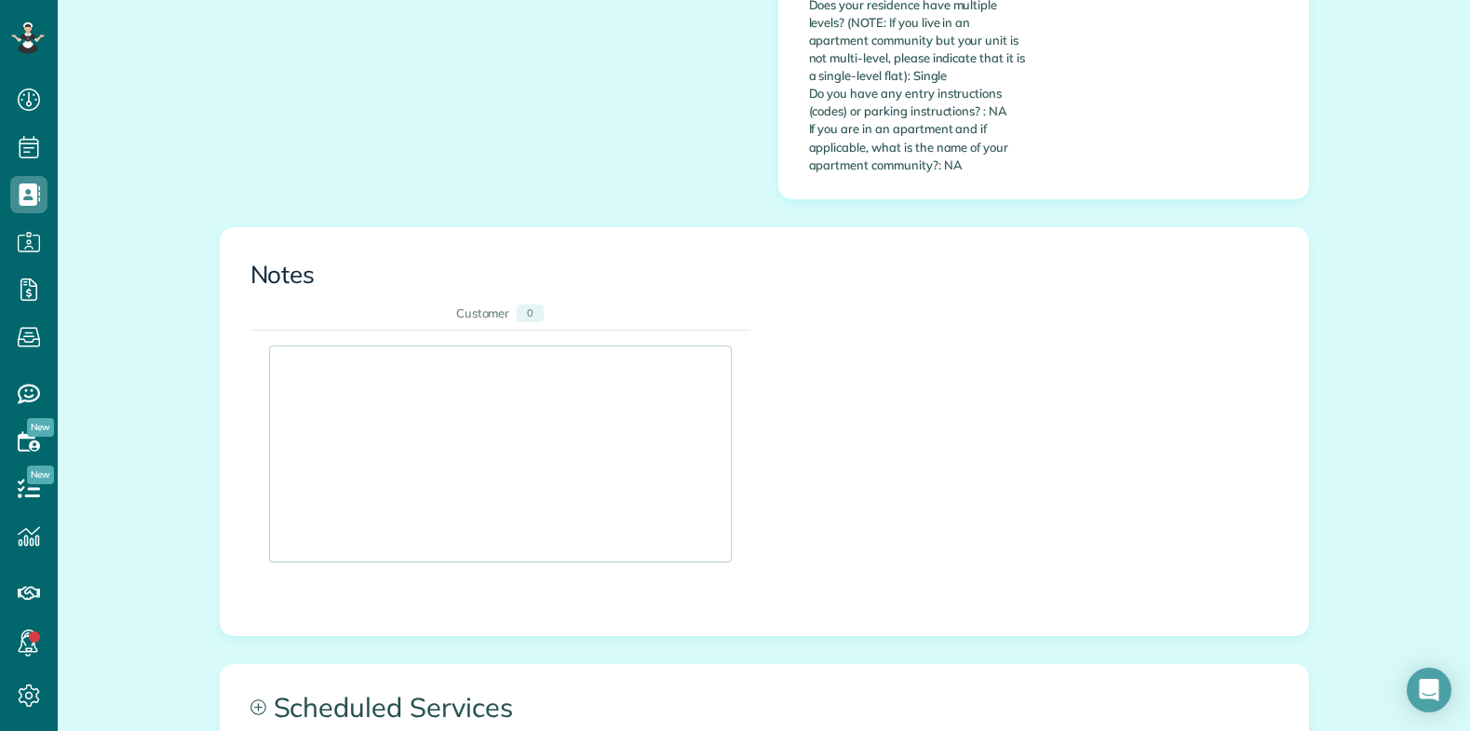
scroll to position [652, 0]
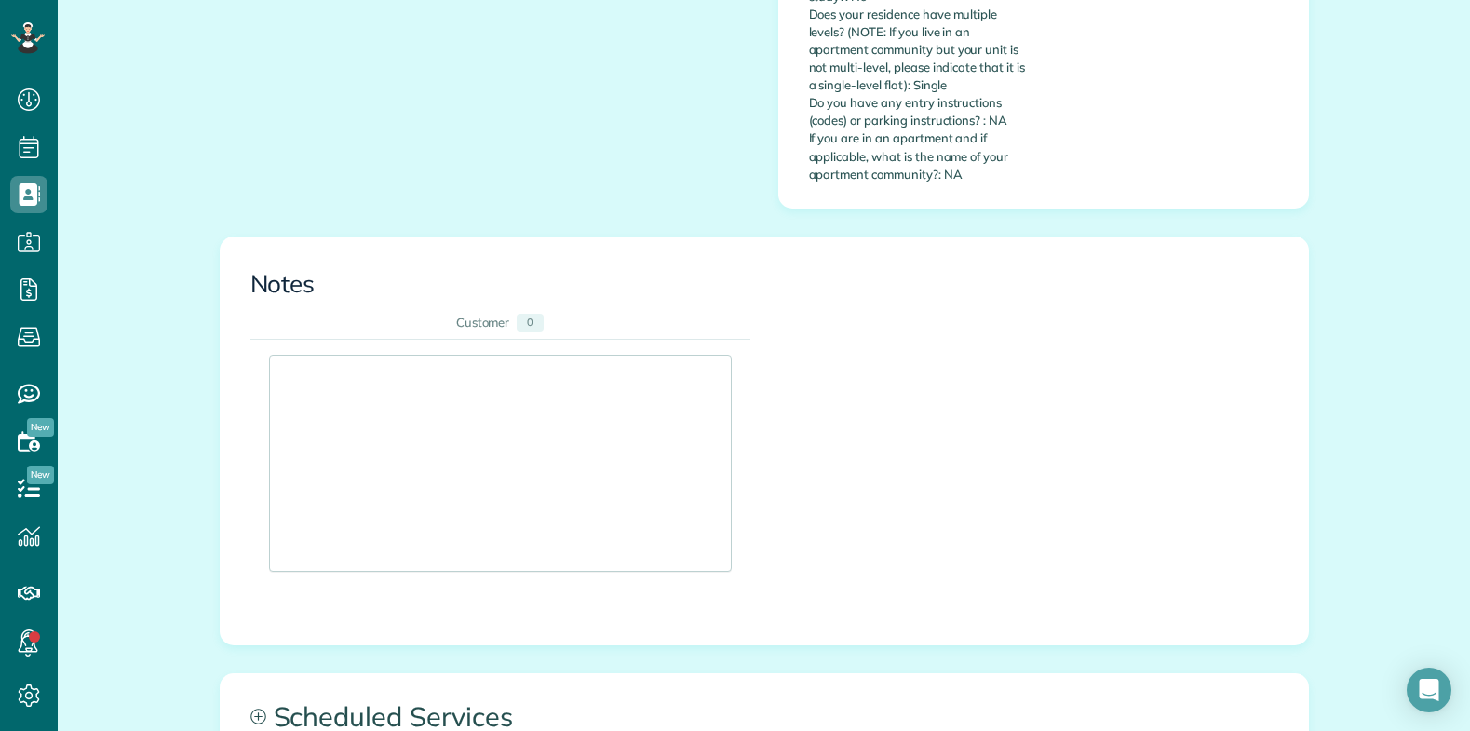
click at [434, 356] on div at bounding box center [500, 463] width 461 height 215
click at [437, 356] on div at bounding box center [500, 463] width 461 height 215
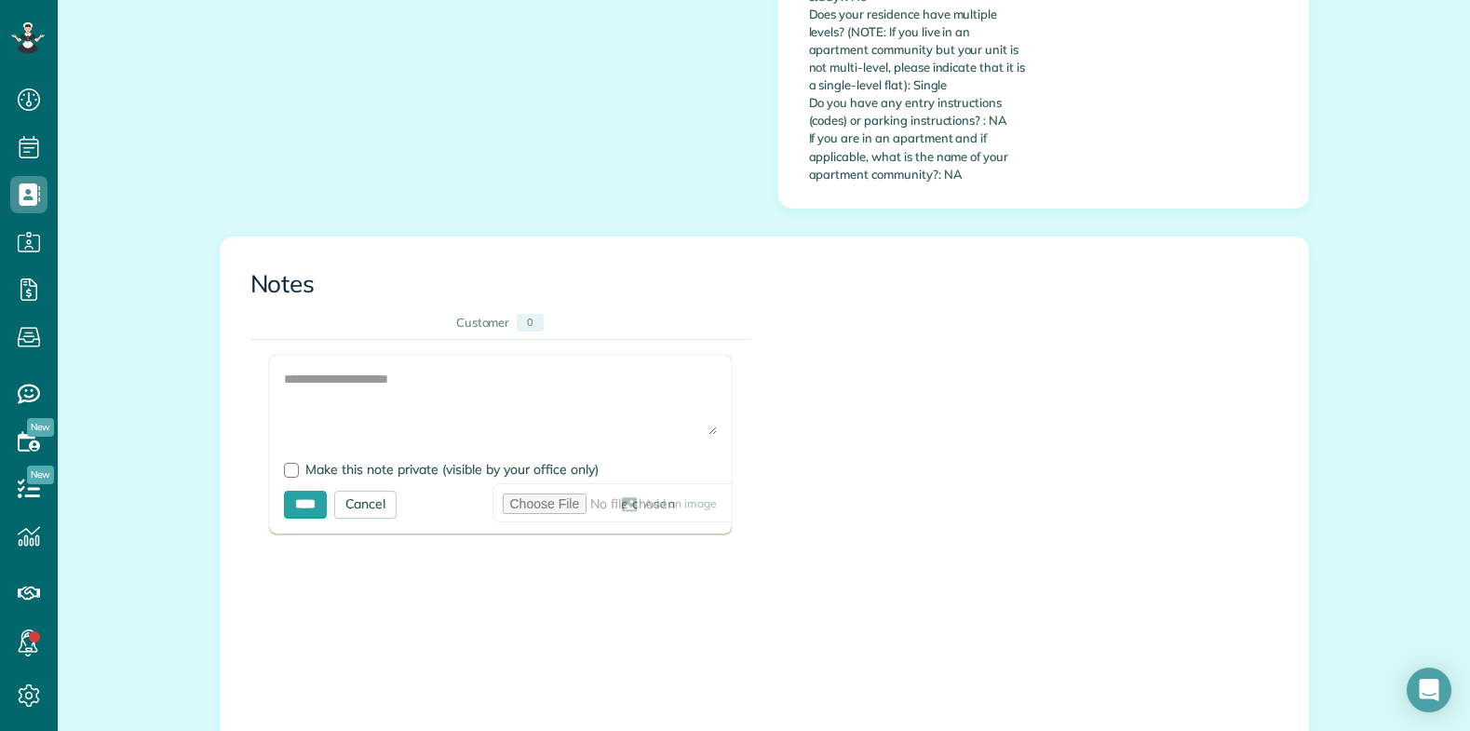
click at [495, 362] on div at bounding box center [500, 444] width 463 height 179
click at [403, 370] on textarea at bounding box center [500, 402] width 433 height 65
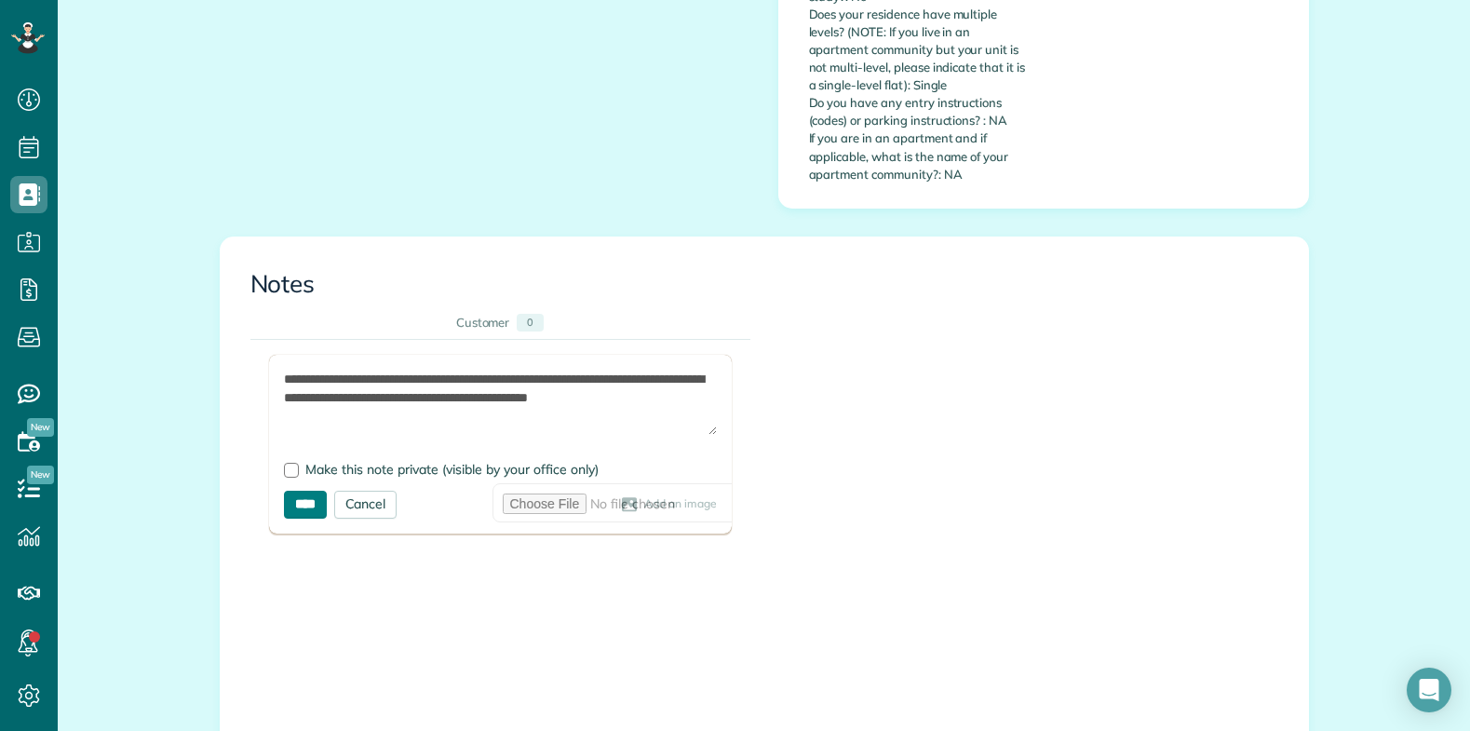
type textarea "**********"
click at [303, 491] on input "****" at bounding box center [305, 505] width 43 height 28
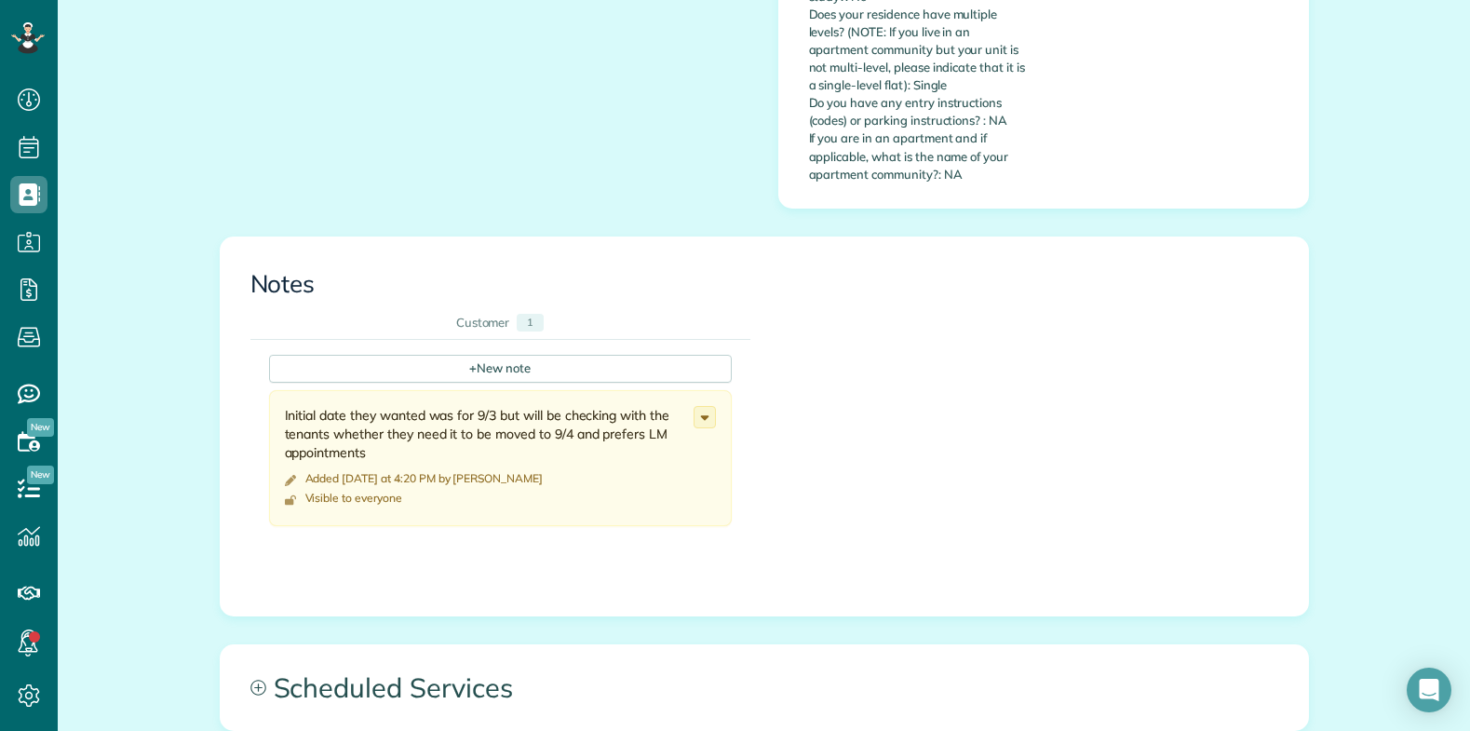
click at [156, 530] on div "All Contacts Actions Edit Add Appointment Recent Activity Send Email Repair Cus…" at bounding box center [764, 327] width 1412 height 1876
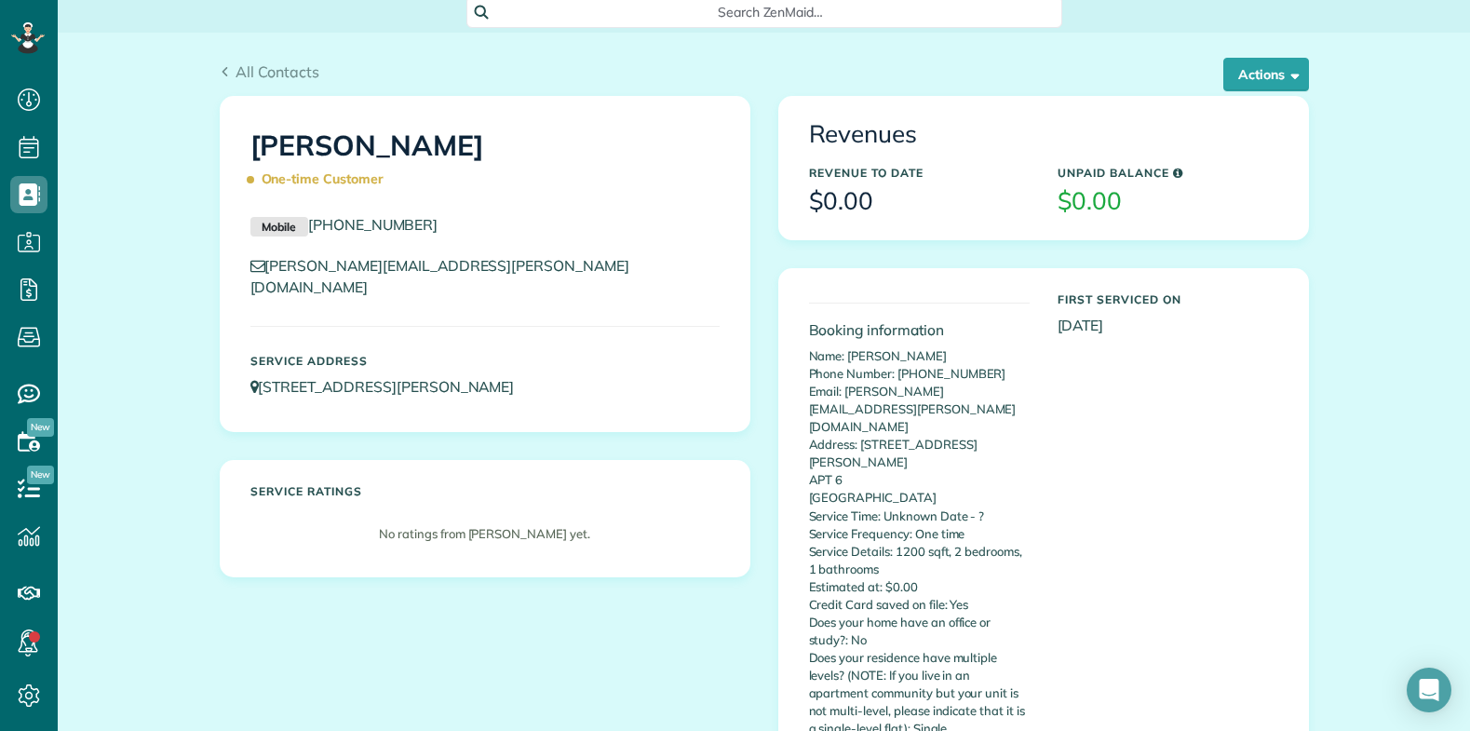
scroll to position [0, 0]
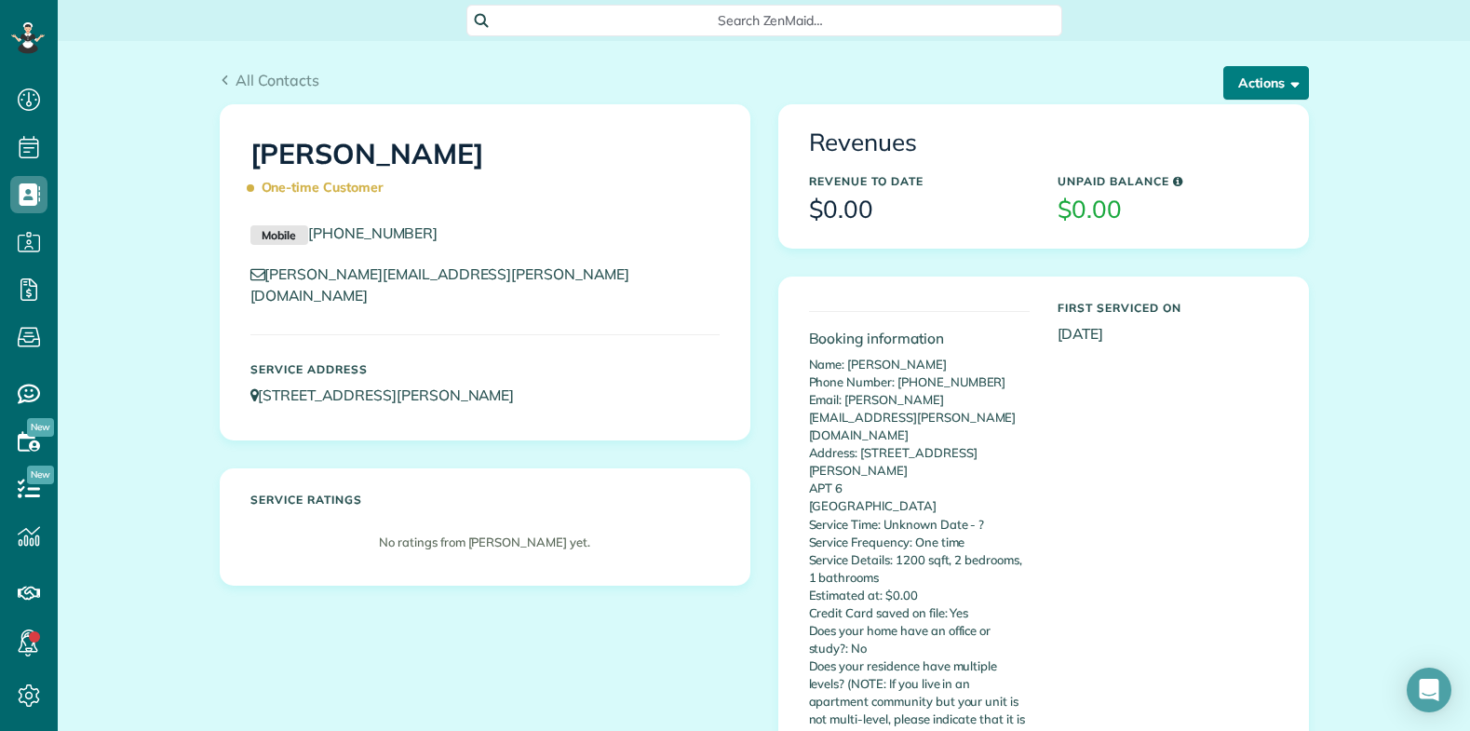
click at [1245, 81] on button "Actions" at bounding box center [1266, 83] width 86 height 34
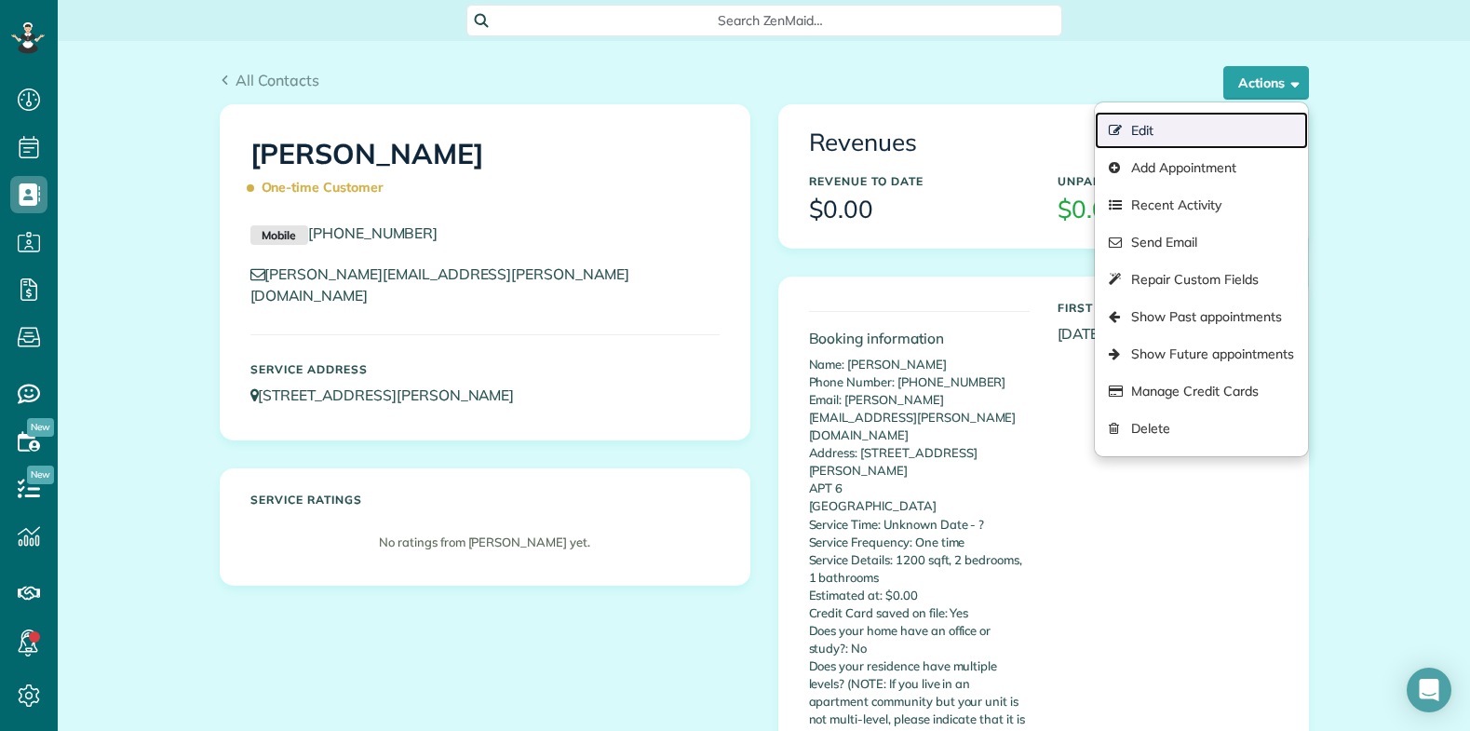
click at [1152, 130] on link "Edit" at bounding box center [1201, 130] width 212 height 37
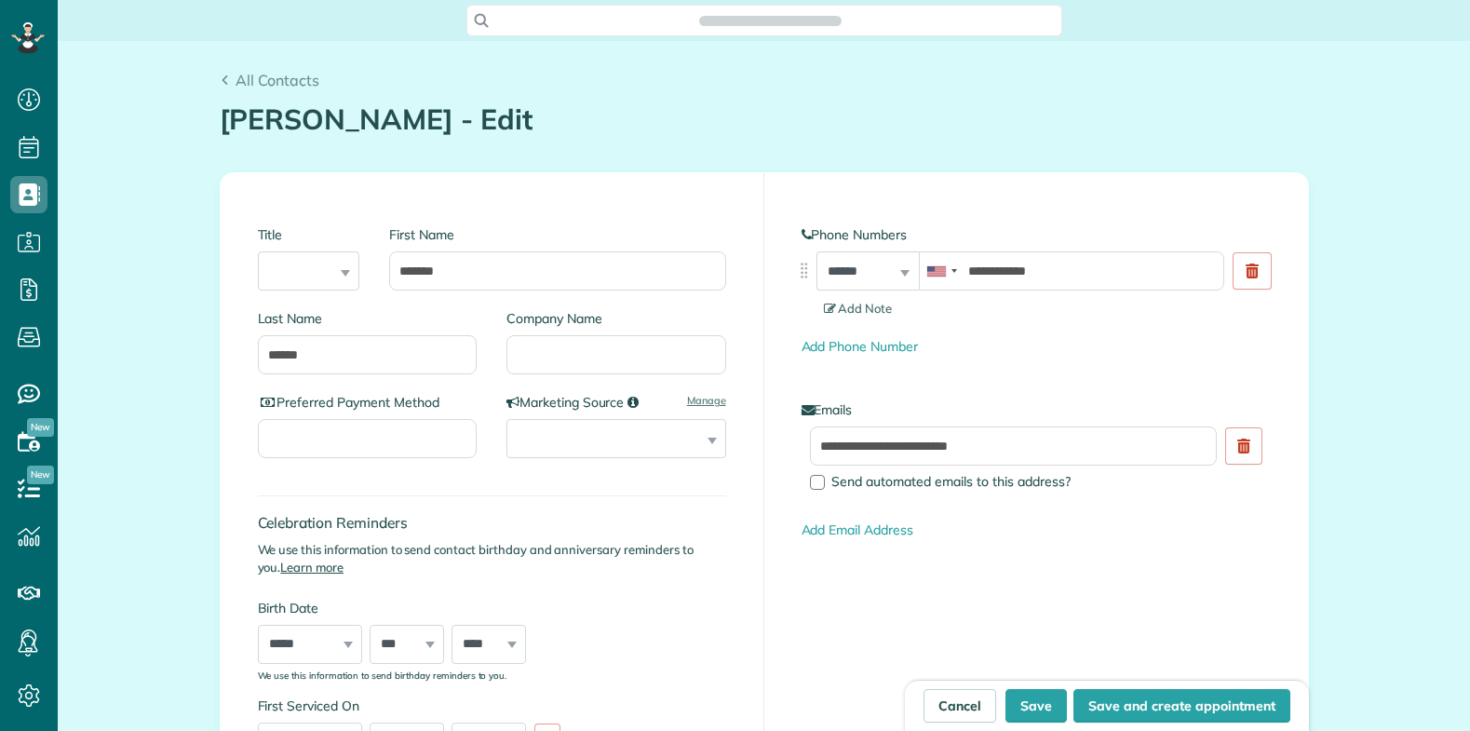
type input "**********"
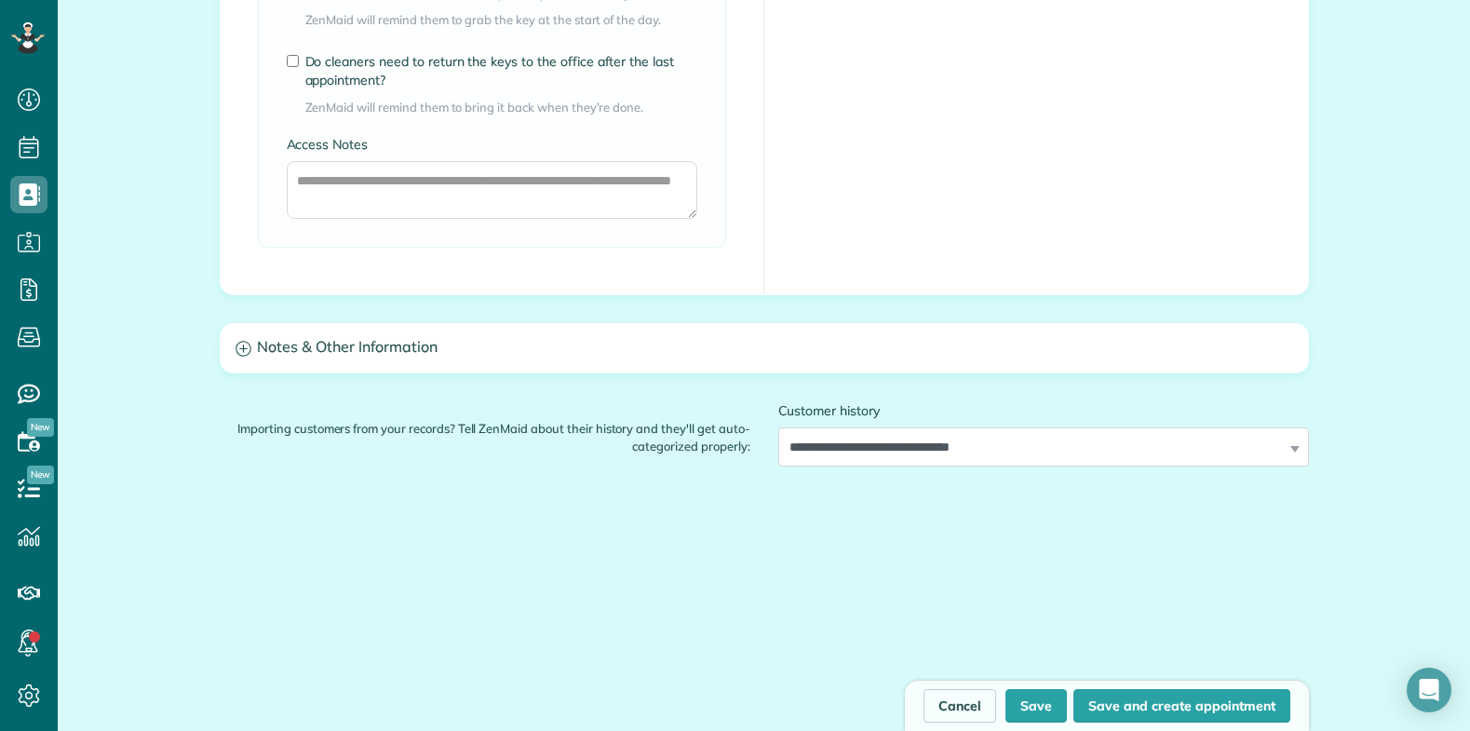
scroll to position [1130, 0]
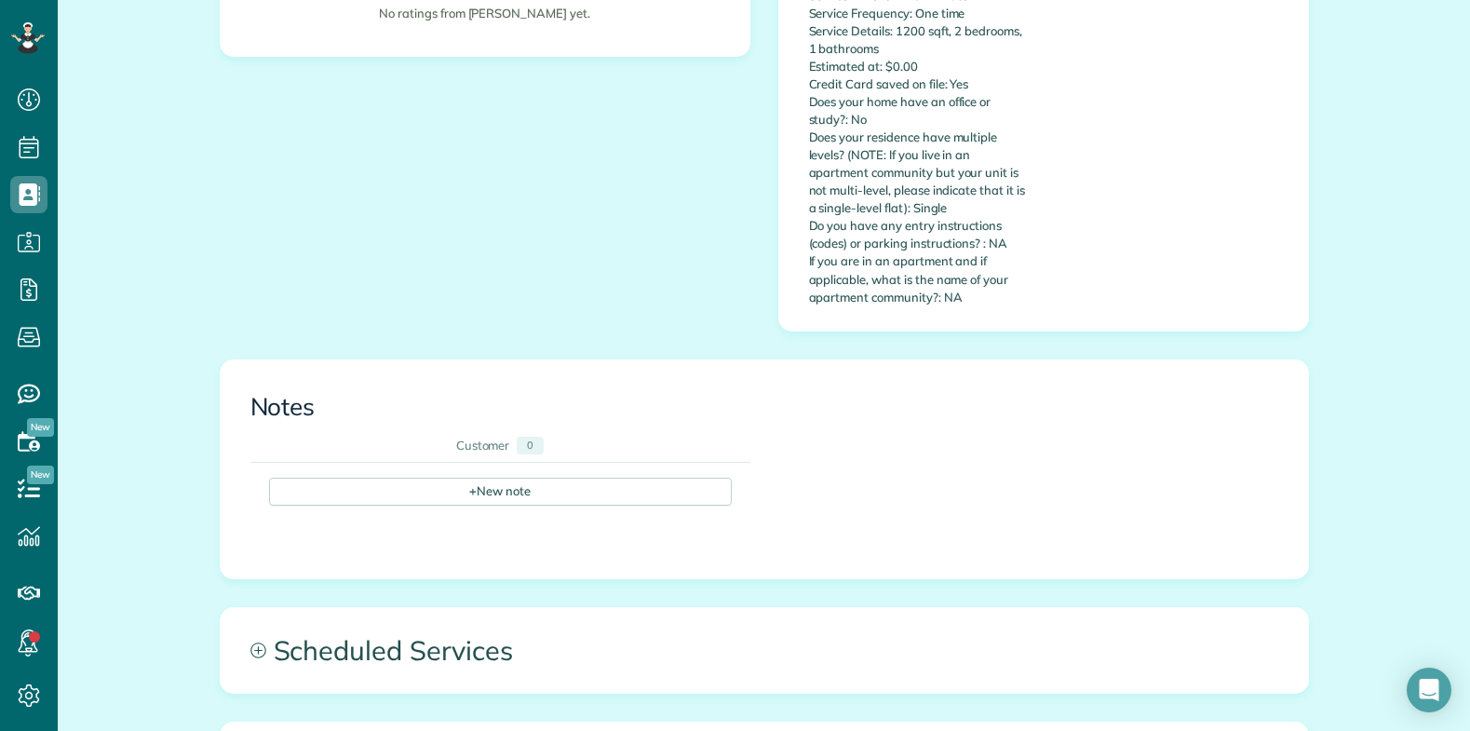
scroll to position [931, 0]
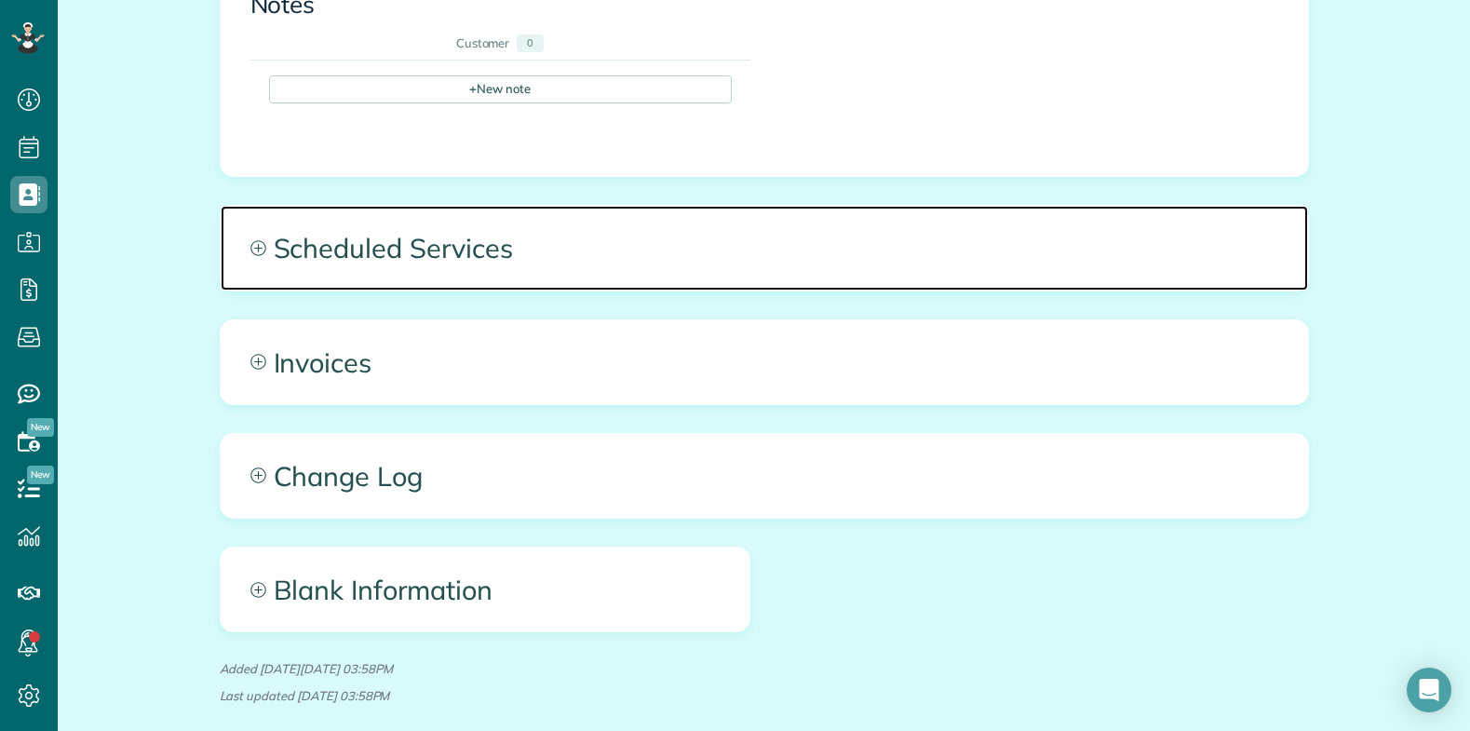
click at [739, 206] on span "Scheduled Services" at bounding box center [764, 248] width 1087 height 84
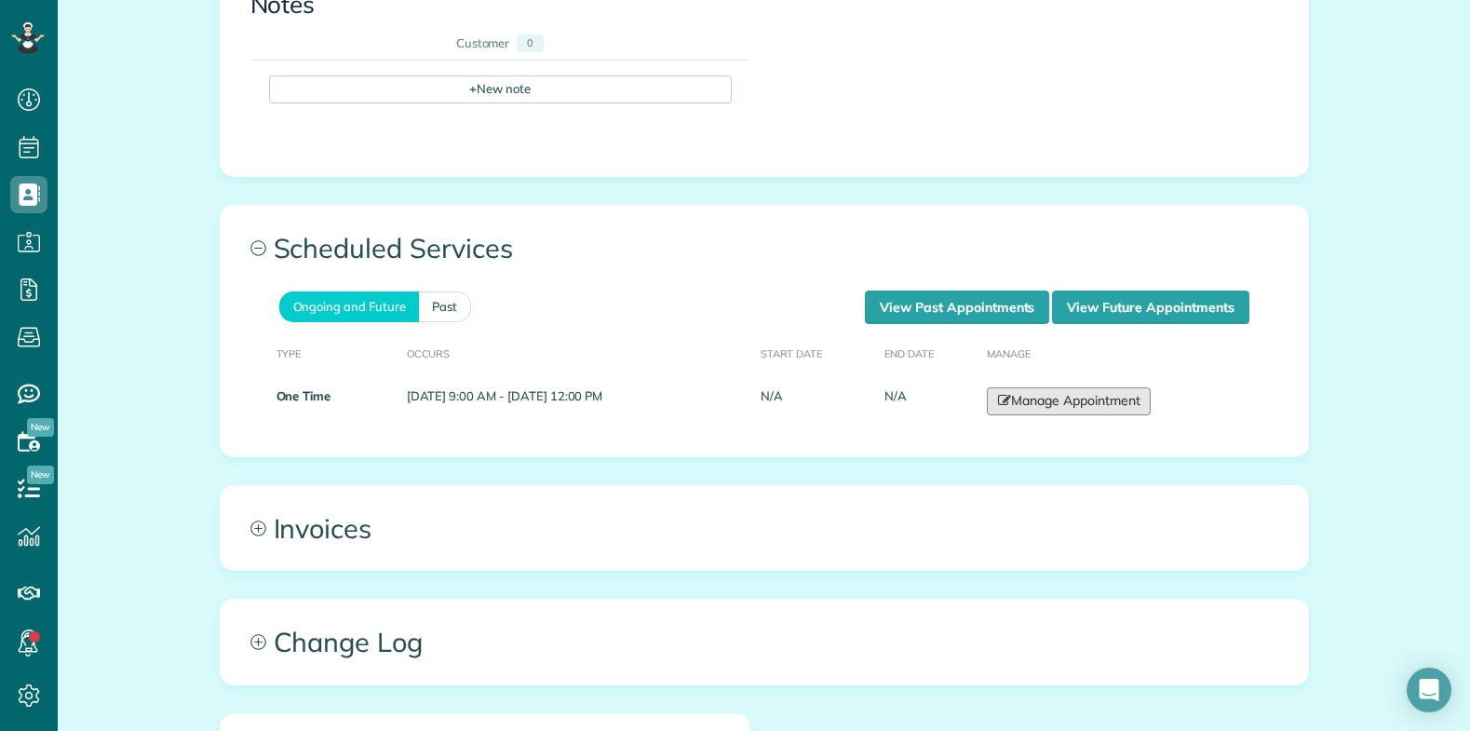
click at [1104, 387] on link "Manage Appointment" at bounding box center [1069, 401] width 164 height 28
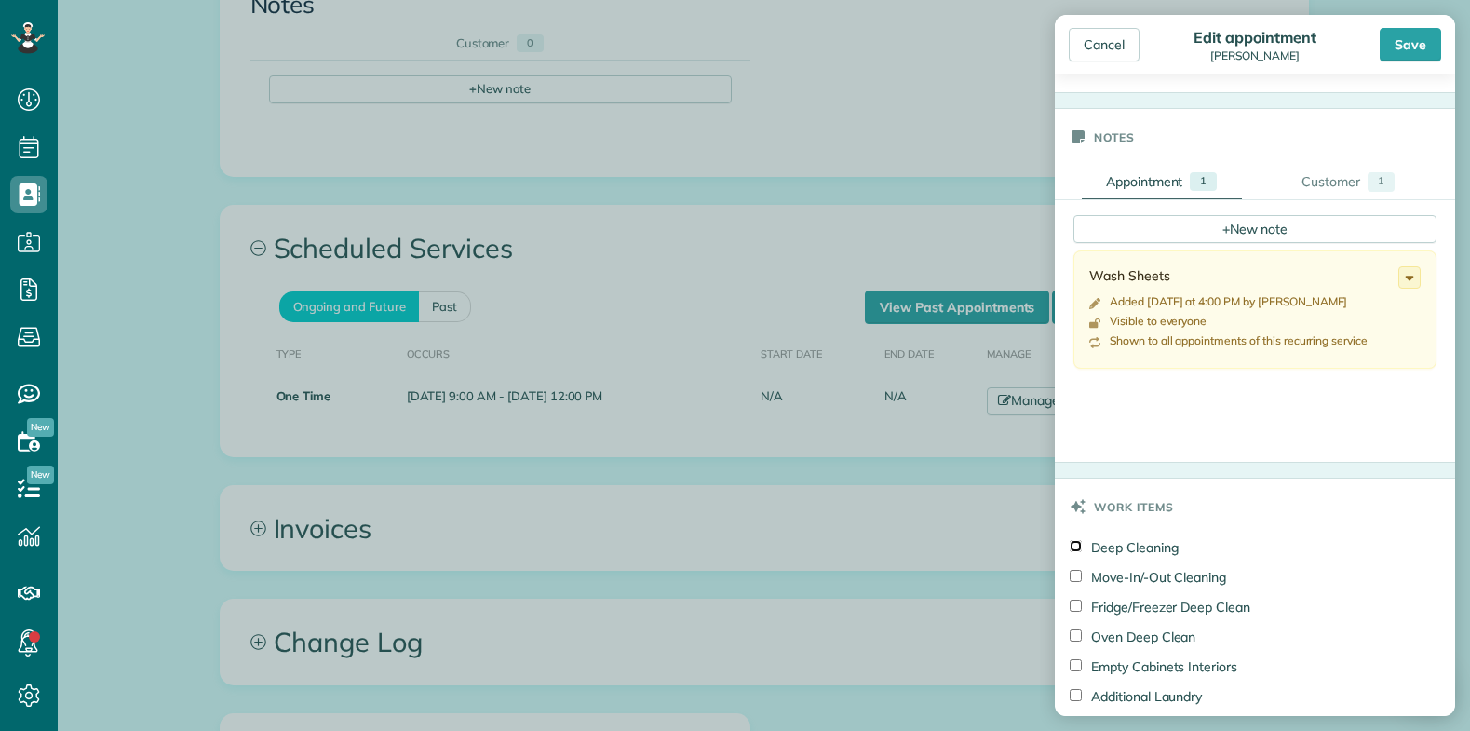
scroll to position [494, 0]
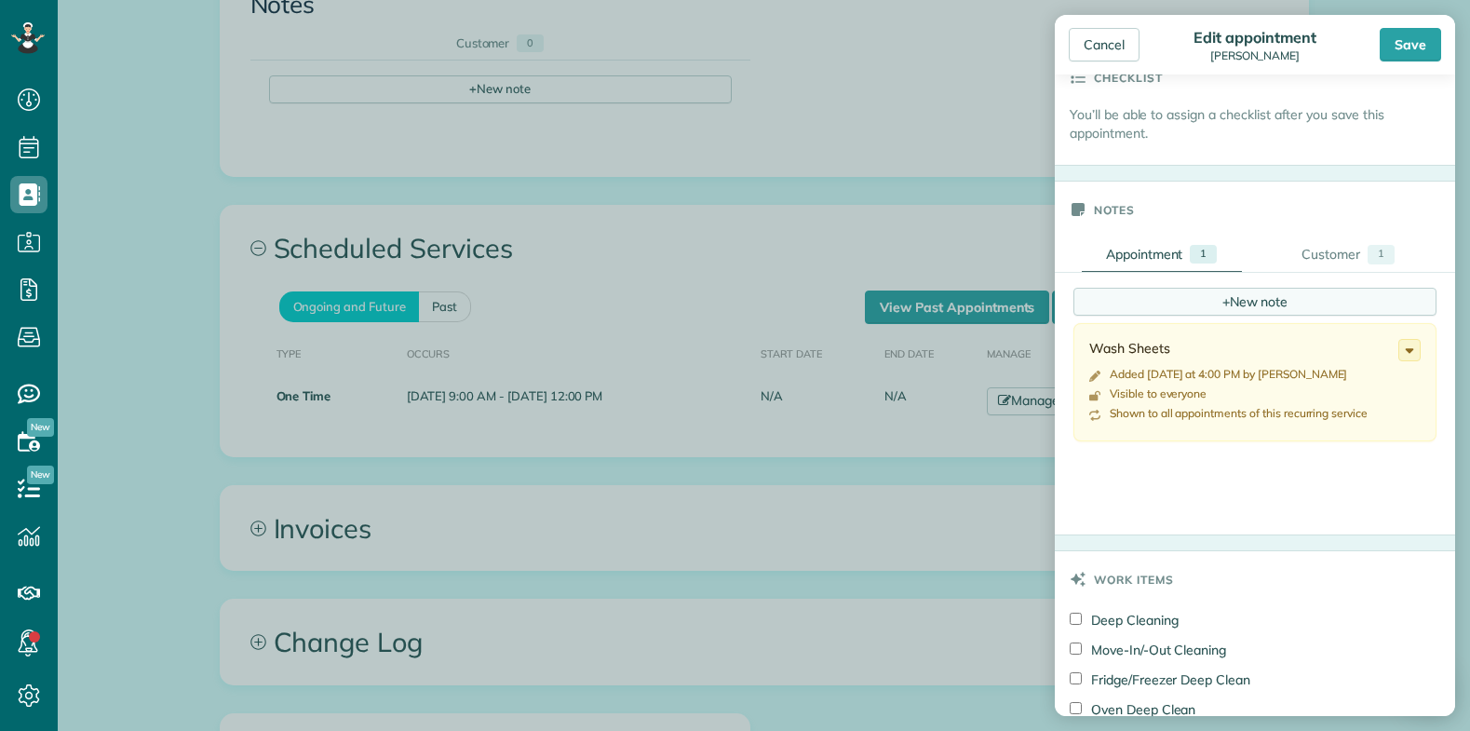
click at [1182, 299] on div "+ New note" at bounding box center [1254, 302] width 363 height 28
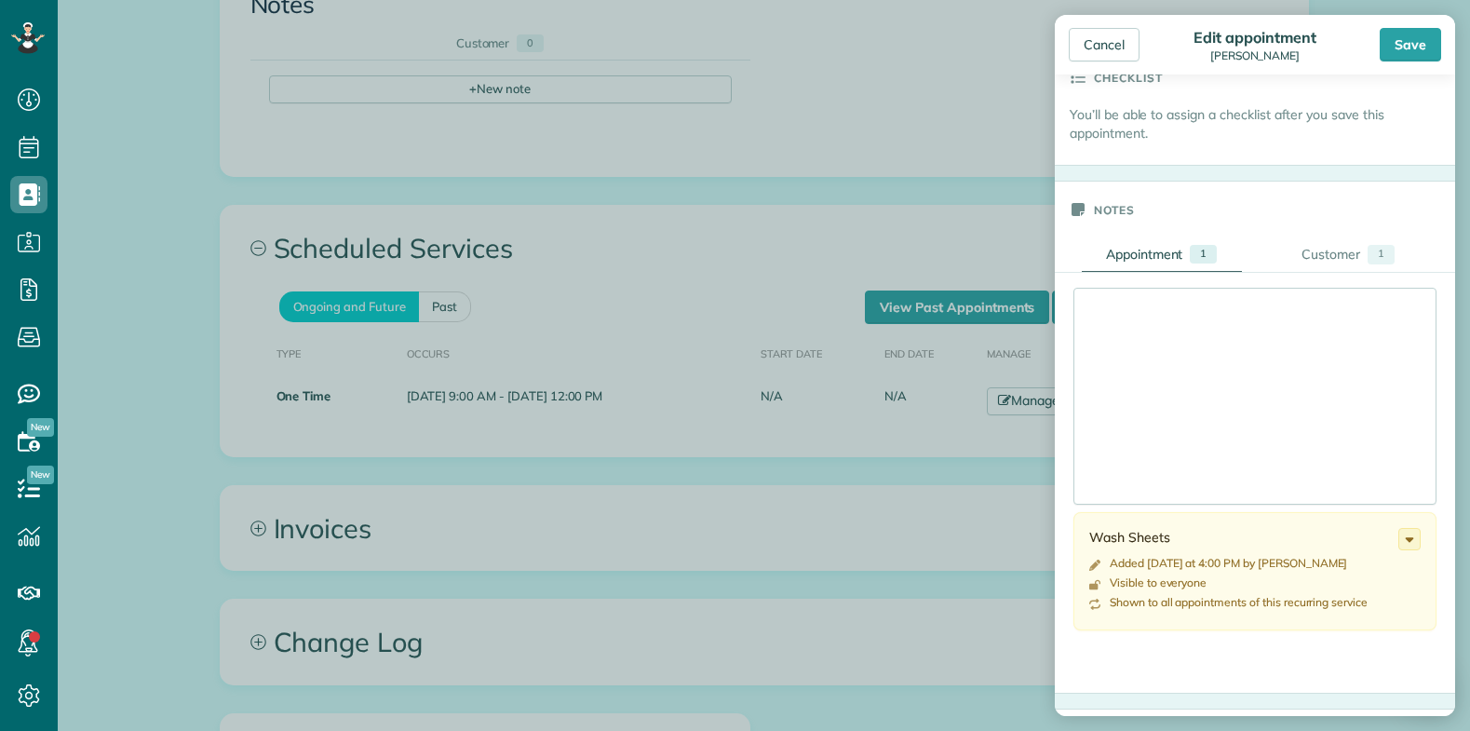
click at [1164, 331] on div at bounding box center [1254, 396] width 361 height 215
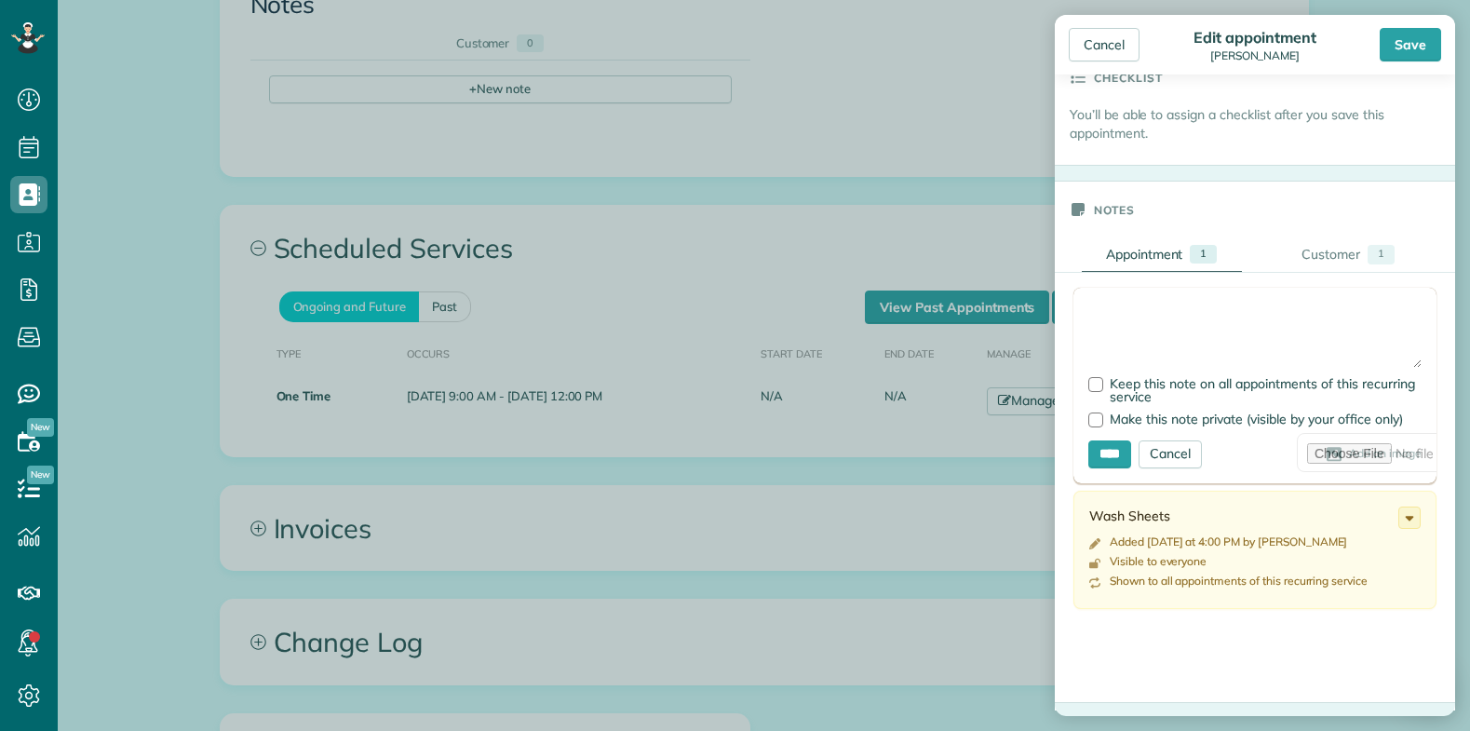
click at [1122, 317] on textarea at bounding box center [1254, 335] width 333 height 65
type textarea "**********"
click at [1095, 384] on div at bounding box center [1095, 384] width 15 height 15
click at [1111, 454] on input "****" at bounding box center [1109, 454] width 43 height 28
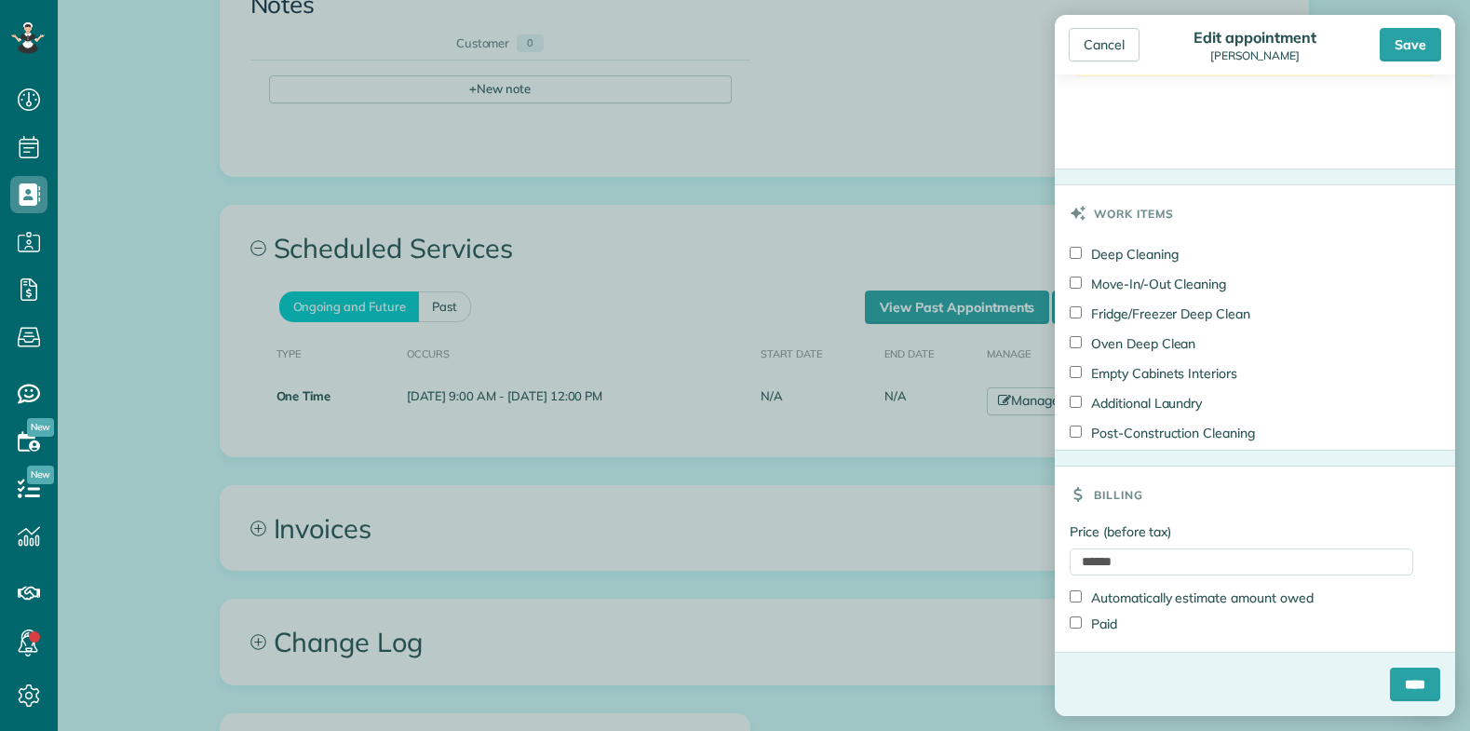
scroll to position [990, 0]
click at [1171, 22] on div "Cancel Edit appointment Patrick Decker Save" at bounding box center [1255, 45] width 400 height 60
click at [1392, 679] on input "****" at bounding box center [1415, 684] width 50 height 34
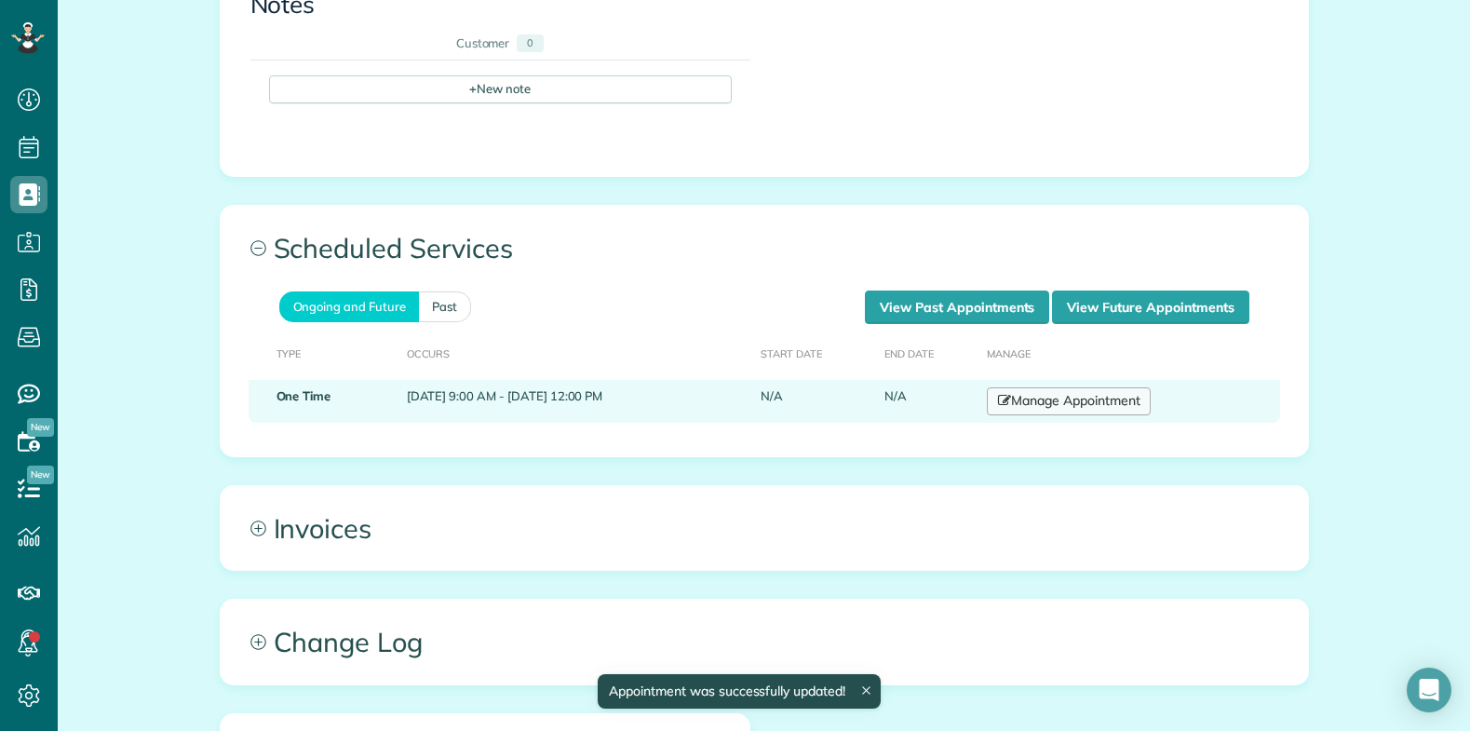
click at [1123, 387] on link "Manage Appointment" at bounding box center [1069, 401] width 164 height 28
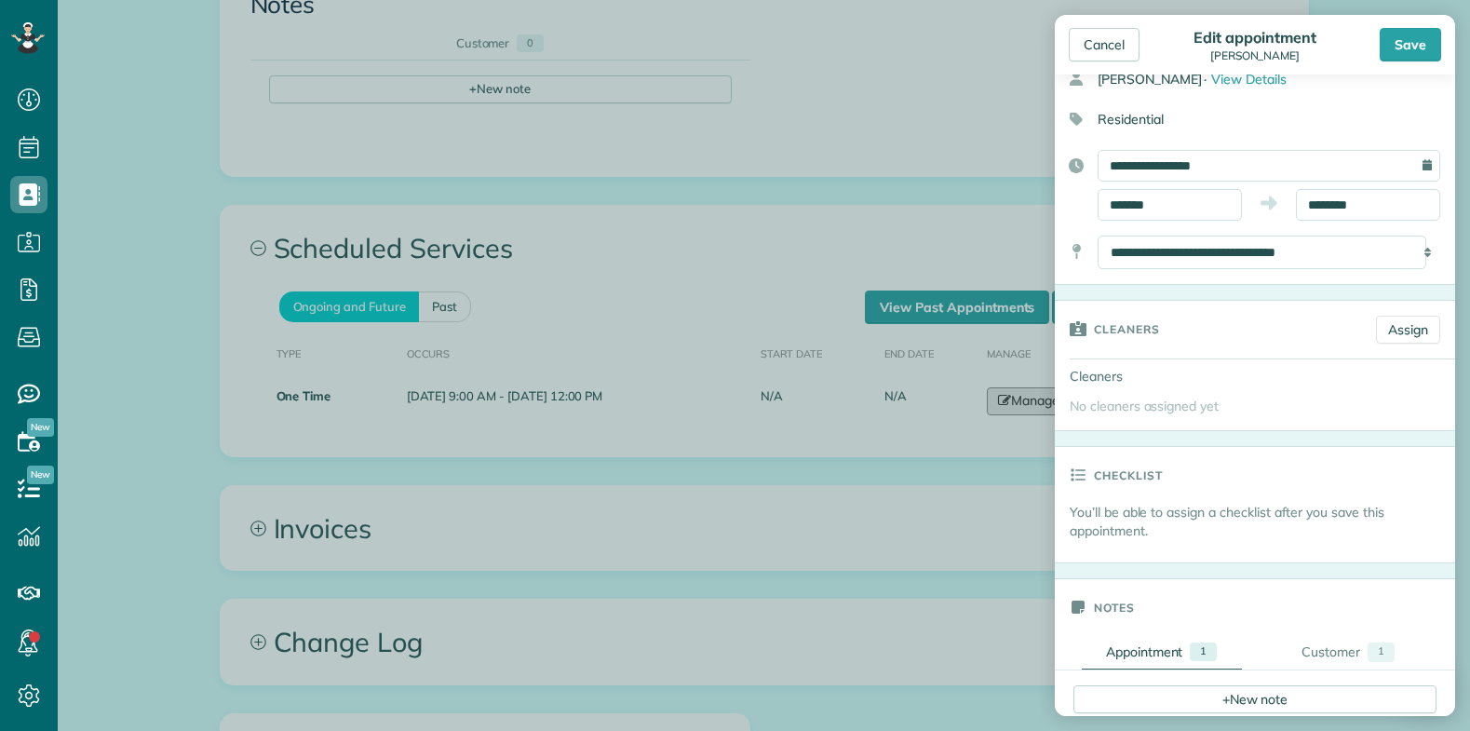
scroll to position [93, 0]
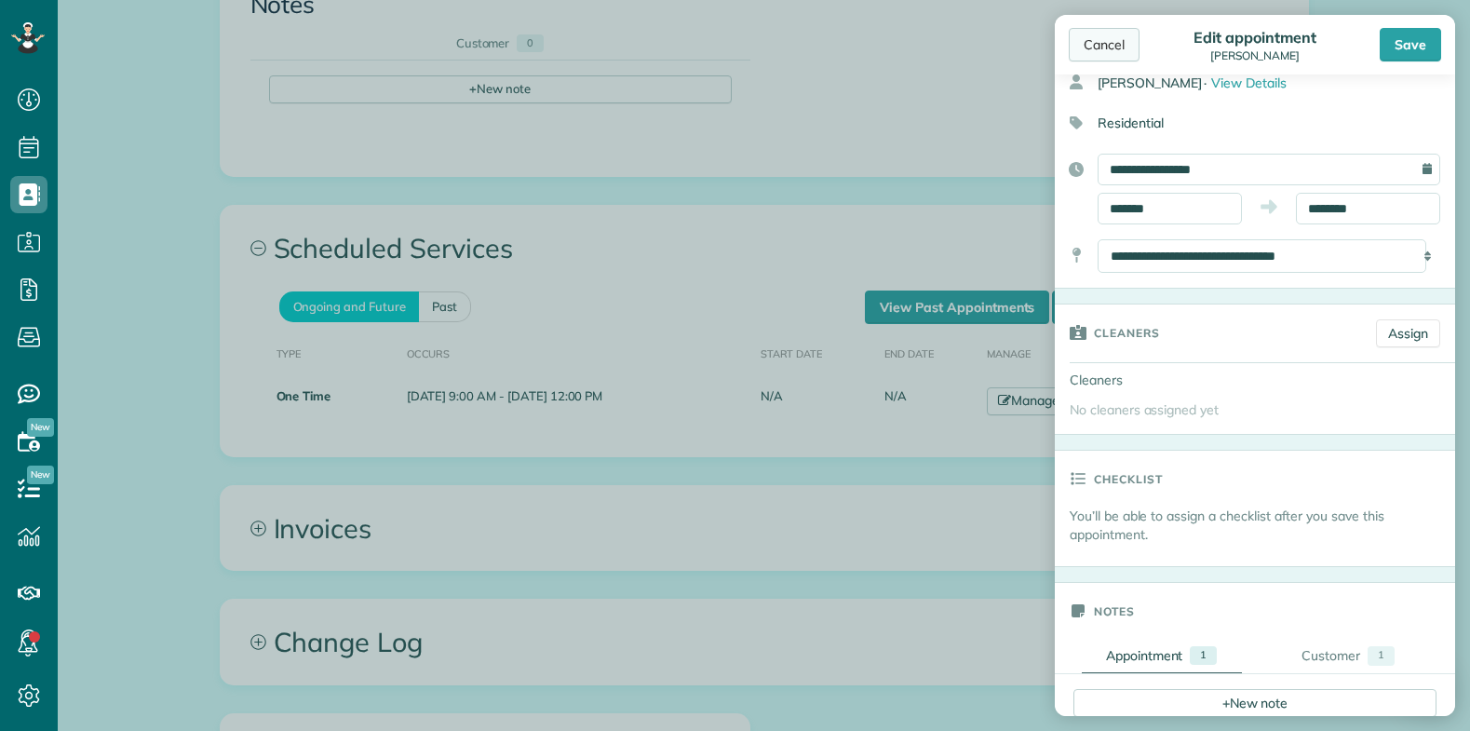
click at [1107, 45] on div "Cancel" at bounding box center [1104, 45] width 71 height 34
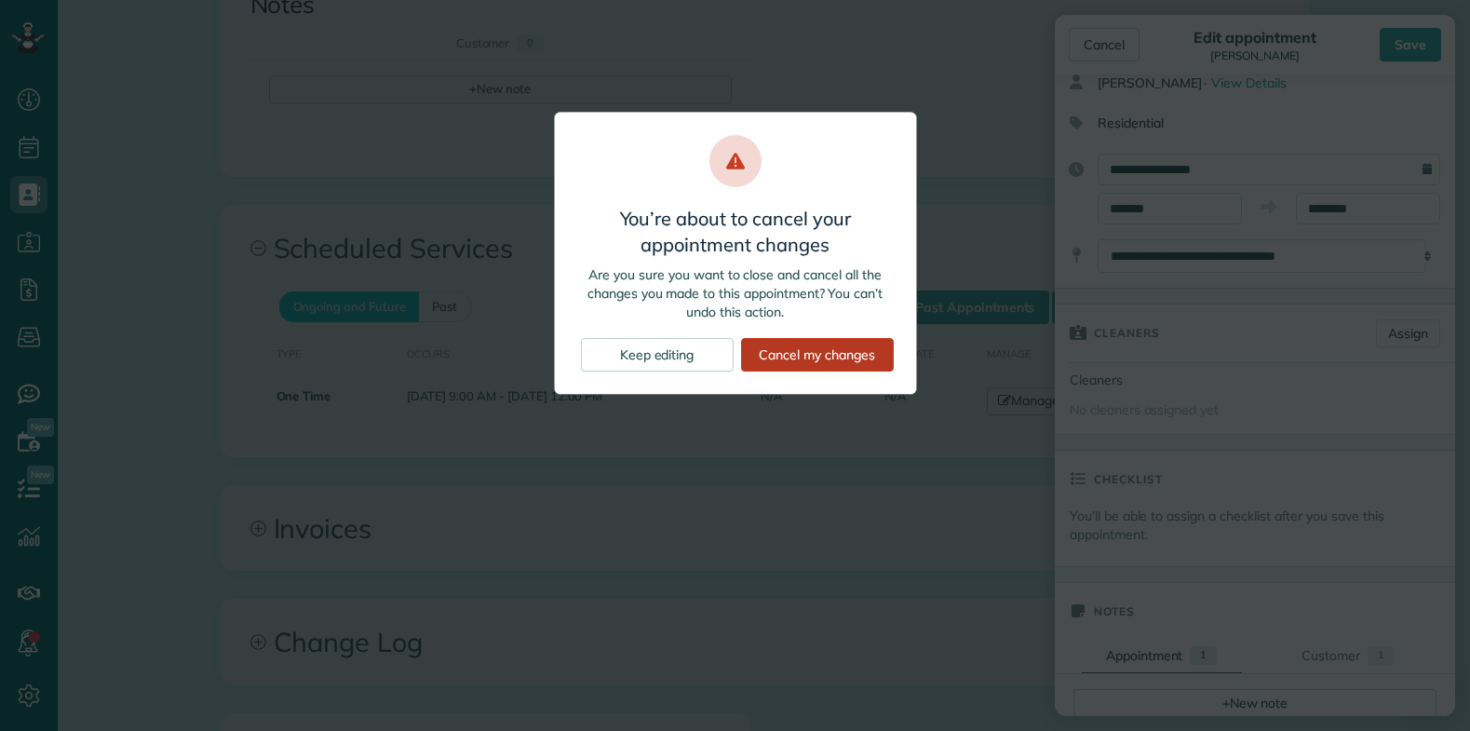
click at [803, 359] on div "Cancel my changes" at bounding box center [817, 355] width 153 height 34
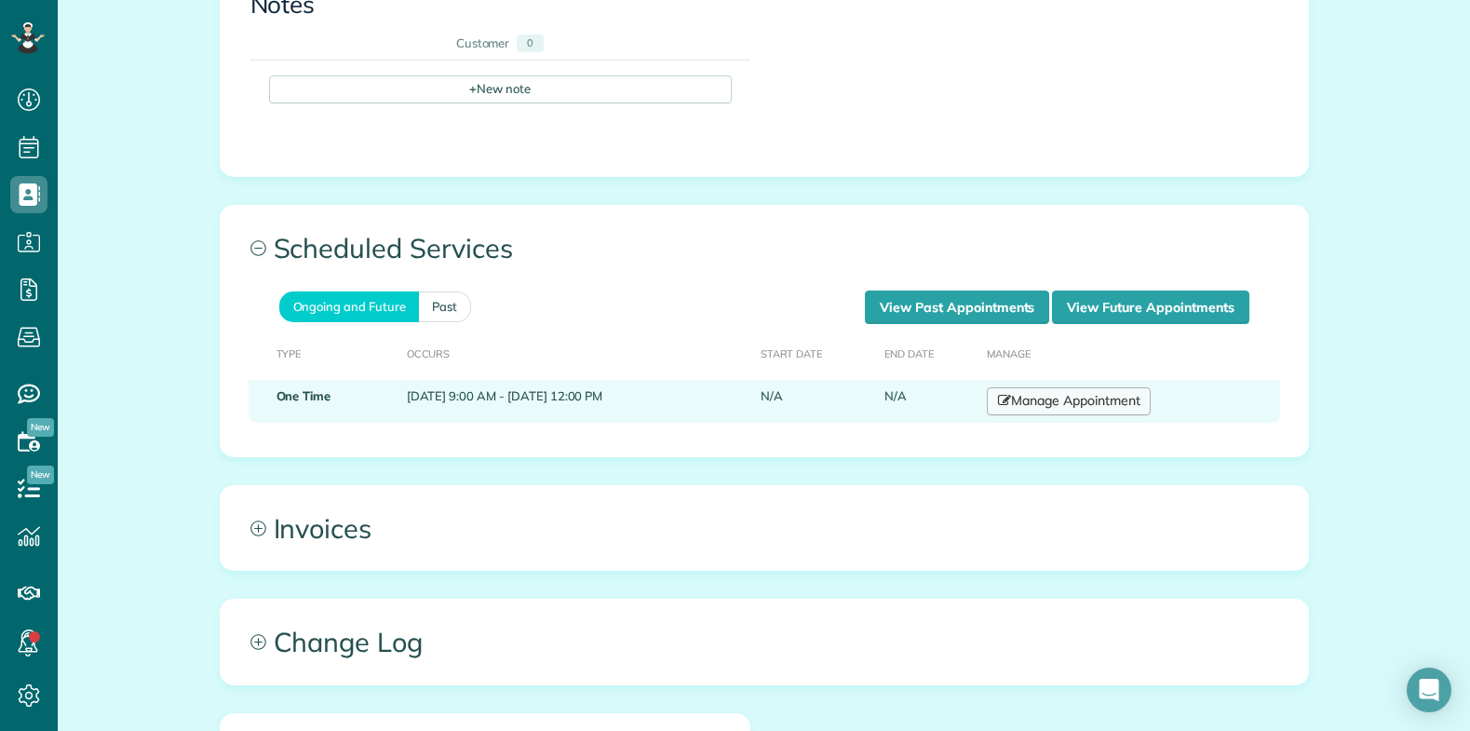
click at [1099, 387] on link "Manage Appointment" at bounding box center [1069, 401] width 164 height 28
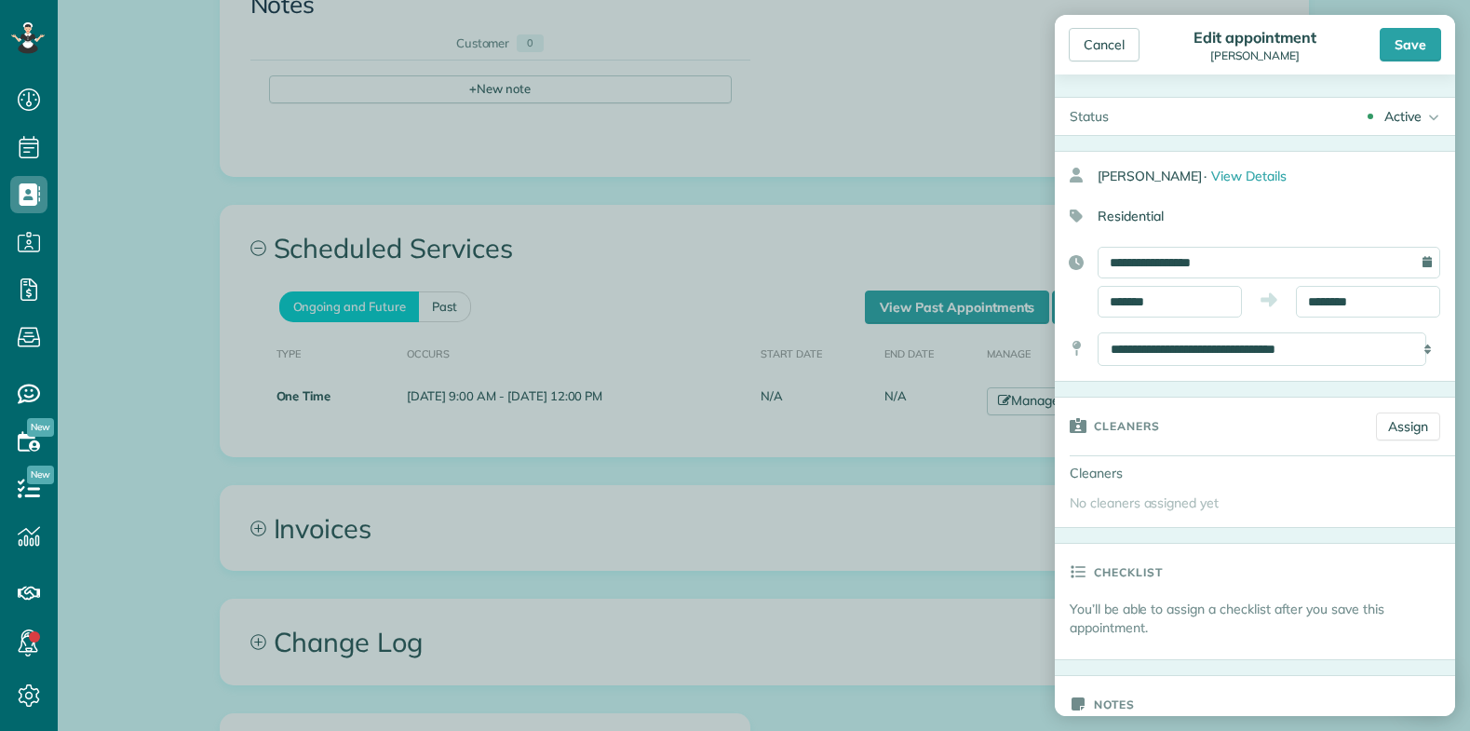
click at [1419, 35] on div "Save" at bounding box center [1410, 45] width 61 height 34
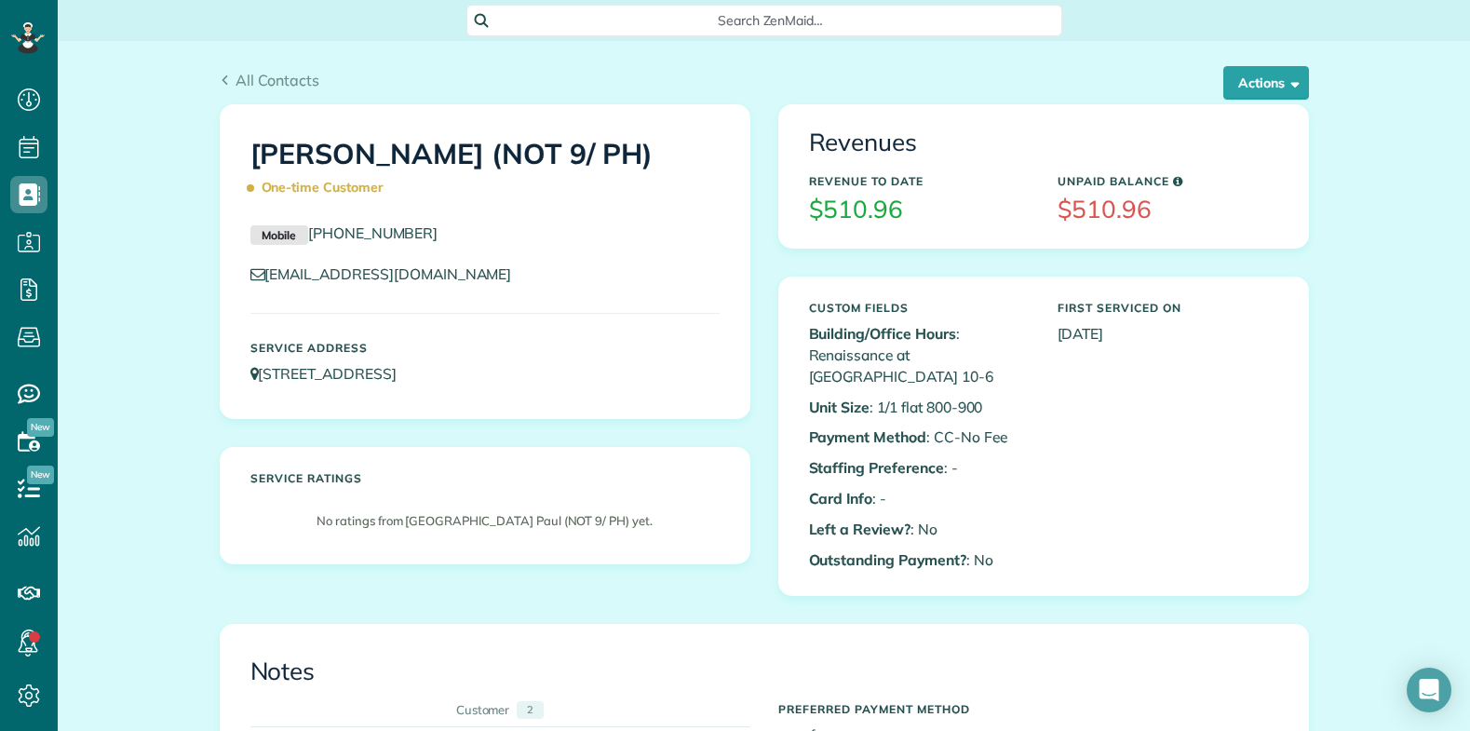
scroll to position [8, 8]
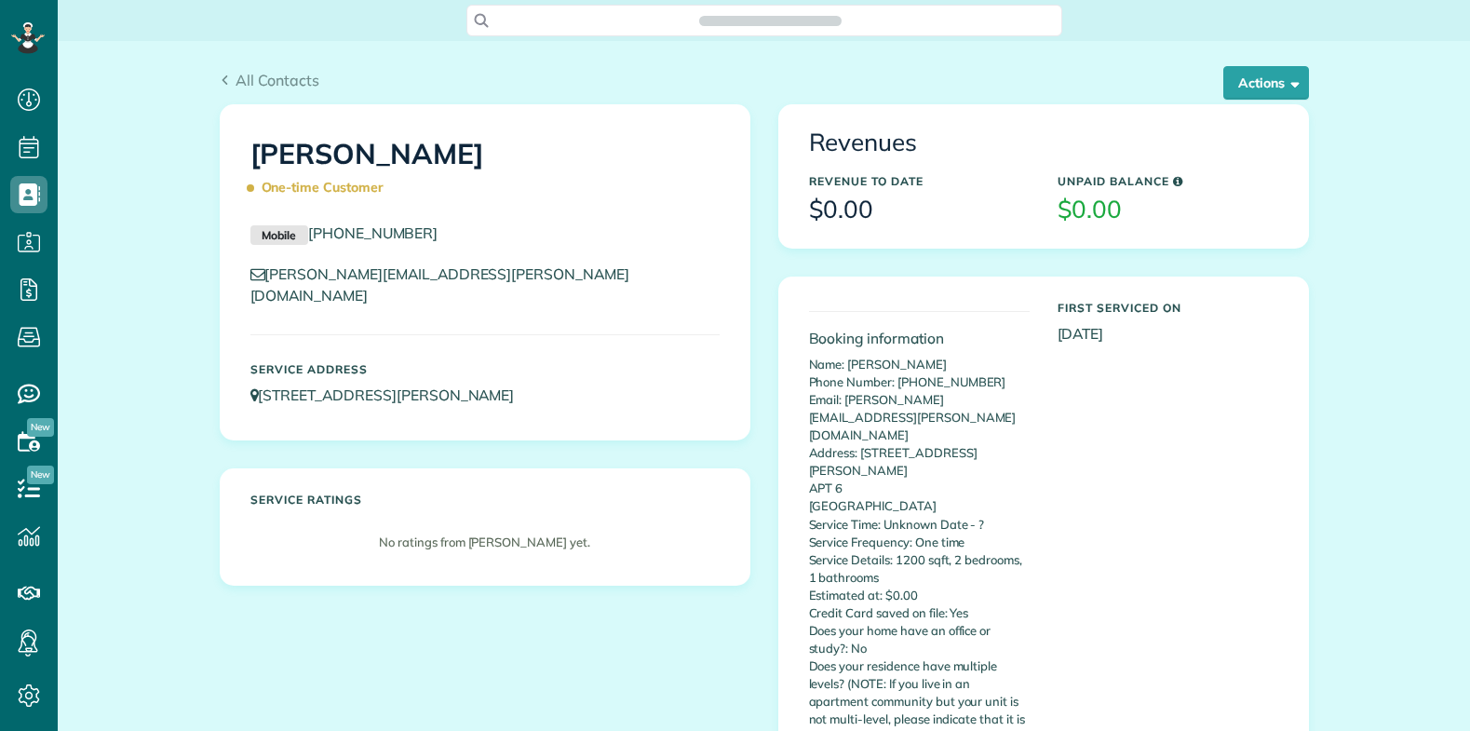
scroll to position [8, 8]
click at [1246, 79] on button "Actions" at bounding box center [1266, 83] width 86 height 34
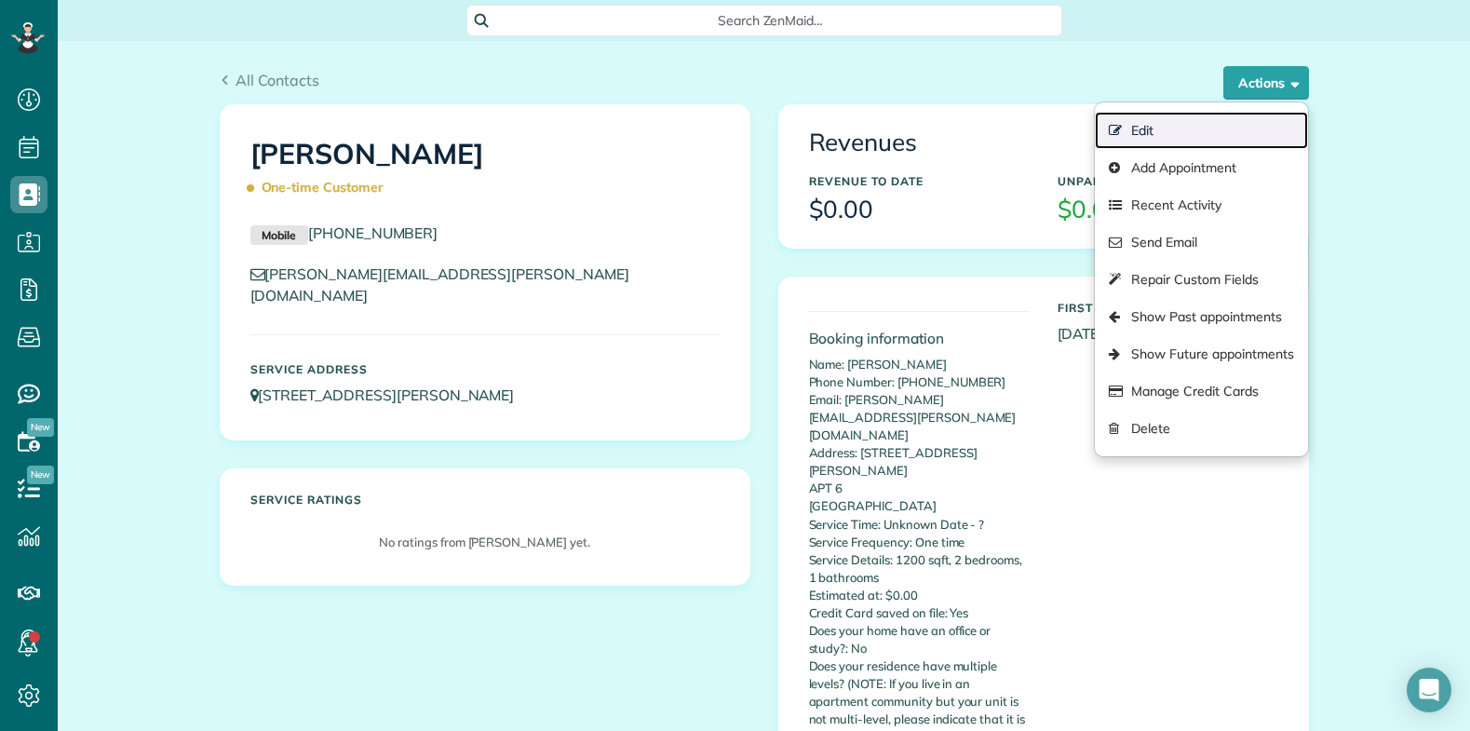
click at [1139, 129] on link "Edit" at bounding box center [1201, 130] width 212 height 37
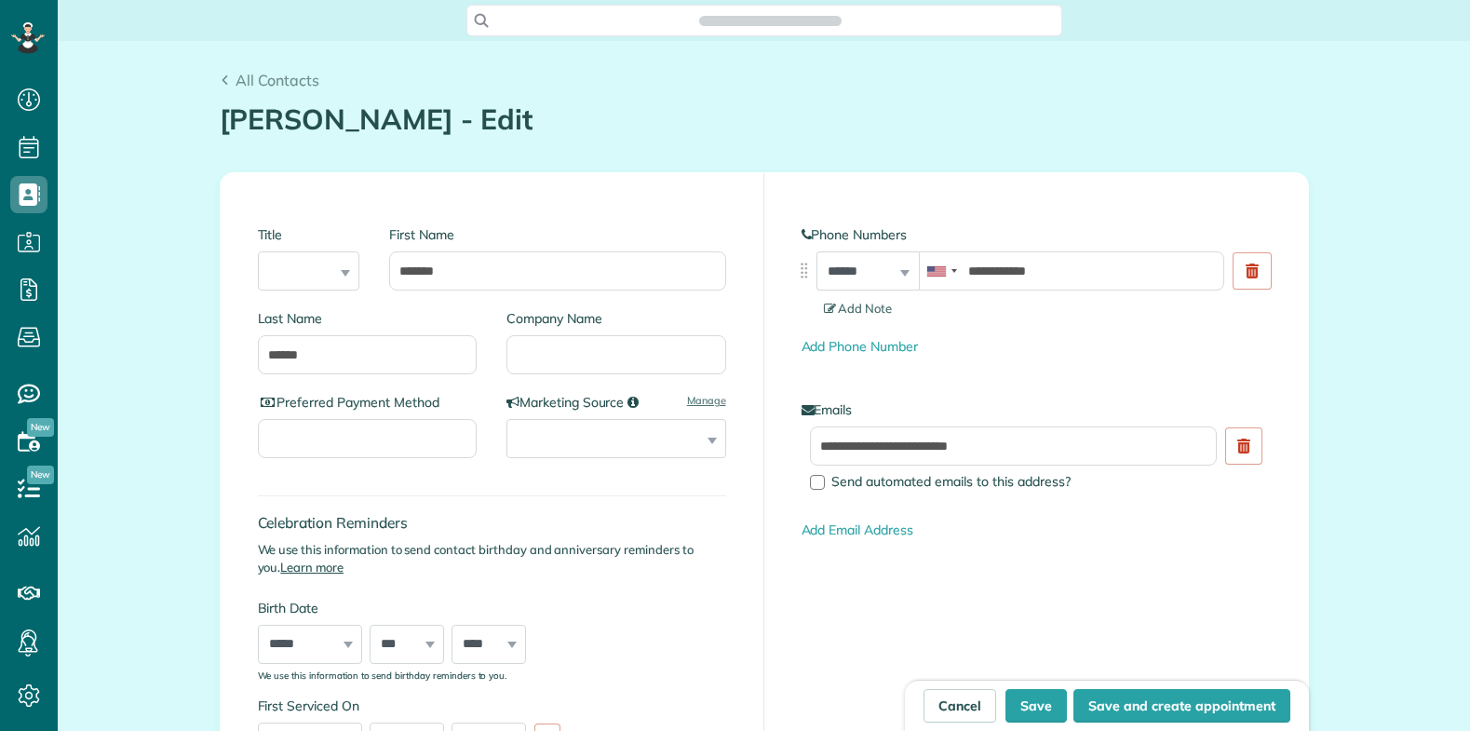
scroll to position [731, 58]
type input "**********"
click at [559, 348] on input "Company Name" at bounding box center [616, 354] width 220 height 39
paste input "**"
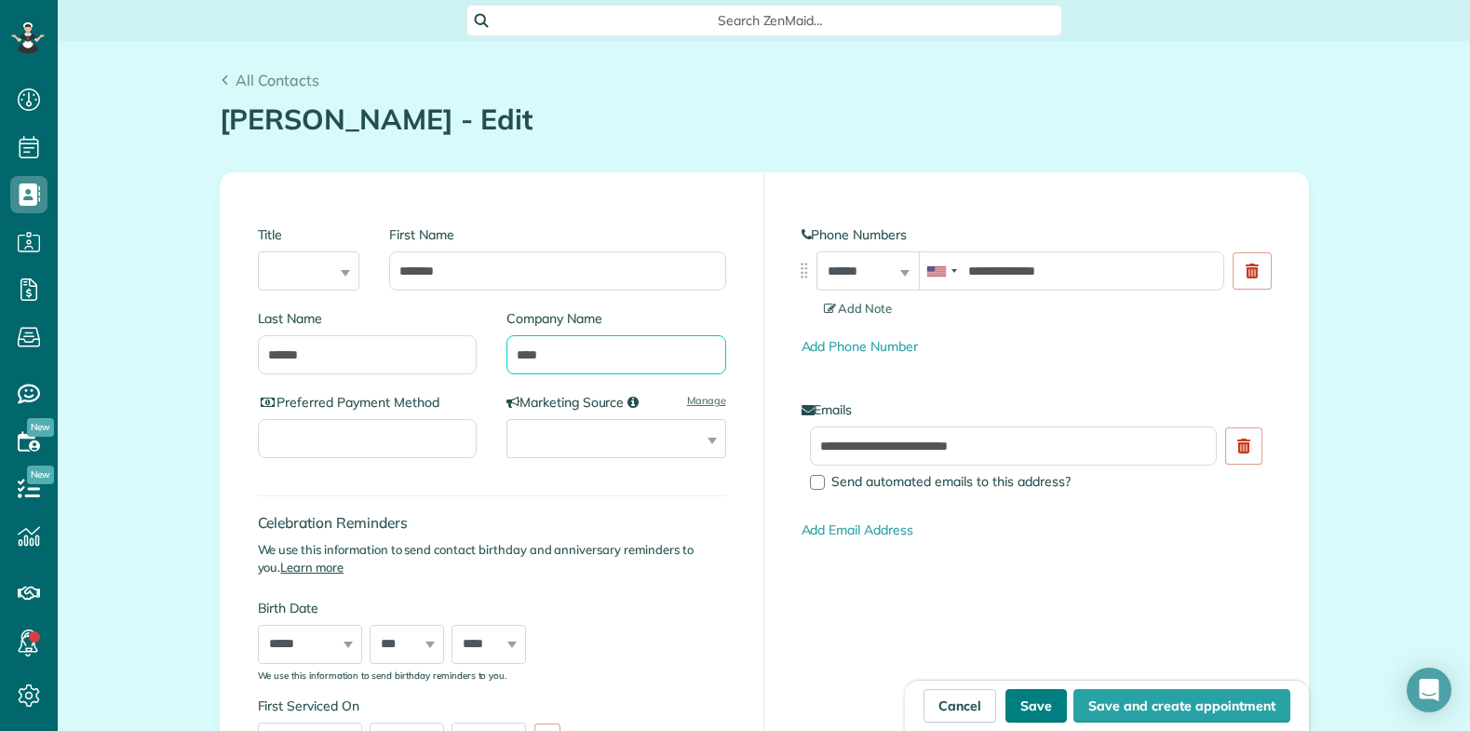
type input "****"
click at [1025, 705] on button "Save" at bounding box center [1035, 706] width 61 height 34
type input "**********"
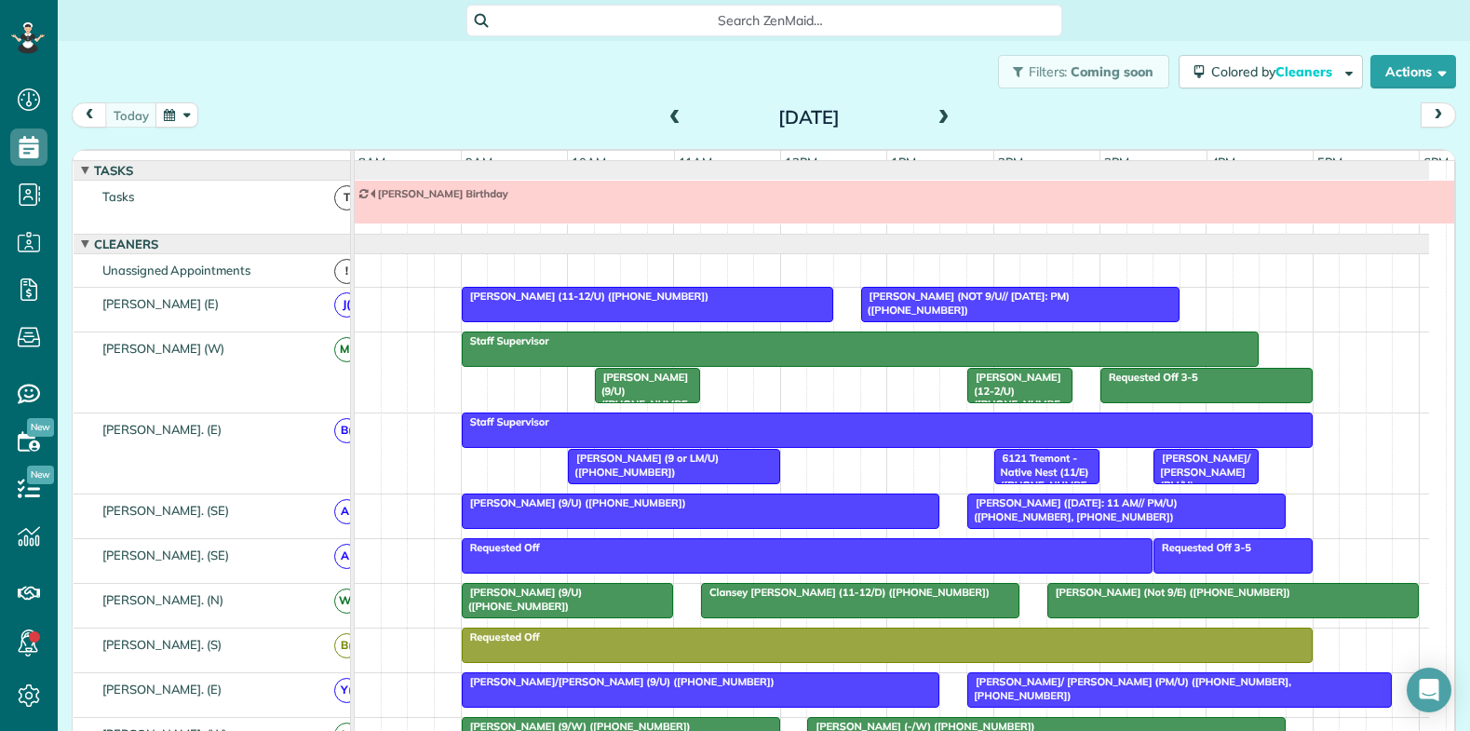
scroll to position [20, 0]
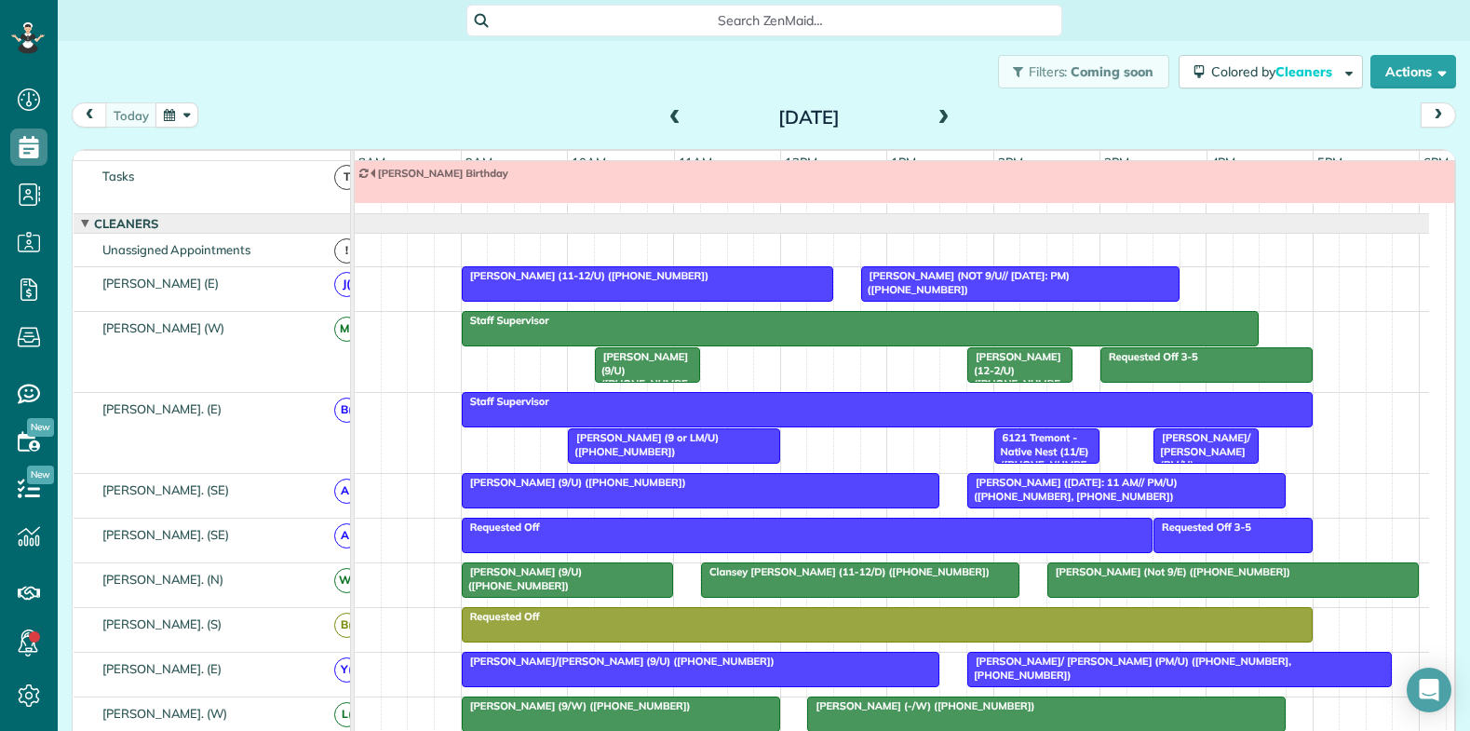
click at [939, 114] on span at bounding box center [944, 118] width 20 height 17
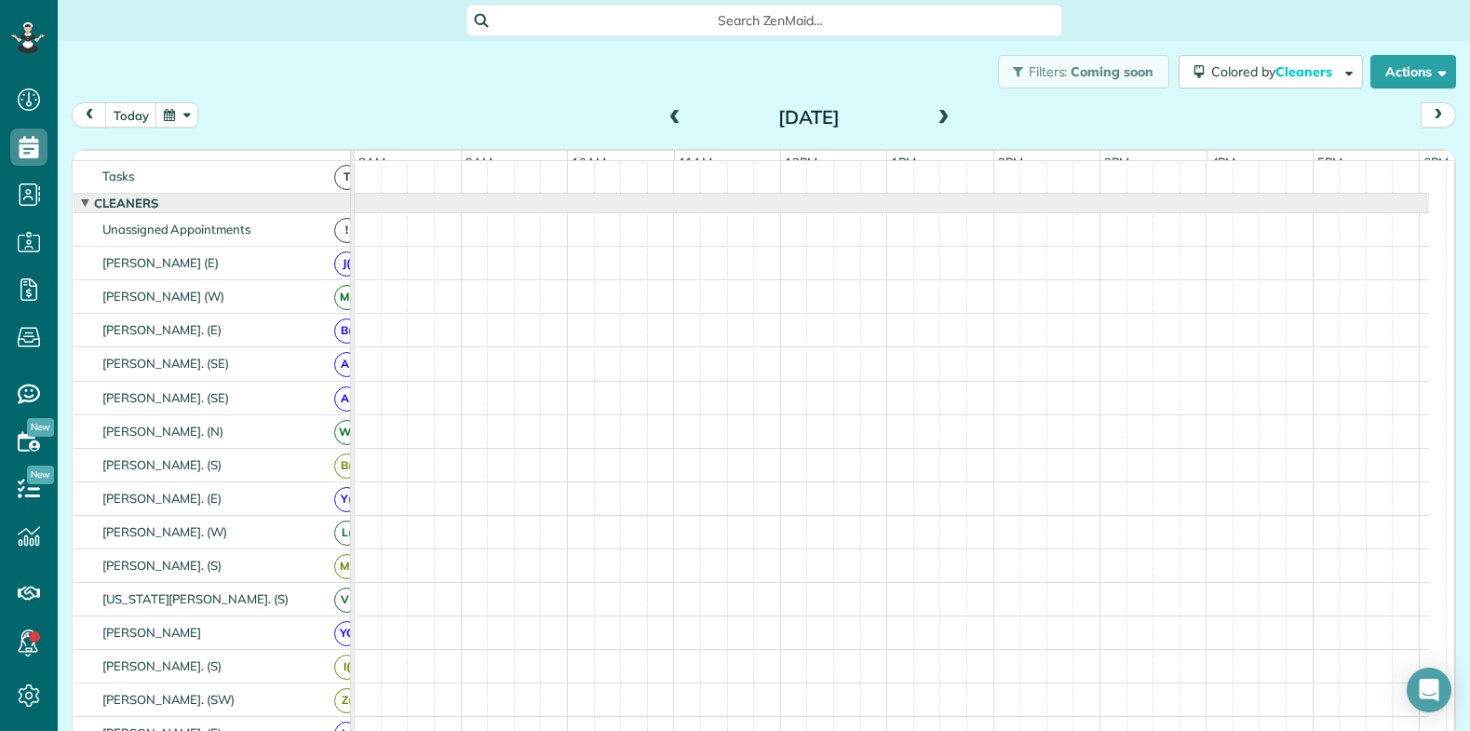
scroll to position [0, 0]
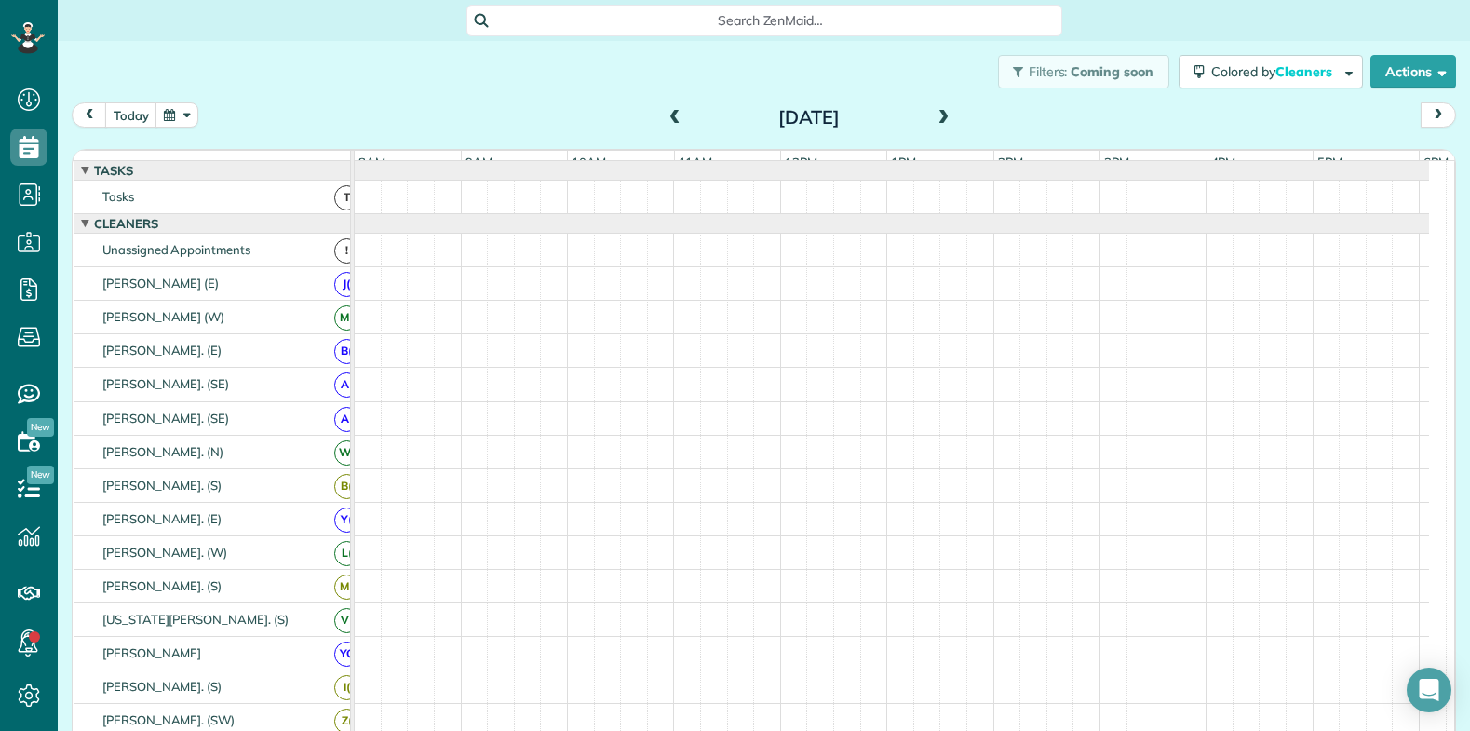
click at [171, 112] on button "button" at bounding box center [176, 114] width 43 height 25
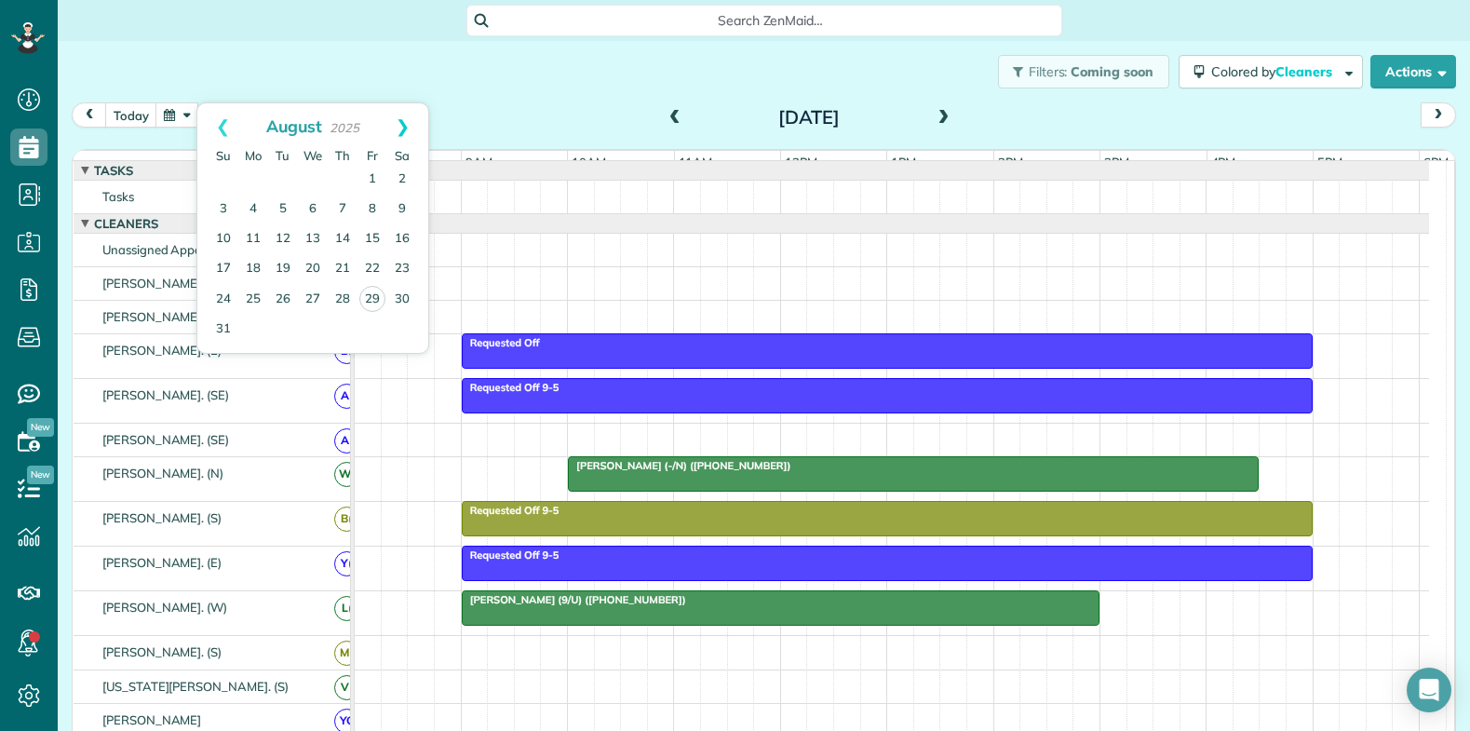
click at [410, 123] on link "Next" at bounding box center [402, 126] width 51 height 47
click at [346, 174] on link "4" at bounding box center [343, 180] width 30 height 30
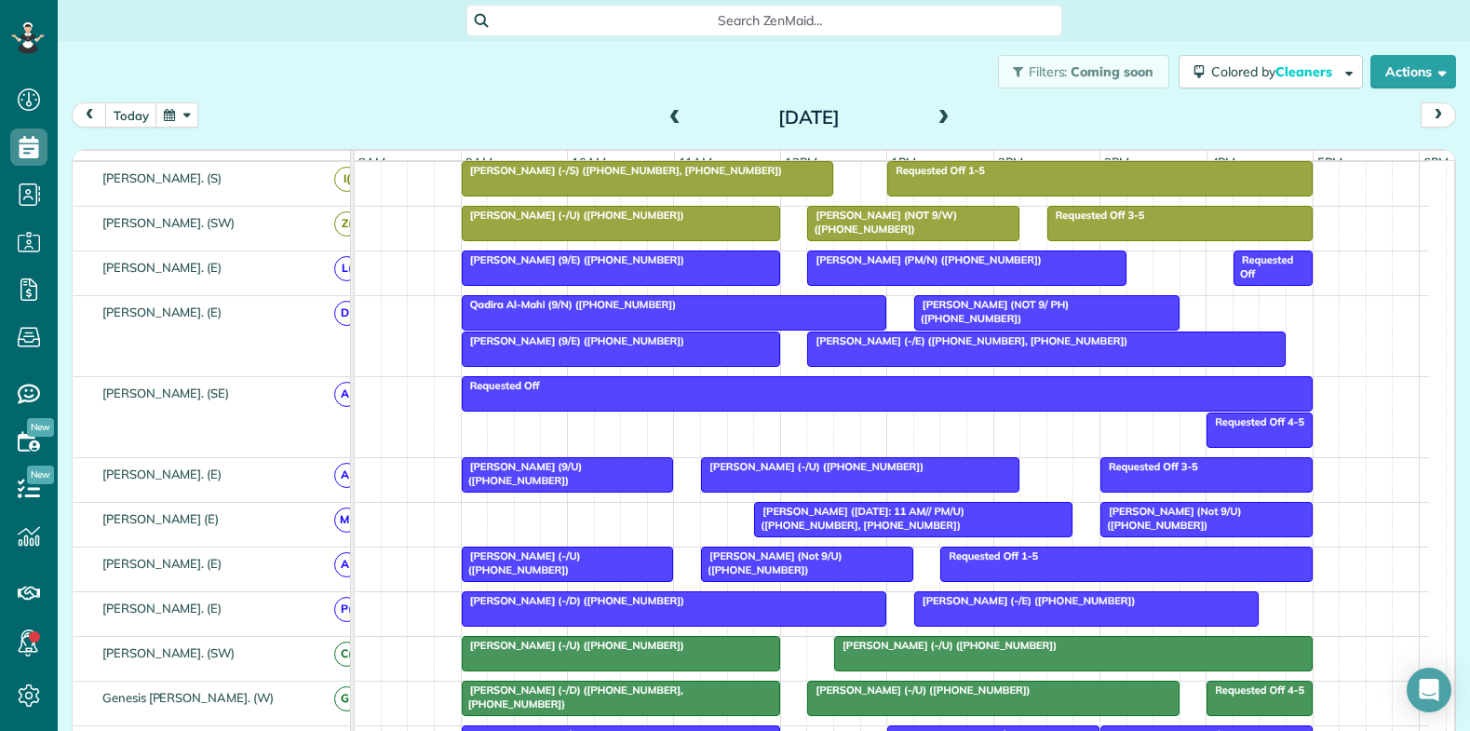
scroll to position [838, 0]
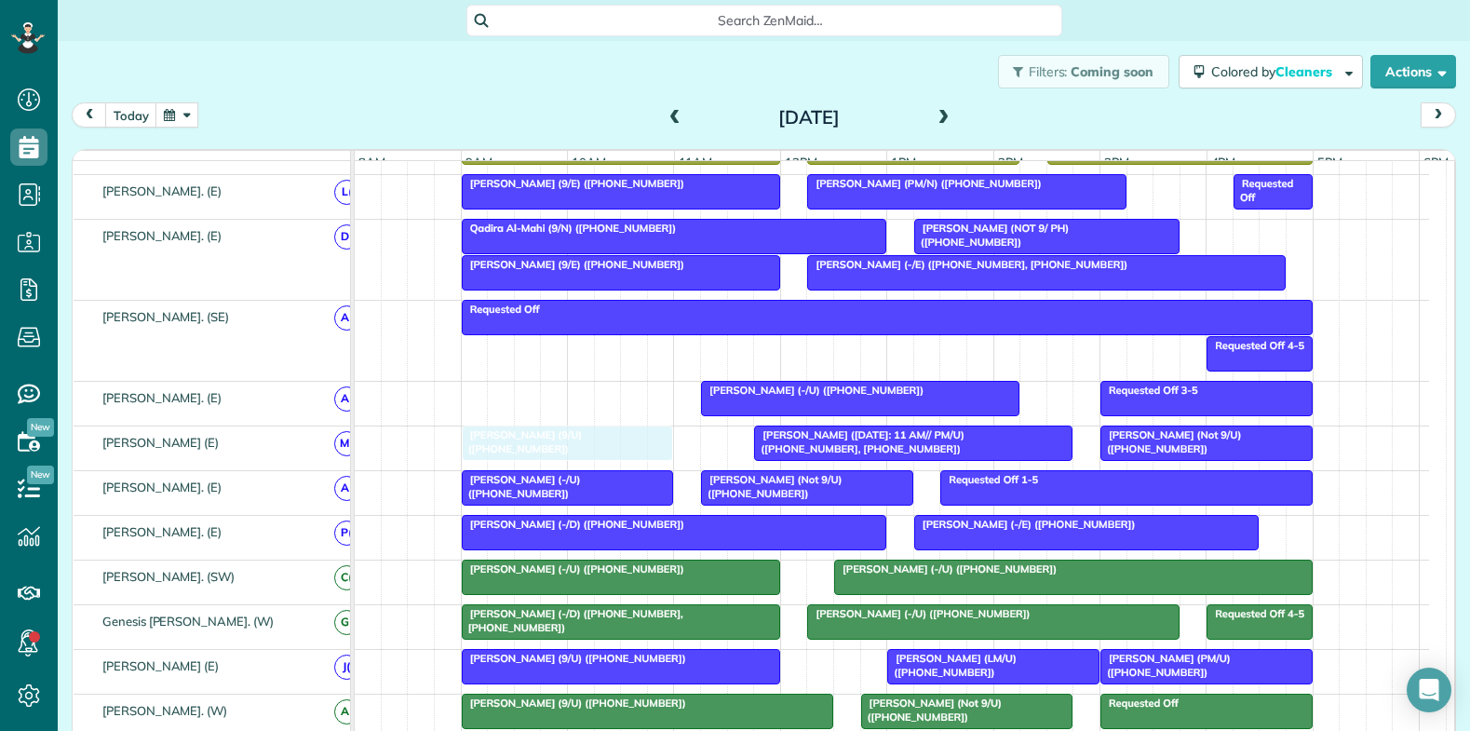
drag, startPoint x: 642, startPoint y: 405, endPoint x: 632, endPoint y: 455, distance: 51.3
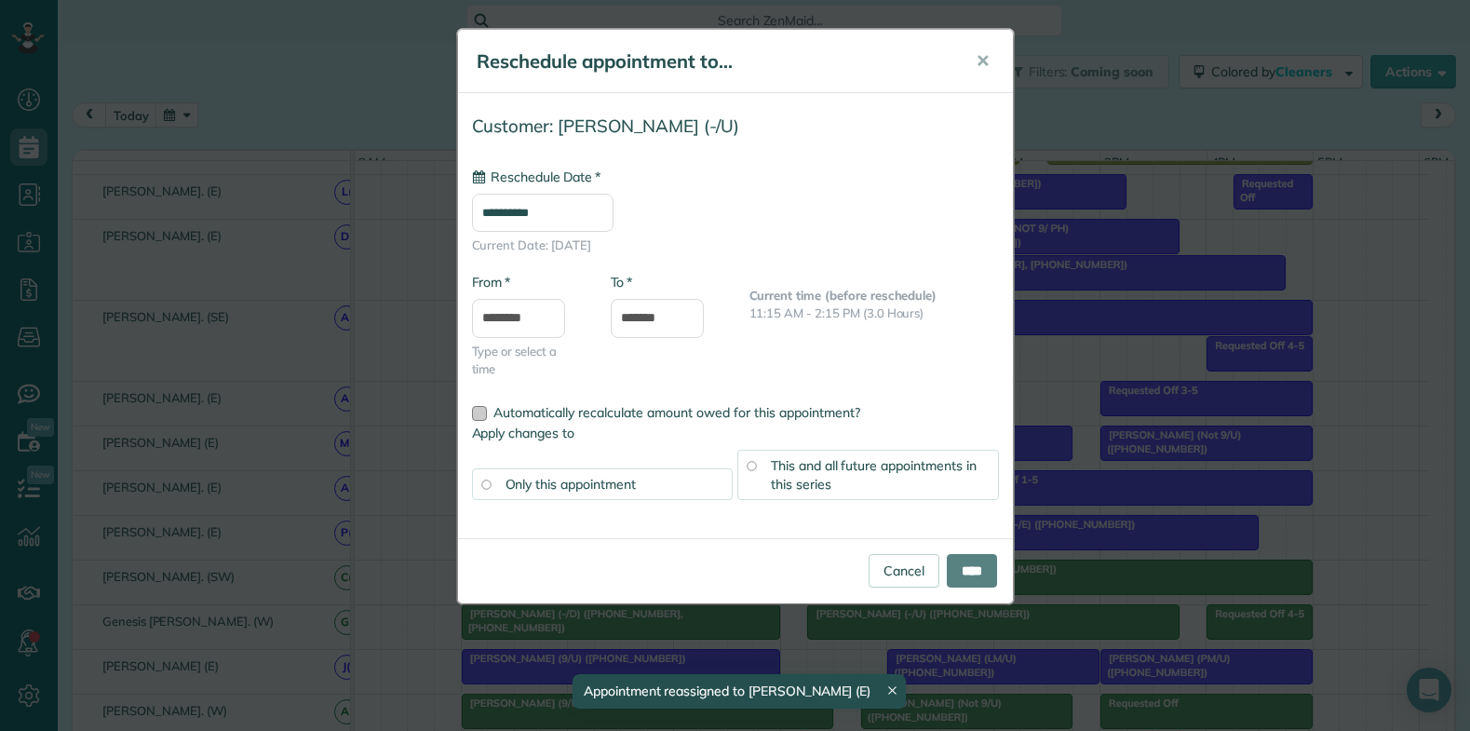
drag, startPoint x: 925, startPoint y: 402, endPoint x: 690, endPoint y: 405, distance: 235.5
type input "**********"
click at [889, 557] on link "Cancel" at bounding box center [903, 565] width 71 height 34
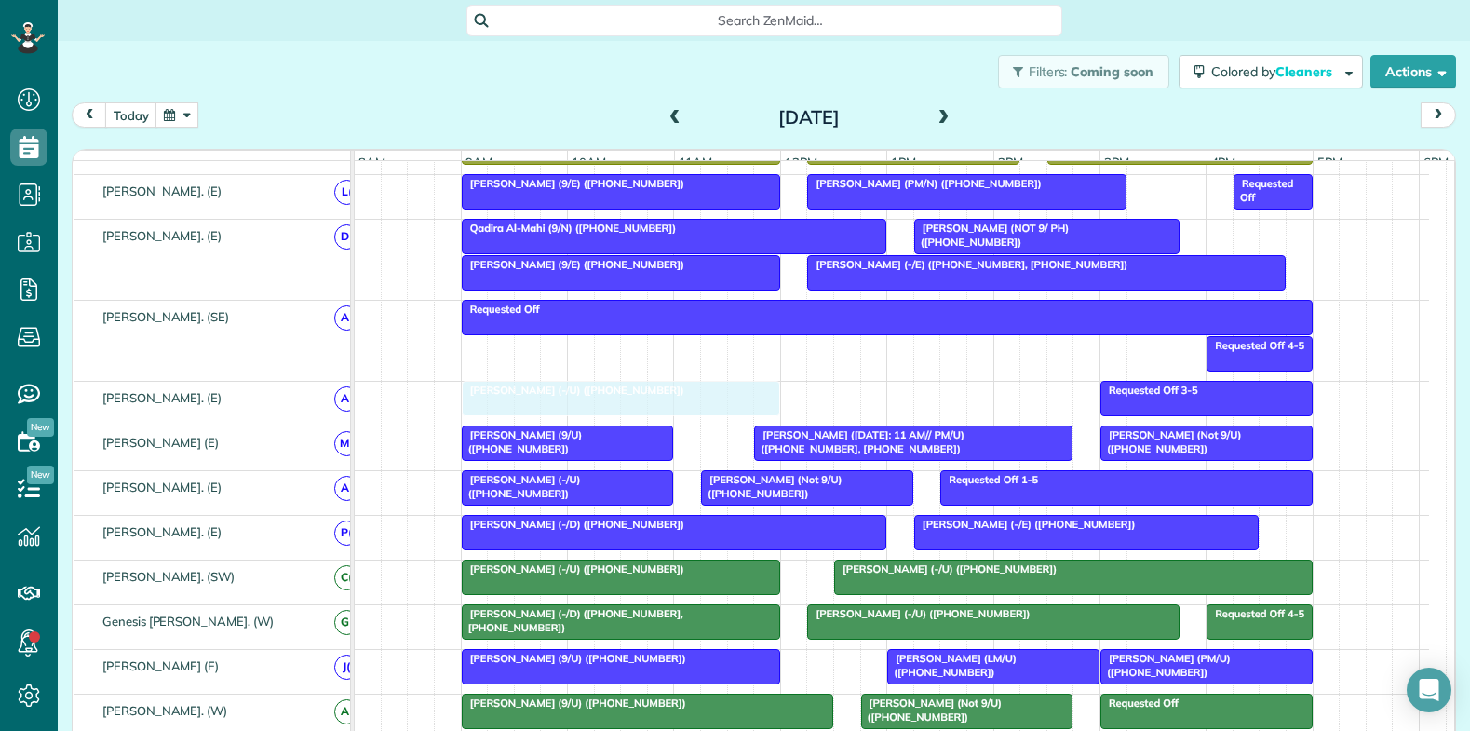
drag, startPoint x: 907, startPoint y: 405, endPoint x: 654, endPoint y: 404, distance: 252.3
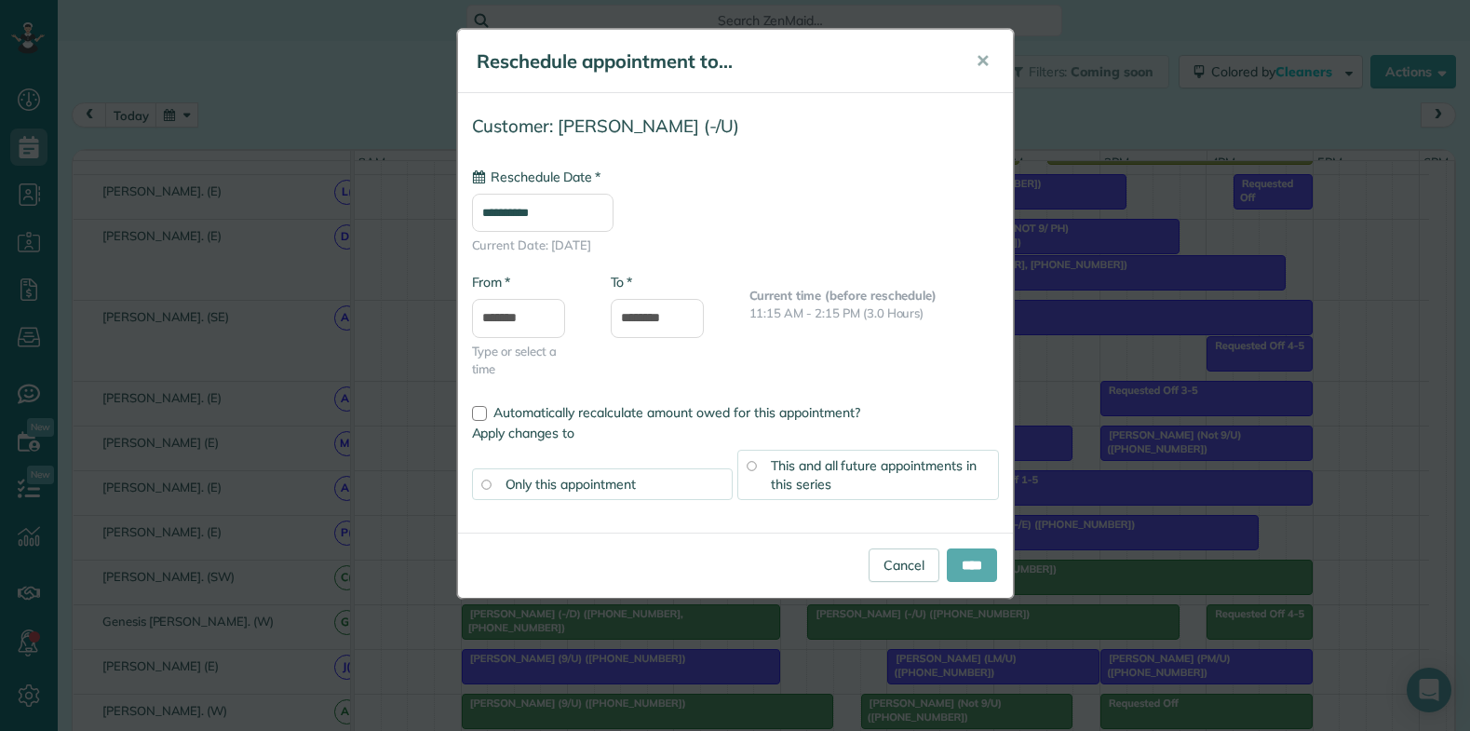
type input "**********"
click at [950, 566] on input "****" at bounding box center [972, 565] width 50 height 34
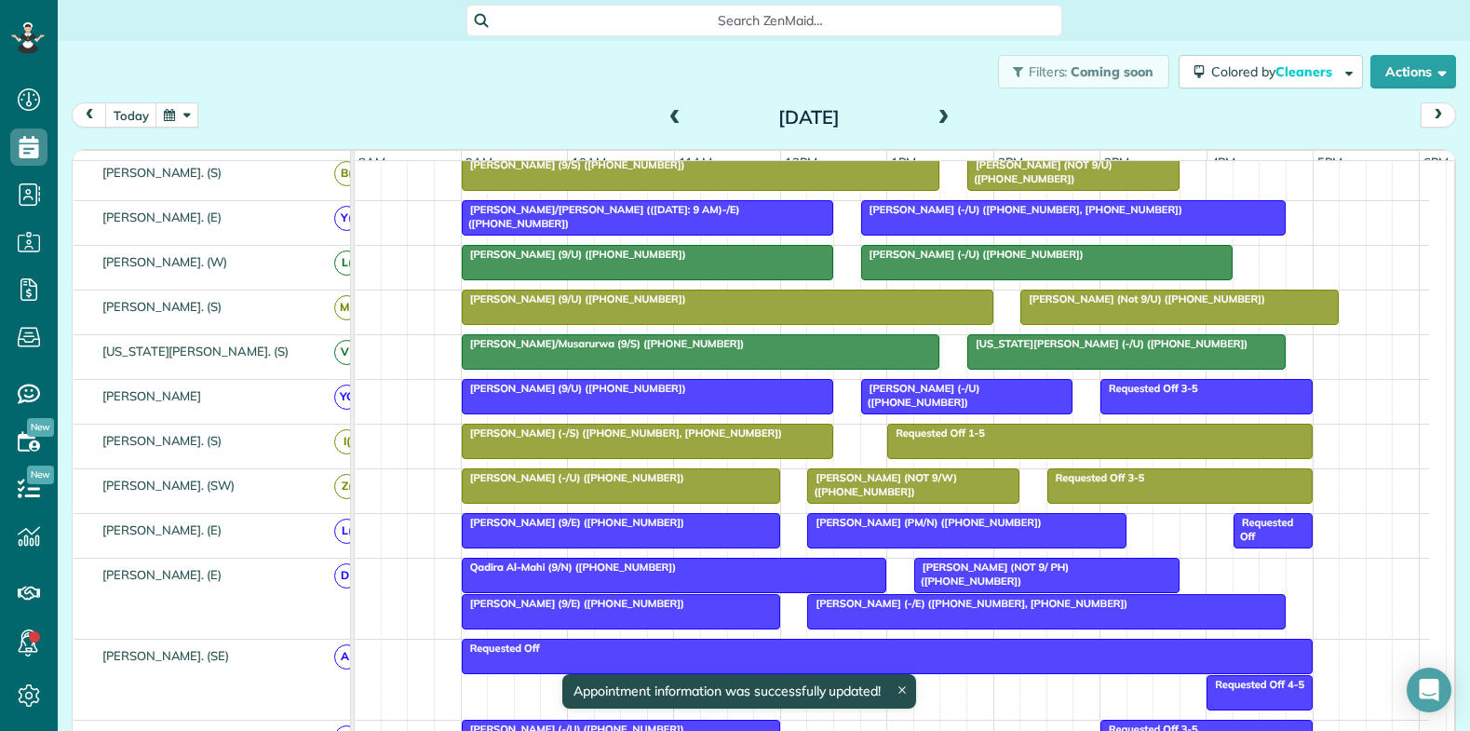
scroll to position [0, 0]
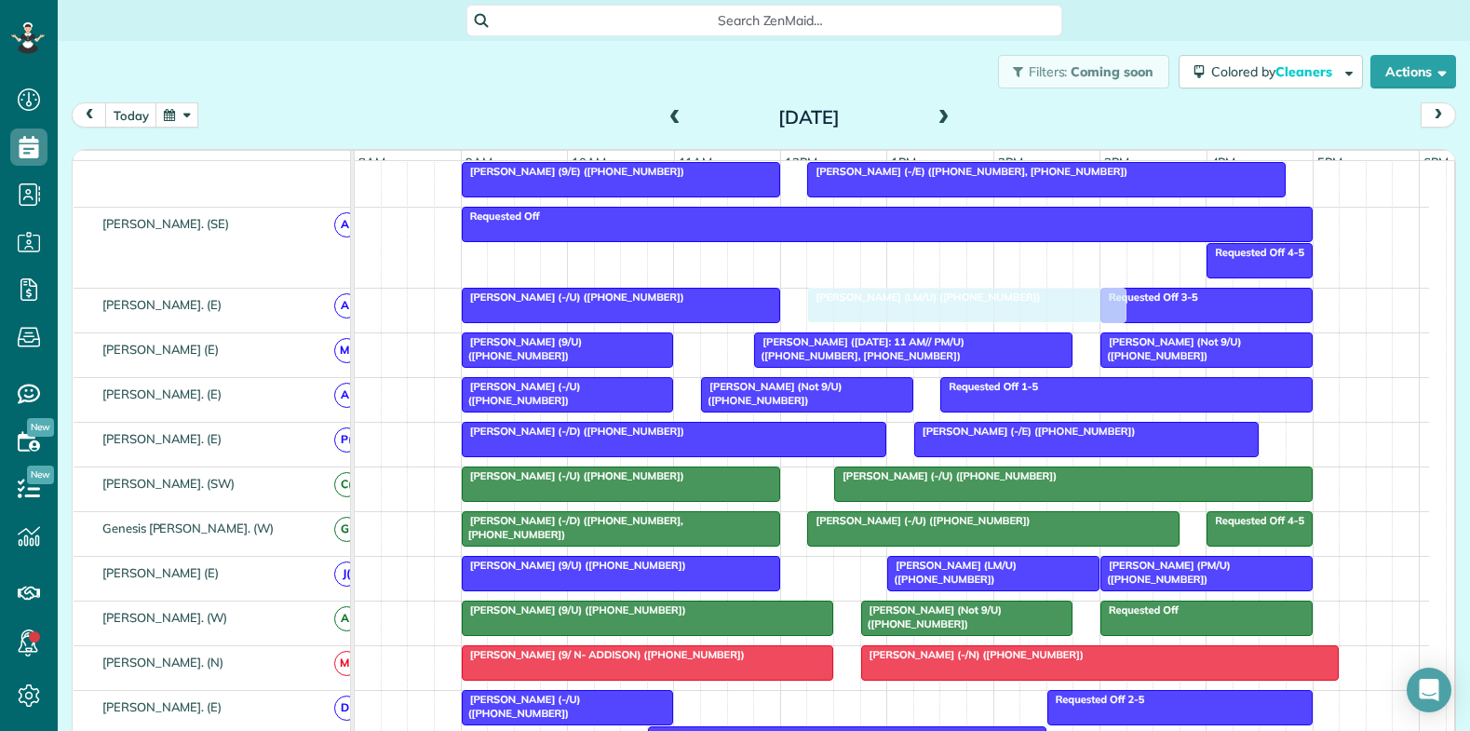
drag, startPoint x: 671, startPoint y: 260, endPoint x: 1005, endPoint y: 329, distance: 341.2
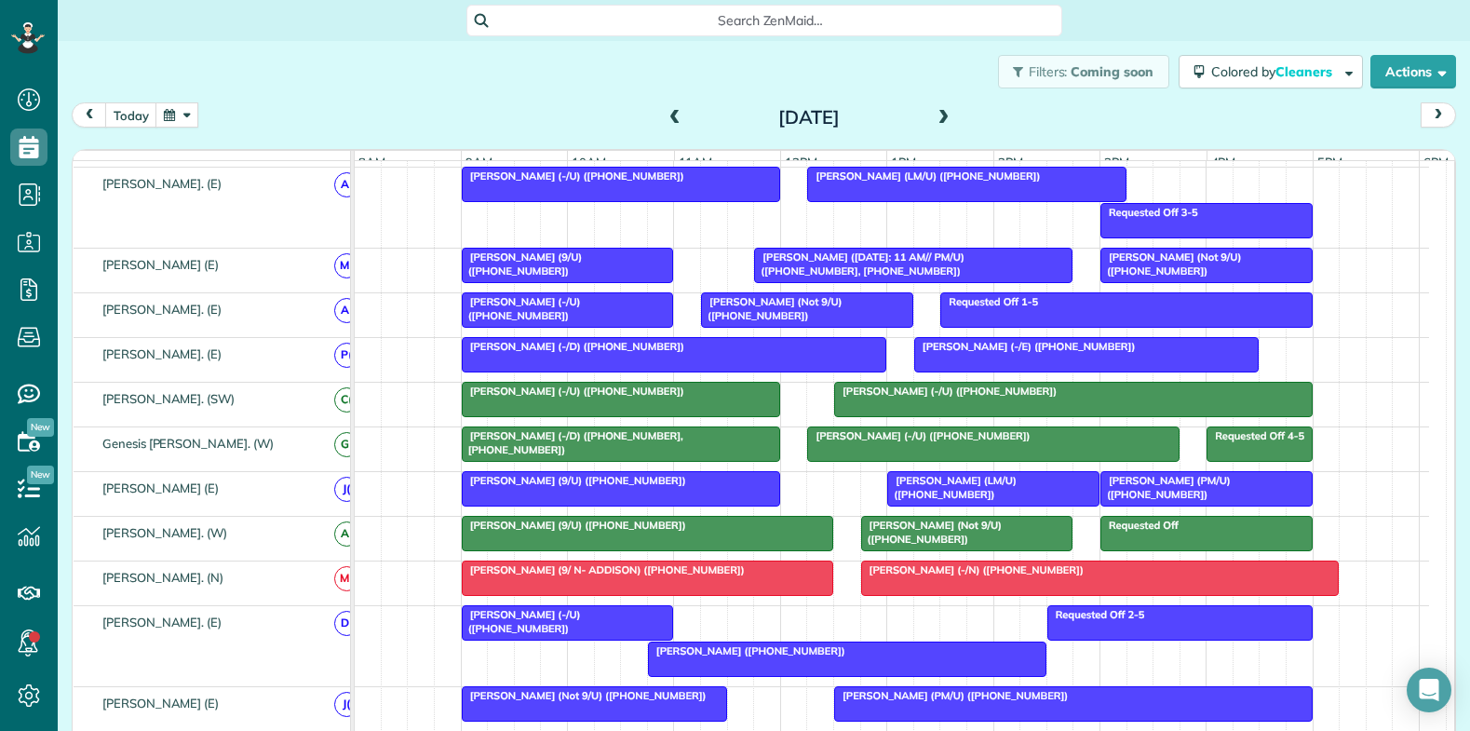
scroll to position [1024, 0]
